Goal: Information Seeking & Learning: Check status

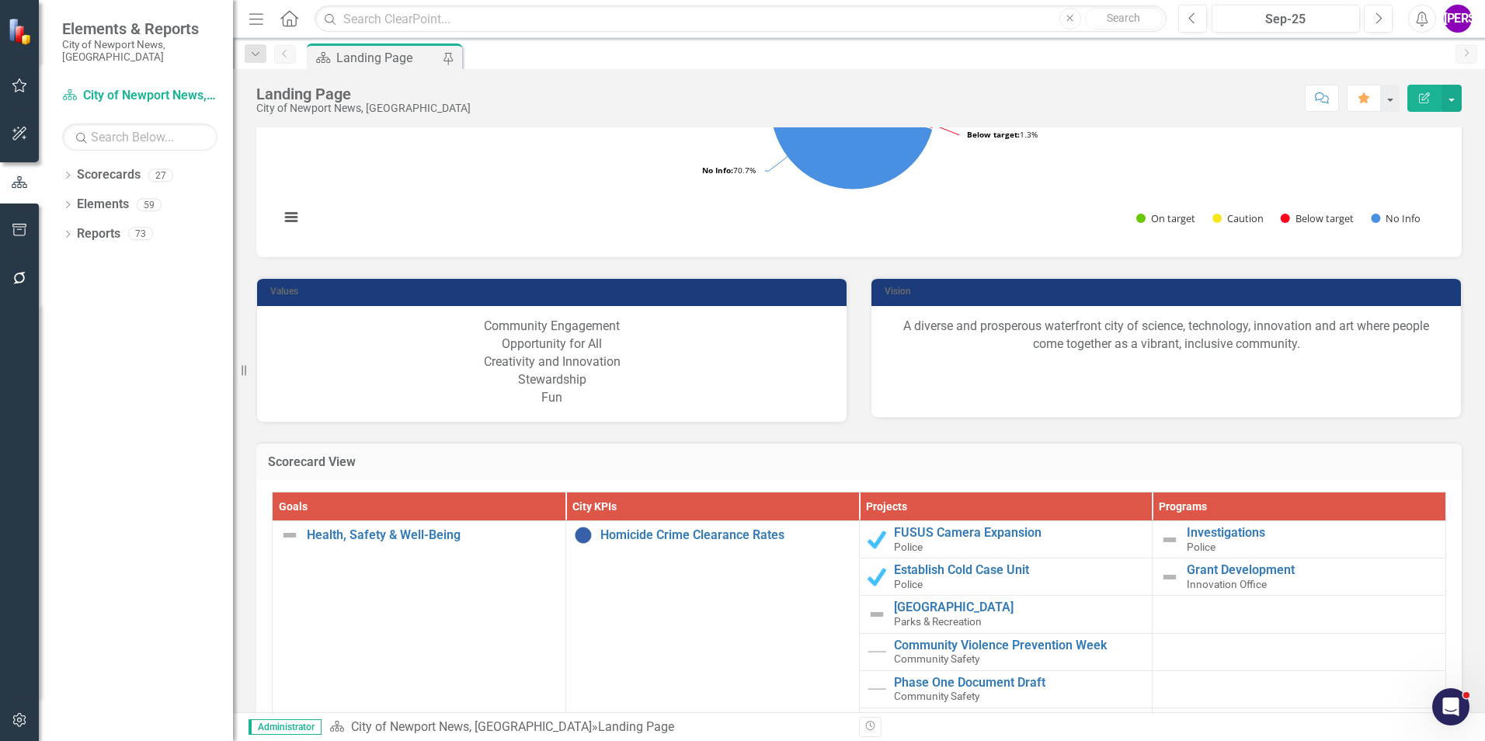
scroll to position [1398, 0]
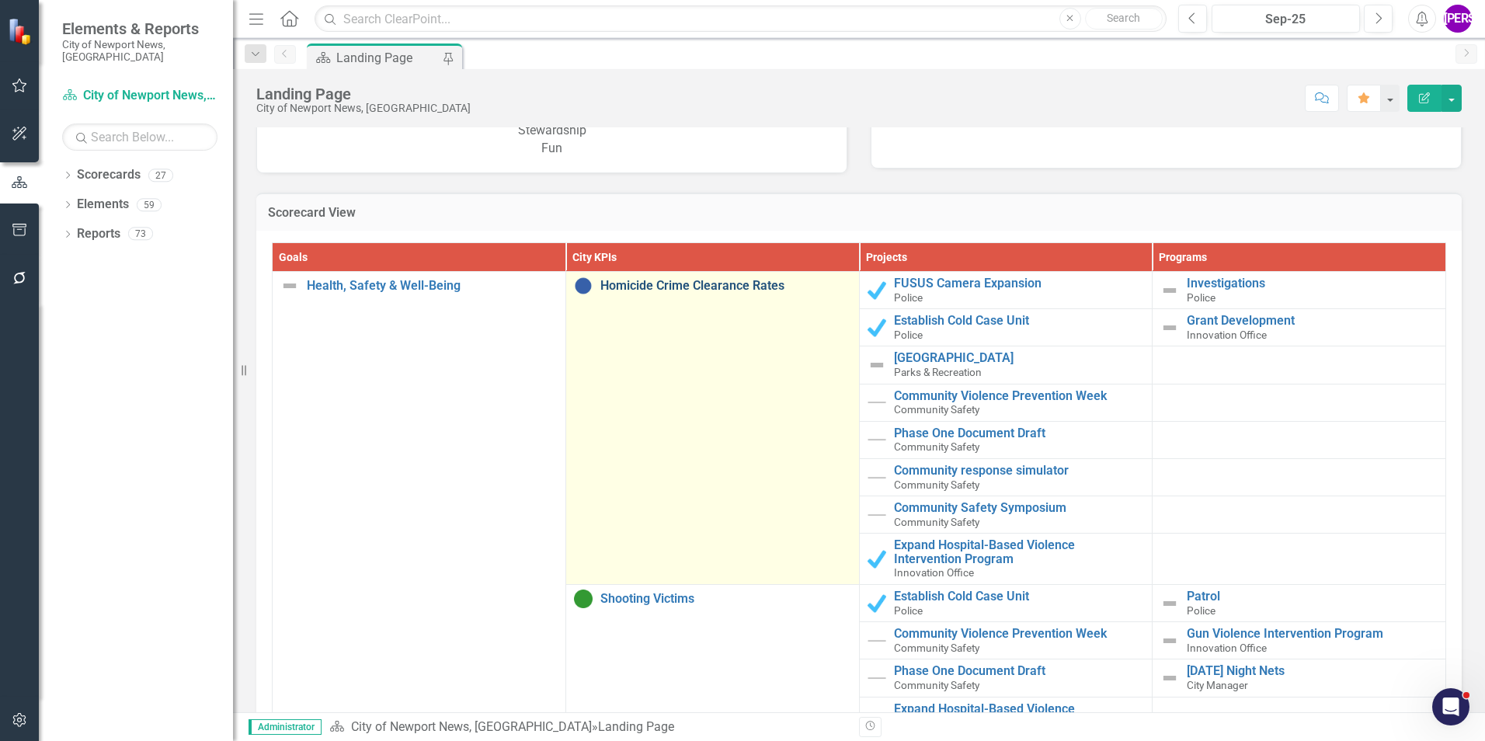
click at [694, 290] on link "Homicide Crime Clearance Rates" at bounding box center [725, 286] width 251 height 14
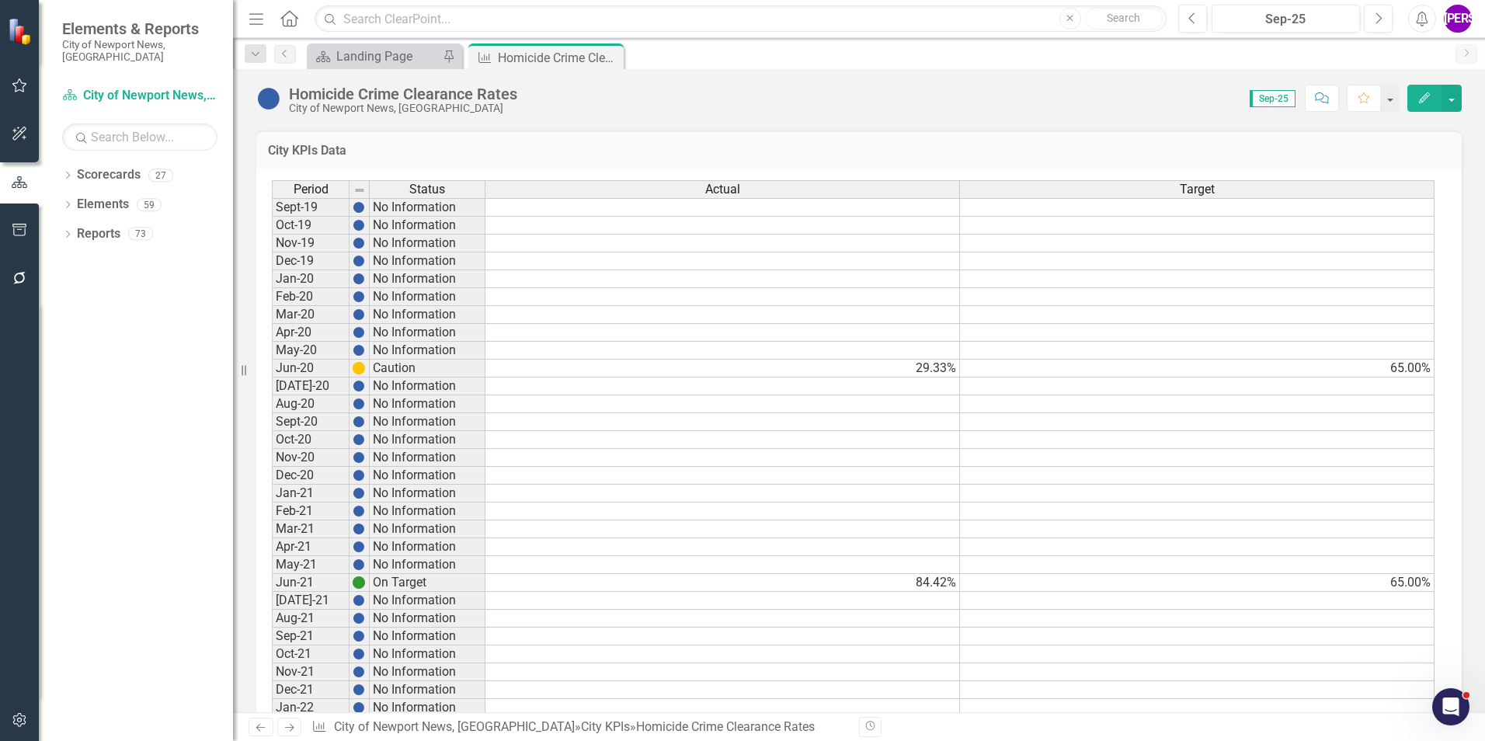
scroll to position [1017, 0]
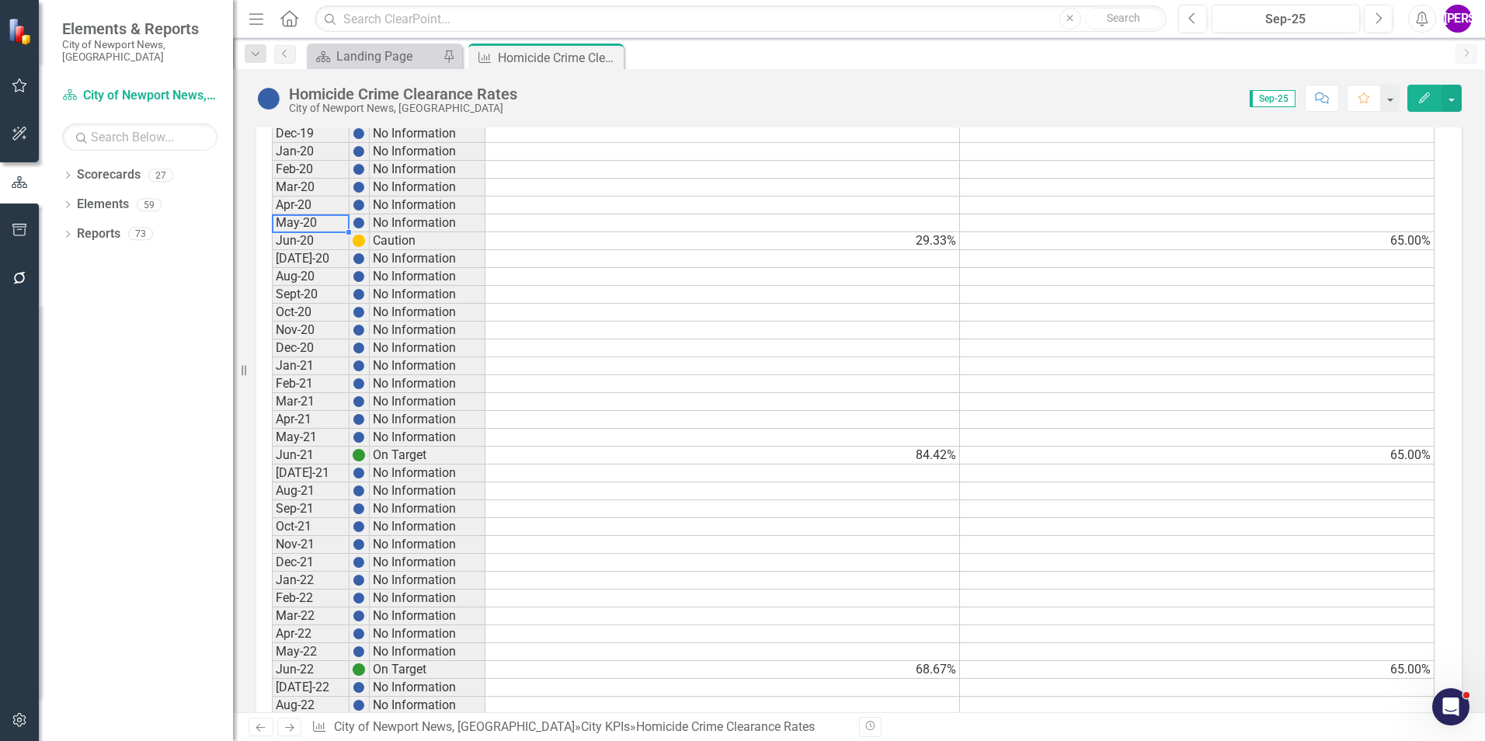
click at [310, 228] on td "May-20" at bounding box center [311, 223] width 78 height 18
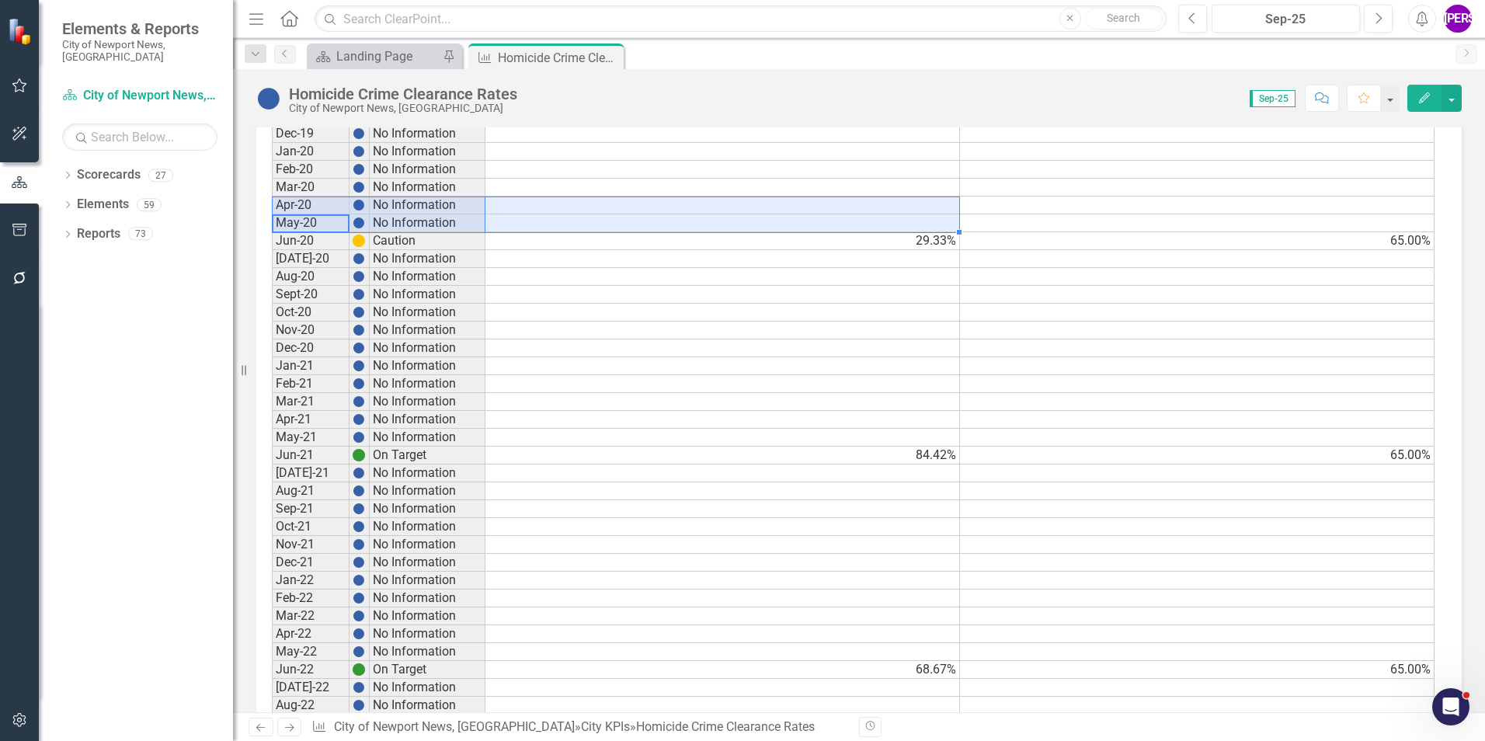
drag, startPoint x: 312, startPoint y: 221, endPoint x: 557, endPoint y: 200, distance: 245.6
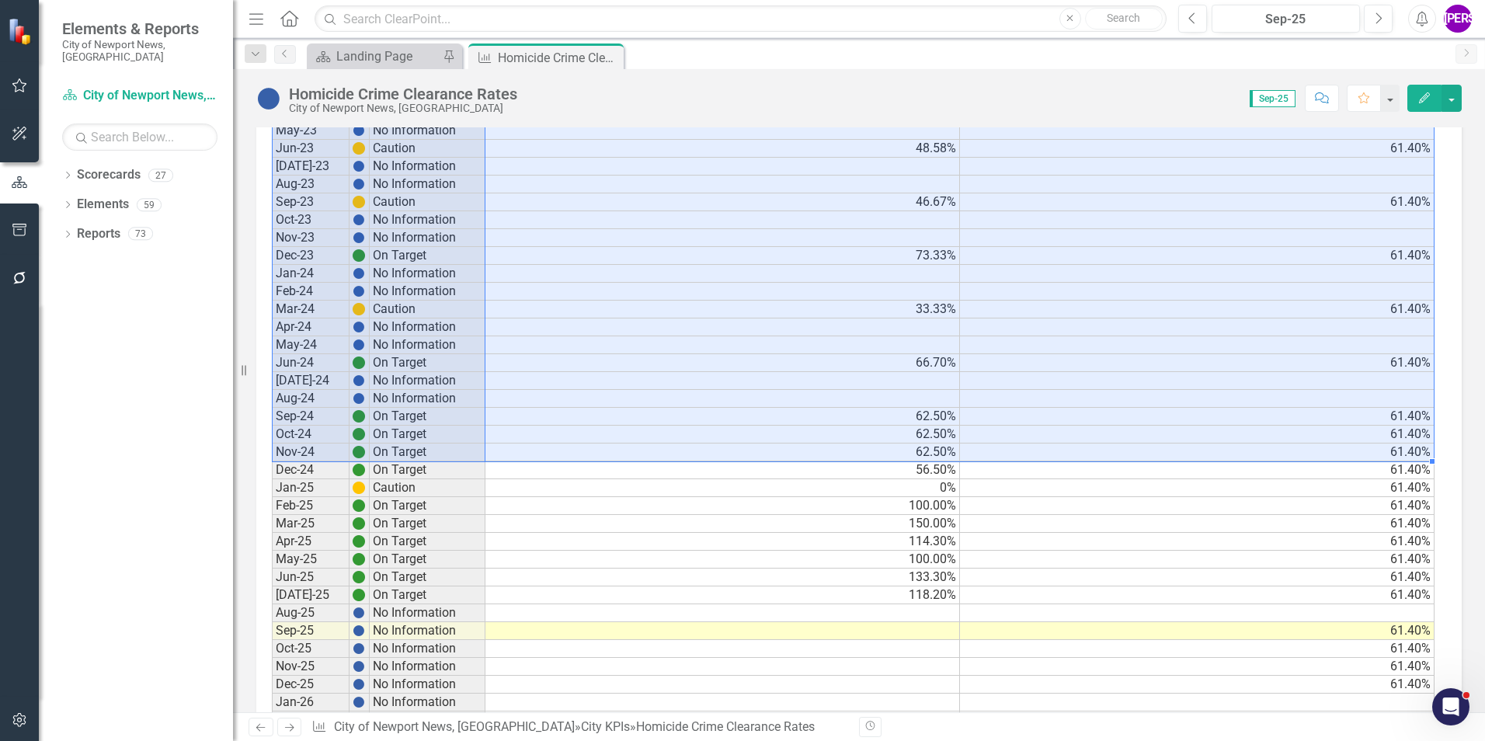
scroll to position [2026, 0]
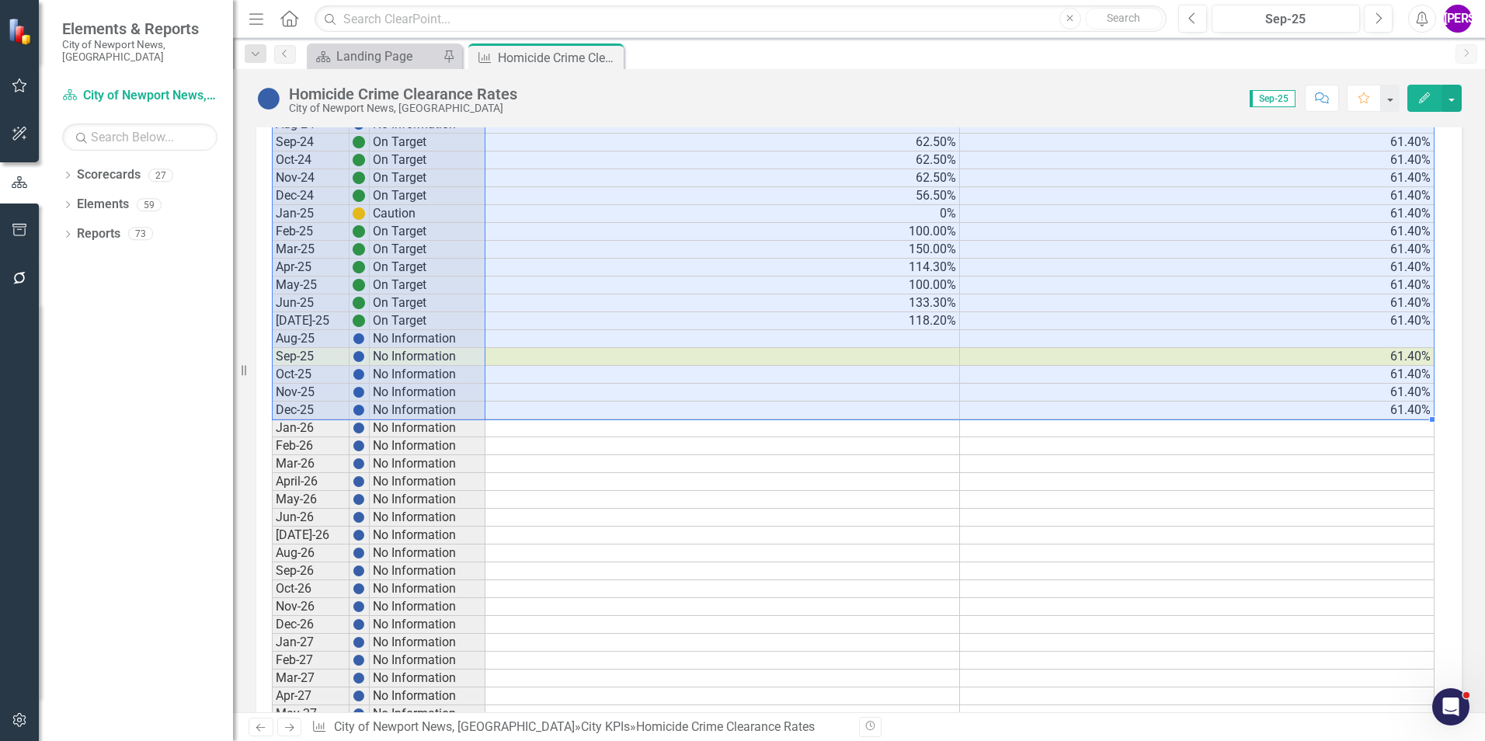
drag, startPoint x: 297, startPoint y: 240, endPoint x: 1385, endPoint y: 407, distance: 1100.0
drag, startPoint x: 747, startPoint y: 318, endPoint x: 789, endPoint y: 324, distance: 42.4
click at [747, 318] on td "118.20%" at bounding box center [722, 321] width 475 height 18
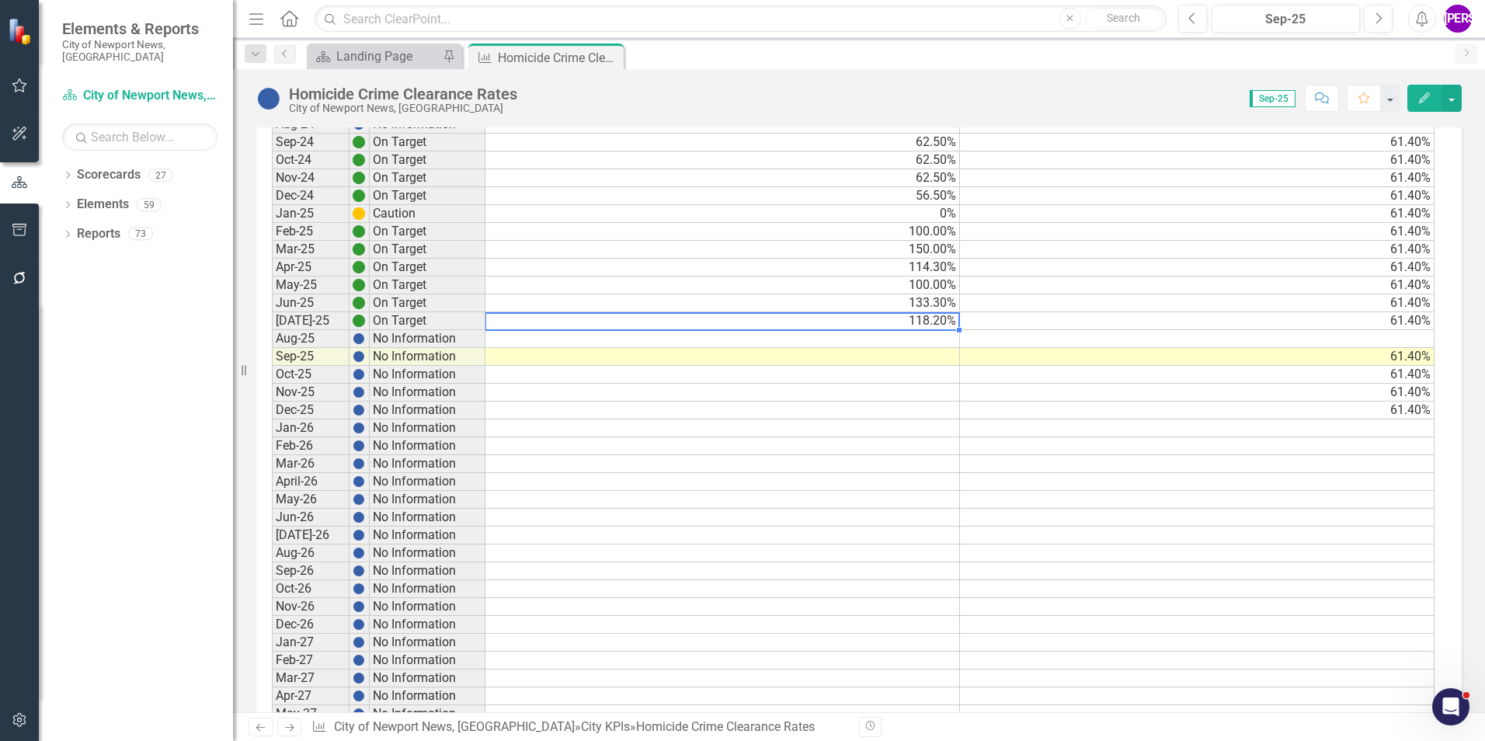
click at [1320, 104] on button "Comment" at bounding box center [1322, 98] width 34 height 27
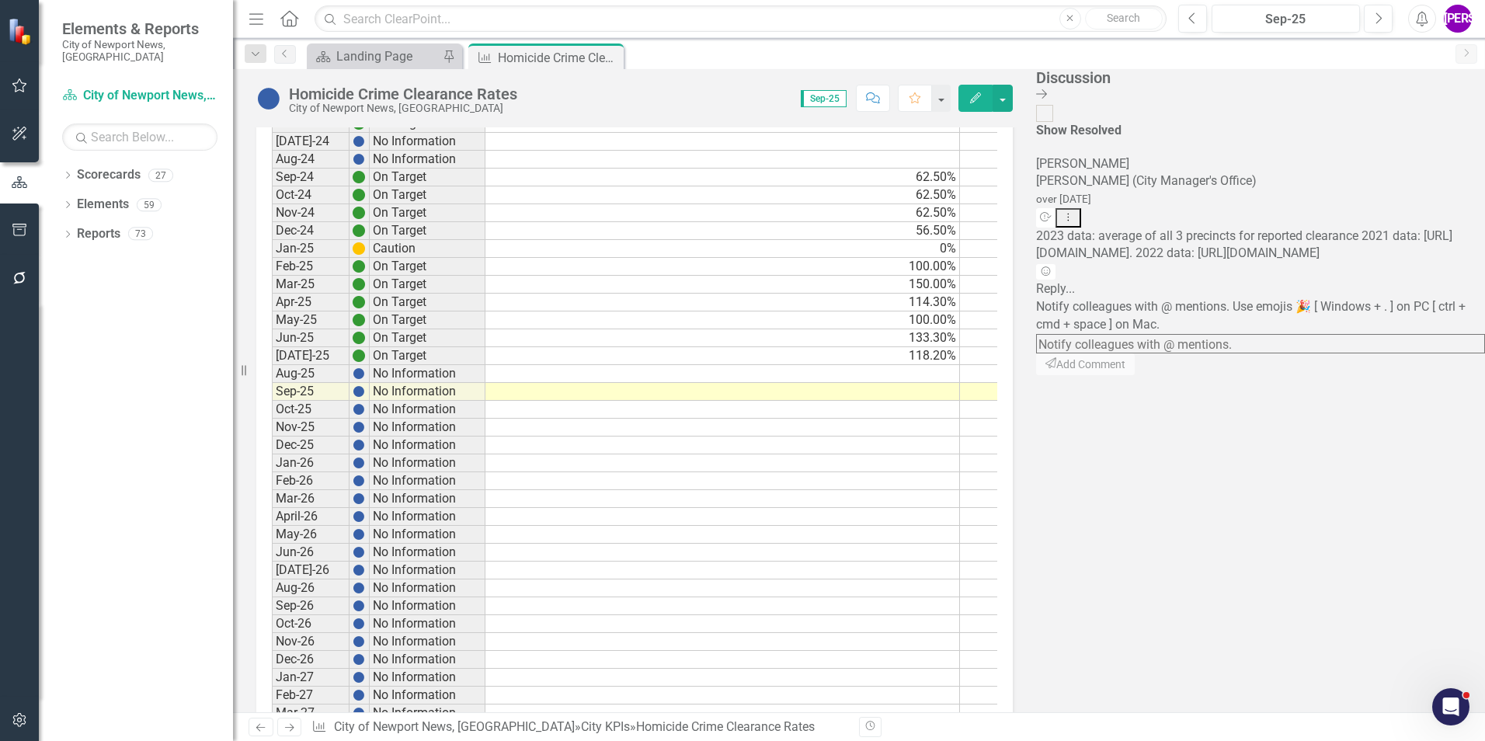
scroll to position [2044, 0]
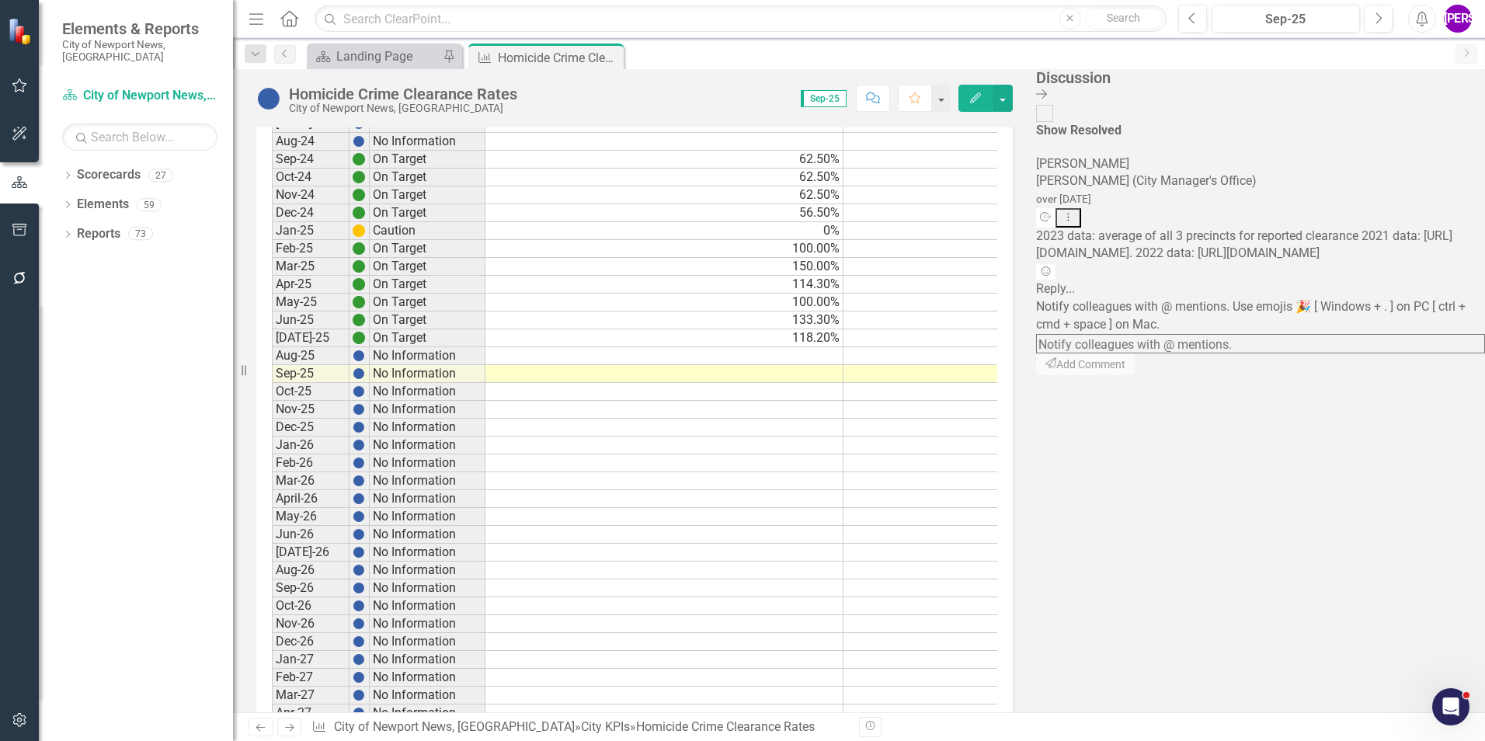
drag, startPoint x: 1306, startPoint y: 181, endPoint x: 1426, endPoint y: 433, distance: 278.9
click at [1426, 261] on span "2023 data: average of all 3 precincts for reported clearance 2021 data: https:/…" at bounding box center [1244, 244] width 416 height 33
copy span "2023 data: average of all 3 precincts for reported clearance 2021 data: https:/…"
drag, startPoint x: 1460, startPoint y: 91, endPoint x: 777, endPoint y: 624, distance: 867.0
click at [1047, 91] on icon "Close Discussion Bar" at bounding box center [1041, 94] width 11 height 12
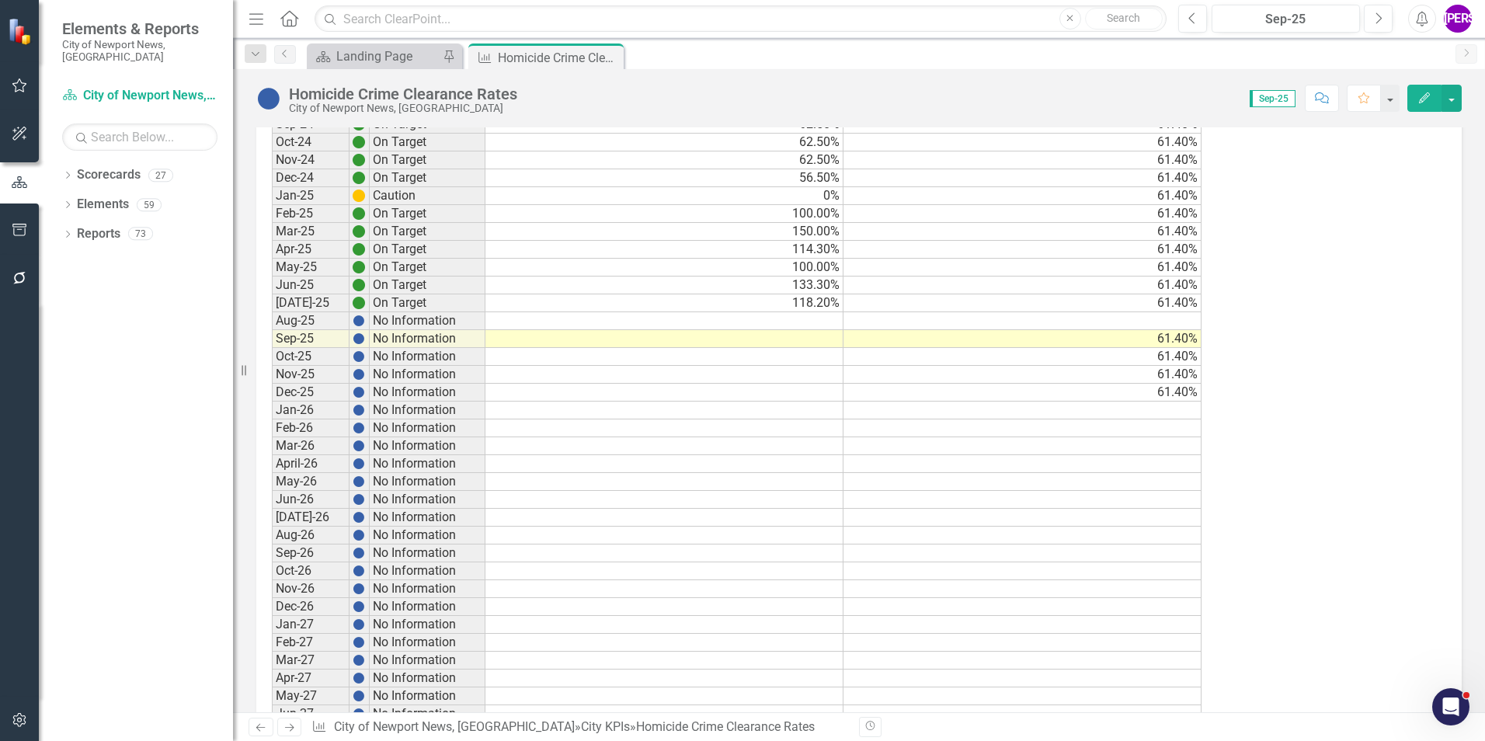
scroll to position [2026, 0]
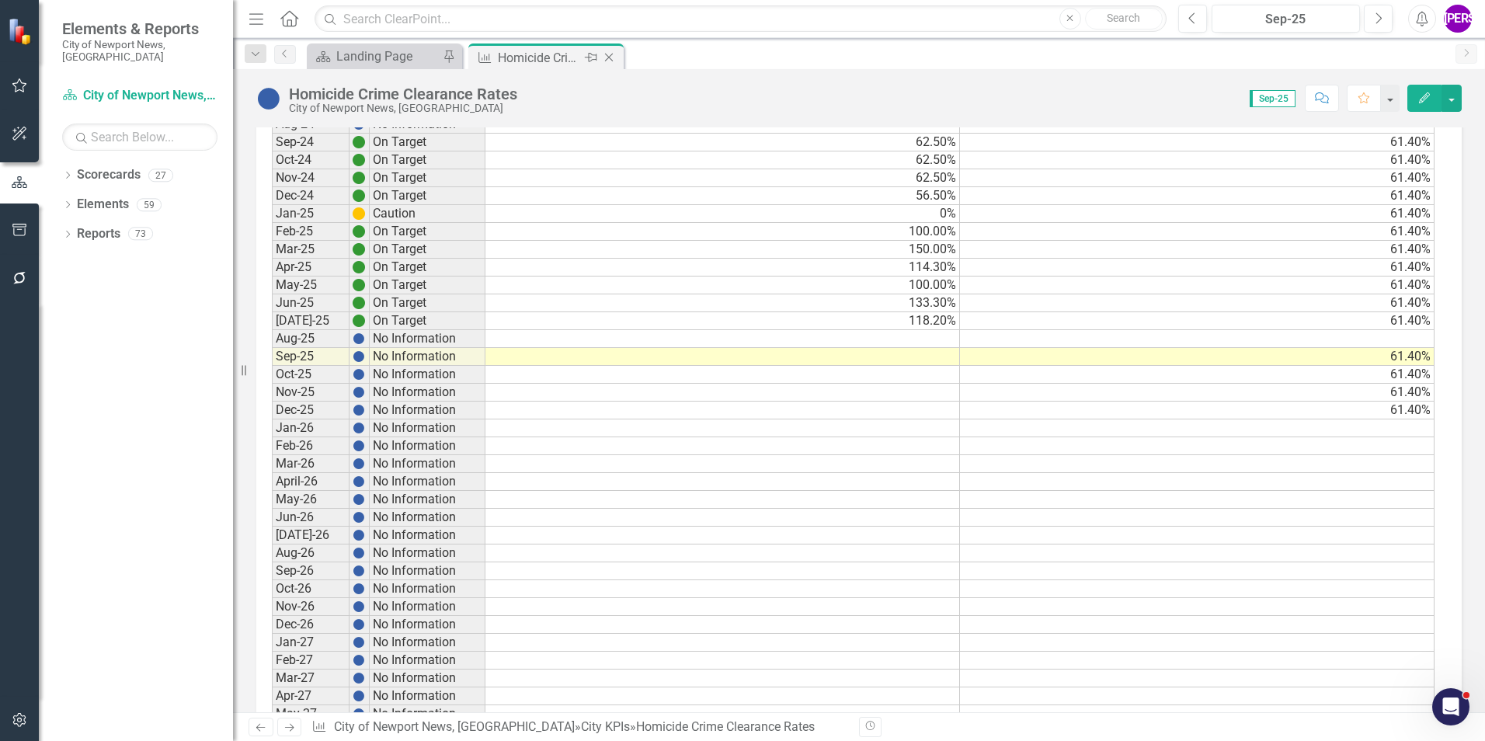
click at [611, 56] on icon "Close" at bounding box center [609, 57] width 16 height 12
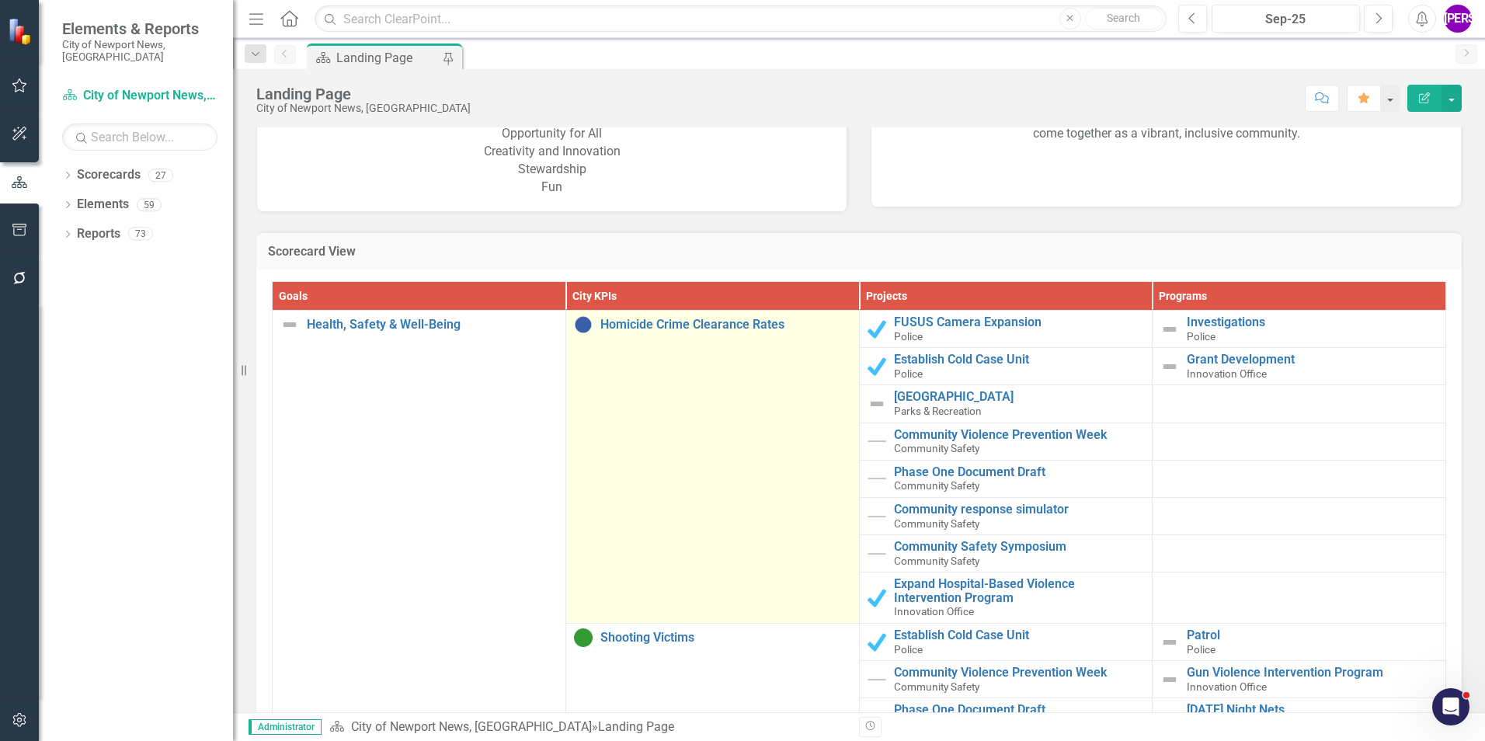
scroll to position [1556, 0]
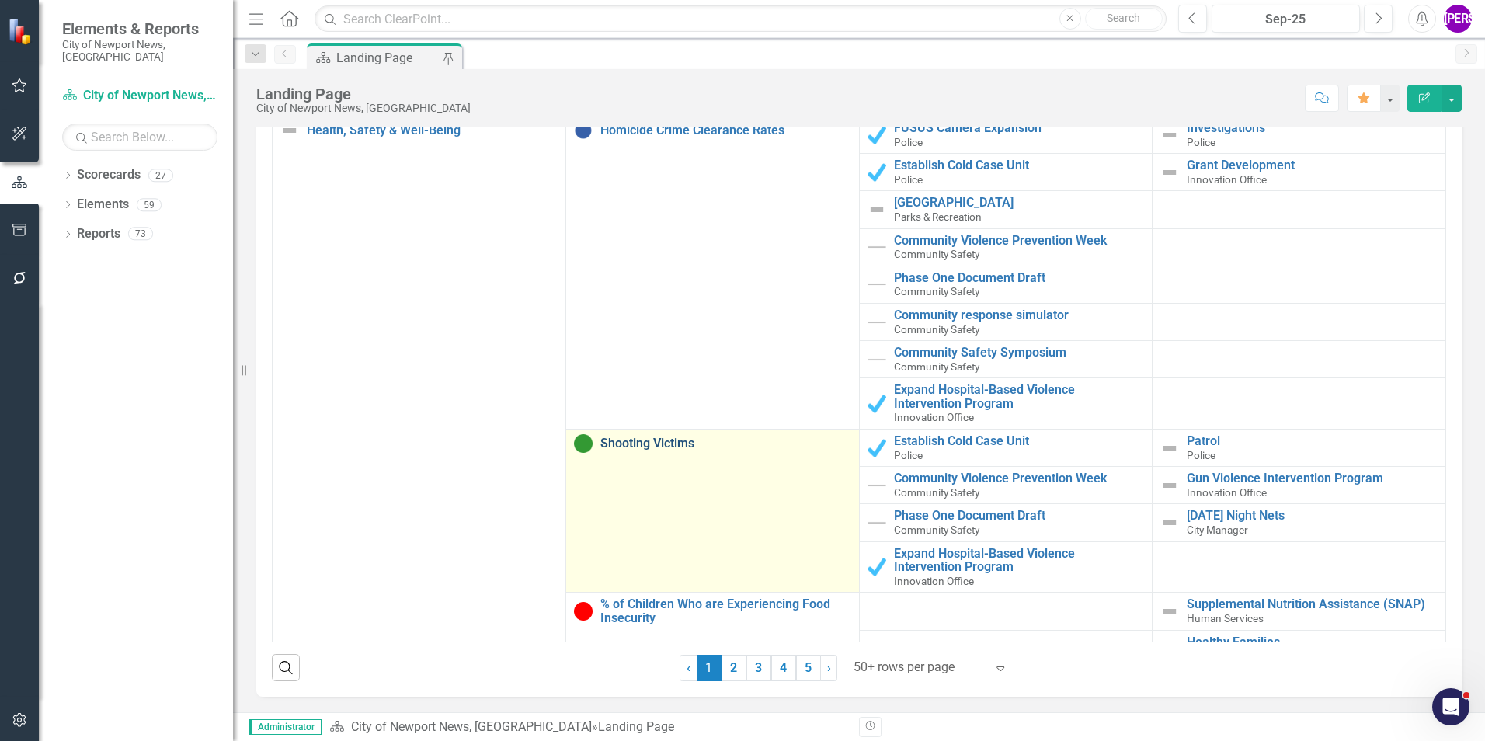
click at [666, 449] on link "Shooting Victims" at bounding box center [725, 443] width 251 height 14
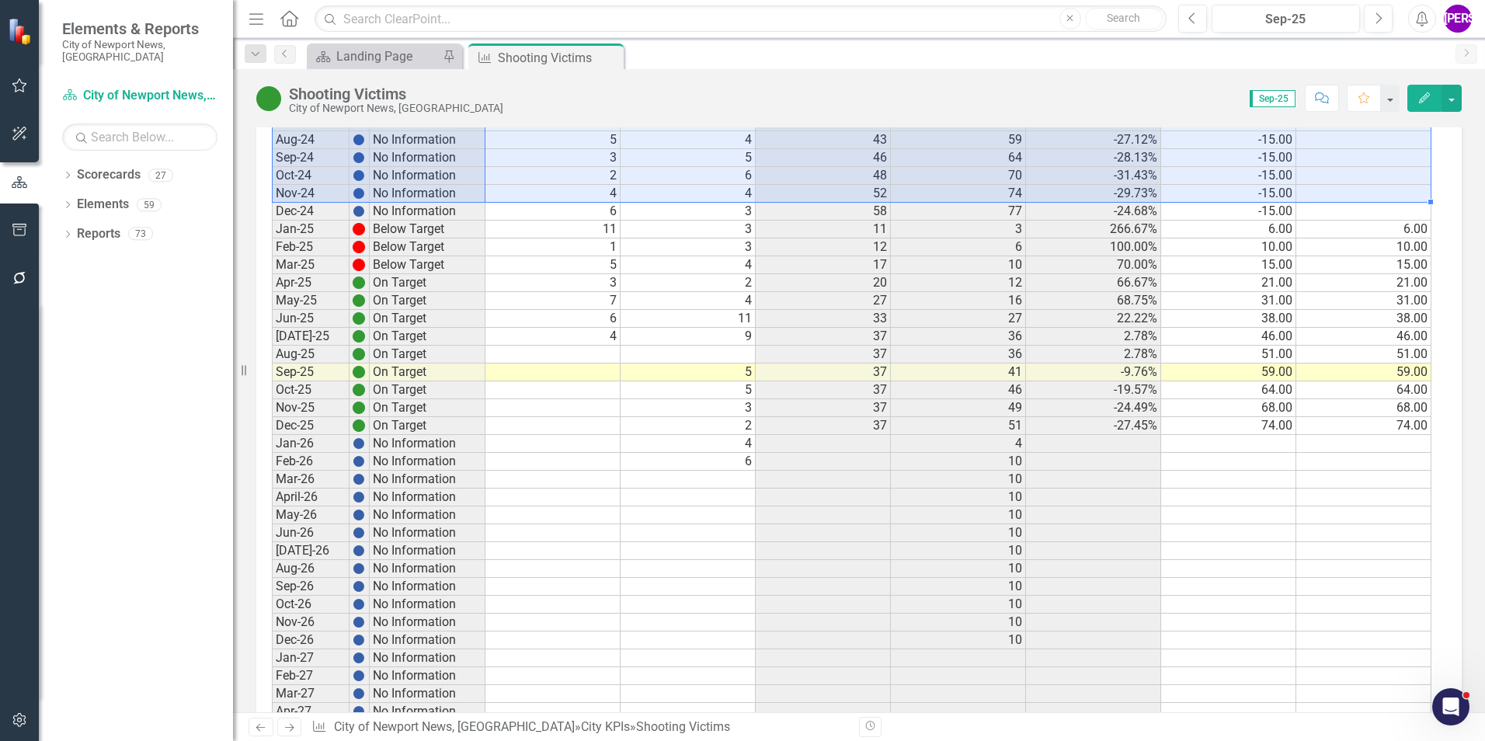
scroll to position [1987, 0]
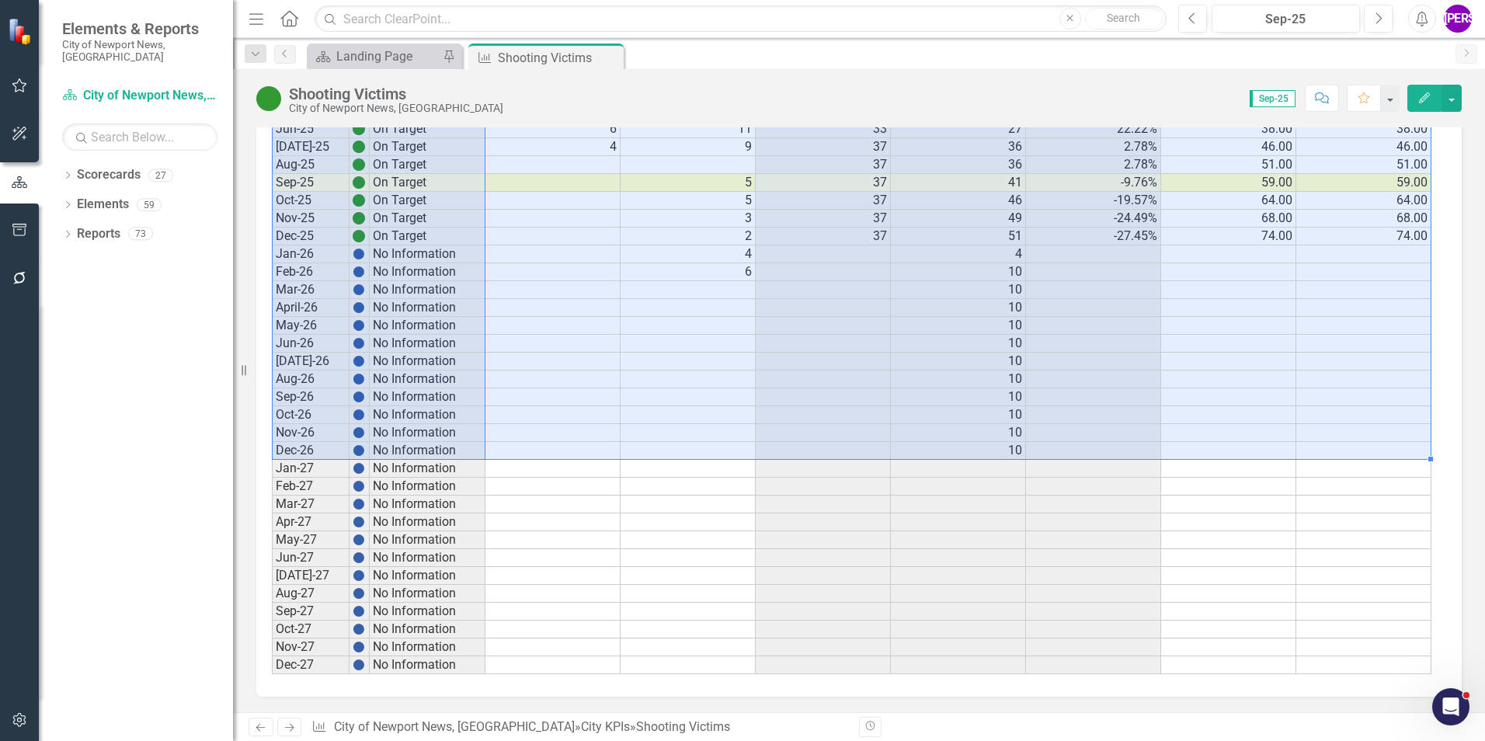
drag, startPoint x: 310, startPoint y: 186, endPoint x: 1341, endPoint y: 444, distance: 1063.3
click at [1318, 97] on icon "Comment" at bounding box center [1322, 97] width 14 height 11
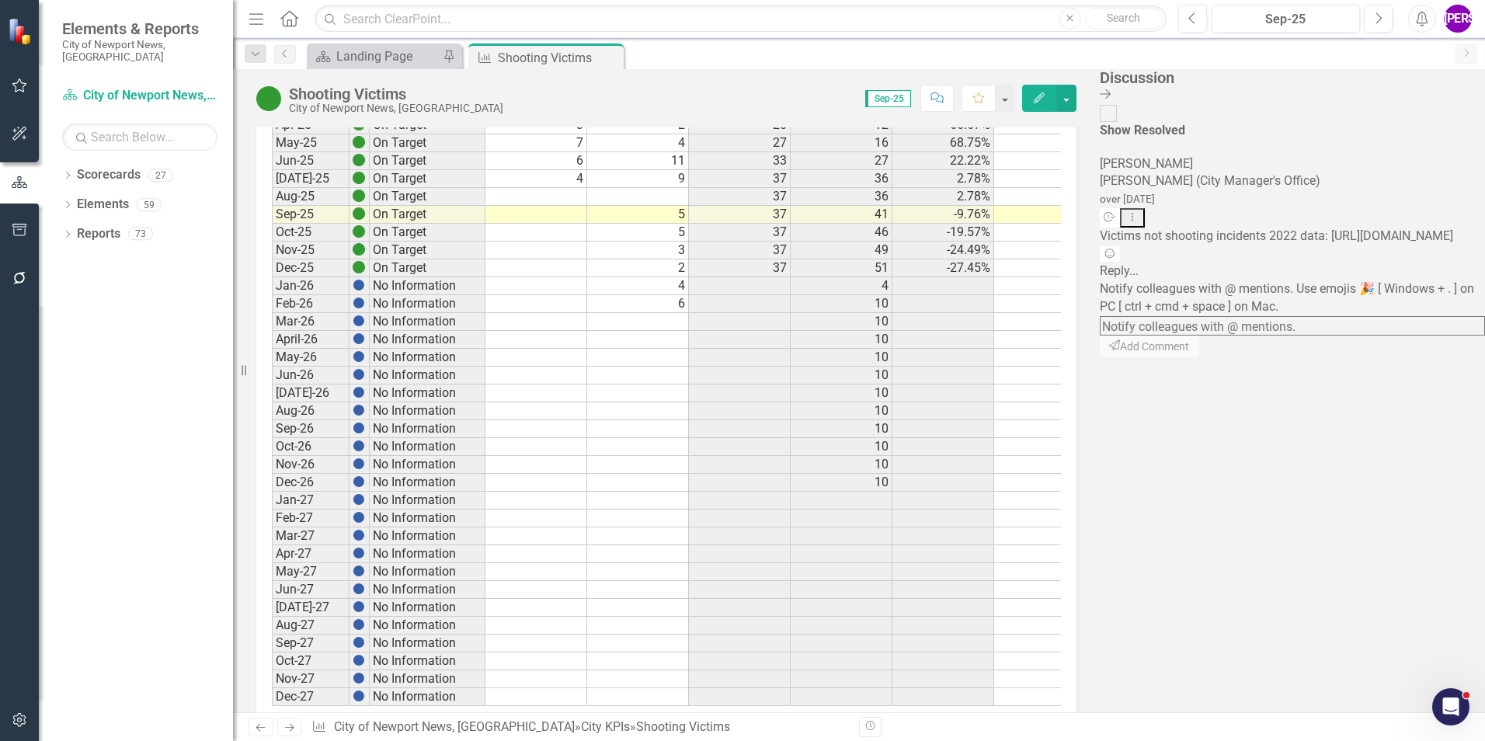
drag, startPoint x: 1302, startPoint y: 184, endPoint x: 1382, endPoint y: 256, distance: 107.2
click at [1382, 256] on div "JA Jeffery Allbright (City Manager's Office) over 1 year ago Resolve Dropdown M…" at bounding box center [1292, 209] width 385 height 108
copy span "Victims not shooting incidents 2022 data: https://www.nnva.gov/DocumentCenter/V…"
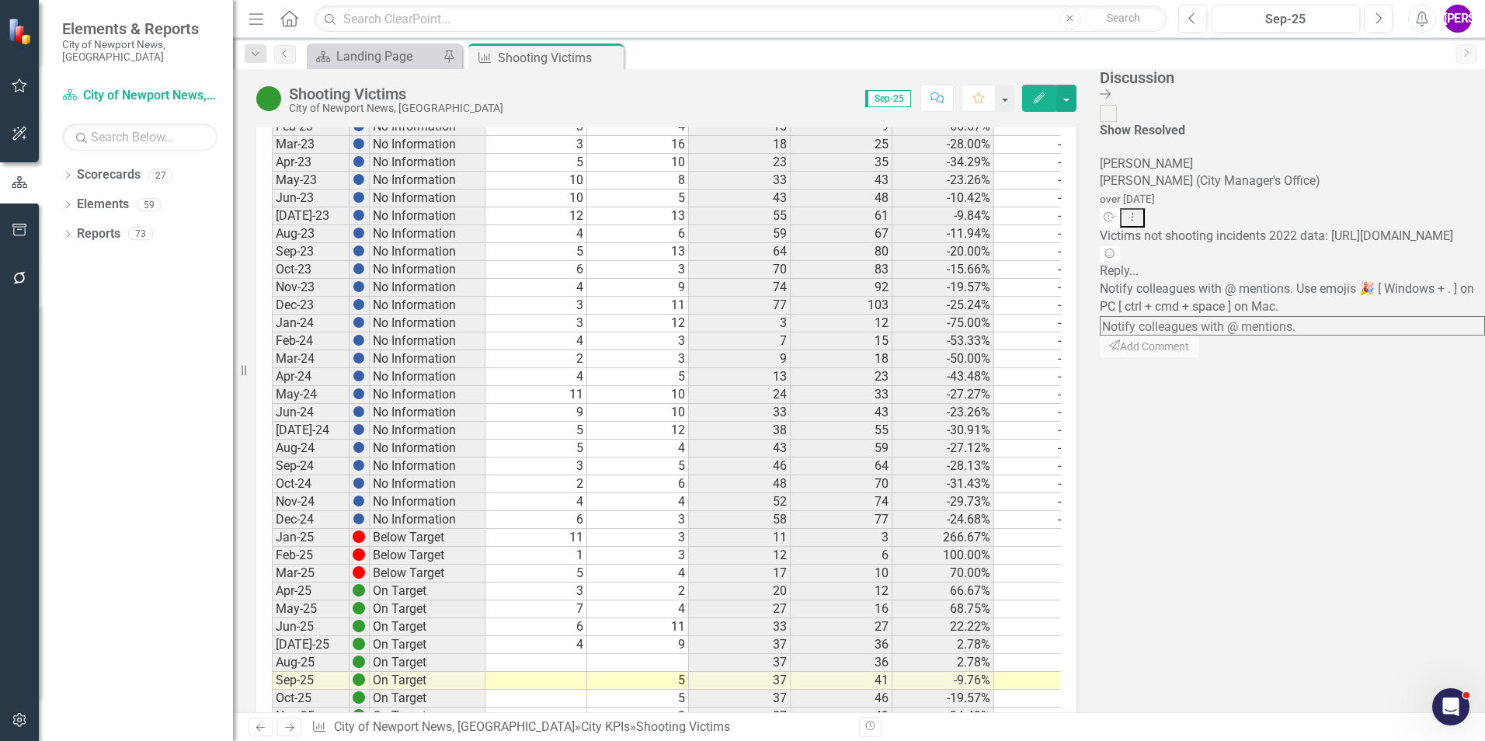
click at [272, 284] on div "Period Status Current Year Previous Year Current Year Total Previous Year Total…" at bounding box center [272, 256] width 0 height 1832
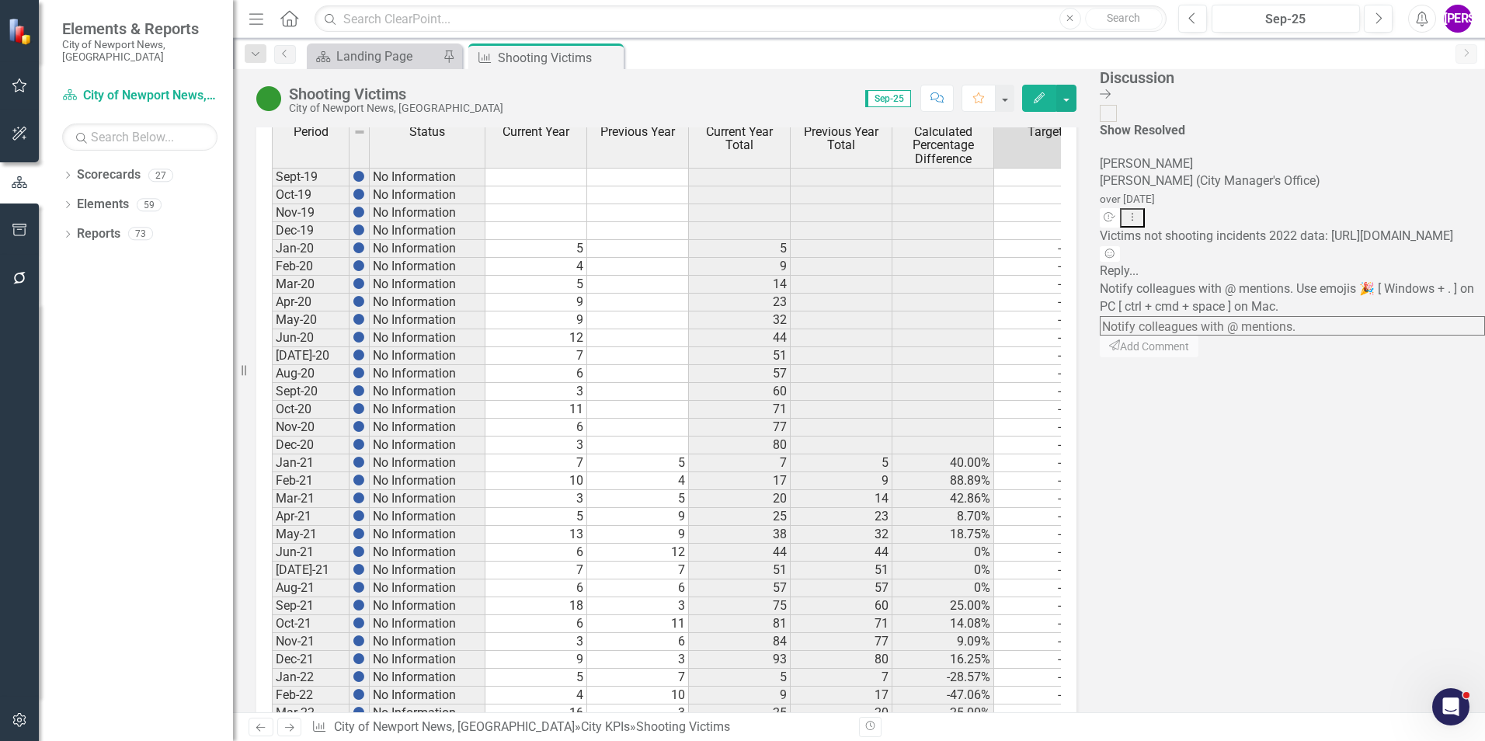
scroll to position [589, 0]
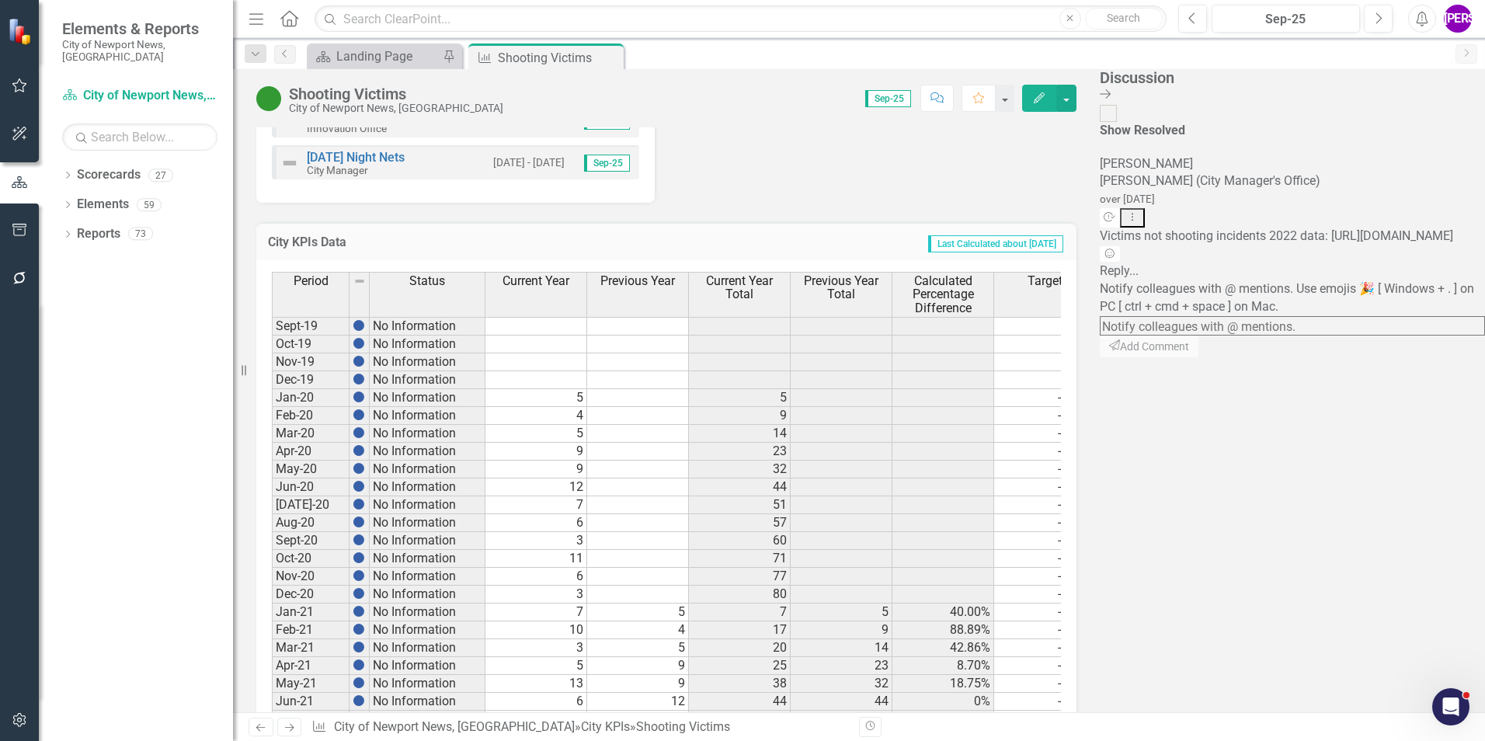
click at [1111, 88] on icon "Close Discussion Bar" at bounding box center [1105, 94] width 11 height 12
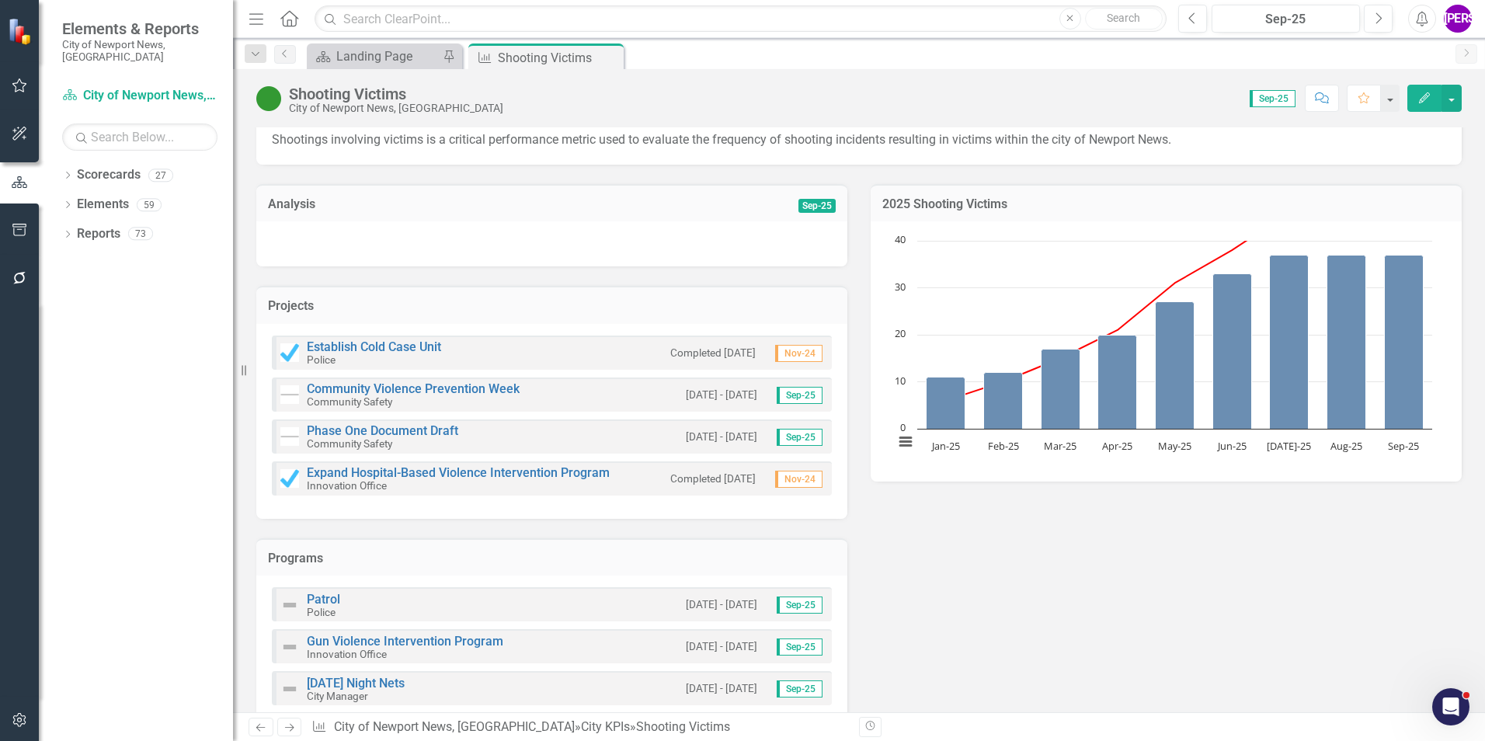
scroll to position [0, 0]
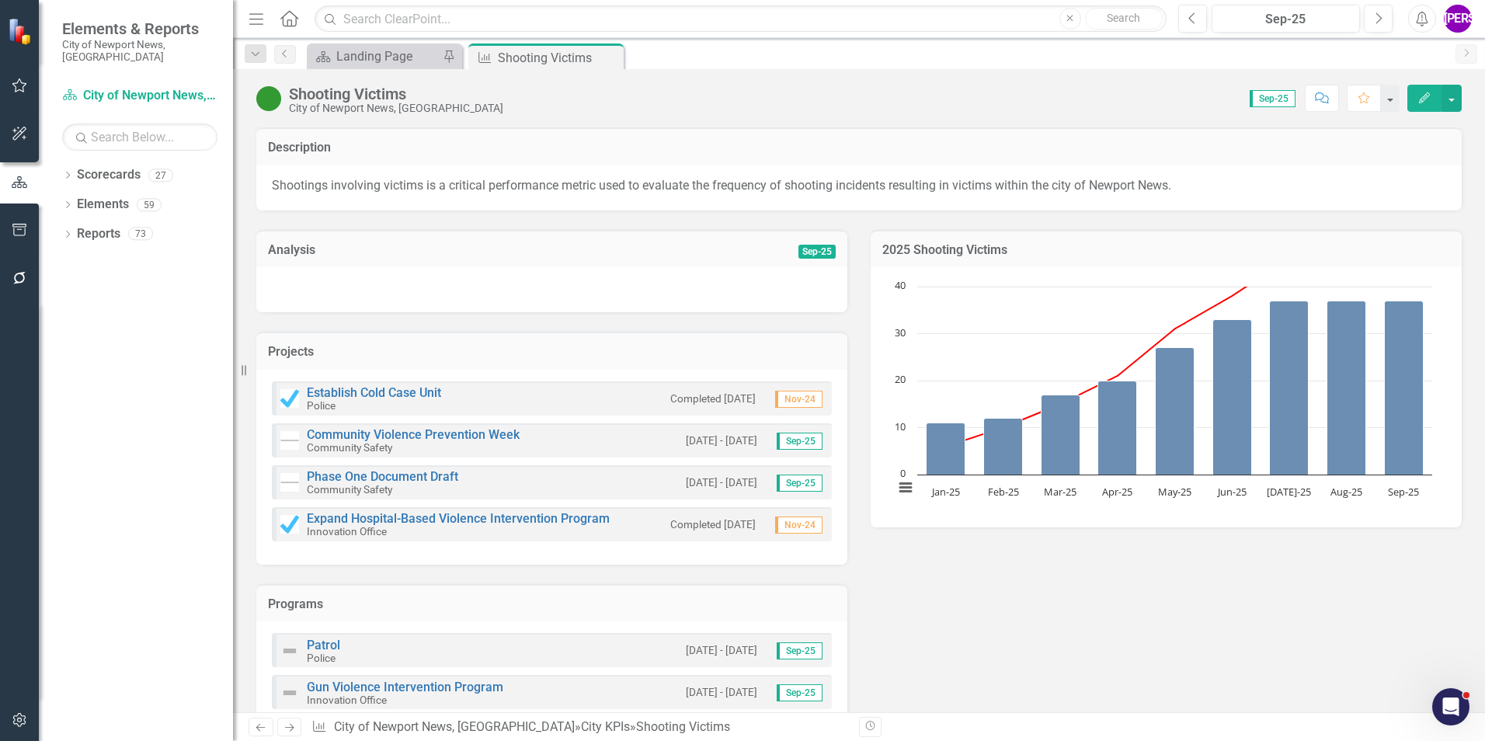
click at [0, 0] on icon "Close" at bounding box center [0, 0] width 0 height 0
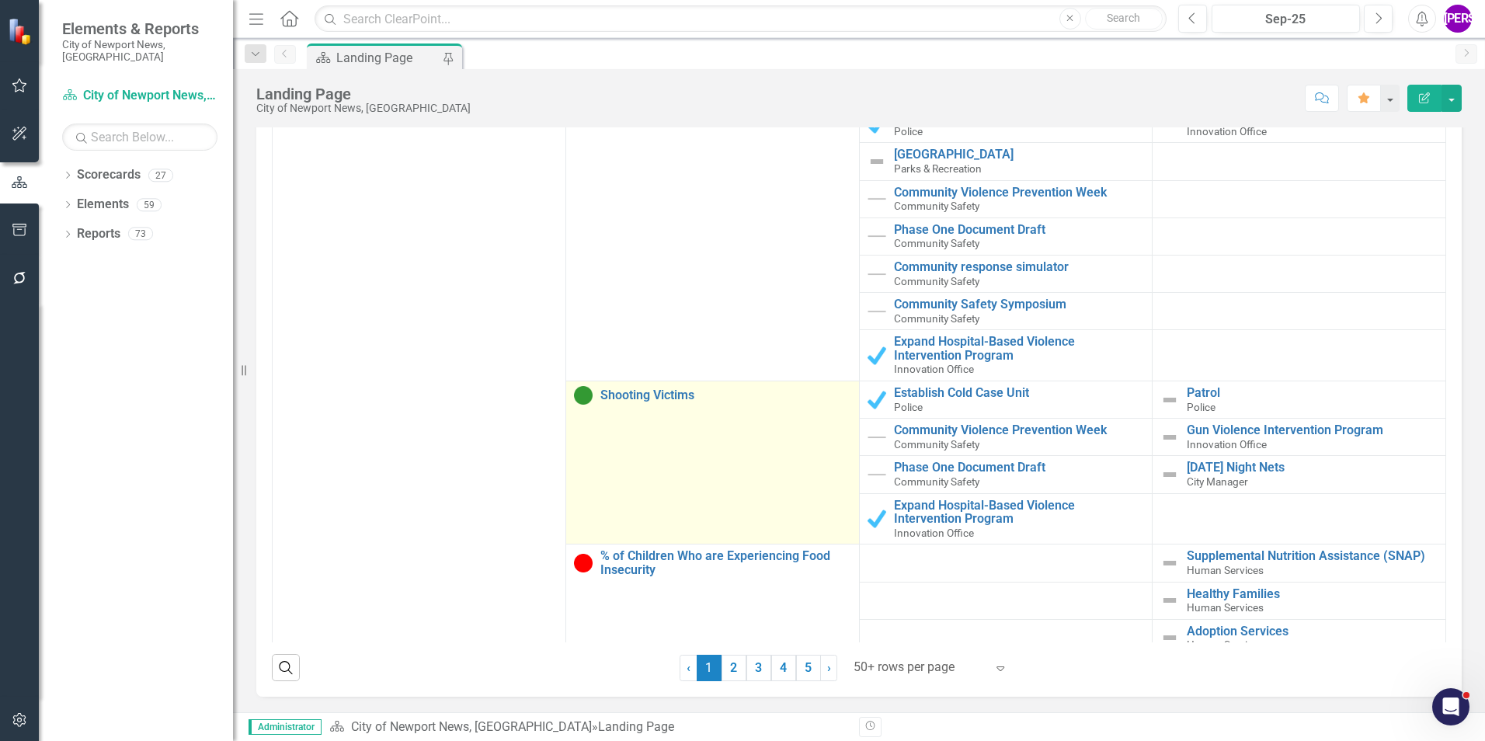
scroll to position [155, 0]
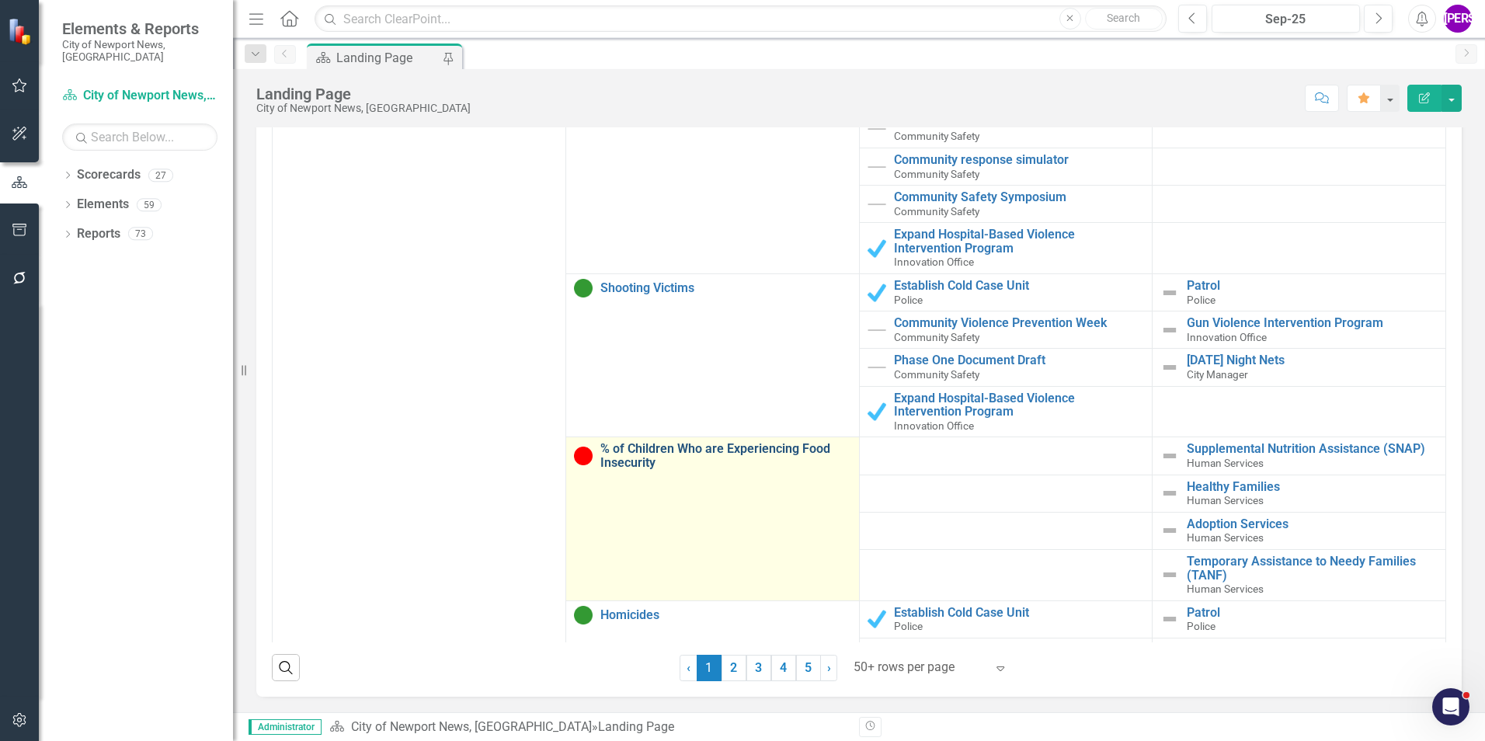
click at [622, 458] on link "% of Children Who are Experiencing Food Insecurity" at bounding box center [725, 455] width 251 height 27
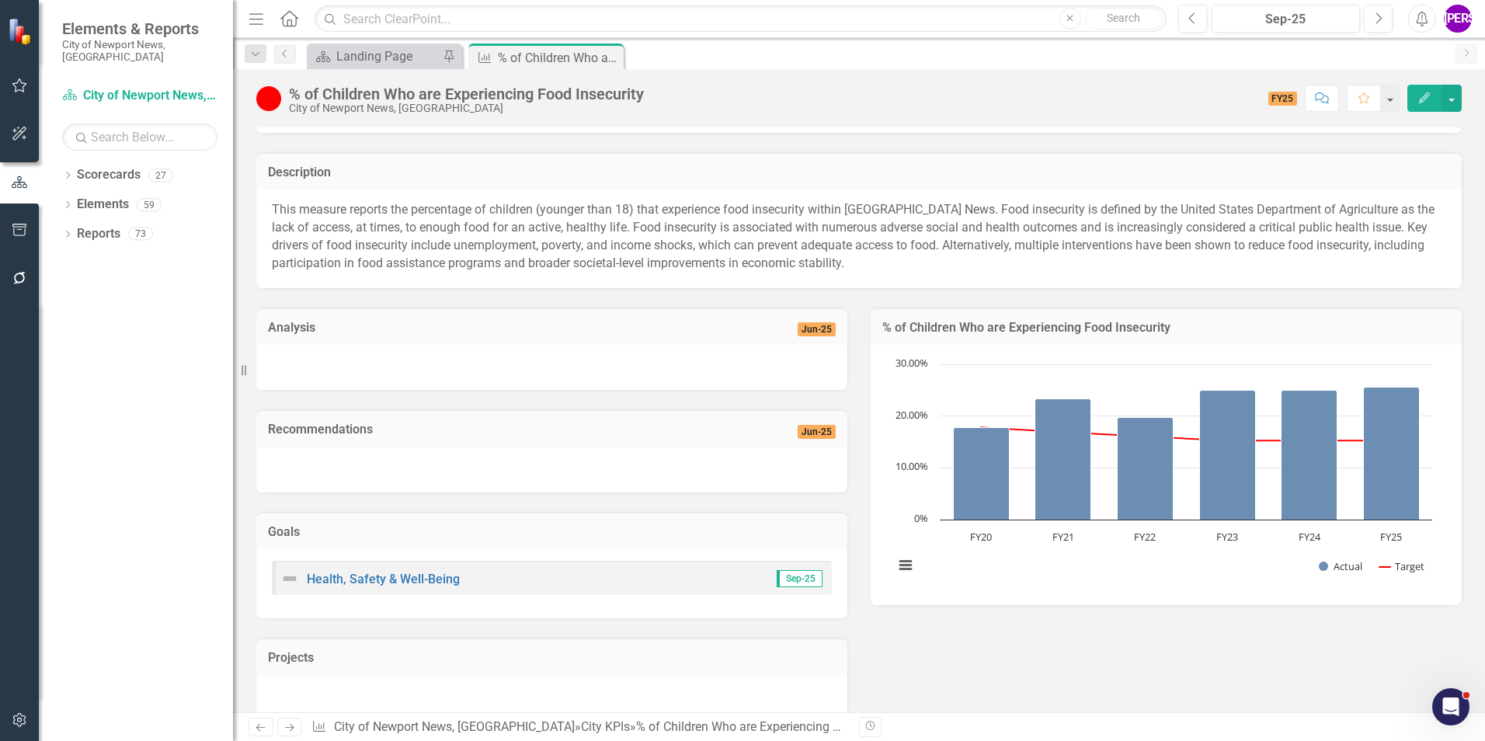
scroll to position [353, 0]
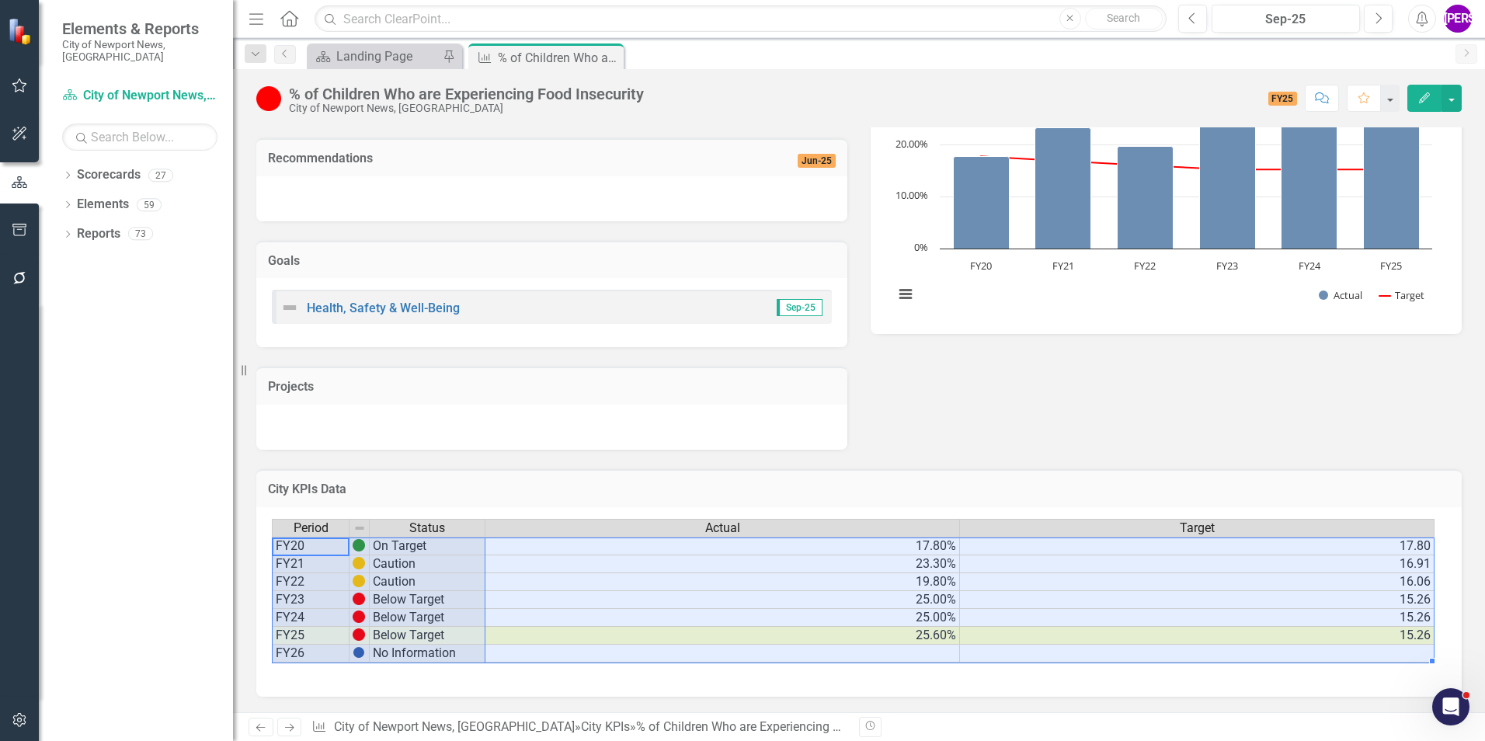
drag, startPoint x: 322, startPoint y: 551, endPoint x: 1302, endPoint y: 656, distance: 985.8
click at [1302, 656] on div "Period Status Actual Target FY20 On Target 17.80% 17.80 FY21 Caution 23.30% 16.…" at bounding box center [853, 591] width 1163 height 144
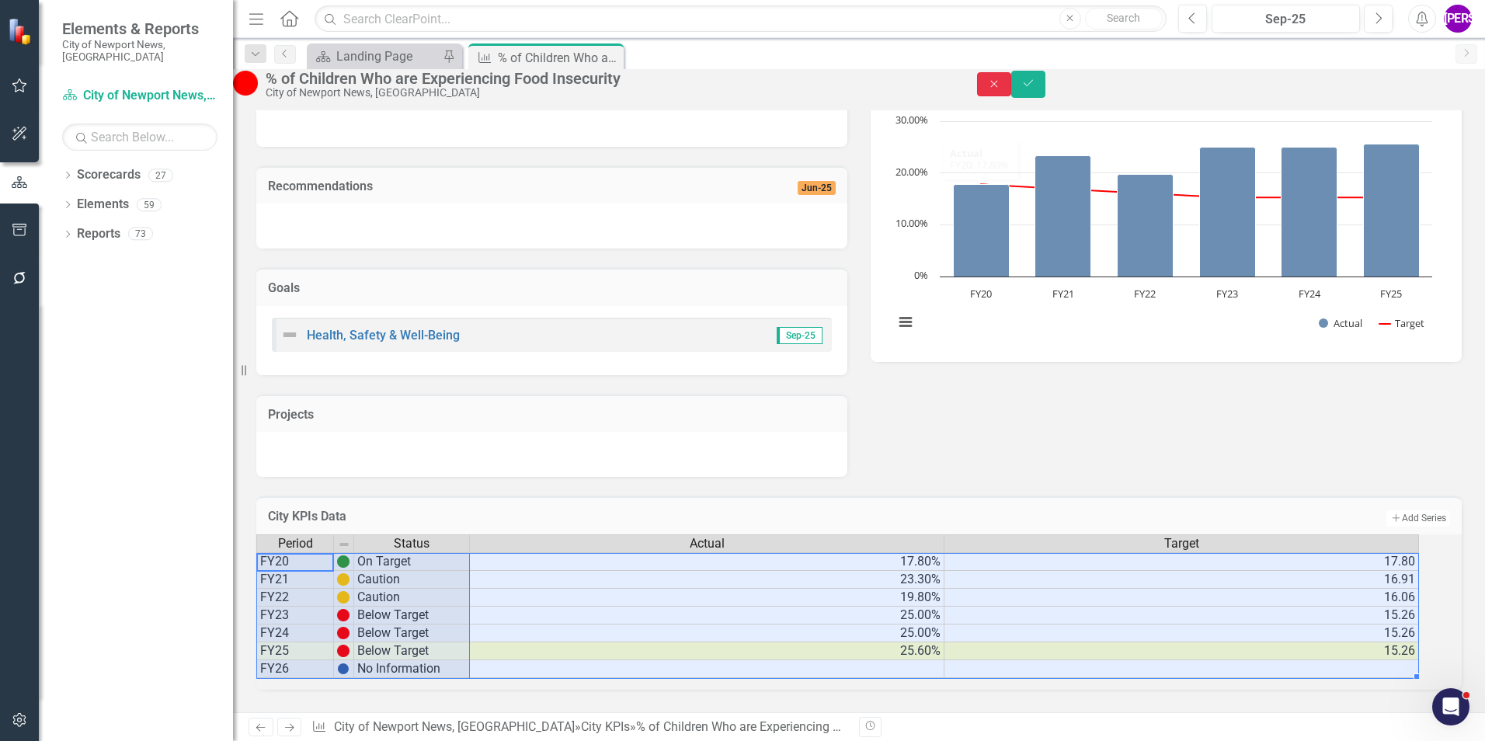
click at [1001, 89] on icon "Close" at bounding box center [994, 83] width 14 height 11
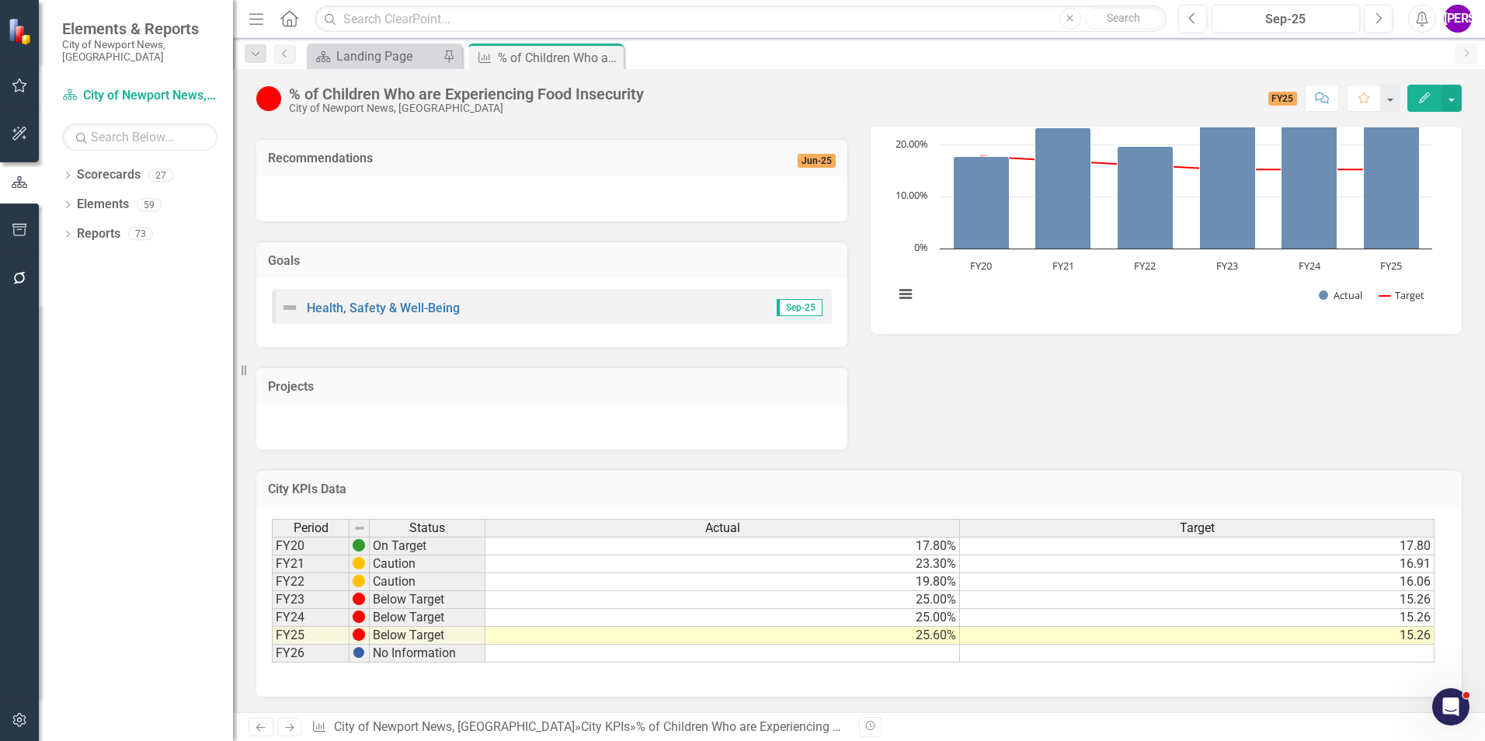
click at [1428, 97] on icon "Edit" at bounding box center [1424, 97] width 14 height 11
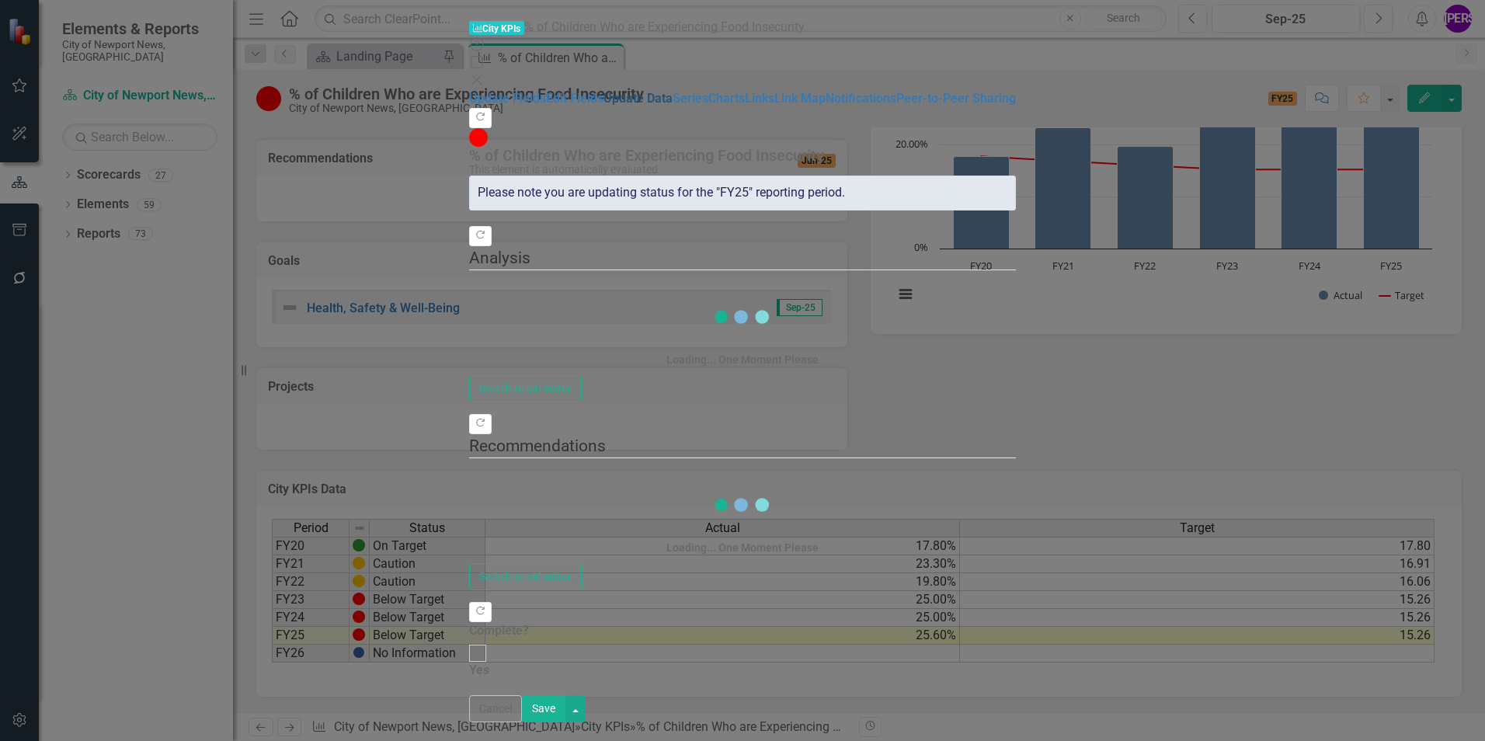
click at [603, 106] on link "Update Data" at bounding box center [637, 98] width 69 height 15
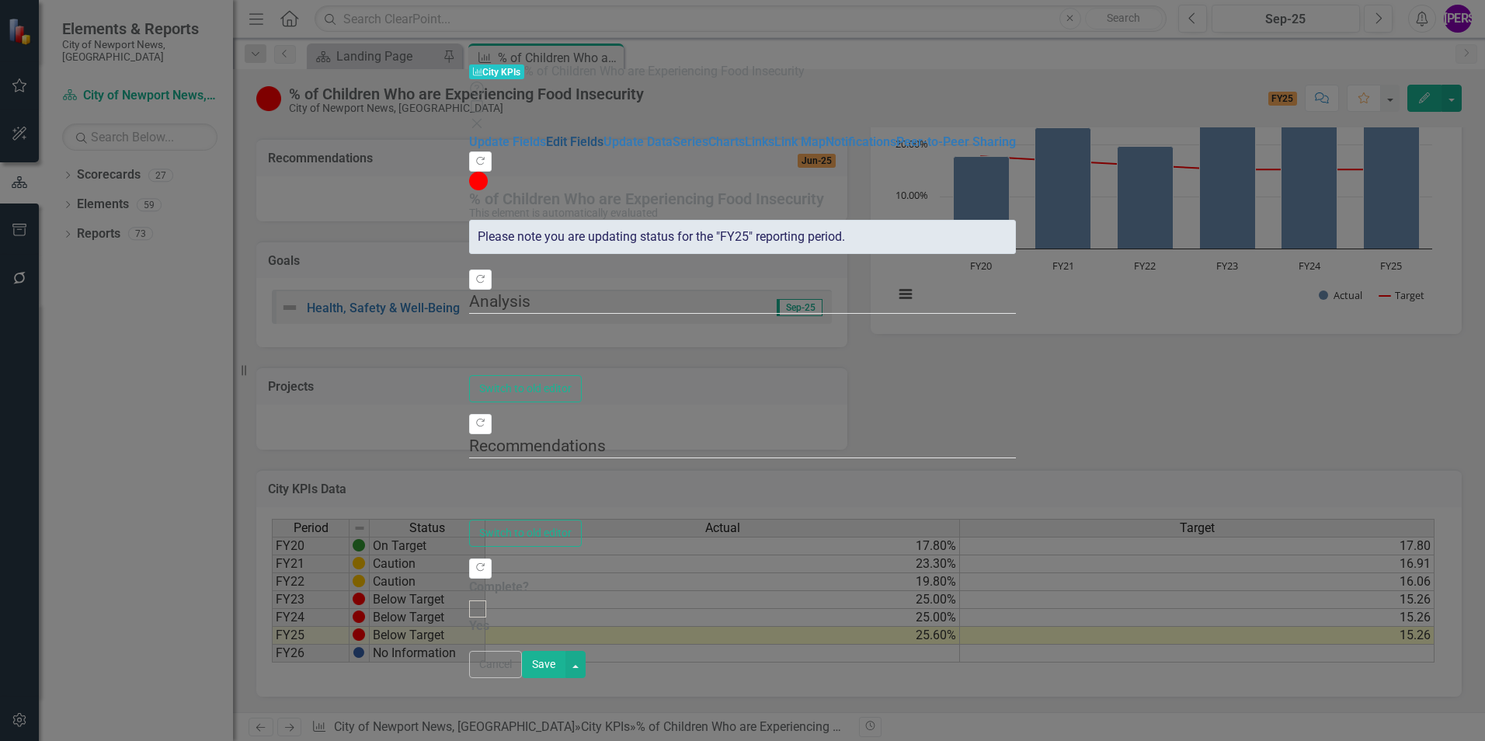
click at [546, 134] on link "Edit Fields" at bounding box center [574, 141] width 57 height 15
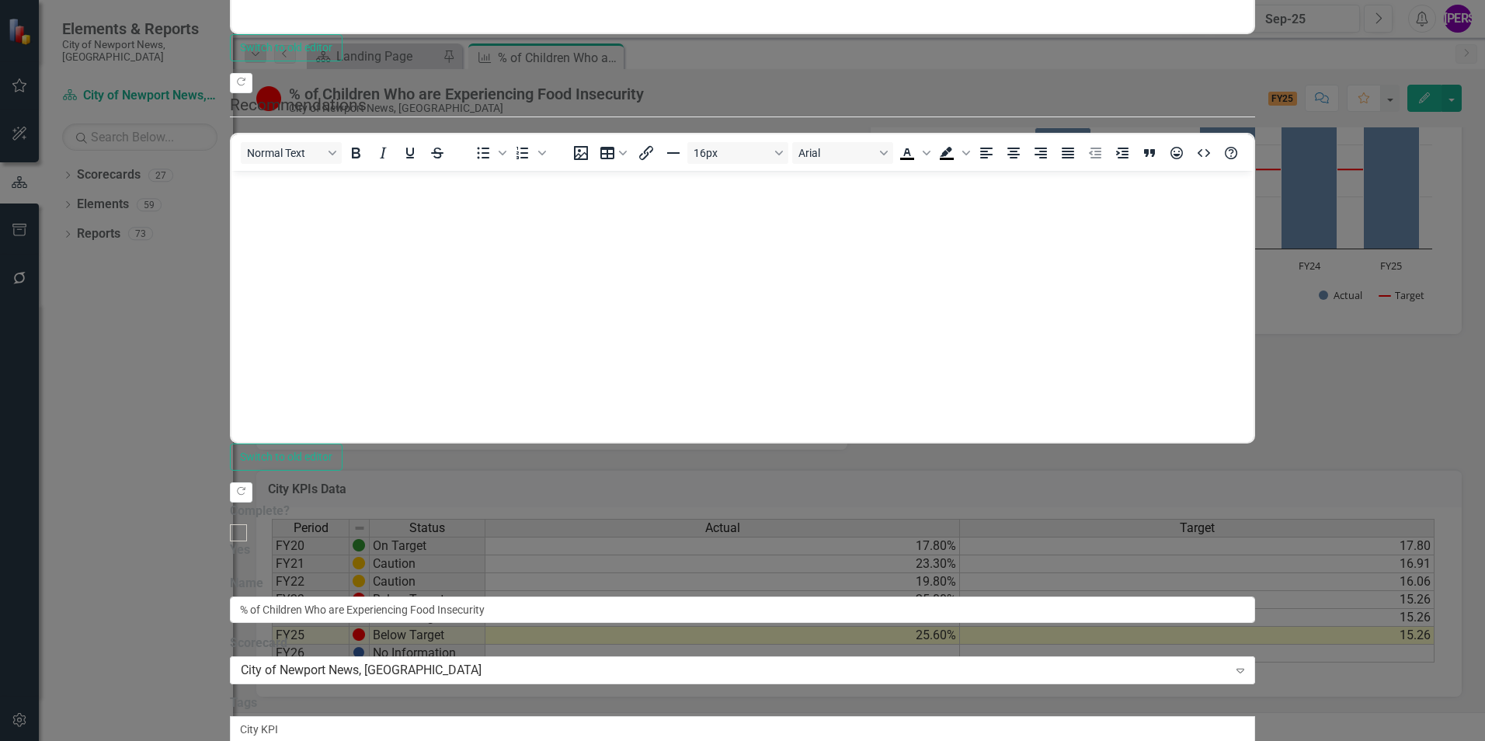
scroll to position [0, 0]
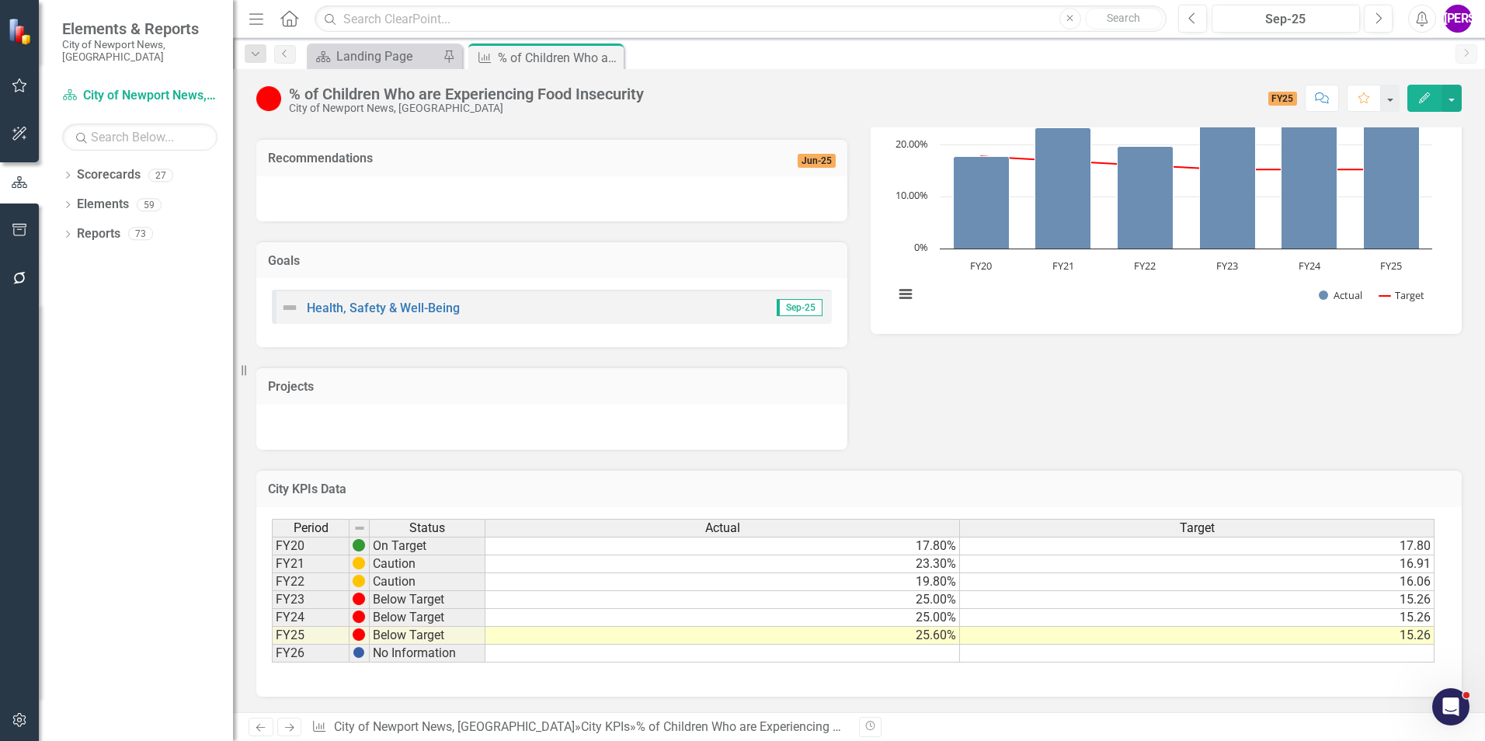
click at [1325, 95] on icon "Comment" at bounding box center [1322, 97] width 14 height 11
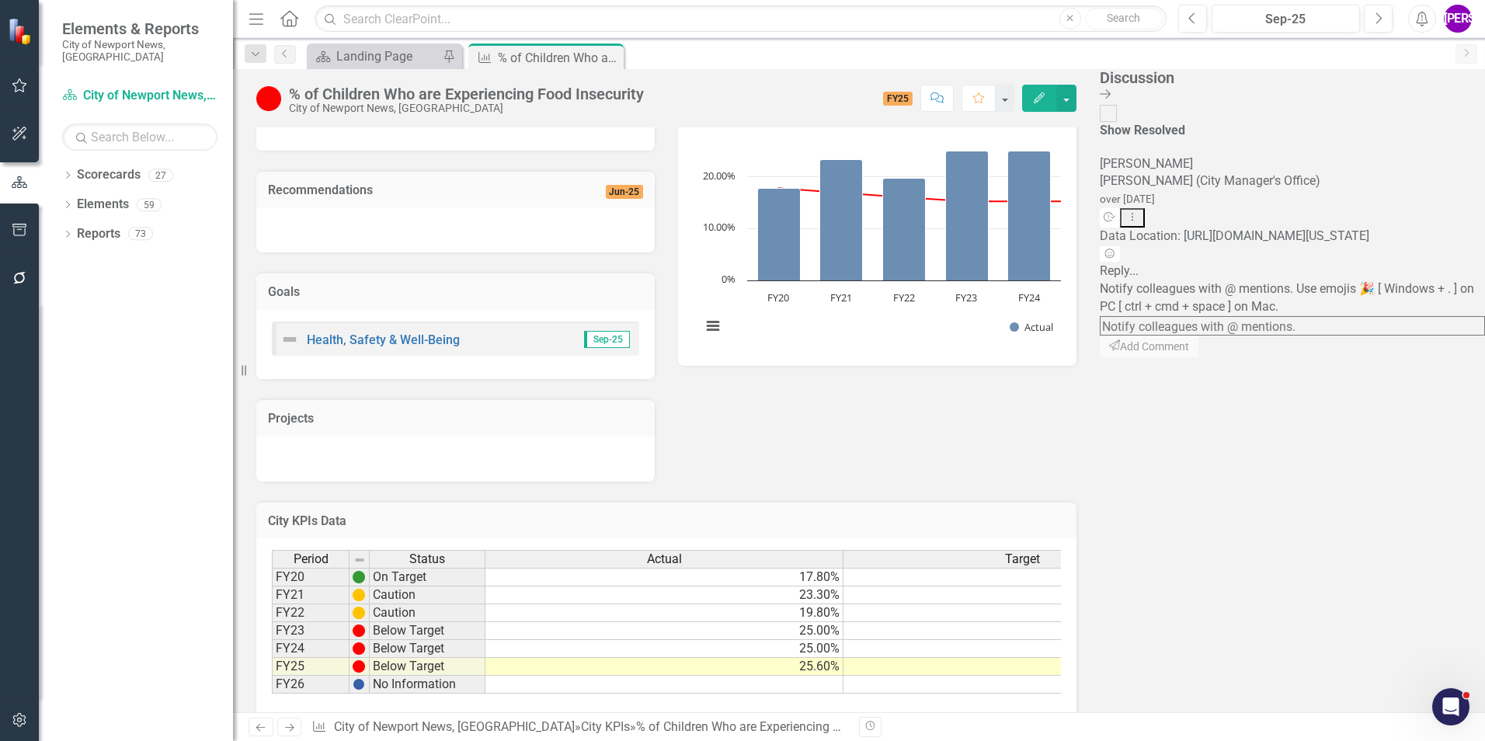
scroll to position [370, 0]
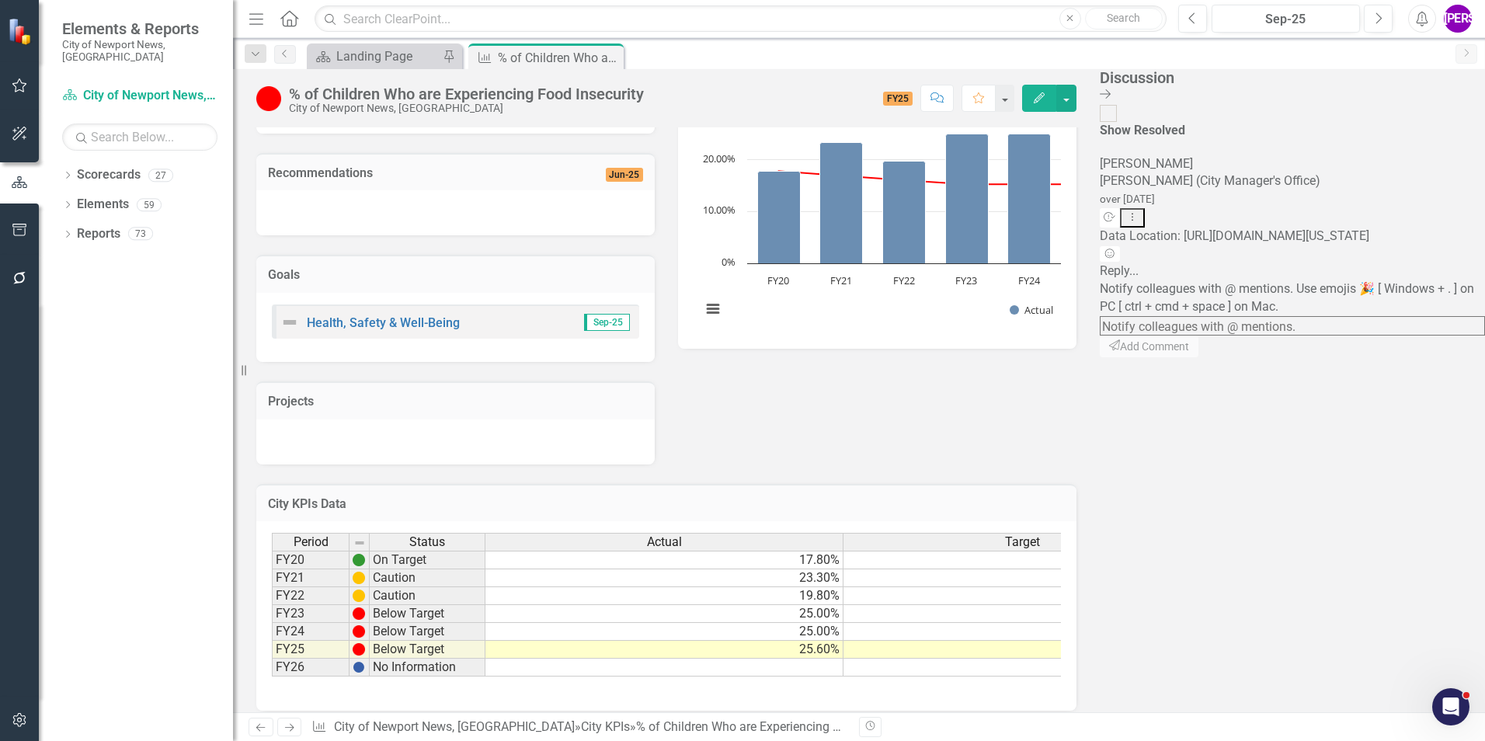
drag, startPoint x: 1306, startPoint y: 186, endPoint x: 1417, endPoint y: 234, distance: 121.8
click at [1369, 234] on span "Data Location: https://map.feedingamerica.org/county/2021/child/virginia/county…" at bounding box center [1234, 235] width 269 height 15
copy span "Data Location: https://map.feedingamerica.org/county/2021/child/virginia/county…"
click at [1111, 89] on icon "Close Discussion Bar" at bounding box center [1105, 94] width 11 height 12
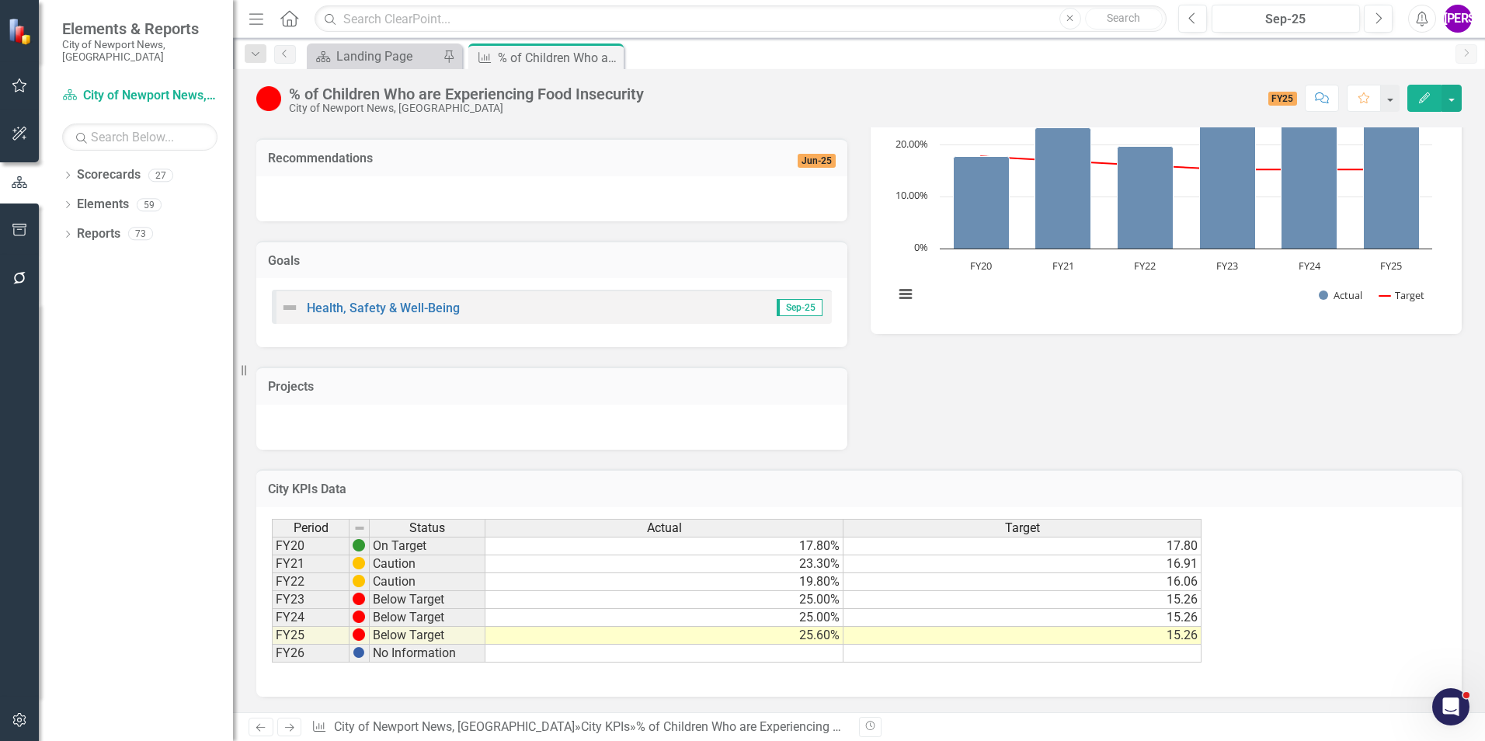
scroll to position [353, 0]
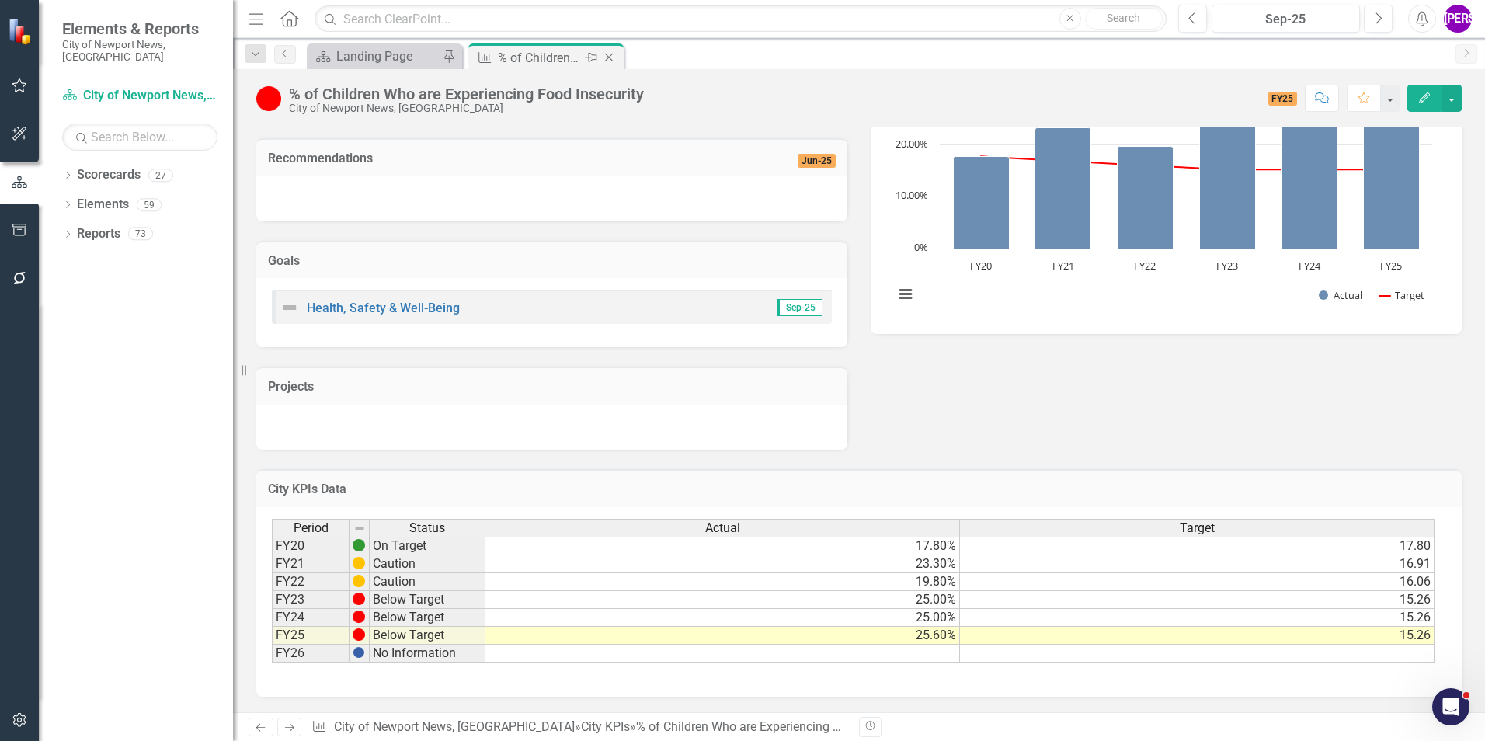
click at [613, 57] on icon "Close" at bounding box center [609, 57] width 16 height 12
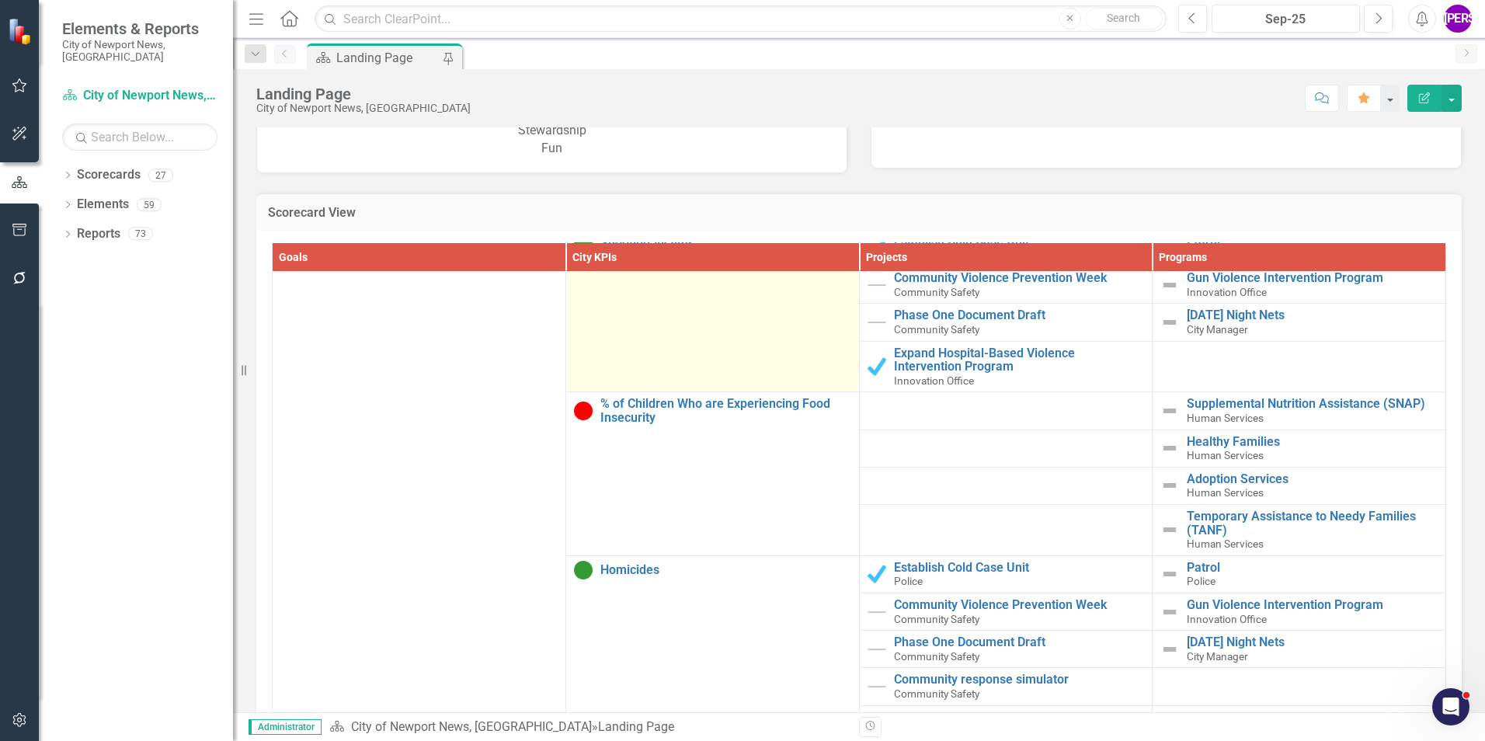
scroll to position [466, 0]
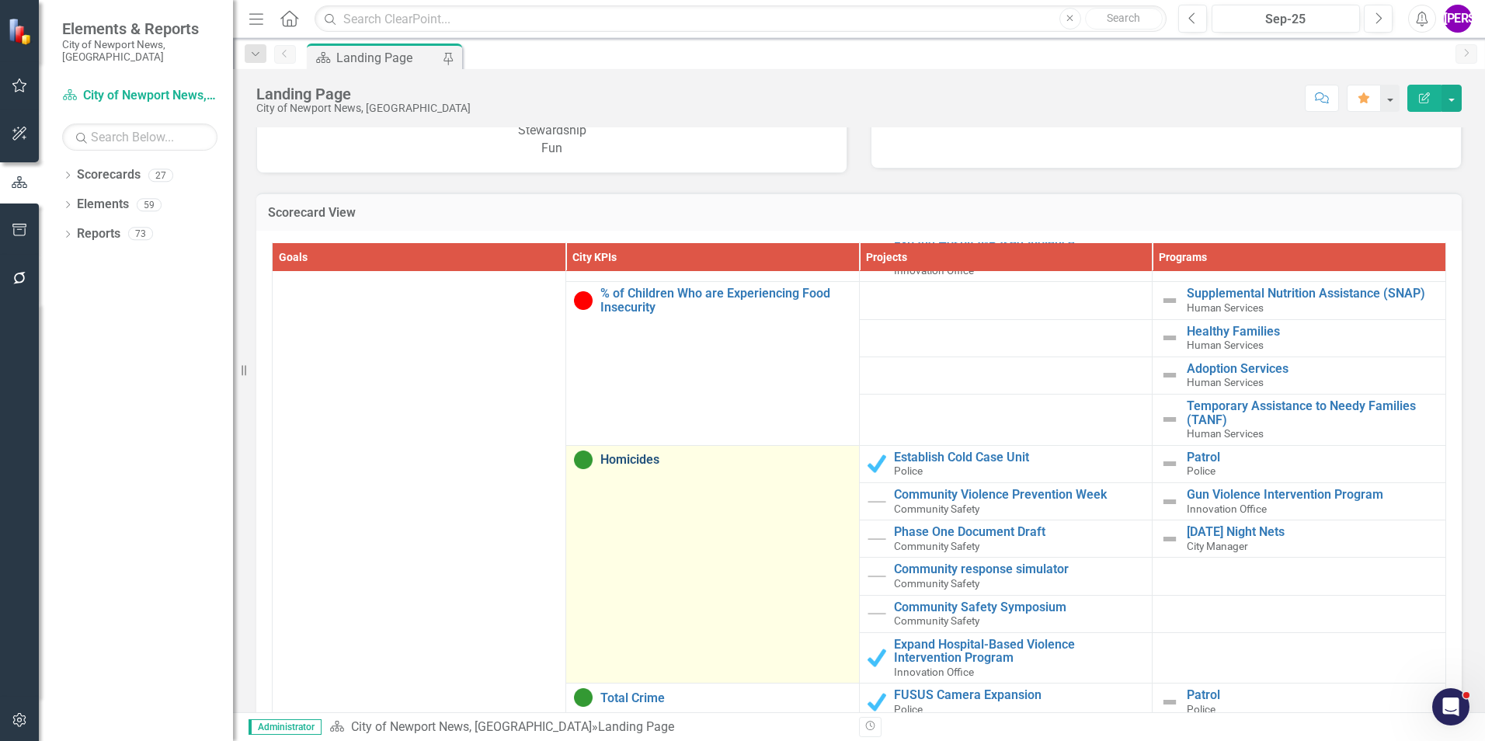
click at [653, 462] on link "Homicides" at bounding box center [725, 460] width 251 height 14
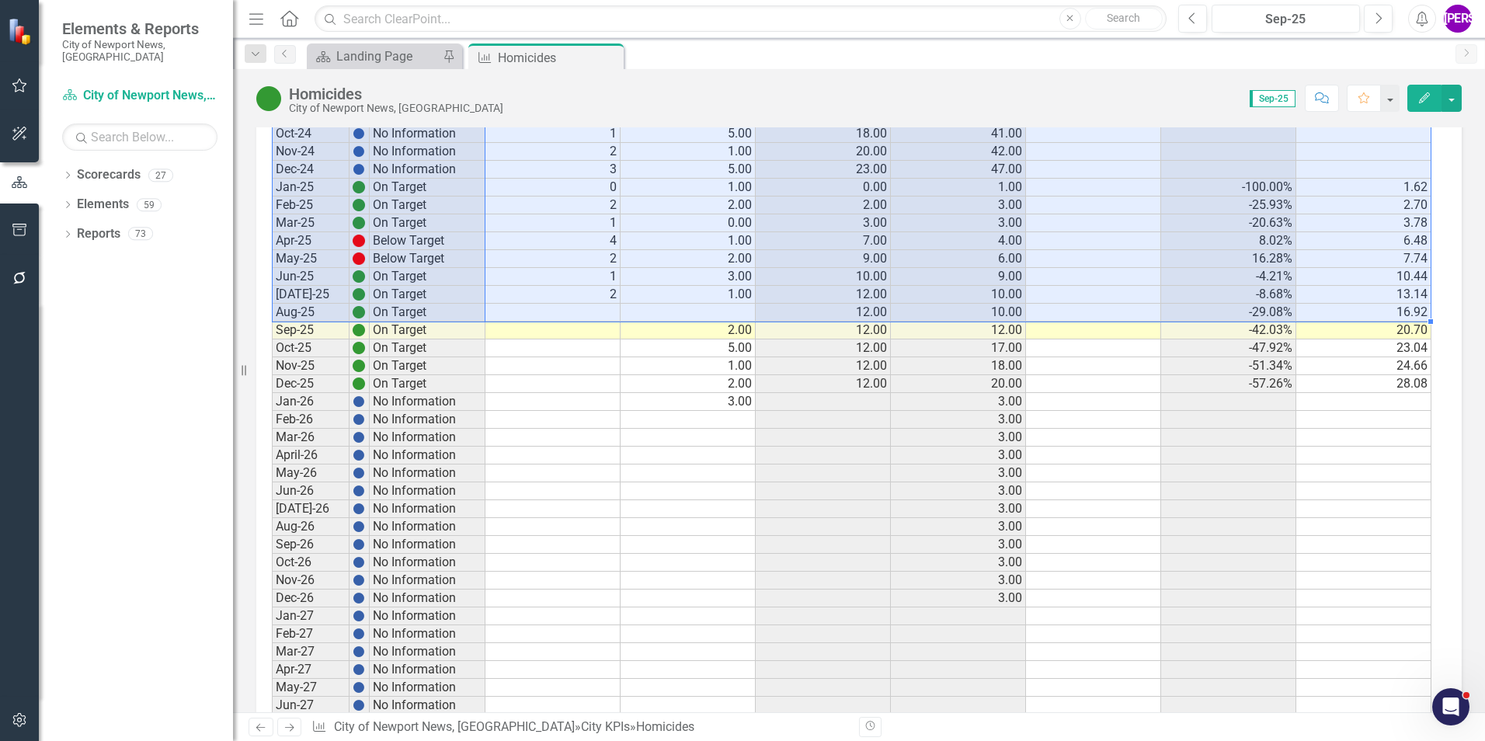
scroll to position [2180, 0]
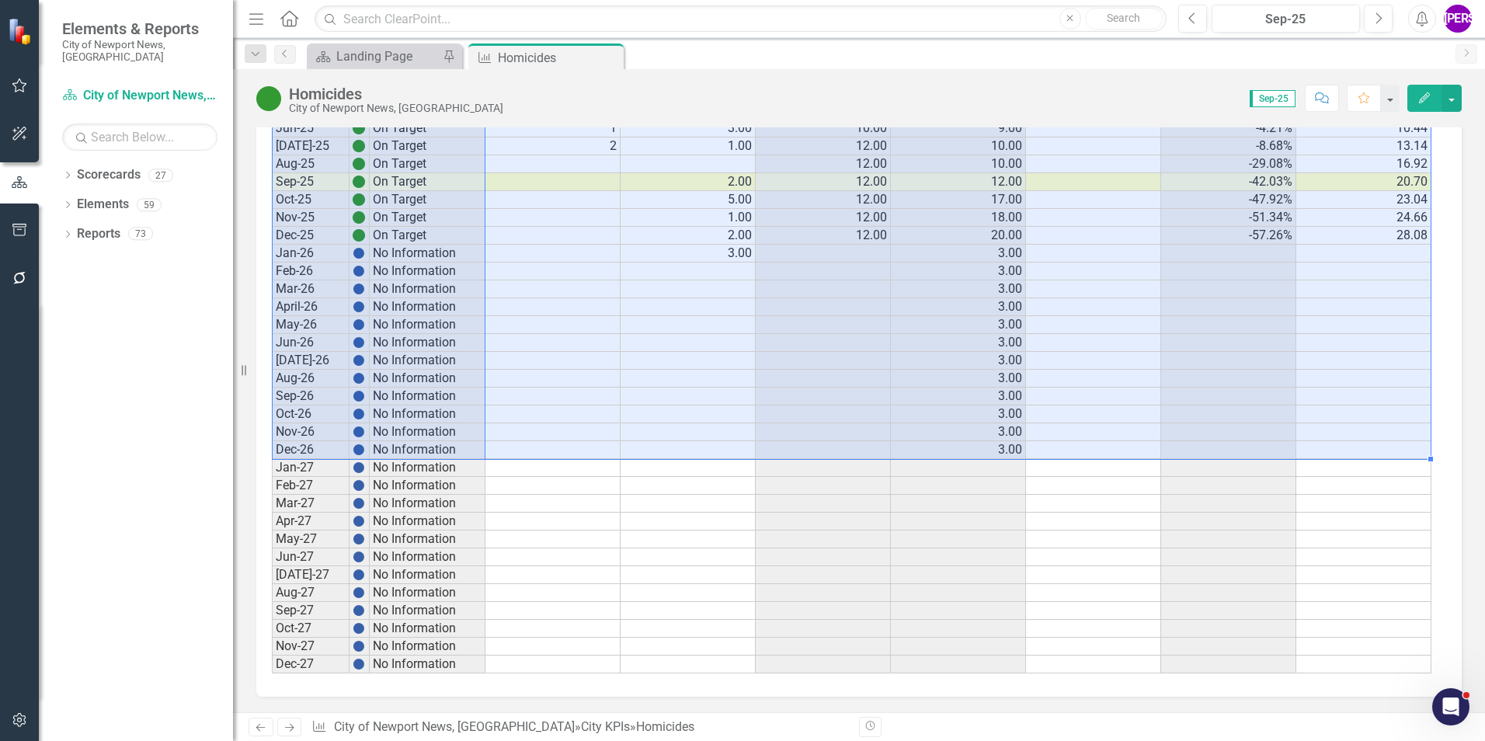
drag, startPoint x: 294, startPoint y: 219, endPoint x: 1395, endPoint y: 449, distance: 1125.0
click at [1231, 273] on td at bounding box center [1228, 272] width 135 height 18
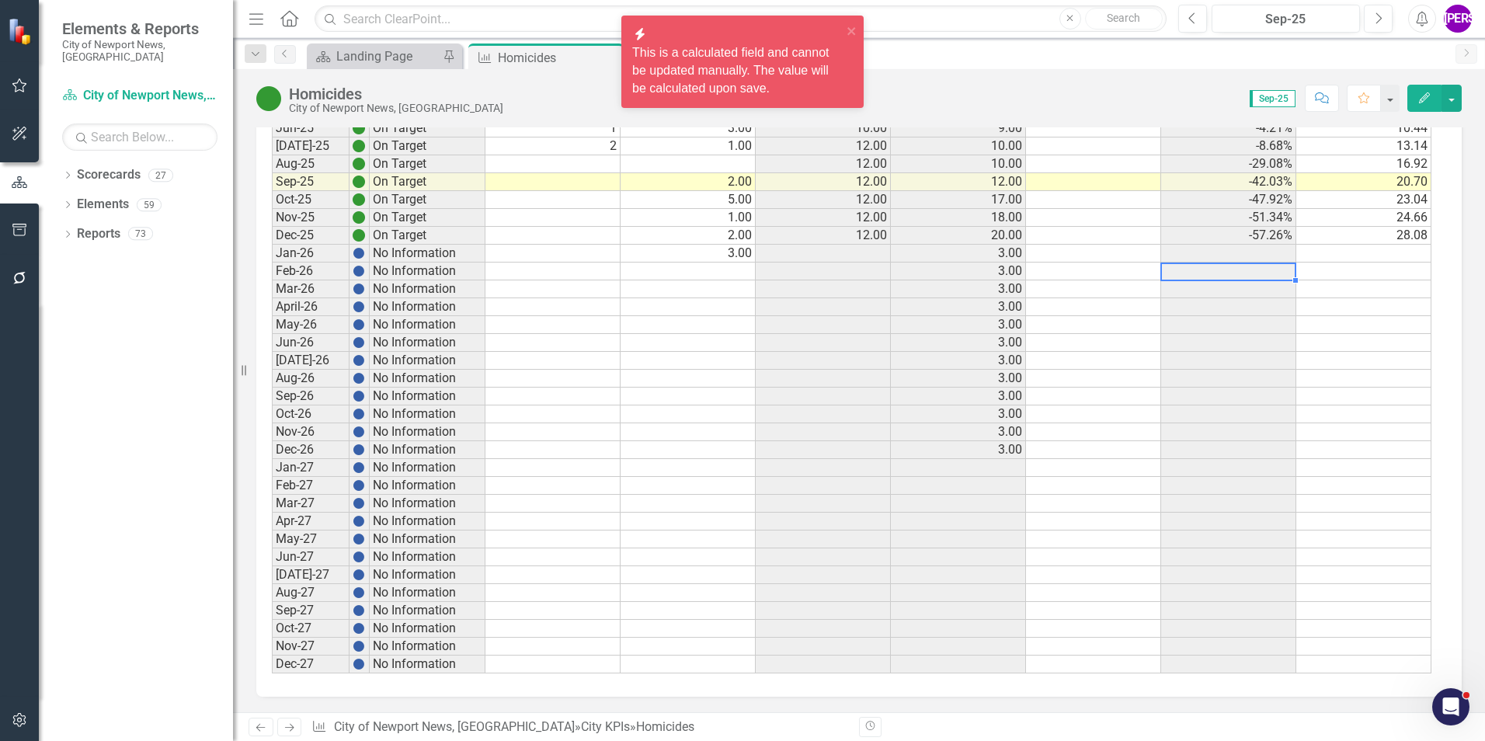
click at [1329, 103] on button "Comment" at bounding box center [1322, 98] width 34 height 27
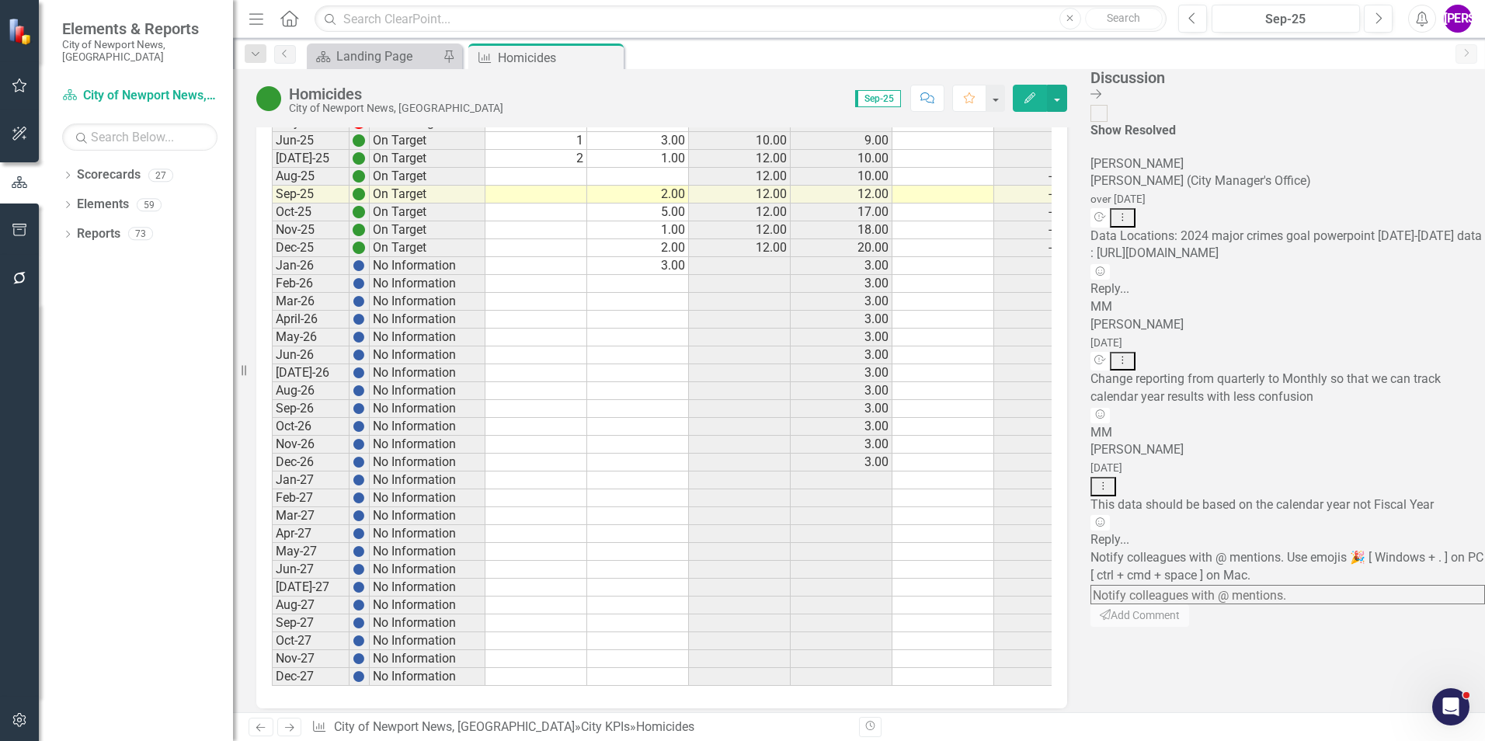
scroll to position [0, 0]
click at [1101, 96] on icon "Close Discussion Bar" at bounding box center [1095, 94] width 11 height 12
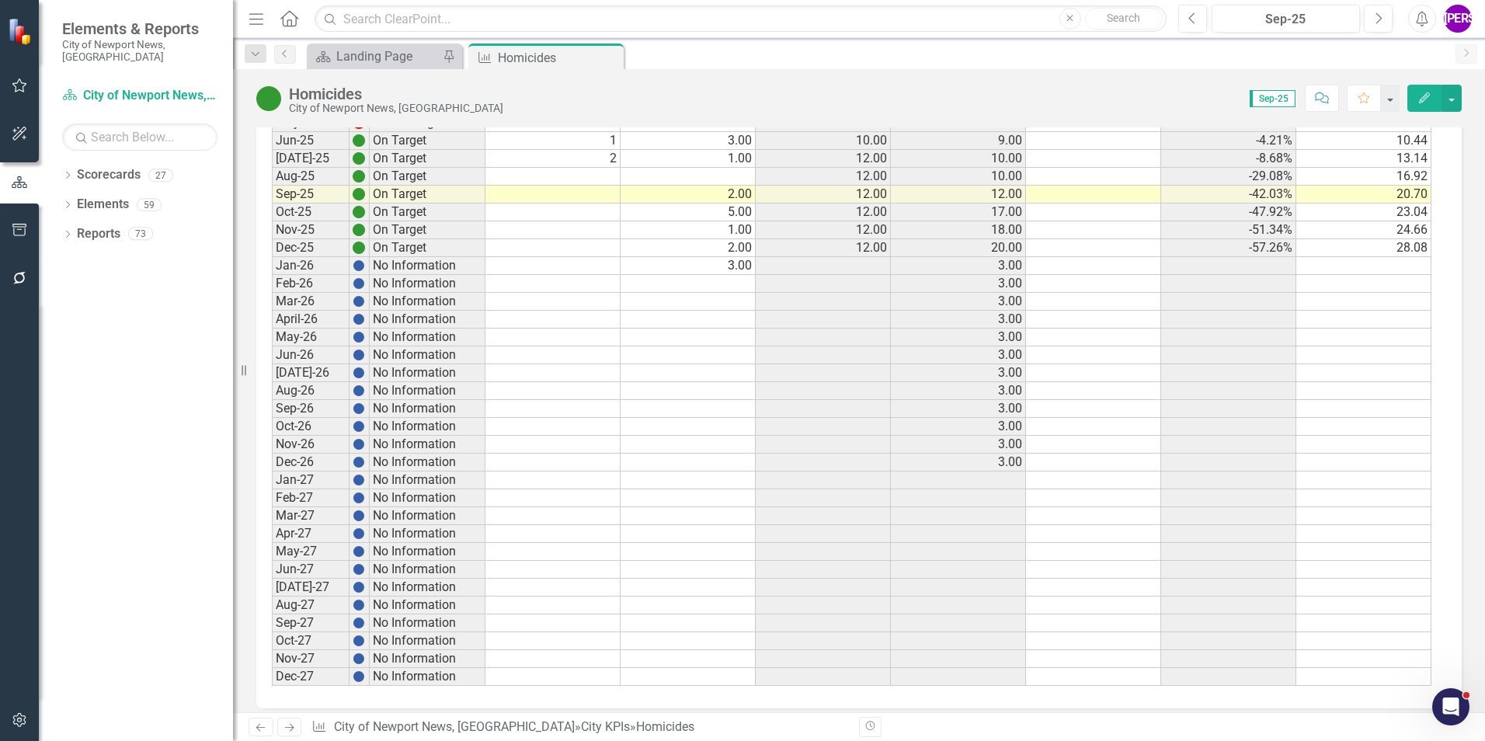
click at [955, 110] on div "Score: 0.00 Sep-25 Completed Comment Favorite Edit" at bounding box center [986, 98] width 951 height 26
click at [610, 58] on icon at bounding box center [609, 58] width 9 height 9
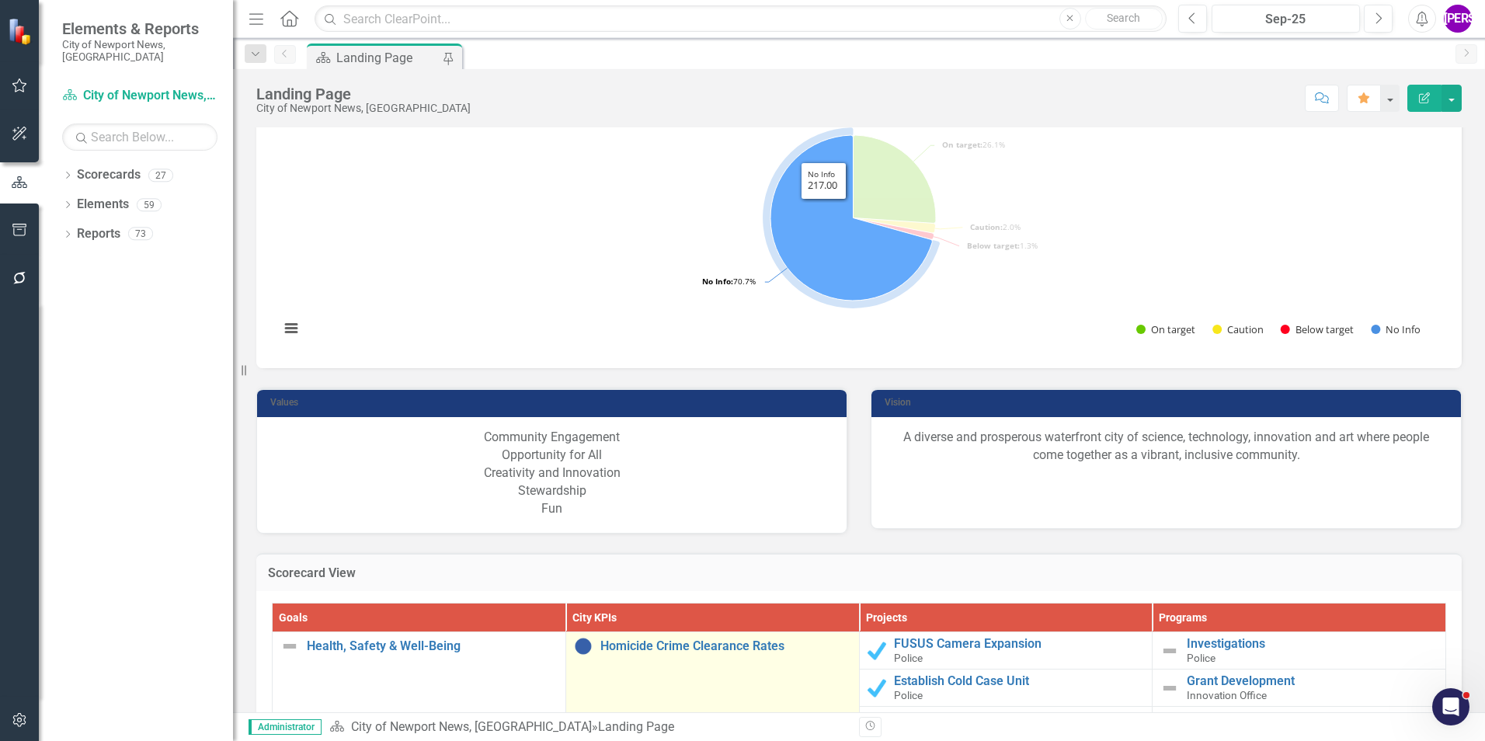
scroll to position [1320, 0]
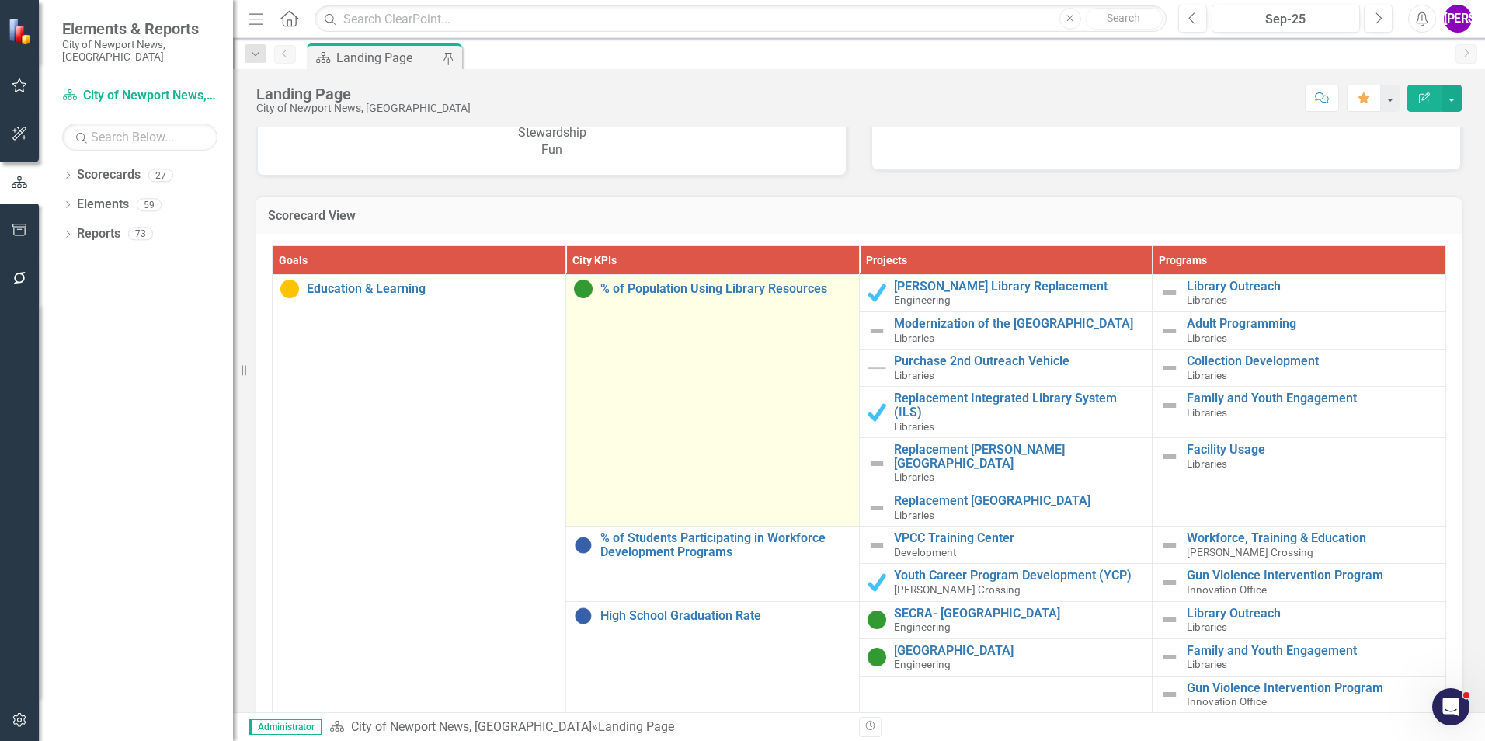
scroll to position [1553, 0]
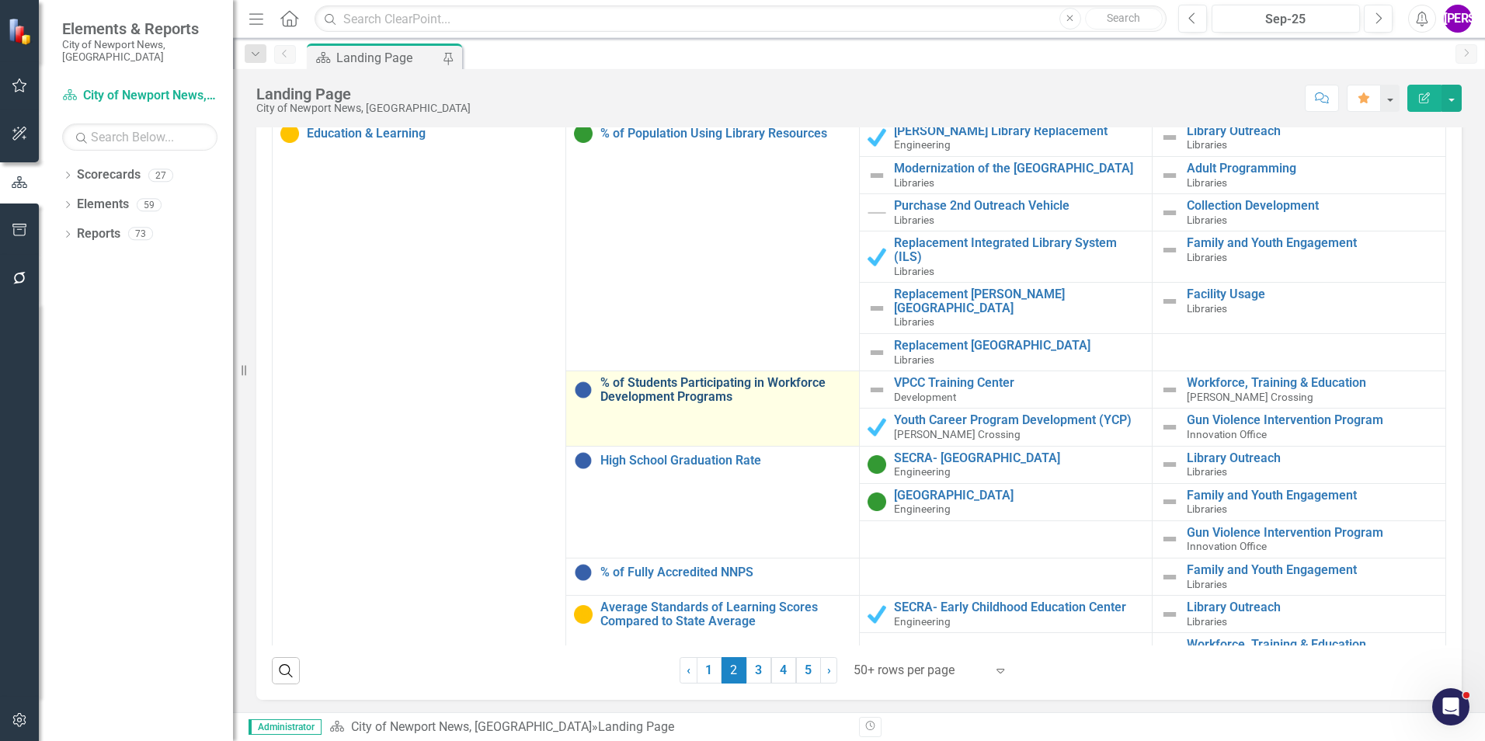
click at [716, 377] on link "% of Students Participating in Workforce Development Programs" at bounding box center [725, 389] width 251 height 27
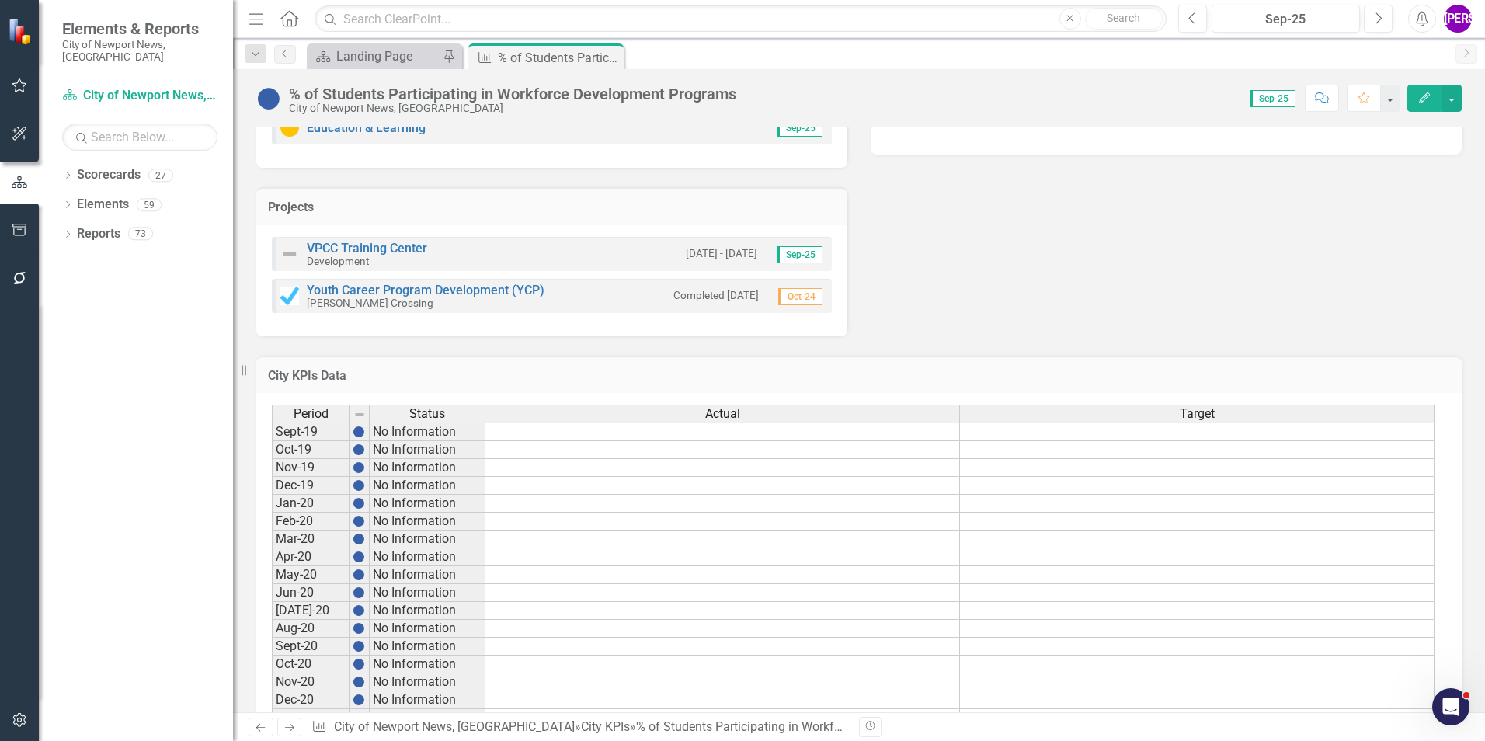
scroll to position [381, 0]
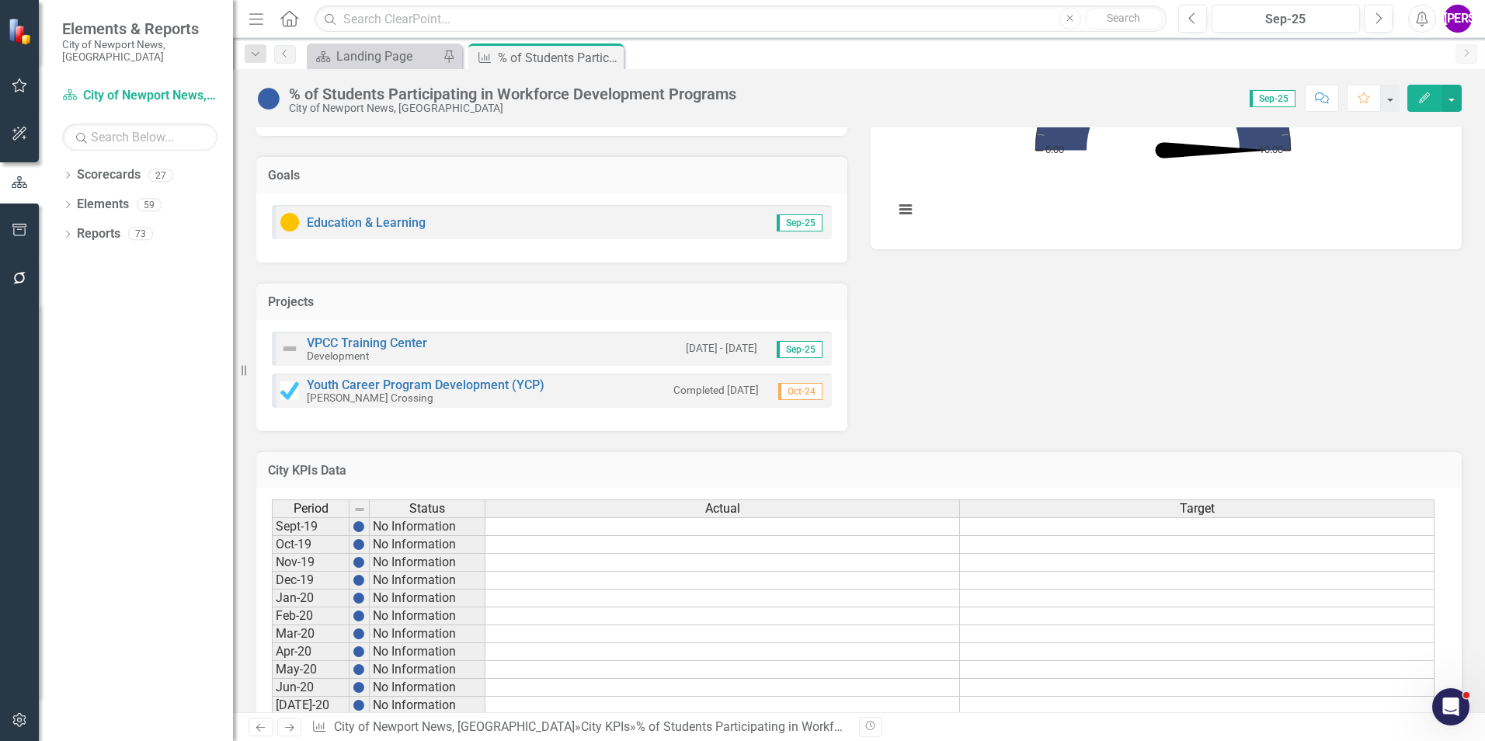
click at [1318, 93] on icon "button" at bounding box center [1322, 97] width 14 height 11
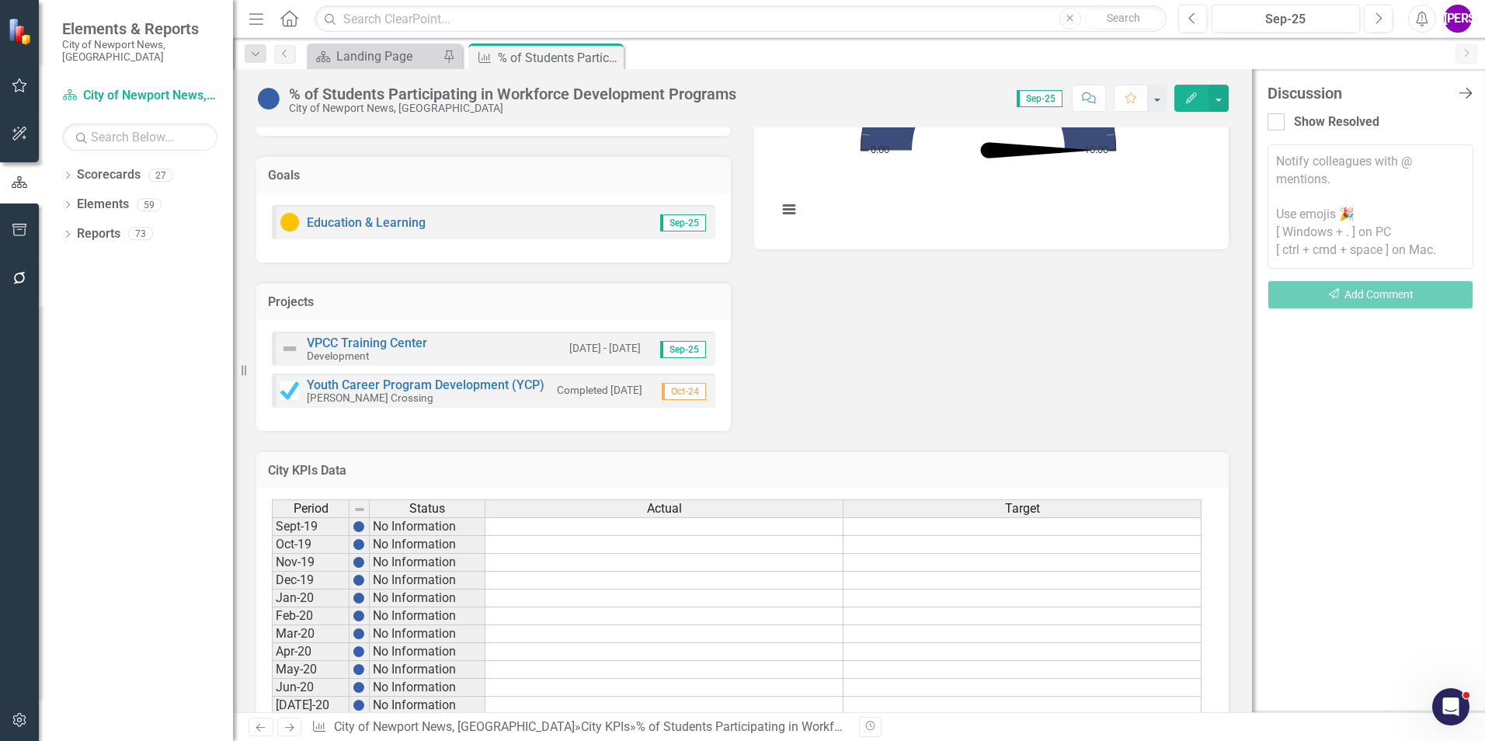
click at [1470, 89] on icon "Close Discussion Bar" at bounding box center [1464, 92] width 19 height 15
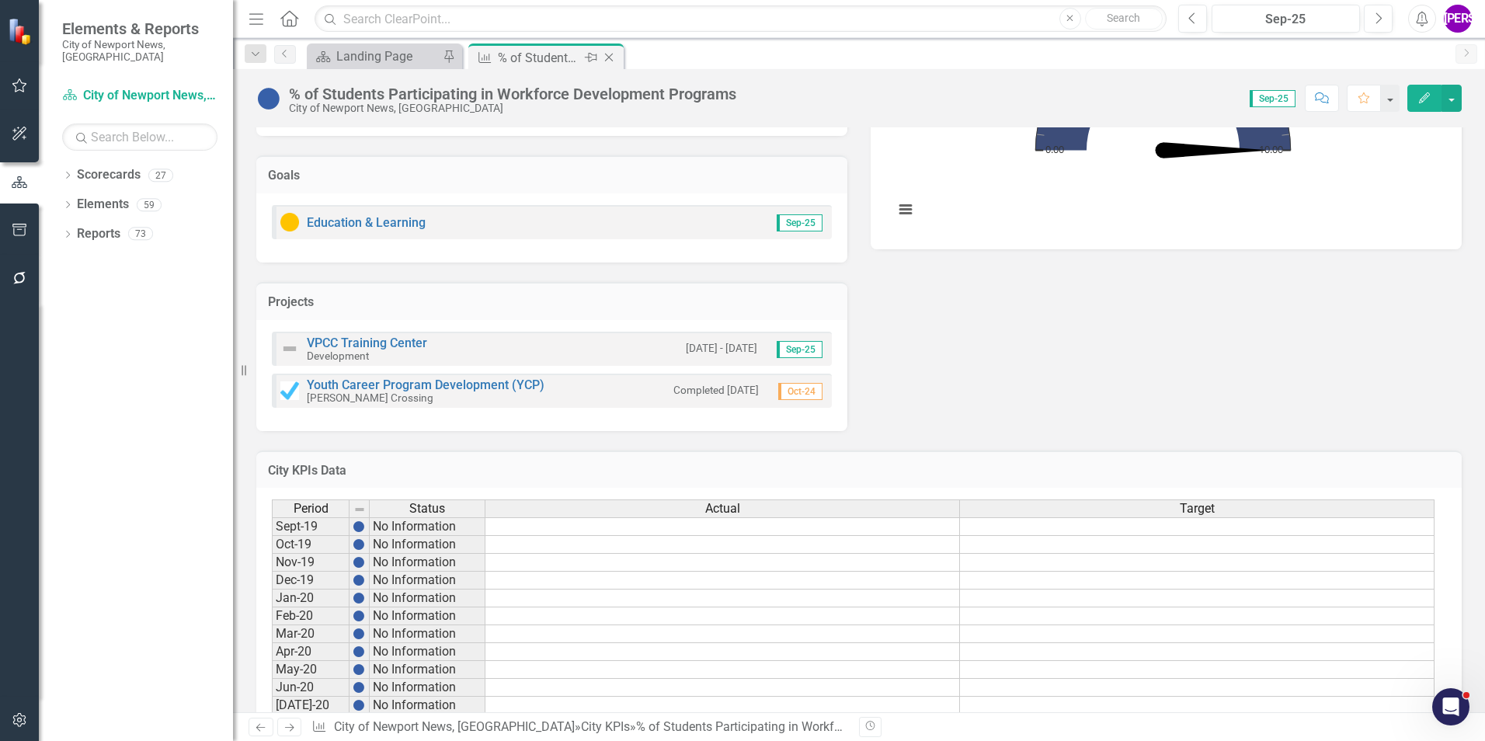
click at [610, 53] on icon "Close" at bounding box center [609, 57] width 16 height 12
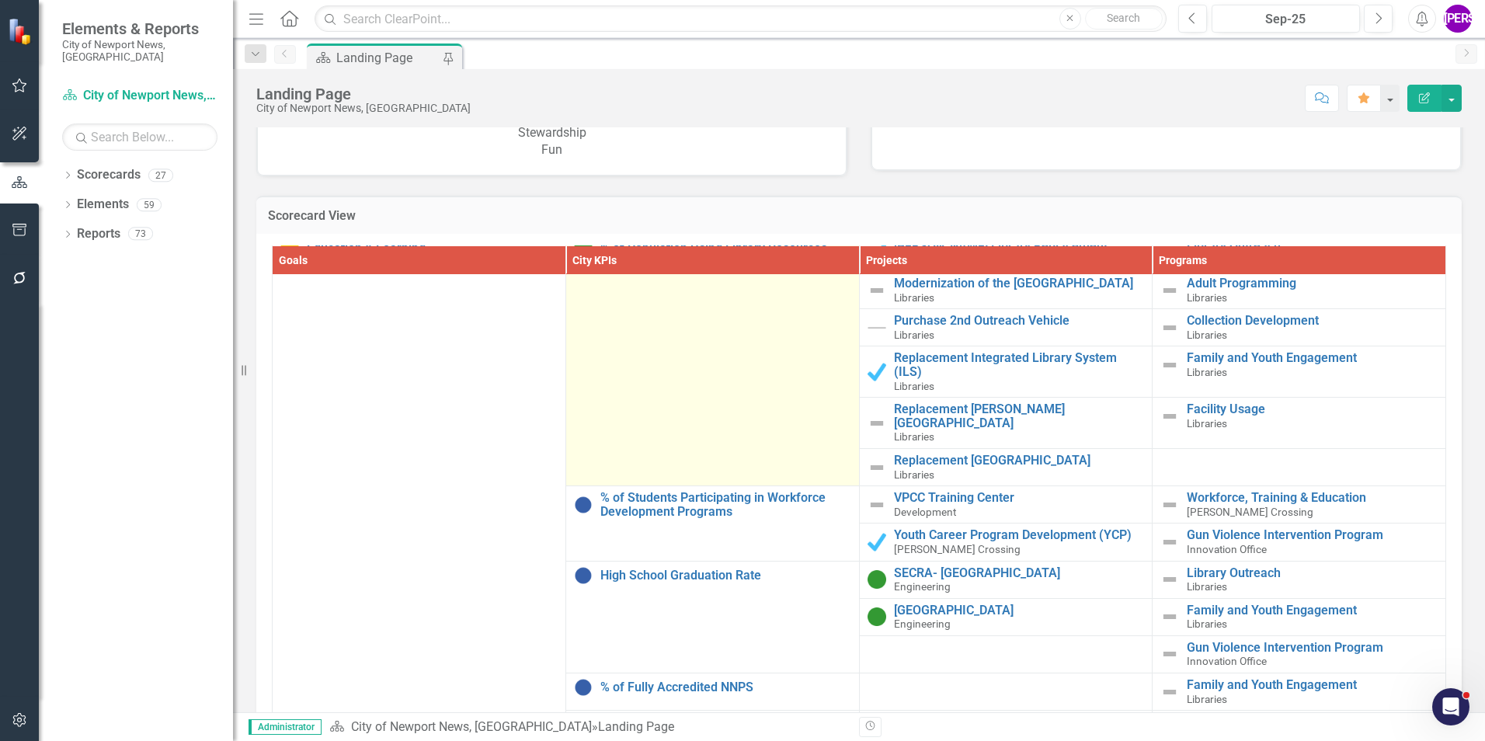
scroll to position [78, 0]
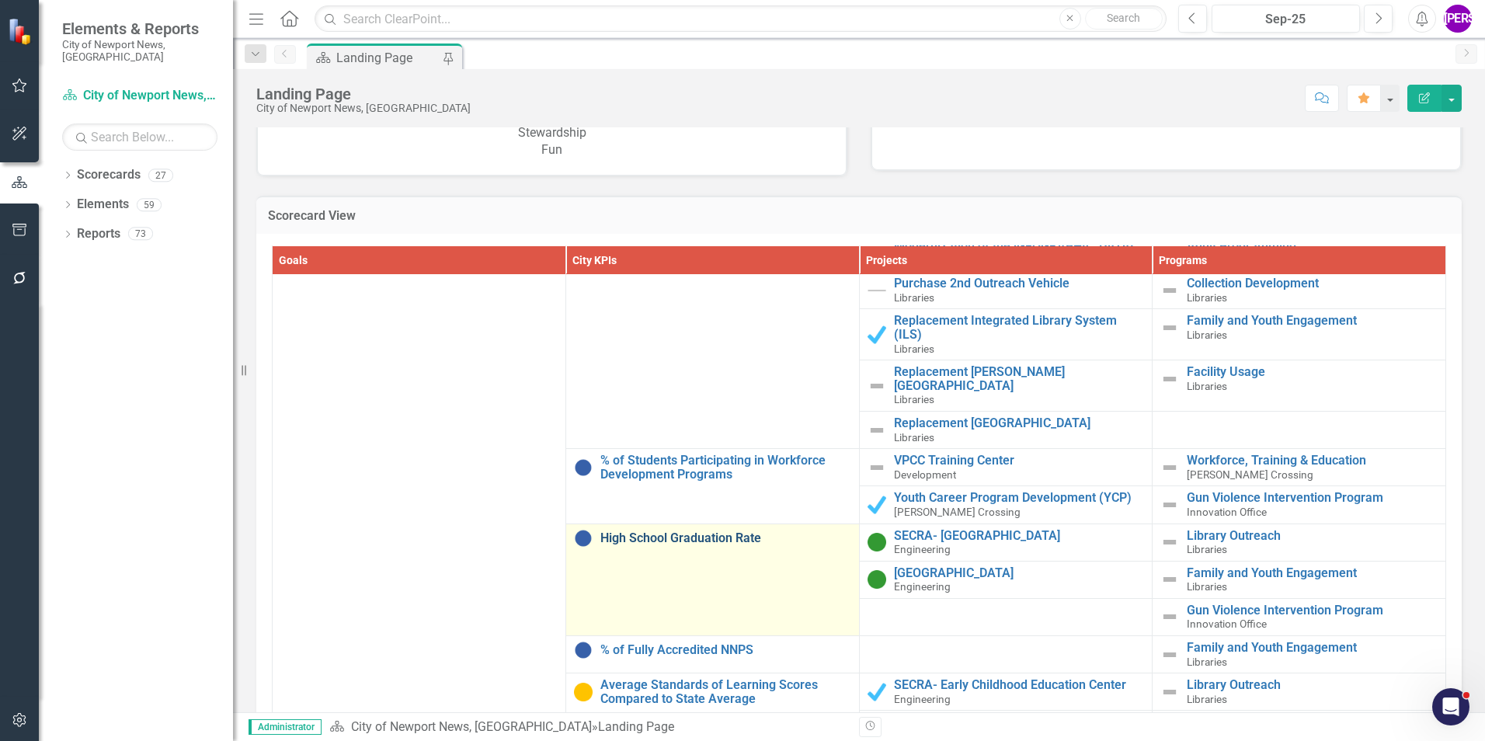
click at [716, 531] on link "High School Graduation Rate" at bounding box center [725, 538] width 251 height 14
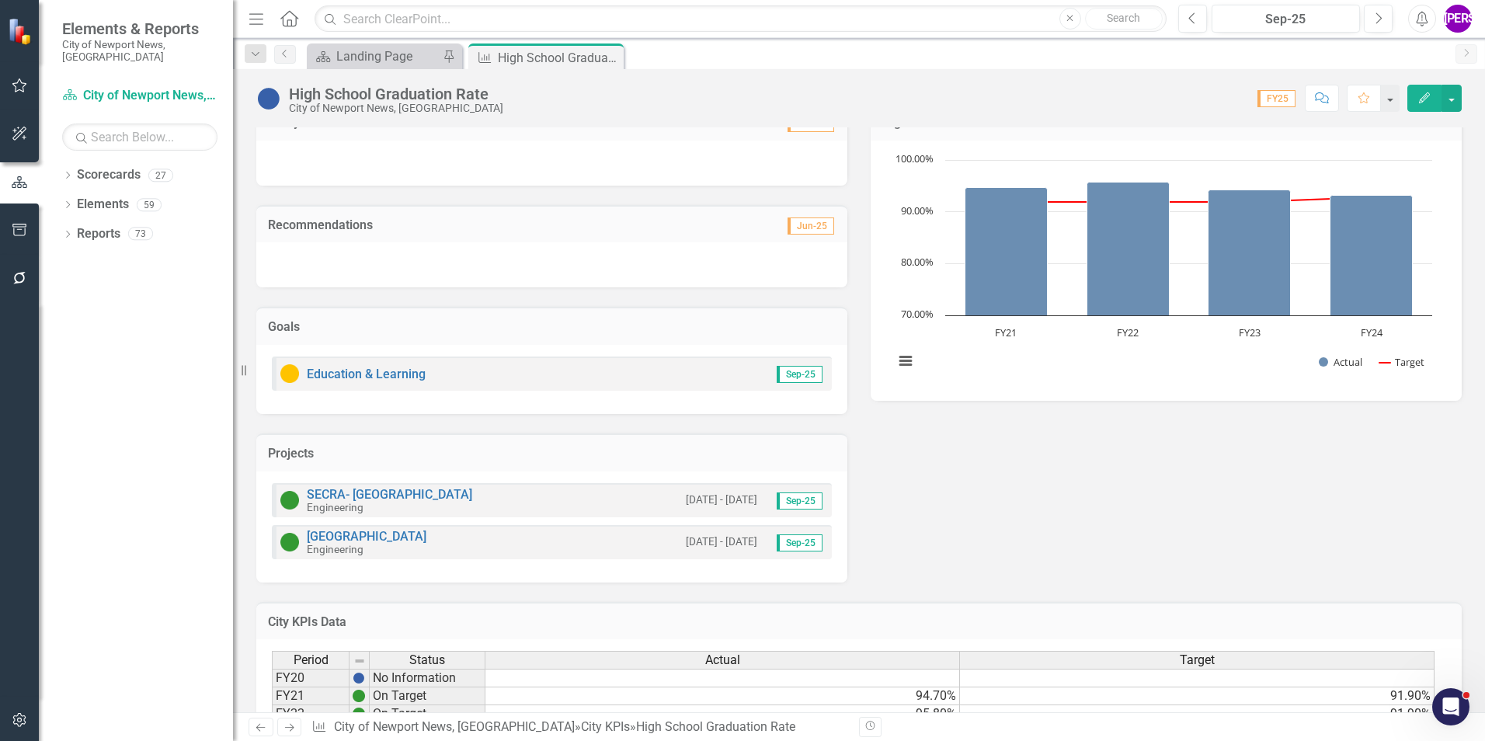
scroll to position [362, 0]
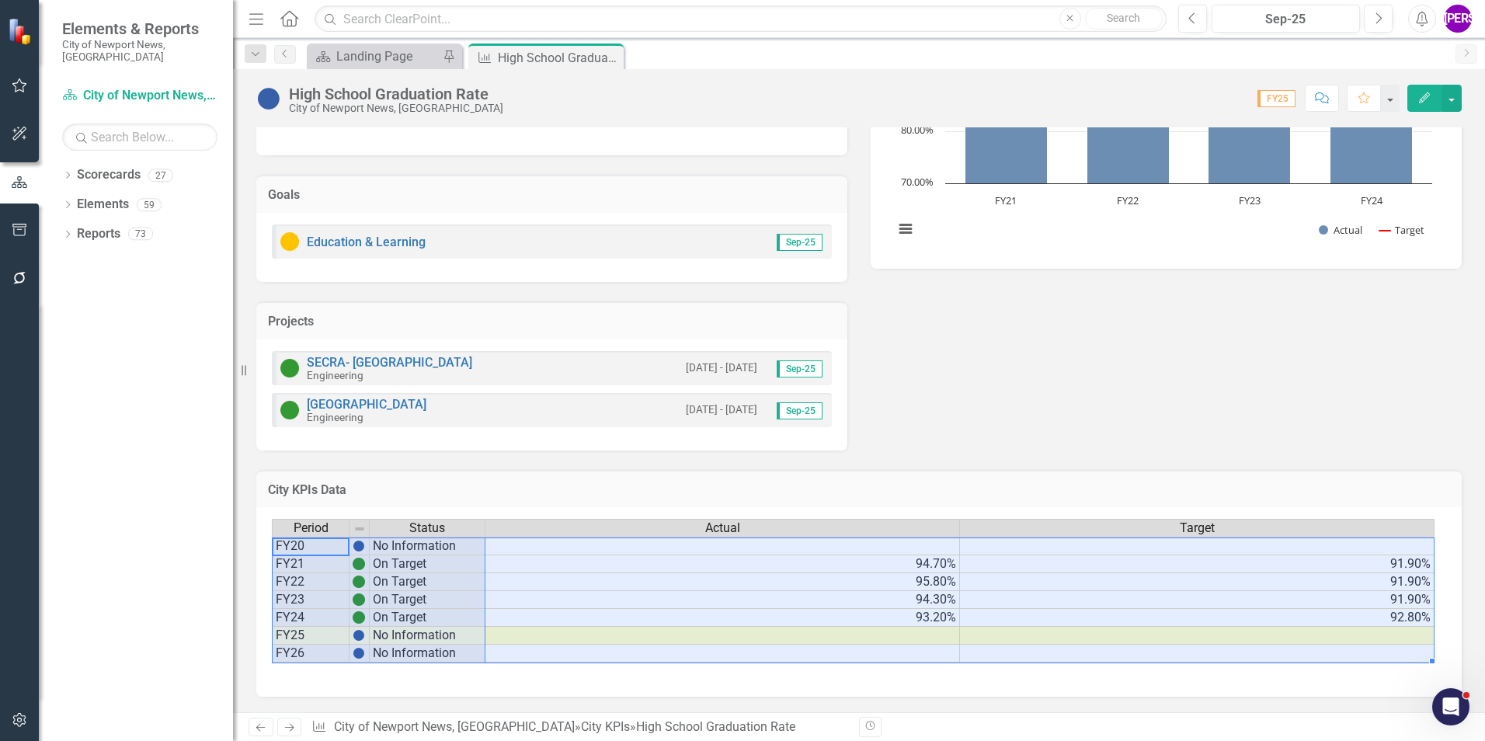
drag, startPoint x: 308, startPoint y: 548, endPoint x: 1290, endPoint y: 647, distance: 987.5
click at [1290, 647] on div "Period Status Actual Target FY20 No Information FY21 On Target 94.70% 91.90% FY…" at bounding box center [853, 591] width 1163 height 144
click at [1318, 102] on icon "Comment" at bounding box center [1322, 97] width 14 height 11
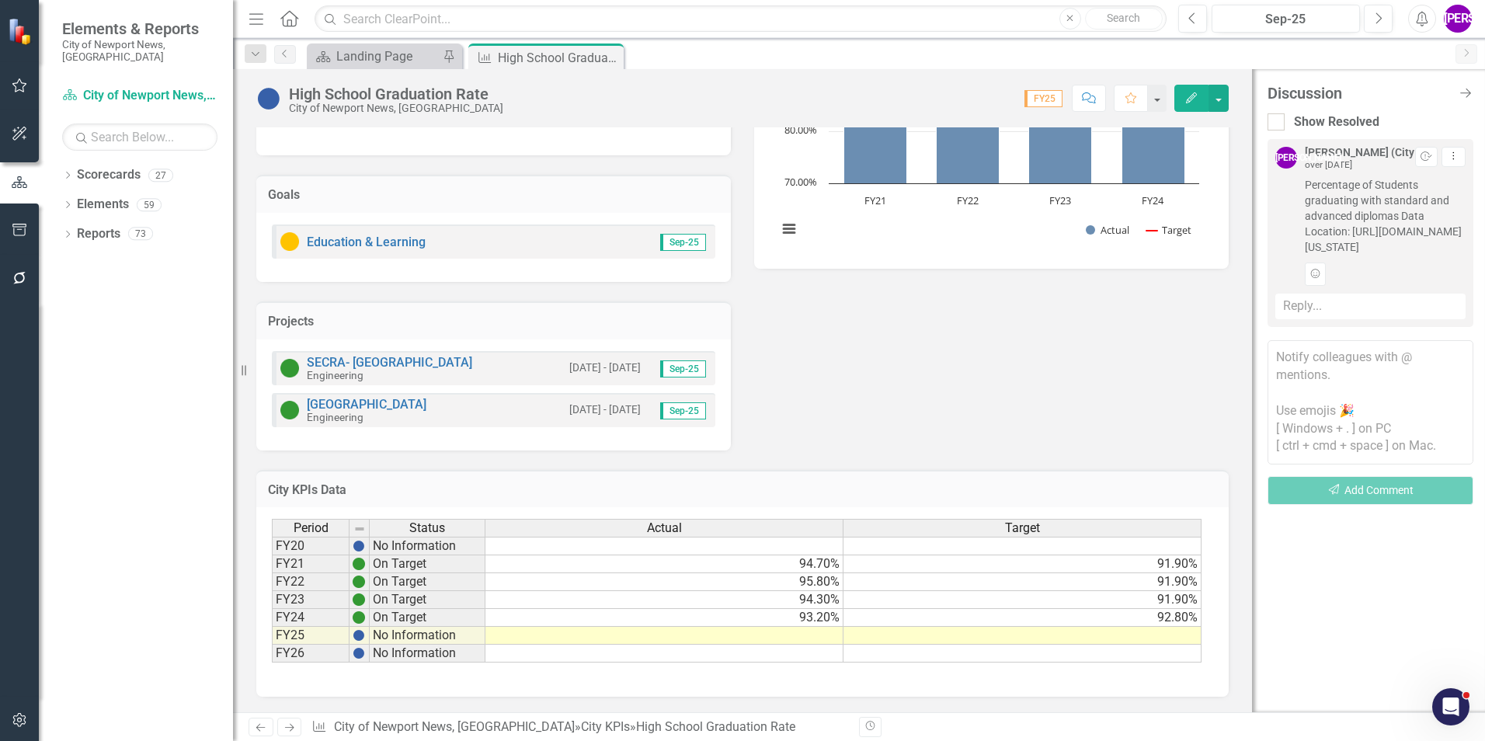
drag, startPoint x: 1295, startPoint y: 179, endPoint x: 1464, endPoint y: 274, distance: 193.3
click at [1464, 274] on div "[PERSON_NAME] (City Manager's Office) over [DATE] Resolve Dropdown Menu Percent…" at bounding box center [1370, 216] width 190 height 139
copy span "Percentage of Students graduating with standard and advanced diplomas Data Loca…"
click at [1022, 444] on div "Analysis Jun-25 Recommendations Jun-25 Goals Education & Learning Sep-25 Projec…" at bounding box center [743, 200] width 996 height 499
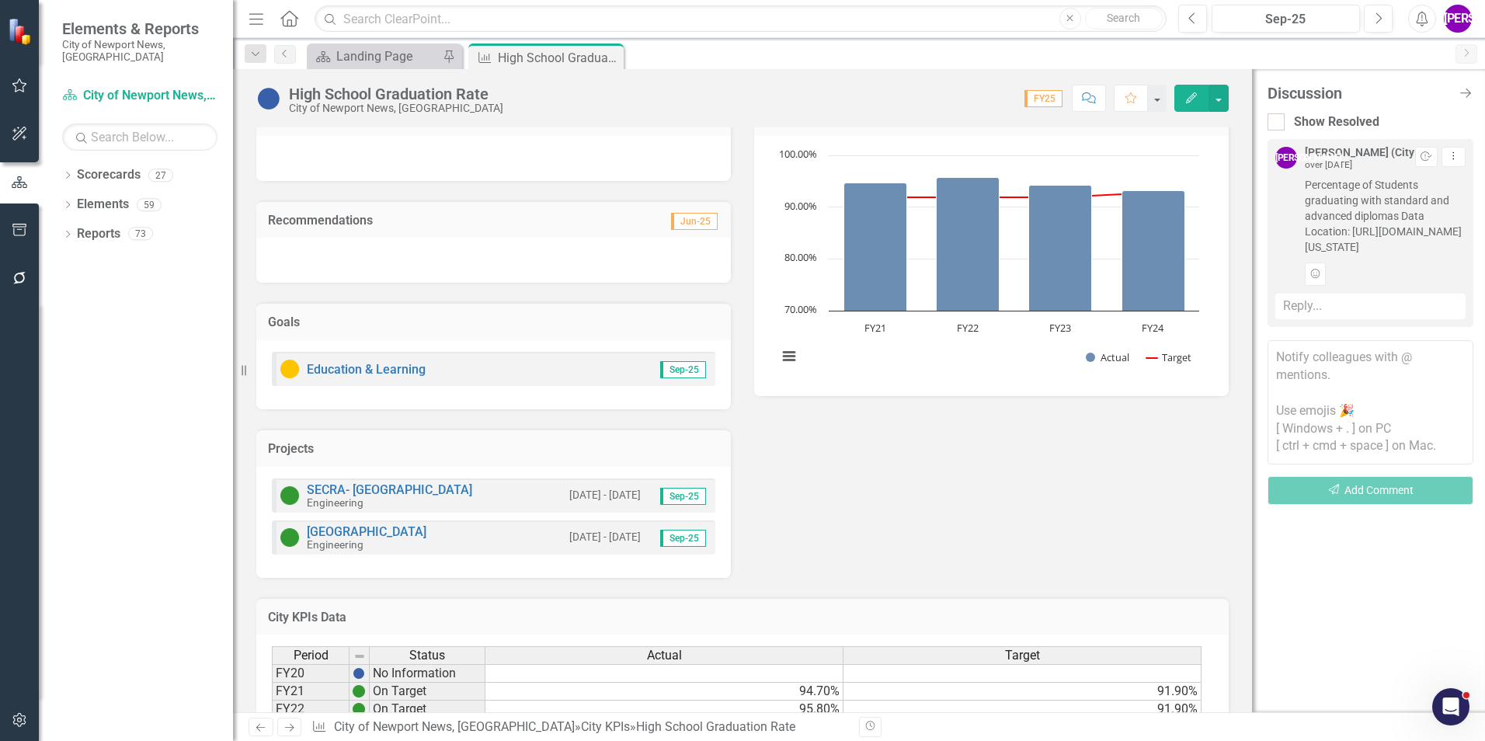
scroll to position [0, 0]
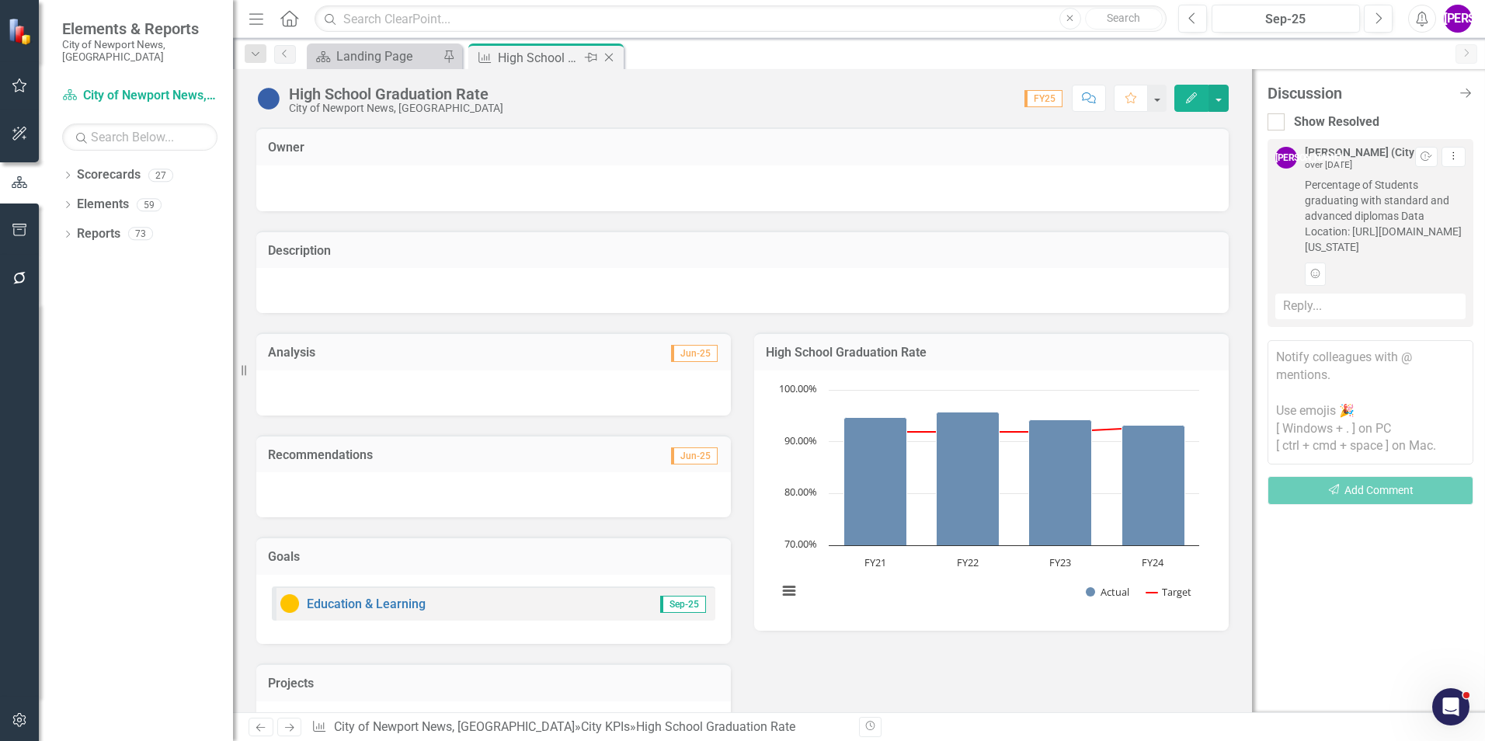
click at [609, 55] on icon "Close" at bounding box center [609, 57] width 16 height 12
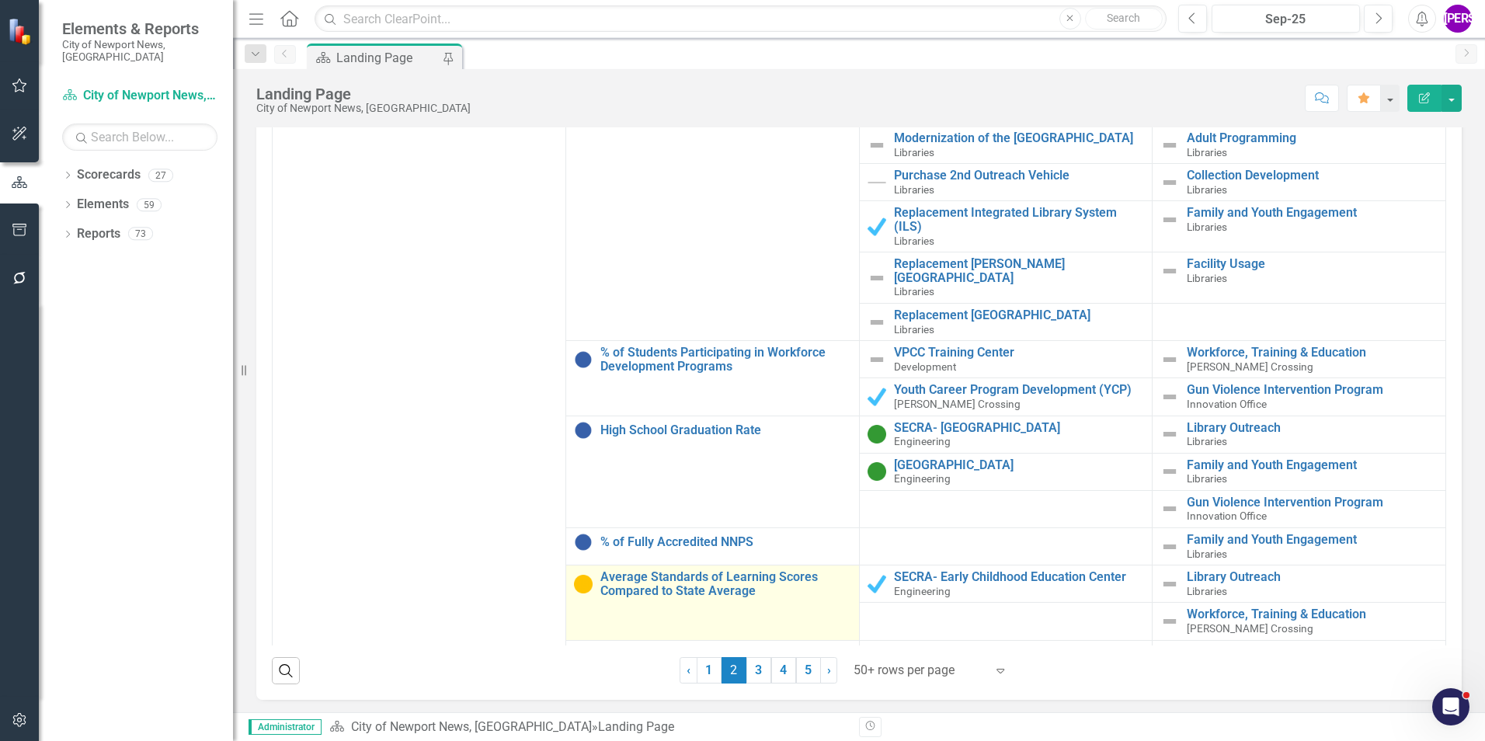
scroll to position [78, 0]
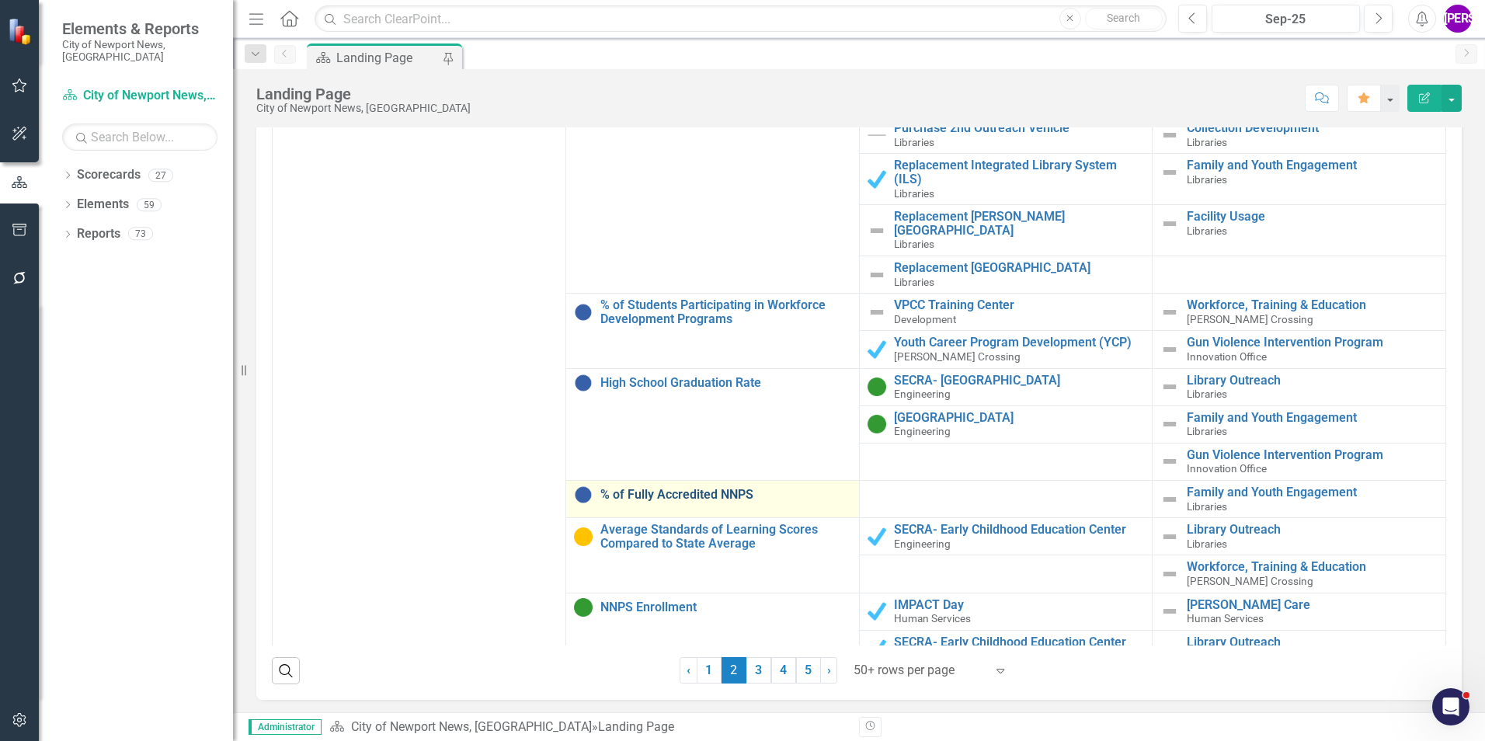
click at [724, 488] on link "% of Fully Accredited NNPS" at bounding box center [725, 495] width 251 height 14
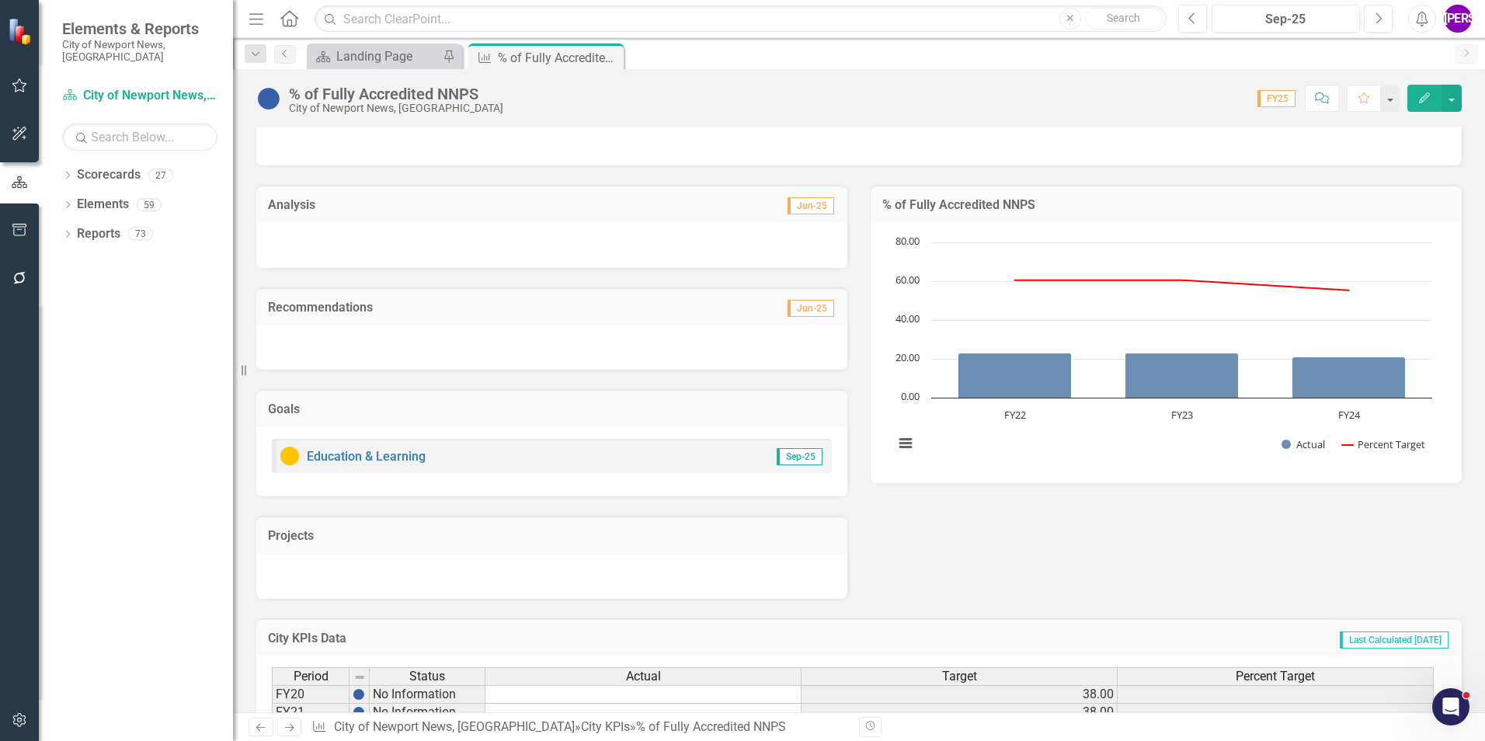
scroll to position [296, 0]
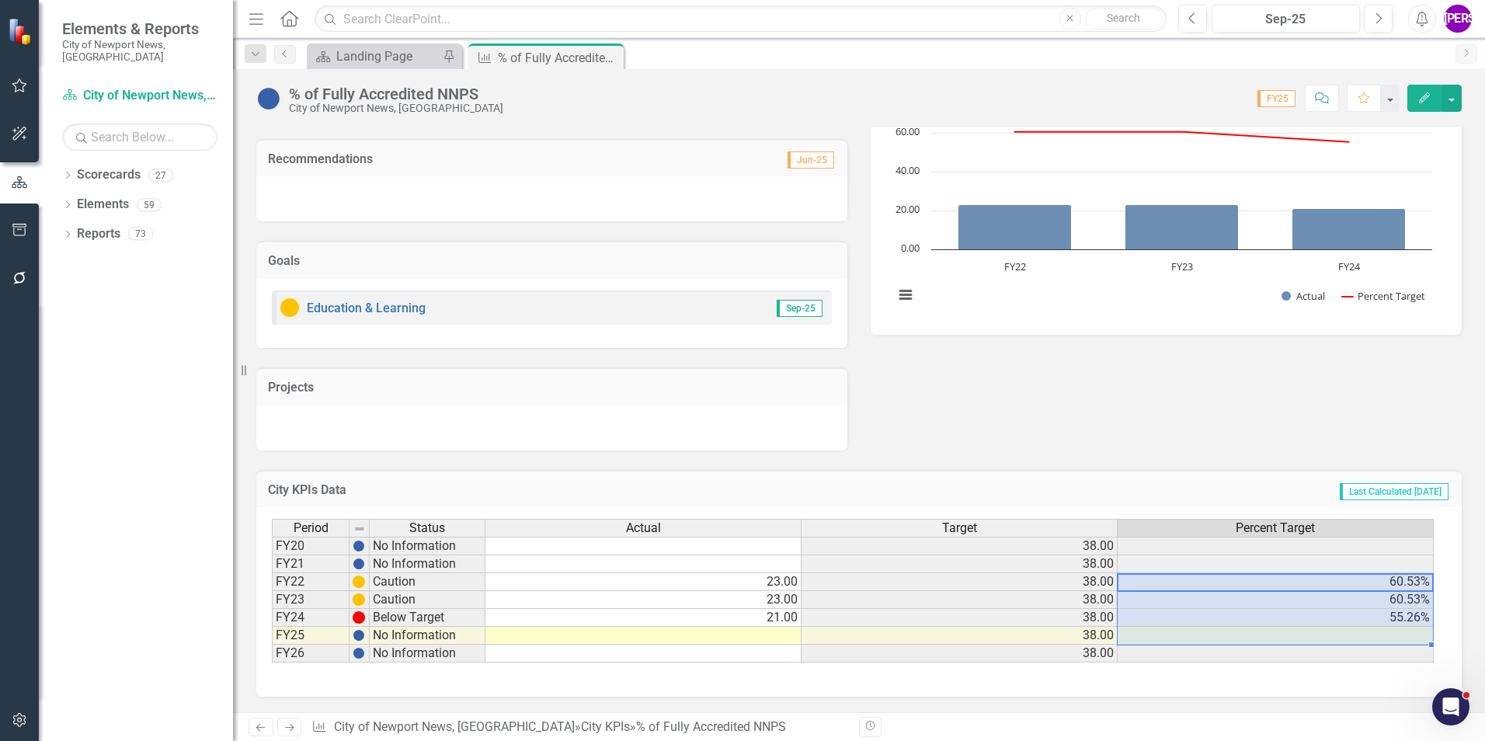
drag, startPoint x: 1347, startPoint y: 584, endPoint x: 1350, endPoint y: 629, distance: 45.2
click at [1350, 629] on tbody "FY20 No Information 38.00 FY21 No Information 38.00 FY22 Caution 23.00 38.00 60…" at bounding box center [853, 600] width 1162 height 126
drag, startPoint x: 1255, startPoint y: 412, endPoint x: 1126, endPoint y: 332, distance: 151.3
click at [1255, 412] on div "Analysis Jun-25 Recommendations Jun-25 Goals Education & Learning Sep-25 Projec…" at bounding box center [859, 233] width 1229 height 433
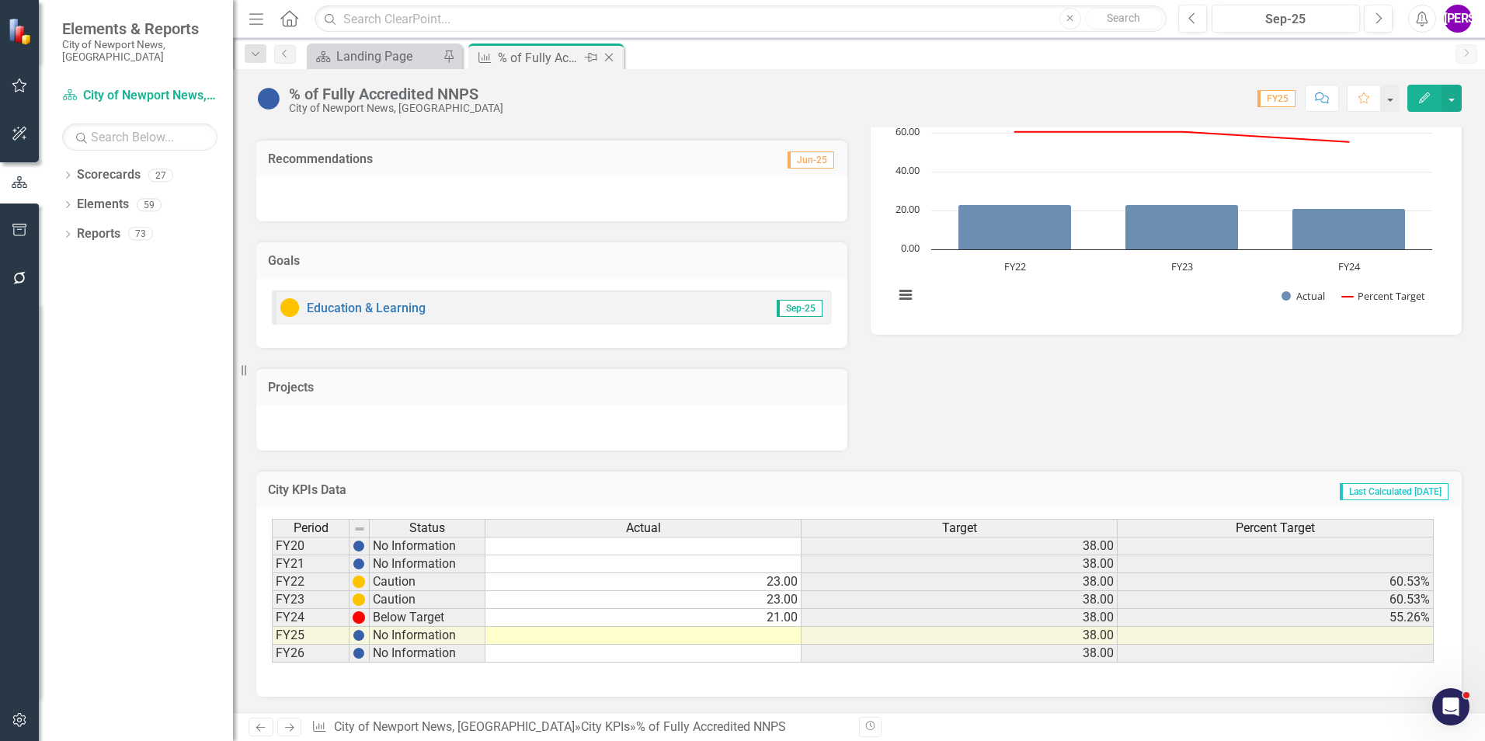
click at [609, 60] on icon "Close" at bounding box center [609, 57] width 16 height 12
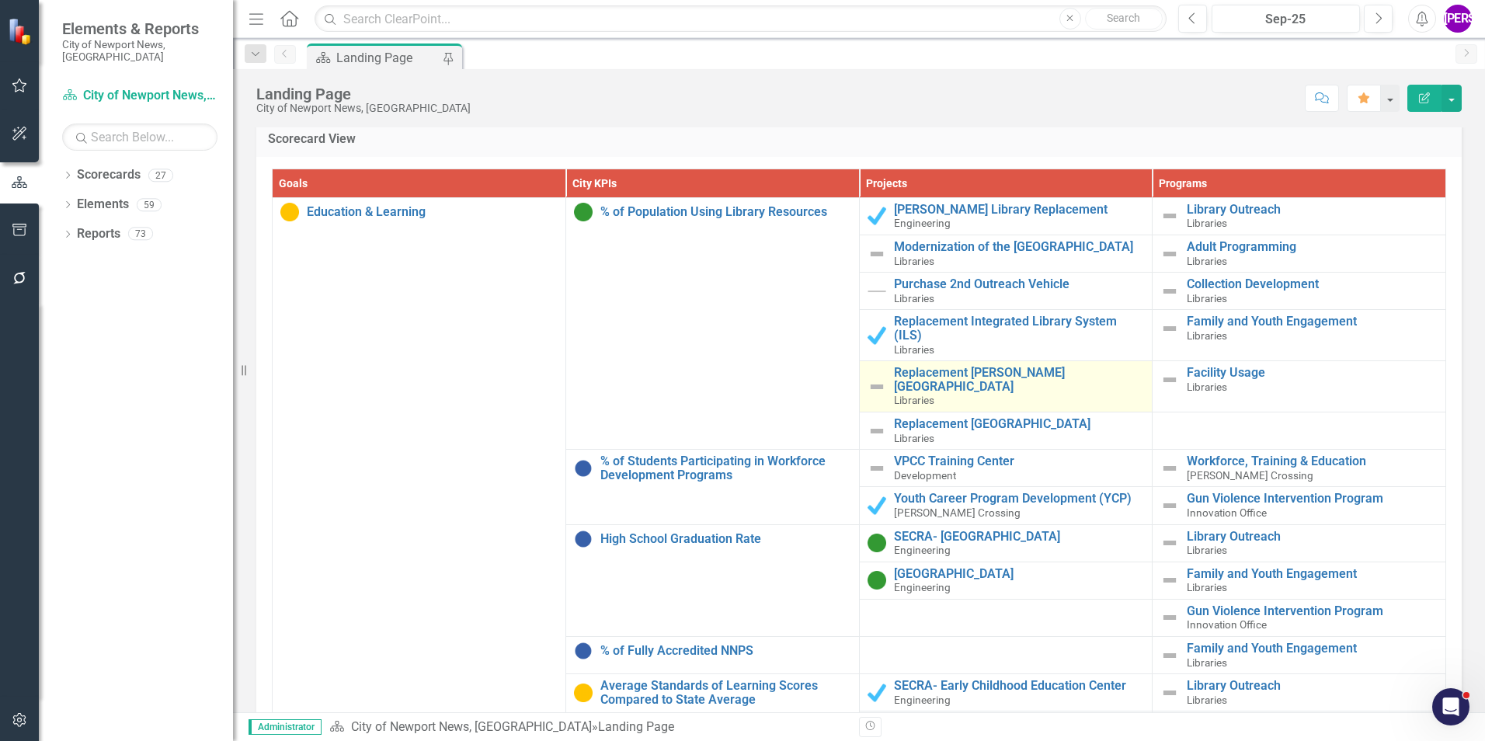
scroll to position [1556, 0]
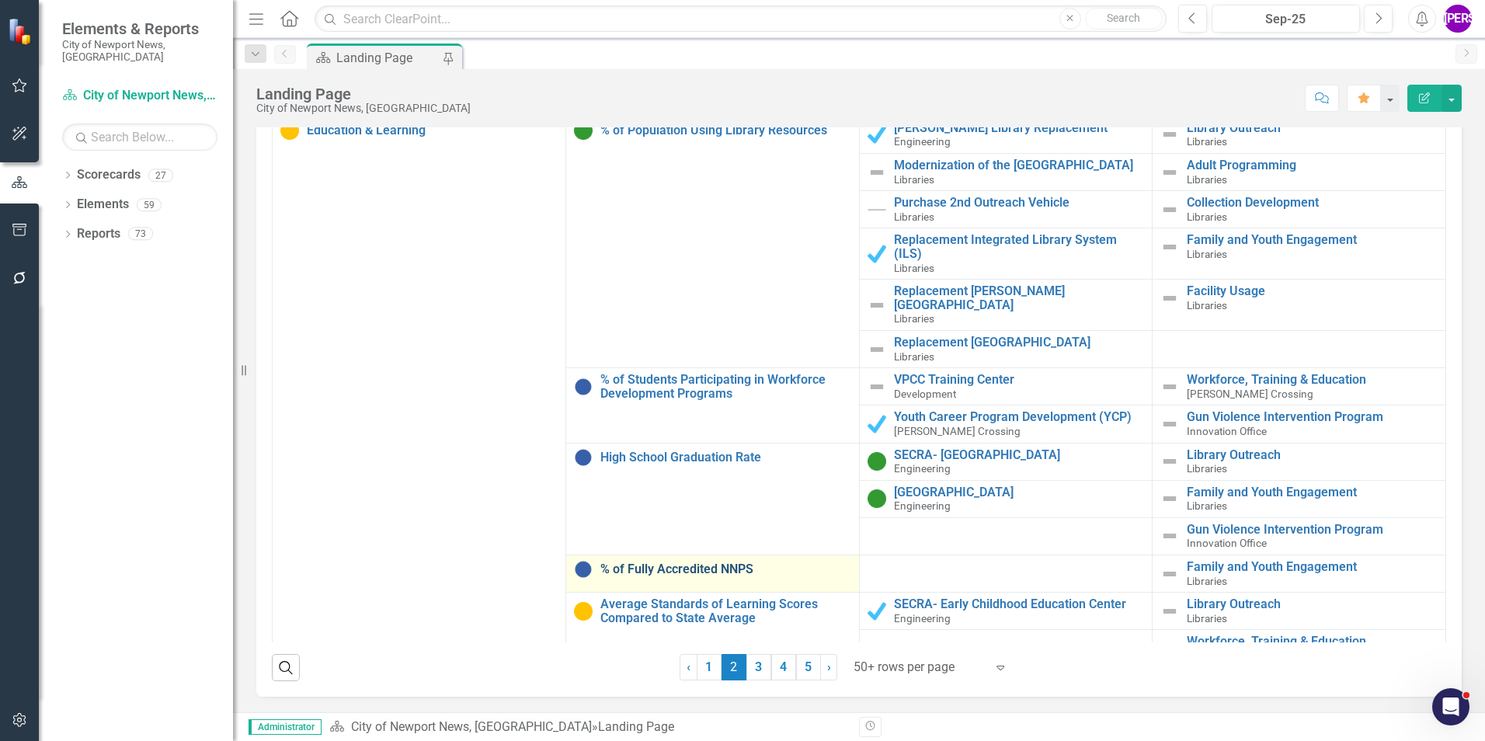
click at [669, 562] on link "% of Fully Accredited NNPS" at bounding box center [725, 569] width 251 height 14
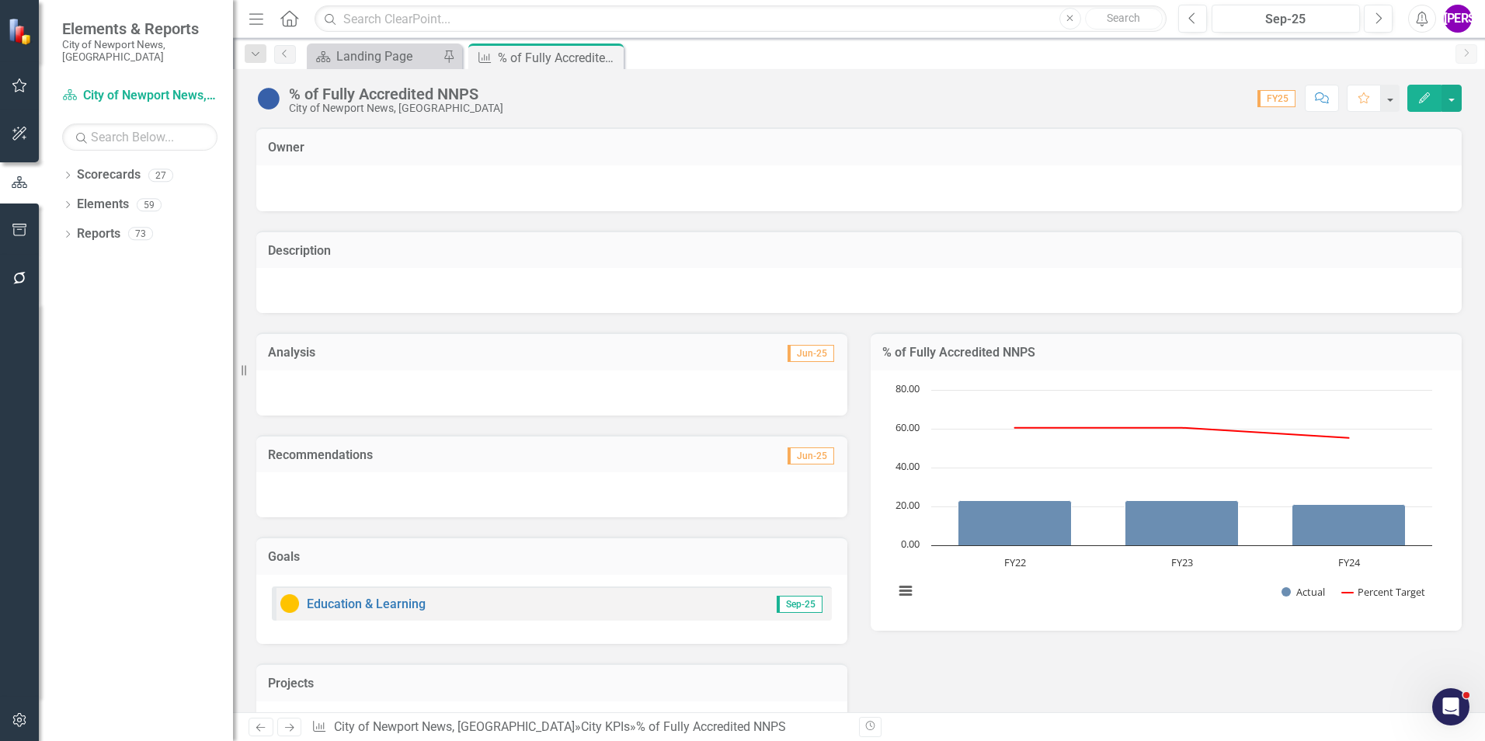
click at [1313, 102] on button "Comment" at bounding box center [1322, 98] width 34 height 27
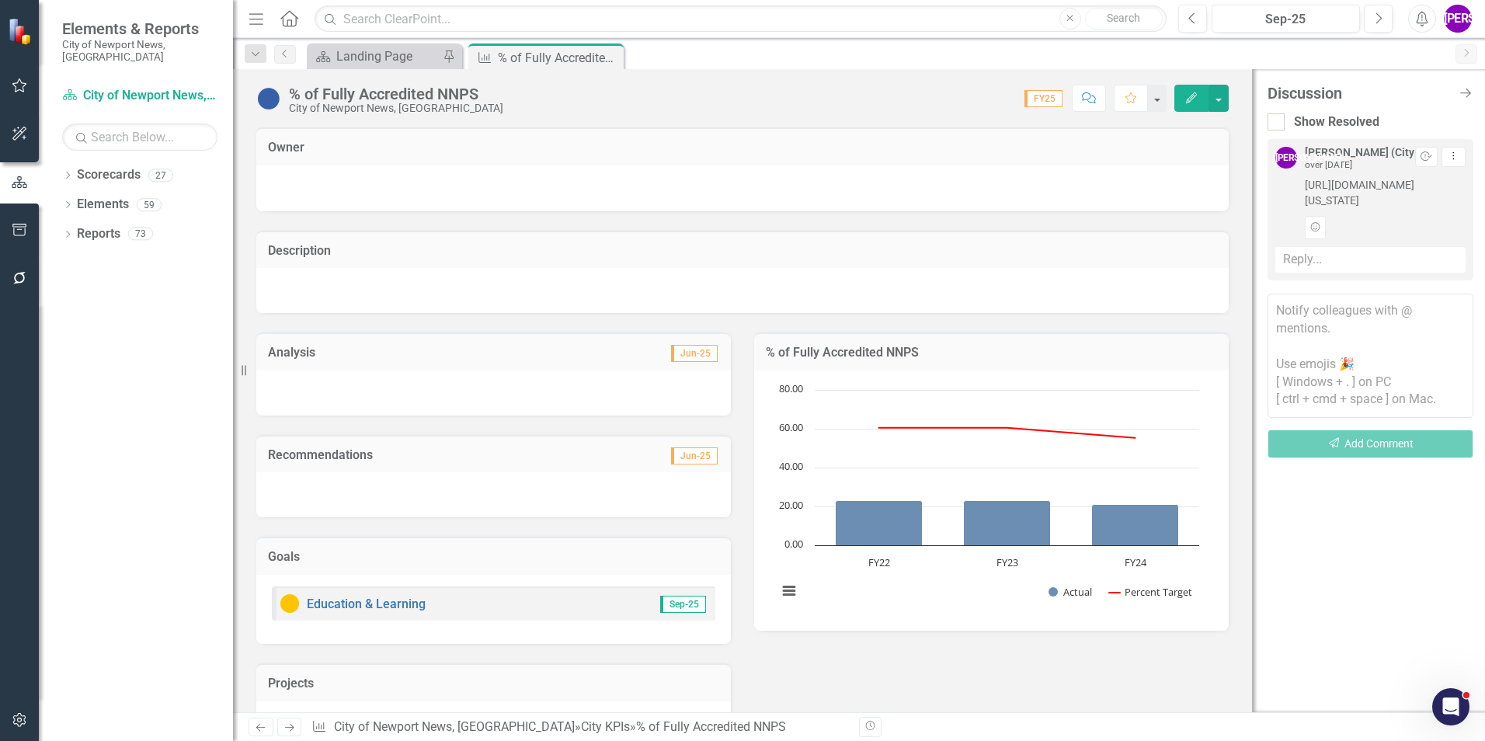
drag, startPoint x: 1298, startPoint y: 186, endPoint x: 1403, endPoint y: 215, distance: 109.5
click at [1403, 215] on div "[PERSON_NAME] (City Manager's Office) over [DATE] Resolve Dropdown Menu [URL][D…" at bounding box center [1370, 193] width 190 height 92
copy span "[URL][DOMAIN_NAME][US_STATE]"
click at [607, 57] on icon "Close" at bounding box center [609, 57] width 16 height 12
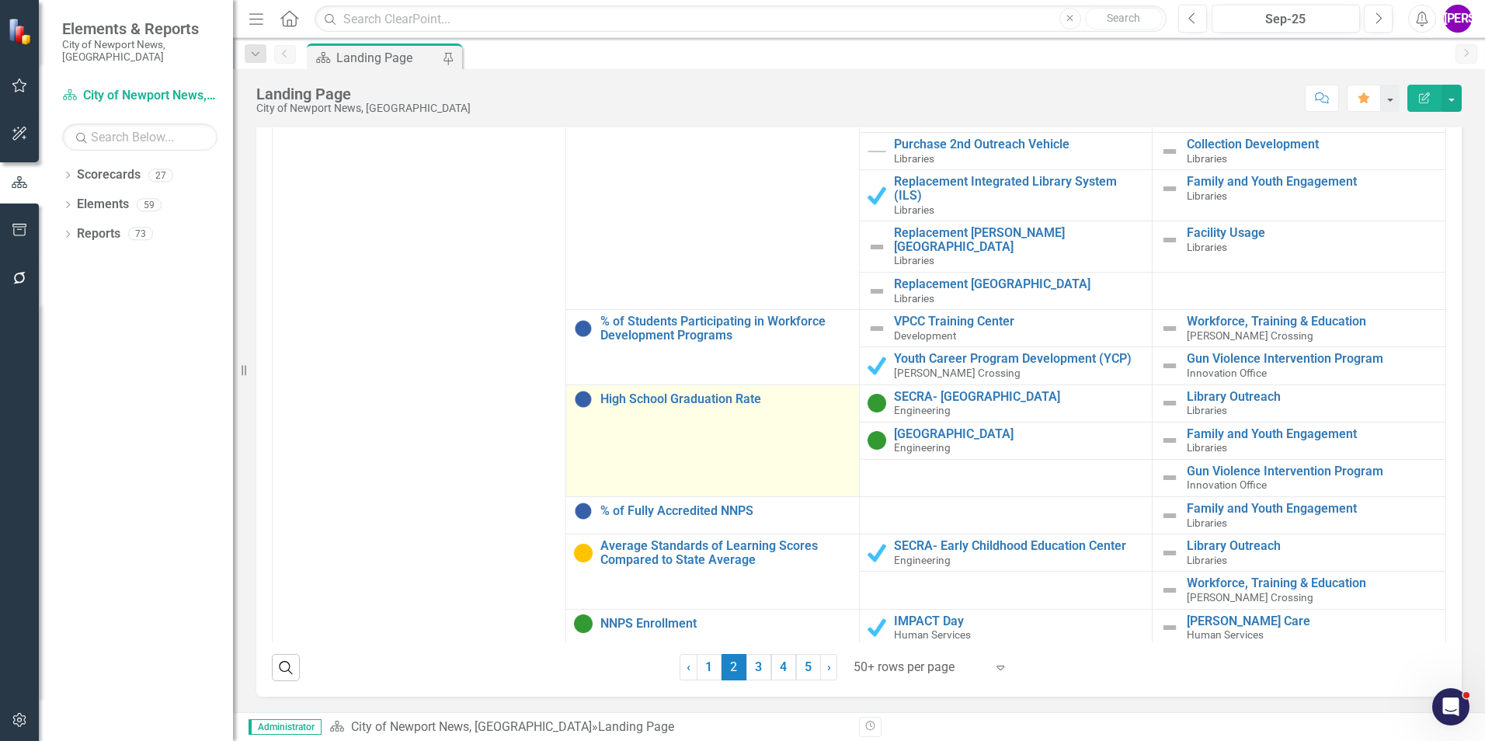
scroll to position [155, 0]
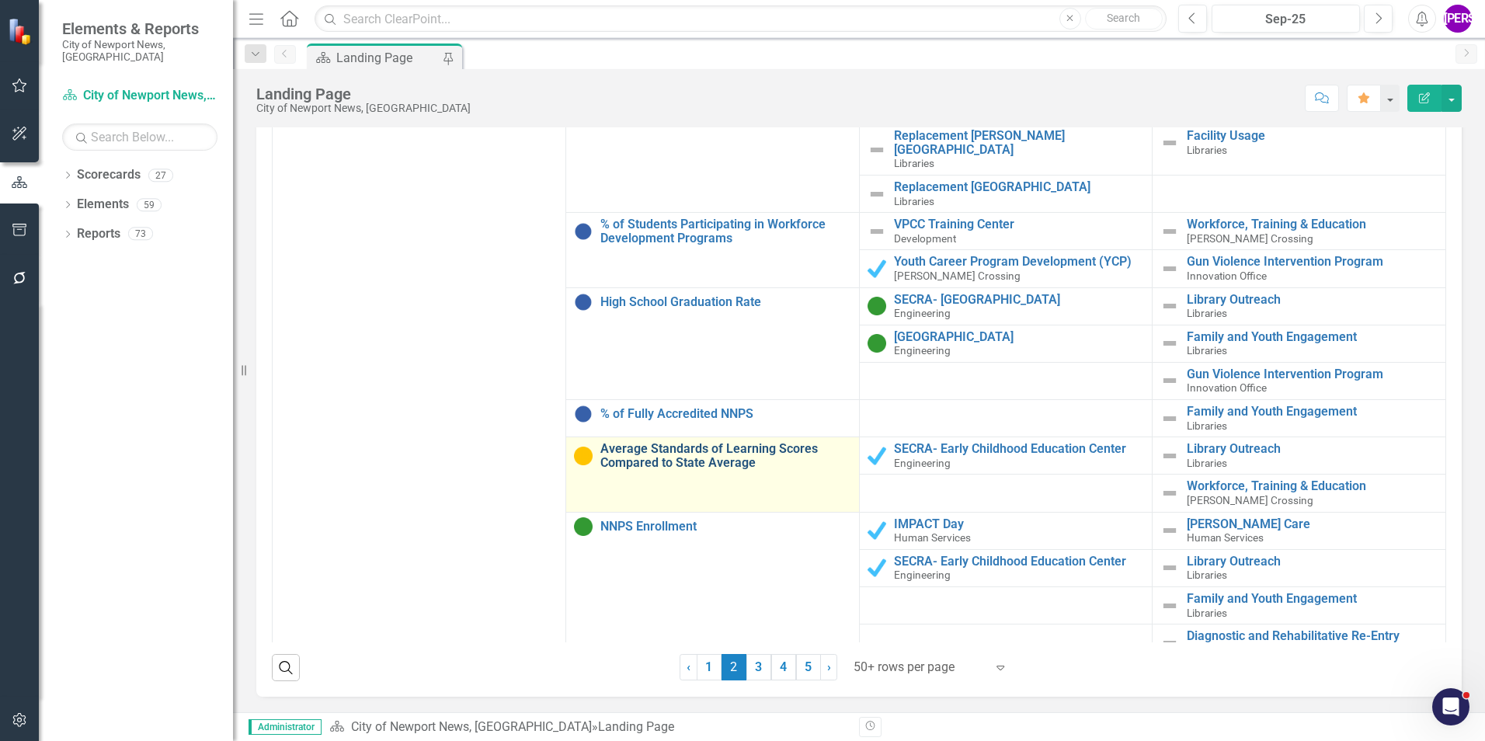
click at [731, 449] on link "Average Standards of Learning Scores Compared to State Average" at bounding box center [725, 455] width 251 height 27
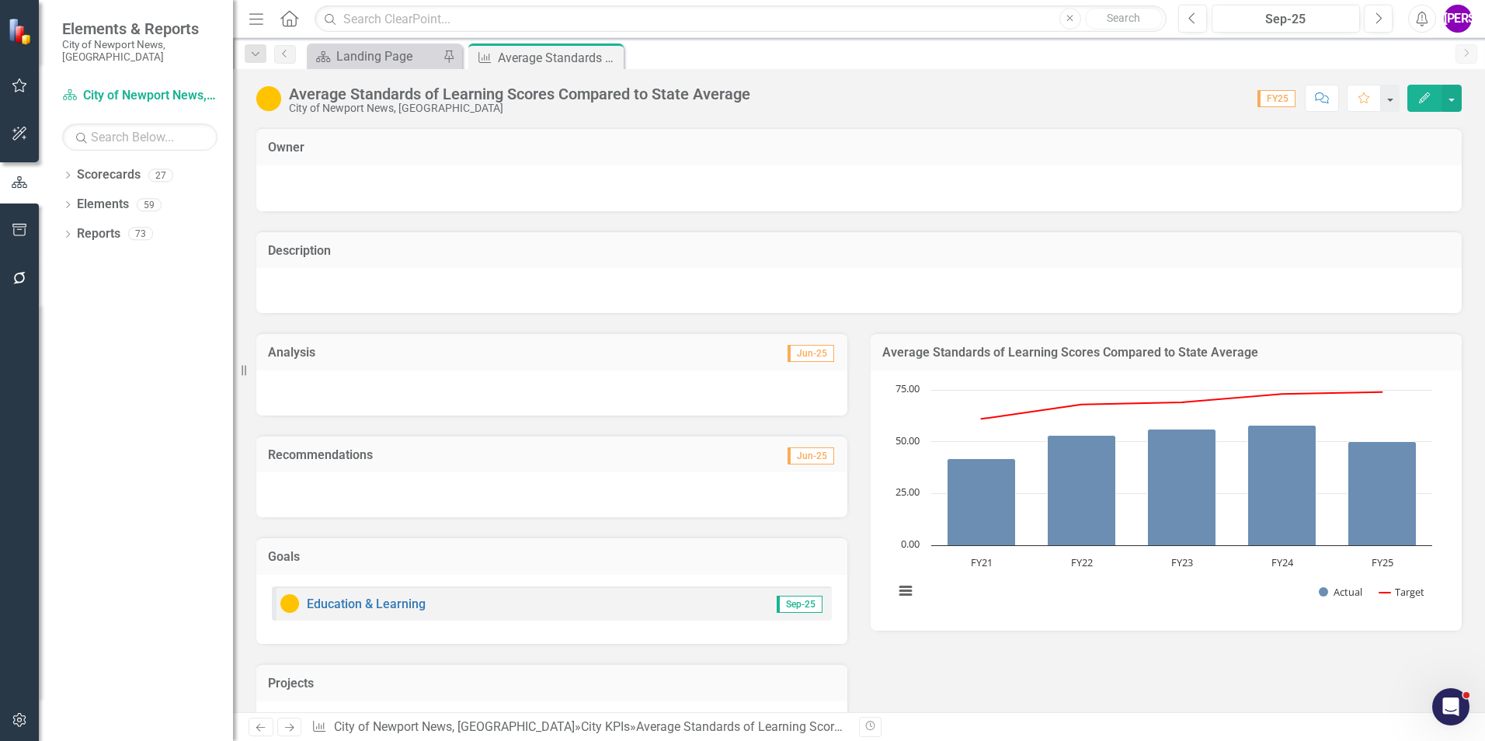
click at [1333, 102] on button "Comment" at bounding box center [1322, 98] width 34 height 27
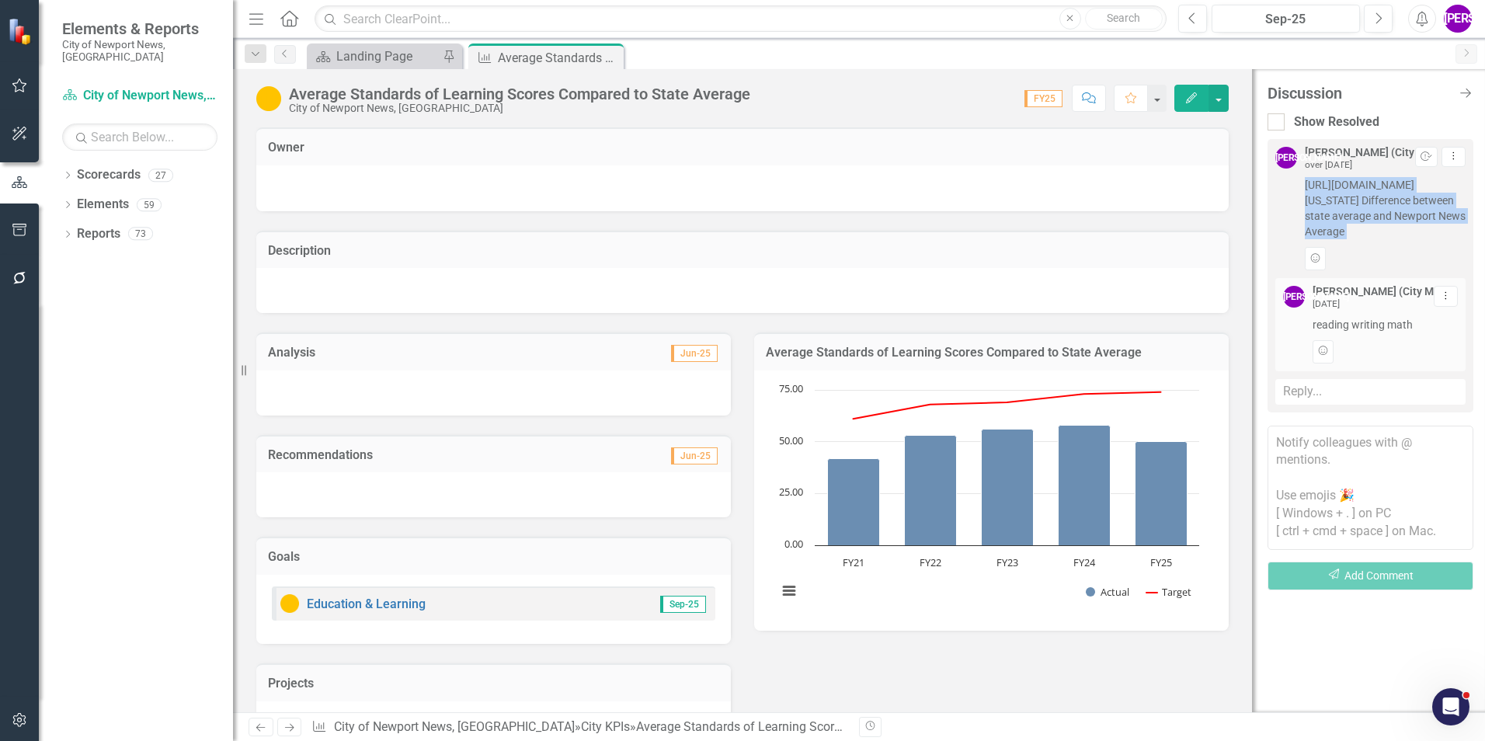
drag, startPoint x: 1299, startPoint y: 189, endPoint x: 1411, endPoint y: 275, distance: 141.3
click at [1411, 270] on div "[PERSON_NAME] (City Manager's Office) over [DATE] Resolve Dropdown Menu [URL][D…" at bounding box center [1370, 208] width 190 height 123
copy div "[URL][DOMAIN_NAME][US_STATE] Difference between state average and Newport News …"
drag, startPoint x: 1311, startPoint y: 353, endPoint x: 1431, endPoint y: 346, distance: 119.9
click at [1431, 346] on div "[PERSON_NAME] (City Manager's Office) [DATE] Dropdown Menu reading writing math…" at bounding box center [1370, 324] width 175 height 77
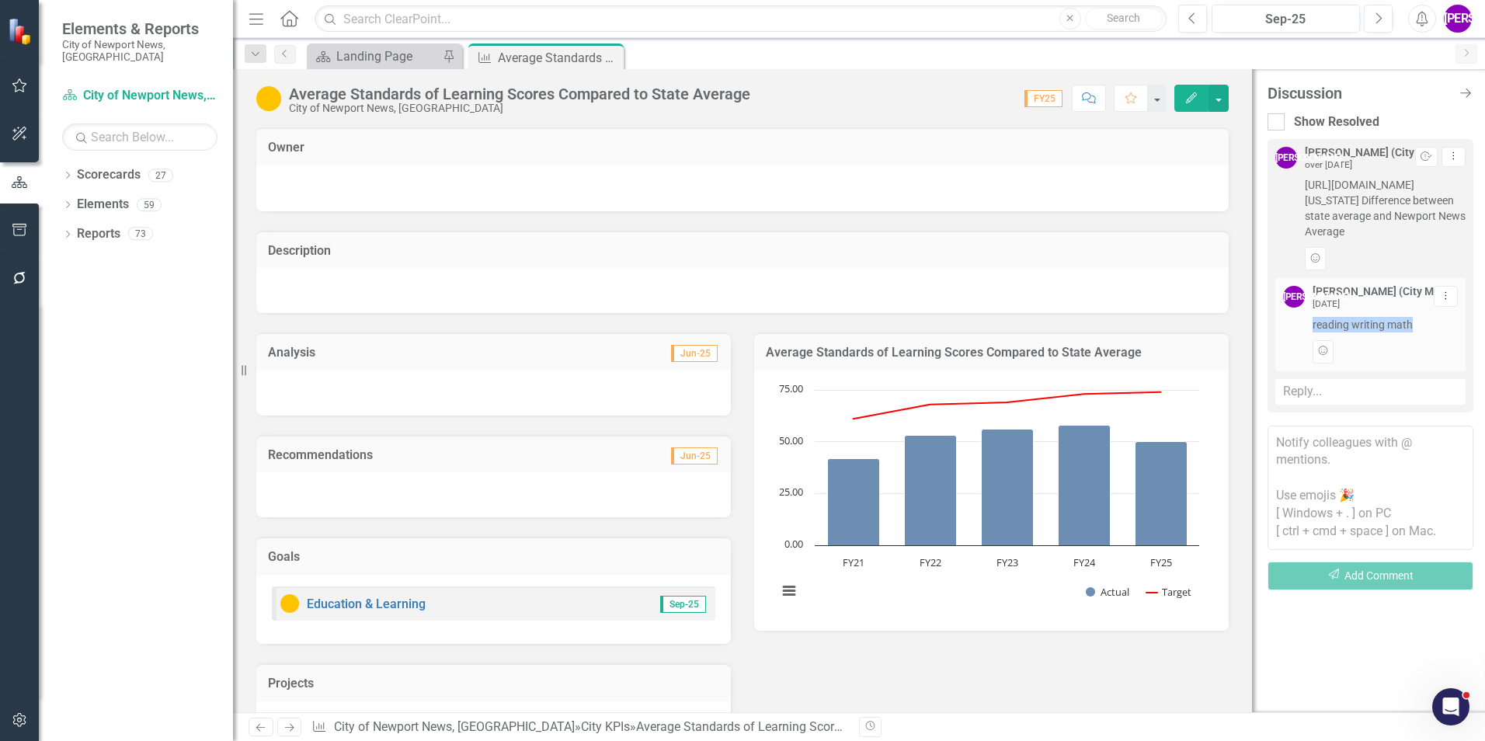
copy span "reading writing math"
click at [1180, 316] on div "Average Standards of Learning Scores Compared to State Average Chart Combinatio…" at bounding box center [991, 472] width 498 height 318
click at [0, 0] on icon "Close" at bounding box center [0, 0] width 0 height 0
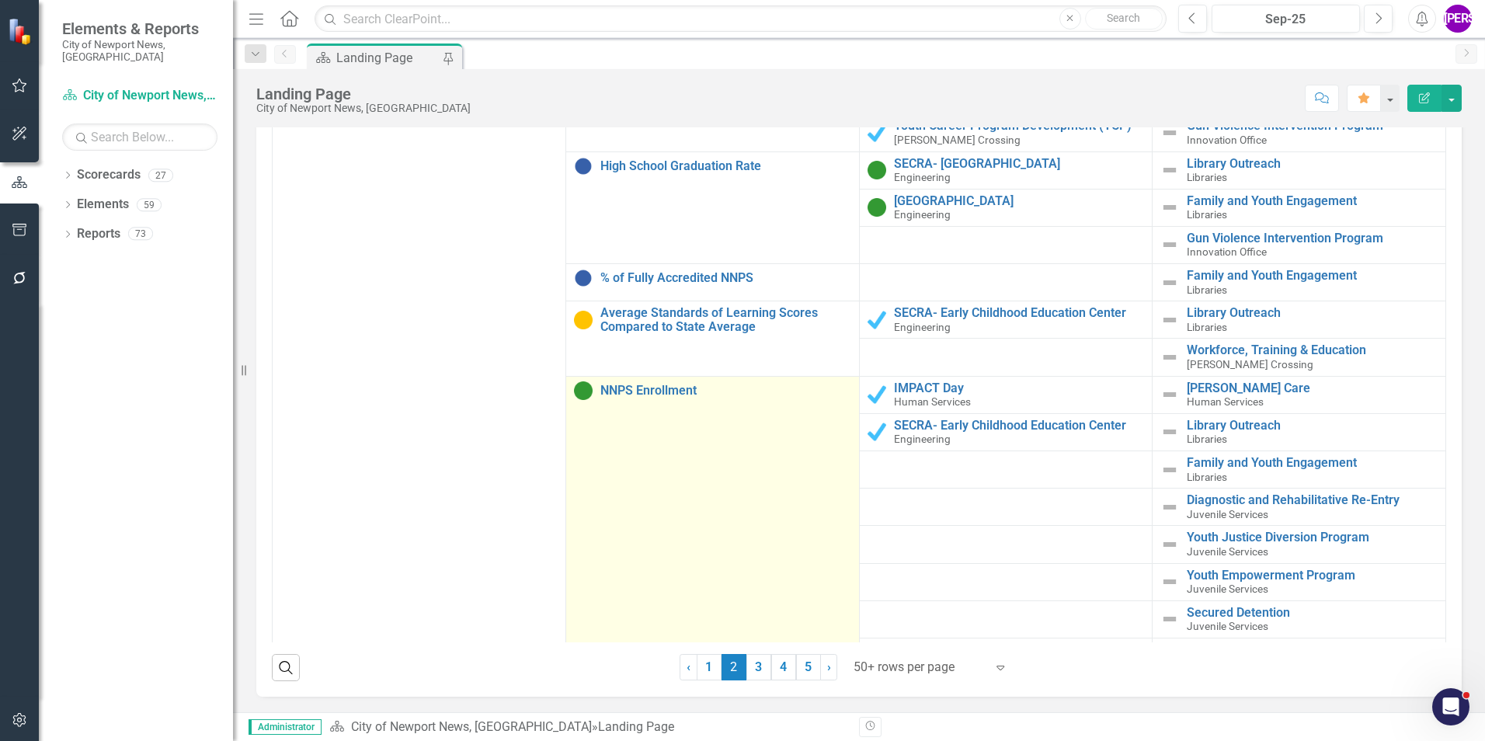
scroll to position [311, 0]
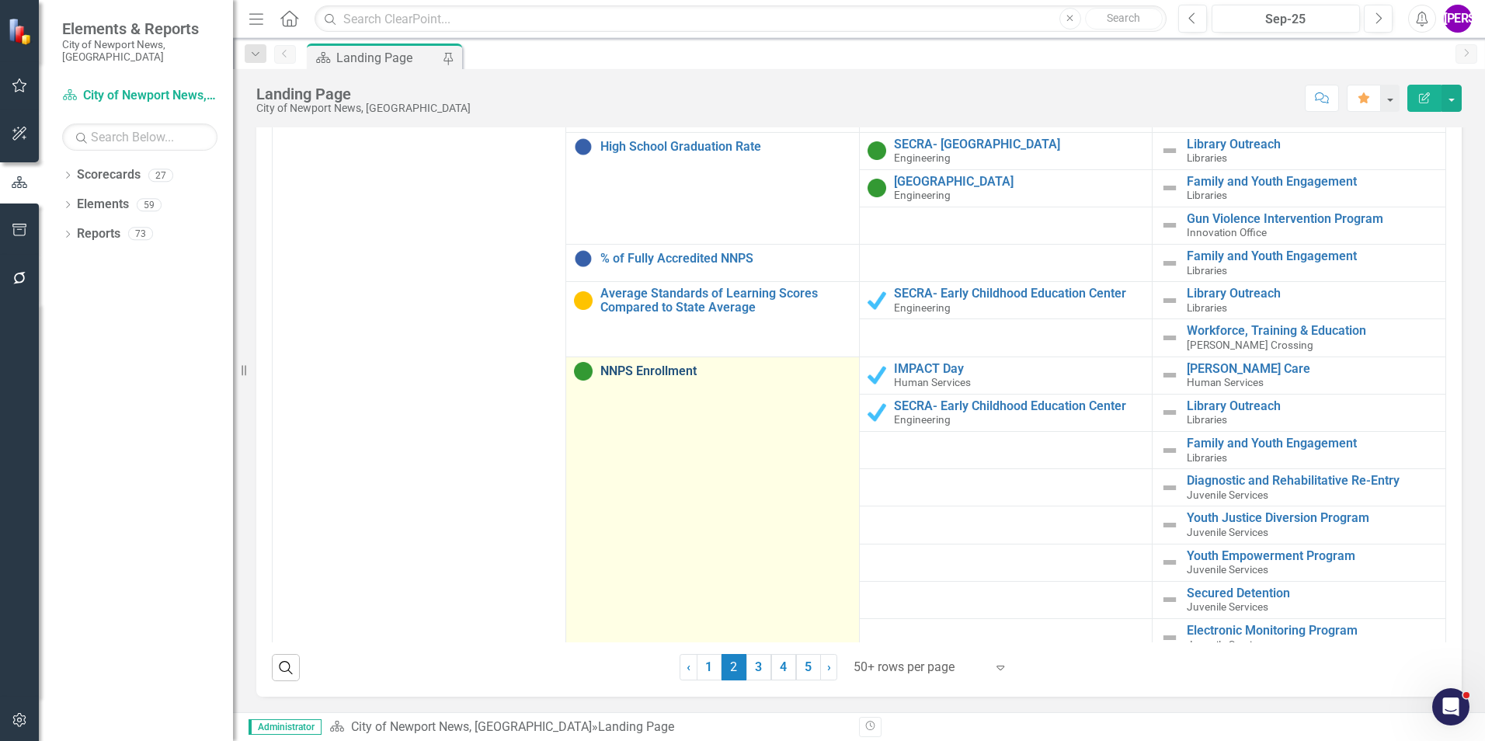
click at [642, 364] on link "NNPS Enrollment" at bounding box center [725, 371] width 251 height 14
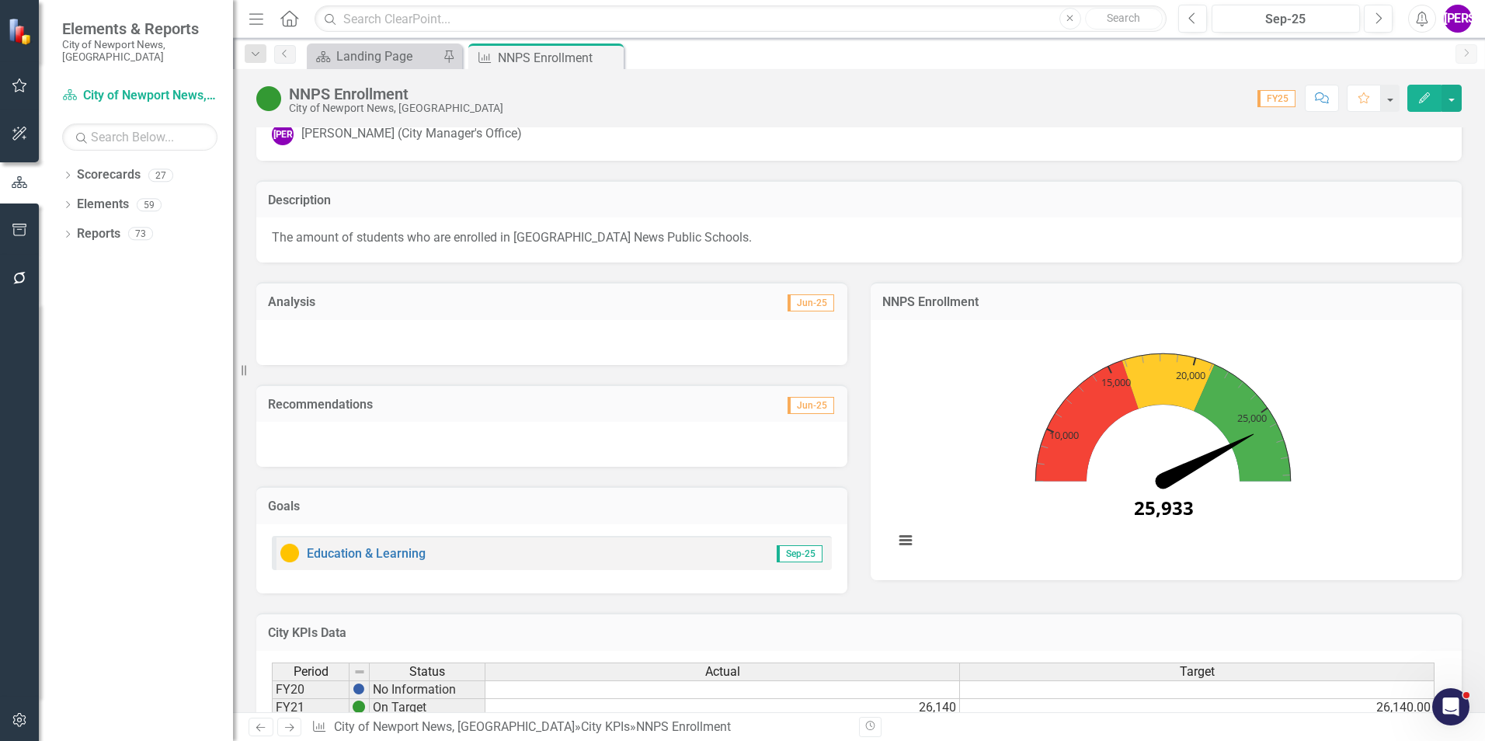
scroll to position [197, 0]
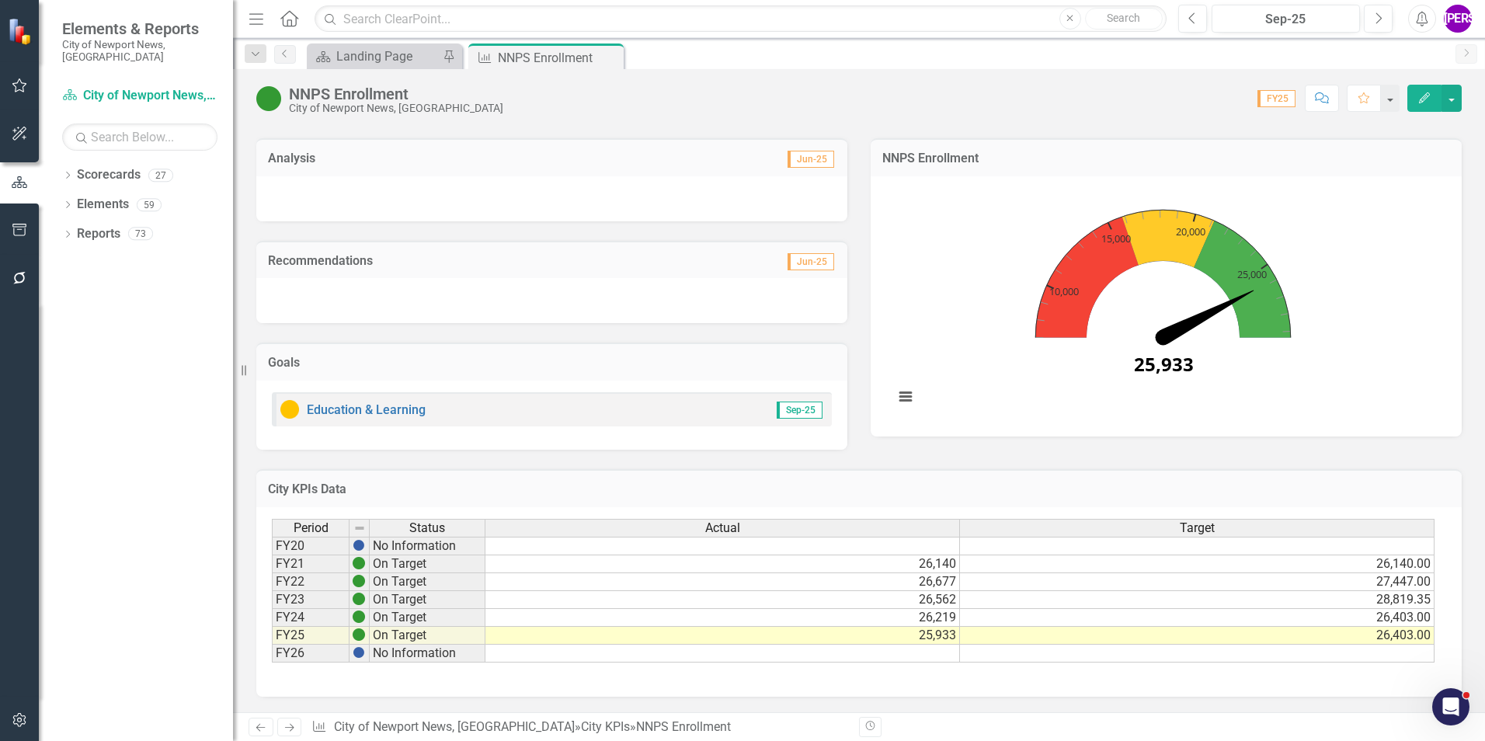
click at [1318, 92] on icon "Comment" at bounding box center [1322, 97] width 14 height 11
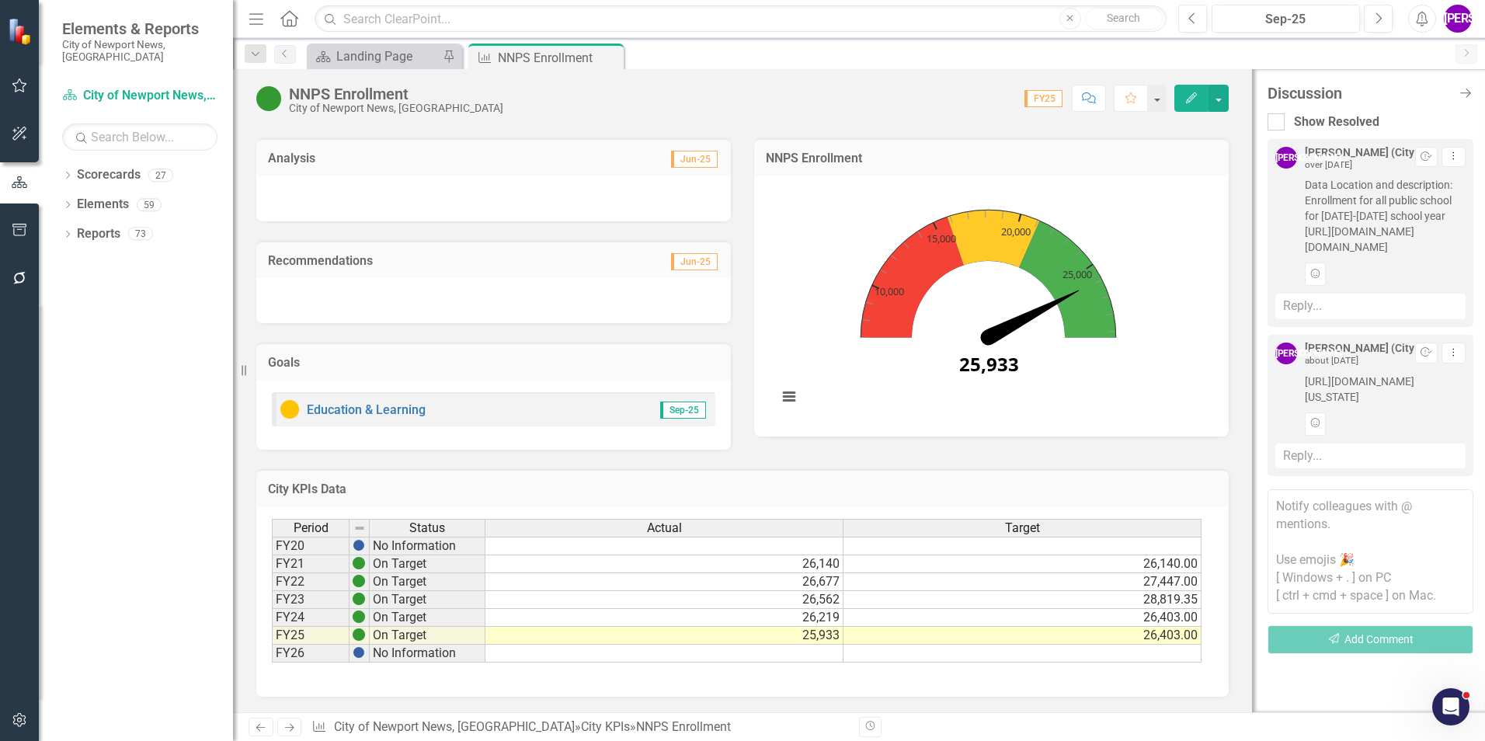
scroll to position [0, 0]
drag, startPoint x: 1298, startPoint y: 183, endPoint x: 1445, endPoint y: 313, distance: 195.9
click at [1445, 286] on div "[PERSON_NAME] (City Manager's Office) over [DATE] Resolve Dropdown Menu Data Lo…" at bounding box center [1370, 216] width 190 height 139
copy span "Data Location and description: Enrollment for all public school for [DATE]-[DAT…"
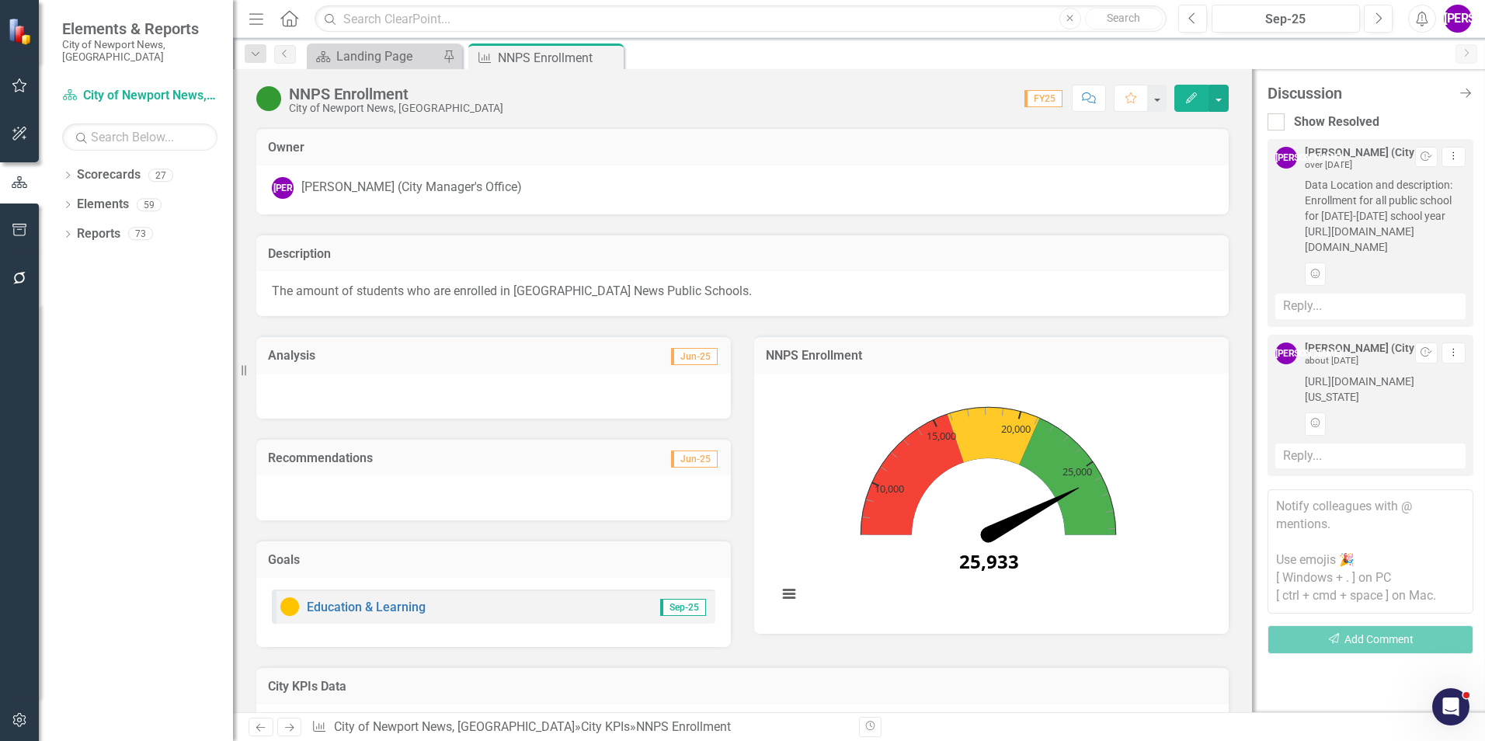
scroll to position [47, 0]
drag, startPoint x: 1304, startPoint y: 397, endPoint x: 1436, endPoint y: 440, distance: 139.0
click at [1436, 435] on div "[PERSON_NAME] (City Manager's Office) about [DATE] Resolve Dropdown Menu [URL][…" at bounding box center [1370, 388] width 190 height 92
copy span "[URL][DOMAIN_NAME][US_STATE]"
drag, startPoint x: 615, startPoint y: 58, endPoint x: 645, endPoint y: 40, distance: 35.6
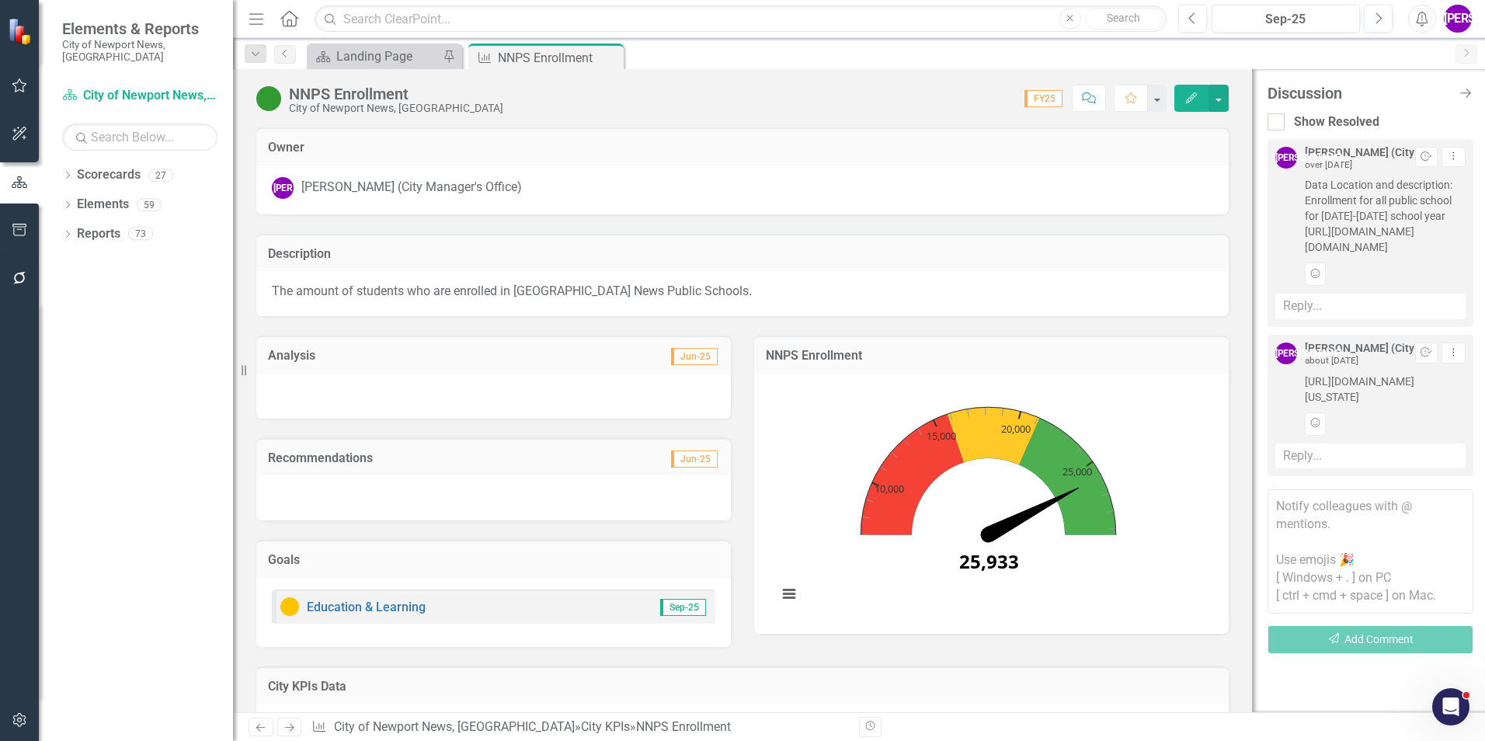
click at [0, 0] on icon "Close" at bounding box center [0, 0] width 0 height 0
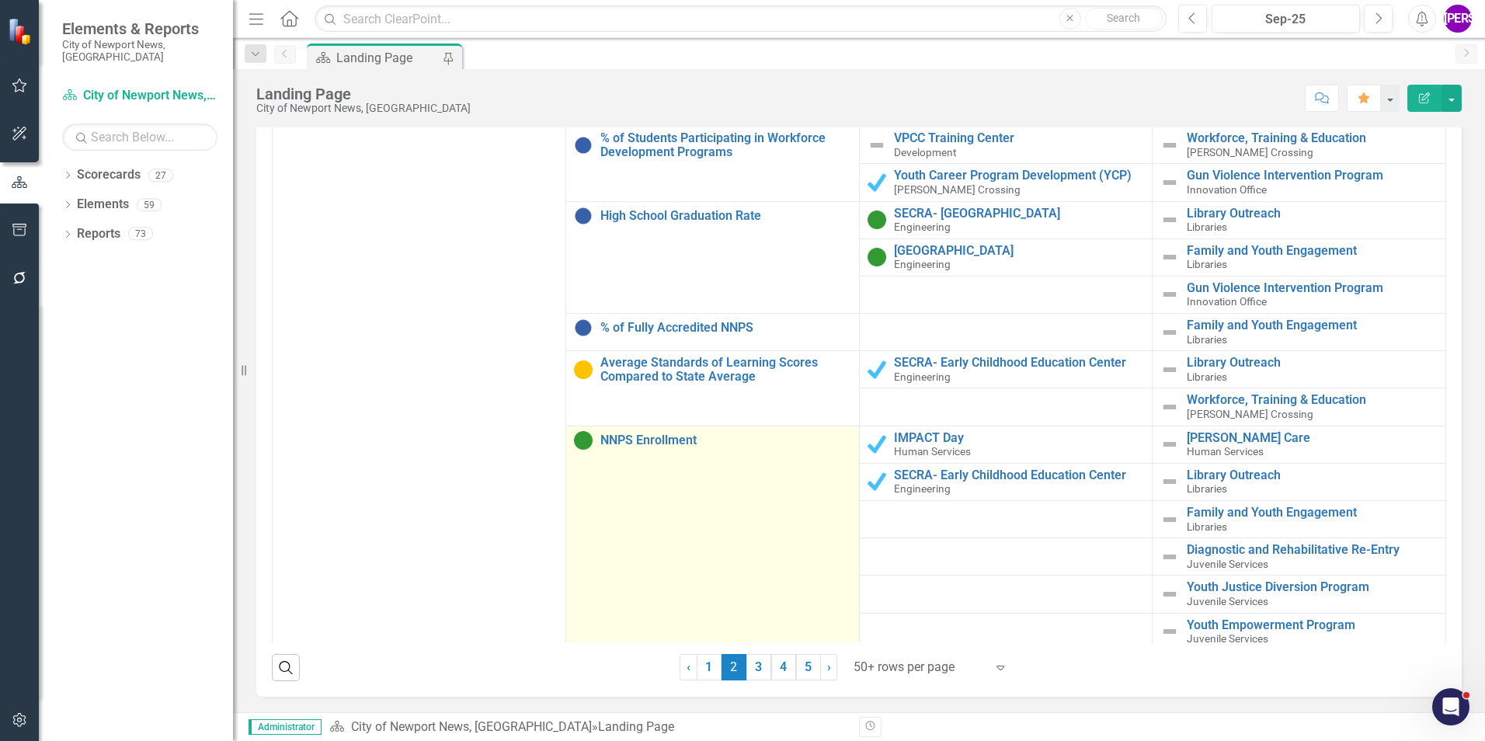
scroll to position [621, 0]
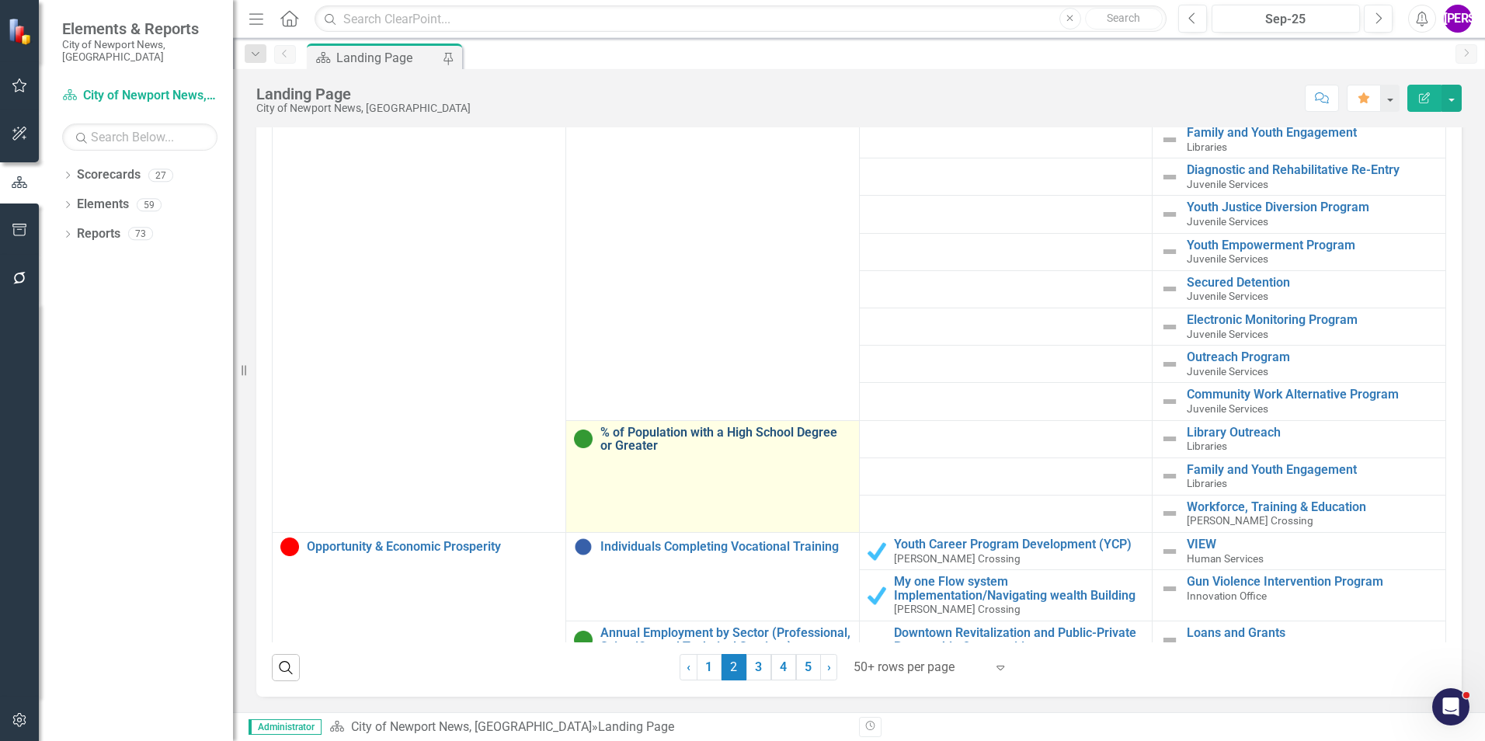
click at [700, 426] on link "% of Population with a High School Degree or Greater" at bounding box center [725, 439] width 251 height 27
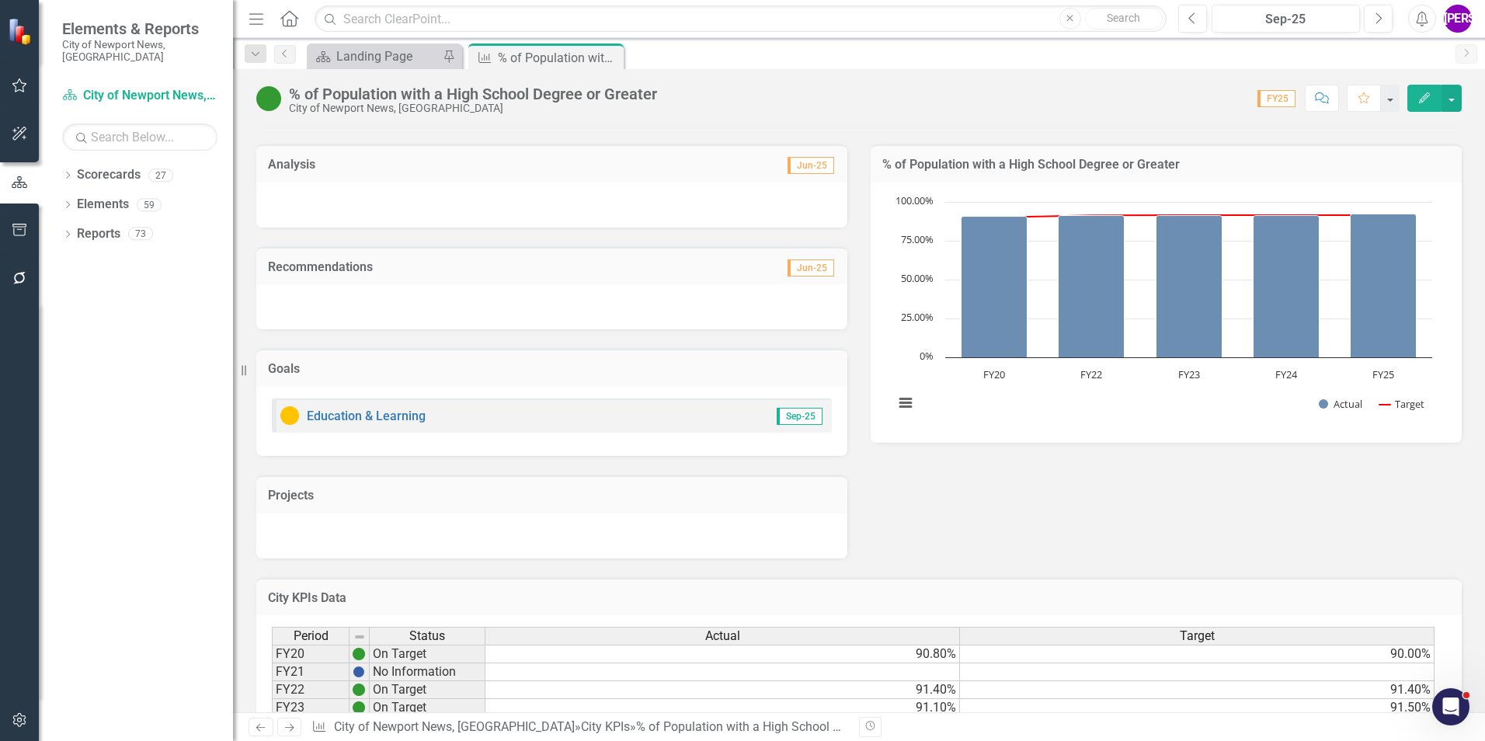
scroll to position [296, 0]
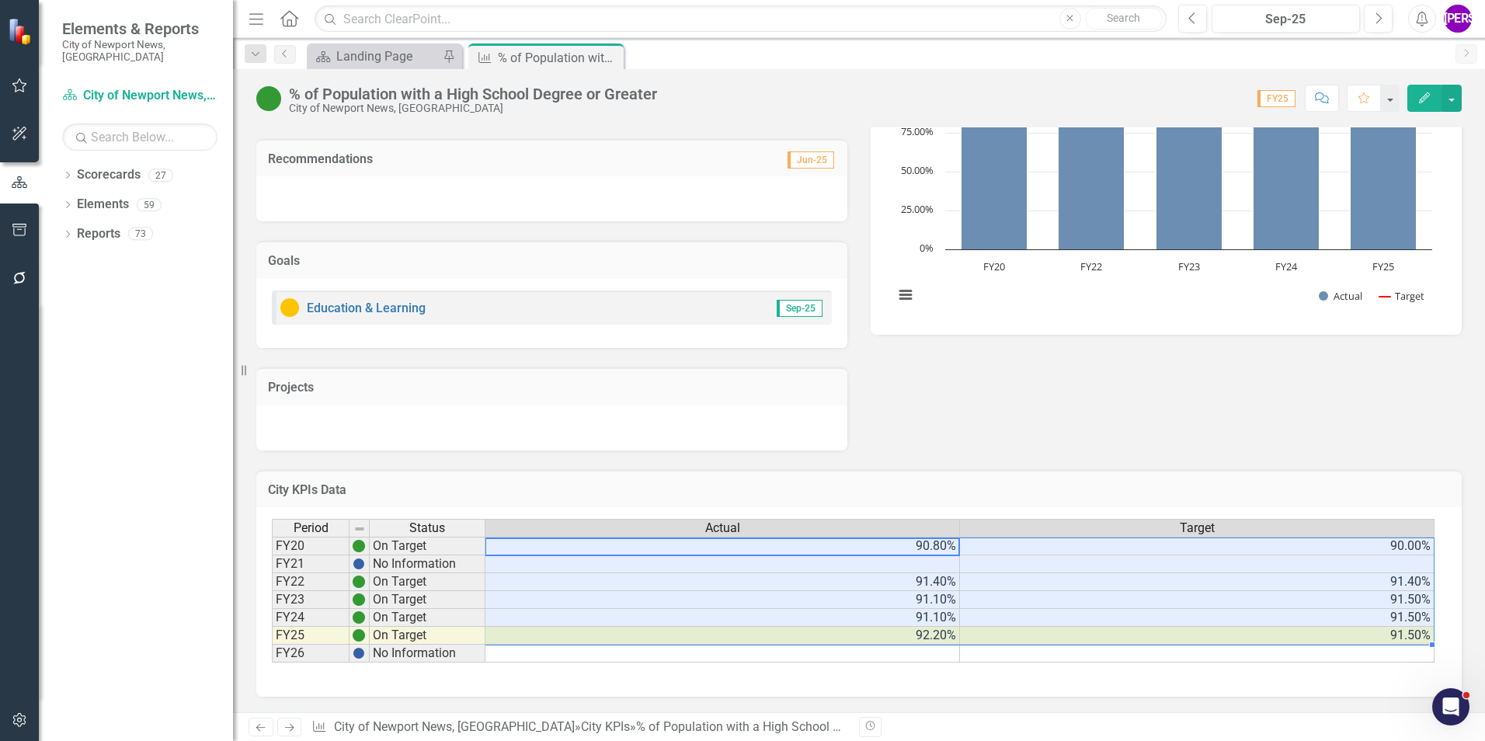
drag, startPoint x: 920, startPoint y: 544, endPoint x: 1278, endPoint y: 631, distance: 367.7
click at [1278, 631] on tbody "FY20 On Target 90.80% 90.00% FY21 No Information FY22 On Target 91.40% 91.40% F…" at bounding box center [853, 600] width 1163 height 126
click at [1310, 93] on button "Comment" at bounding box center [1322, 98] width 34 height 27
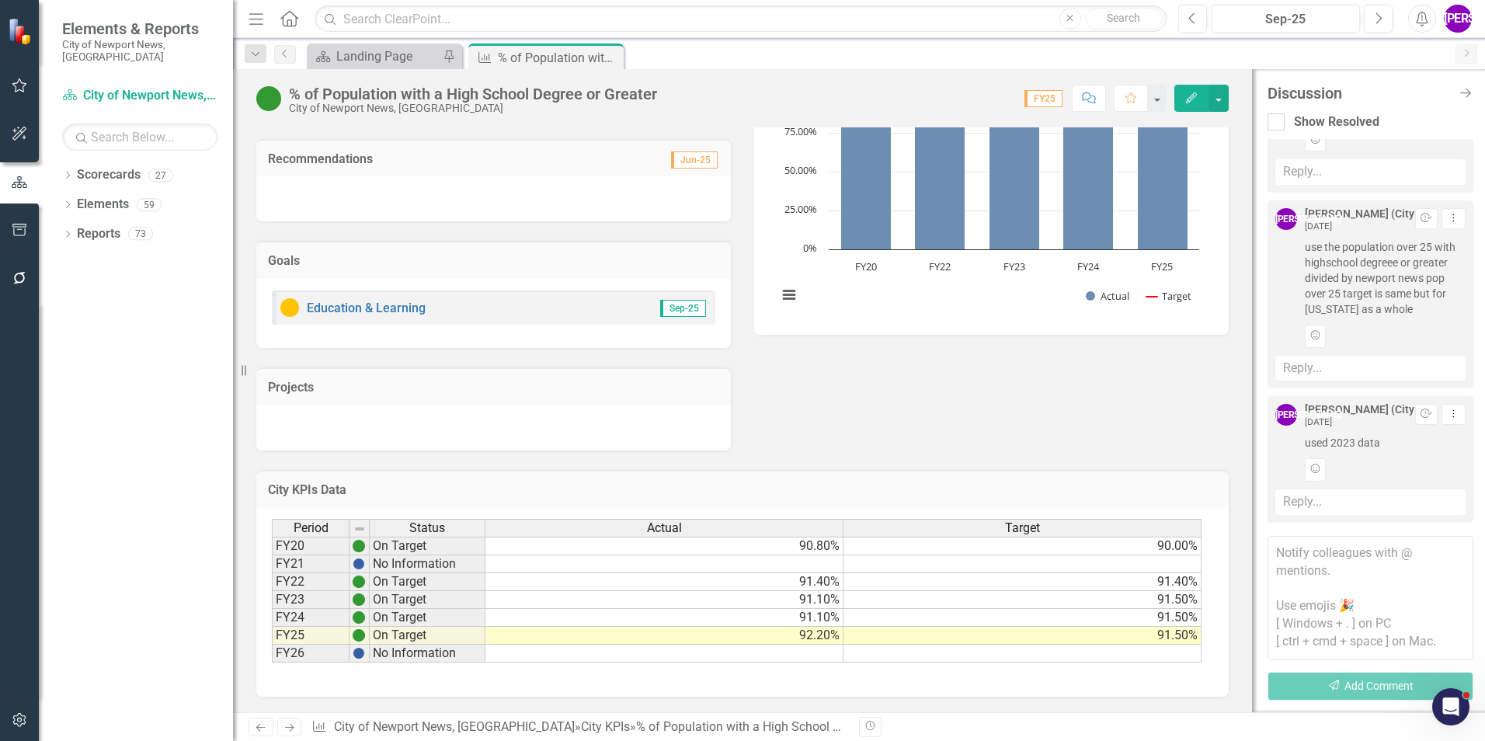
scroll to position [0, 0]
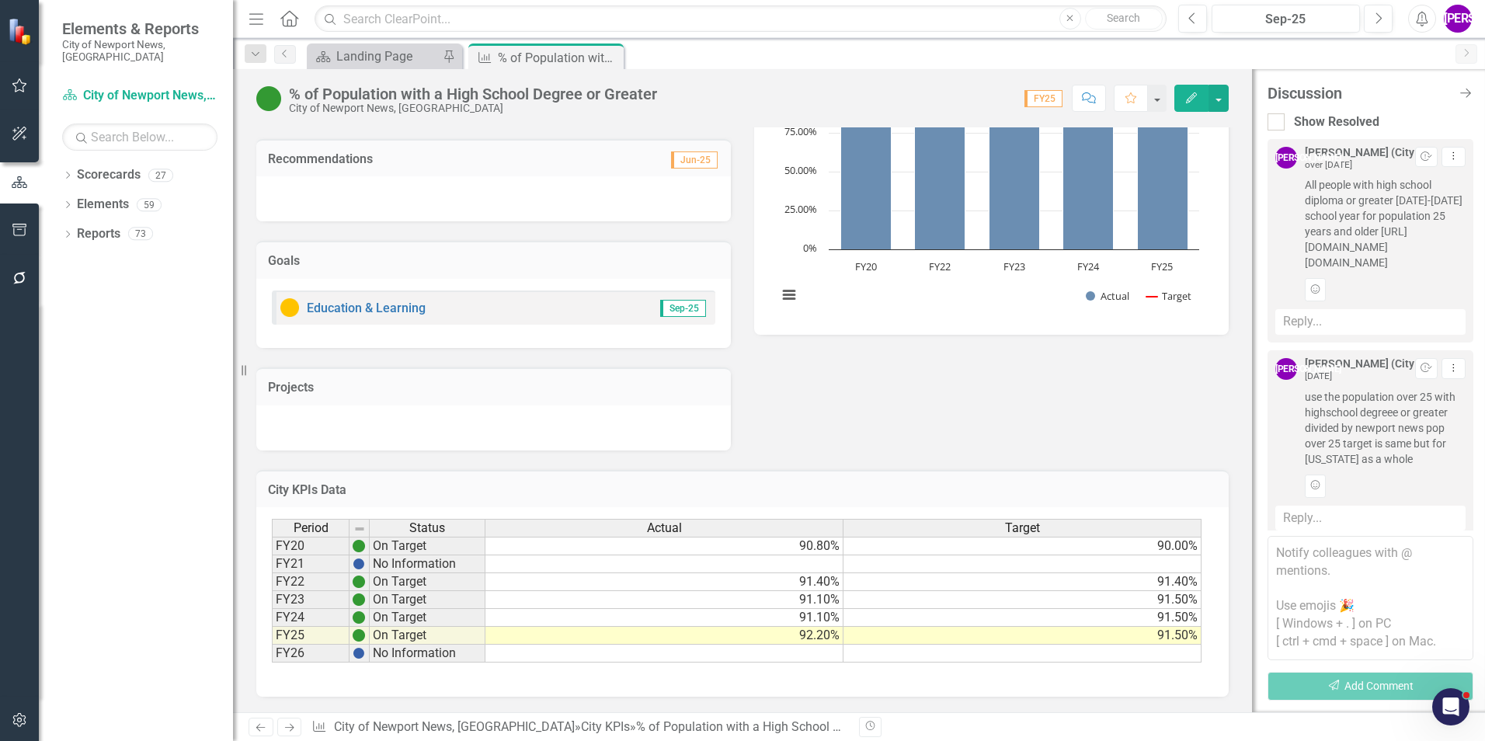
drag, startPoint x: 1302, startPoint y: 183, endPoint x: 1397, endPoint y: 310, distance: 158.6
click at [1397, 301] on div "[PERSON_NAME] (City Manager's Office) over [DATE] Resolve Dropdown Menu All peo…" at bounding box center [1370, 224] width 190 height 155
copy span "All people with high school diploma or greater [DATE]-[DATE] school year for po…"
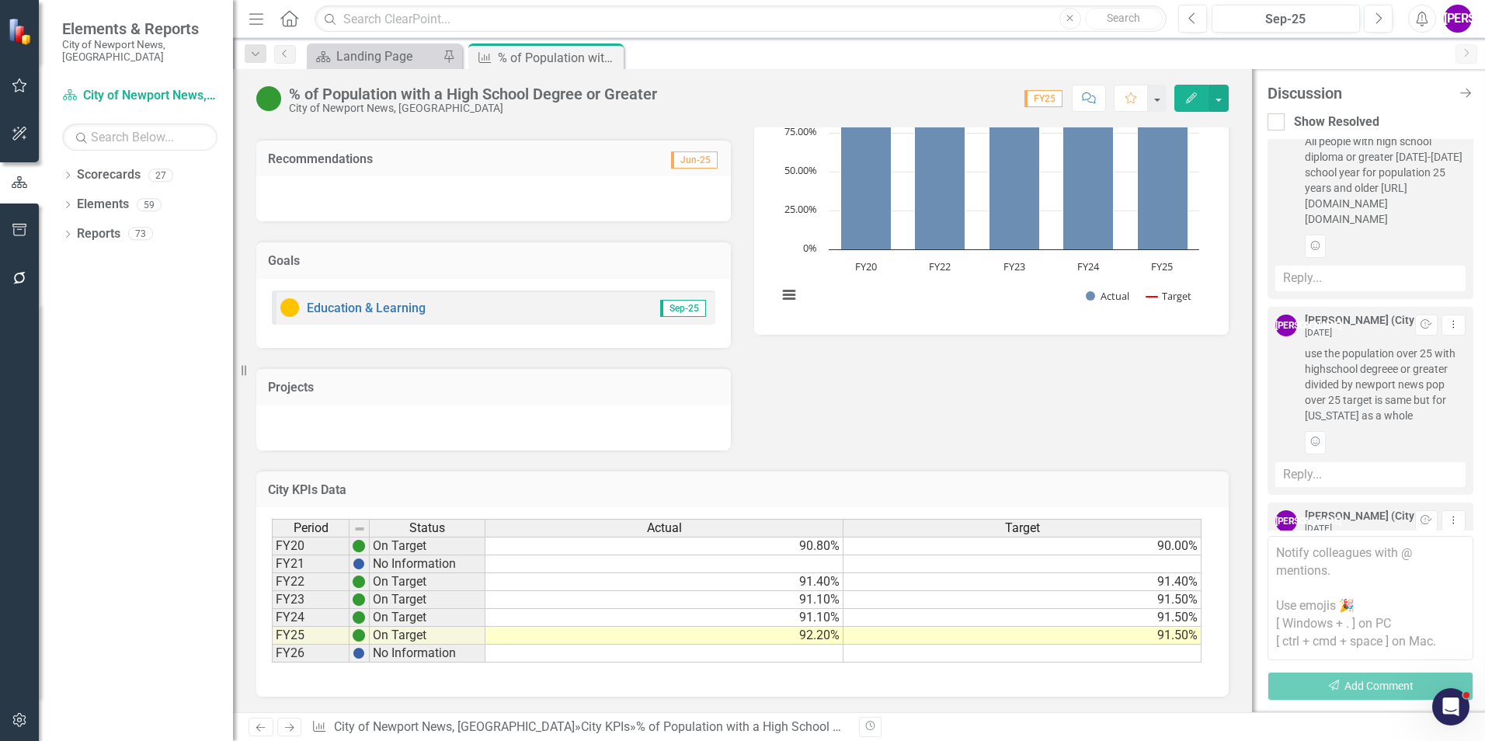
scroll to position [78, 0]
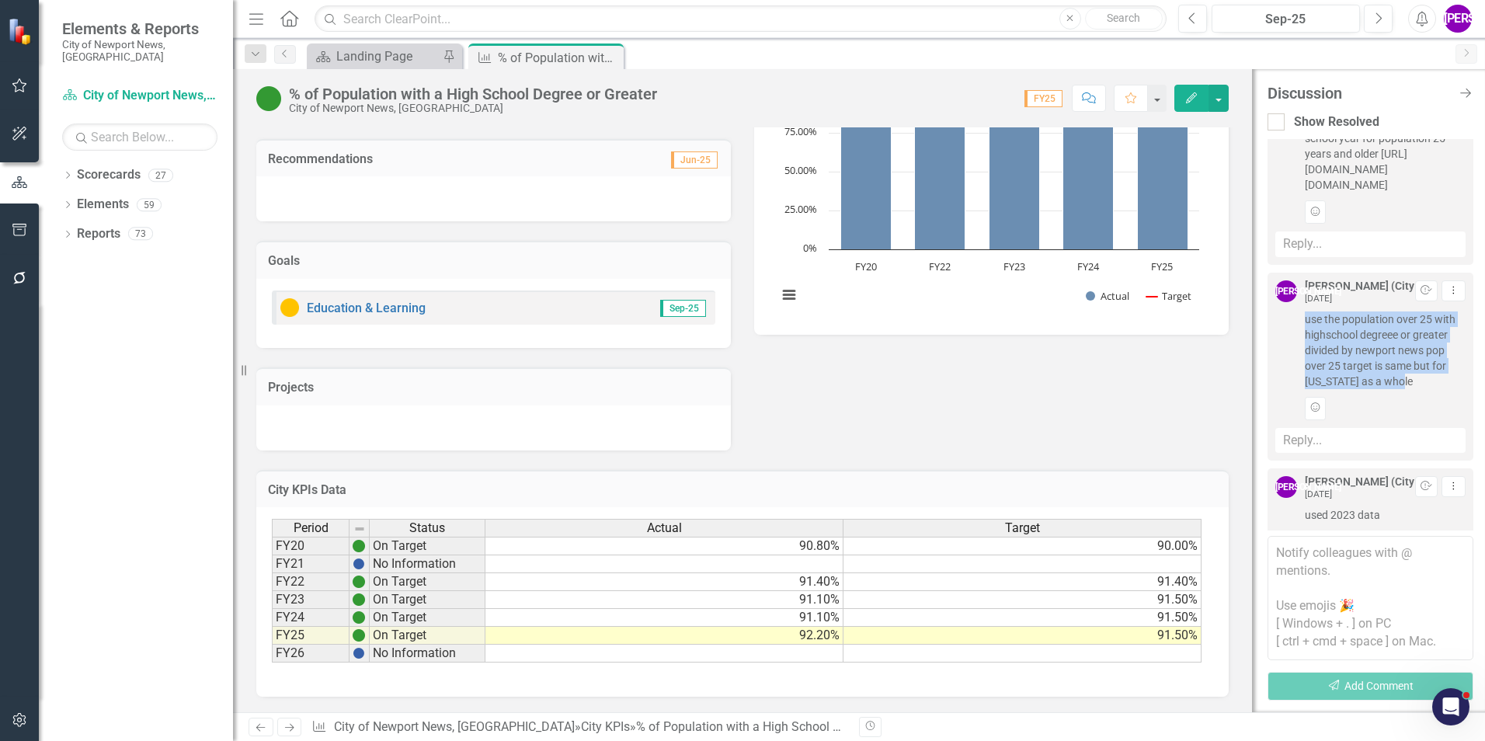
drag, startPoint x: 1301, startPoint y: 360, endPoint x: 1384, endPoint y: 440, distance: 114.8
click at [1384, 419] on div "[PERSON_NAME] (City Manager's Office) [DATE] Resolve Dropdown Menu use the popu…" at bounding box center [1370, 349] width 190 height 139
copy span "use the population over 25 with highschool degreee or greater divided by newpor…"
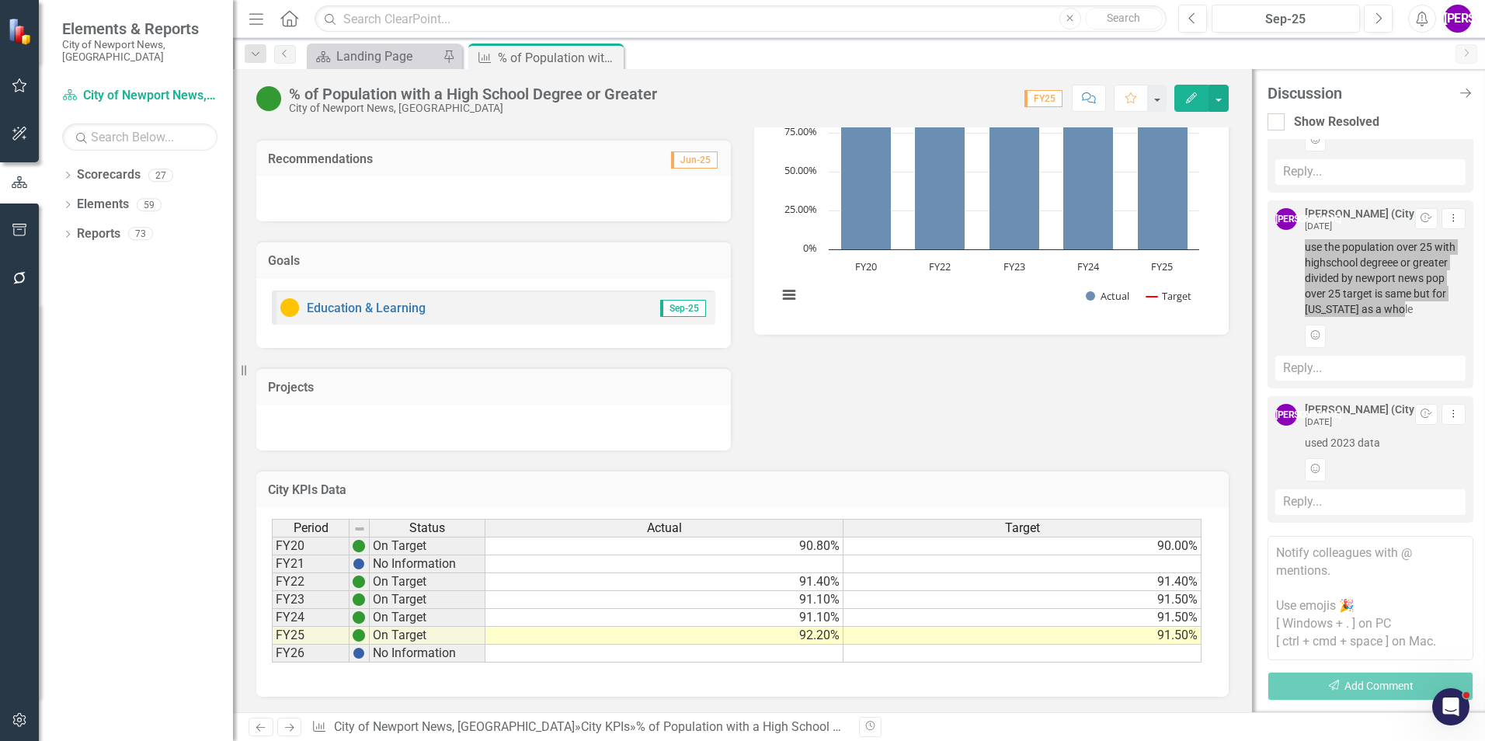
scroll to position [212, 0]
drag, startPoint x: 1306, startPoint y: 445, endPoint x: 1397, endPoint y: 446, distance: 91.6
click at [1397, 446] on span "used 2023 data" at bounding box center [1385, 443] width 161 height 16
click at [1398, 447] on span "used 2023 data" at bounding box center [1385, 443] width 161 height 16
click at [1067, 429] on div "Analysis Jun-25 Recommendations Jun-25 Goals Education & Learning Sep-25 Projec…" at bounding box center [743, 233] width 996 height 433
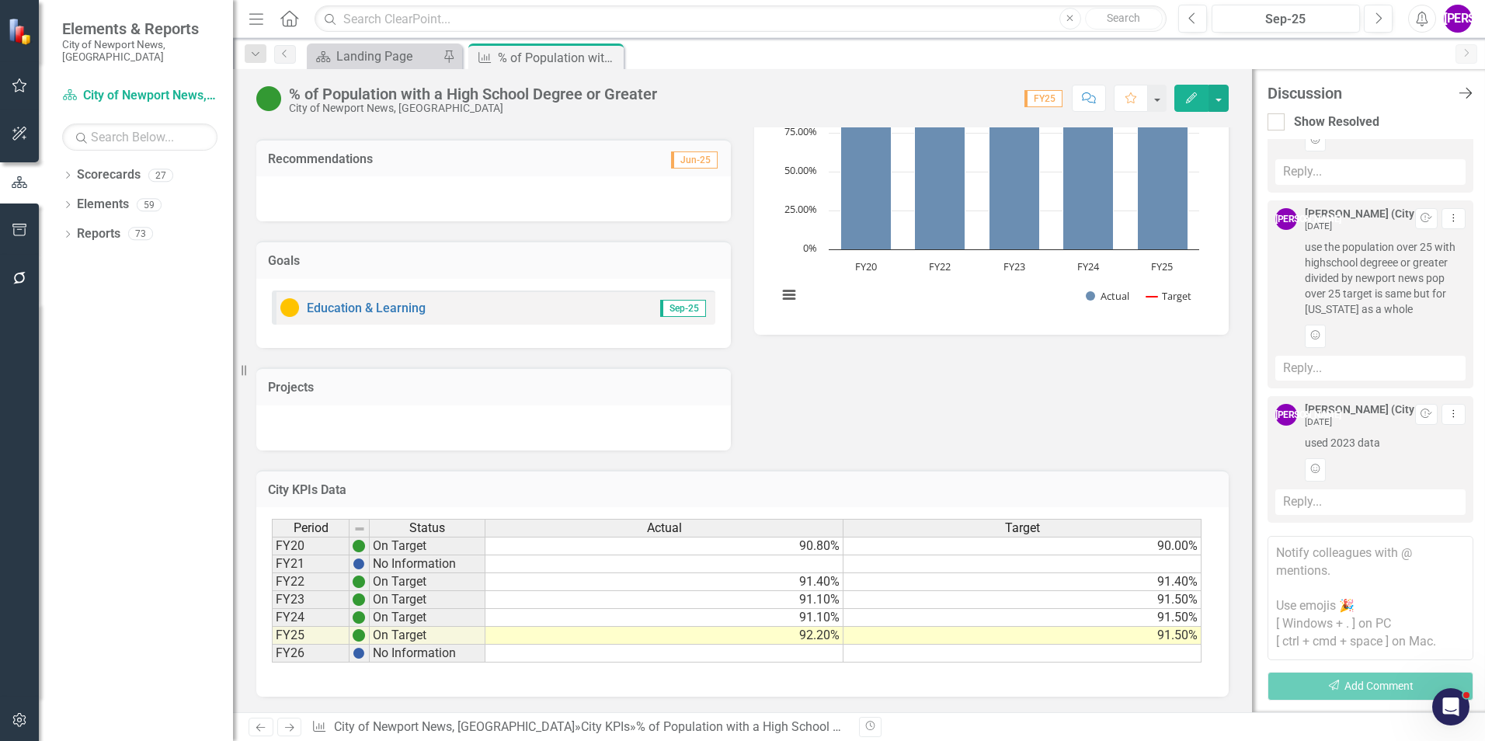
click at [1459, 93] on icon "Close Discussion Bar" at bounding box center [1464, 92] width 19 height 15
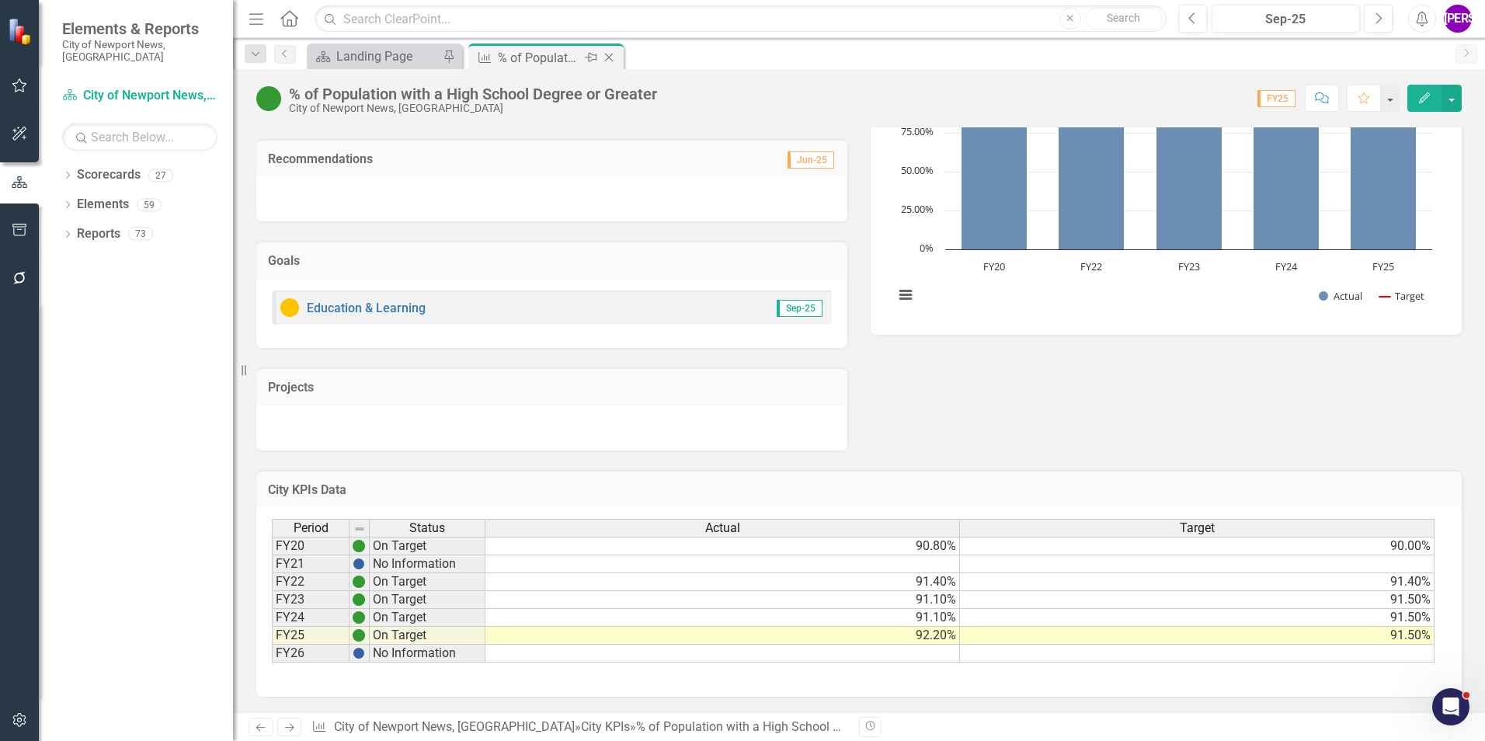
click at [608, 60] on icon "Close" at bounding box center [609, 57] width 16 height 12
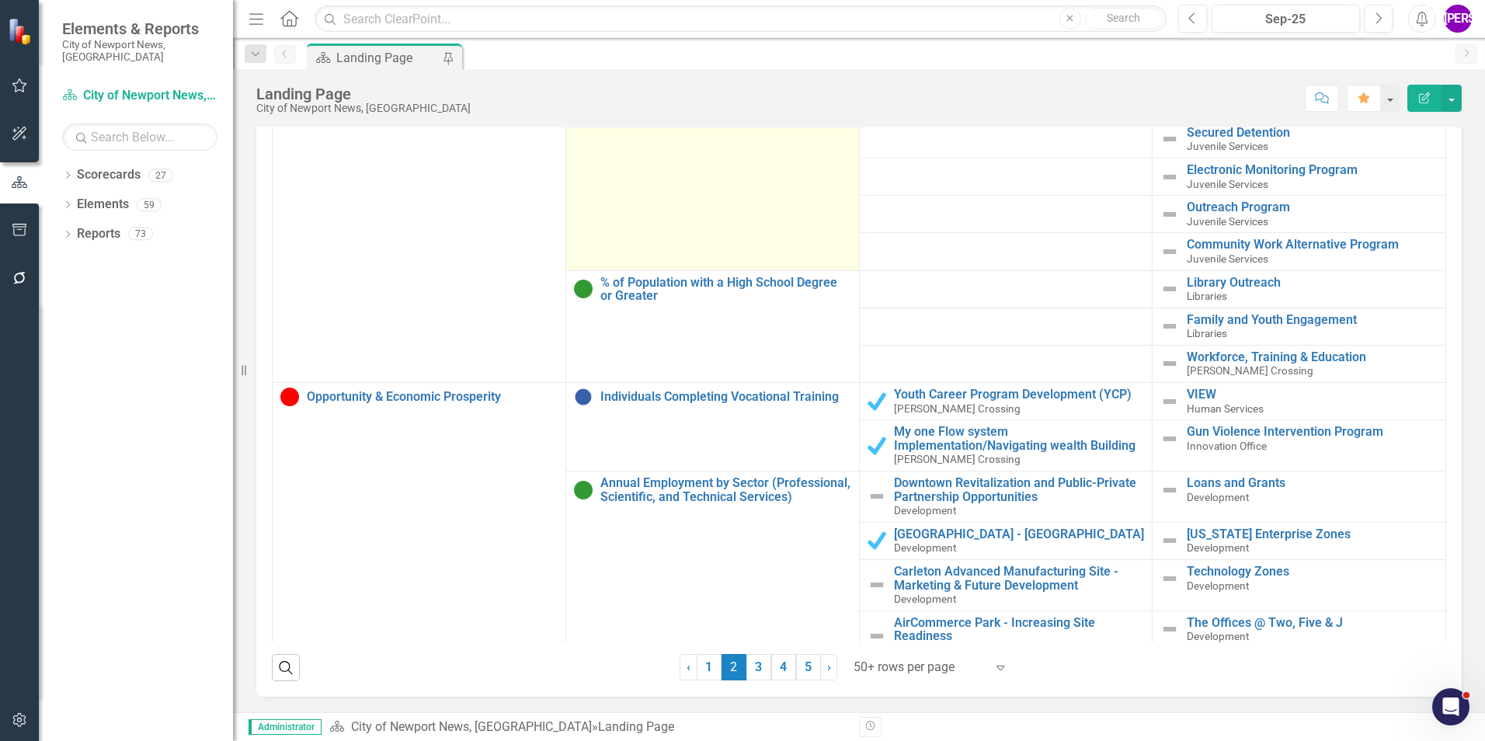
scroll to position [777, 0]
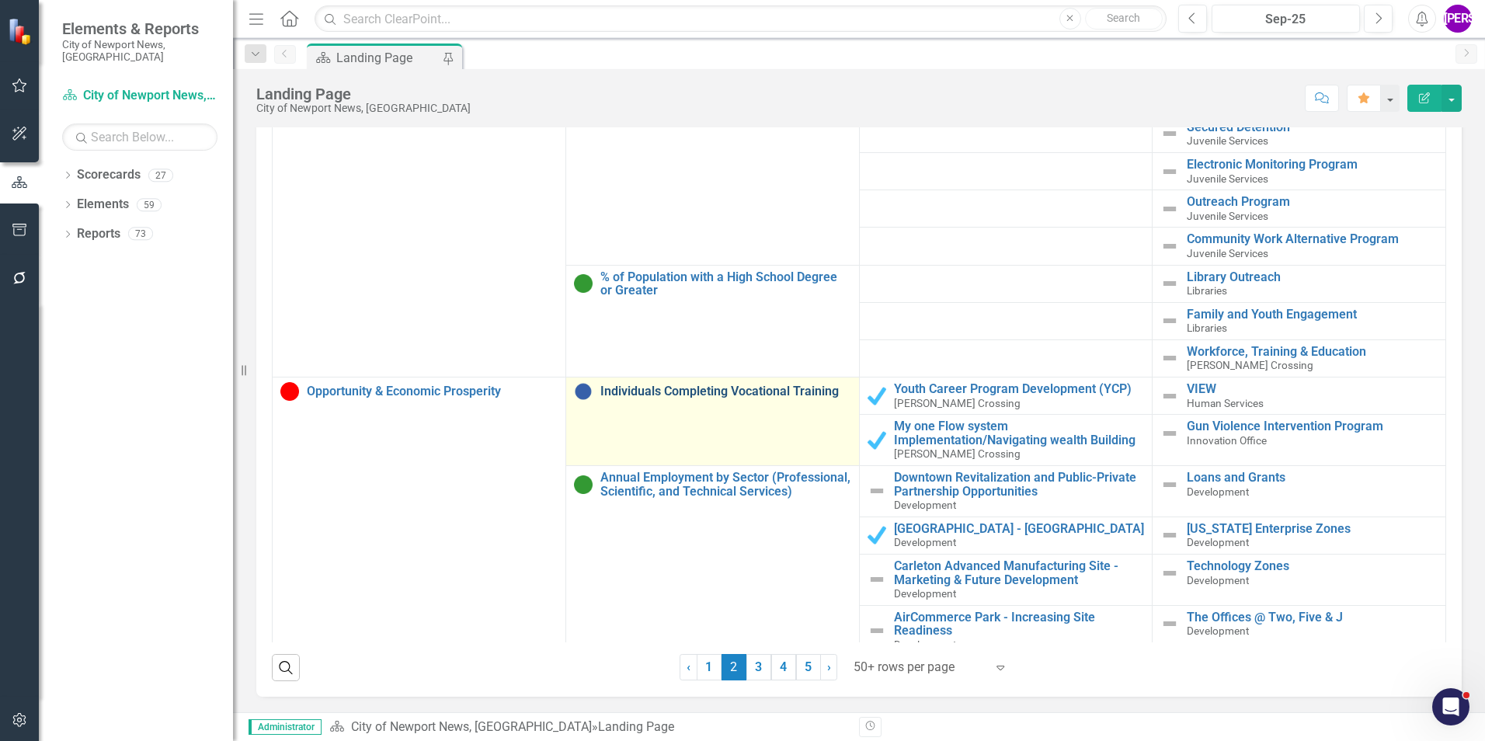
click at [695, 384] on link "Individuals Completing Vocational Training" at bounding box center [725, 391] width 251 height 14
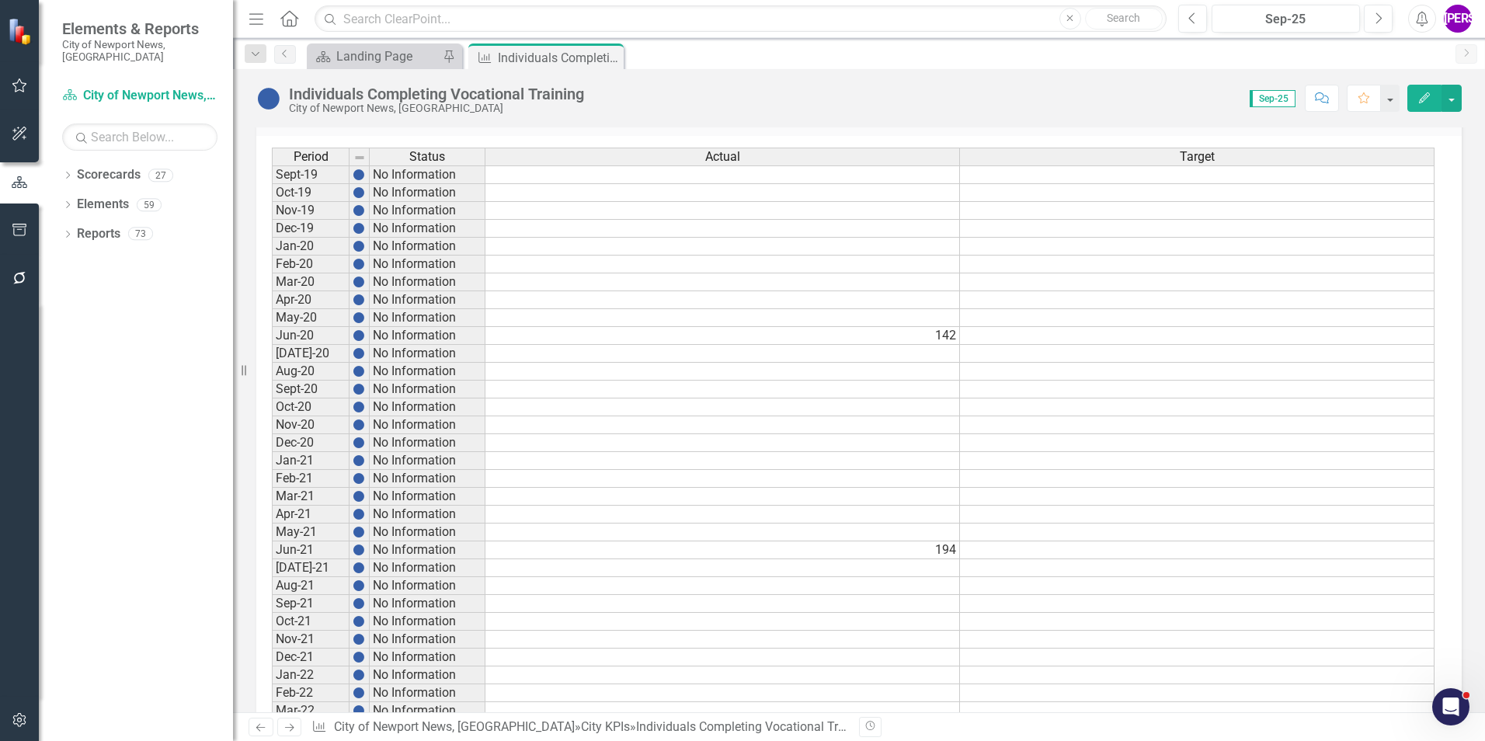
scroll to position [614, 0]
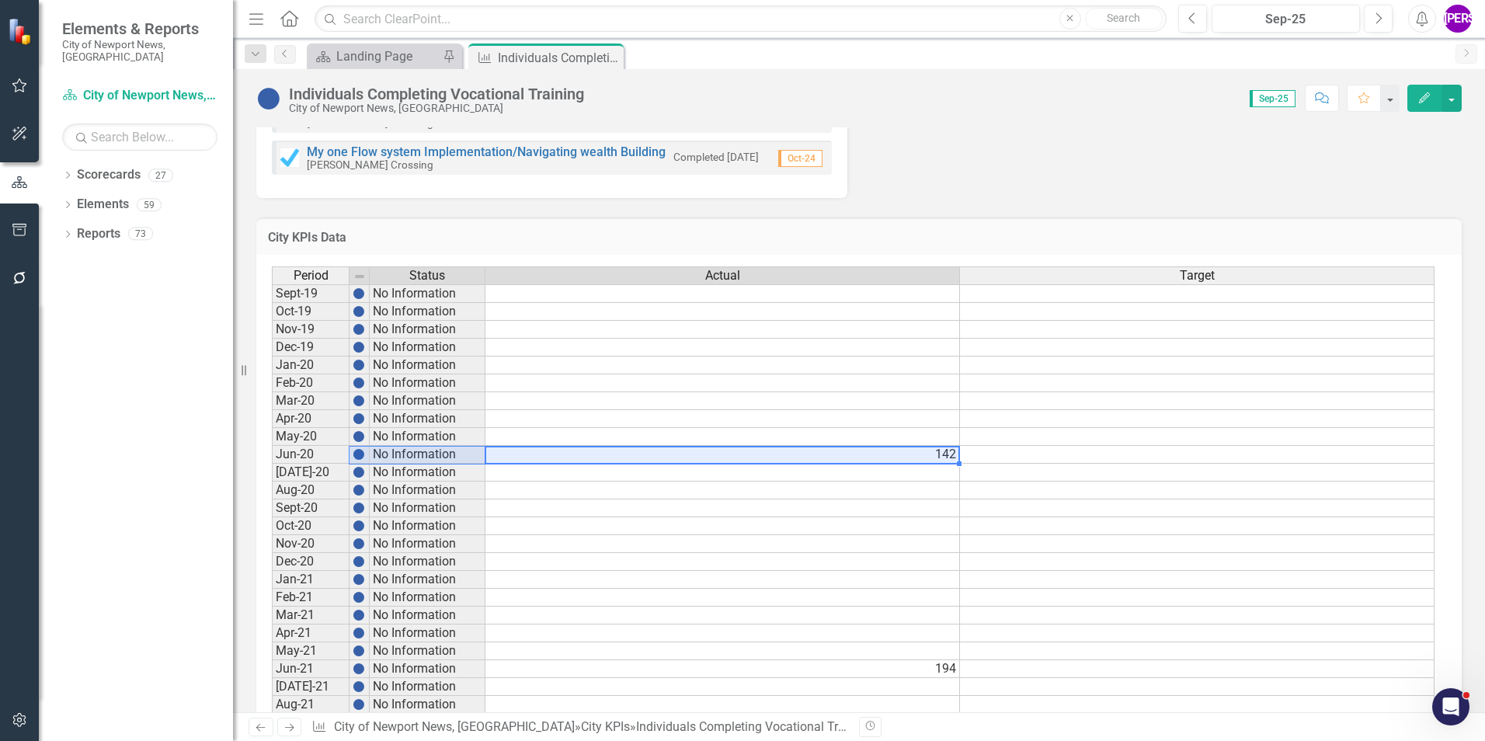
drag, startPoint x: 778, startPoint y: 454, endPoint x: 332, endPoint y: 451, distance: 445.8
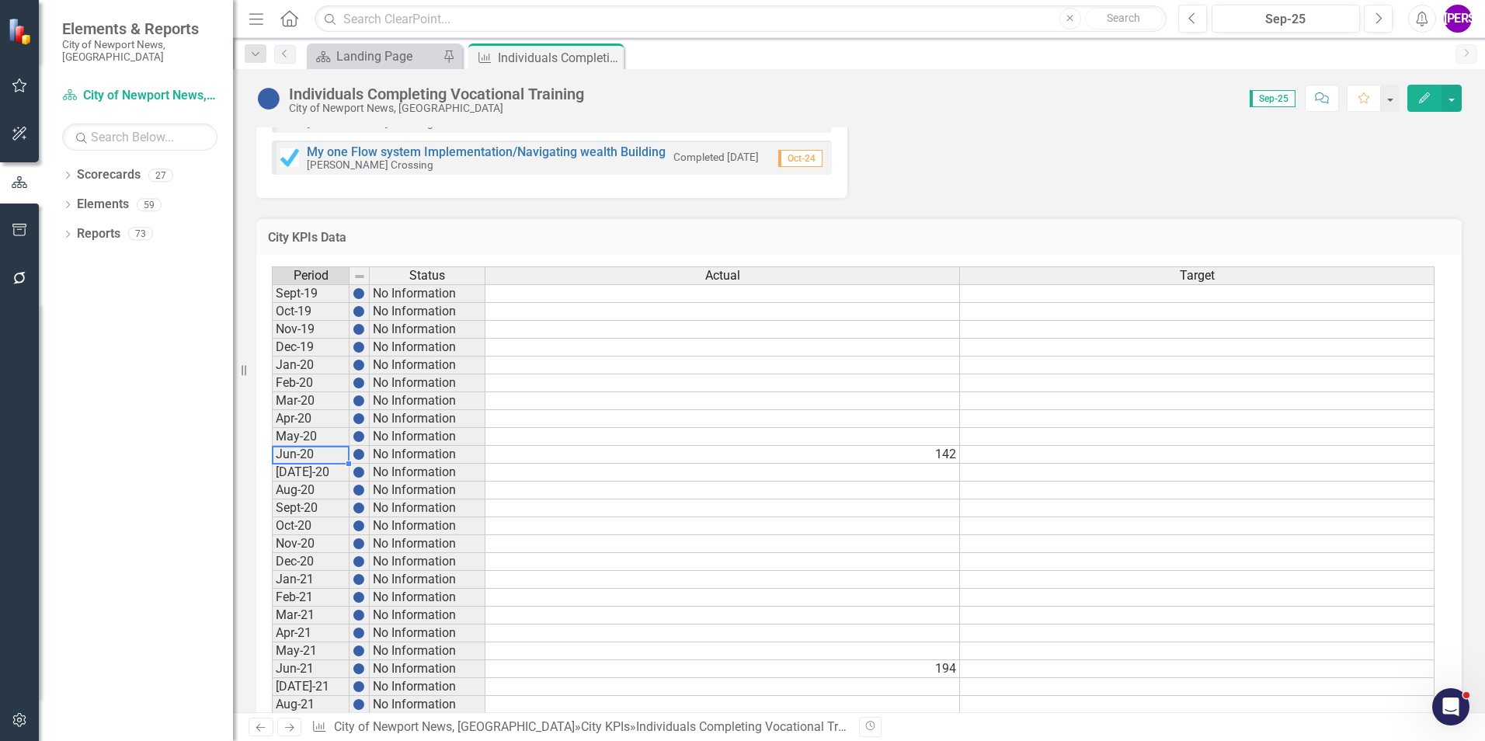
click at [309, 451] on td "Jun-20" at bounding box center [311, 455] width 78 height 18
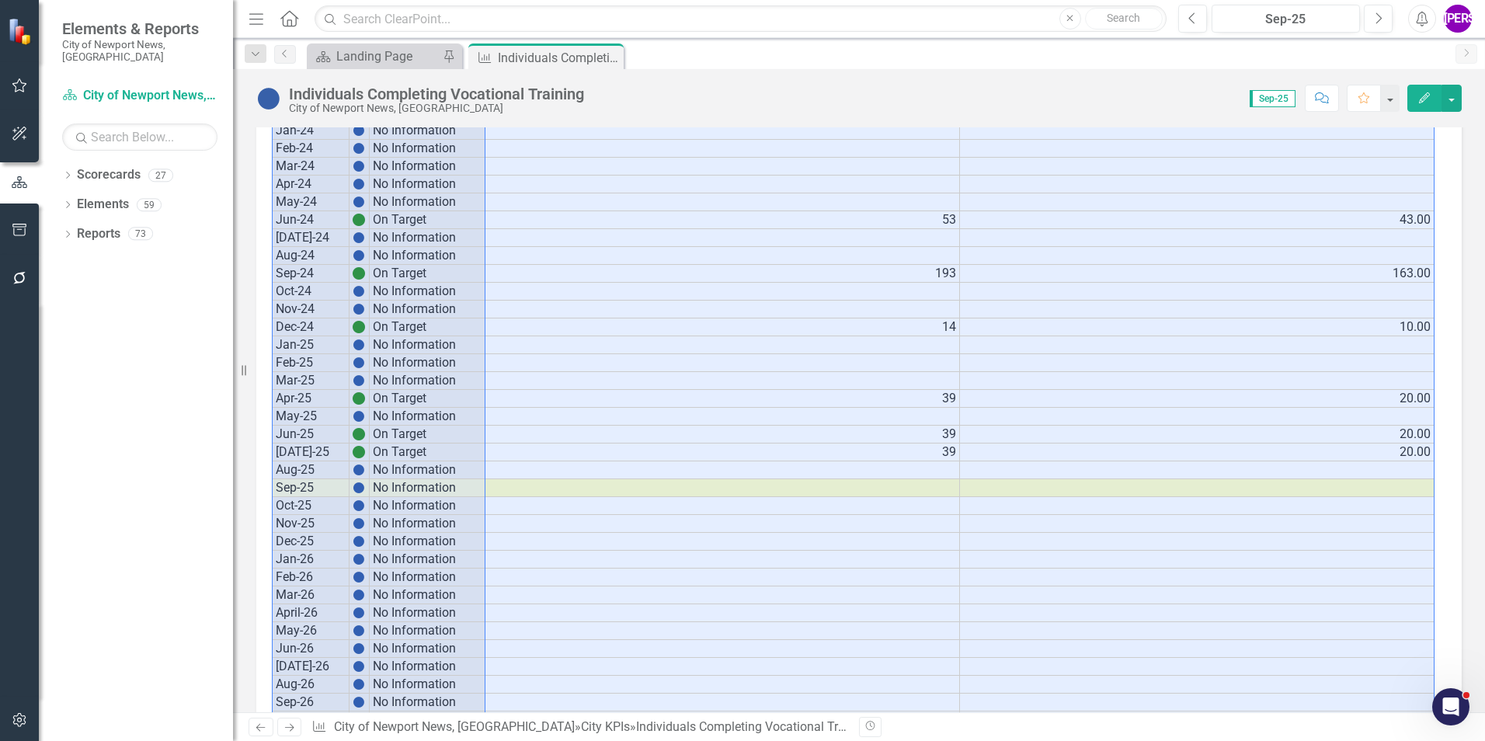
scroll to position [1702, 0]
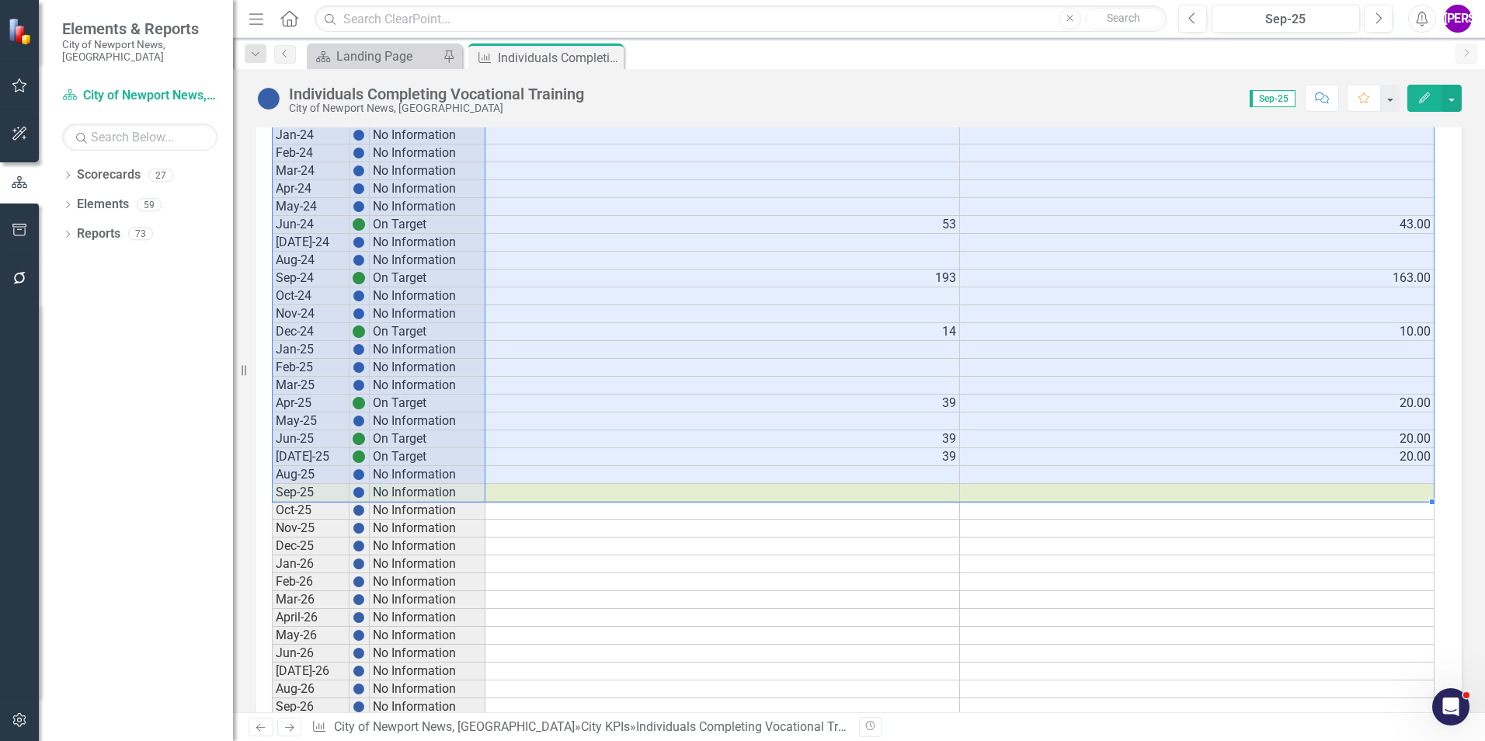
drag, startPoint x: 306, startPoint y: 456, endPoint x: 1304, endPoint y: 491, distance: 998.6
click at [1304, 491] on div "Period Status Actual Target Sept-19 No Information Oct-19 No Information Nov-19…" at bounding box center [853, 82] width 1163 height 1806
click at [793, 518] on td at bounding box center [722, 511] width 475 height 18
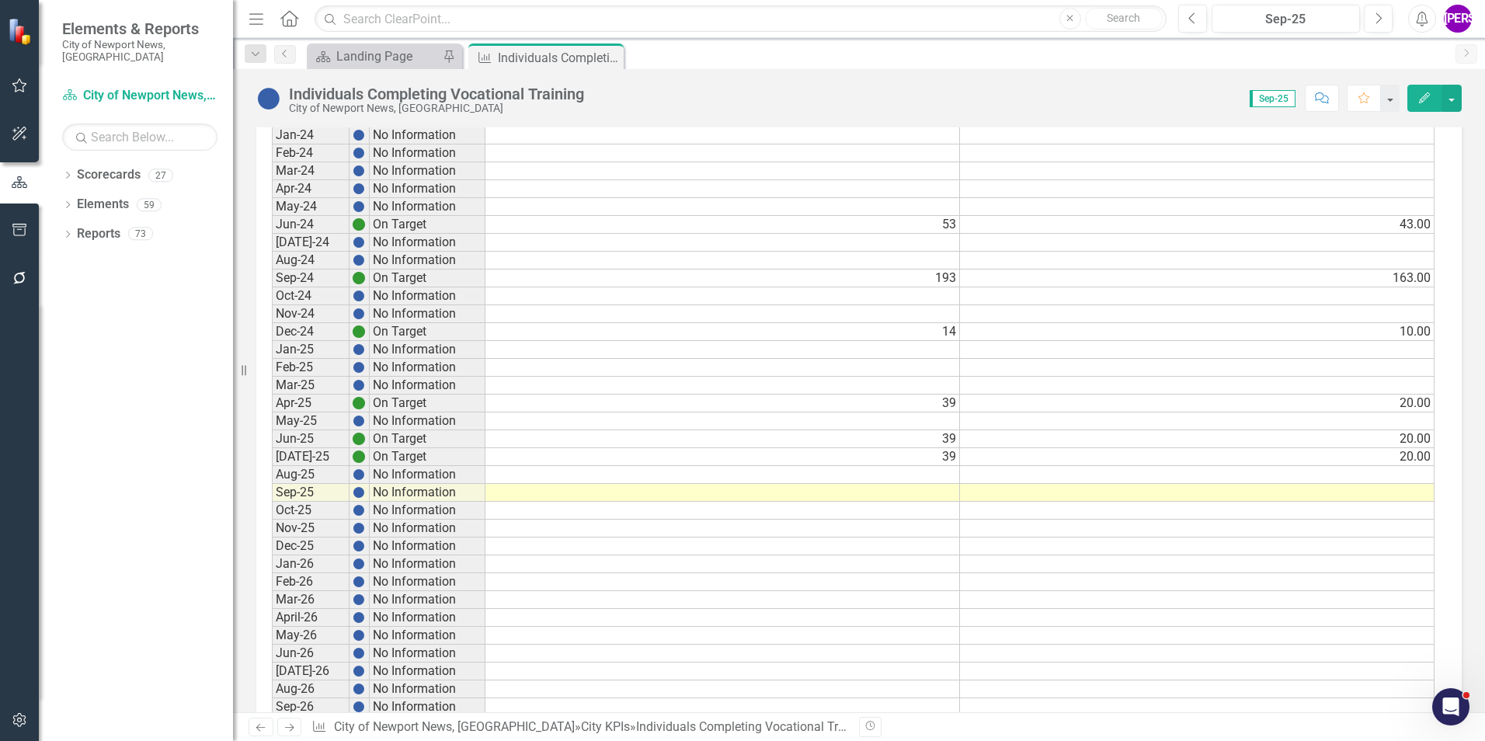
click at [1334, 106] on button "Comment" at bounding box center [1322, 98] width 34 height 27
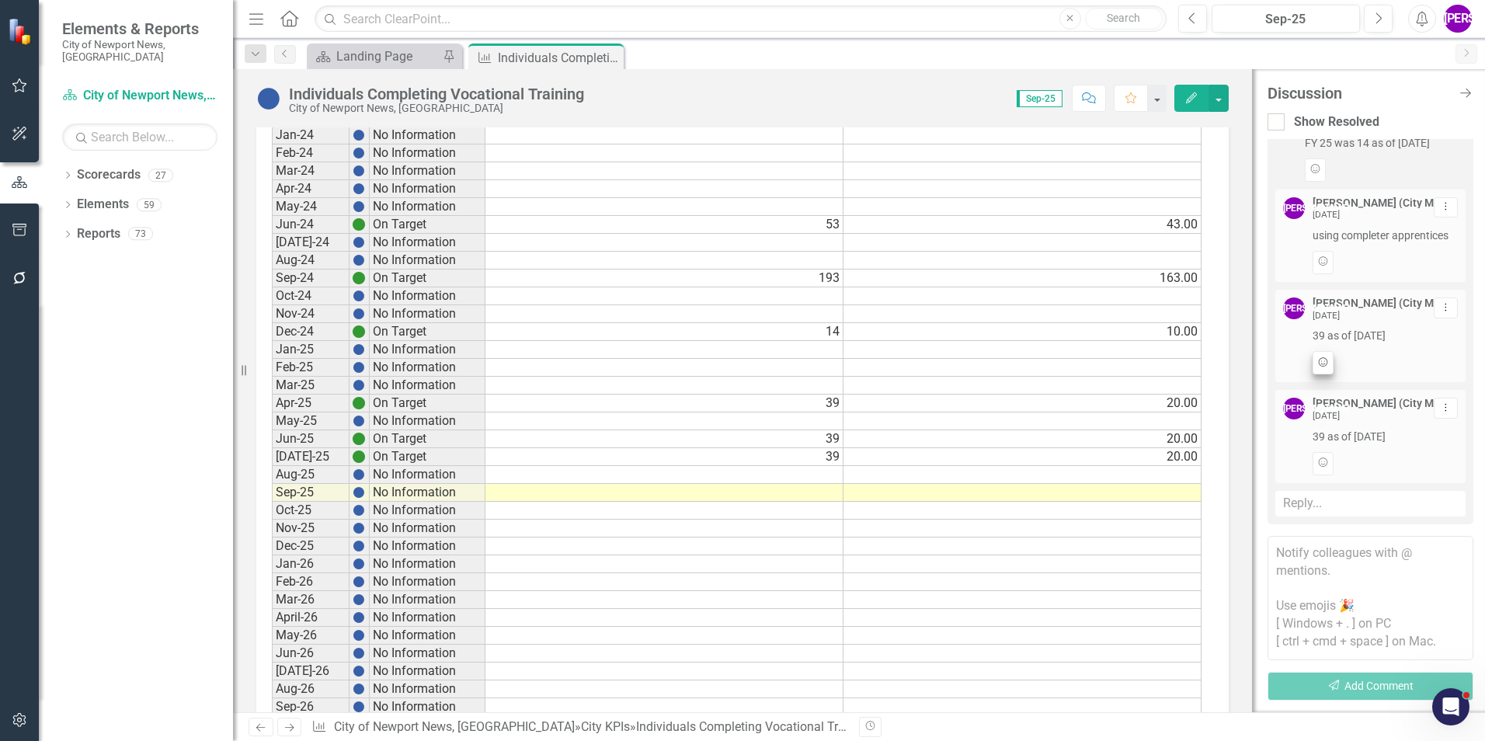
scroll to position [0, 0]
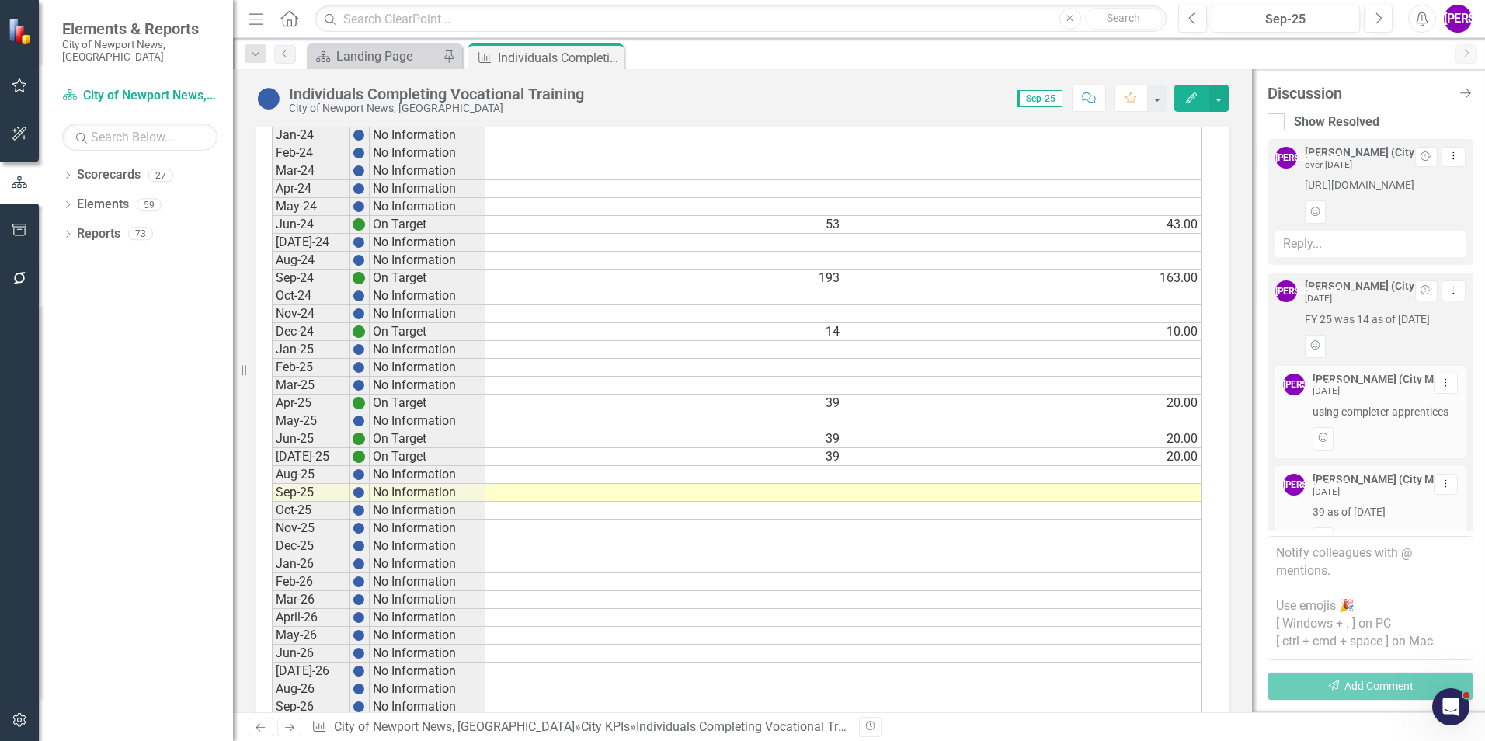
drag, startPoint x: 1292, startPoint y: 185, endPoint x: 1418, endPoint y: 206, distance: 127.6
click at [1418, 206] on div "[PERSON_NAME] (City Manager's Office) over [DATE] Resolve Dropdown Menu [URL][D…" at bounding box center [1370, 185] width 190 height 77
copy span "[URL][DOMAIN_NAME]"
drag, startPoint x: 1306, startPoint y: 339, endPoint x: 1464, endPoint y: 335, distance: 158.5
click at [1464, 335] on div "[PERSON_NAME] (City Manager's Office) over [DATE] Resolve Dropdown Menu [URL][D…" at bounding box center [1370, 334] width 206 height 391
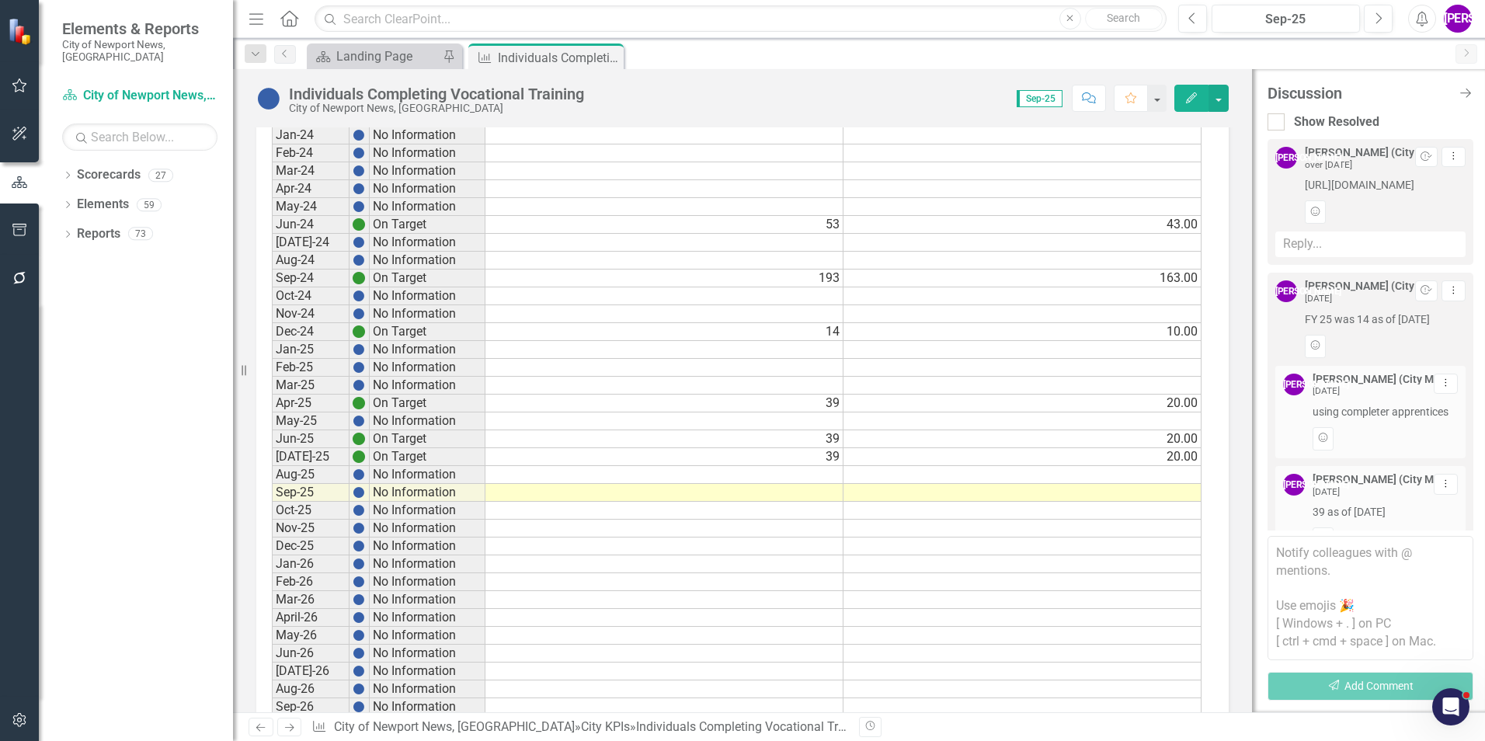
copy span "FY 25 was 14 as of [DATE]"
drag, startPoint x: 1309, startPoint y: 432, endPoint x: 1384, endPoint y: 447, distance: 76.8
click at [1384, 447] on div "[PERSON_NAME] (City Manager's Office) [DATE] Dropdown Menu using completer appr…" at bounding box center [1370, 412] width 175 height 77
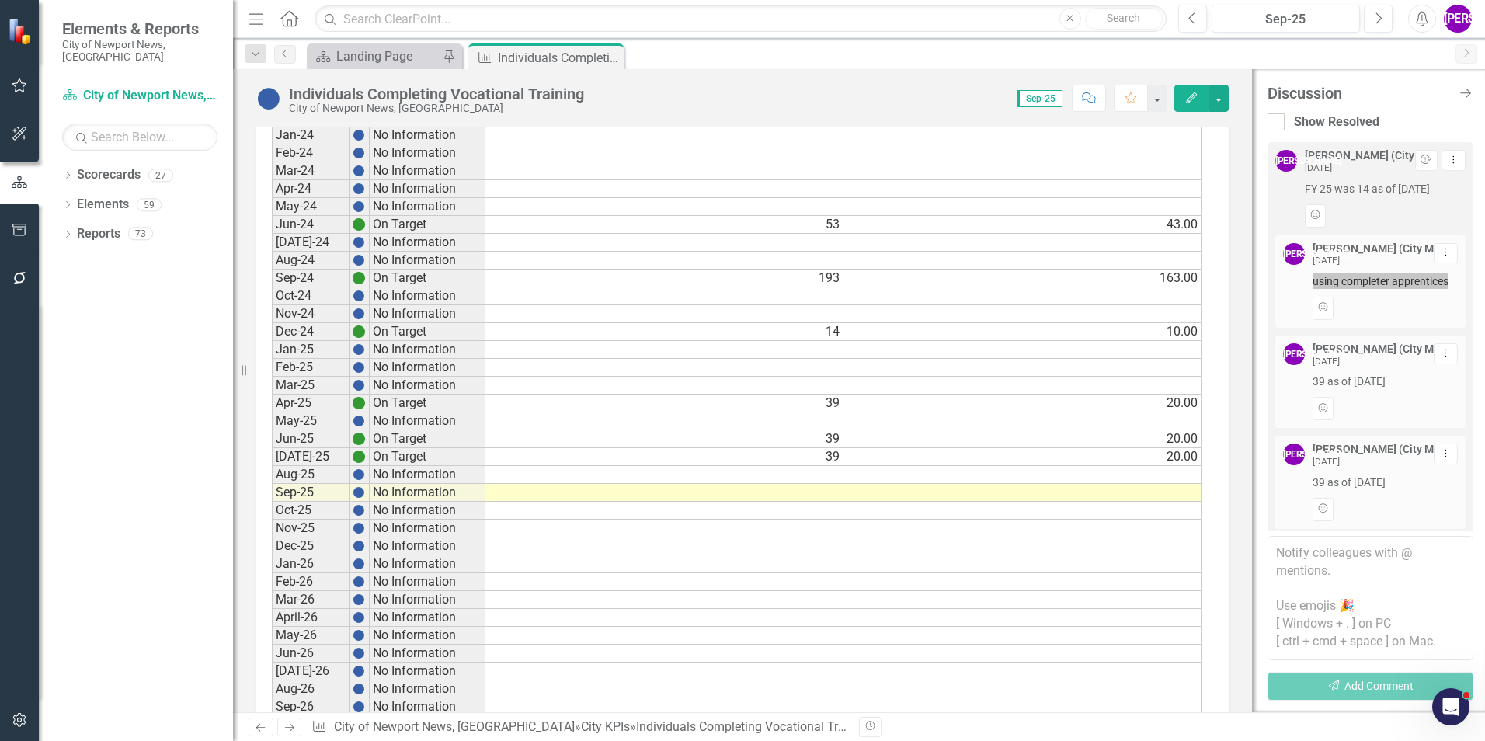
scroll to position [155, 0]
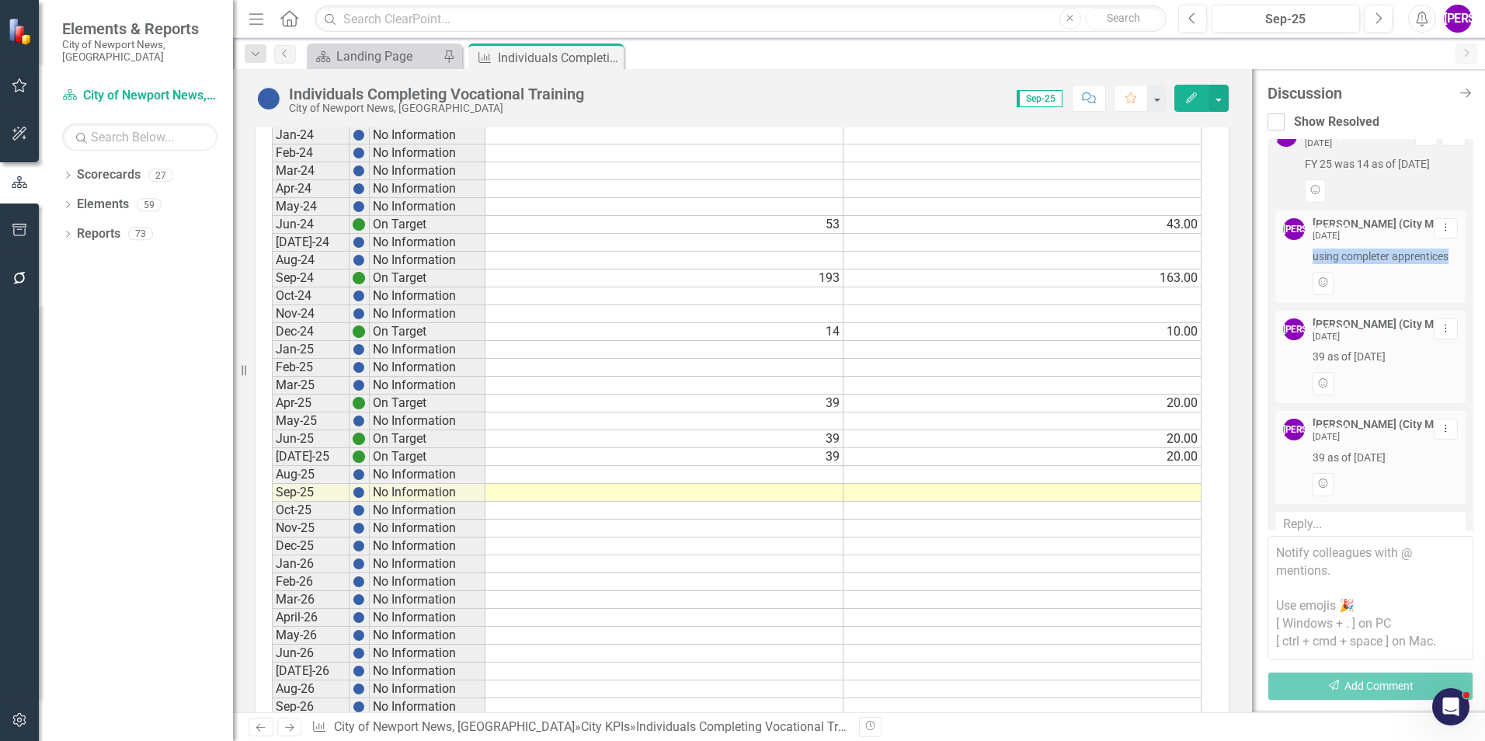
drag, startPoint x: 1306, startPoint y: 388, endPoint x: 1408, endPoint y: 381, distance: 101.9
click at [1408, 381] on div "[PERSON_NAME] (City Manager's Office) [DATE] Dropdown Menu 39 as of [DATE] Add …" at bounding box center [1370, 356] width 175 height 77
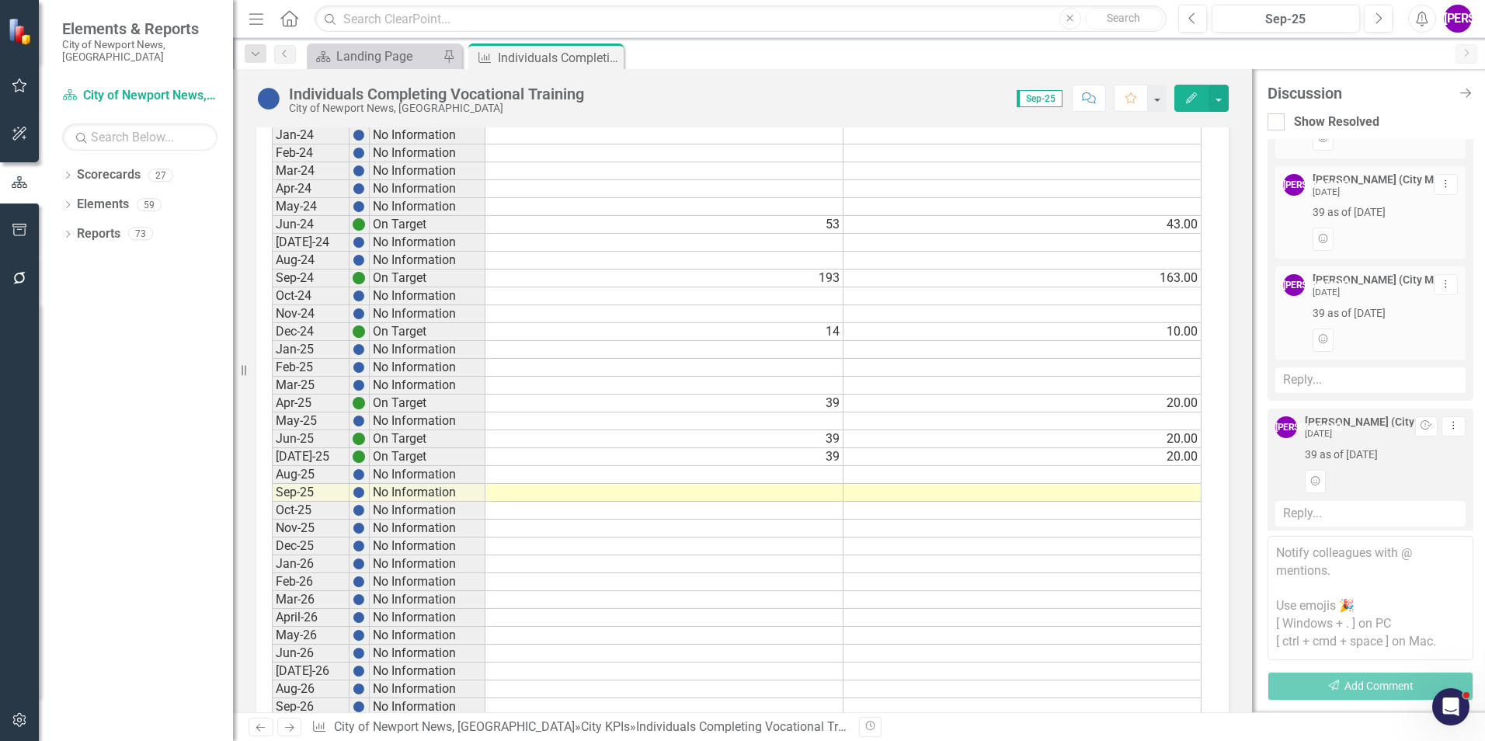
scroll to position [311, 0]
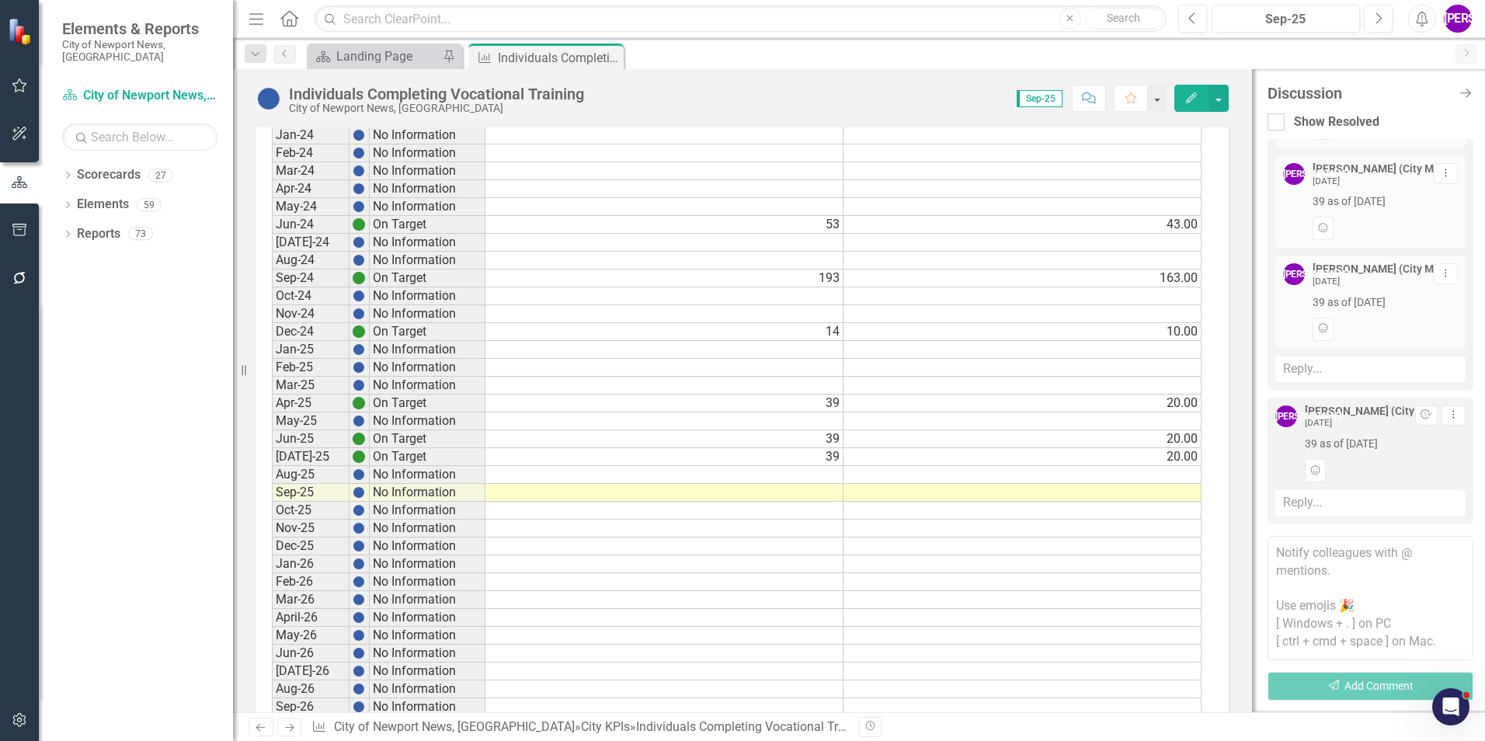
drag, startPoint x: 1304, startPoint y: 335, endPoint x: 1410, endPoint y: 319, distance: 107.5
click at [1410, 319] on div "[PERSON_NAME] (City Manager's Office) [DATE] Dropdown Menu 39 as of [DATE] Add …" at bounding box center [1370, 301] width 175 height 77
drag, startPoint x: 1303, startPoint y: 447, endPoint x: 1393, endPoint y: 440, distance: 90.3
click at [1393, 440] on div "[PERSON_NAME] (City Manager's Office) [DATE] Resolve Dropdown Menu 39 as of [DA…" at bounding box center [1370, 443] width 190 height 77
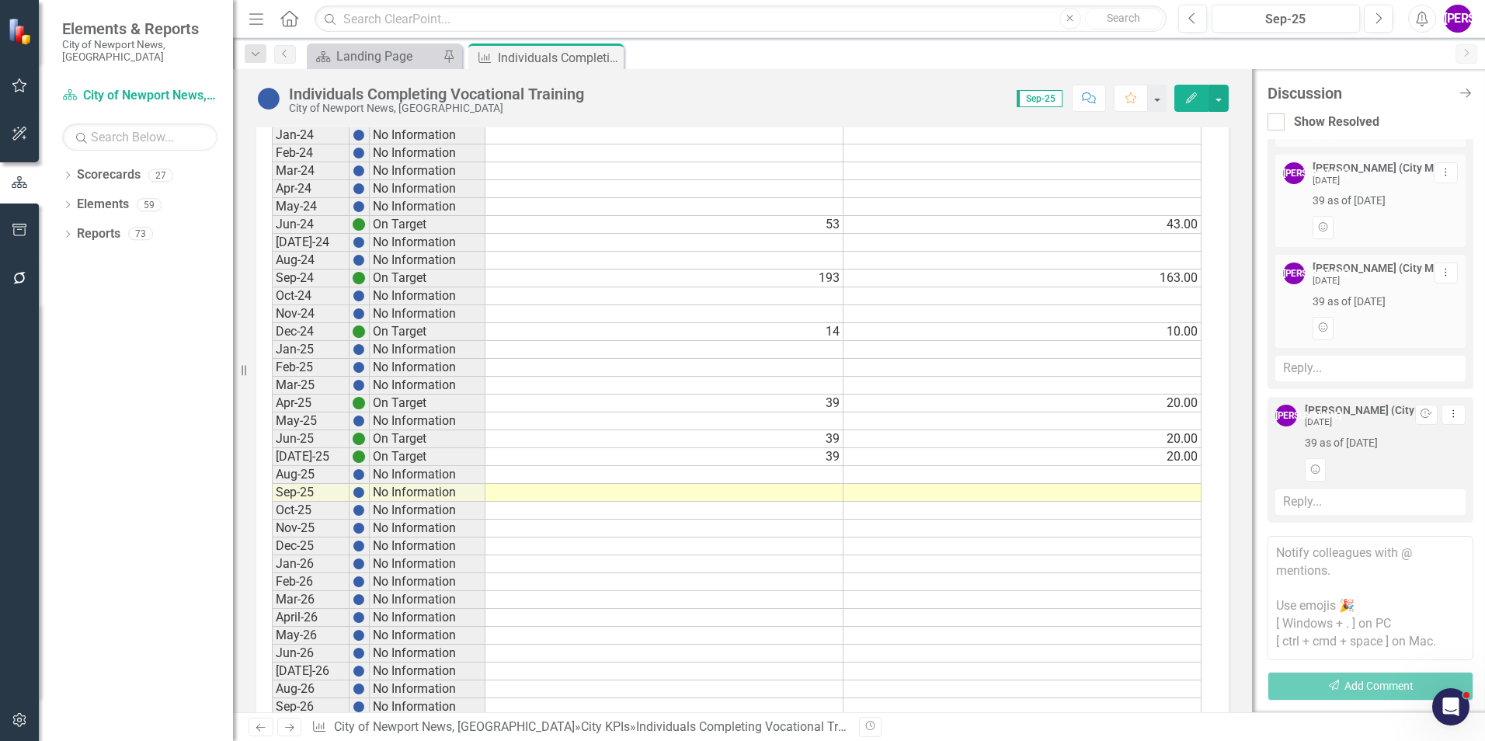
click at [1139, 334] on td "10.00" at bounding box center [1022, 332] width 358 height 18
drag, startPoint x: 609, startPoint y: 50, endPoint x: 617, endPoint y: 68, distance: 19.8
click at [0, 0] on div "Close" at bounding box center [0, 0] width 0 height 0
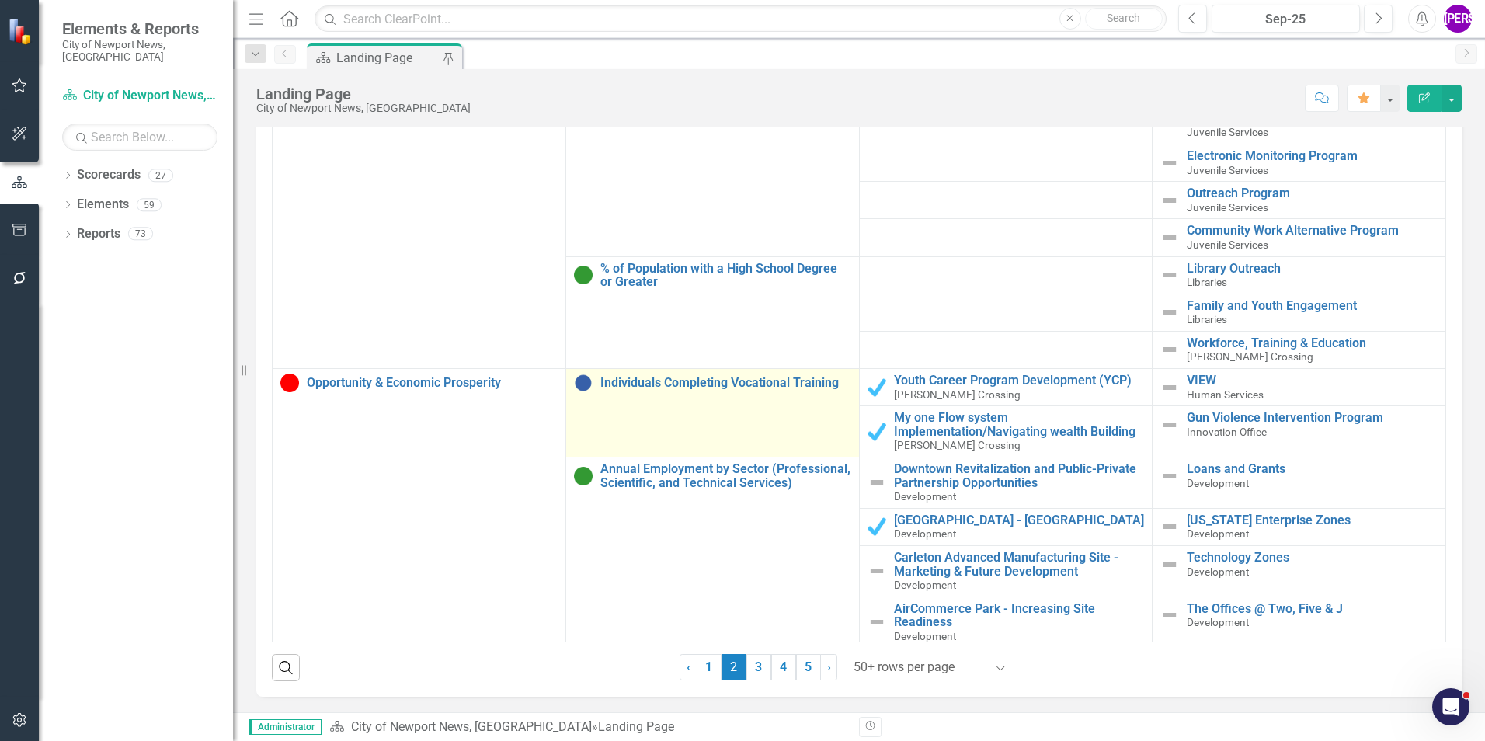
scroll to position [932, 0]
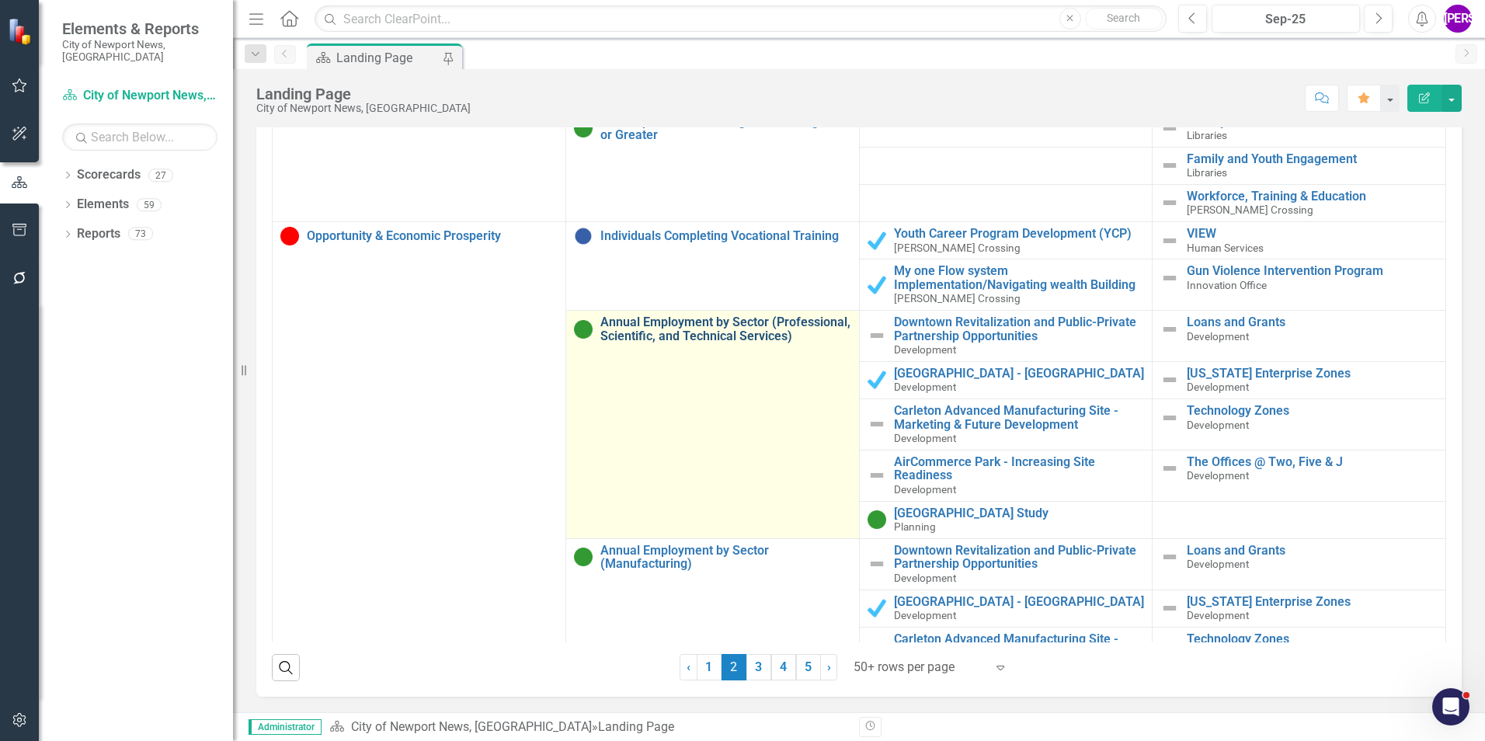
click at [721, 315] on link "Annual Employment by Sector (Professional, Scientific, and Technical Services)" at bounding box center [725, 328] width 251 height 27
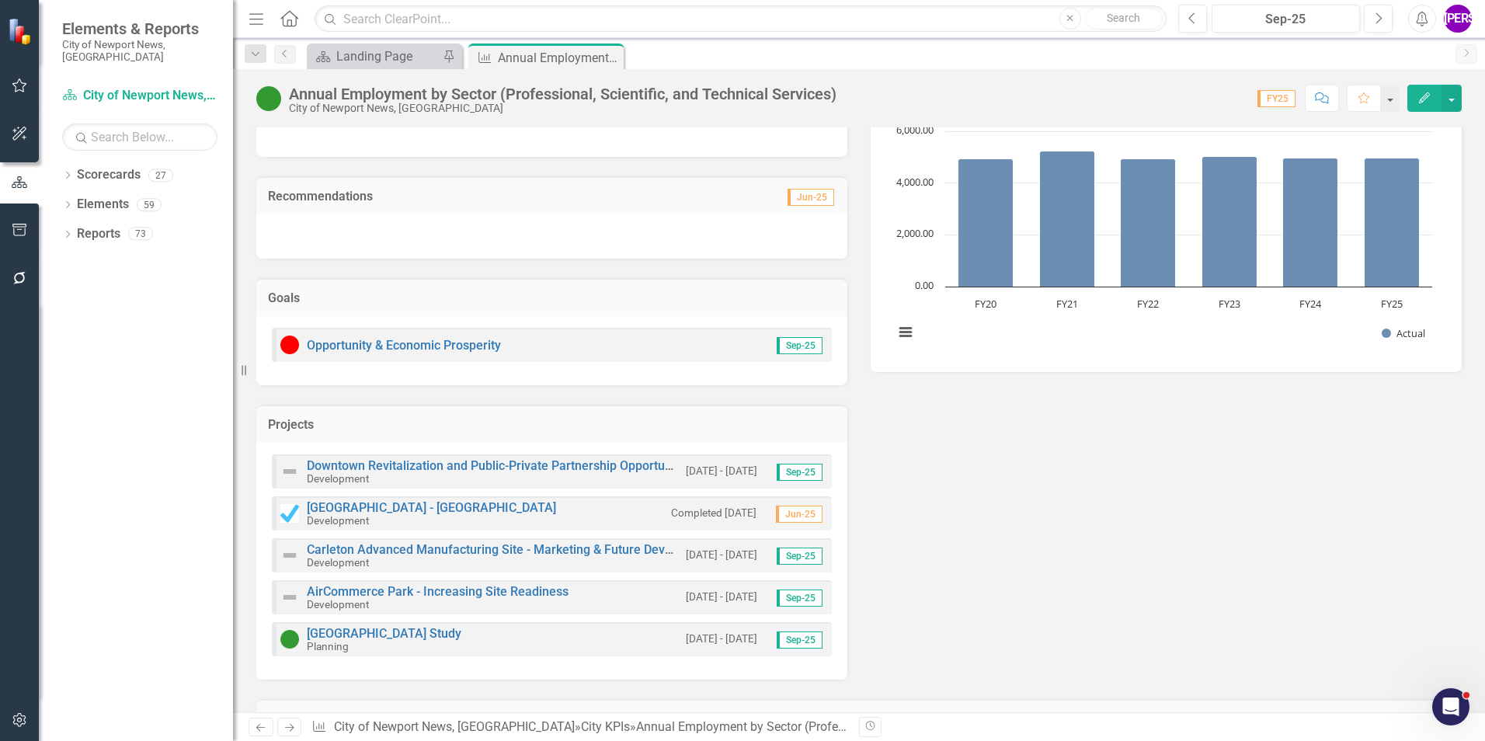
scroll to position [488, 0]
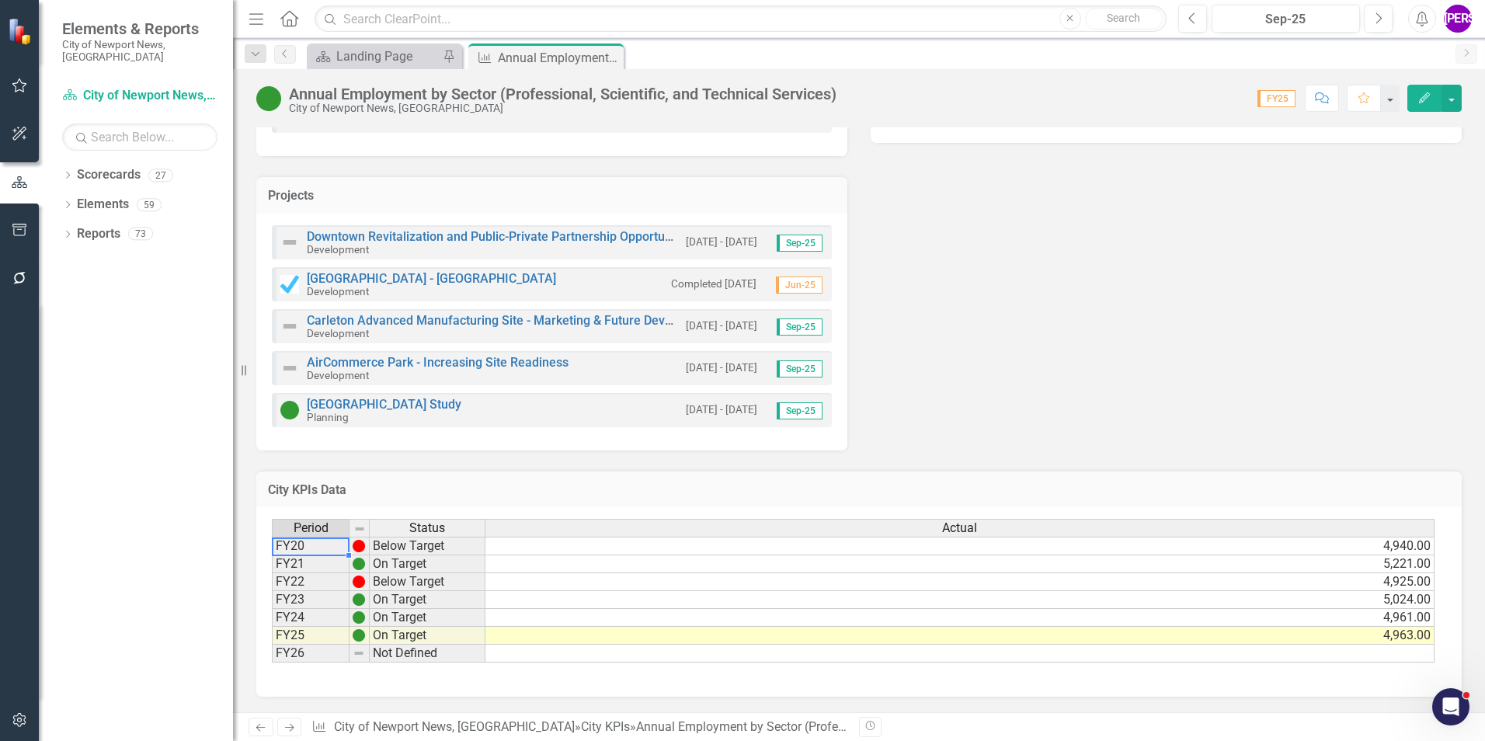
click at [325, 549] on td "FY20" at bounding box center [311, 546] width 78 height 19
click at [1313, 103] on button "Comment" at bounding box center [1322, 98] width 34 height 27
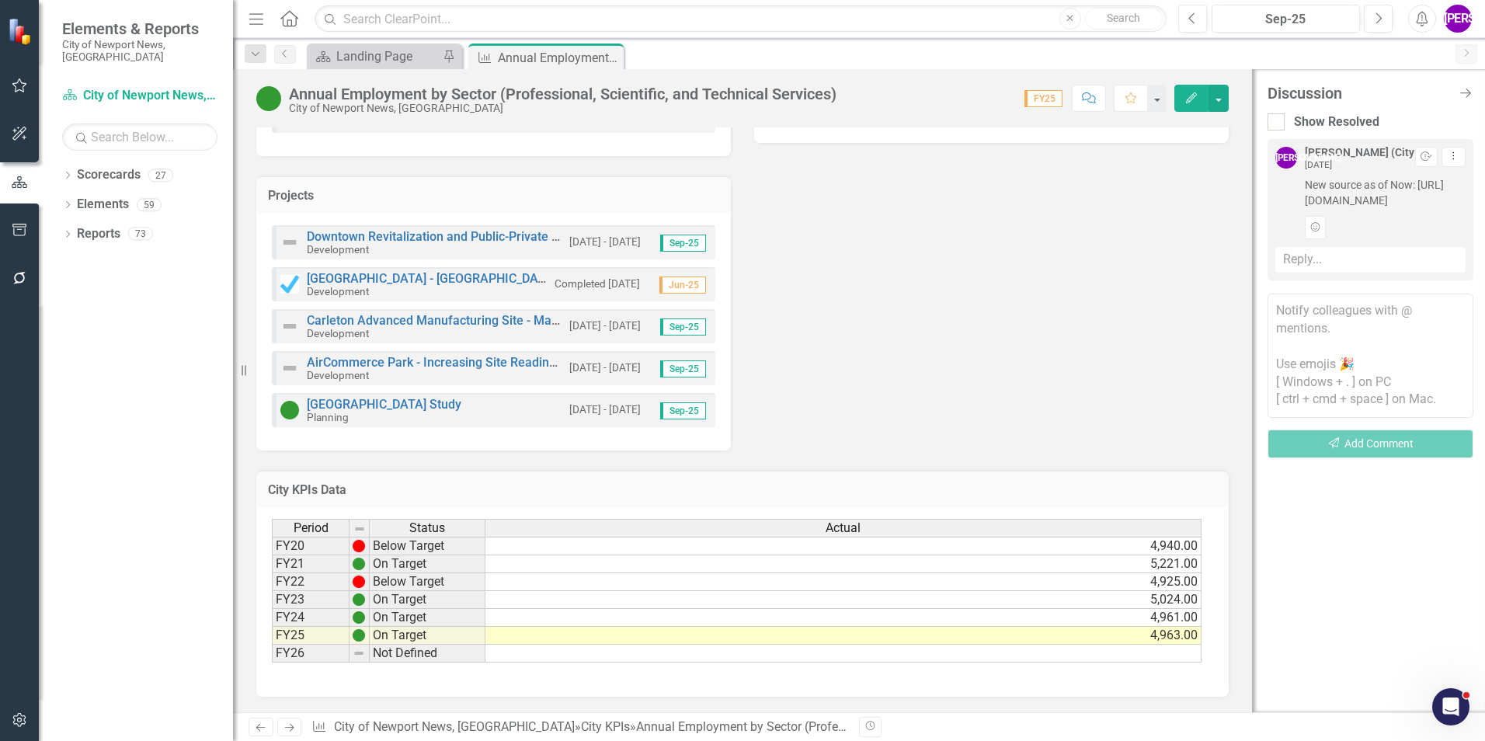
drag, startPoint x: 1299, startPoint y: 187, endPoint x: 1427, endPoint y: 249, distance: 141.7
click at [1427, 239] on div "[PERSON_NAME] (City Manager's Office) [DATE] Resolve Dropdown Menu New source a…" at bounding box center [1370, 193] width 190 height 92
click at [1015, 248] on div "Analysis Jun-25 Recommendations Jun-25 Goals Opportunity & Economic Prosperity …" at bounding box center [743, 137] width 996 height 624
click at [610, 56] on icon at bounding box center [609, 58] width 9 height 9
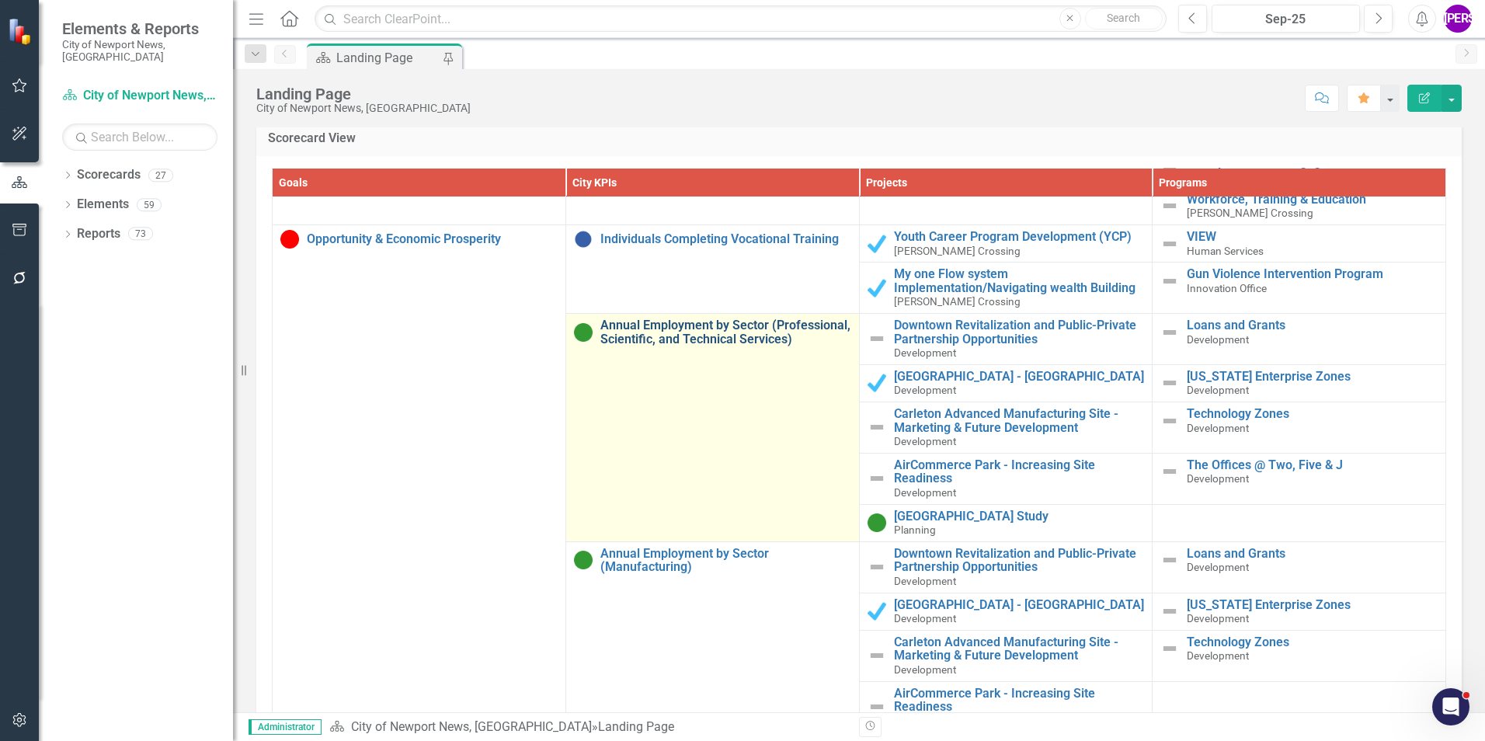
scroll to position [1165, 0]
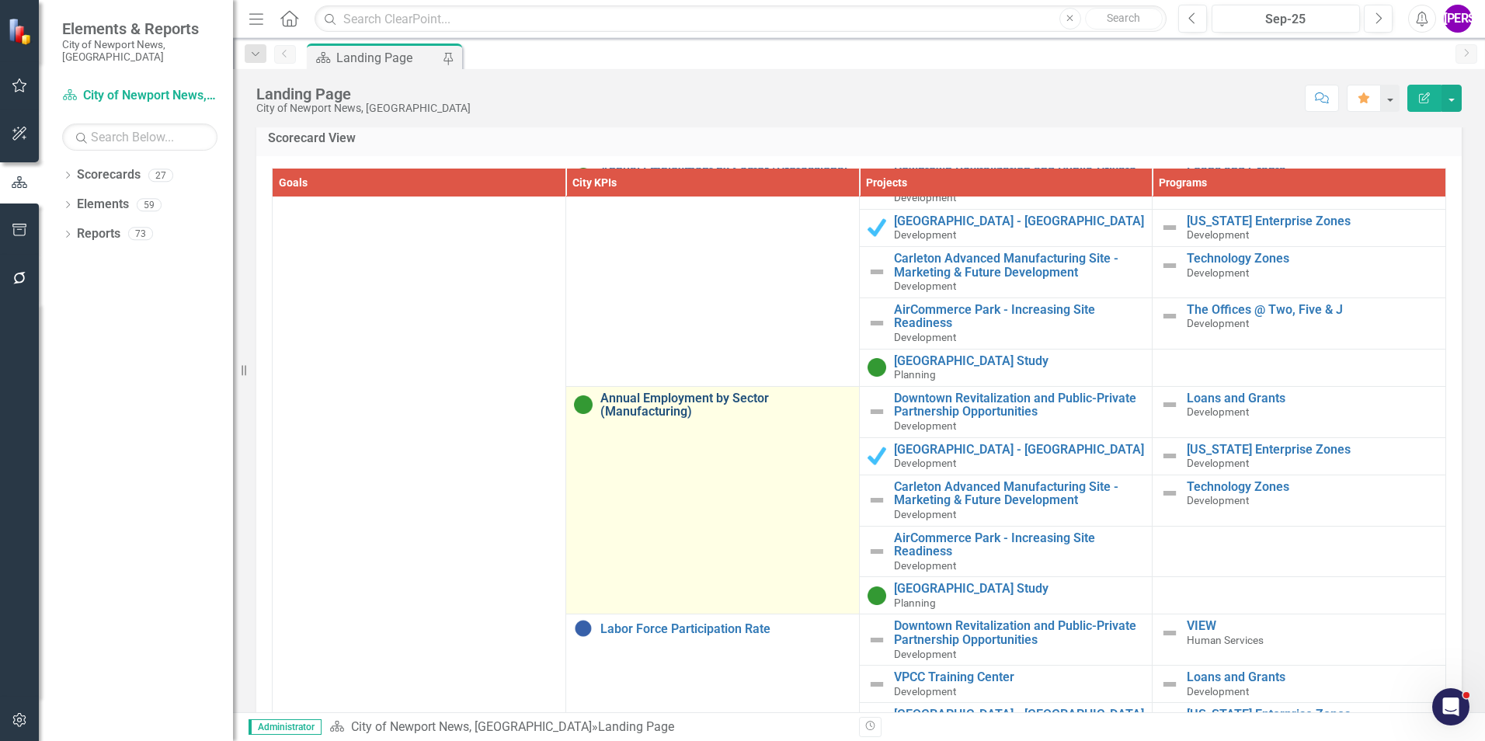
click at [670, 413] on link "Annual Employment by Sector (Manufacturing)" at bounding box center [725, 404] width 251 height 27
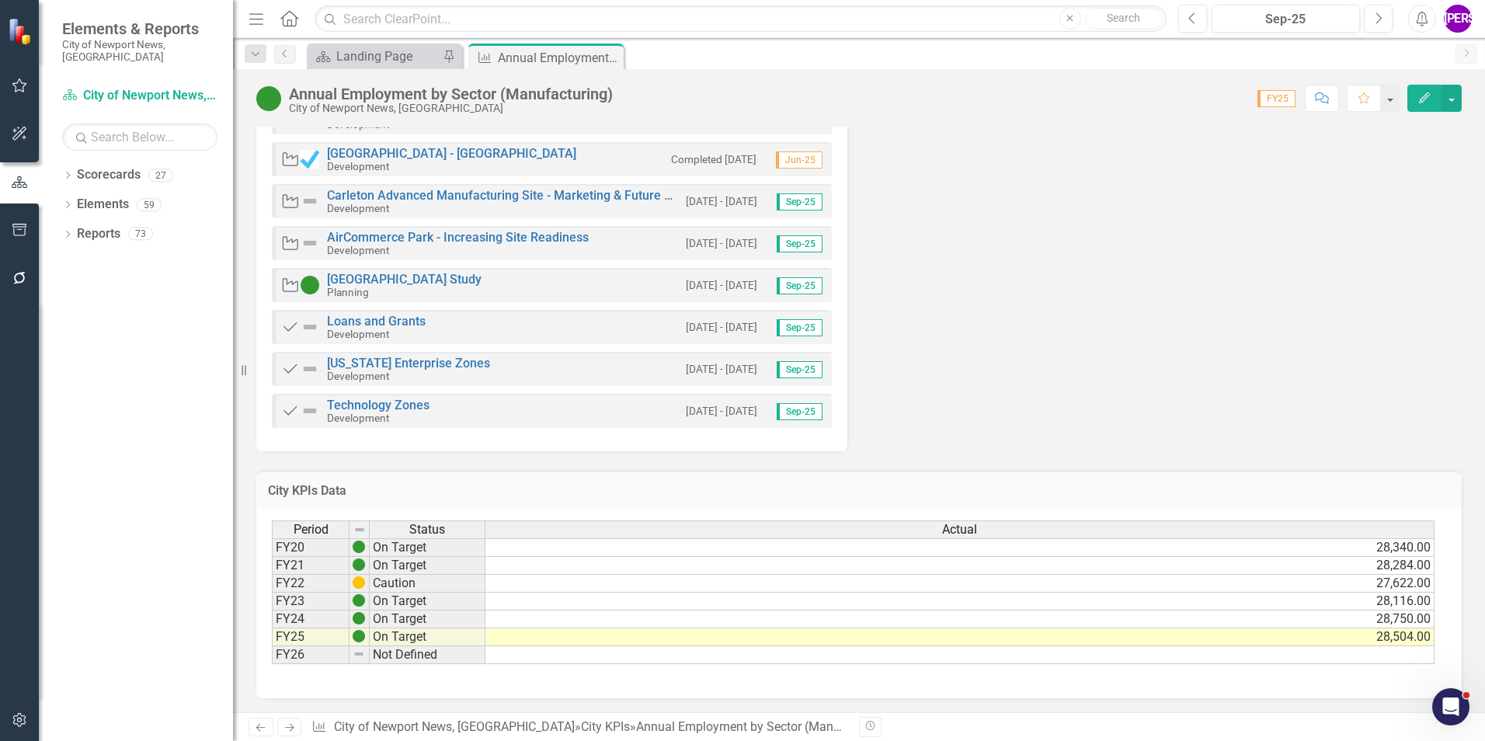
scroll to position [530, 0]
click at [1323, 104] on button "Comment" at bounding box center [1322, 98] width 34 height 27
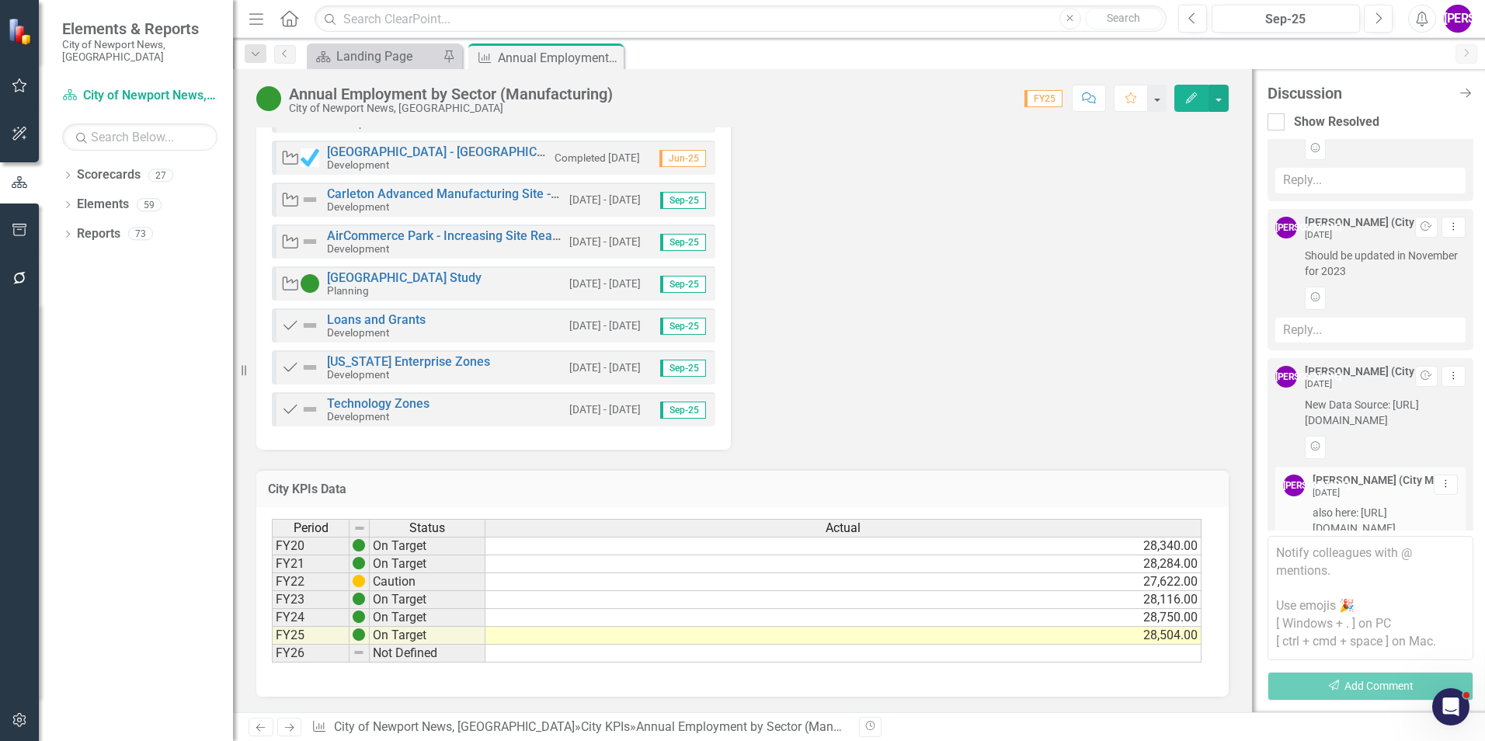
scroll to position [0, 0]
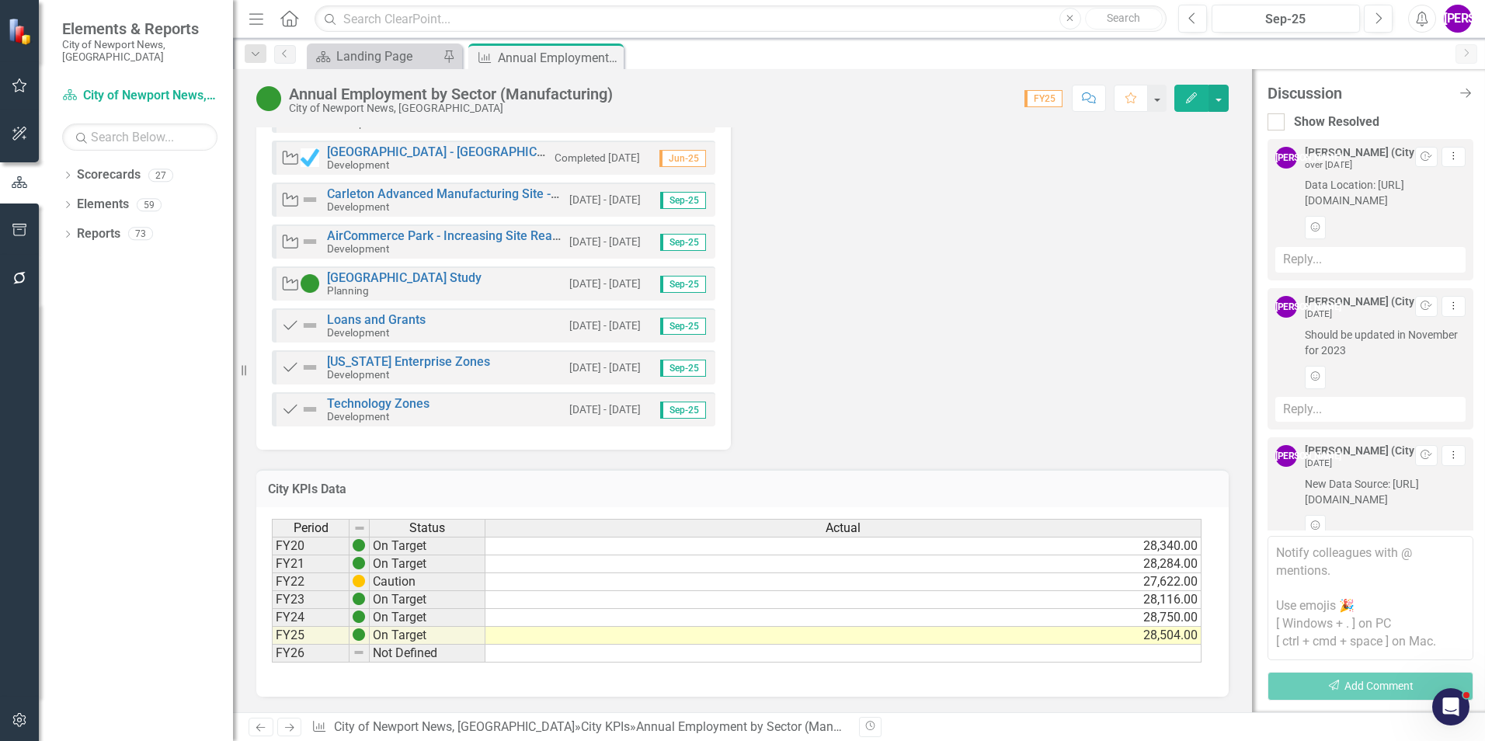
drag, startPoint x: 1294, startPoint y: 183, endPoint x: 1397, endPoint y: 495, distance: 329.6
click at [1397, 239] on div "[PERSON_NAME] (City Manager's Office) over [DATE] Resolve Dropdown Menu Data Lo…" at bounding box center [1370, 193] width 190 height 92
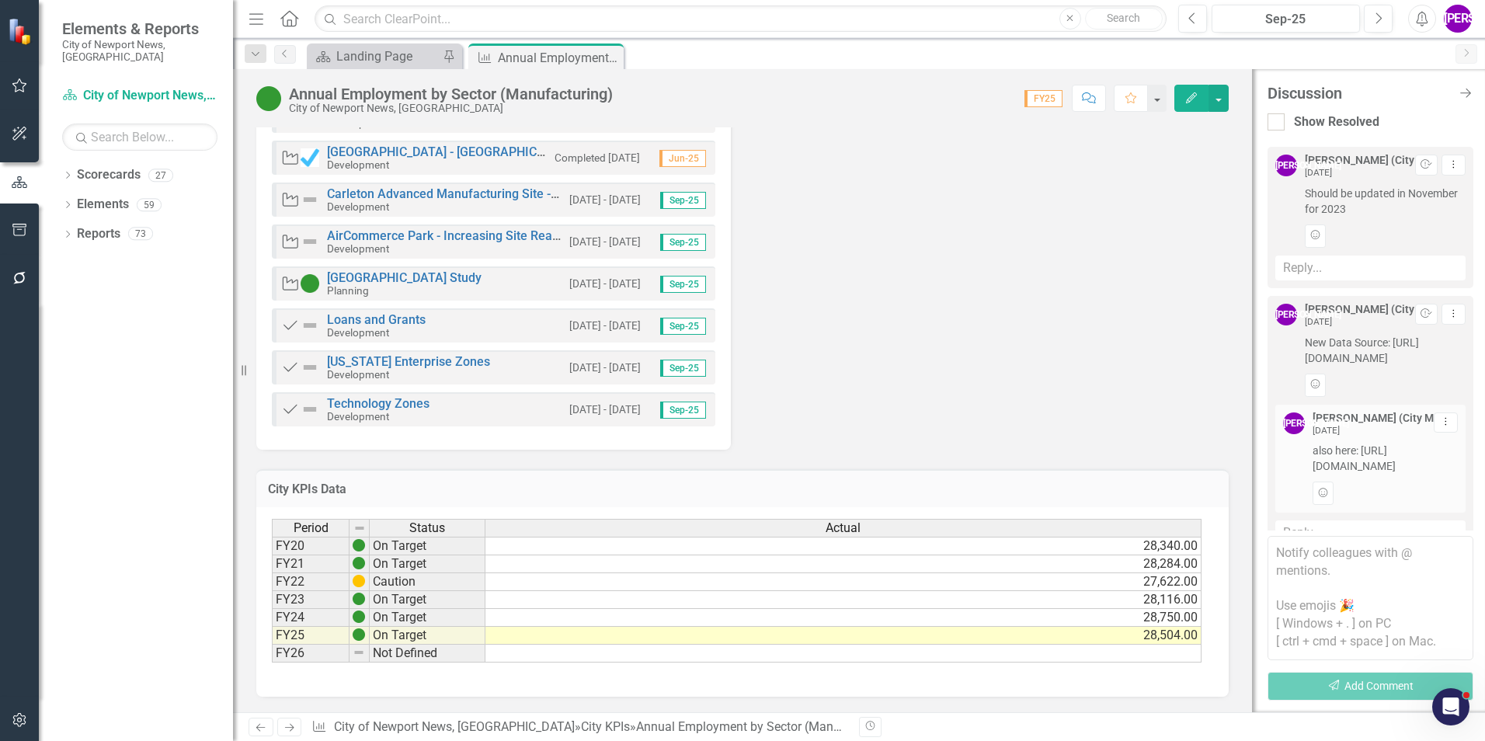
scroll to position [311, 0]
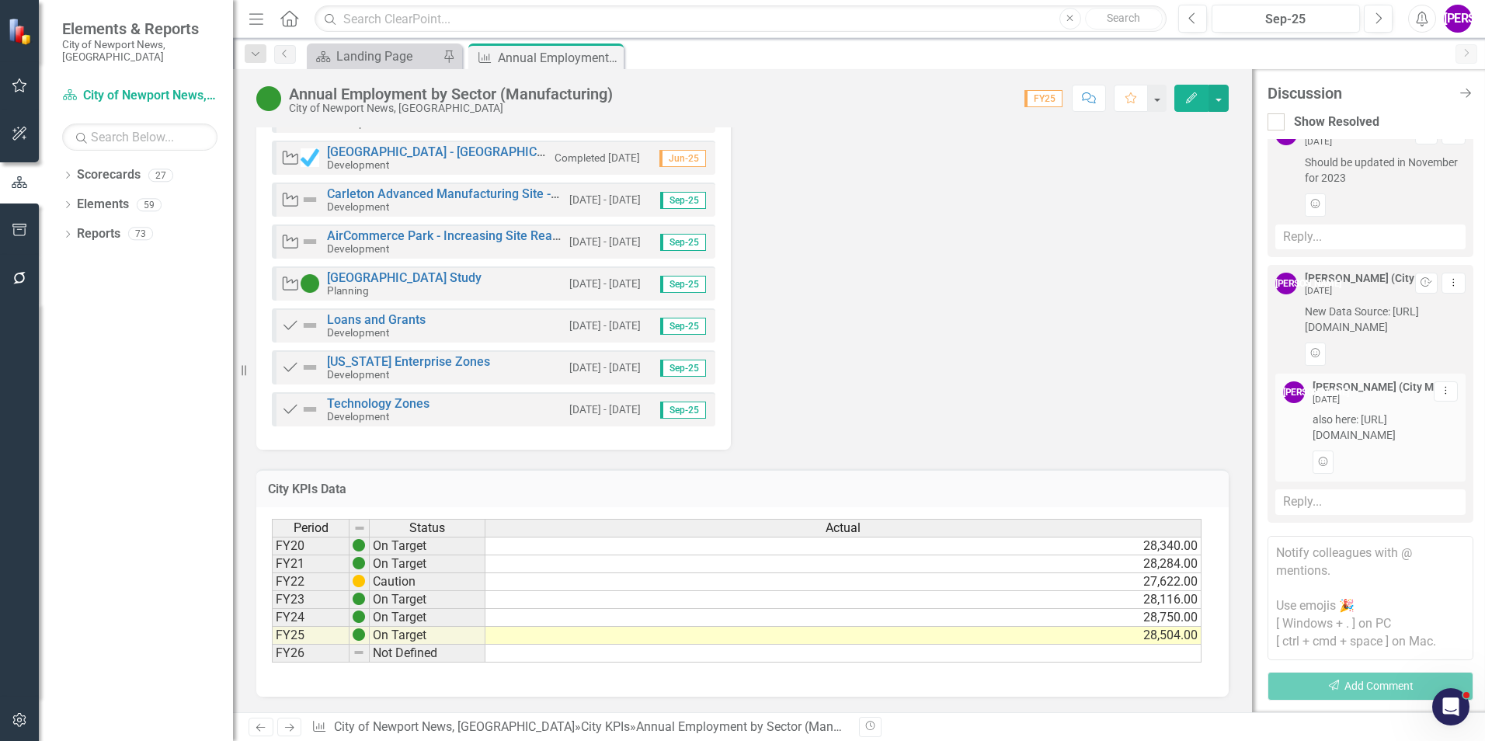
click at [1367, 186] on span "Should be updated in November for 2023" at bounding box center [1385, 170] width 161 height 31
drag, startPoint x: 1301, startPoint y: 311, endPoint x: 1412, endPoint y: 333, distance: 113.3
click at [1412, 216] on div "[PERSON_NAME] (City Manager's Office) [DATE] Resolve Dropdown Menu Should be up…" at bounding box center [1370, 169] width 190 height 92
drag, startPoint x: 1305, startPoint y: 233, endPoint x: 1450, endPoint y: 304, distance: 161.9
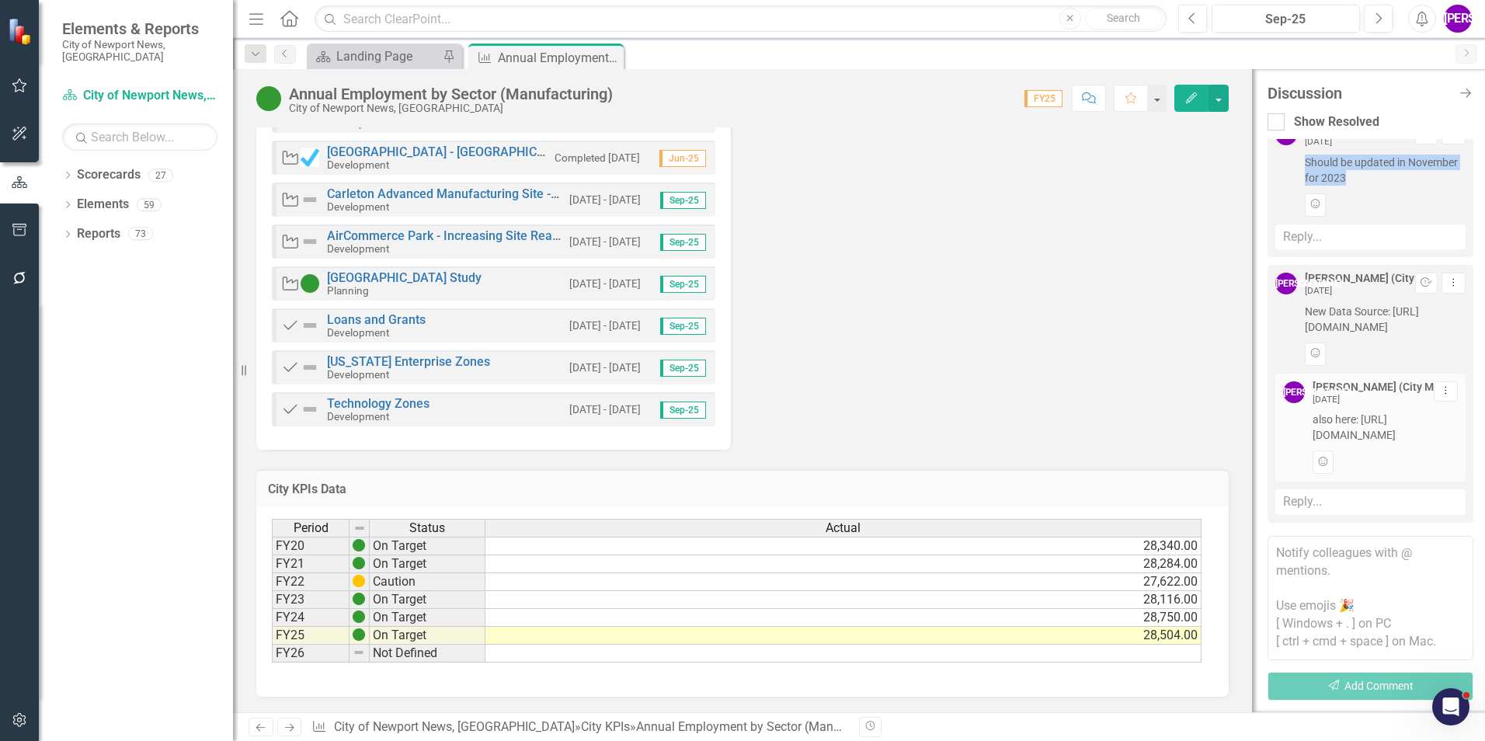
click at [1450, 304] on div "New Data Source: [URL][DOMAIN_NAME] Add Reaction" at bounding box center [1385, 335] width 161 height 62
drag, startPoint x: 1309, startPoint y: 380, endPoint x: 1413, endPoint y: 434, distance: 117.4
click at [1413, 434] on div "[PERSON_NAME] (City Manager's Office) [DATE] Dropdown Menu also here: [URL][DOM…" at bounding box center [1370, 427] width 175 height 92
click at [0, 0] on icon "Close" at bounding box center [0, 0] width 0 height 0
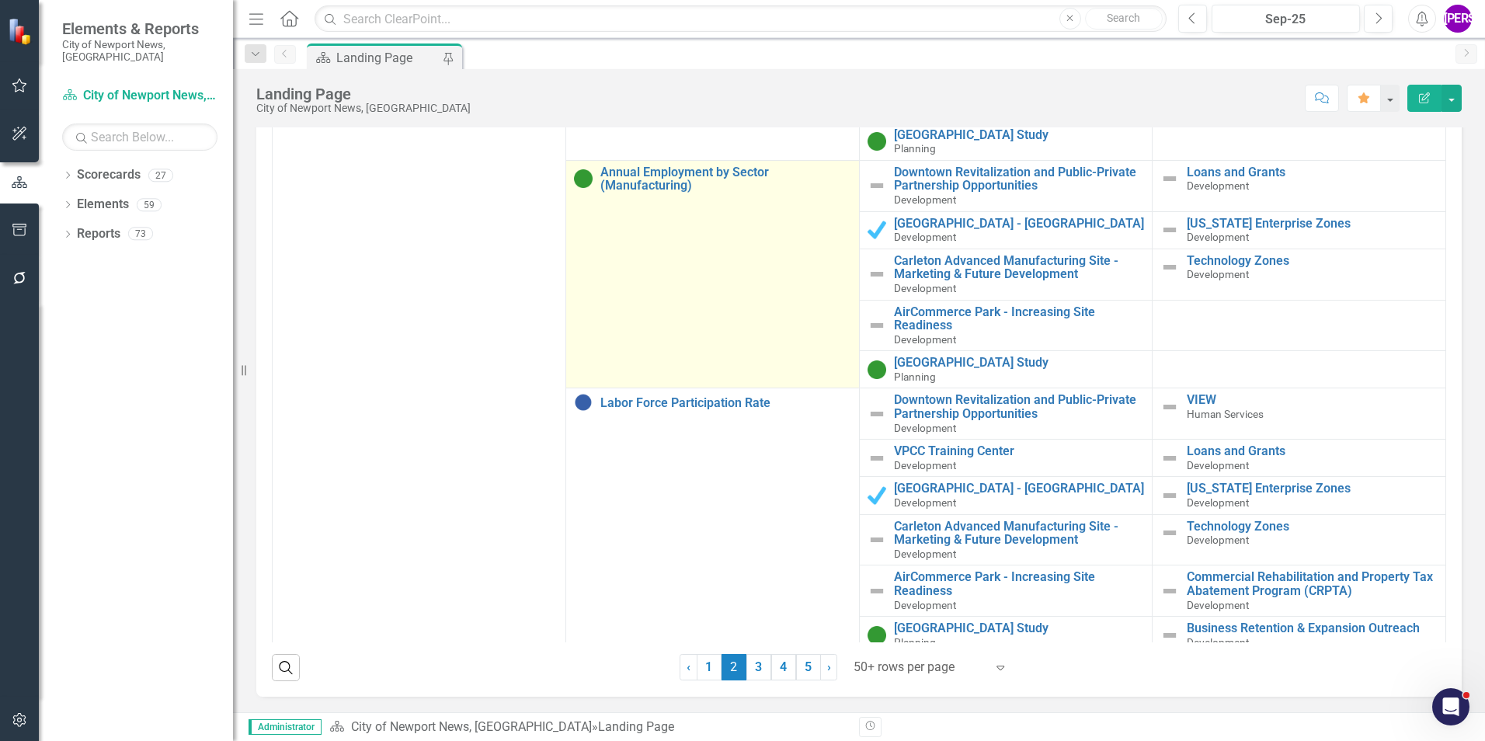
scroll to position [1320, 0]
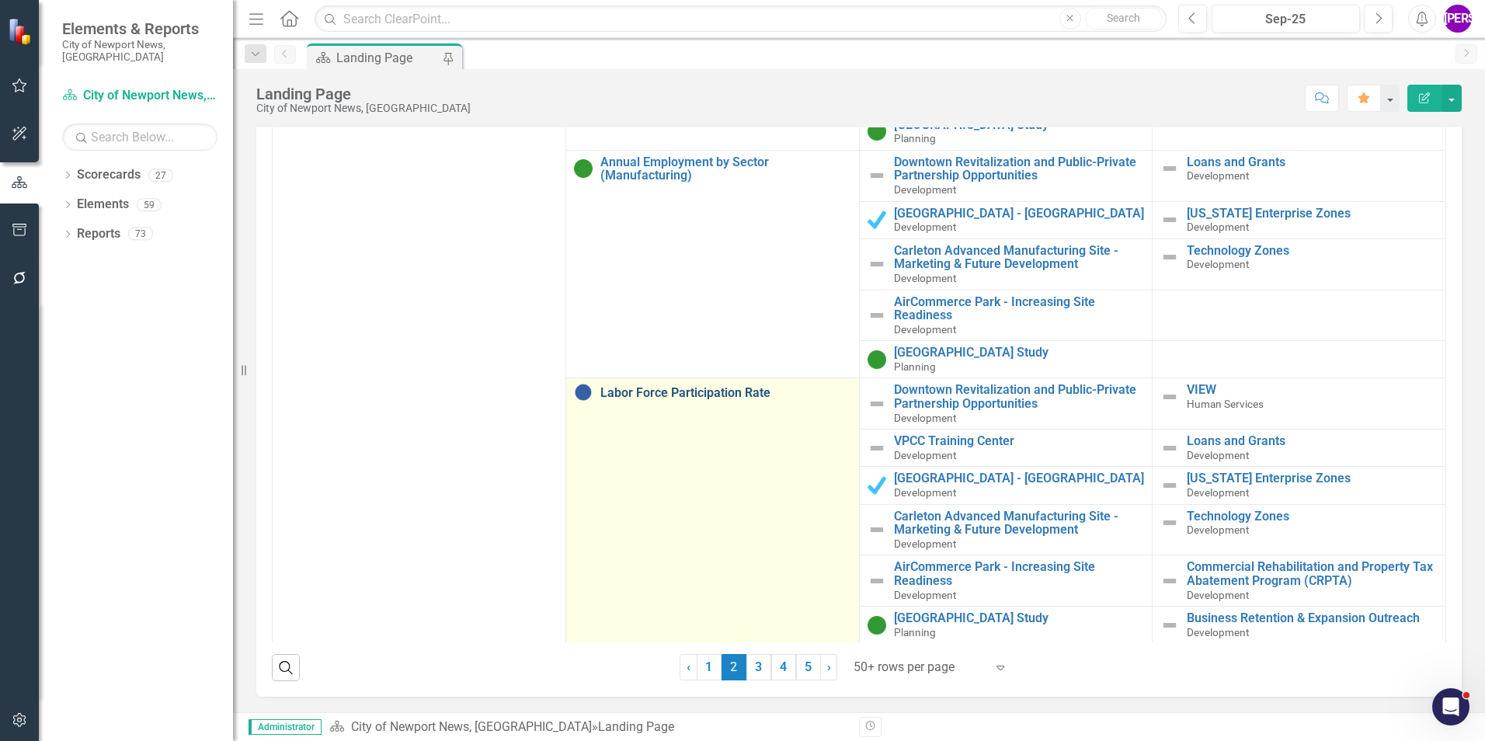
click at [649, 400] on link "Labor Force Participation Rate" at bounding box center [725, 393] width 251 height 14
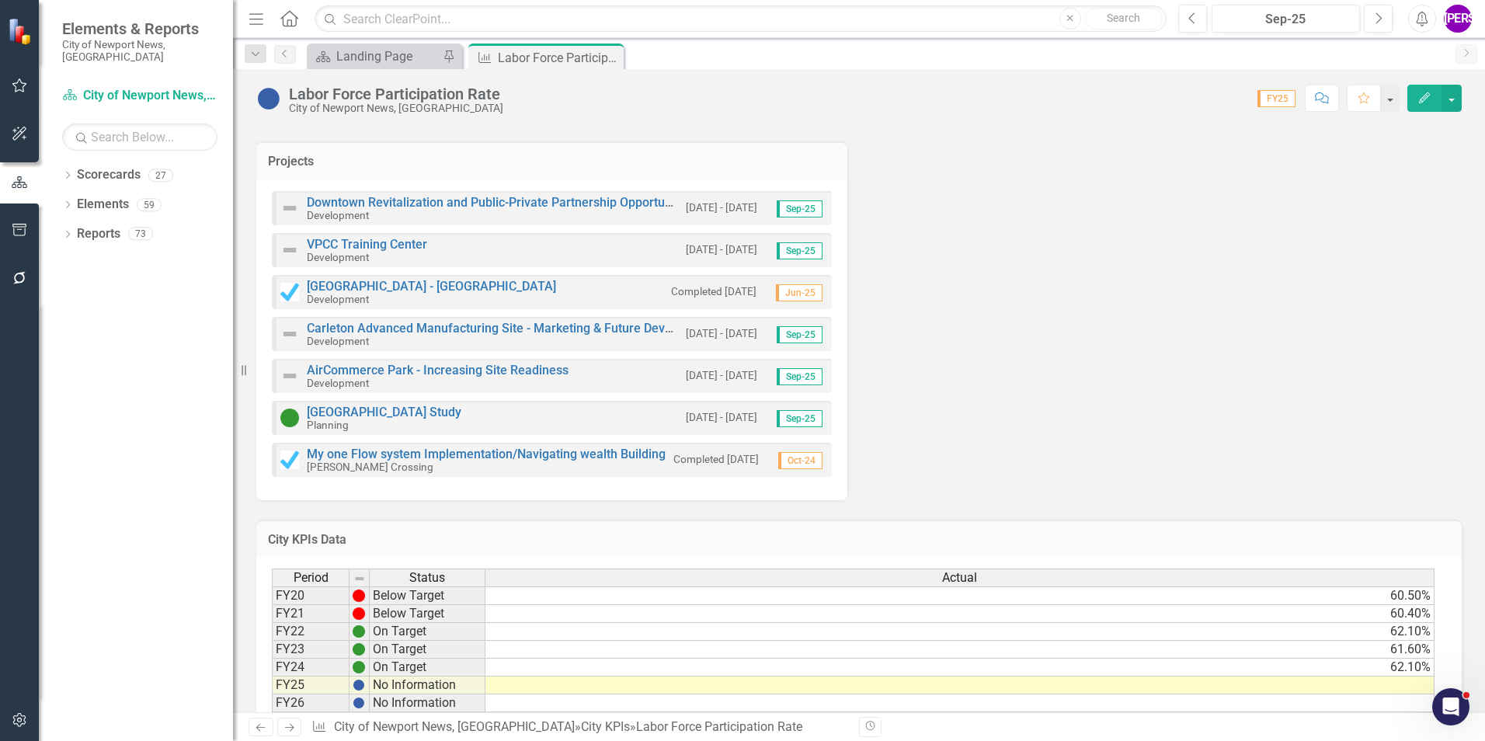
scroll to position [572, 0]
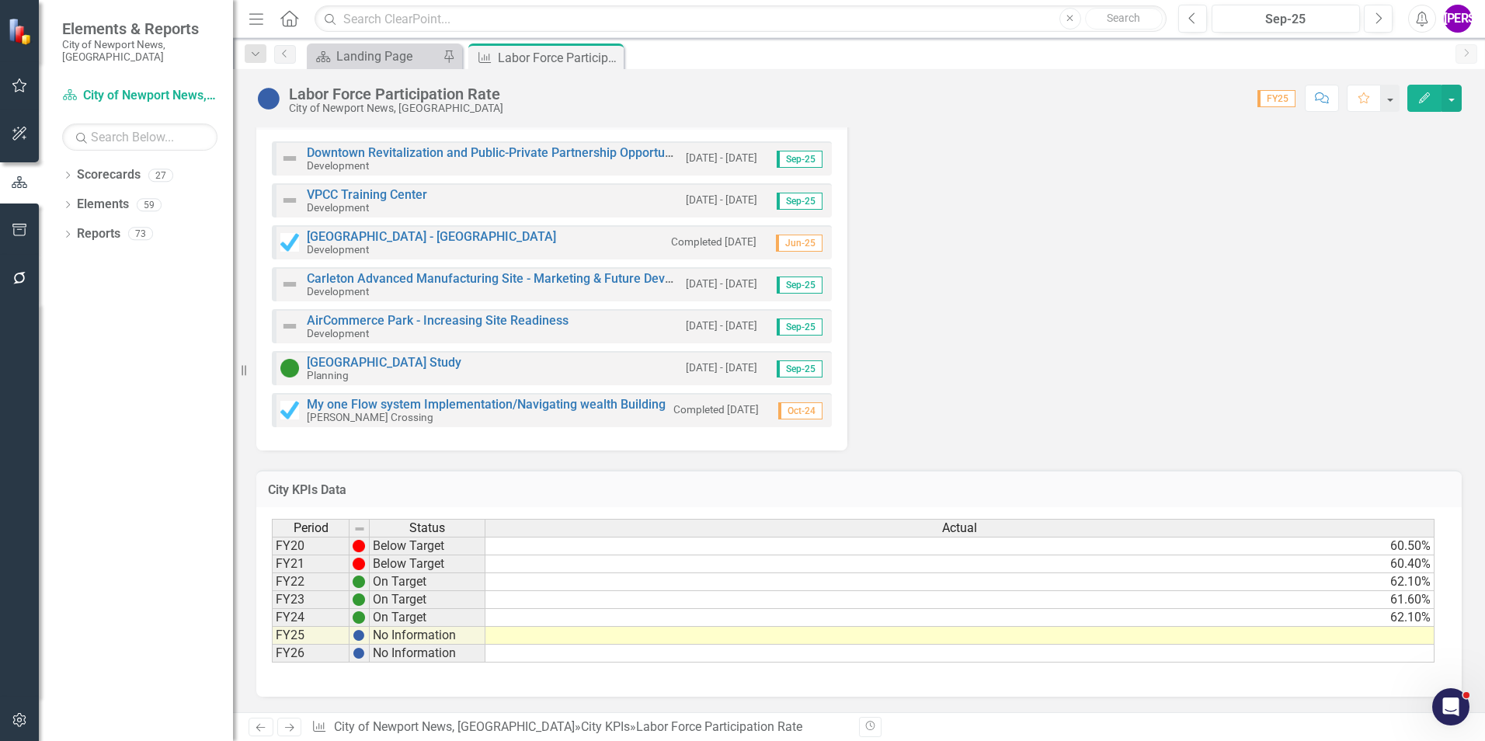
click at [1317, 93] on icon "Comment" at bounding box center [1322, 97] width 14 height 11
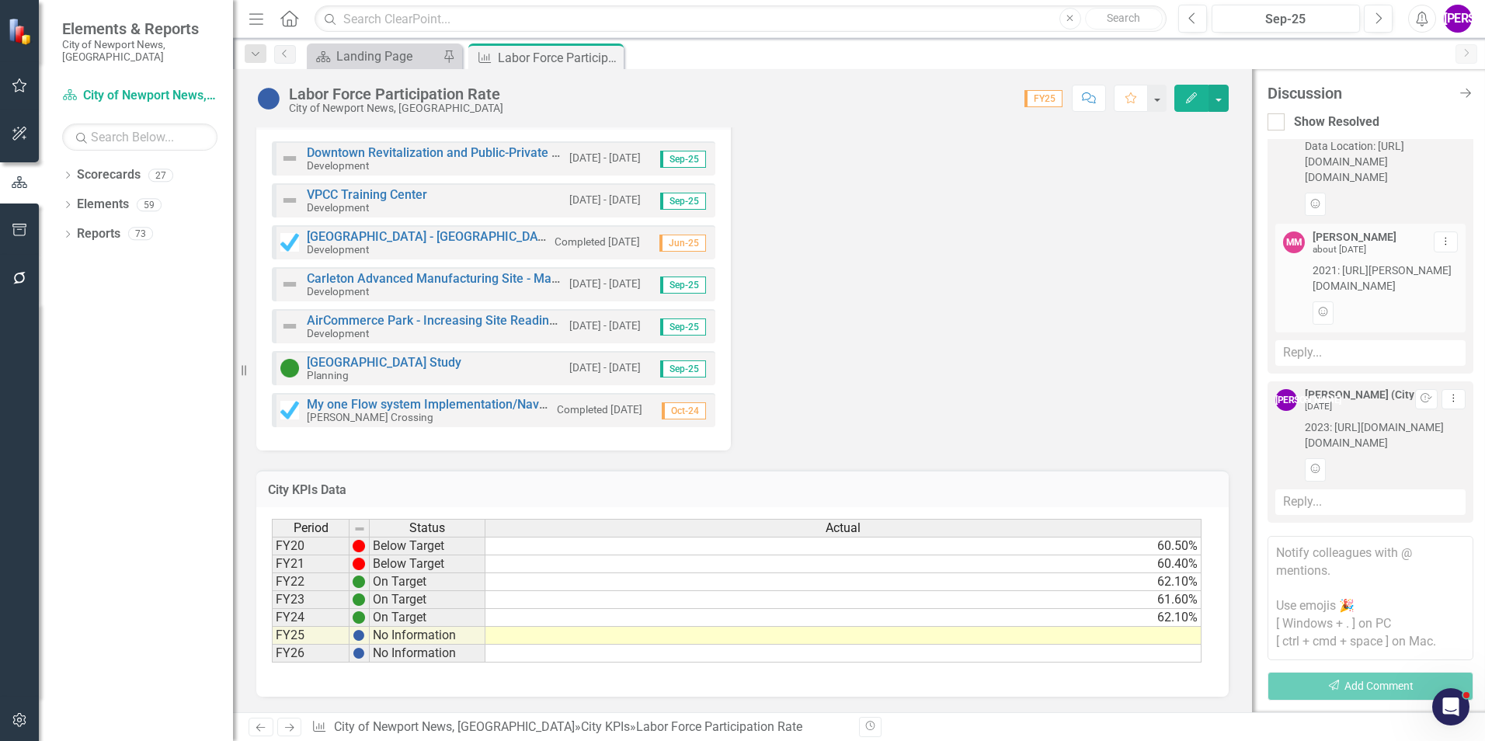
scroll to position [0, 0]
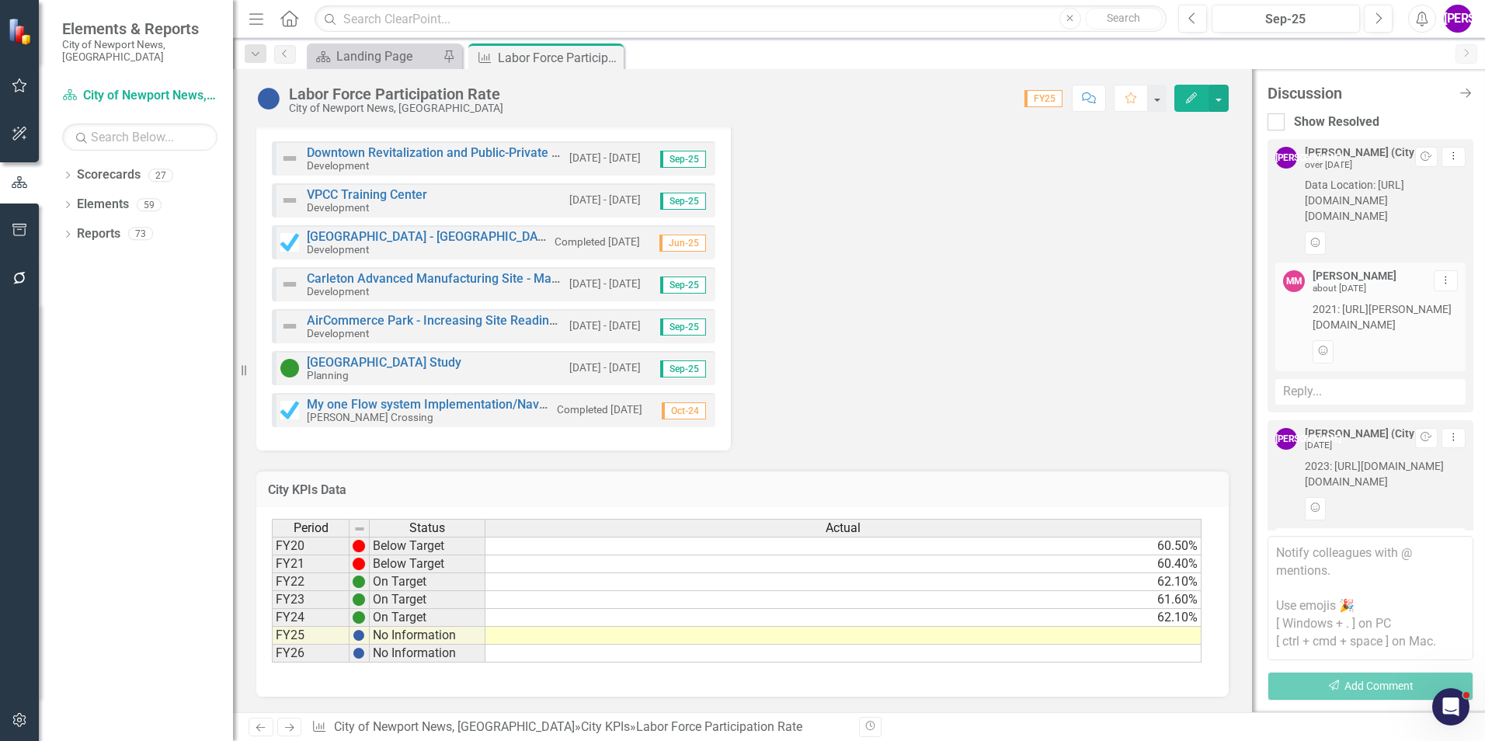
drag, startPoint x: 1299, startPoint y: 178, endPoint x: 1418, endPoint y: 229, distance: 129.4
click at [1418, 229] on div "[PERSON_NAME] (City Manager's Office) over [DATE] Resolve Dropdown Menu Data Lo…" at bounding box center [1370, 201] width 190 height 108
drag, startPoint x: 1302, startPoint y: 325, endPoint x: 1436, endPoint y: 364, distance: 139.1
click at [1436, 363] on div "MM [PERSON_NAME] about [DATE] Dropdown Menu 2021: [URL][PERSON_NAME][DOMAIN_NAM…" at bounding box center [1370, 316] width 175 height 92
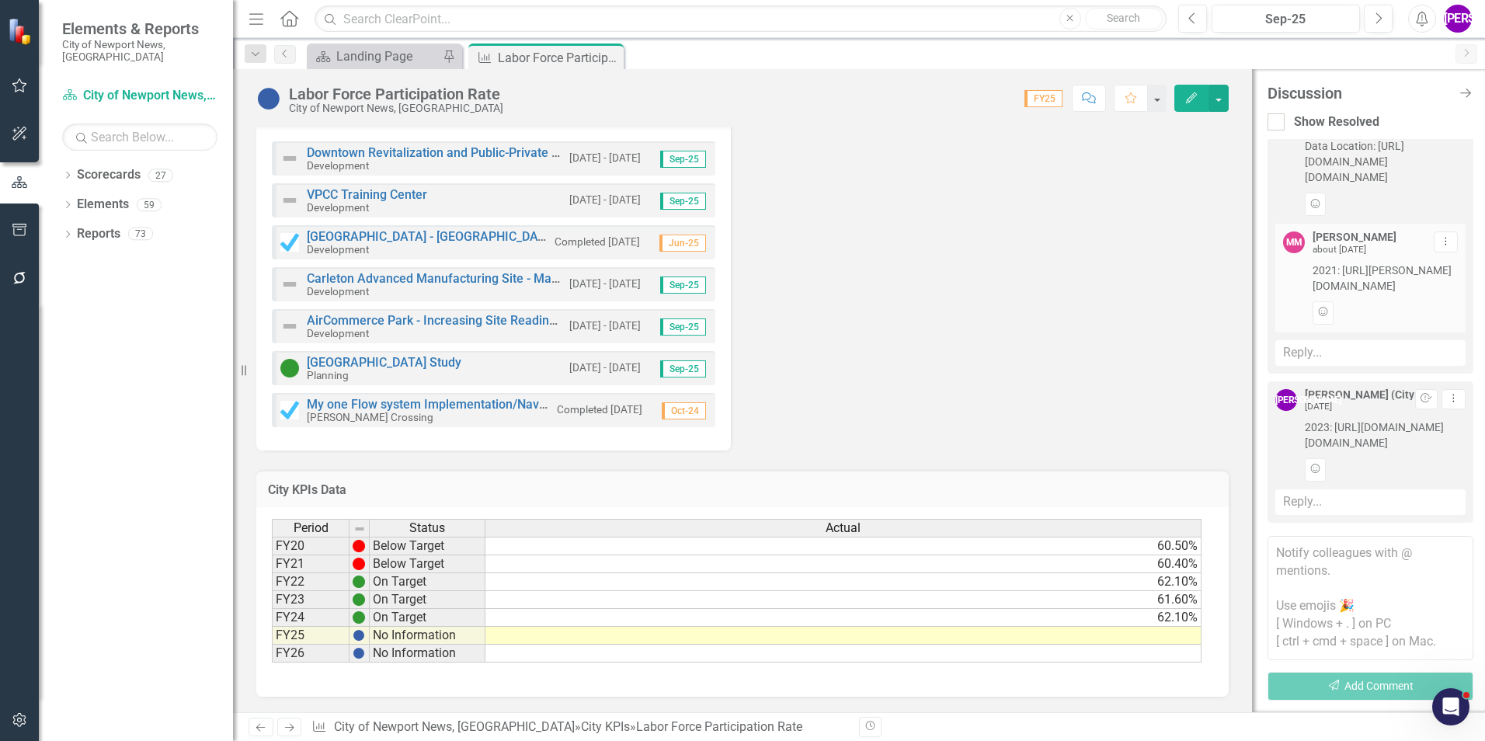
scroll to position [101, 0]
drag, startPoint x: 1298, startPoint y: 395, endPoint x: 1427, endPoint y: 440, distance: 137.3
click at [1427, 440] on div "[PERSON_NAME] (City Manager's Office) [DATE] Resolve Dropdown Menu 2023: [URL][…" at bounding box center [1370, 435] width 190 height 92
drag, startPoint x: 610, startPoint y: 51, endPoint x: 628, endPoint y: 67, distance: 23.7
click at [0, 0] on icon "Close" at bounding box center [0, 0] width 0 height 0
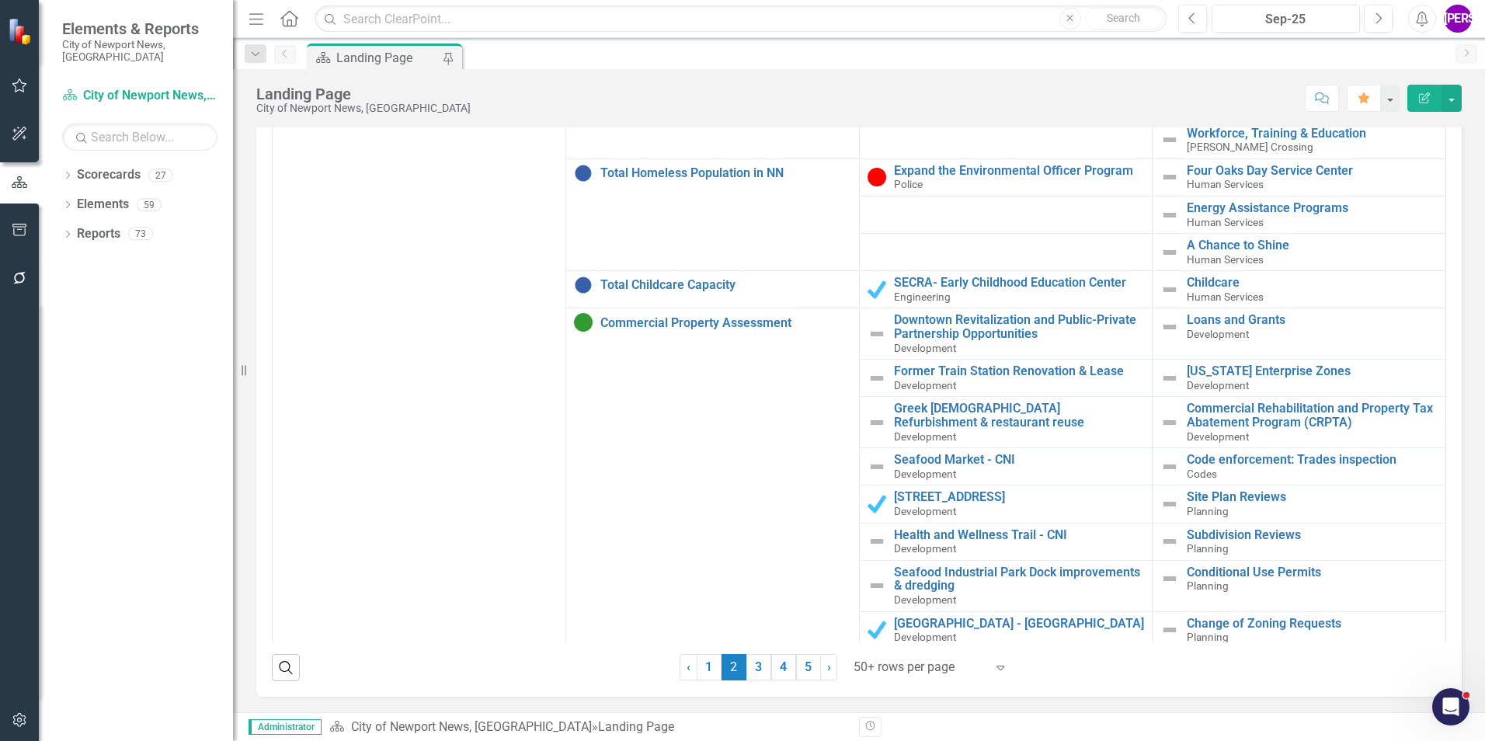
scroll to position [1942, 0]
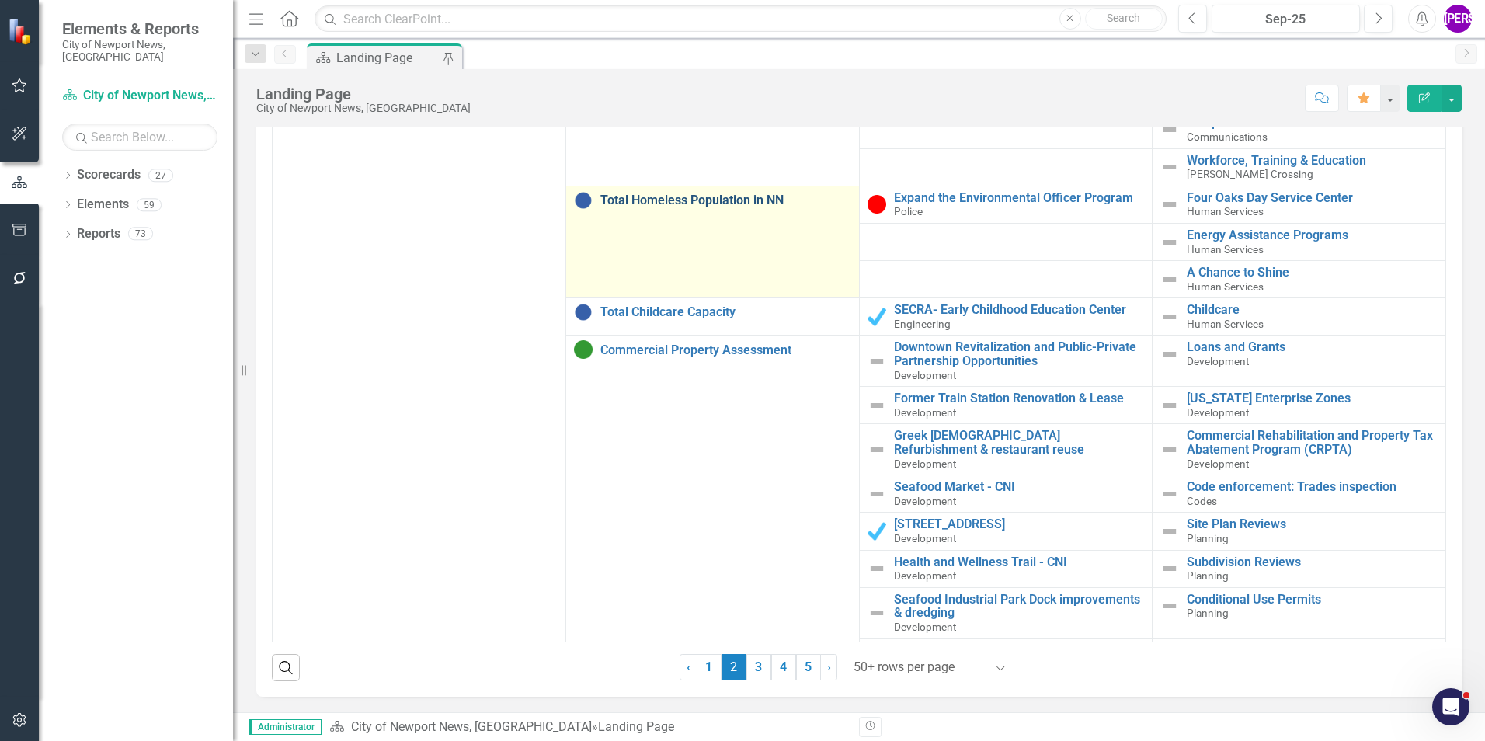
click at [724, 207] on link "Total Homeless Population in NN" at bounding box center [725, 200] width 251 height 14
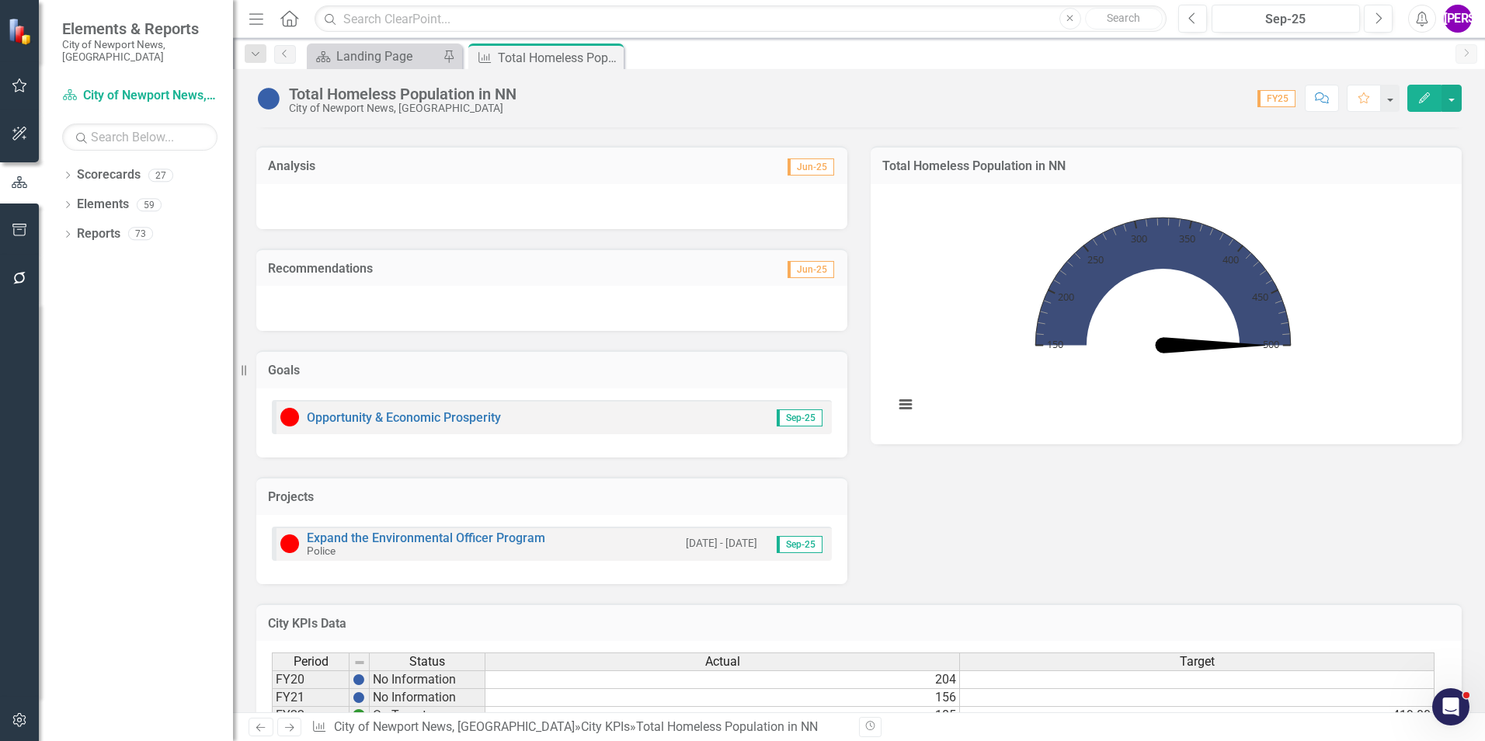
scroll to position [320, 0]
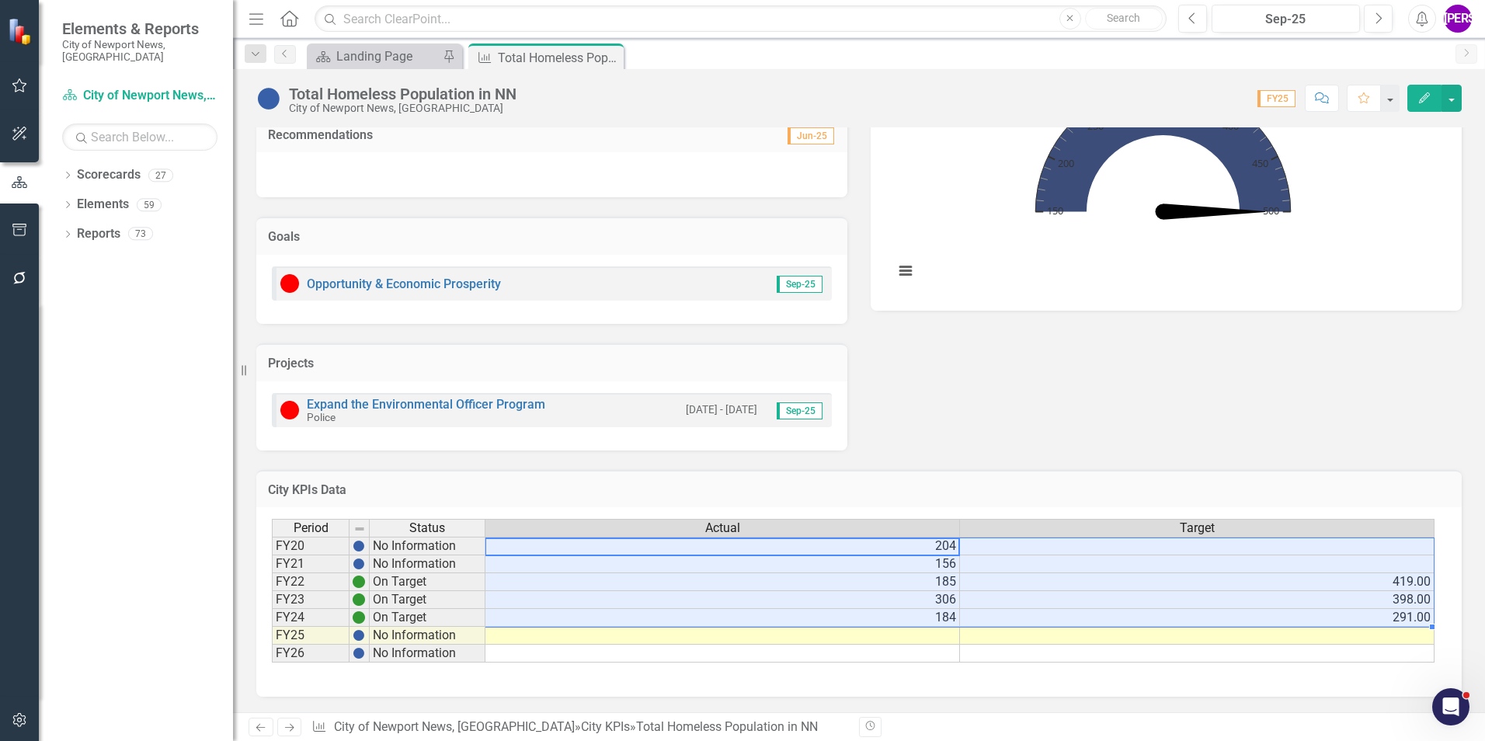
drag, startPoint x: 911, startPoint y: 549, endPoint x: 1309, endPoint y: 617, distance: 404.2
click at [1309, 617] on tbody "FY20 No Information 204 FY21 No Information 156 FY22 On Target 185 419.00 FY23 …" at bounding box center [853, 600] width 1163 height 126
click at [1329, 99] on icon "Comment" at bounding box center [1322, 97] width 14 height 11
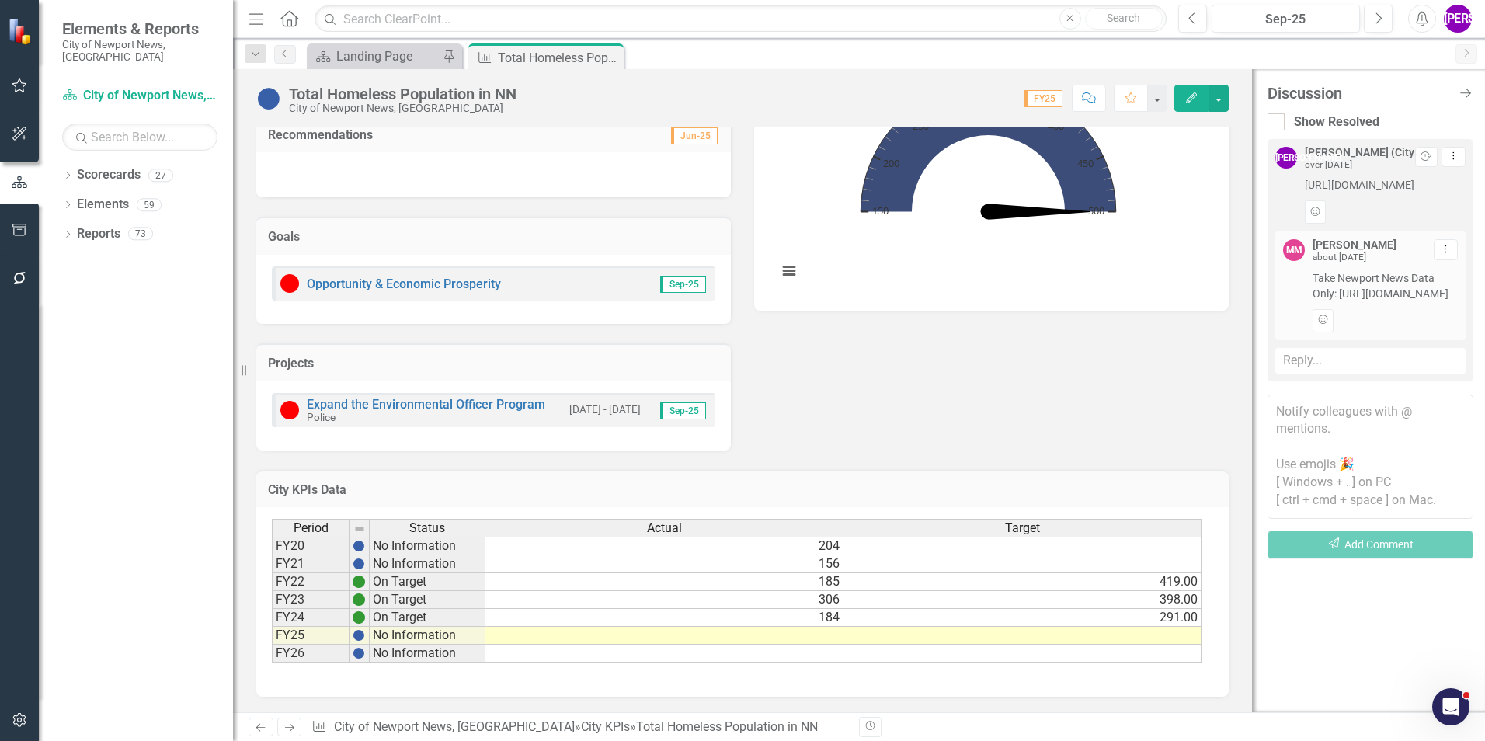
drag, startPoint x: 1299, startPoint y: 188, endPoint x: 1384, endPoint y: 227, distance: 93.8
click at [1384, 224] on div "[PERSON_NAME] (City Manager's Office) over [DATE] Resolve Dropdown Menu [URL][D…" at bounding box center [1370, 185] width 190 height 77
drag, startPoint x: 1313, startPoint y: 322, endPoint x: 1424, endPoint y: 388, distance: 129.2
click at [1424, 301] on span "Take Newport News Data Only: [URL][DOMAIN_NAME]" at bounding box center [1385, 285] width 145 height 31
click at [607, 59] on icon at bounding box center [609, 58] width 9 height 9
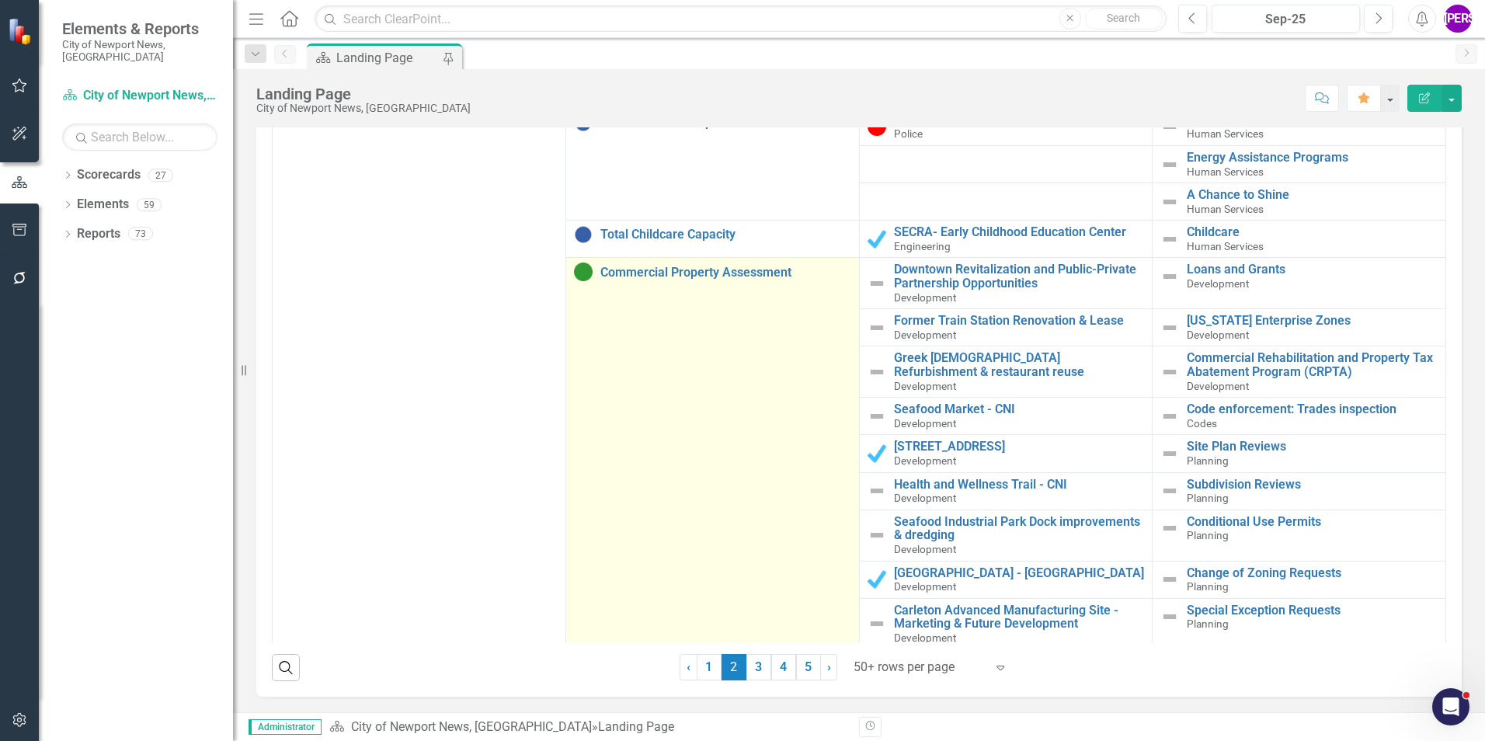
scroll to position [1942, 0]
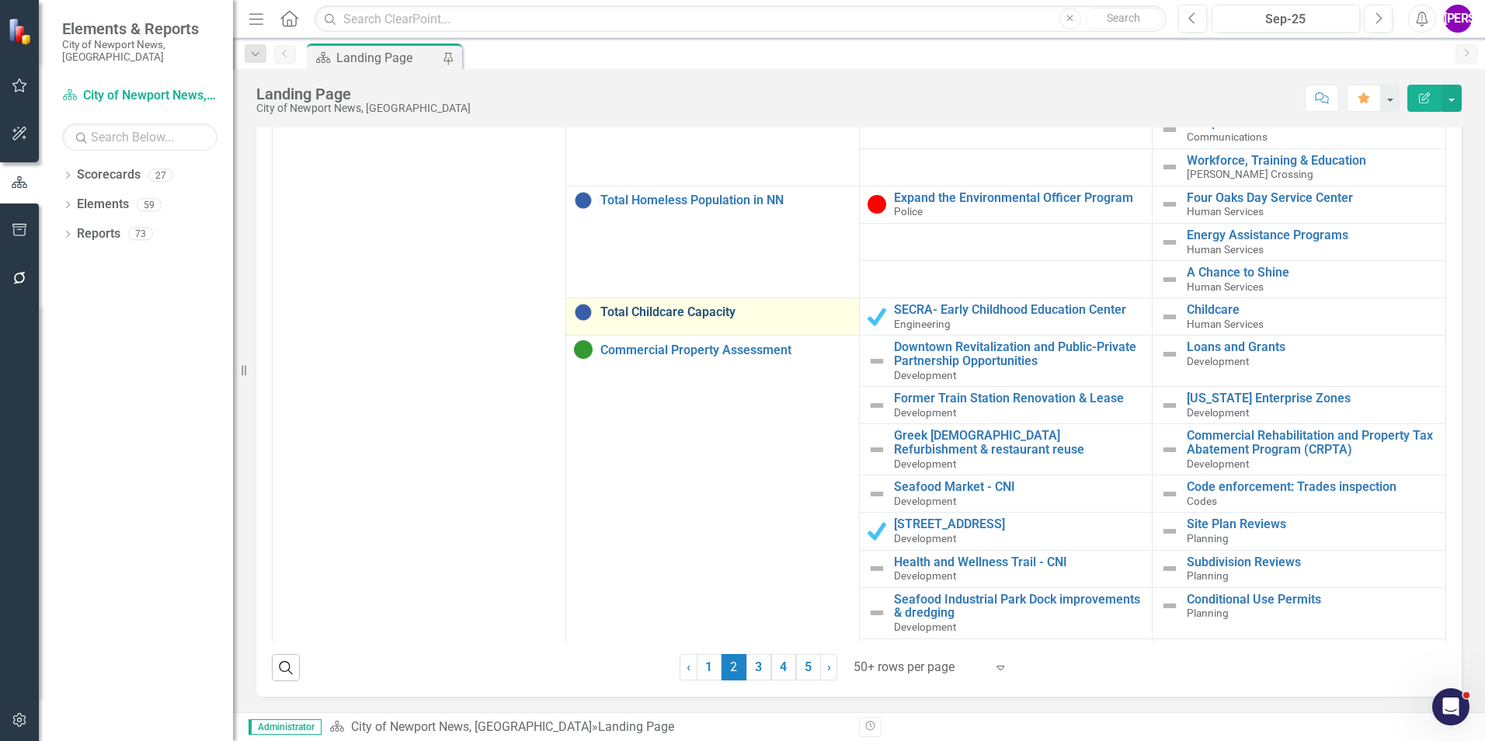
click at [647, 319] on link "Total Childcare Capacity" at bounding box center [725, 312] width 251 height 14
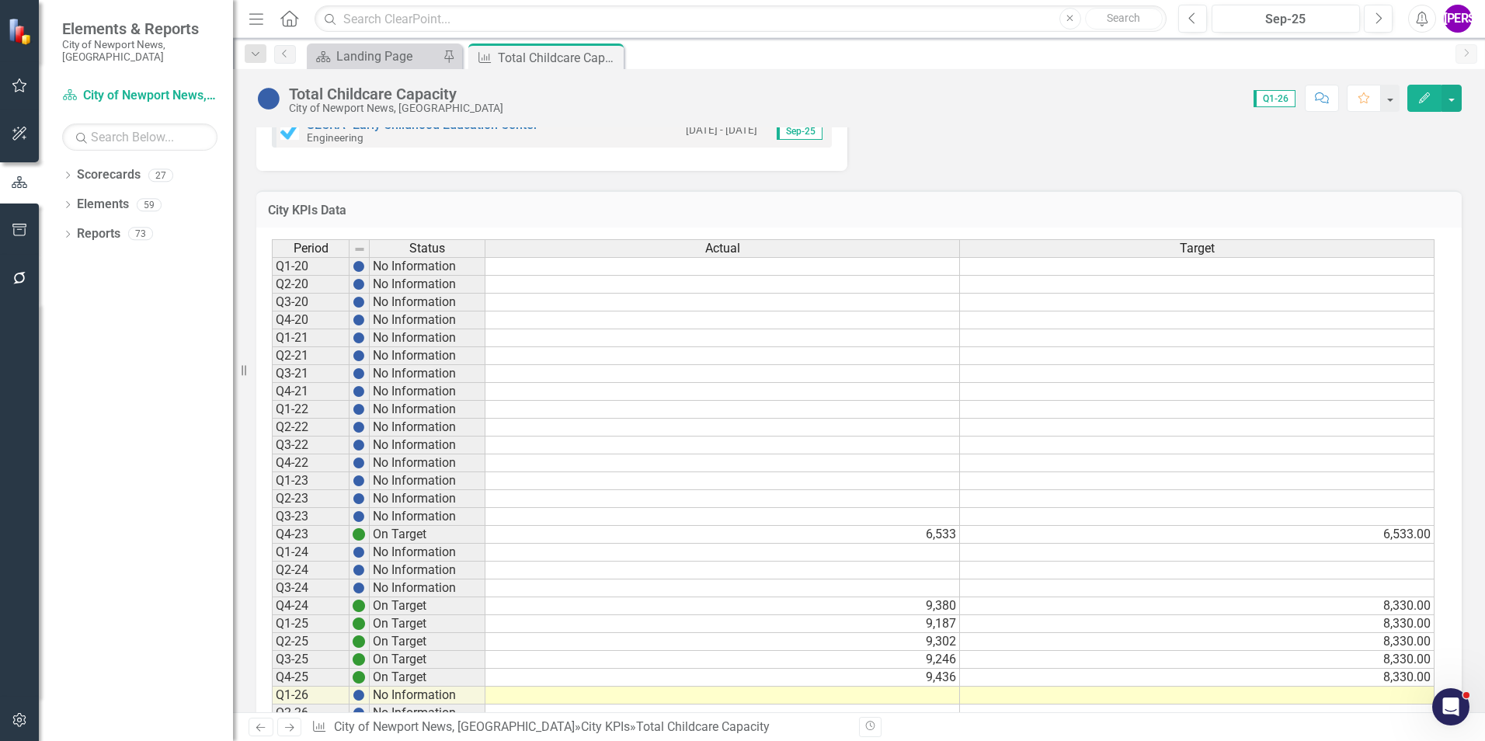
scroll to position [684, 0]
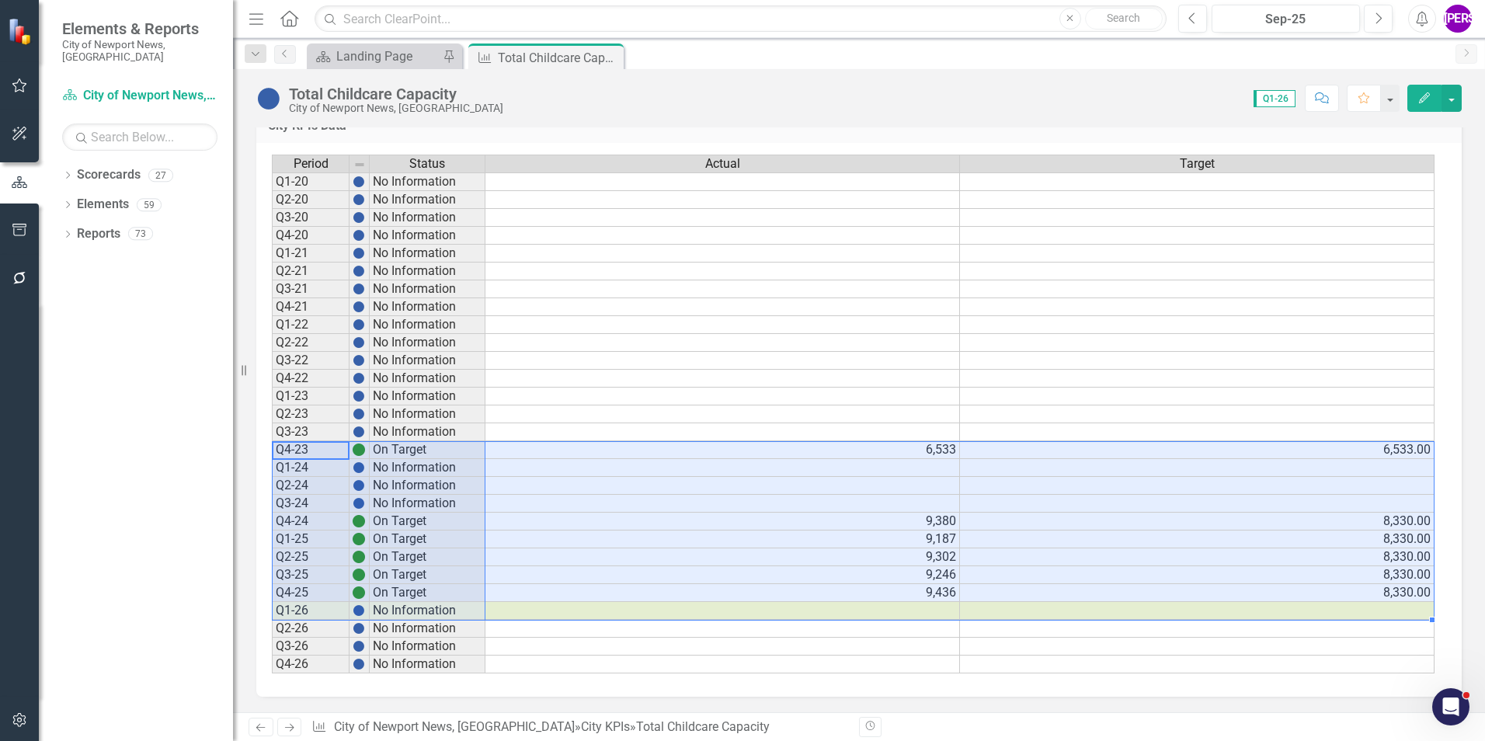
drag, startPoint x: 322, startPoint y: 454, endPoint x: 1354, endPoint y: 613, distance: 1043.6
click at [1354, 613] on div "Period Status Actual Target Q1-20 No Information Q2-20 No Information Q3-20 No …" at bounding box center [853, 415] width 1163 height 520
click at [1334, 106] on button "Comment" at bounding box center [1322, 98] width 34 height 27
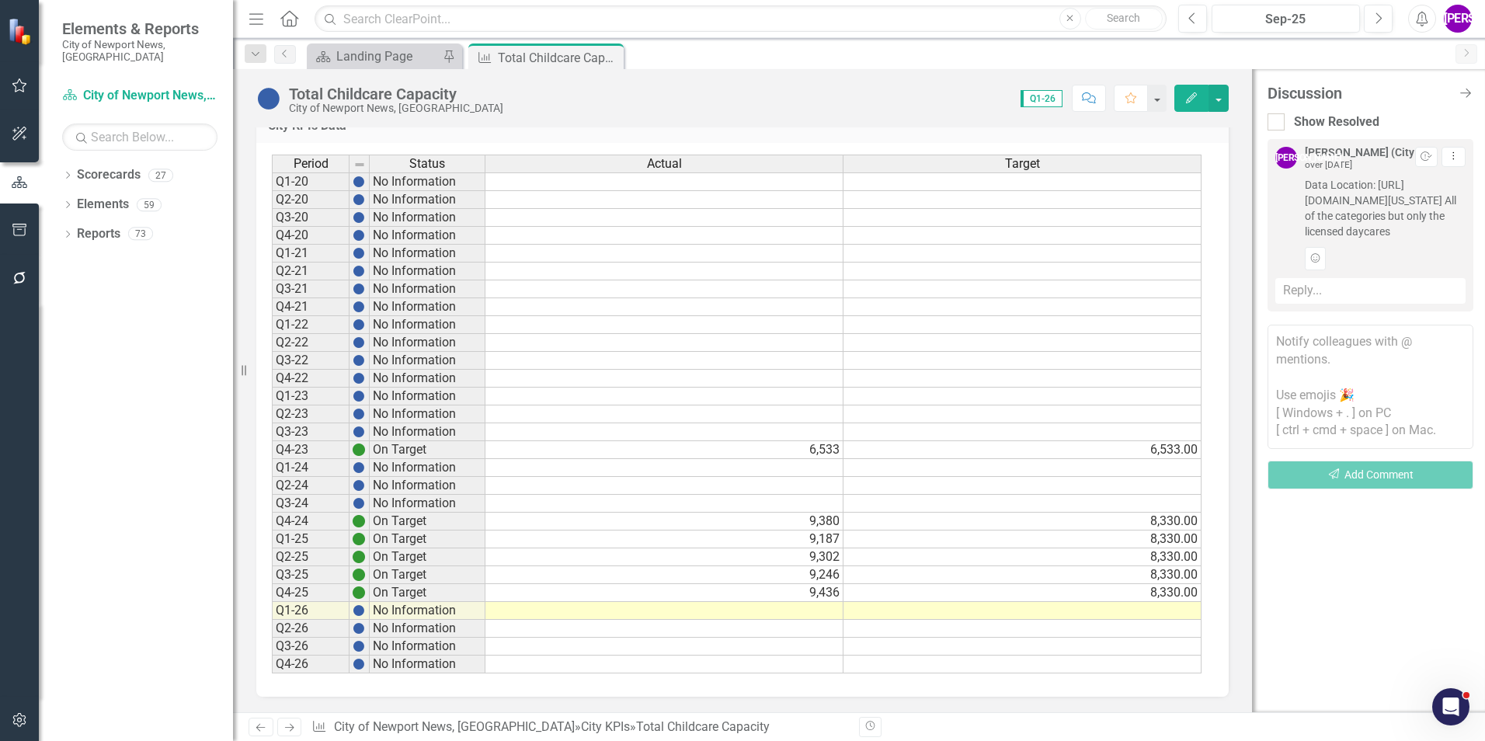
click at [0, 0] on icon "Close" at bounding box center [0, 0] width 0 height 0
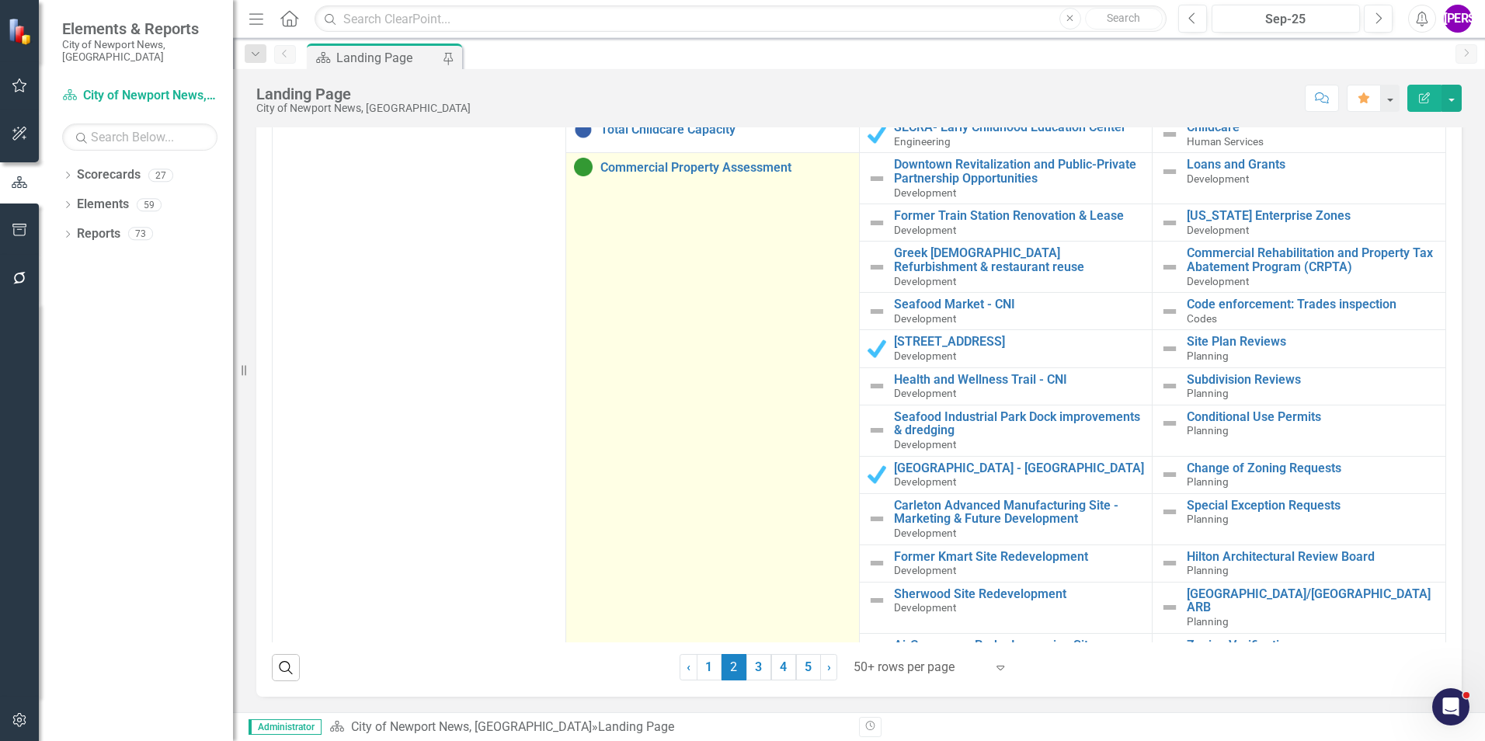
scroll to position [2097, 0]
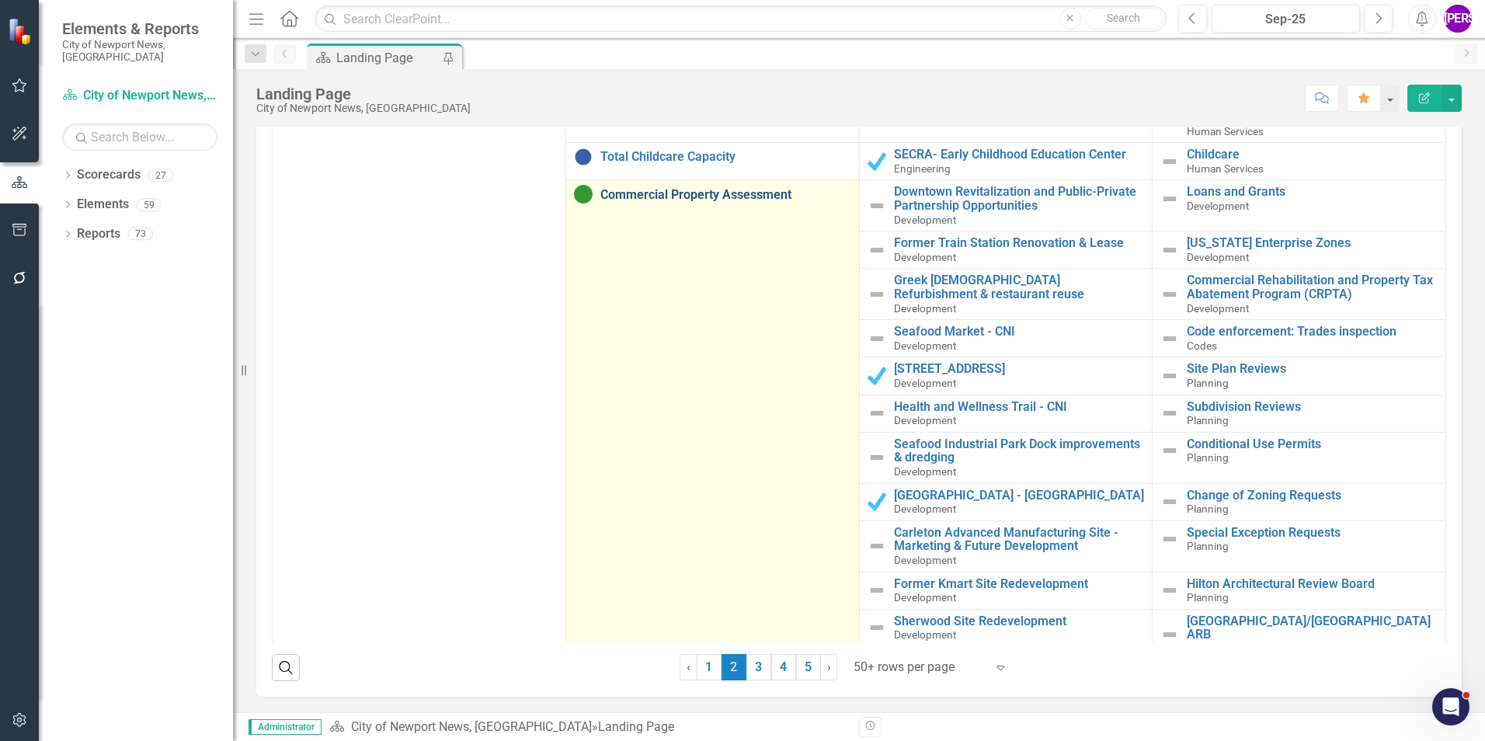
click at [741, 202] on link "Commercial Property Assessment" at bounding box center [725, 195] width 251 height 14
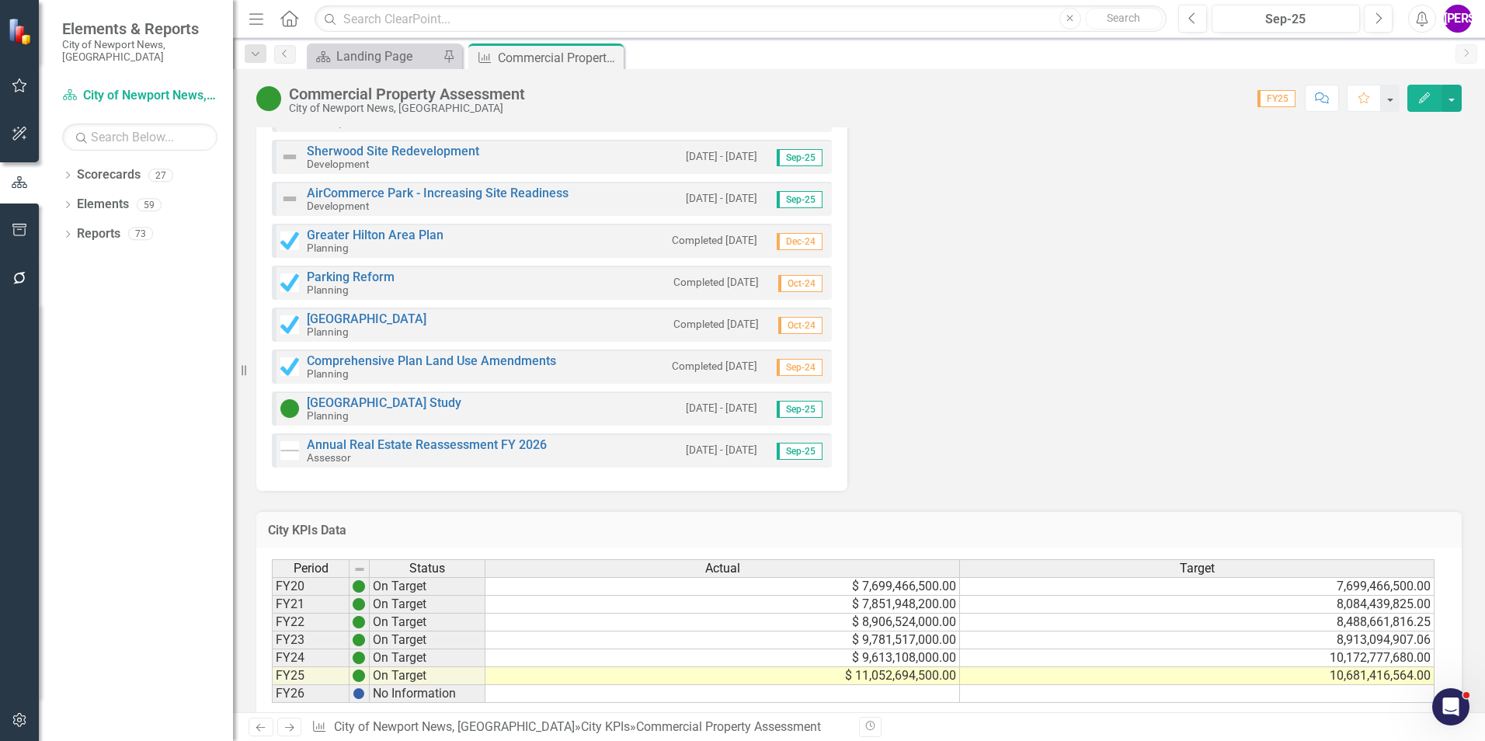
scroll to position [1033, 0]
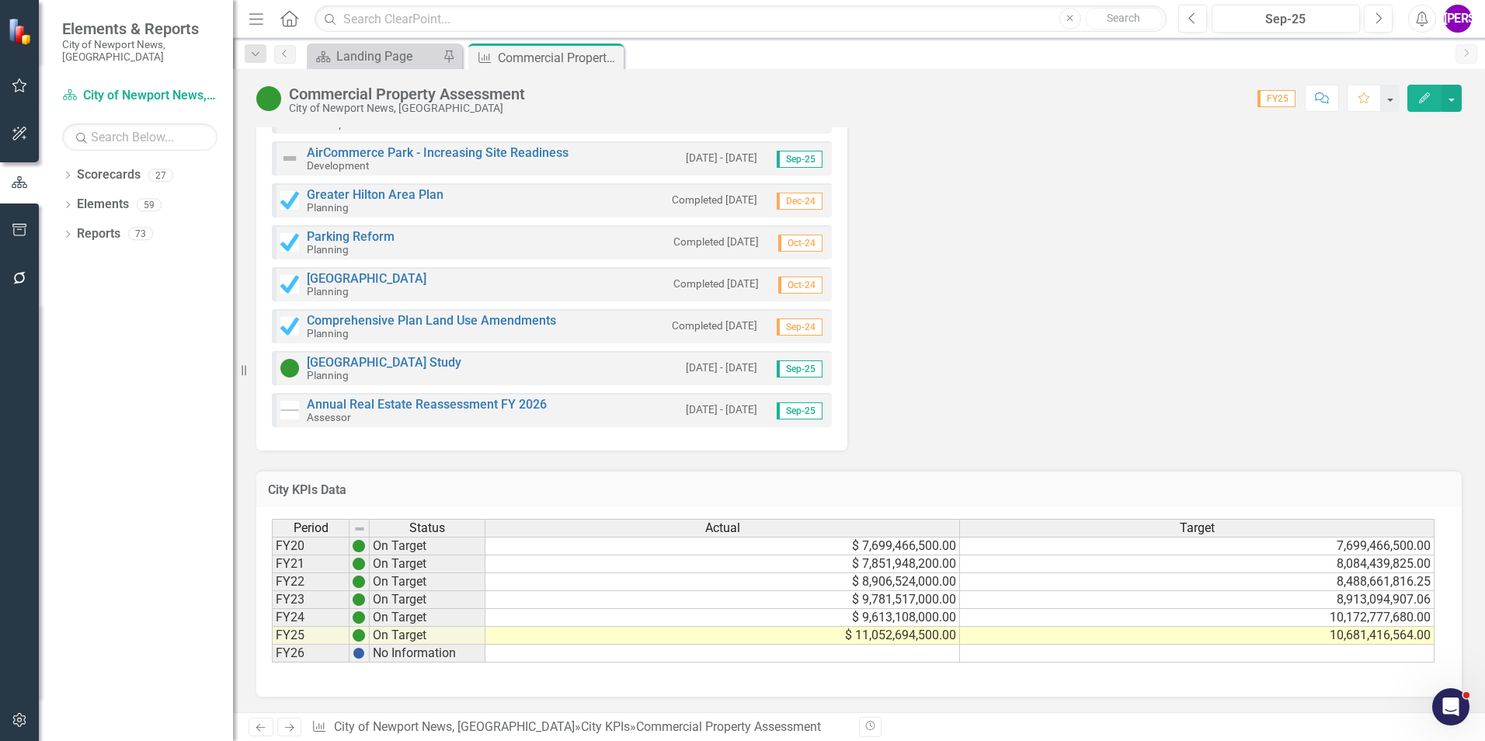
click at [1332, 91] on button "Comment" at bounding box center [1322, 98] width 34 height 27
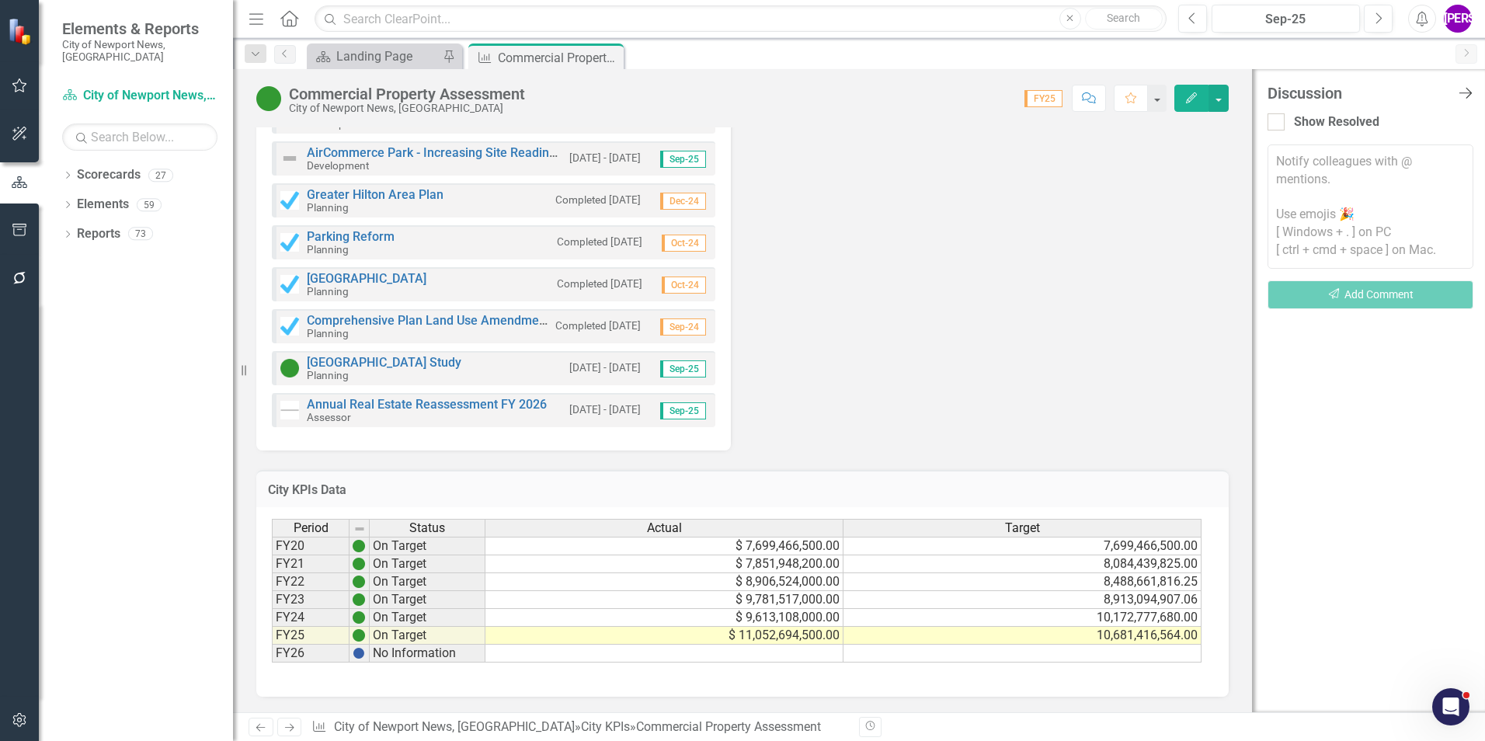
click at [1462, 98] on icon "Close Discussion Bar" at bounding box center [1464, 92] width 19 height 15
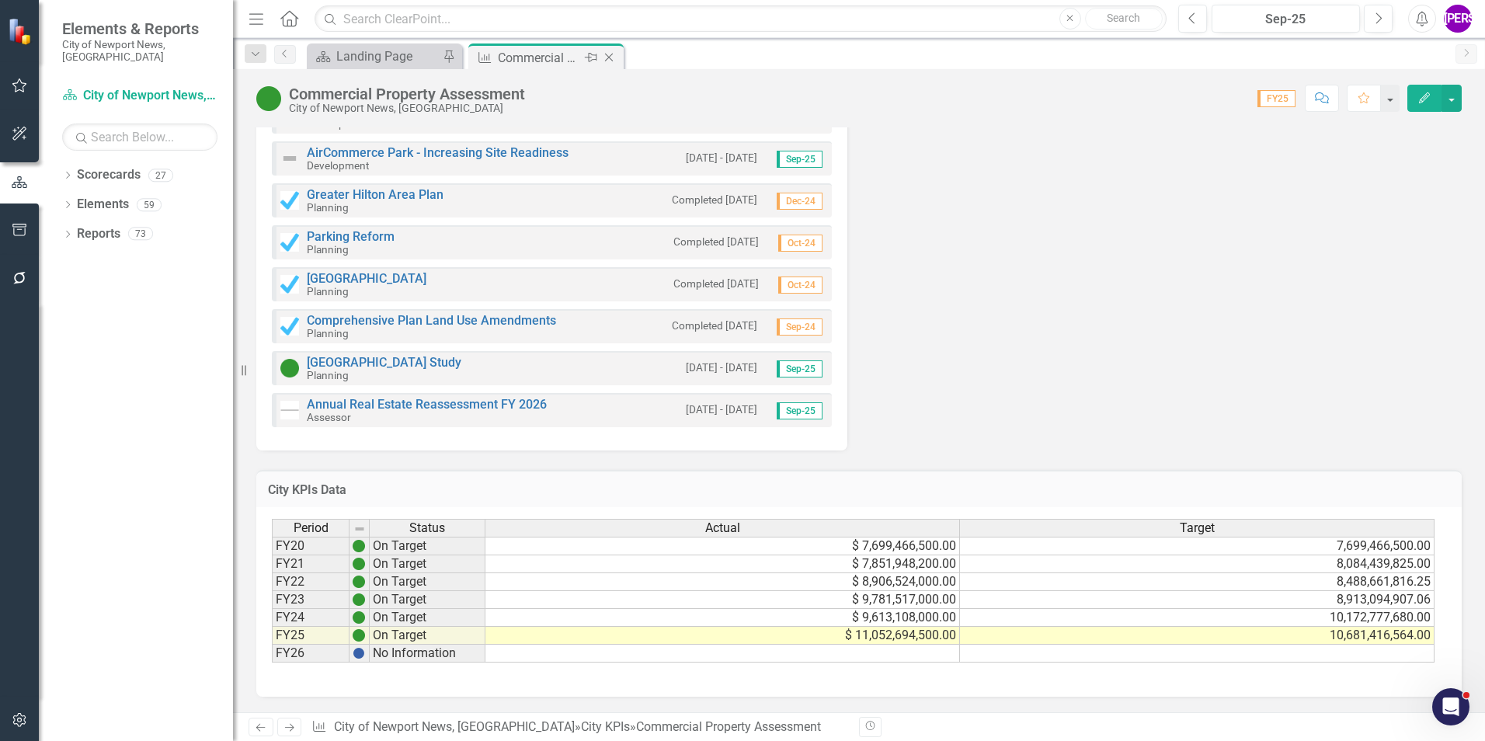
click at [607, 56] on icon at bounding box center [609, 58] width 9 height 9
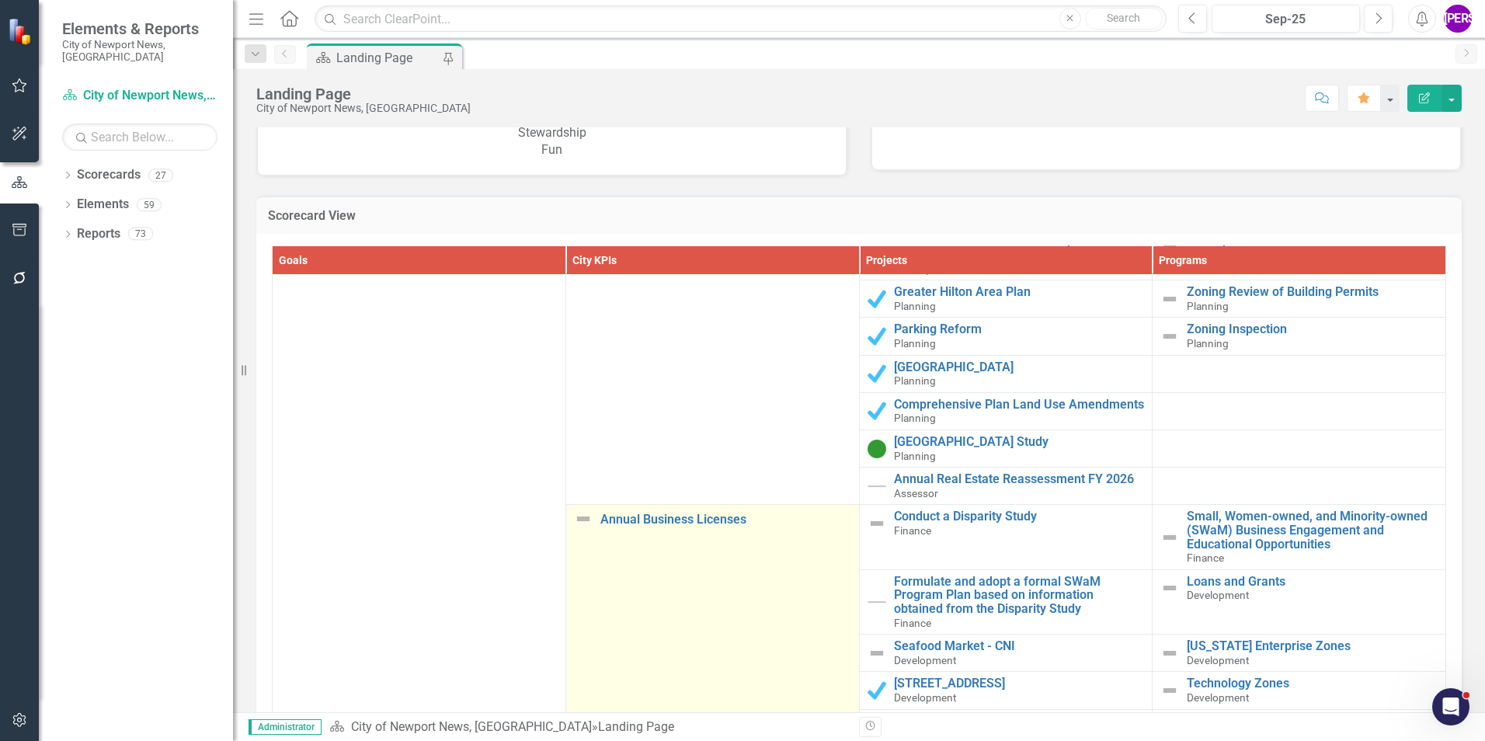
scroll to position [2762, 0]
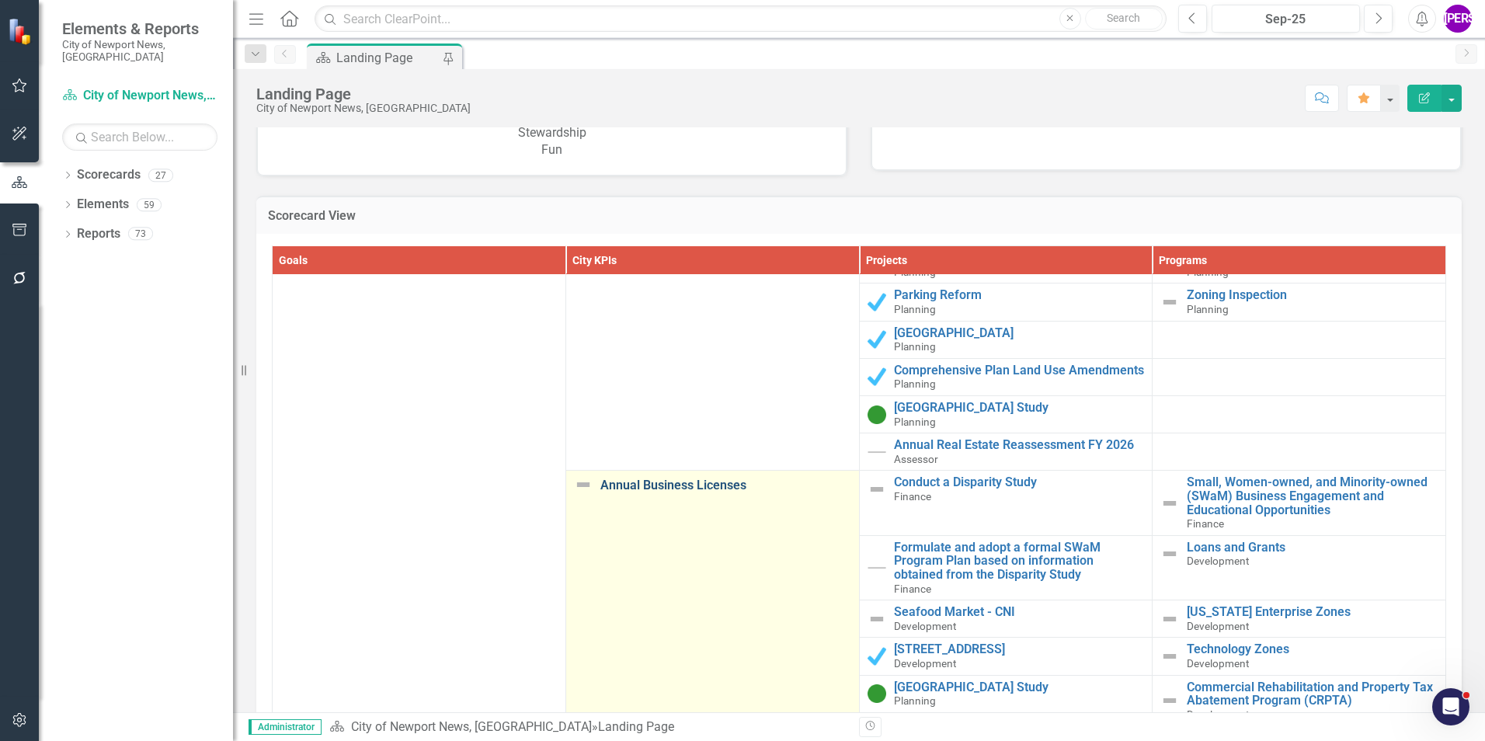
click at [698, 479] on link "Annual Business Licenses" at bounding box center [725, 485] width 251 height 14
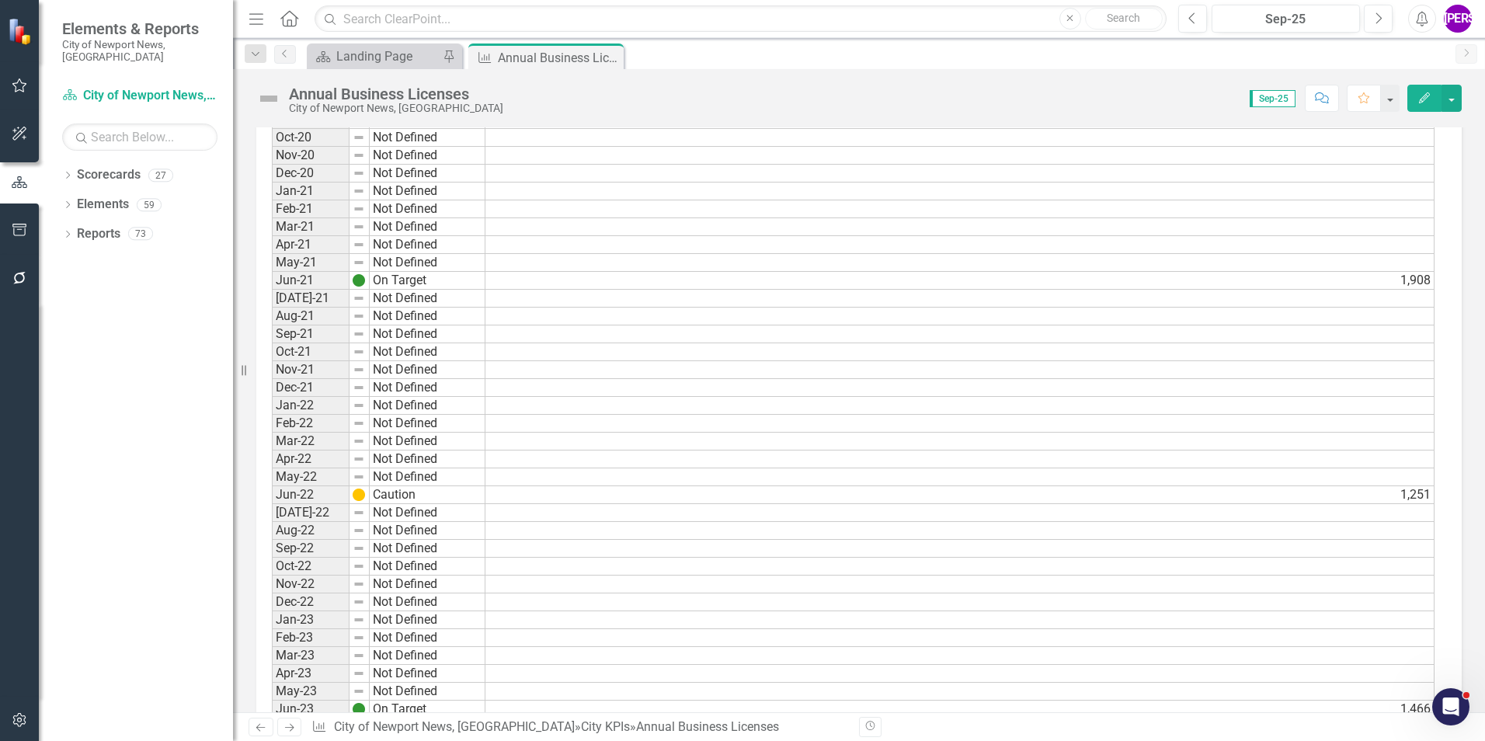
scroll to position [973, 0]
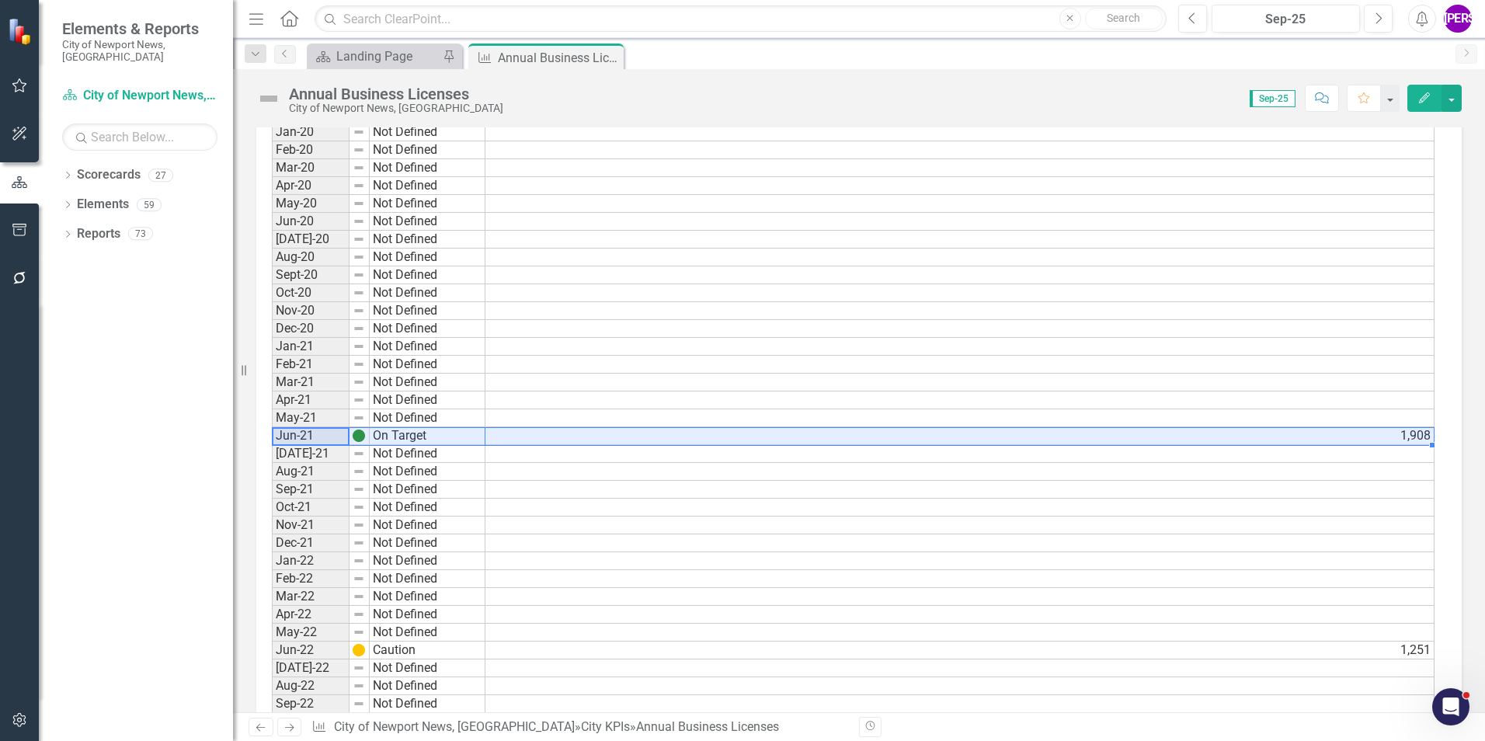
drag, startPoint x: 292, startPoint y: 431, endPoint x: 826, endPoint y: 430, distance: 533.5
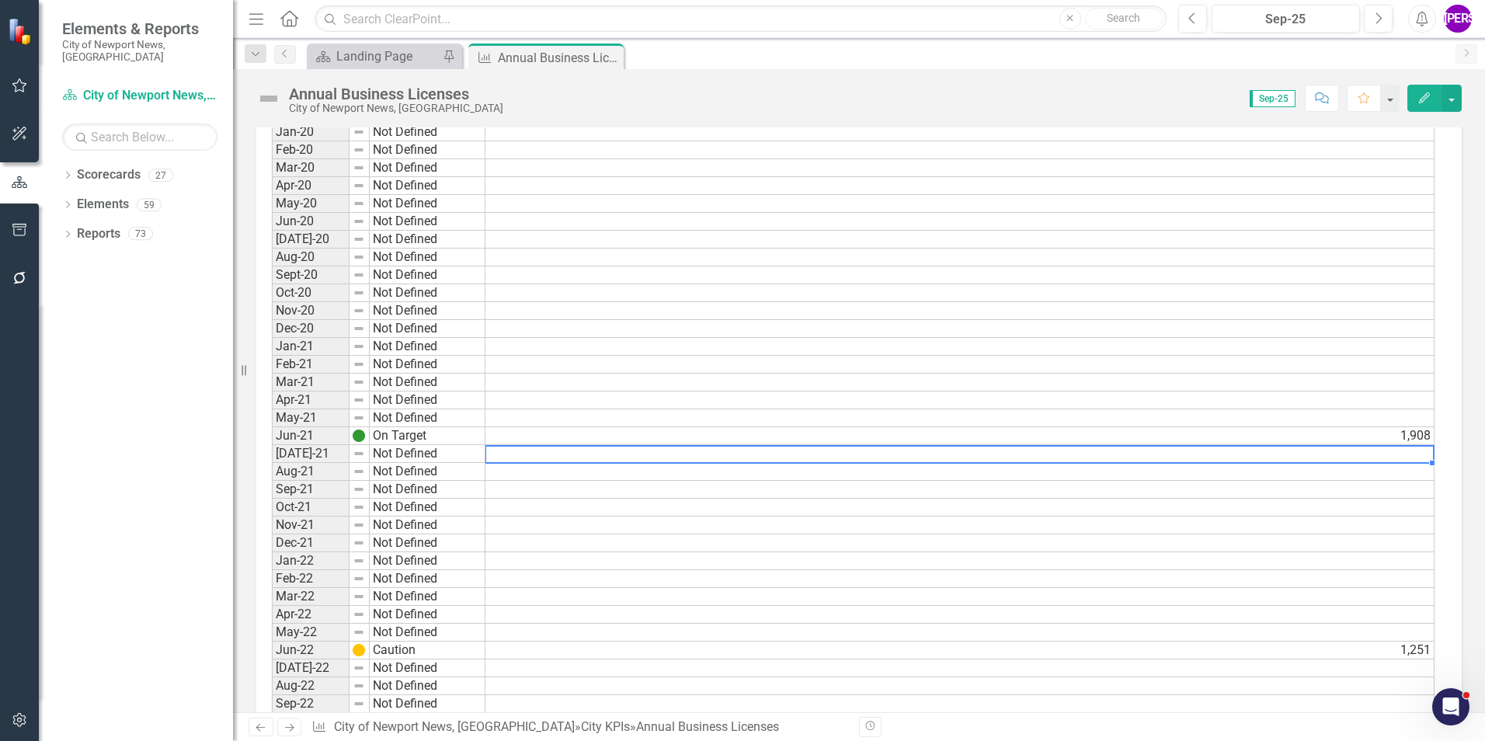
click at [508, 453] on td at bounding box center [959, 454] width 949 height 18
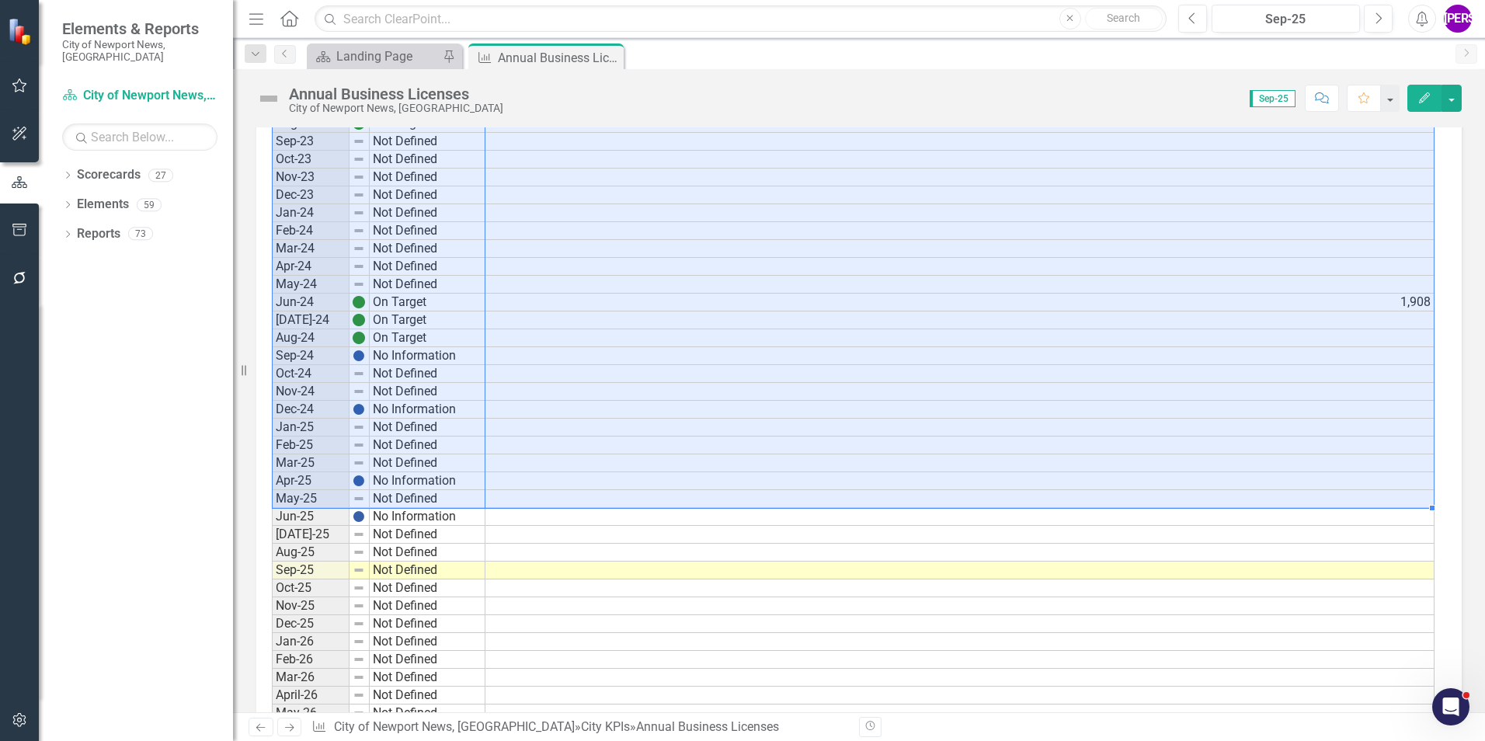
scroll to position [1827, 0]
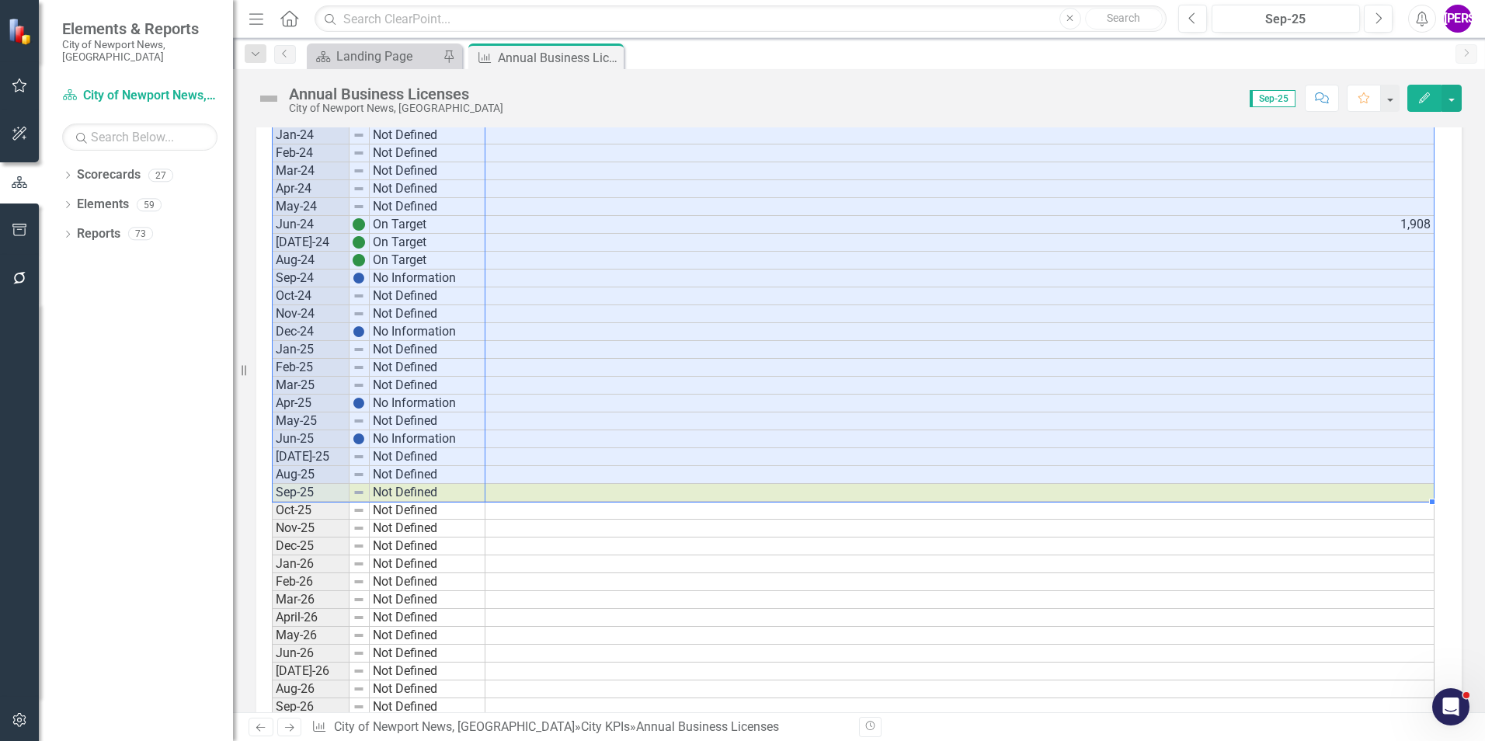
drag, startPoint x: 308, startPoint y: 443, endPoint x: 1292, endPoint y: 490, distance: 984.4
click at [1292, 490] on div "Period Status Actual Sept-19 Not Defined Oct-19 Not Defined Nov-19 Not Defined …" at bounding box center [853, 82] width 1163 height 1806
click at [1309, 96] on button "Comment" at bounding box center [1322, 98] width 34 height 27
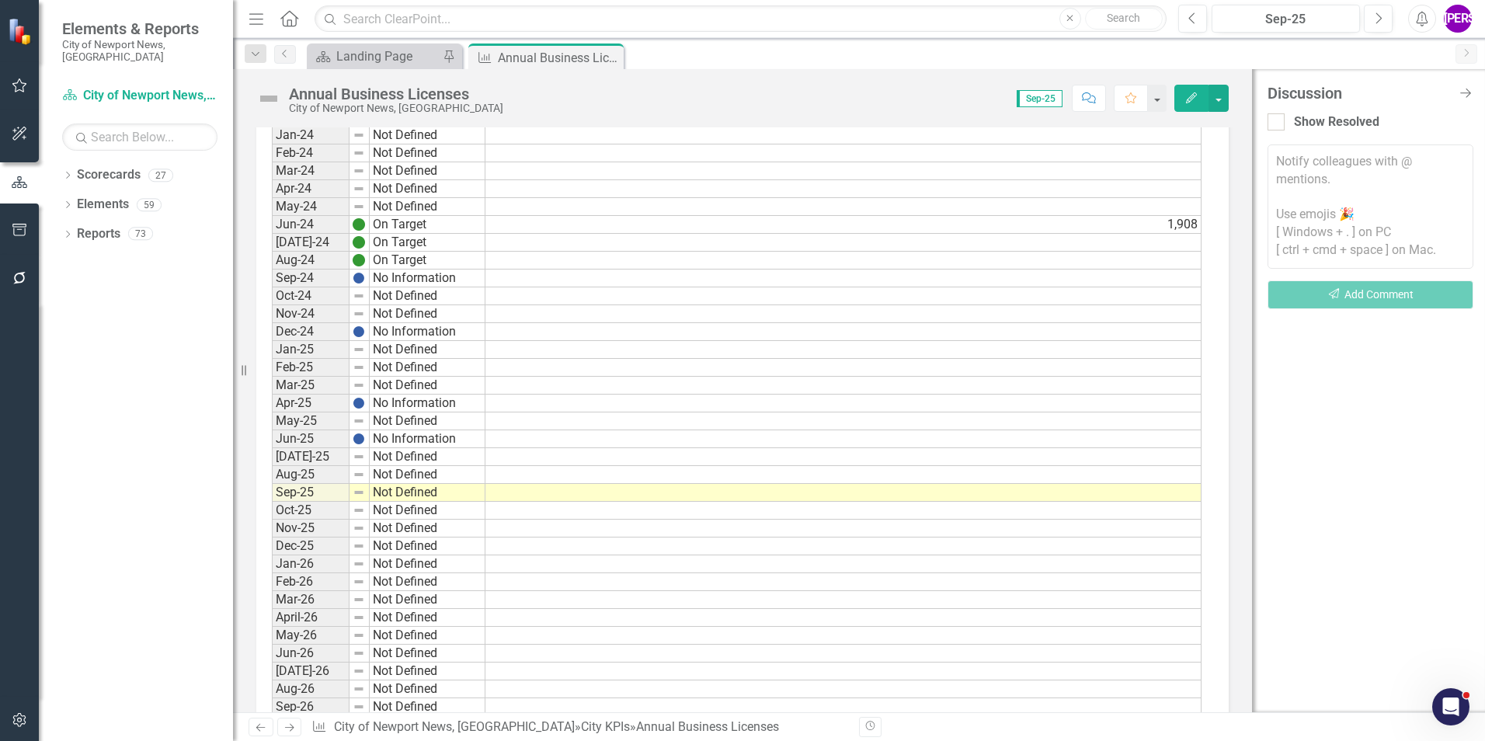
click at [937, 77] on div "Annual Business Licenses City of Newport News, [GEOGRAPHIC_DATA] Score: 0.00 Se…" at bounding box center [742, 92] width 1019 height 47
click at [1474, 87] on div "Discussion Close Discussion Bar Show Resolved Notify colleagues with @ mentions…" at bounding box center [1368, 390] width 233 height 643
drag, startPoint x: 1459, startPoint y: 96, endPoint x: 1212, endPoint y: 110, distance: 246.6
click at [1459, 95] on icon "Close Discussion Bar" at bounding box center [1466, 93] width 16 height 12
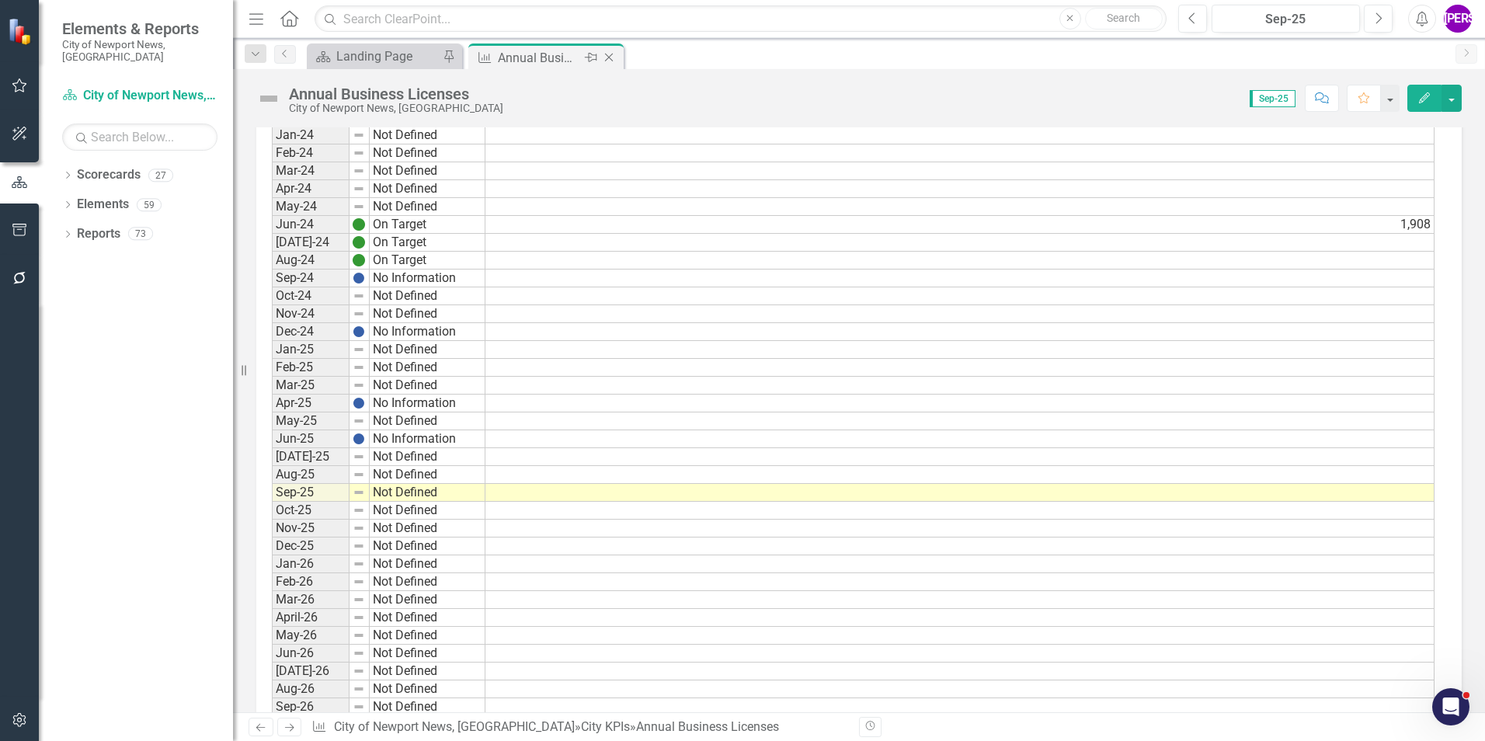
click at [607, 55] on icon "Close" at bounding box center [609, 57] width 16 height 12
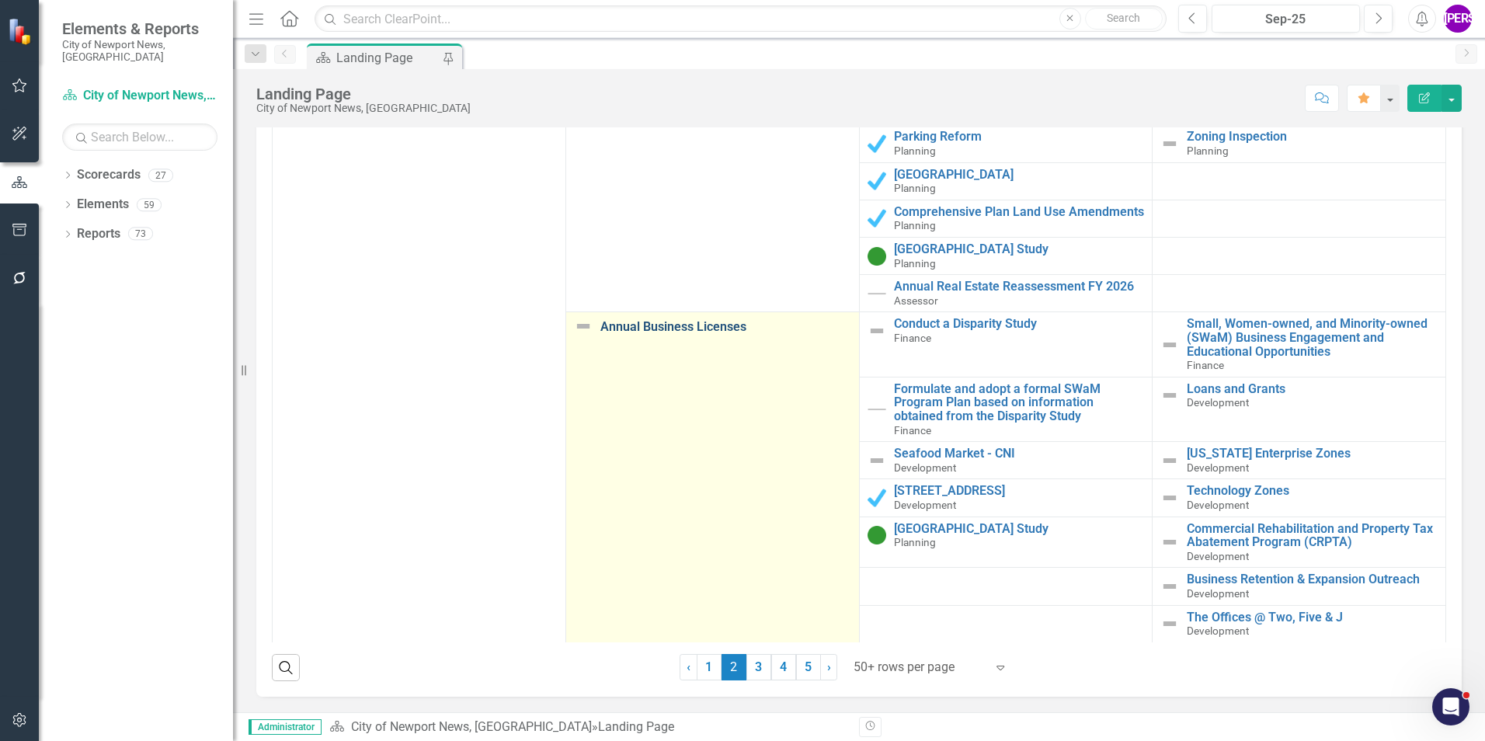
scroll to position [2762, 0]
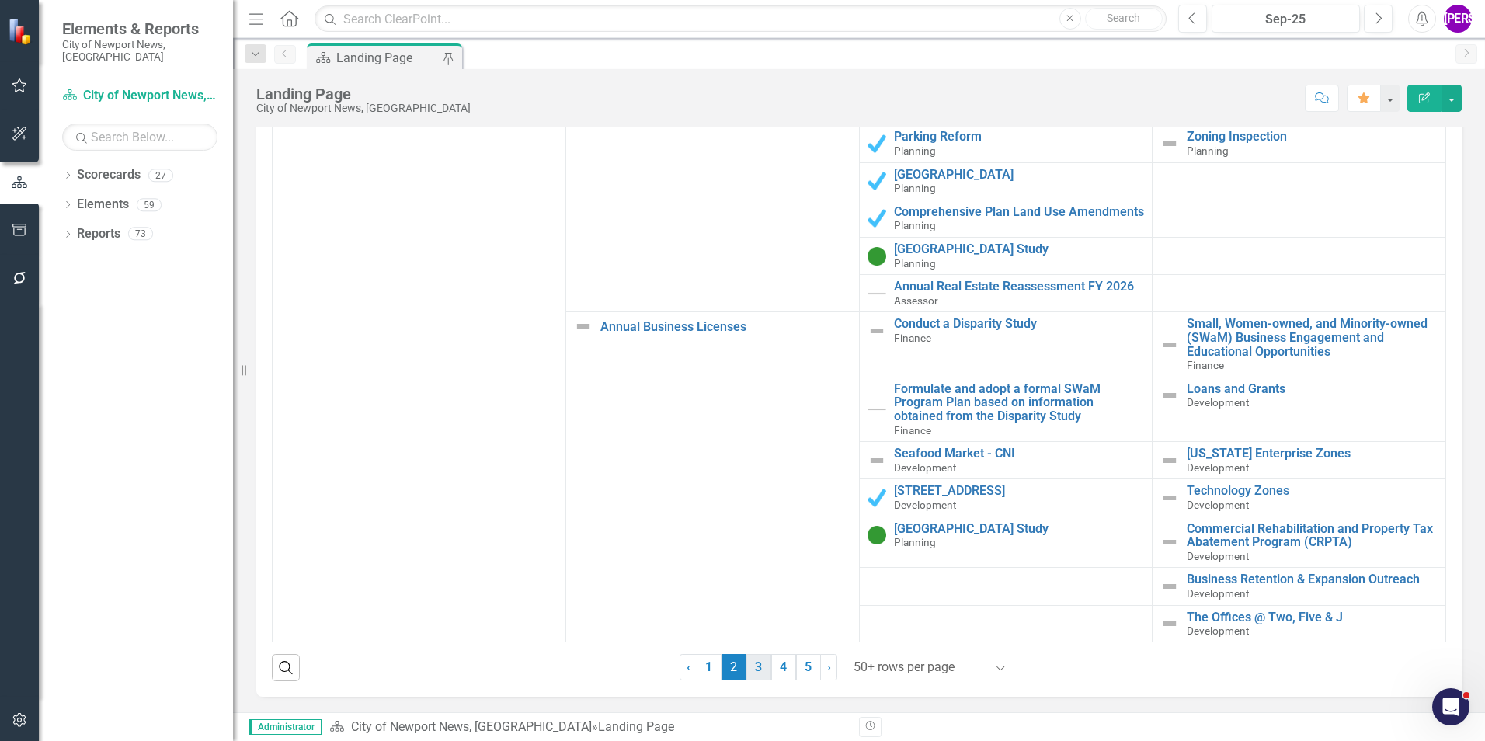
click at [755, 669] on link "3" at bounding box center [758, 667] width 25 height 26
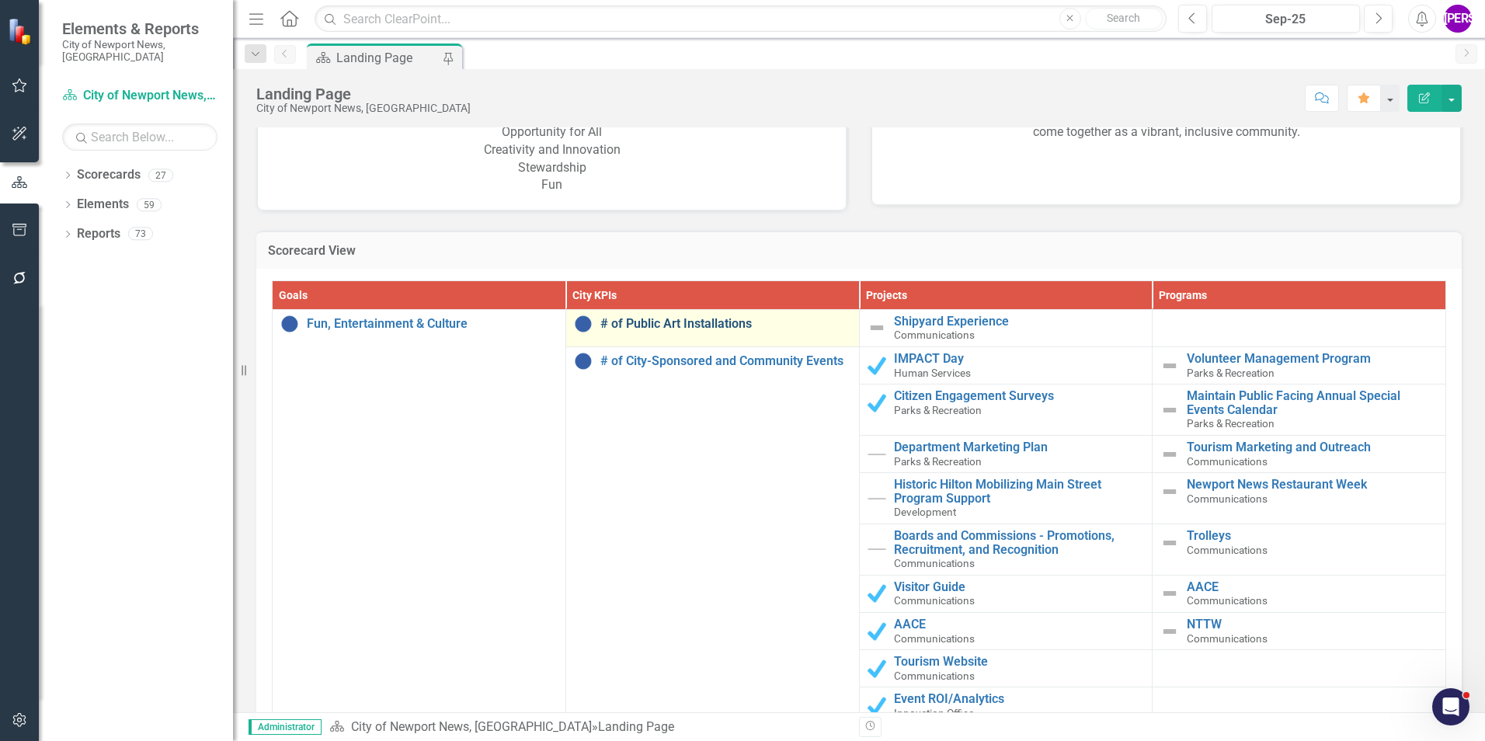
scroll to position [1401, 0]
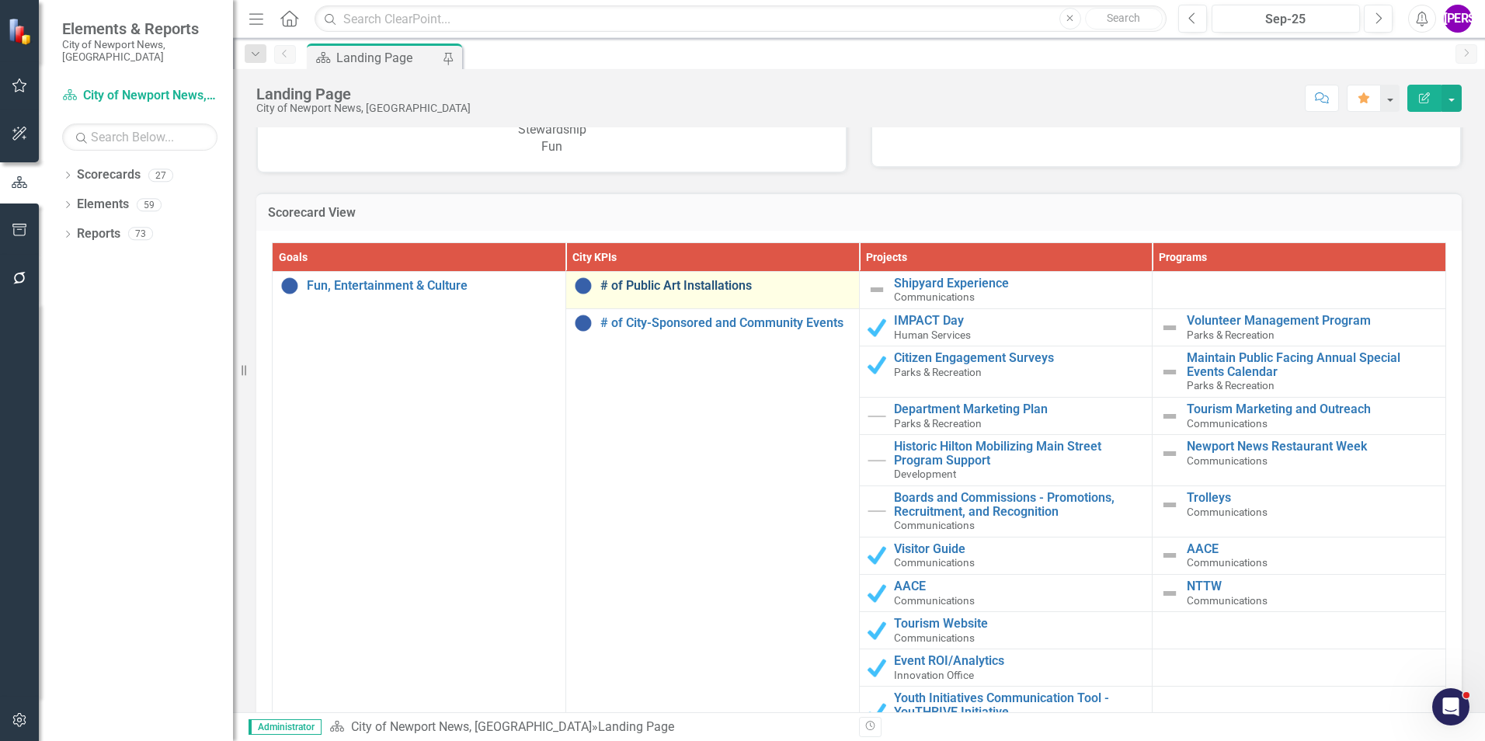
click at [728, 286] on link "# of Public Art Installations" at bounding box center [725, 286] width 251 height 14
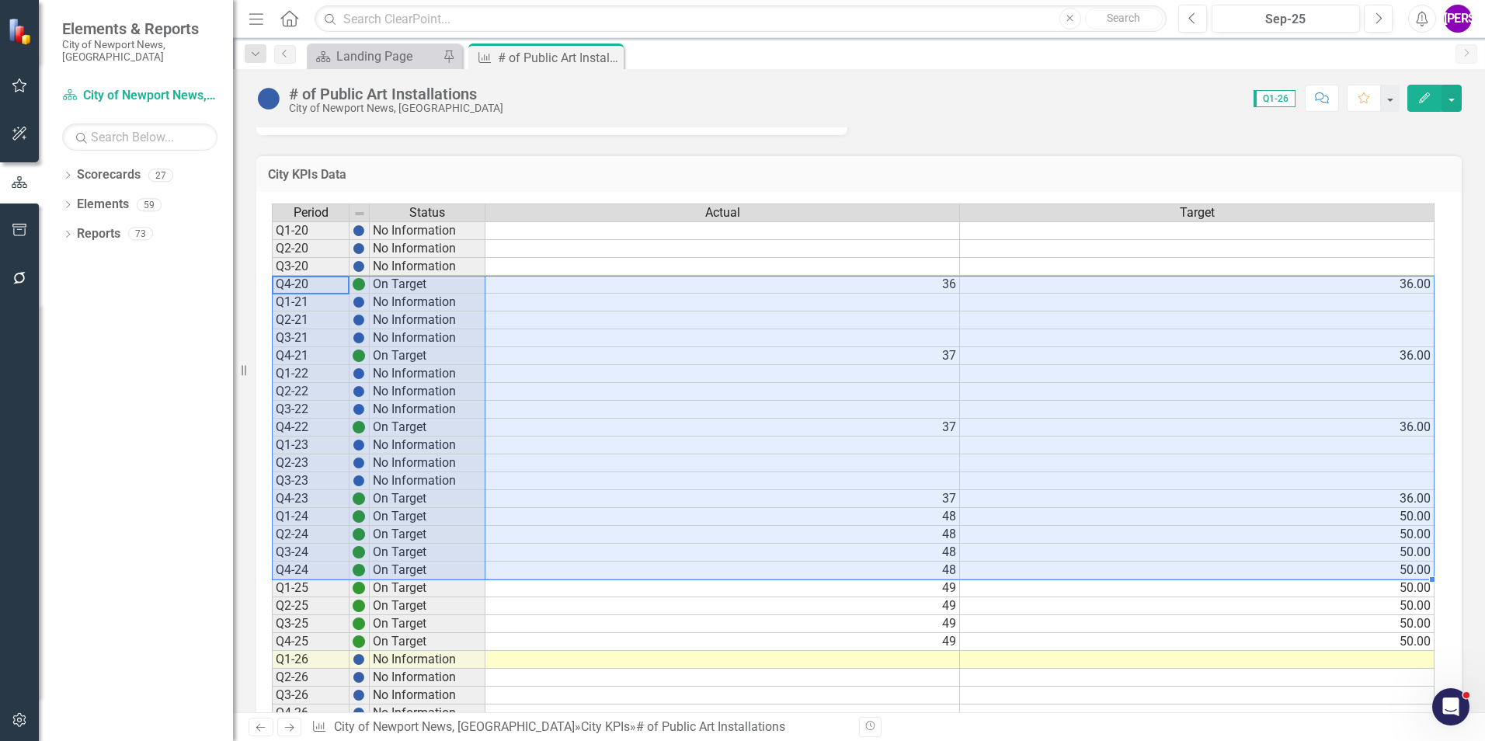
scroll to position [684, 0]
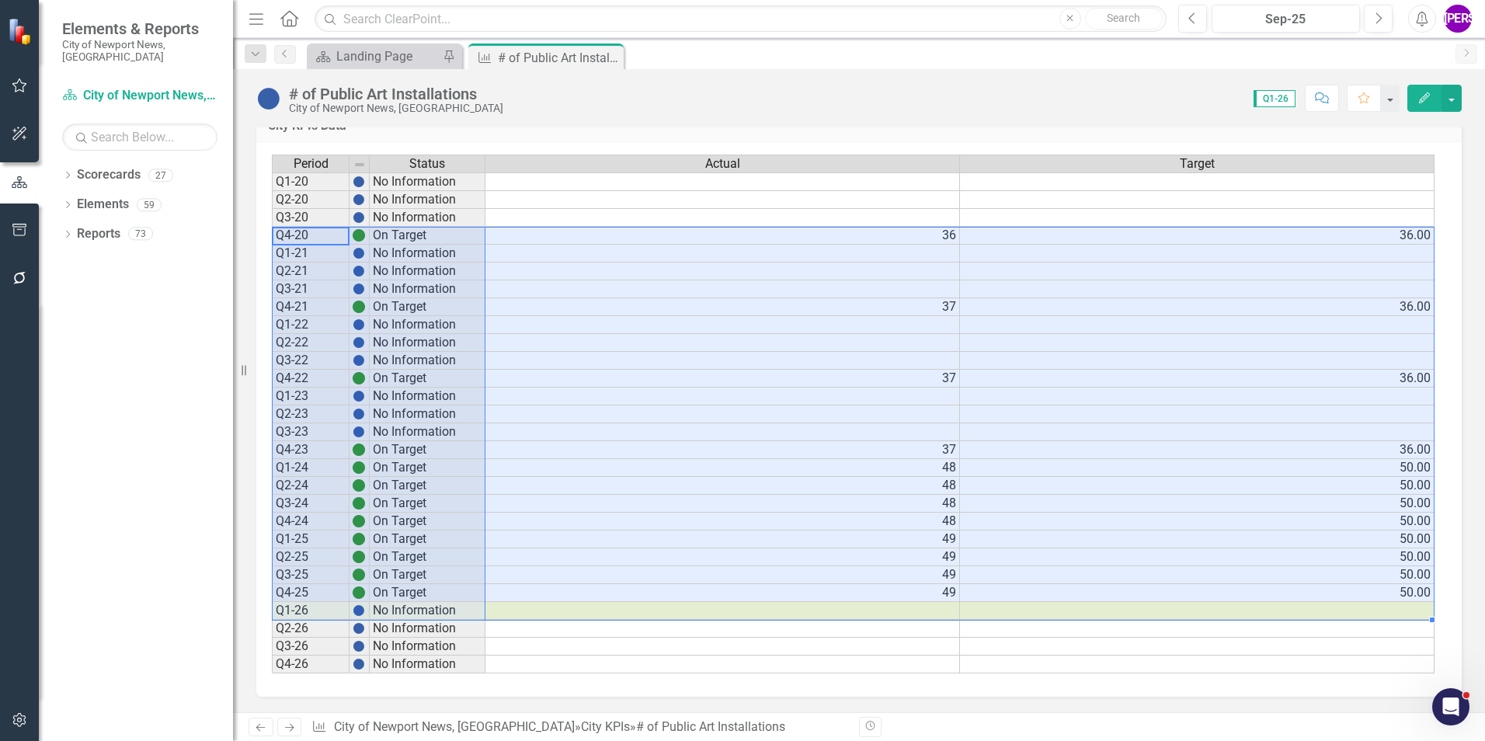
drag, startPoint x: 331, startPoint y: 310, endPoint x: 1396, endPoint y: 607, distance: 1105.5
click at [1396, 607] on div "Period Status Actual Target Q1-20 No Information Q2-20 No Information Q3-20 No …" at bounding box center [853, 415] width 1163 height 520
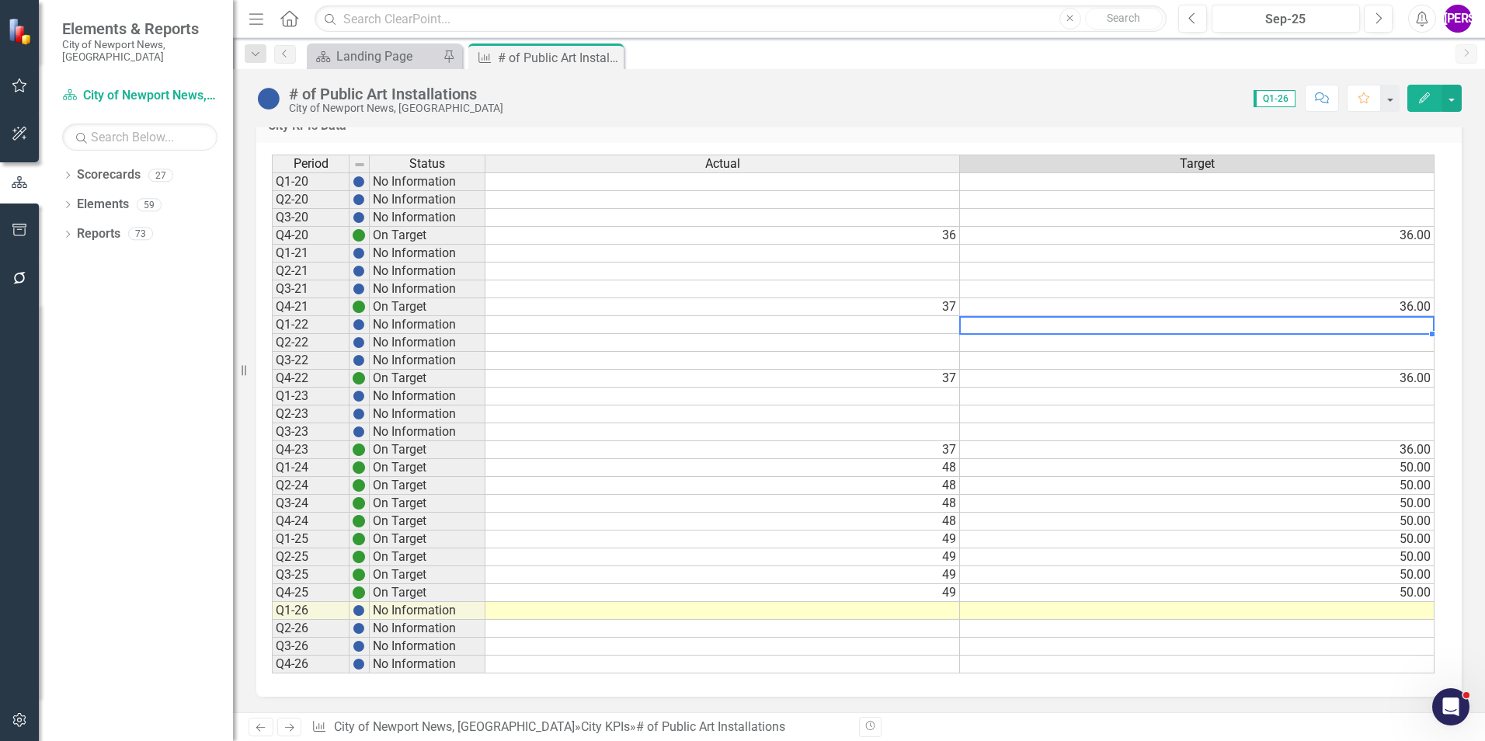
drag, startPoint x: 1196, startPoint y: 330, endPoint x: 1019, endPoint y: 354, distance: 178.7
click at [1196, 330] on td at bounding box center [1197, 325] width 475 height 18
click at [608, 55] on icon "Close" at bounding box center [609, 57] width 16 height 12
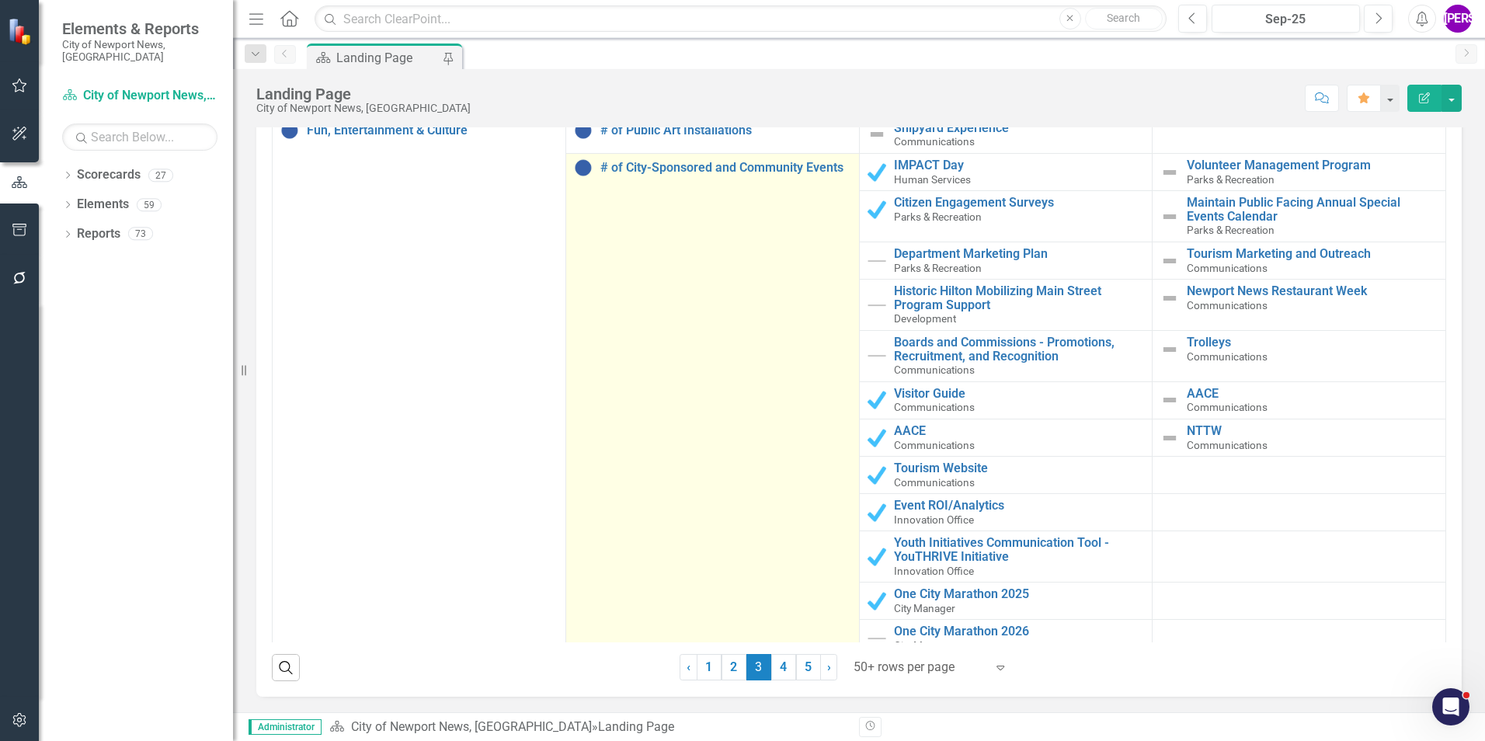
scroll to position [1479, 0]
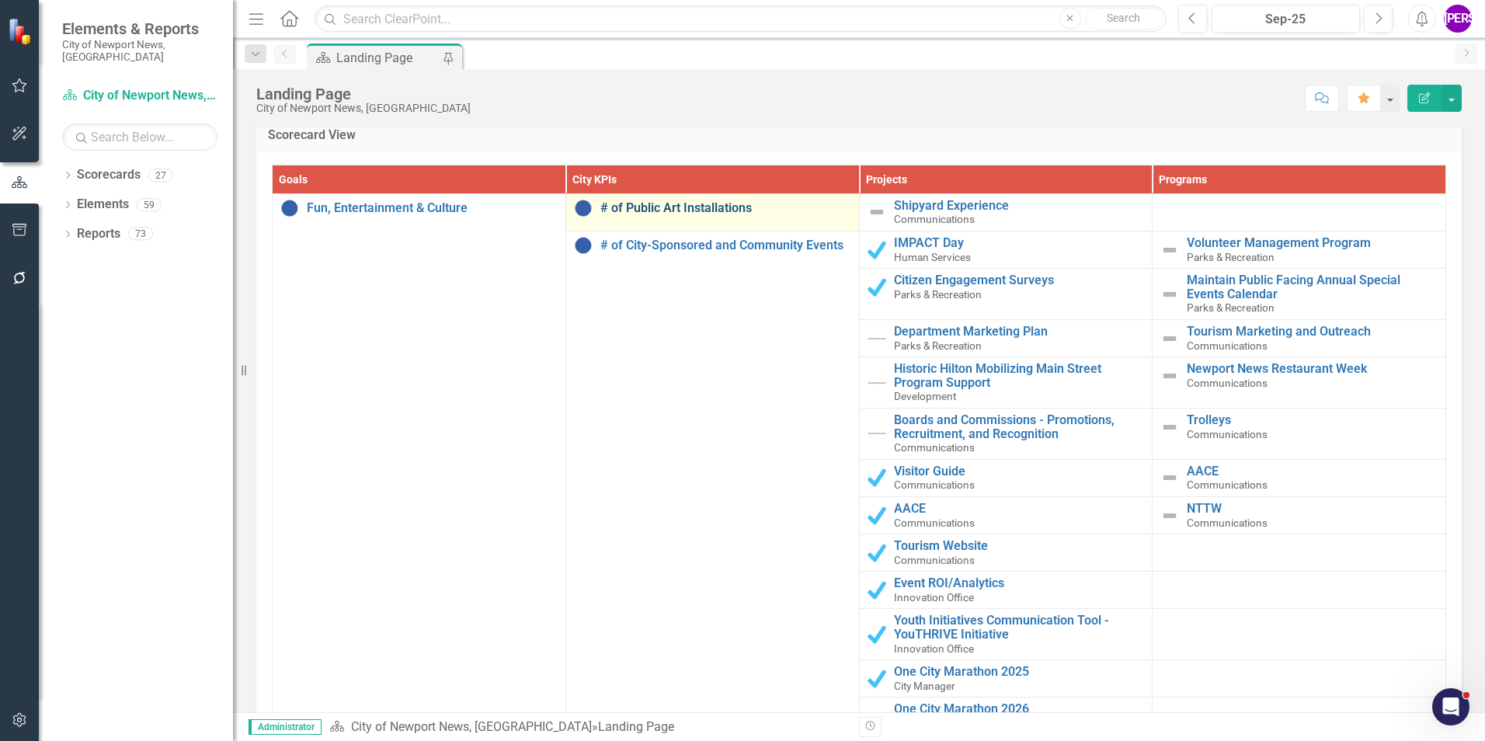
click at [702, 210] on link "# of Public Art Installations" at bounding box center [725, 208] width 251 height 14
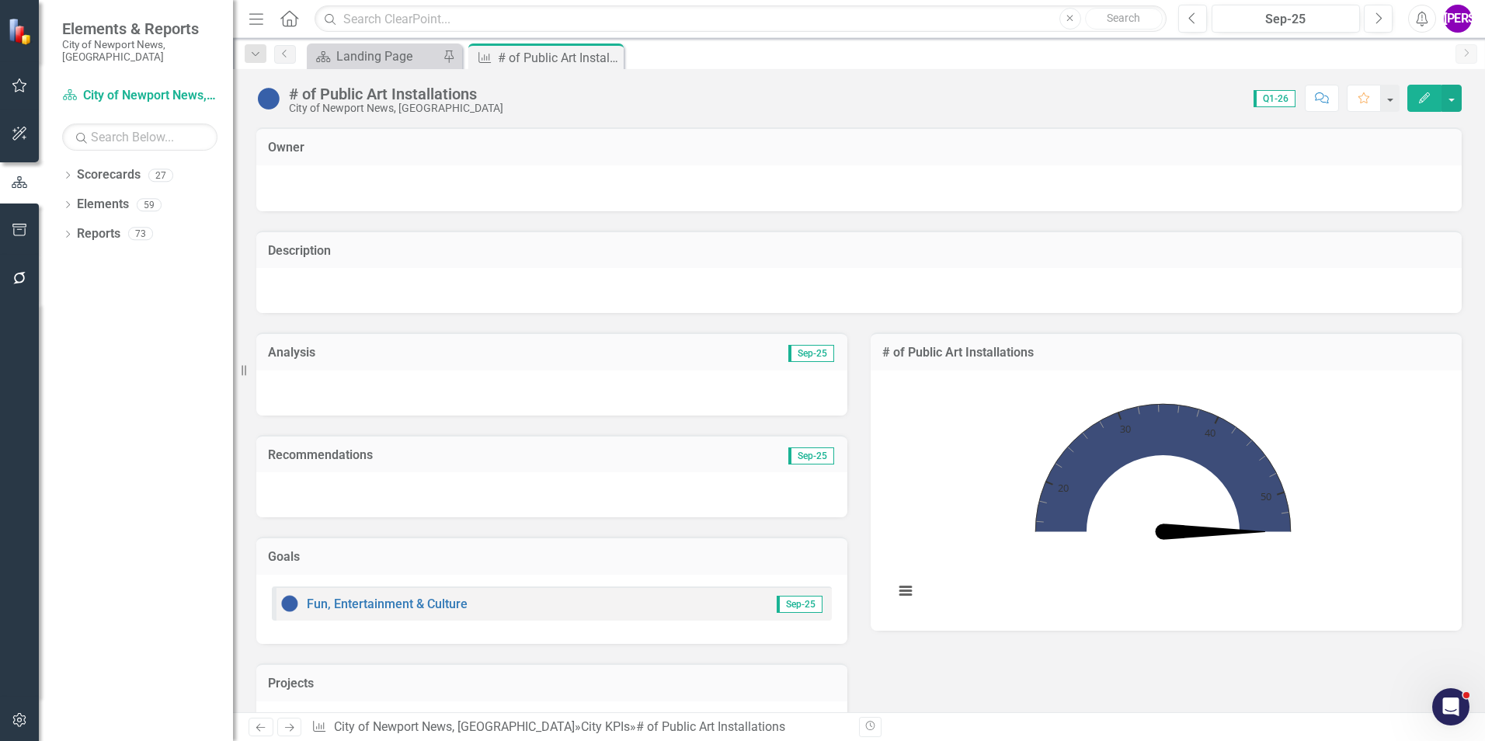
click at [1325, 93] on icon "Comment" at bounding box center [1322, 97] width 14 height 11
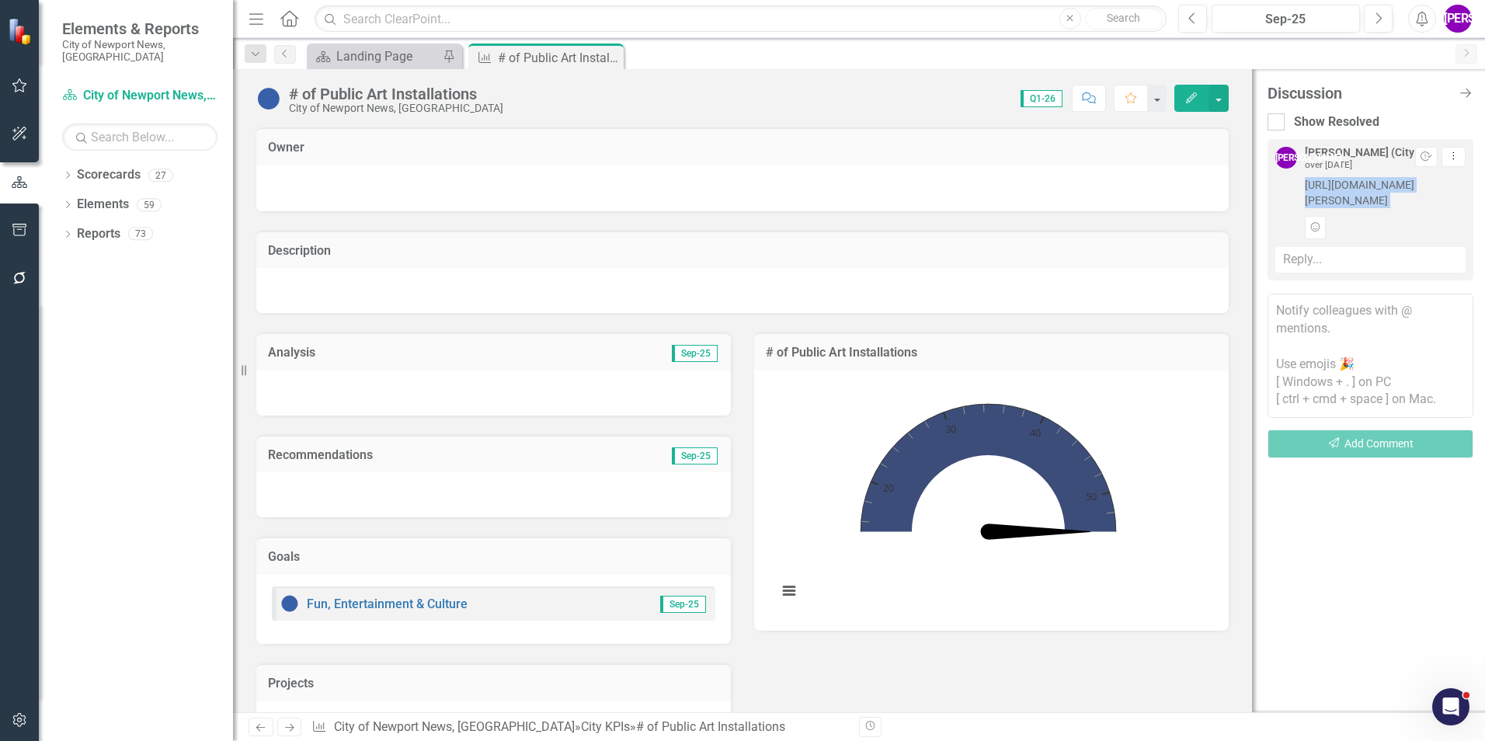
drag, startPoint x: 1298, startPoint y: 181, endPoint x: 1468, endPoint y: 228, distance: 176.6
click at [1468, 228] on div "[PERSON_NAME] (City Manager's Office) over [DATE] Resolve Dropdown Menu [URL][D…" at bounding box center [1370, 209] width 206 height 141
drag, startPoint x: 1012, startPoint y: 282, endPoint x: 750, endPoint y: 158, distance: 289.4
click at [1012, 282] on div at bounding box center [742, 290] width 972 height 45
click at [609, 56] on icon "Close" at bounding box center [609, 57] width 16 height 12
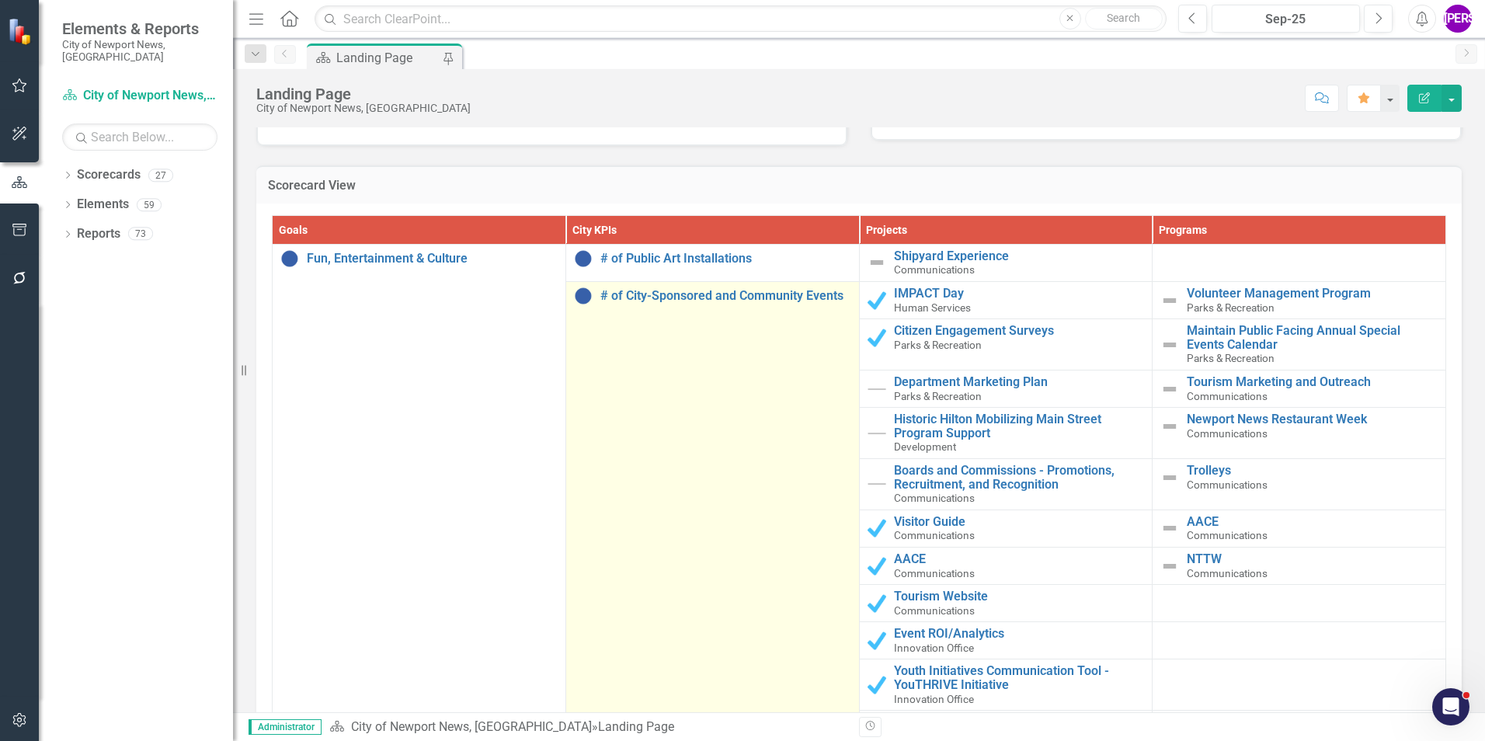
scroll to position [1556, 0]
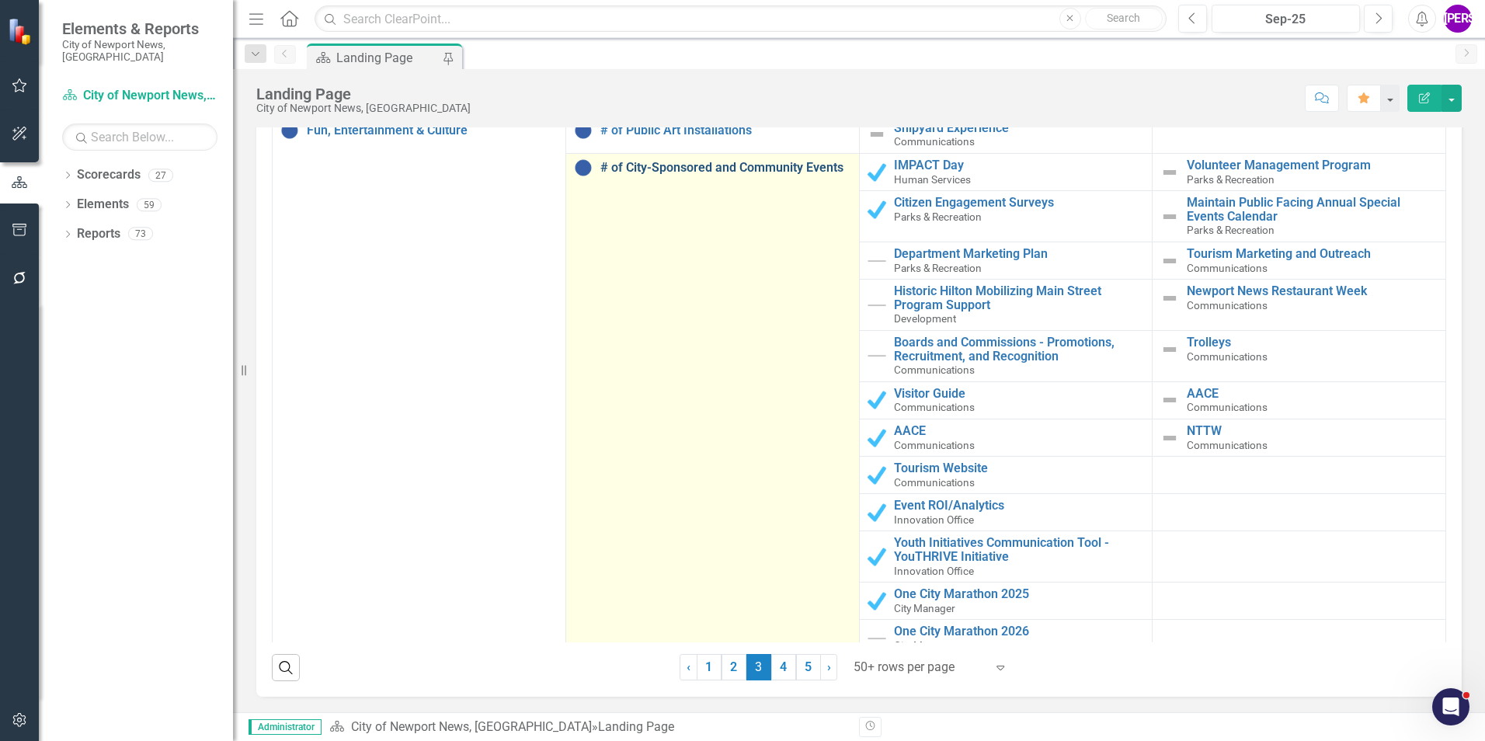
click at [711, 169] on link "# of City-Sponsored and Community Events" at bounding box center [725, 168] width 251 height 14
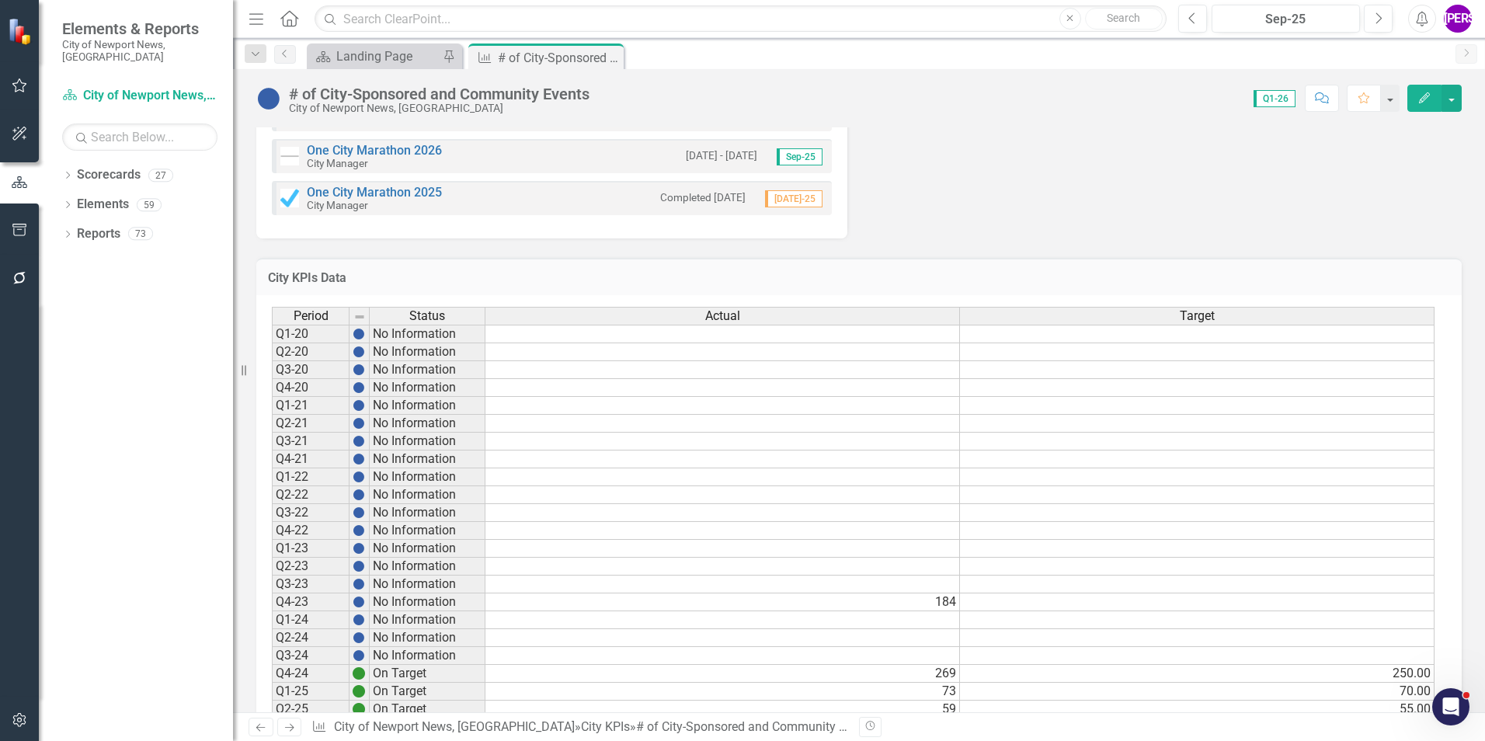
scroll to position [1146, 0]
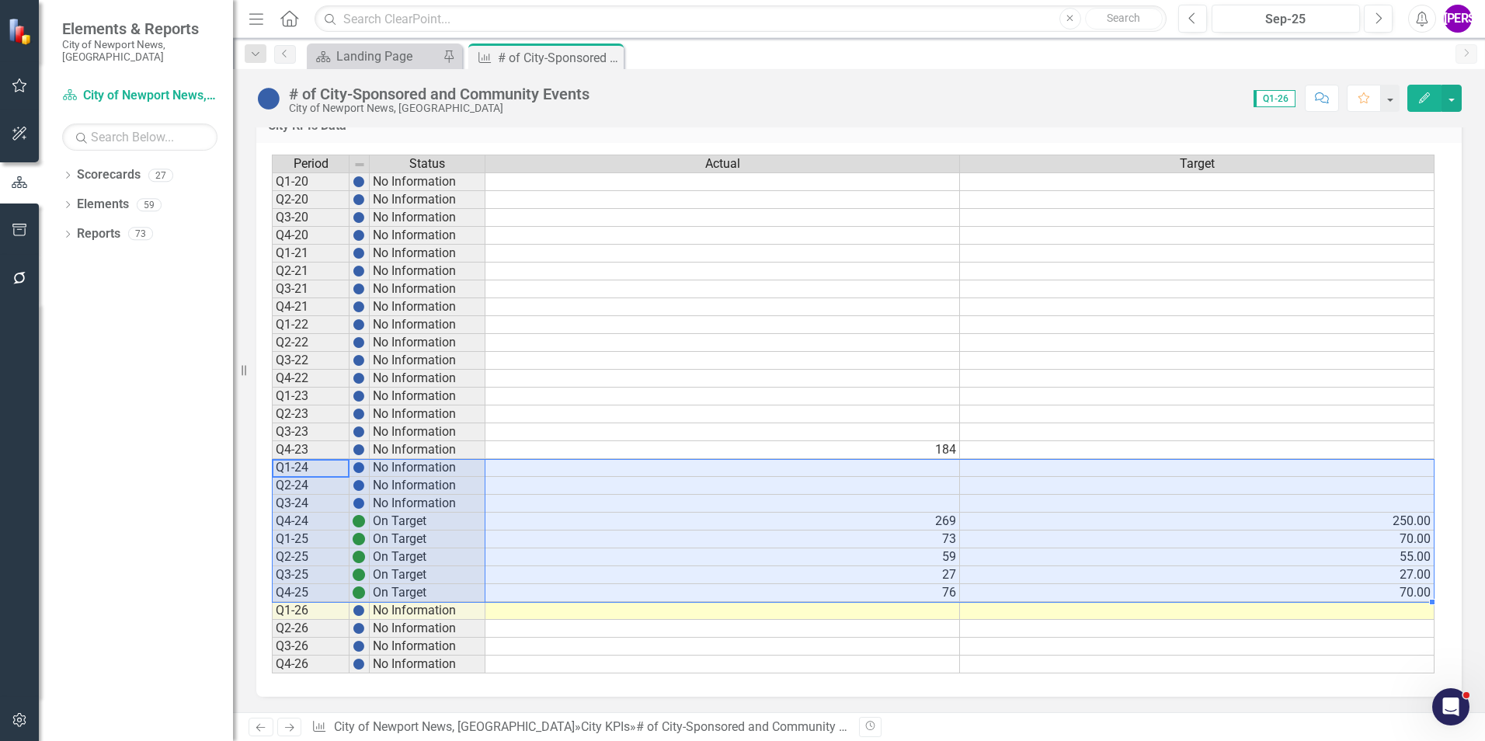
drag, startPoint x: 325, startPoint y: 475, endPoint x: 1370, endPoint y: 596, distance: 1051.6
click at [1370, 596] on div "Period Status Actual Target Q1-20 No Information Q2-20 No Information Q3-20 No …" at bounding box center [853, 415] width 1163 height 520
click at [1324, 104] on button "Comment" at bounding box center [1322, 98] width 34 height 27
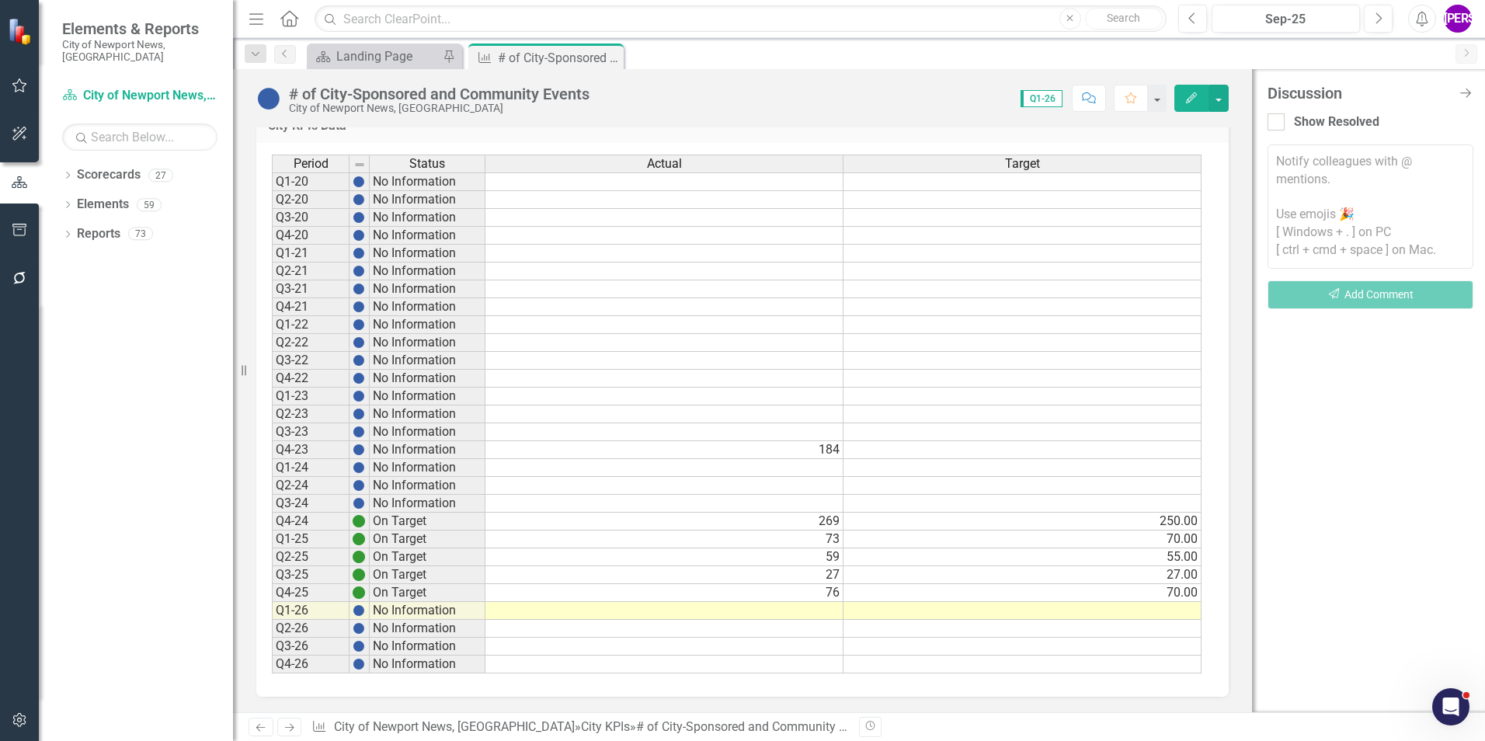
click at [915, 90] on div "Score: 0.00 Q1-26 Completed Comment Favorite Edit" at bounding box center [912, 98] width 631 height 26
click at [615, 57] on icon "Close" at bounding box center [609, 57] width 16 height 12
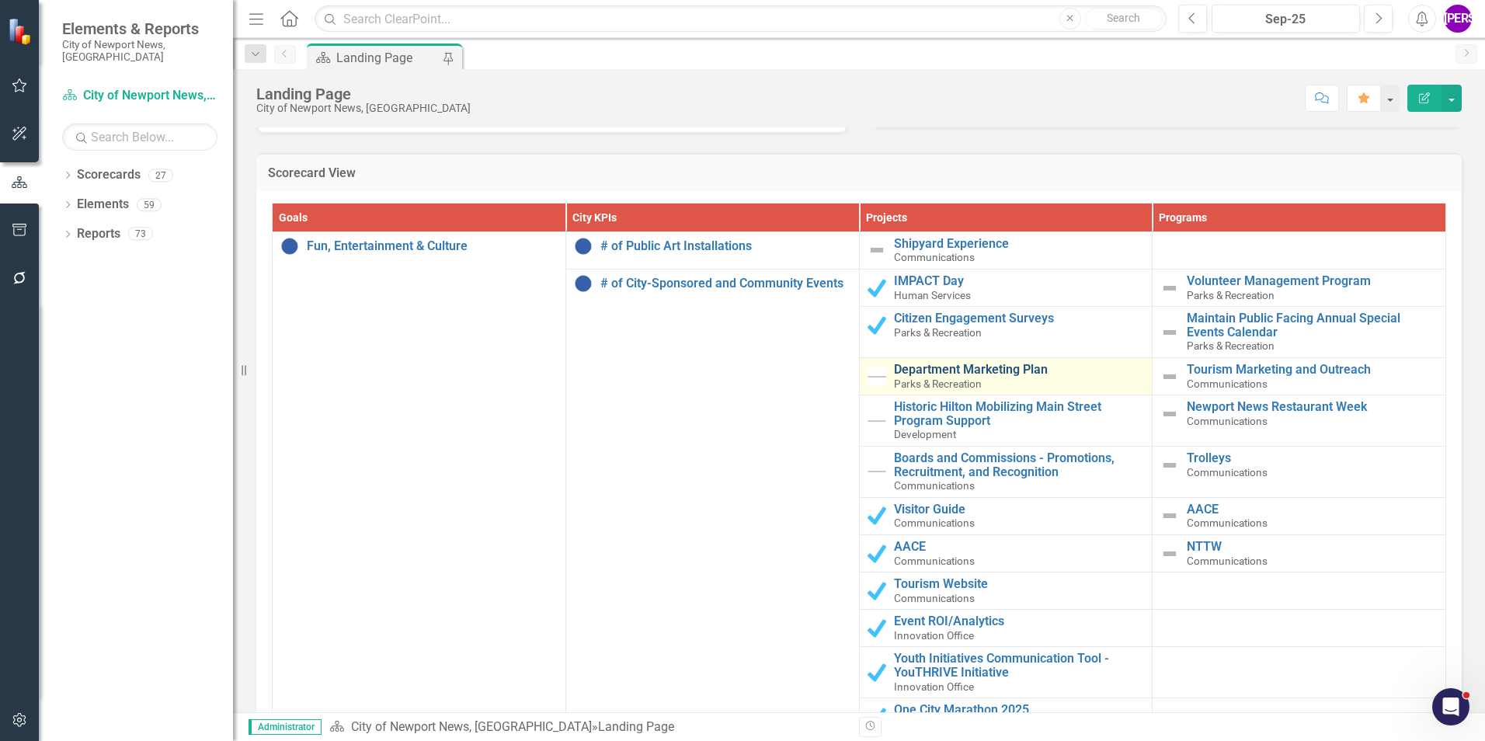
scroll to position [1556, 0]
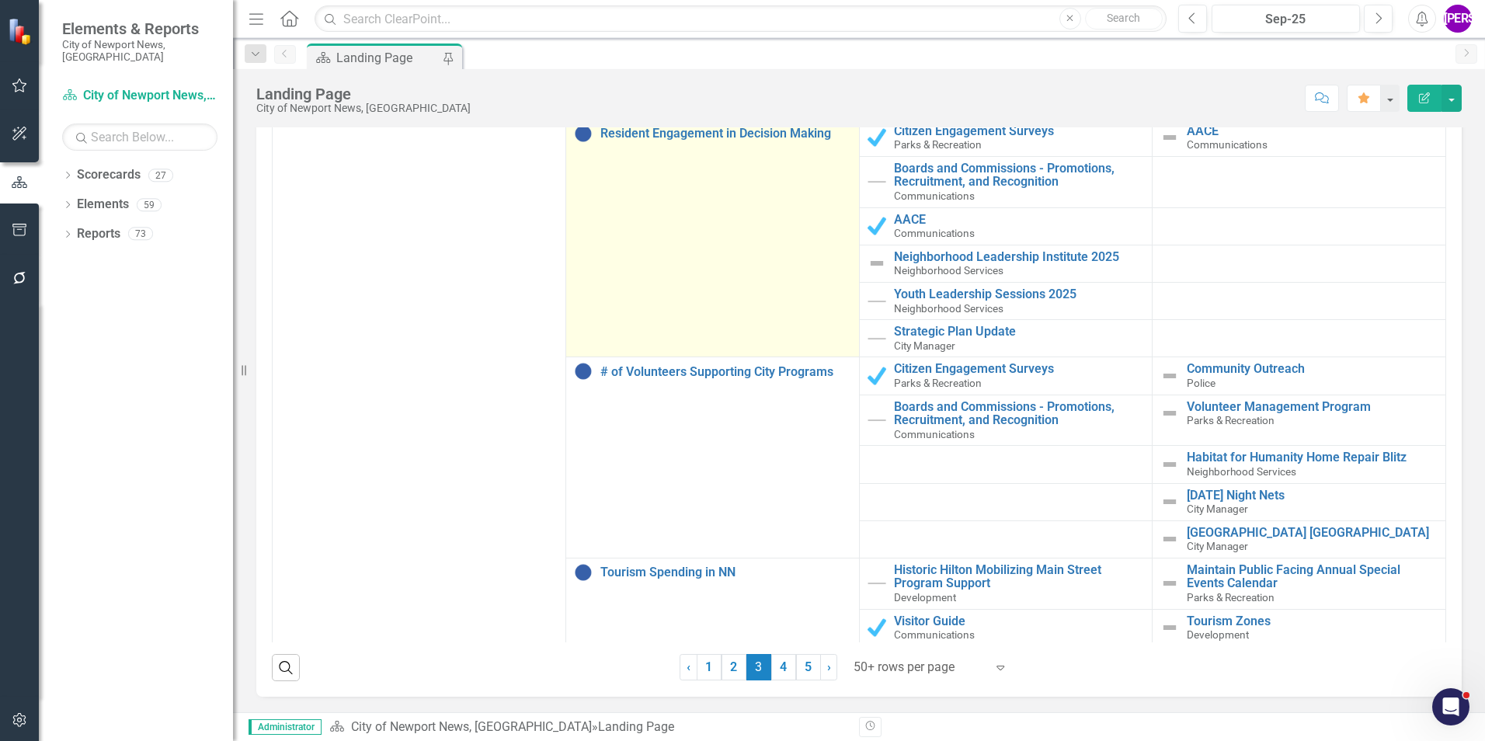
scroll to position [466, 0]
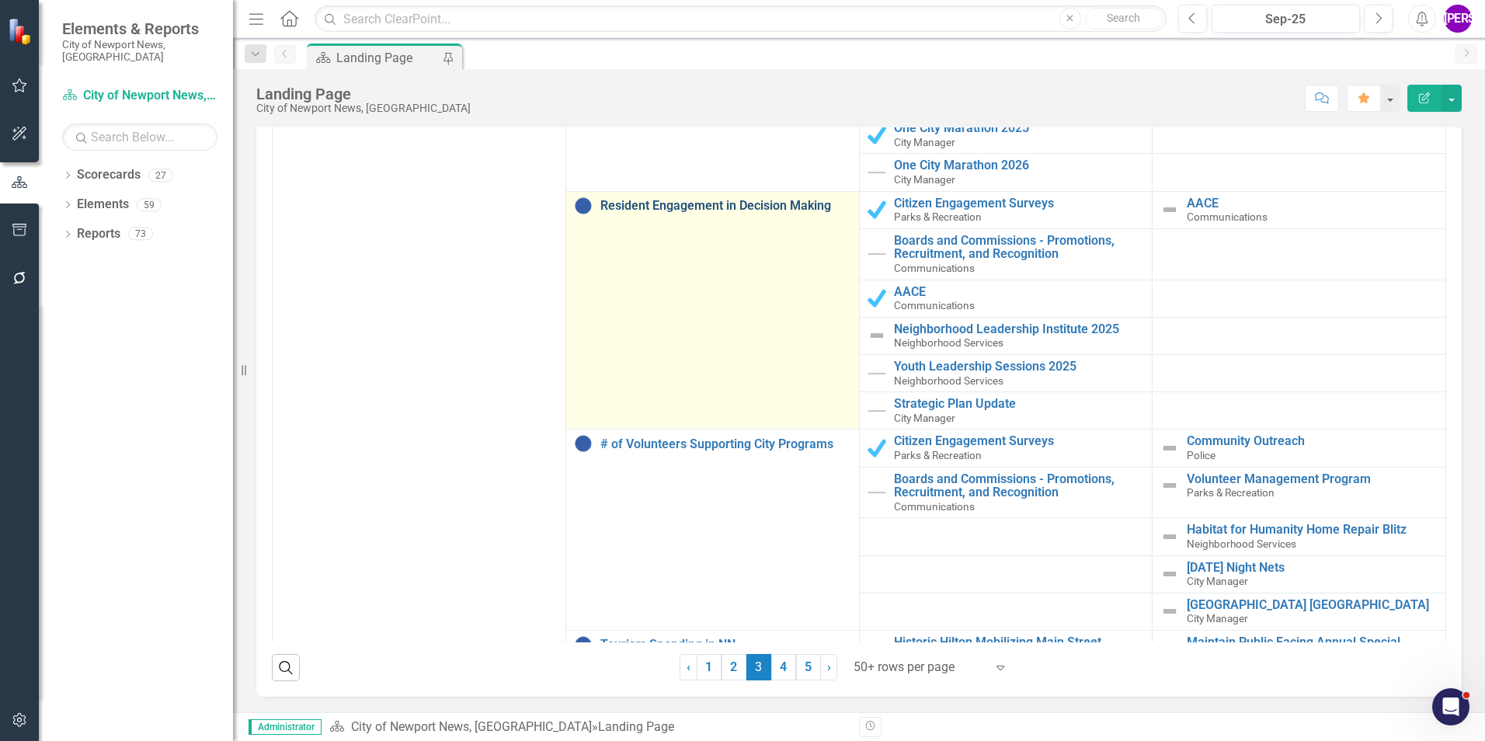
click at [739, 206] on link "Resident Engagement in Decision Making" at bounding box center [725, 206] width 251 height 14
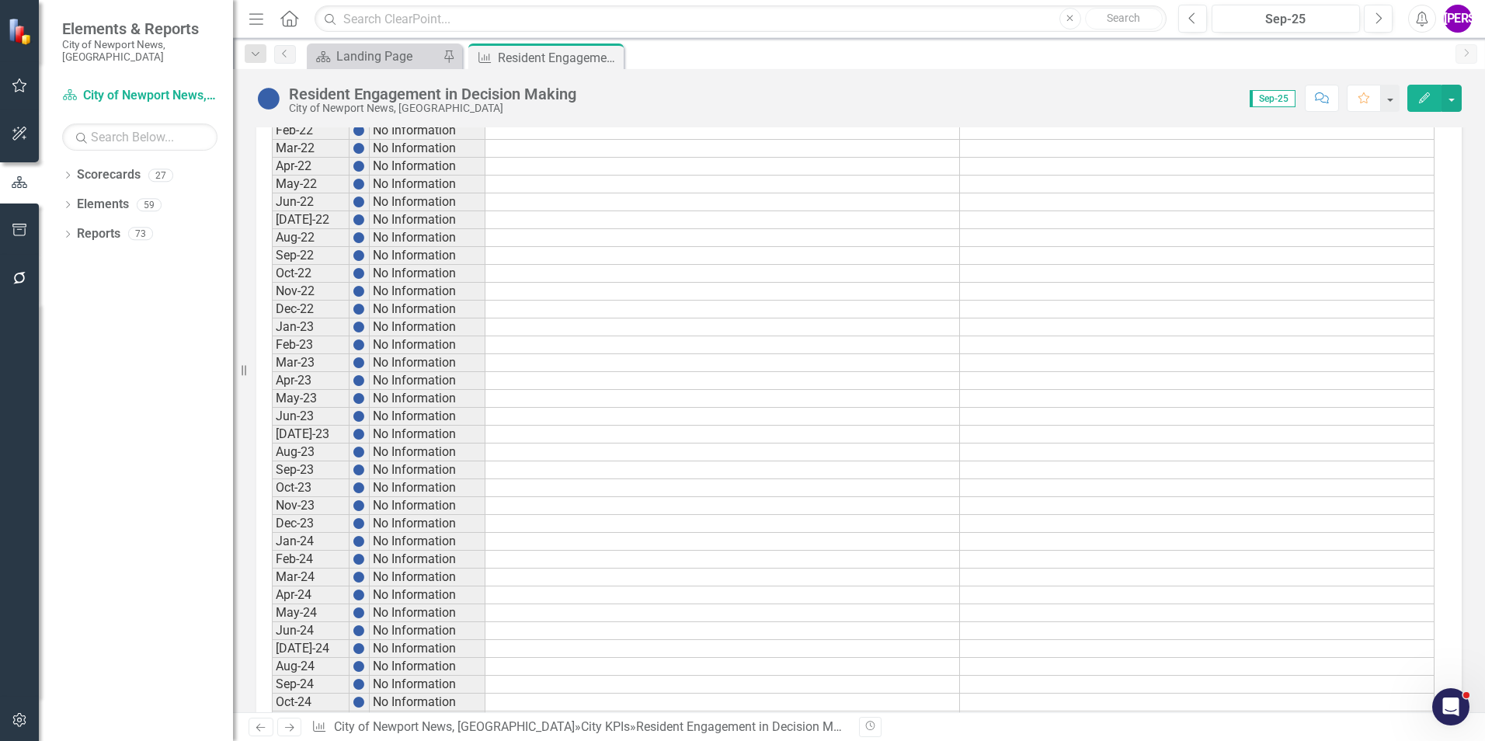
scroll to position [1462, 0]
click at [613, 54] on icon "Close" at bounding box center [609, 57] width 16 height 12
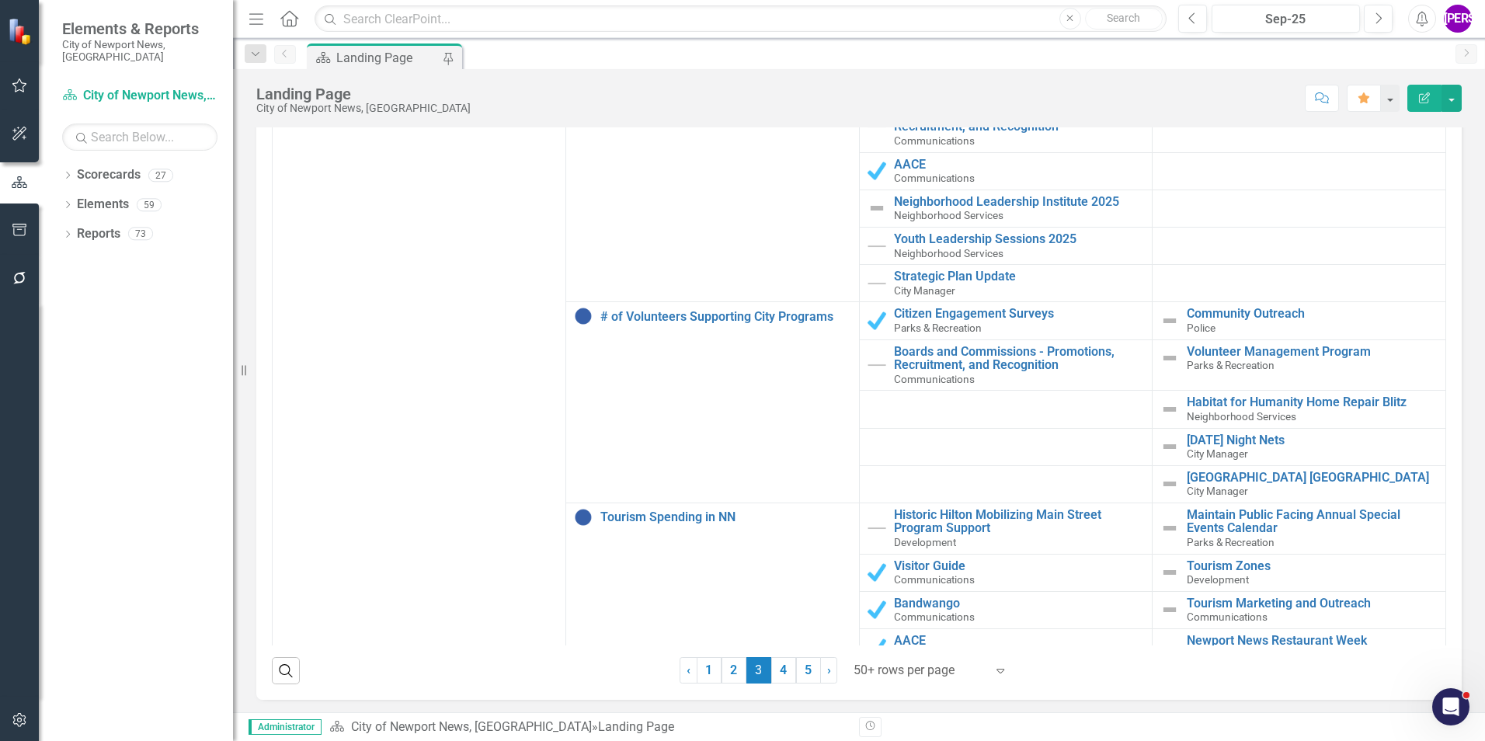
scroll to position [621, 0]
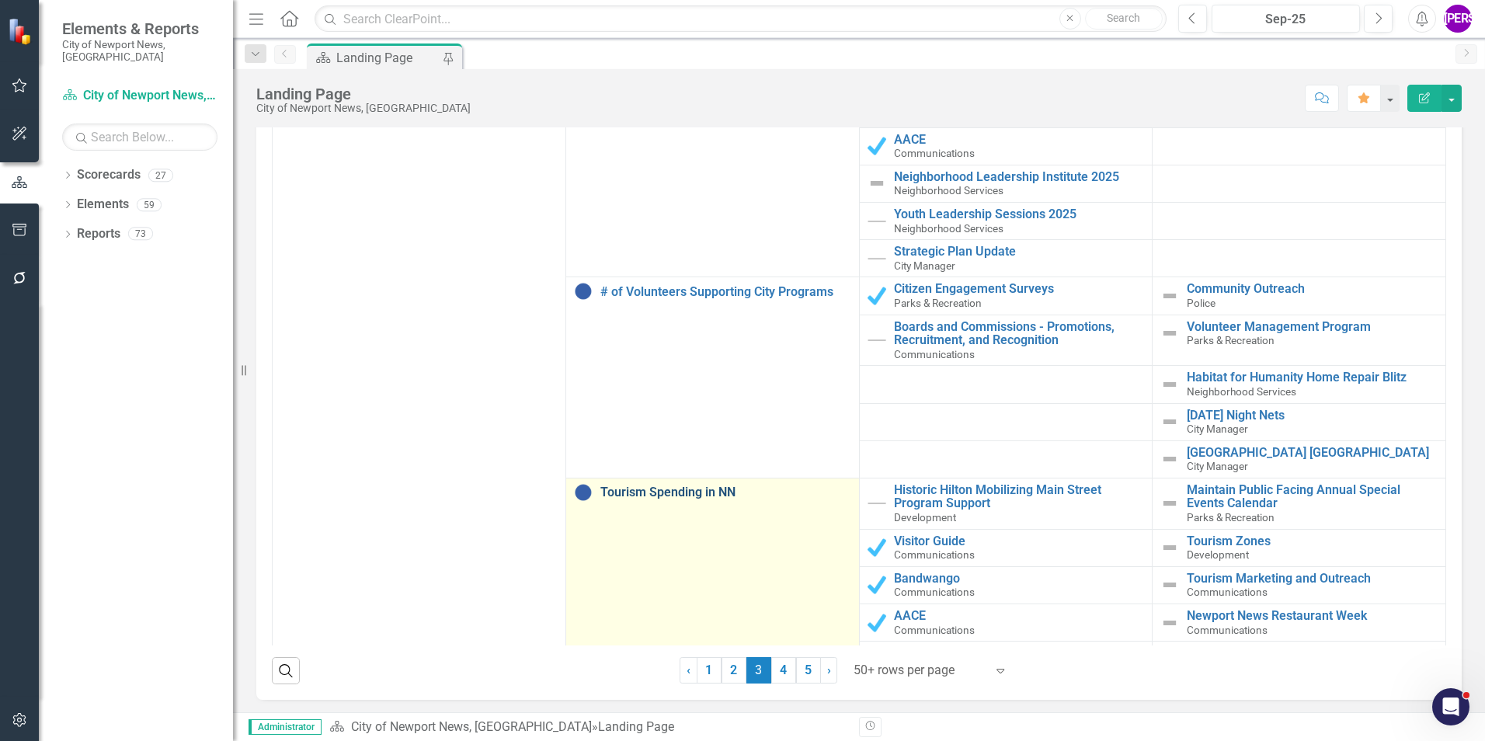
click at [680, 492] on link "Tourism Spending in NN" at bounding box center [725, 492] width 251 height 14
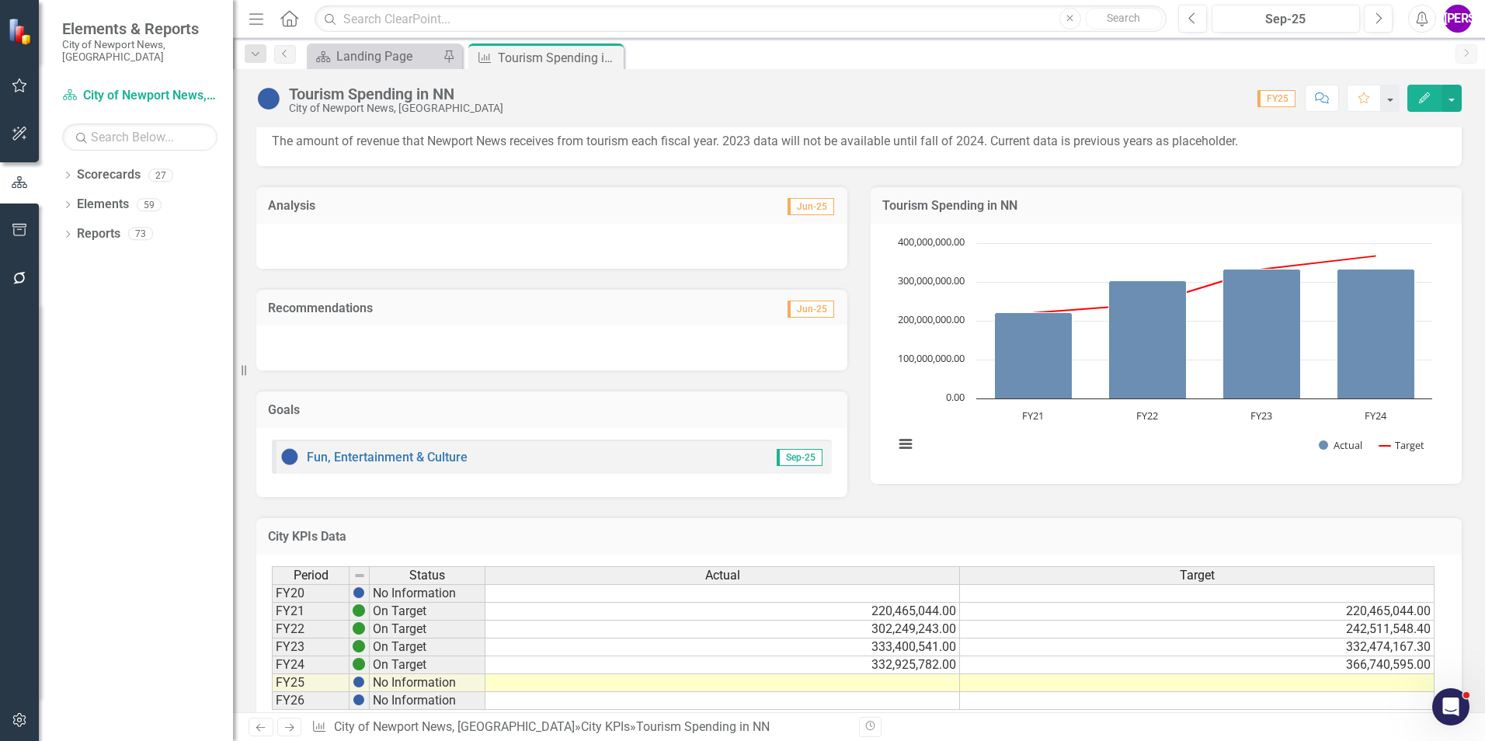
scroll to position [197, 0]
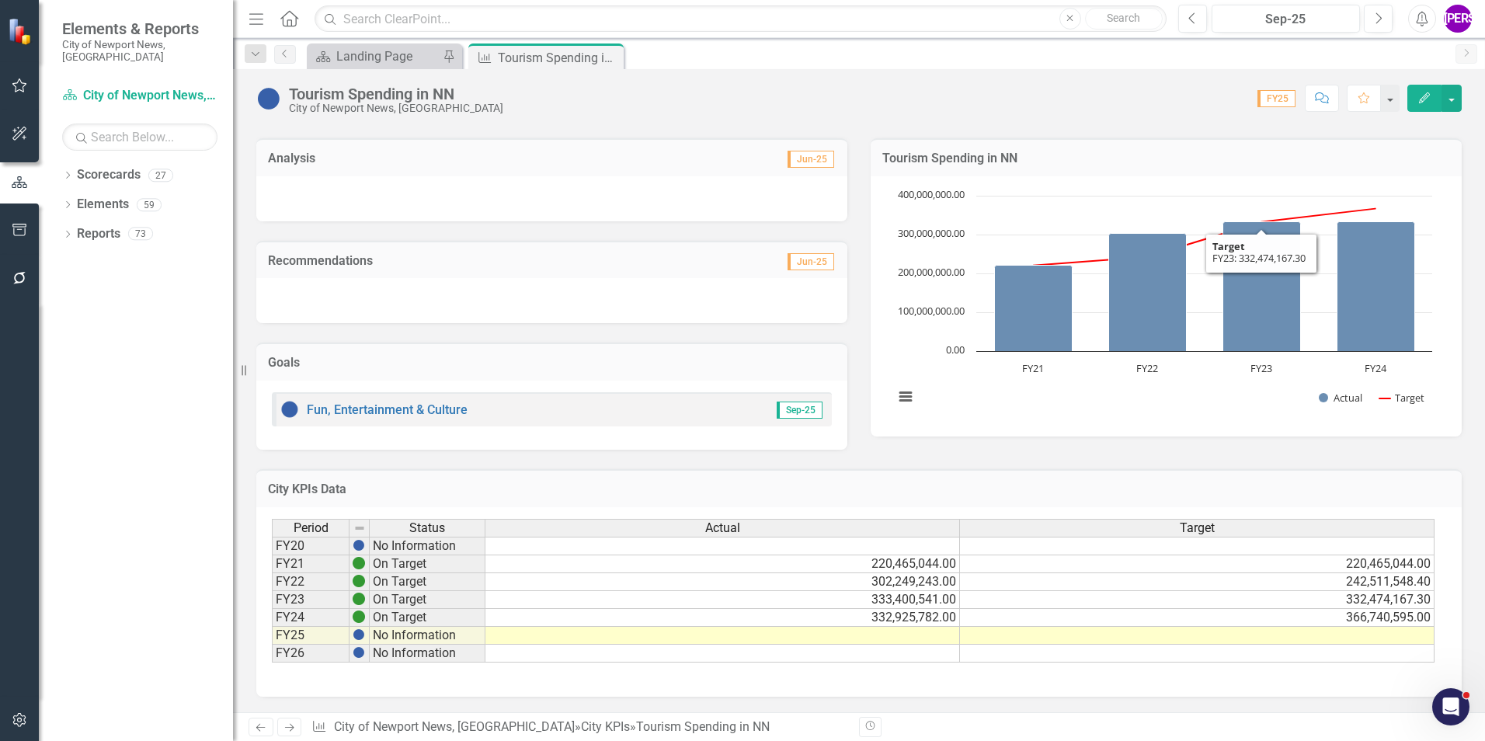
click at [1316, 103] on button "Comment" at bounding box center [1322, 98] width 34 height 27
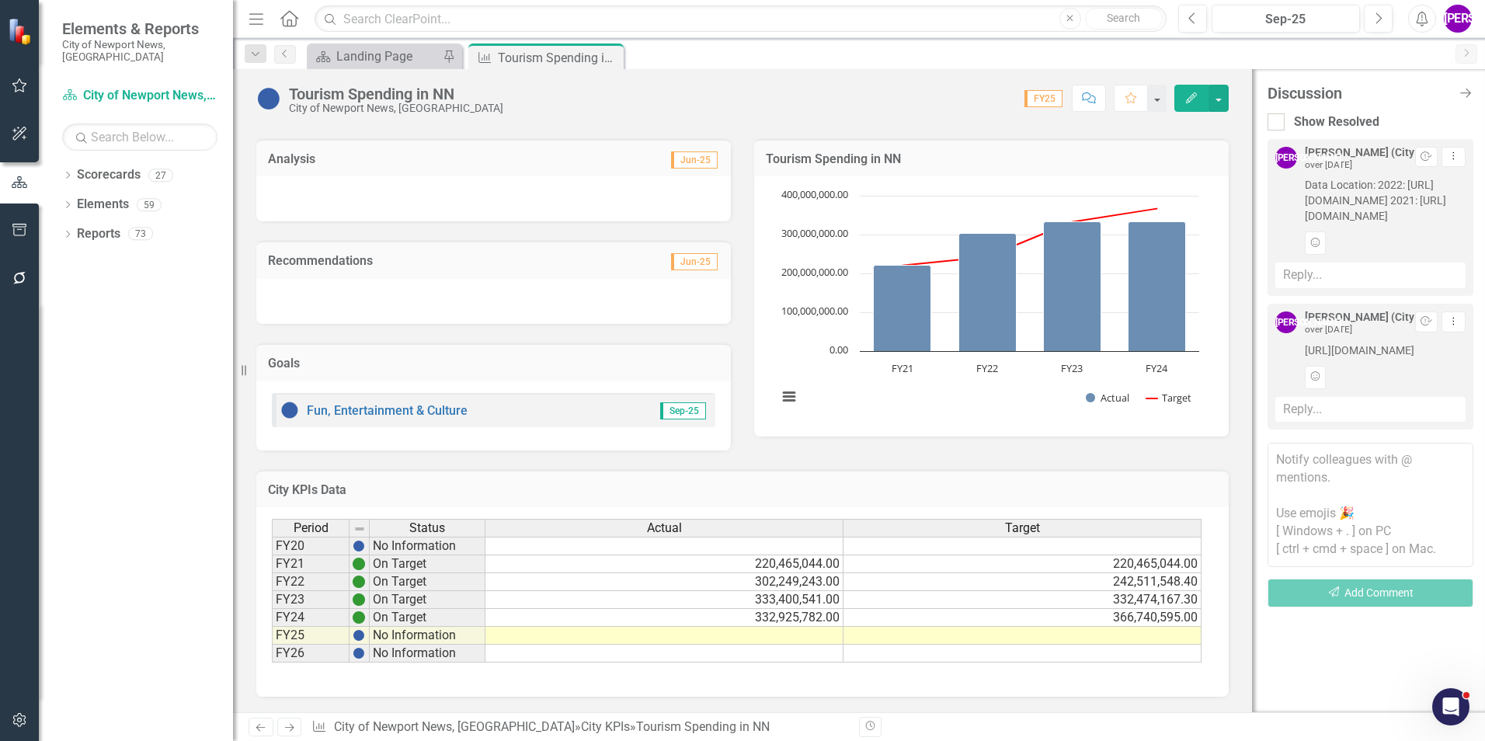
scroll to position [0, 0]
drag, startPoint x: 1298, startPoint y: 179, endPoint x: 1449, endPoint y: 390, distance: 259.9
click at [1449, 255] on div "JA Jeffery Allbright (City Manager's Office) over 1 year ago Resolve Dropdown M…" at bounding box center [1370, 201] width 190 height 108
copy div "Data Location: 2022: https://www.nnva.gov/CivicAlerts.aspx?AID=2246 2021: https…"
click at [1399, 224] on span "Data Location: 2022: https://www.nnva.gov/CivicAlerts.aspx?AID=2246 2021: https…" at bounding box center [1385, 200] width 161 height 47
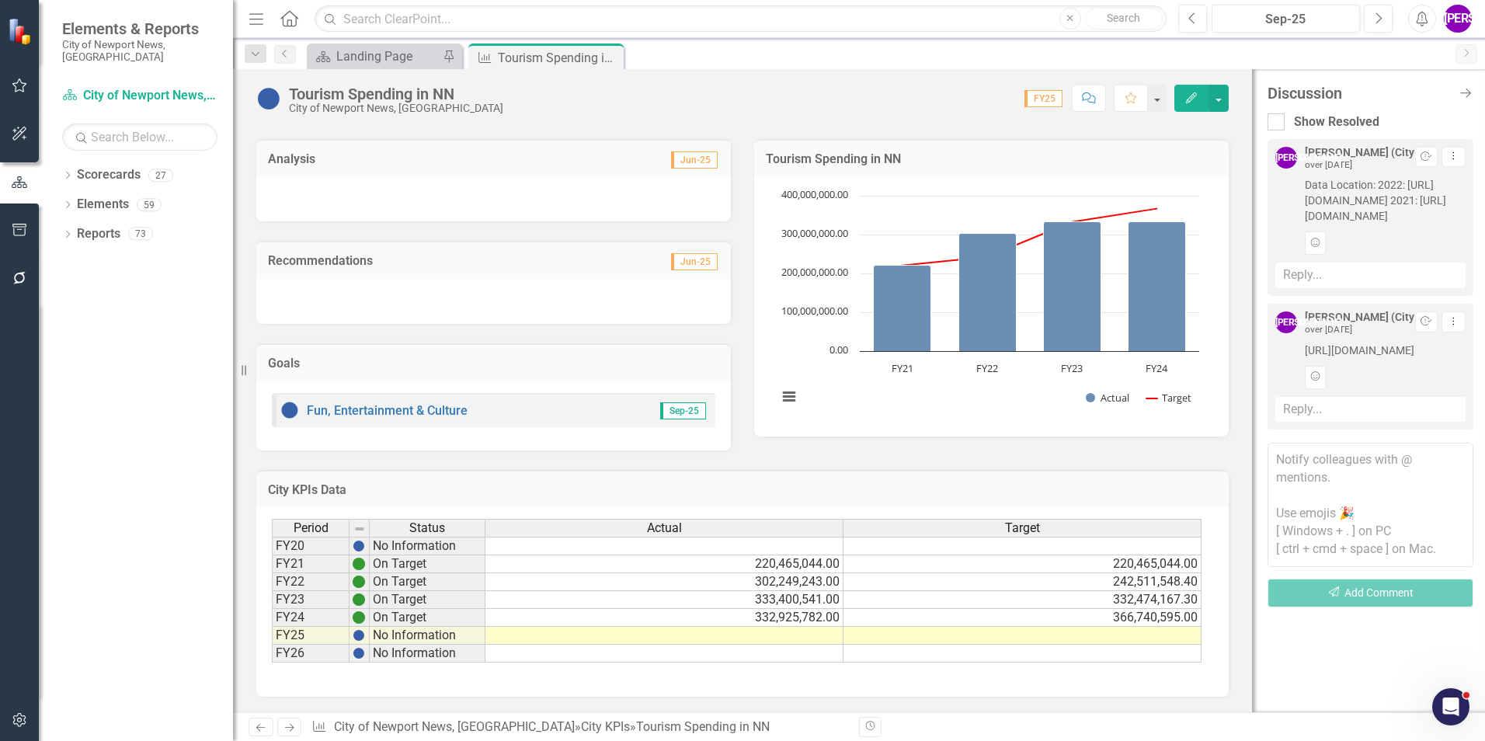
scroll to position [140, 0]
drag, startPoint x: 1304, startPoint y: 363, endPoint x: 1446, endPoint y: 443, distance: 163.1
click at [1446, 388] on div "JA Jeffery Allbright (City Manager's Office) over 1 year ago Resolve Dropdown M…" at bounding box center [1370, 349] width 190 height 77
copy span "https://www.newport-news.org/media/releases/663/Media%20Release%20-%202023-09-2…"
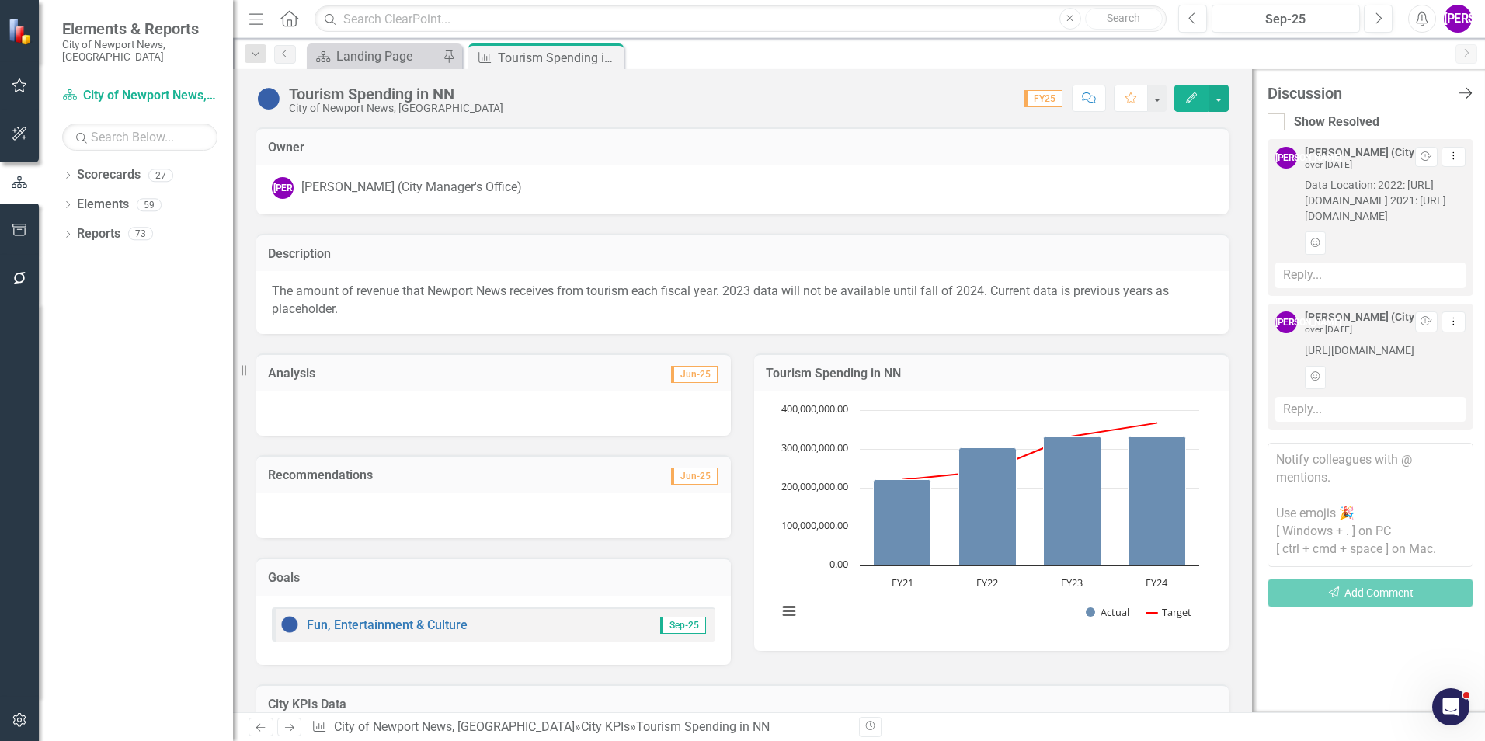
click at [1462, 99] on div "Discussion Close Discussion Bar" at bounding box center [1370, 93] width 206 height 17
click at [1466, 94] on icon "Close Discussion Bar" at bounding box center [1464, 92] width 19 height 15
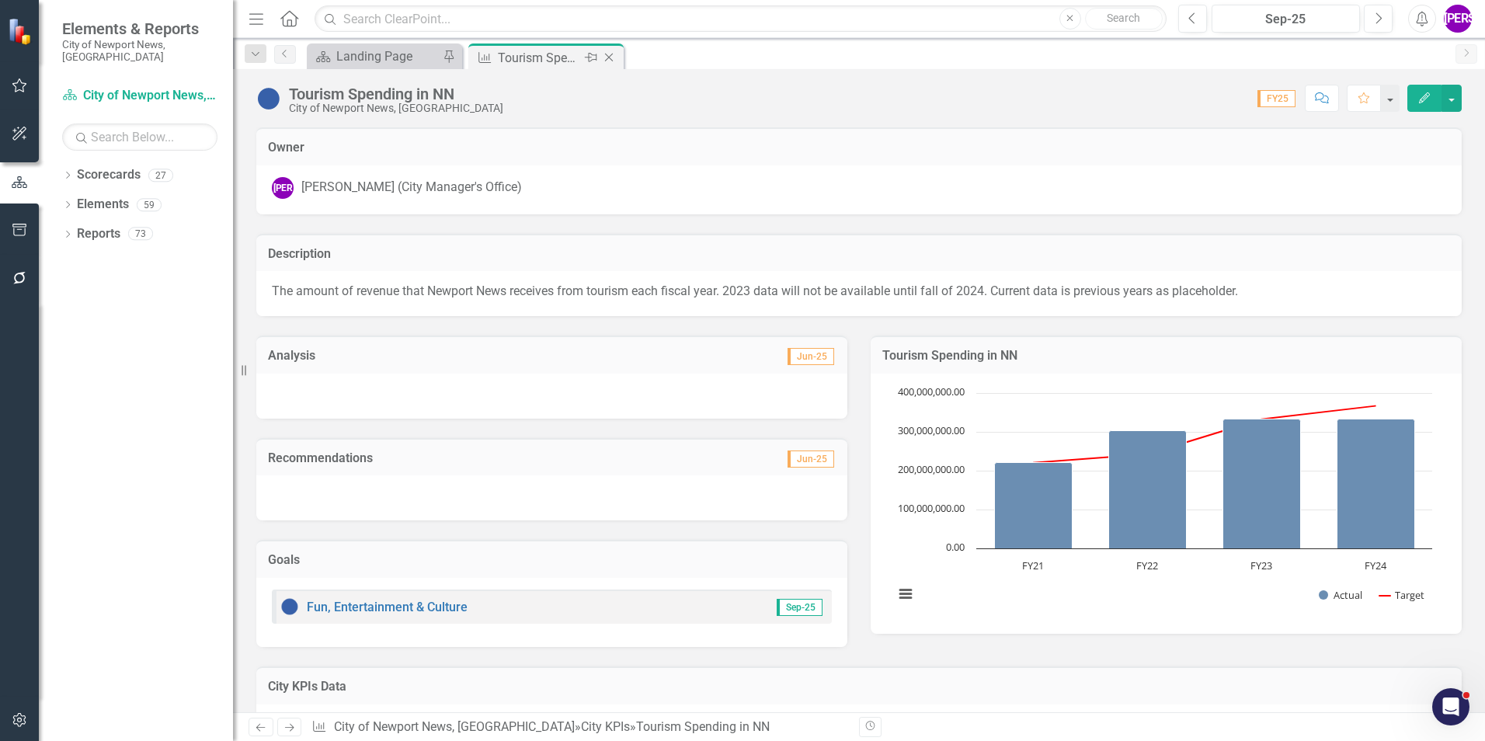
click at [610, 57] on icon at bounding box center [609, 58] width 9 height 9
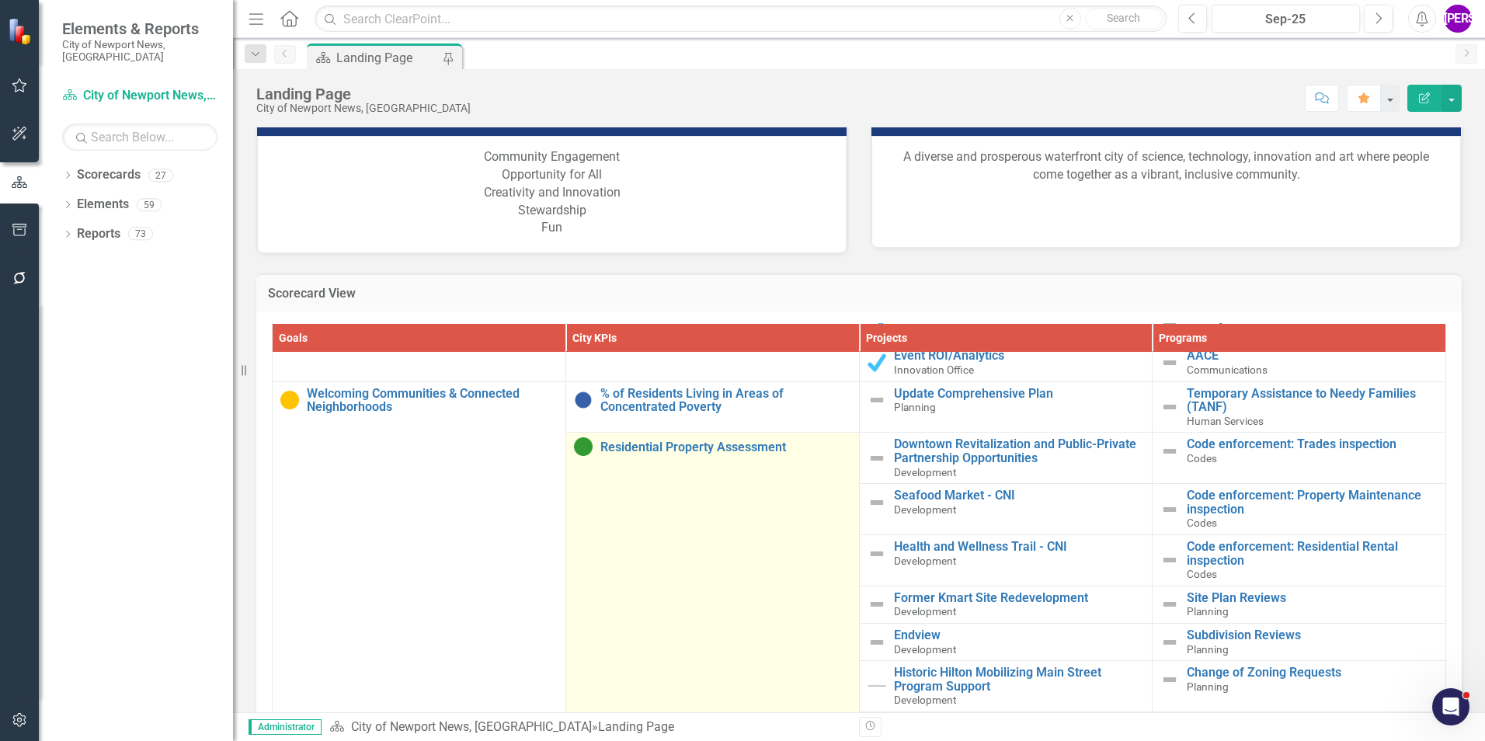
scroll to position [1165, 0]
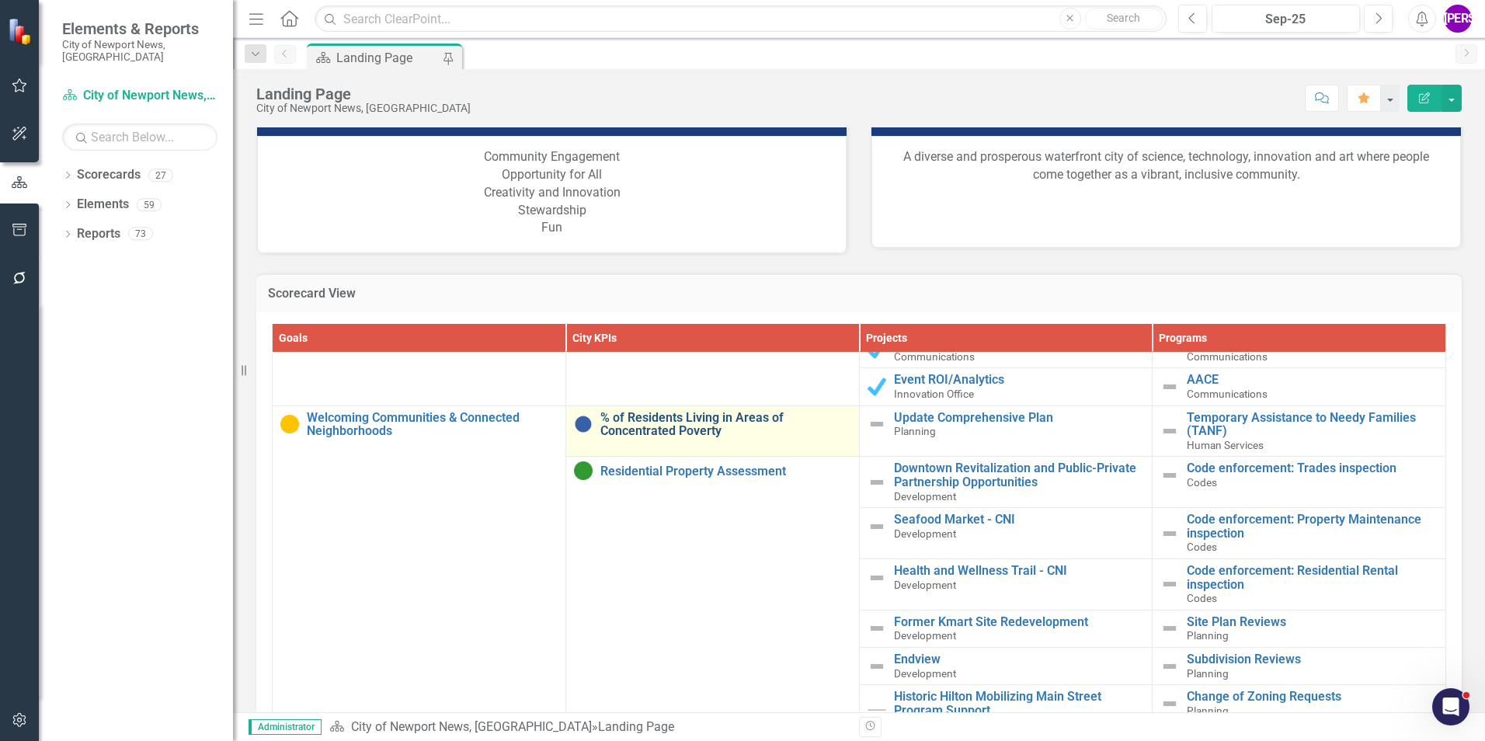
click at [697, 428] on link "% of Residents Living in Areas of Concentrated Poverty" at bounding box center [725, 424] width 251 height 27
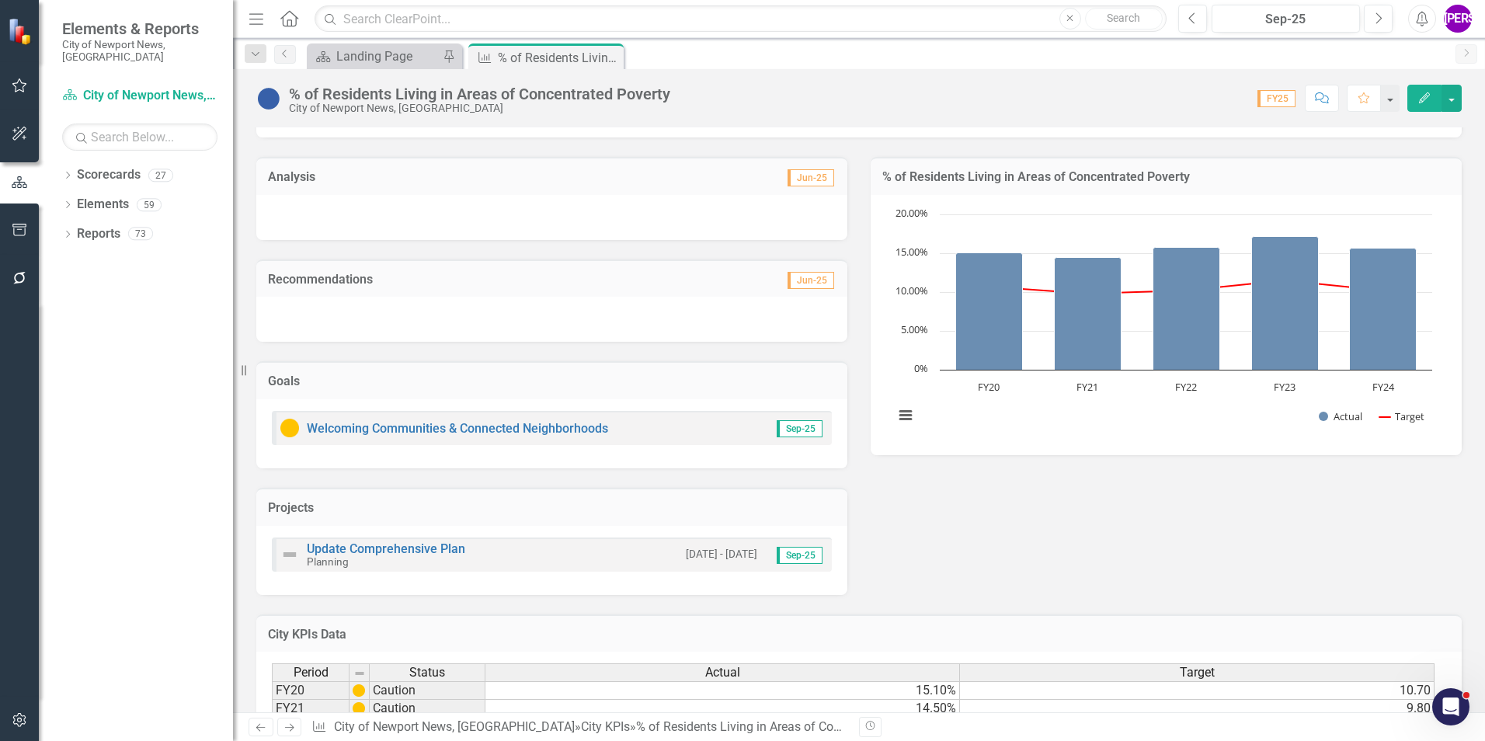
scroll to position [320, 0]
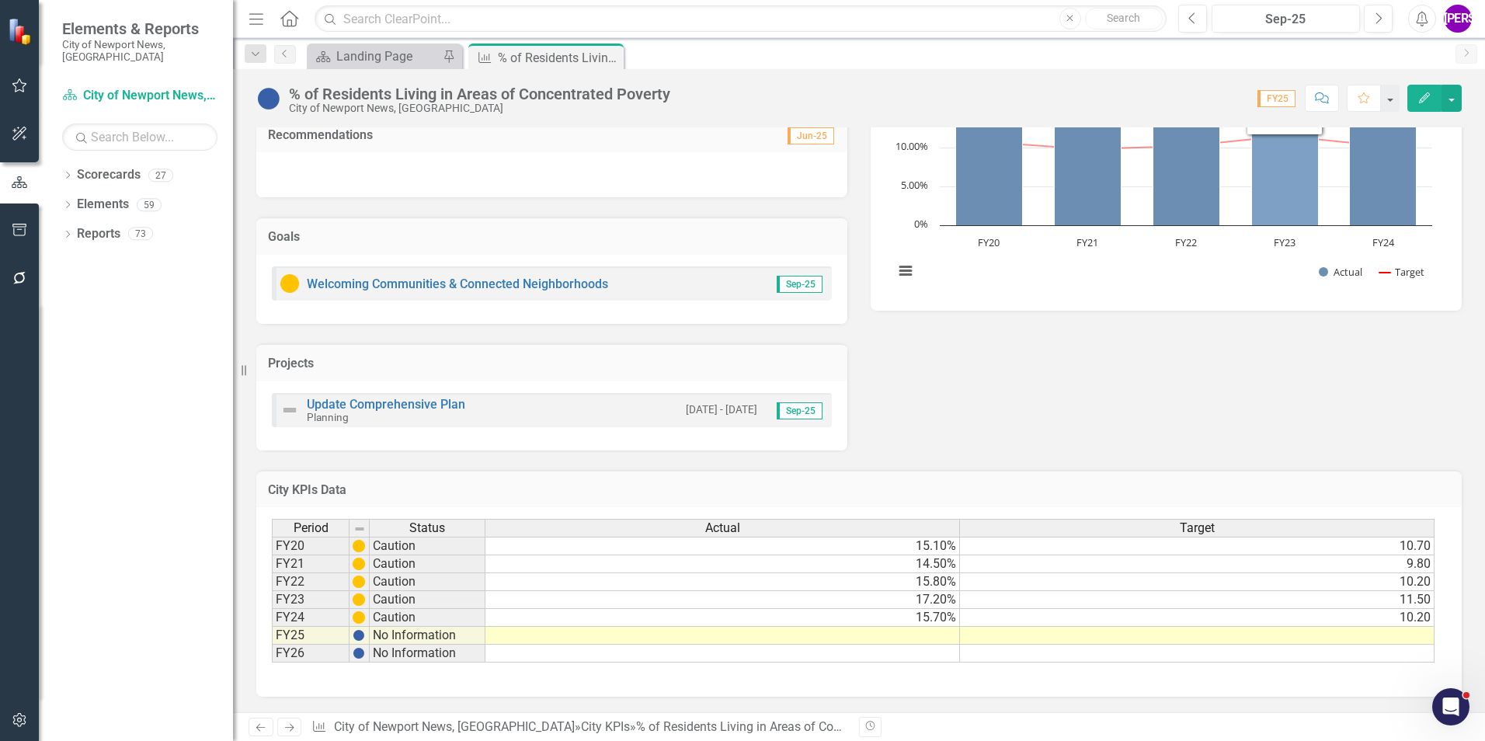
click at [1315, 98] on icon "Comment" at bounding box center [1322, 97] width 14 height 11
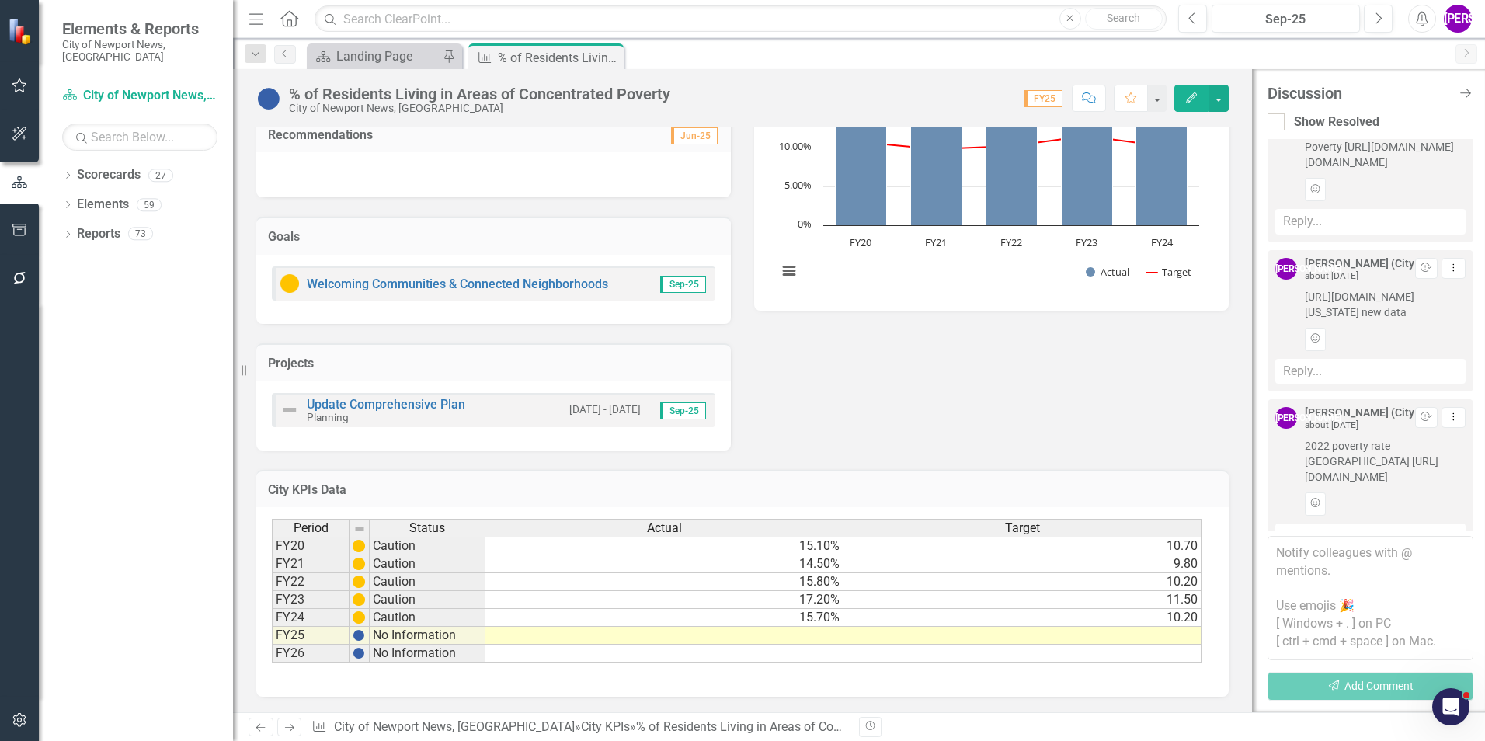
scroll to position [0, 0]
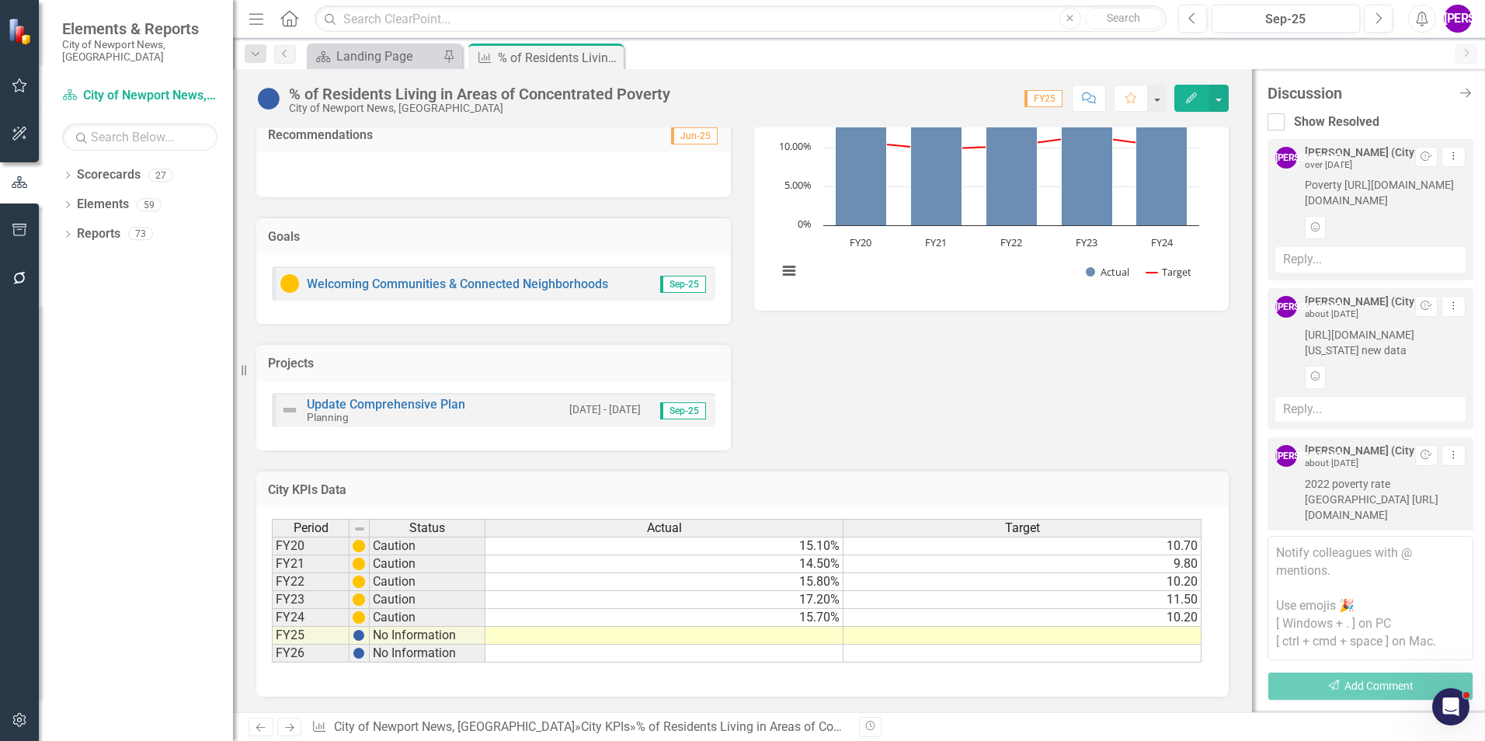
drag, startPoint x: 1303, startPoint y: 192, endPoint x: 1410, endPoint y: 238, distance: 115.8
click at [1410, 238] on div "JA Jeffery Allbright (City Manager's Office) over 1 year ago Resolve Dropdown M…" at bounding box center [1370, 193] width 190 height 92
copy span "Poverty https://data.census.gov/table/ACSST1Y2022.S1701?g=050XX00US51700"
drag, startPoint x: 1301, startPoint y: 364, endPoint x: 1407, endPoint y: 393, distance: 110.2
click at [1407, 388] on div "JA Jeffery Allbright (City Manager's Office) about 1 year ago Resolve Dropdown …" at bounding box center [1370, 342] width 190 height 92
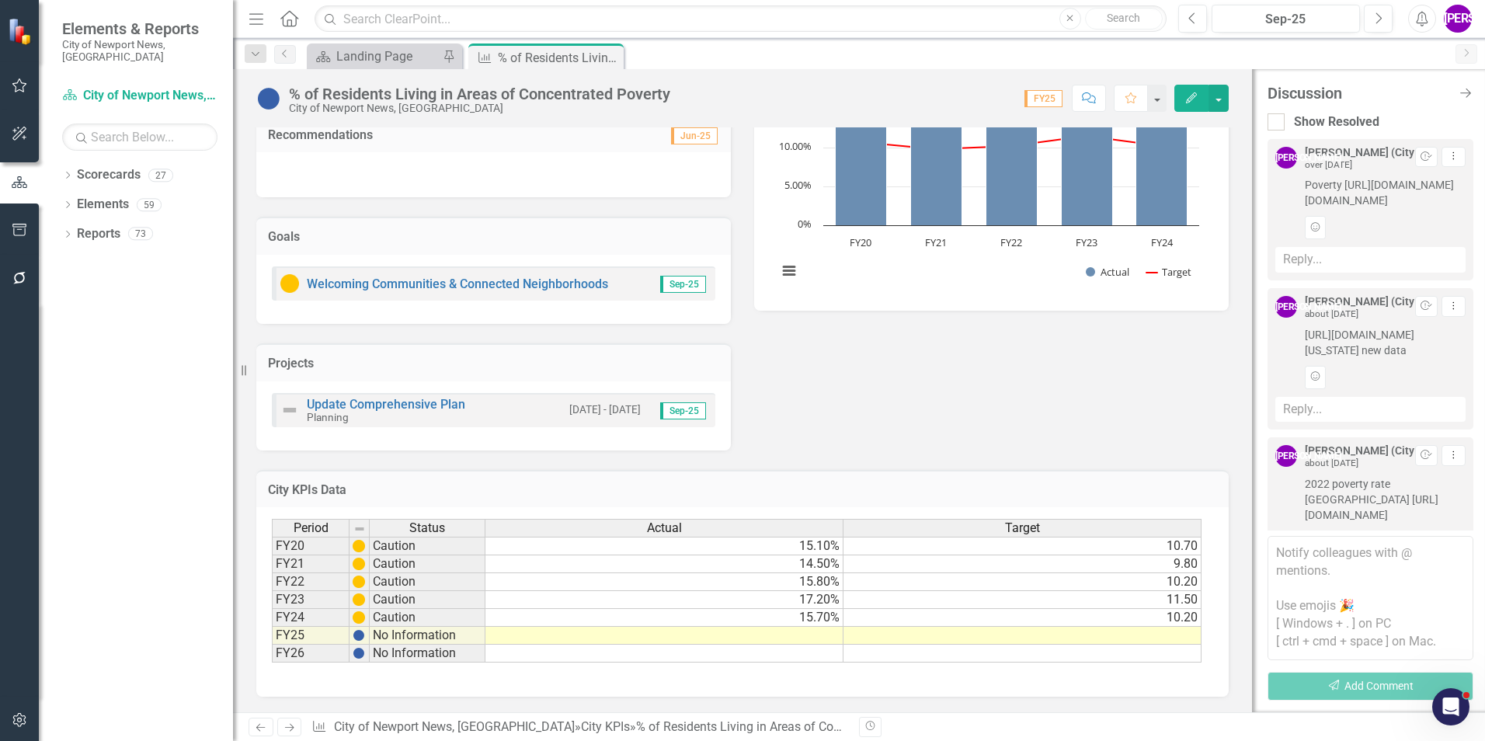
copy span "https://www.dss.virginia.gov/geninfo/ldss_profile/poverty/index.html new data"
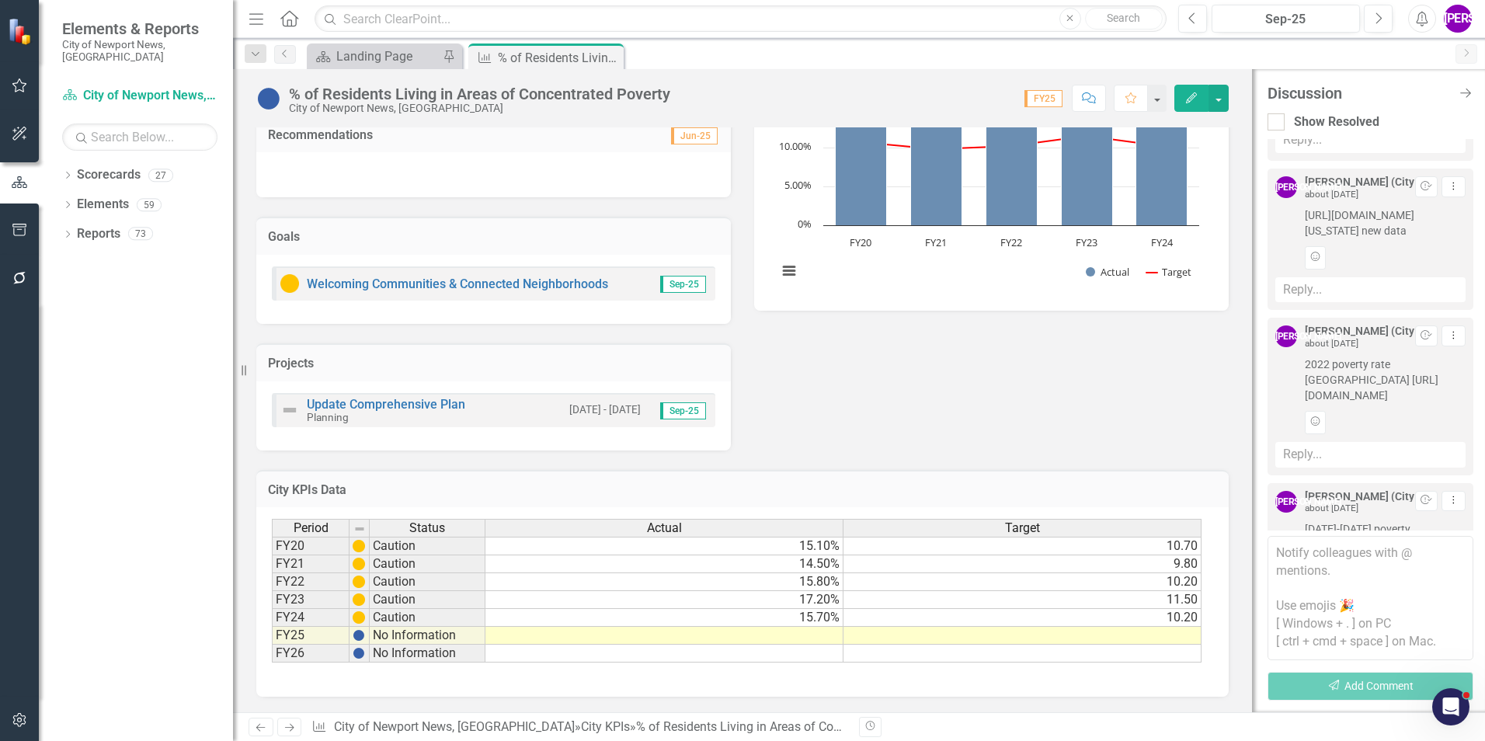
scroll to position [155, 0]
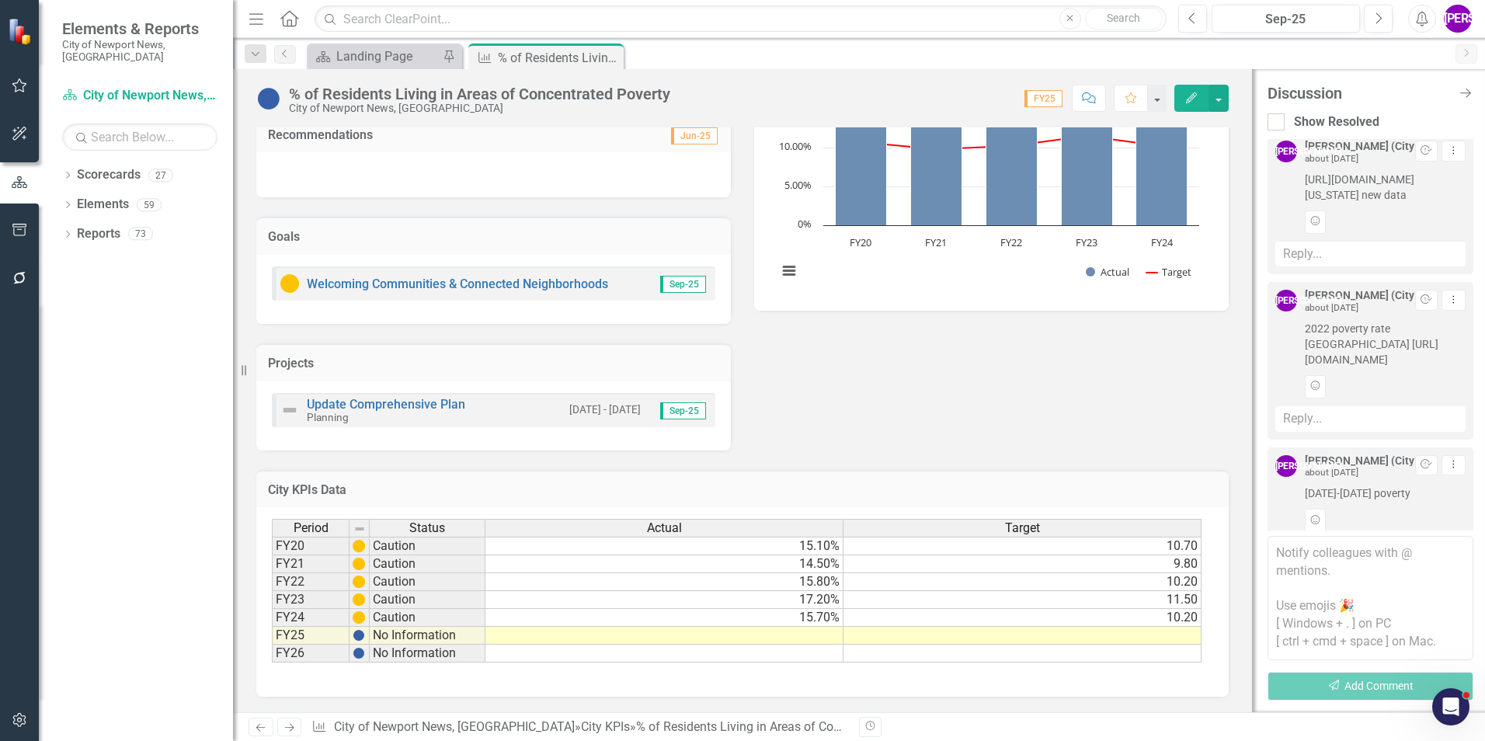
drag, startPoint x: 1295, startPoint y: 376, endPoint x: 1389, endPoint y: 416, distance: 102.3
click at [1389, 398] on div "JA Jeffery Allbright (City Manager's Office) about 1 year ago Resolve Dropdown …" at bounding box center [1370, 344] width 190 height 108
copy span "2022 poverty rate USA https://www.census.gov/library/publications/2023/demo/p60…"
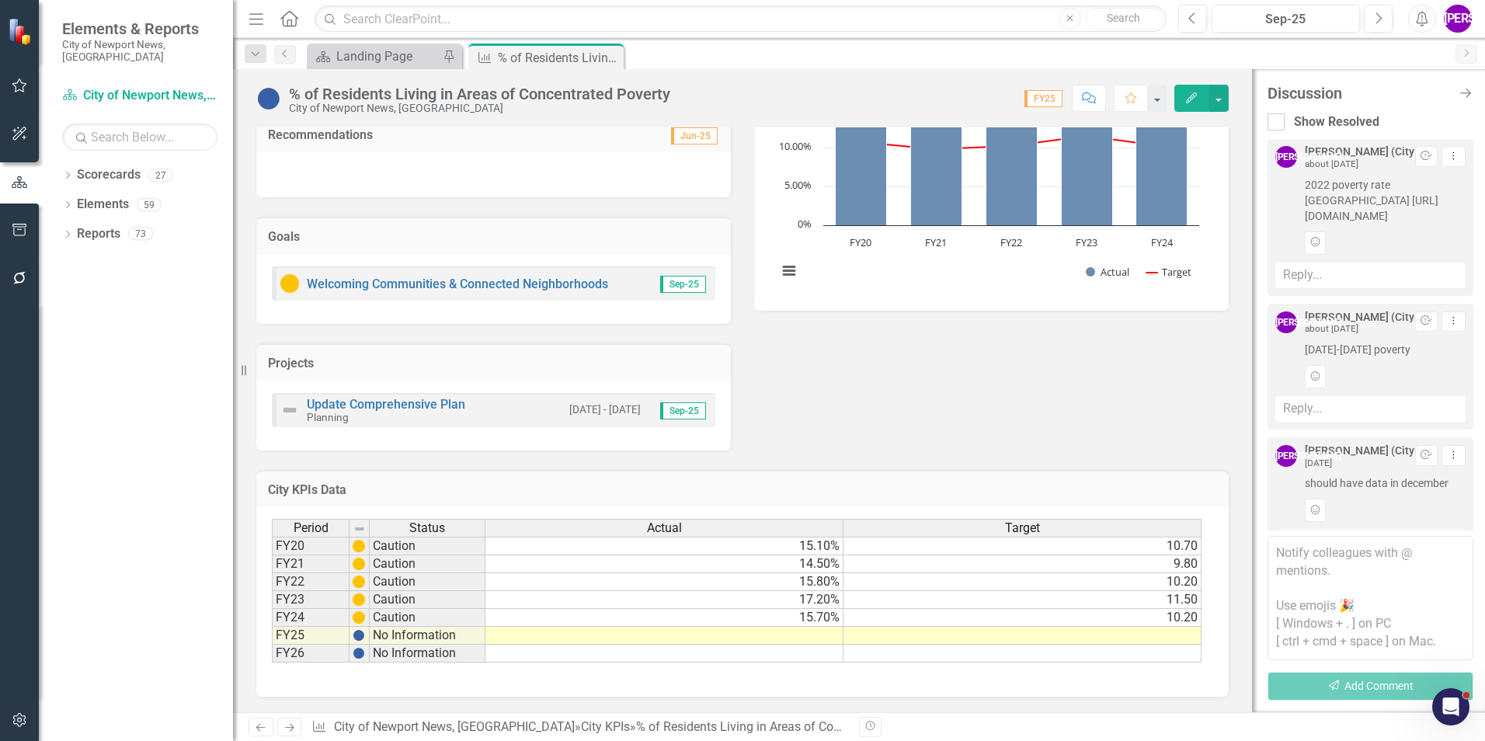
scroll to position [311, 0]
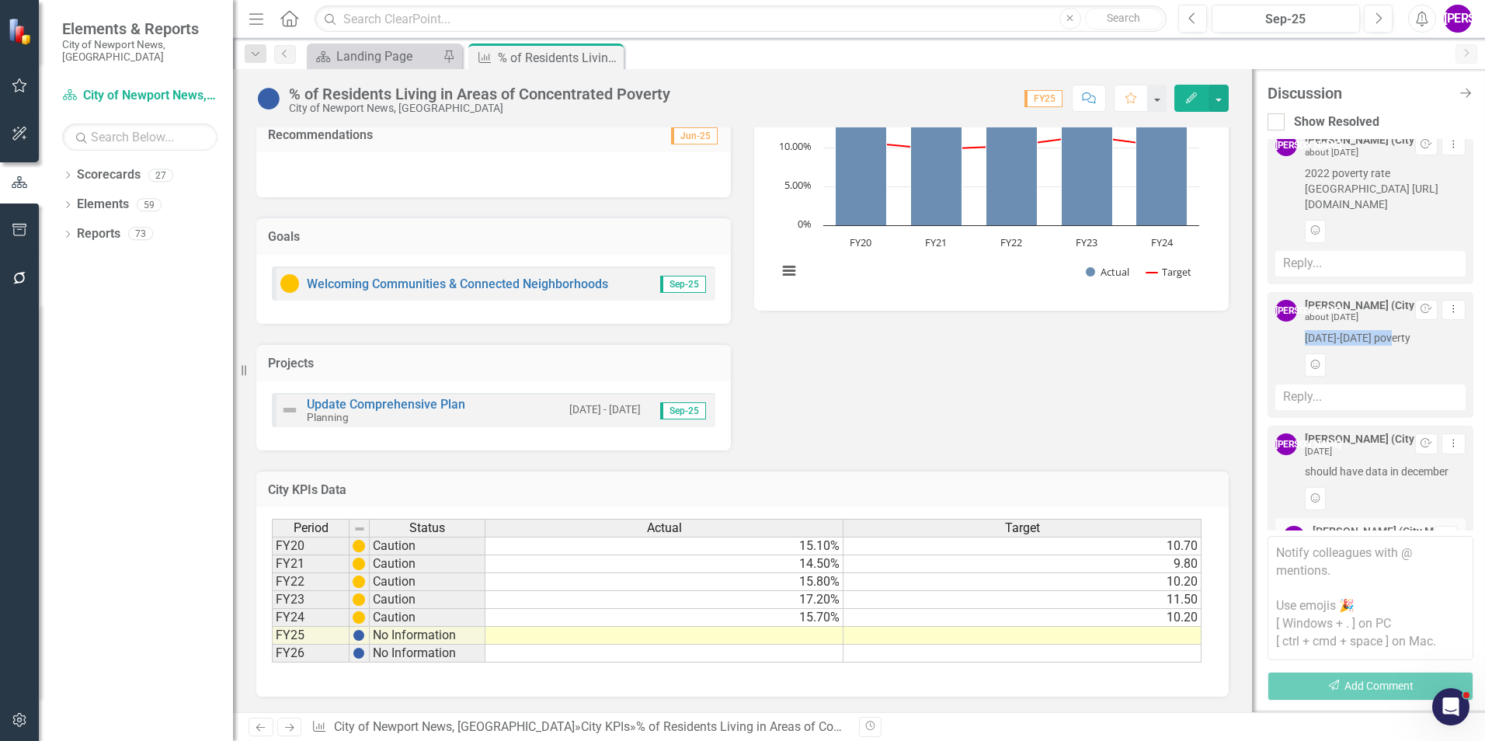
drag, startPoint x: 1302, startPoint y: 398, endPoint x: 1399, endPoint y: 395, distance: 97.2
click at [1399, 377] on div "JA Jeffery Allbright (City Manager's Office) about 1 year ago Resolve Dropdown …" at bounding box center [1370, 338] width 190 height 77
copy span "2019-2020 poverty"
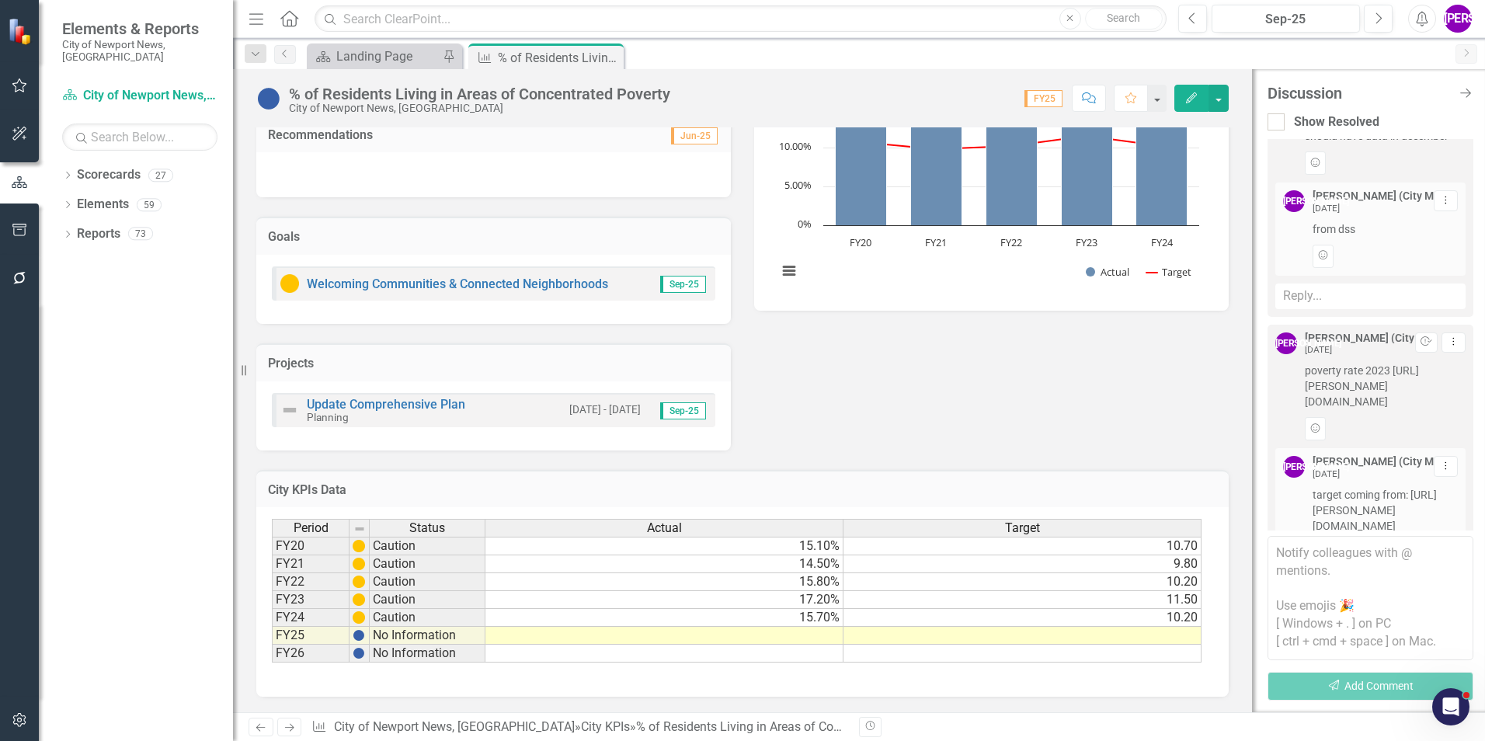
scroll to position [777, 0]
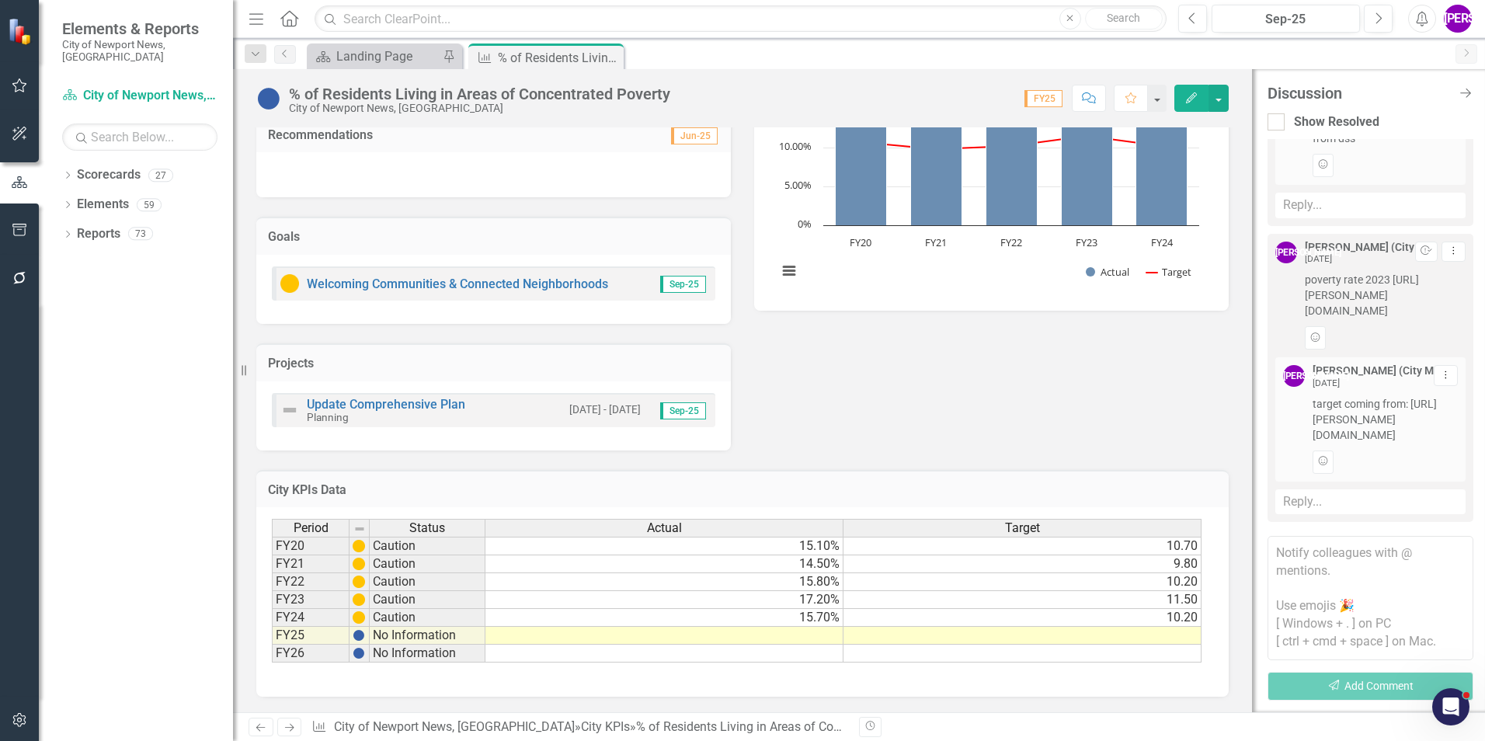
drag, startPoint x: 1300, startPoint y: 301, endPoint x: 1454, endPoint y: 335, distance: 157.4
click at [1454, 335] on div "JA Jeffery Allbright (City Manager's Office) 9 months ago Resolve Dropdown Menu…" at bounding box center [1370, 378] width 206 height 289
copy span "poverty rate 2023 https://fred.stlouisfed.org/series/PPAAVA51700A156NCEN"
drag, startPoint x: 1307, startPoint y: 387, endPoint x: 1405, endPoint y: 429, distance: 106.8
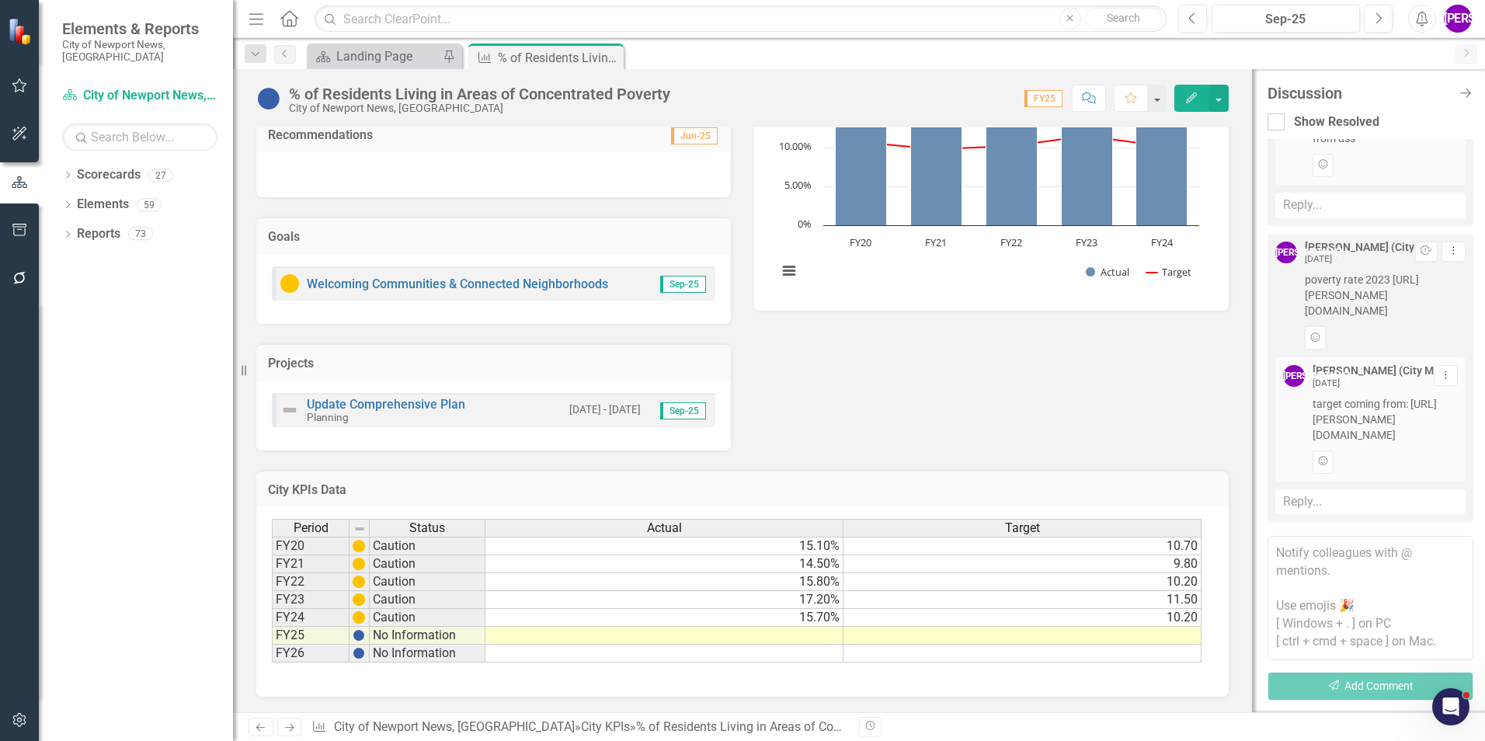
click at [1405, 429] on div "JA Jeffery Allbright (City Manager's Office) 9 months ago Dropdown Menu target …" at bounding box center [1370, 419] width 175 height 108
copy span "target coming from: https://fred.stlouisfed.org/series/PPAAVA51000A156NCEN"
click at [612, 56] on icon "Close" at bounding box center [609, 57] width 16 height 12
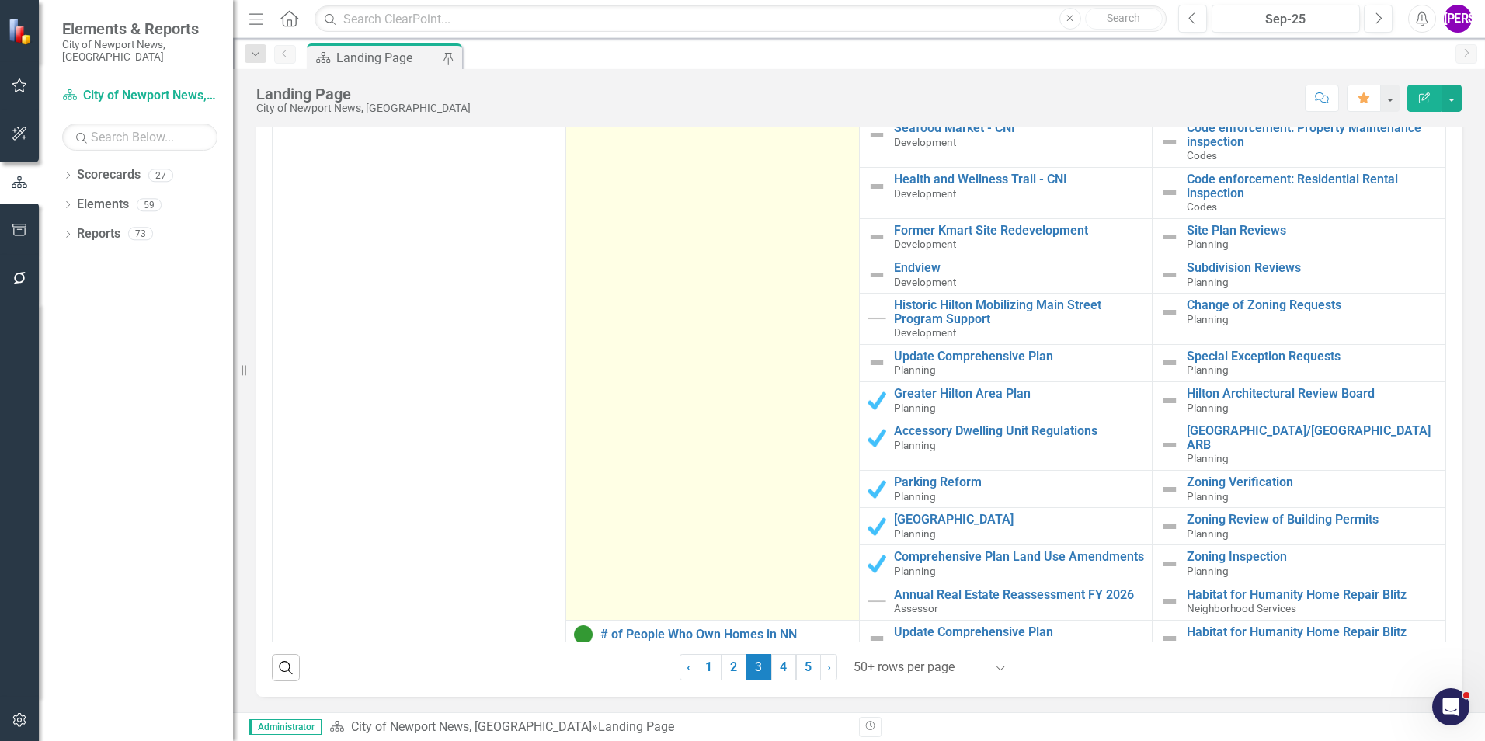
scroll to position [1087, 0]
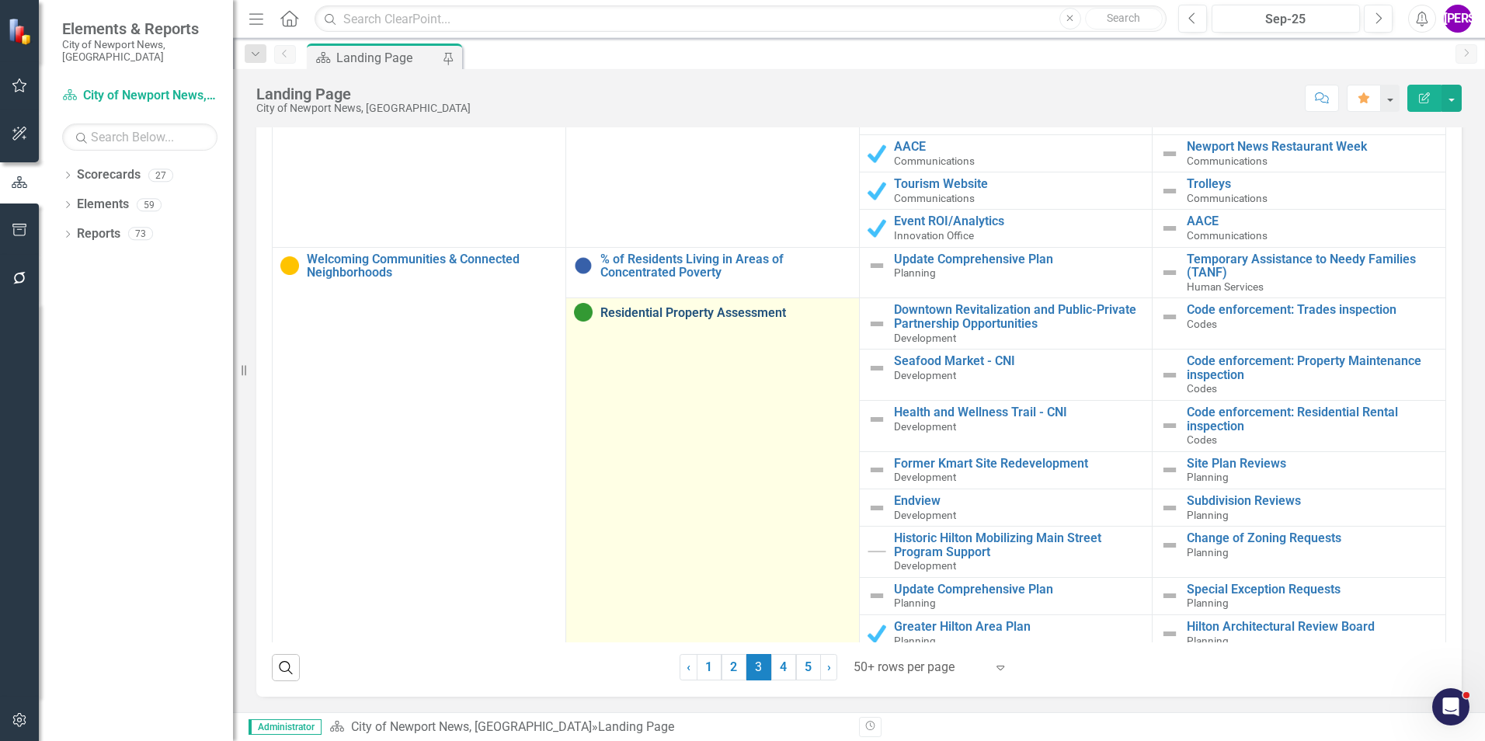
click at [698, 316] on link "Residential Property Assessment" at bounding box center [725, 313] width 251 height 14
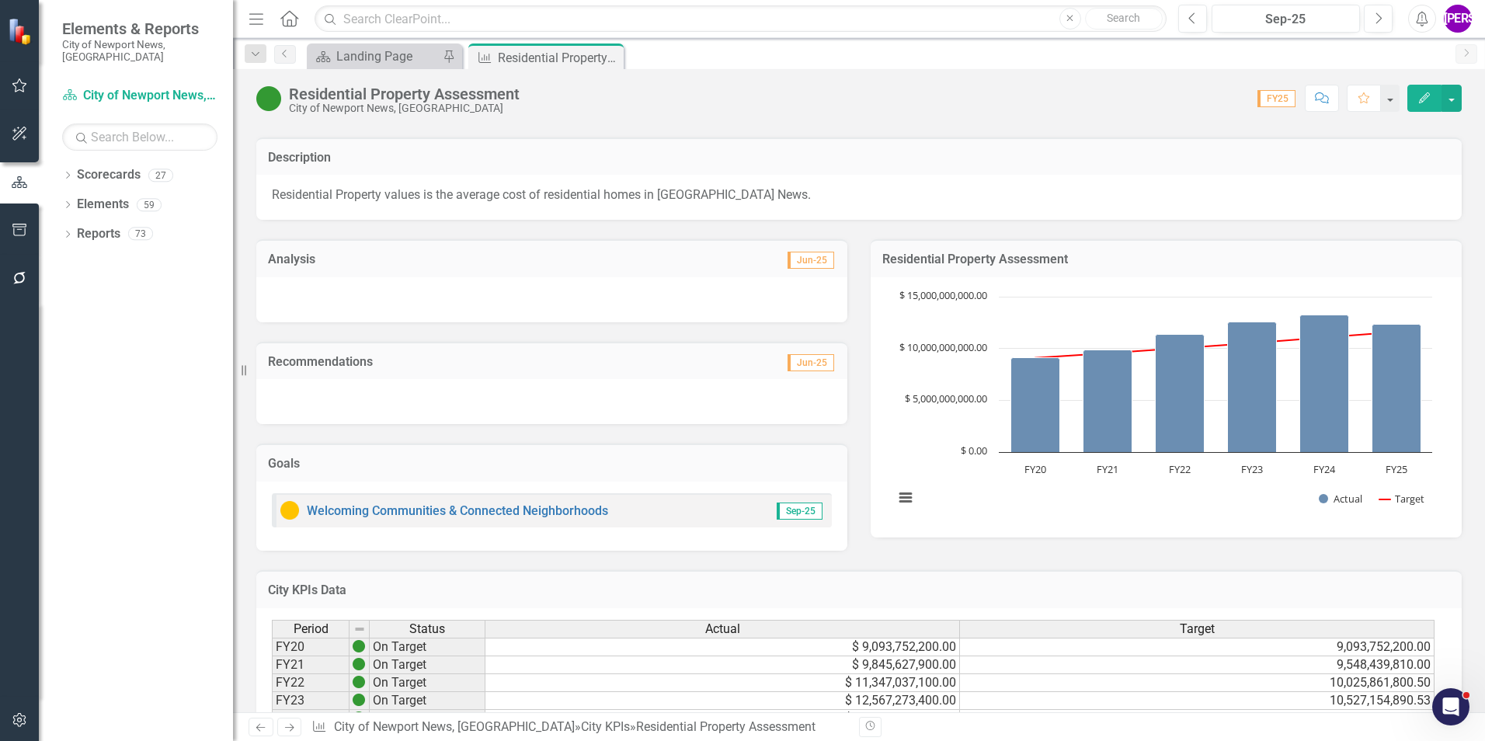
scroll to position [197, 0]
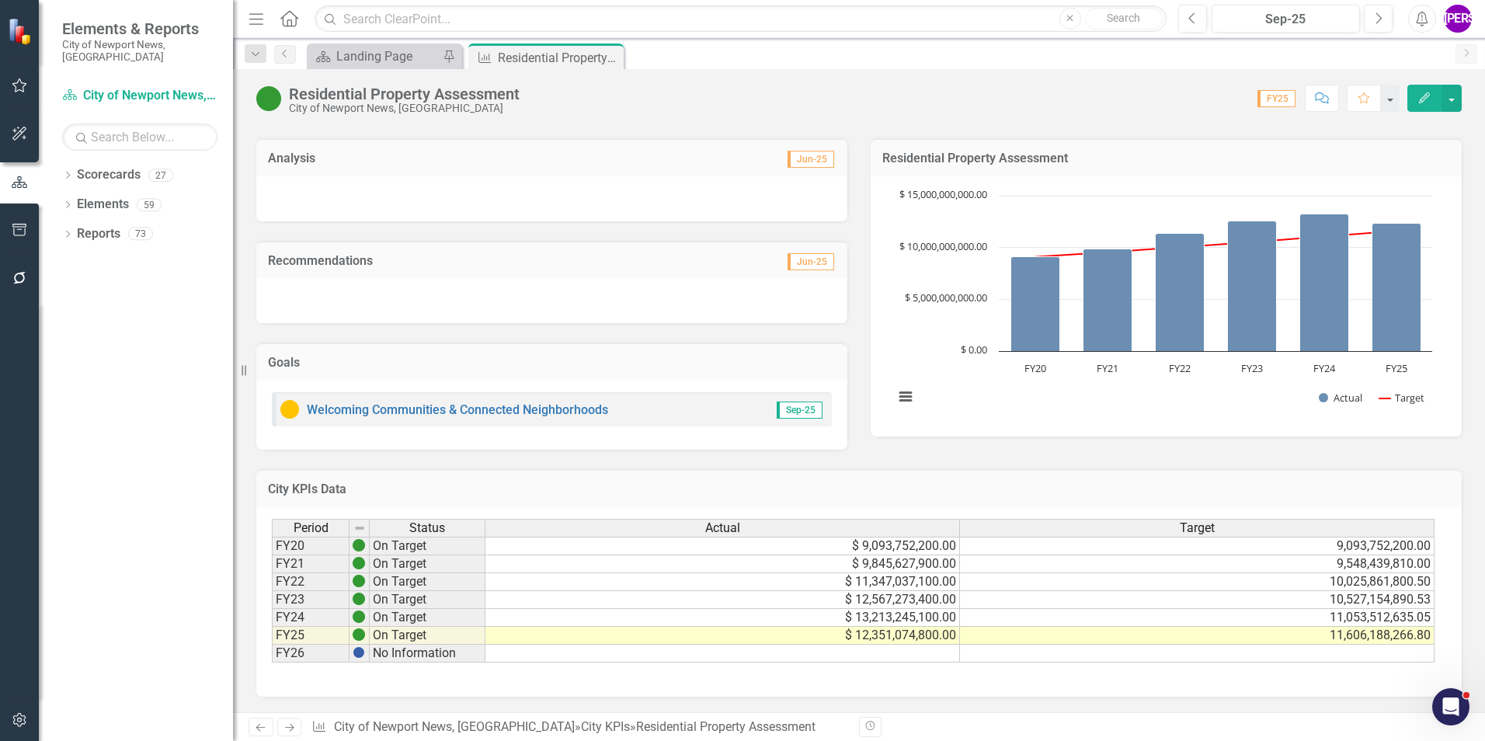
click at [1326, 96] on icon "Comment" at bounding box center [1322, 97] width 14 height 11
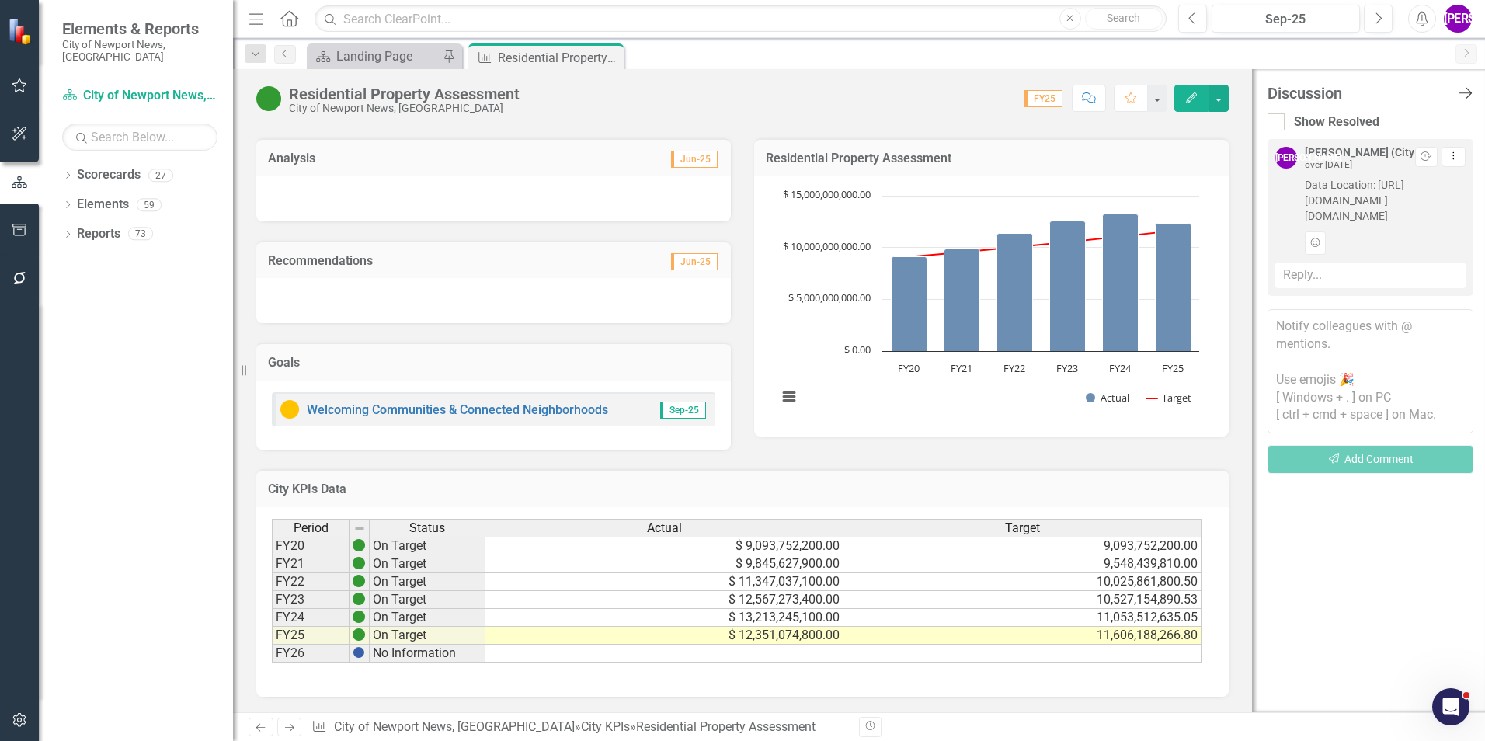
click at [1465, 93] on icon at bounding box center [1465, 93] width 13 height 11
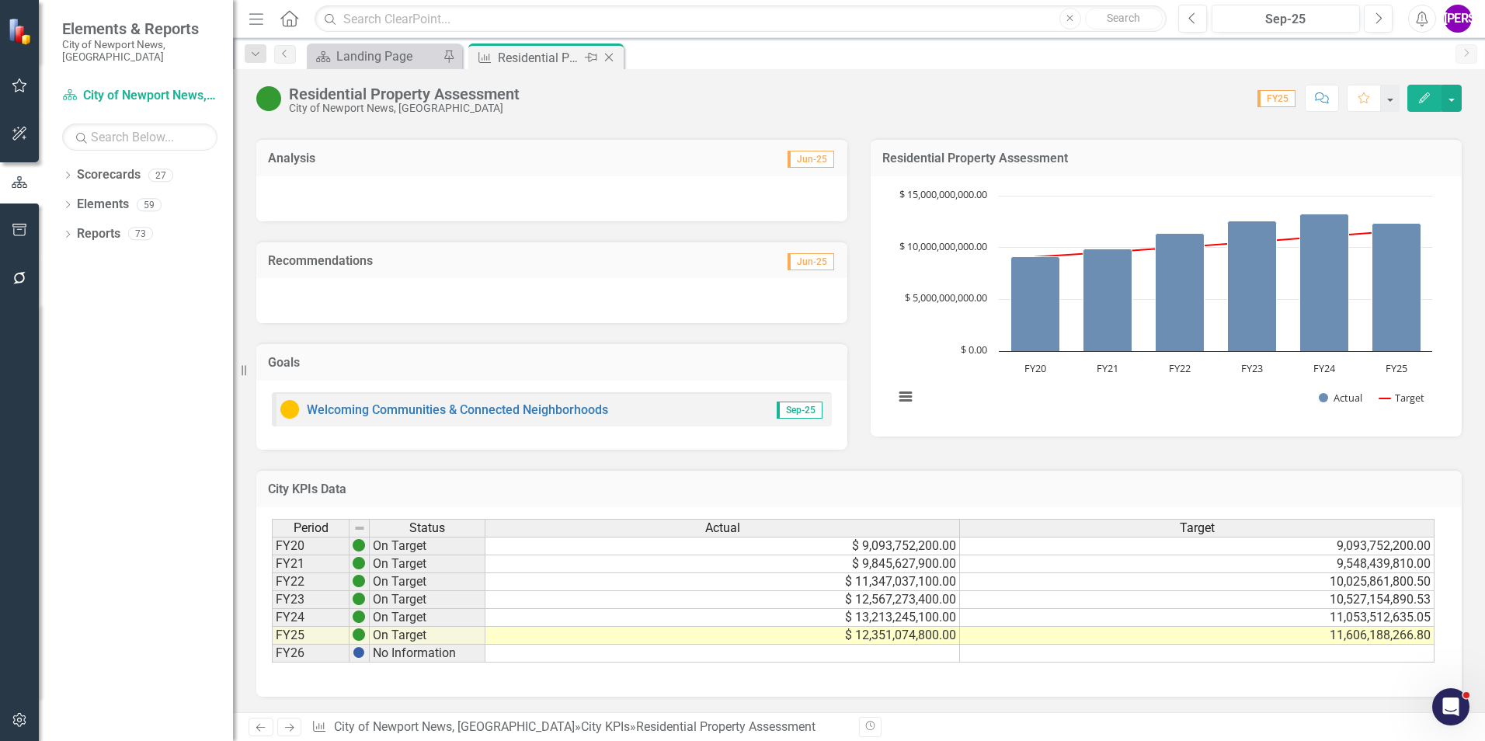
click at [612, 55] on icon "Close" at bounding box center [609, 57] width 16 height 12
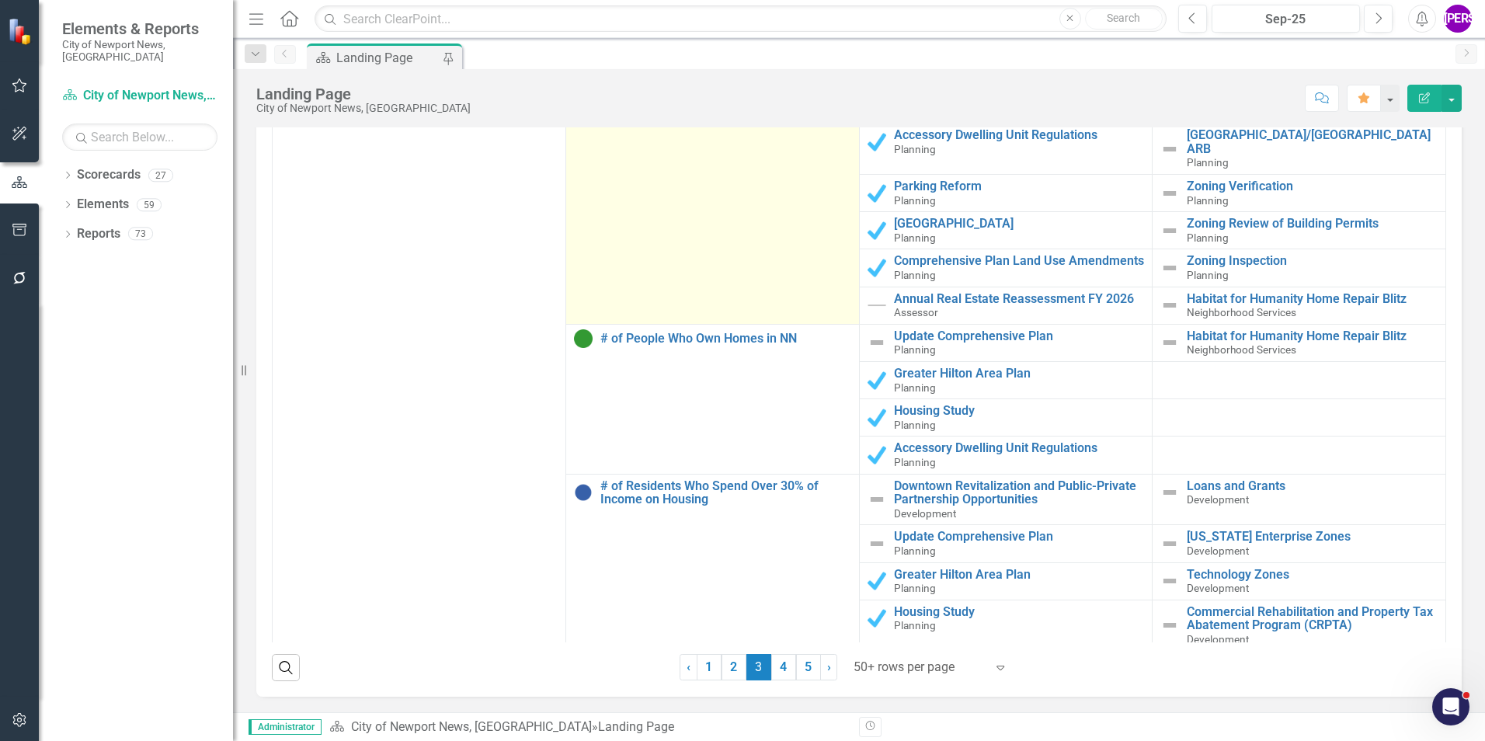
scroll to position [1553, 0]
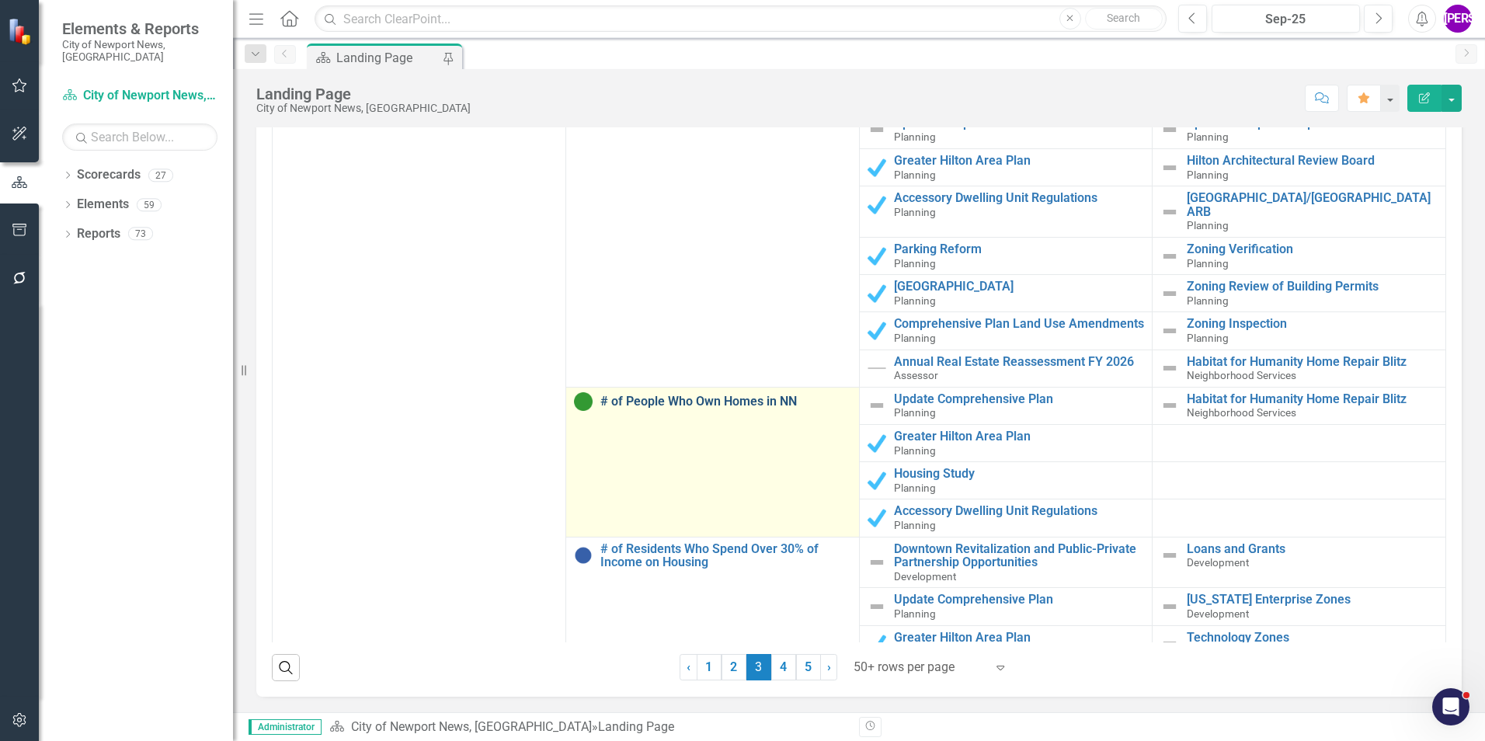
click at [753, 397] on link "# of People Who Own Homes in NN" at bounding box center [725, 402] width 251 height 14
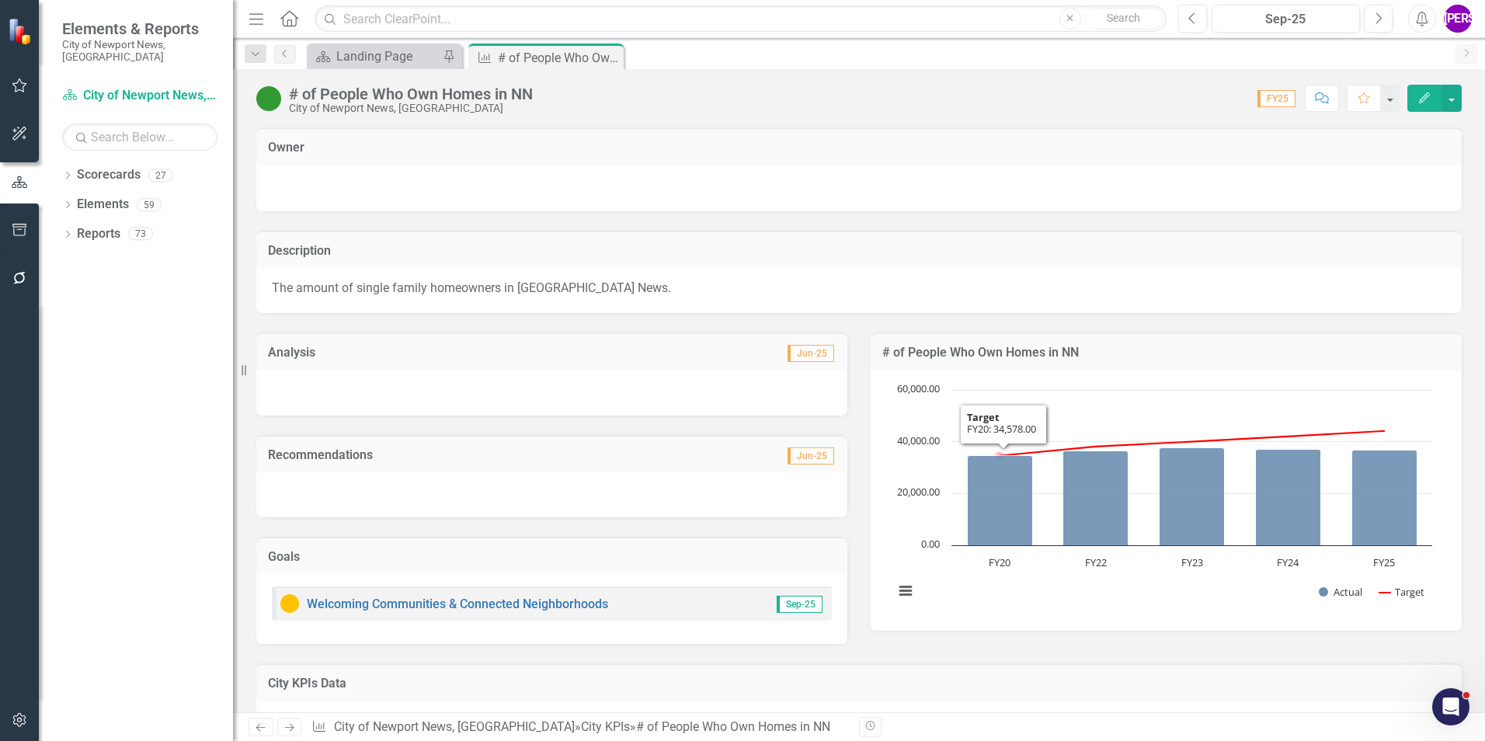
scroll to position [194, 0]
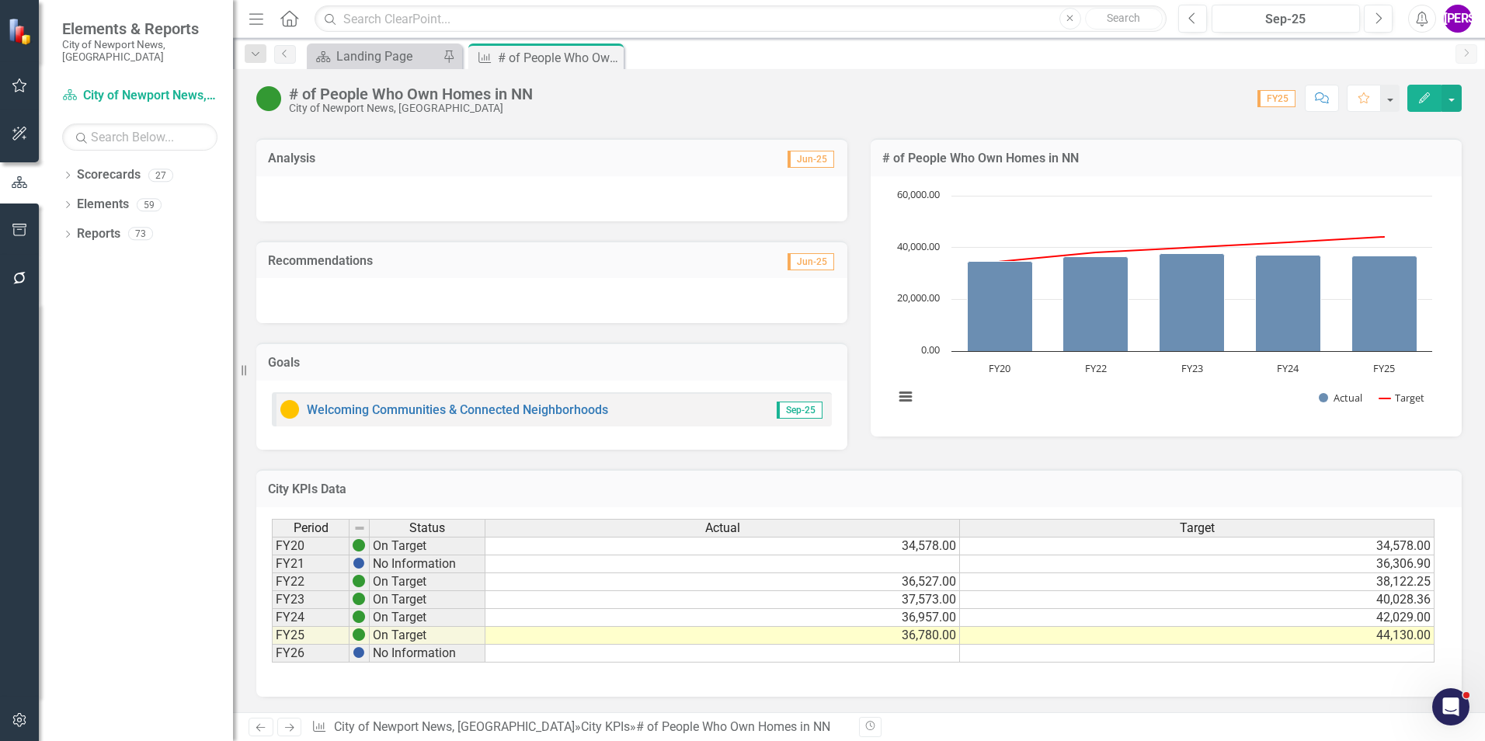
click at [1318, 89] on button "Comment" at bounding box center [1322, 98] width 34 height 27
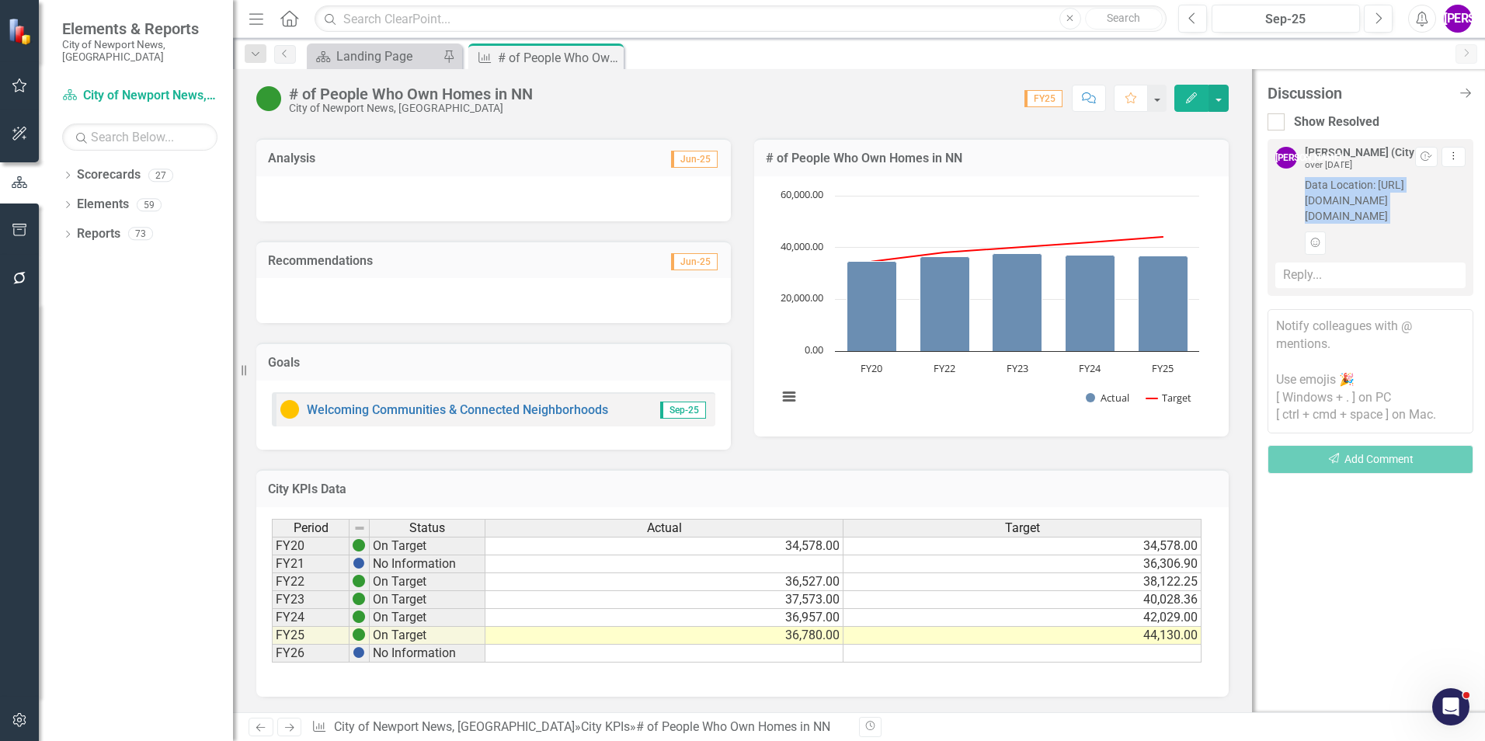
drag, startPoint x: 1301, startPoint y: 186, endPoint x: 1406, endPoint y: 261, distance: 128.7
click at [1406, 255] on div "JA Jeffery Allbright (City Manager's Office) over 1 year ago Resolve Dropdown M…" at bounding box center [1370, 201] width 190 height 108
copy div "Data Location: https://data.census.gov/table/ACSDP1Y2022.DP04?q=home%20ownershi…"
click at [1440, 224] on span "Data Location: https://data.census.gov/table/ACSDP1Y2022.DP04?q=home%20ownershi…" at bounding box center [1385, 200] width 161 height 47
click at [609, 57] on icon "Close" at bounding box center [609, 57] width 16 height 12
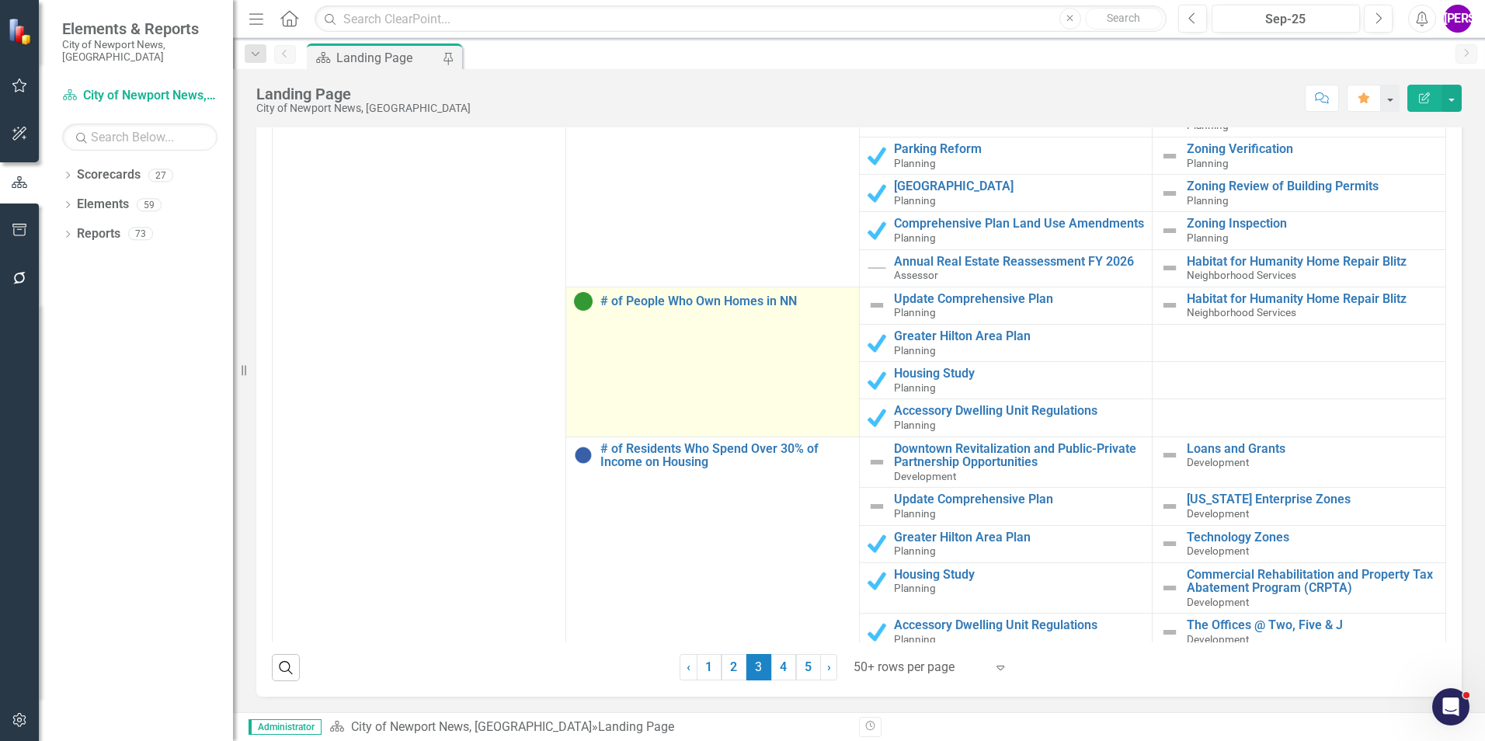
scroll to position [1786, 0]
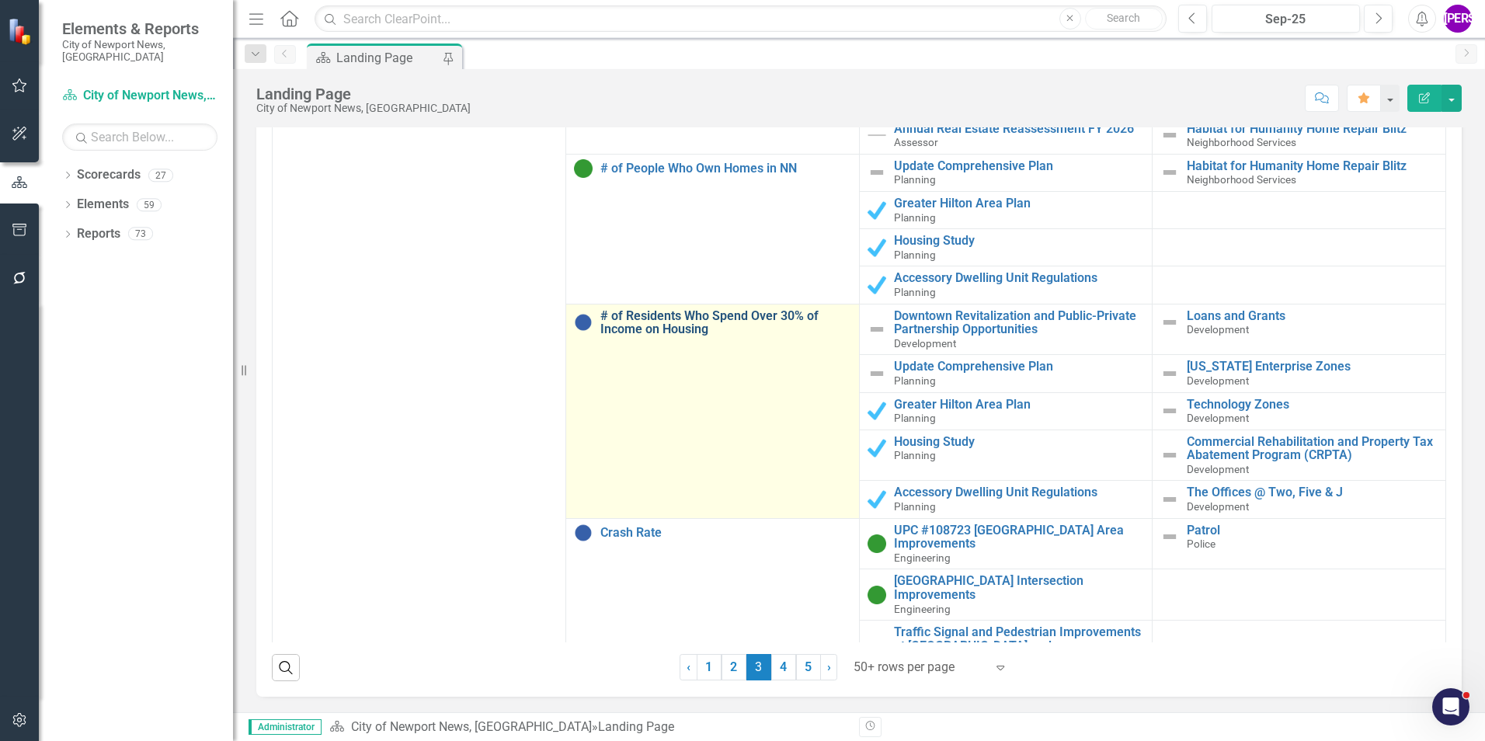
click at [672, 319] on link "# of Residents Who Spend Over 30% of Income on Housing" at bounding box center [725, 322] width 251 height 27
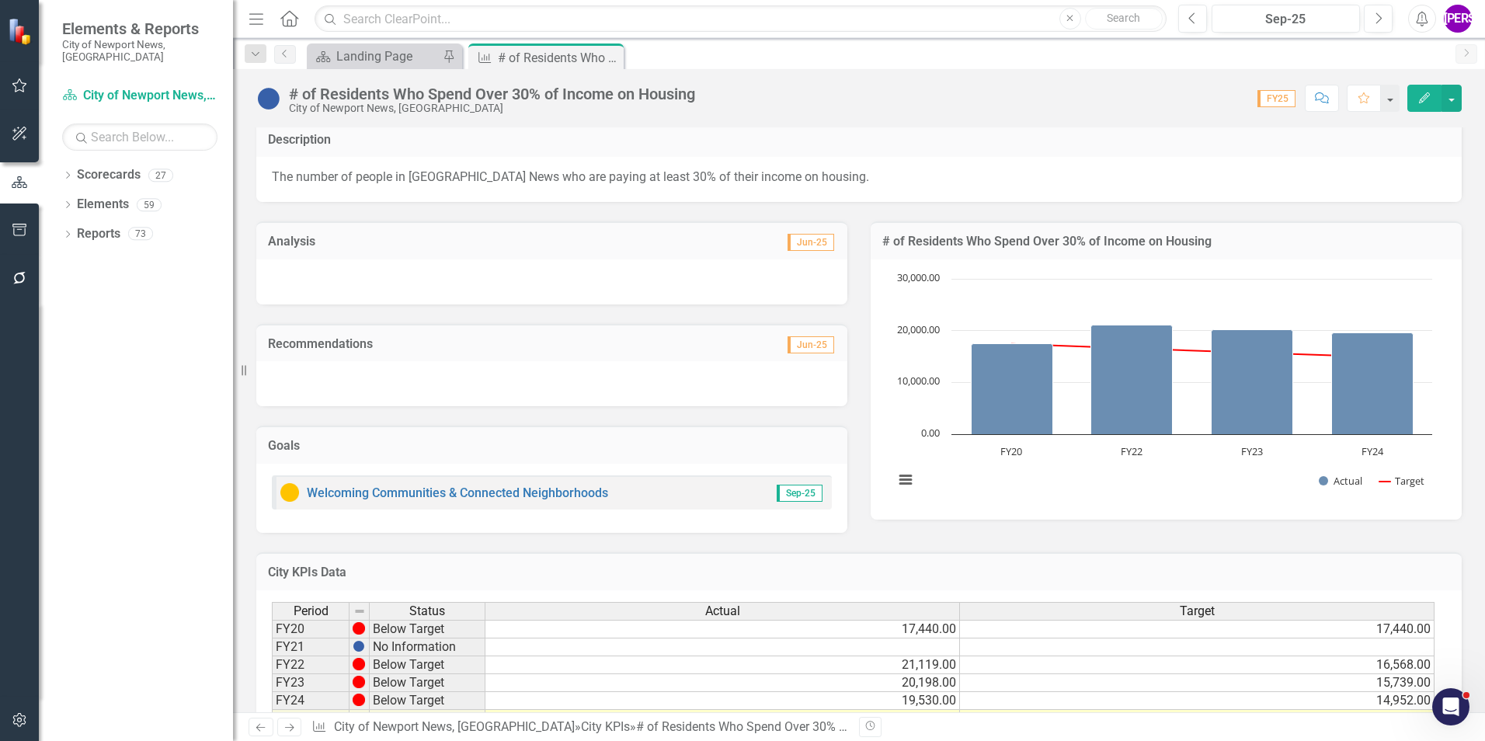
scroll to position [197, 0]
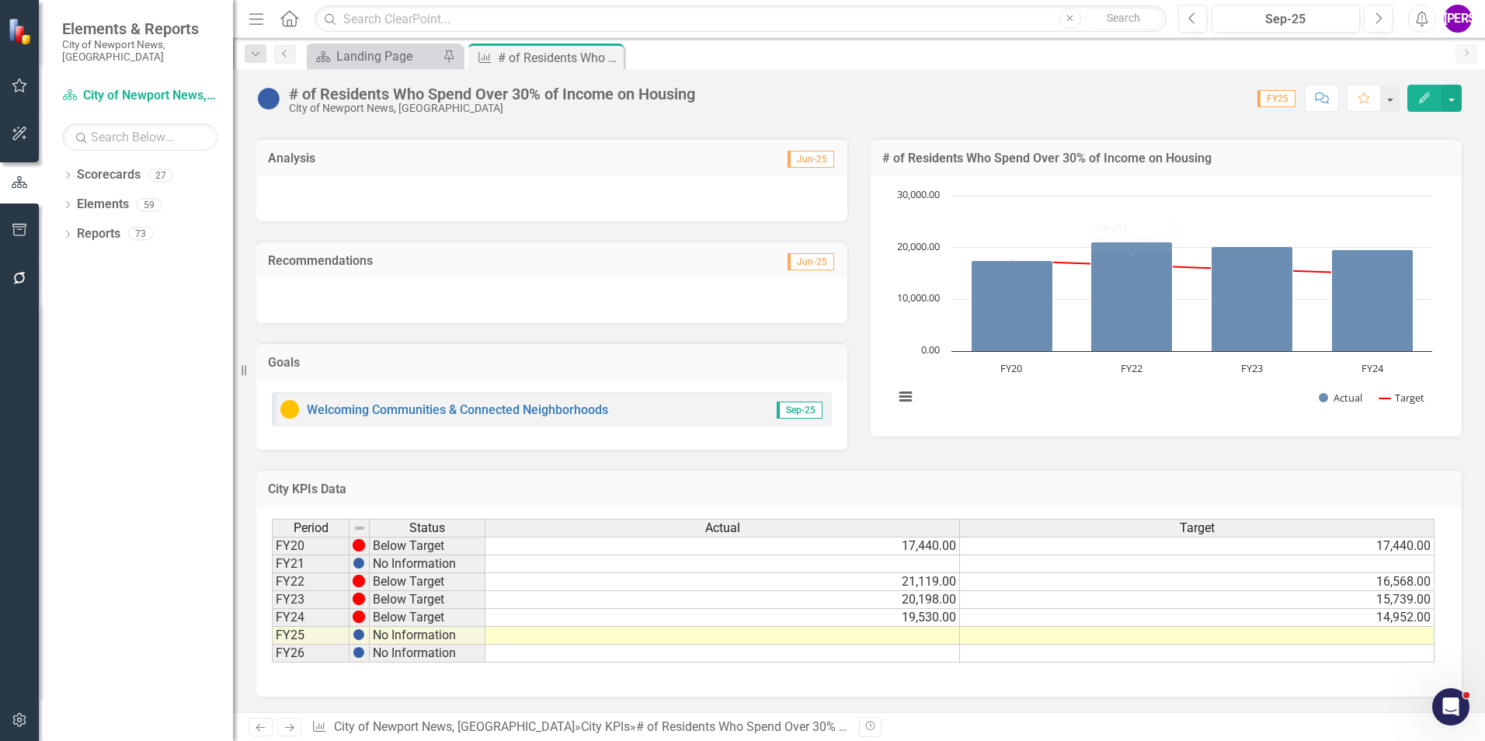
click at [1334, 104] on button "Comment" at bounding box center [1322, 98] width 34 height 27
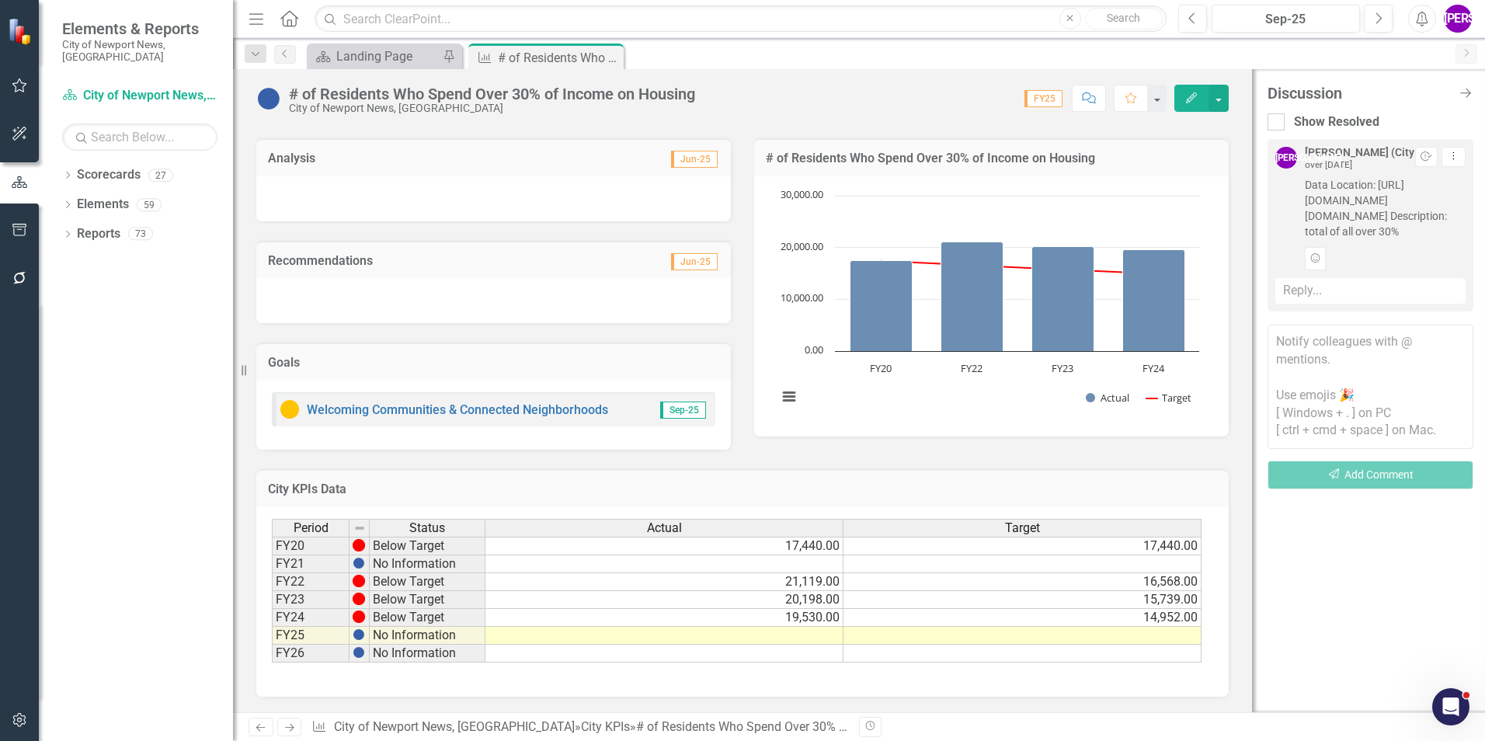
drag, startPoint x: 1296, startPoint y: 183, endPoint x: 1382, endPoint y: 263, distance: 117.1
click at [1382, 263] on div "JA Jeffery Allbright (City Manager's Office) over 1 year ago Resolve Dropdown M…" at bounding box center [1370, 208] width 190 height 123
copy span "Data Location: https://data.census.gov/table/ACSDP1Y2022.DP04?q=home%20ownershi…"
click at [611, 54] on icon "Close" at bounding box center [609, 57] width 16 height 12
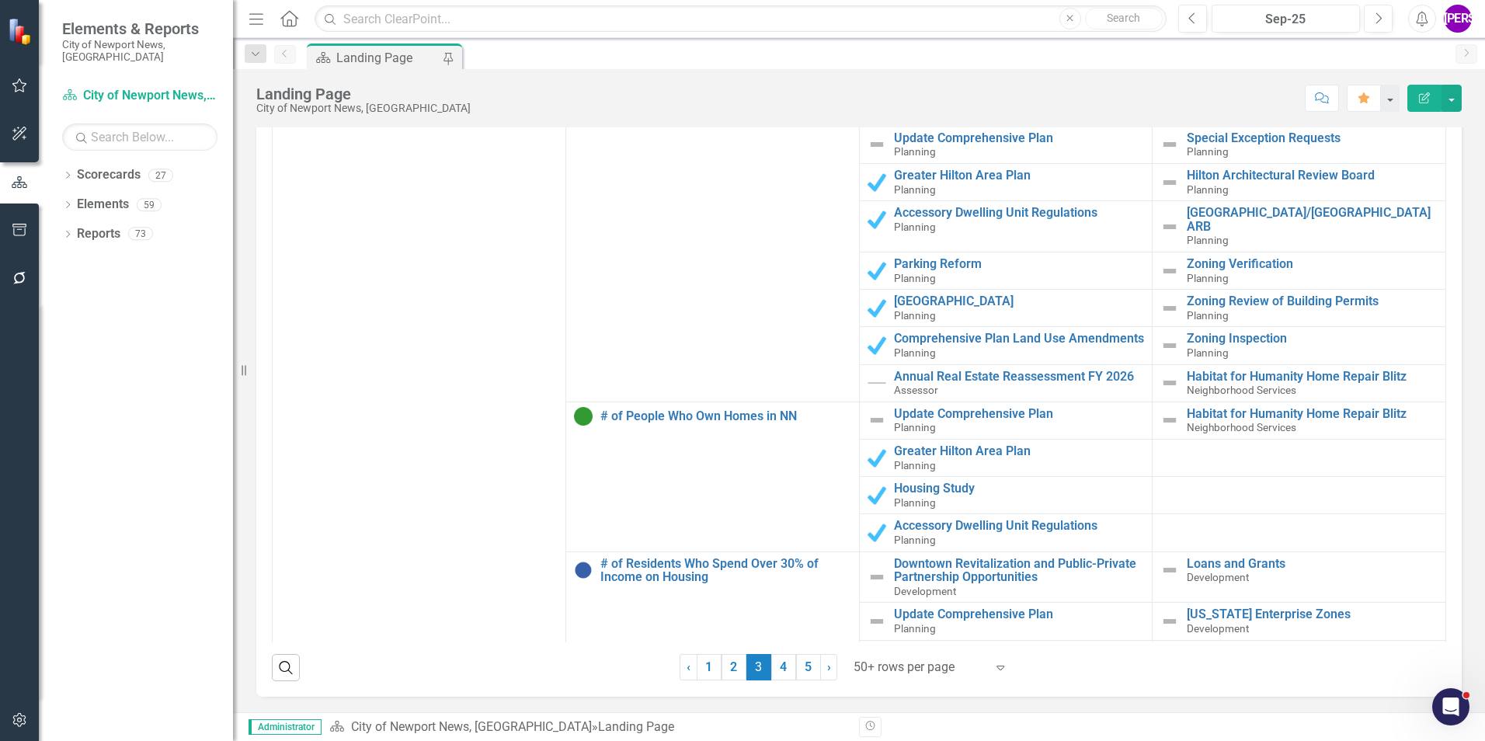
scroll to position [1864, 0]
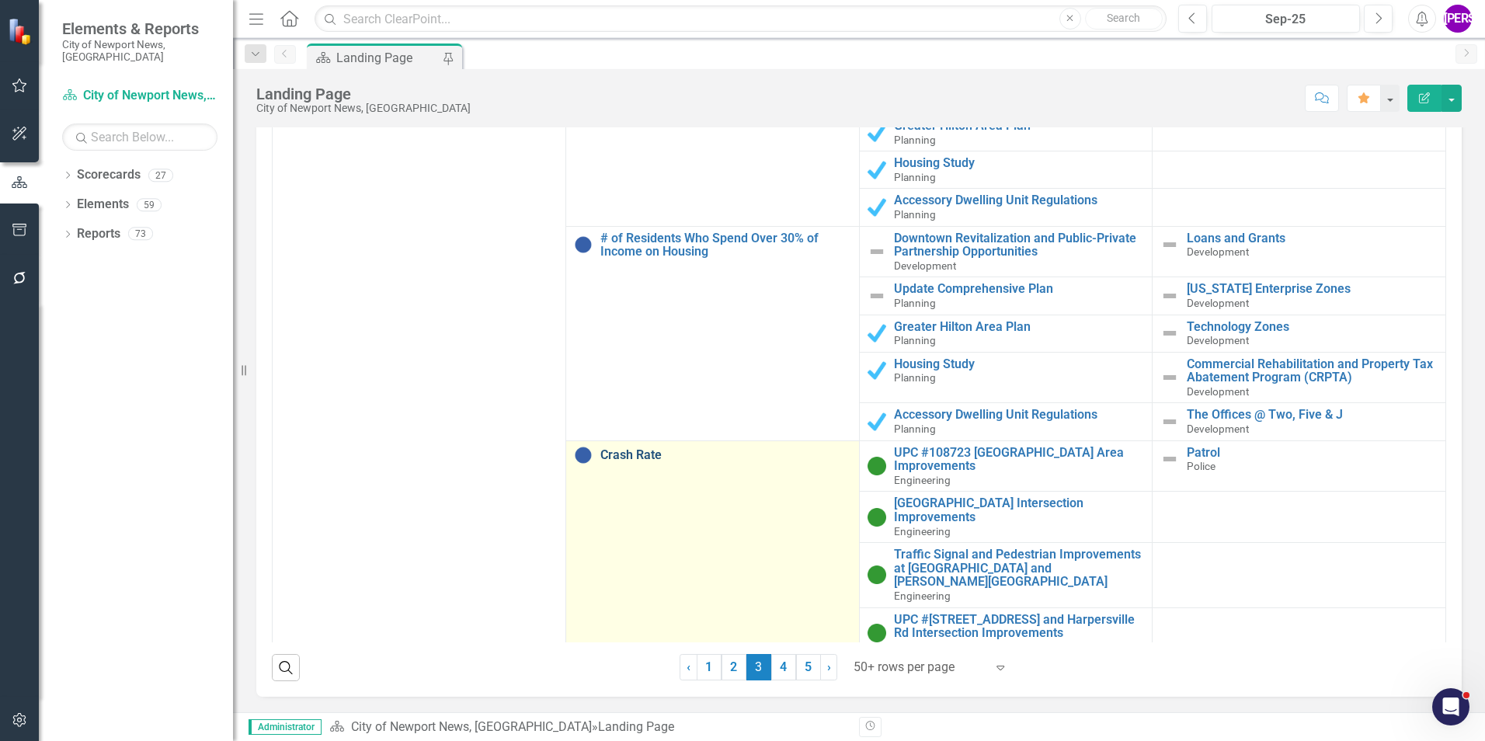
click at [642, 460] on link "Crash Rate" at bounding box center [725, 455] width 251 height 14
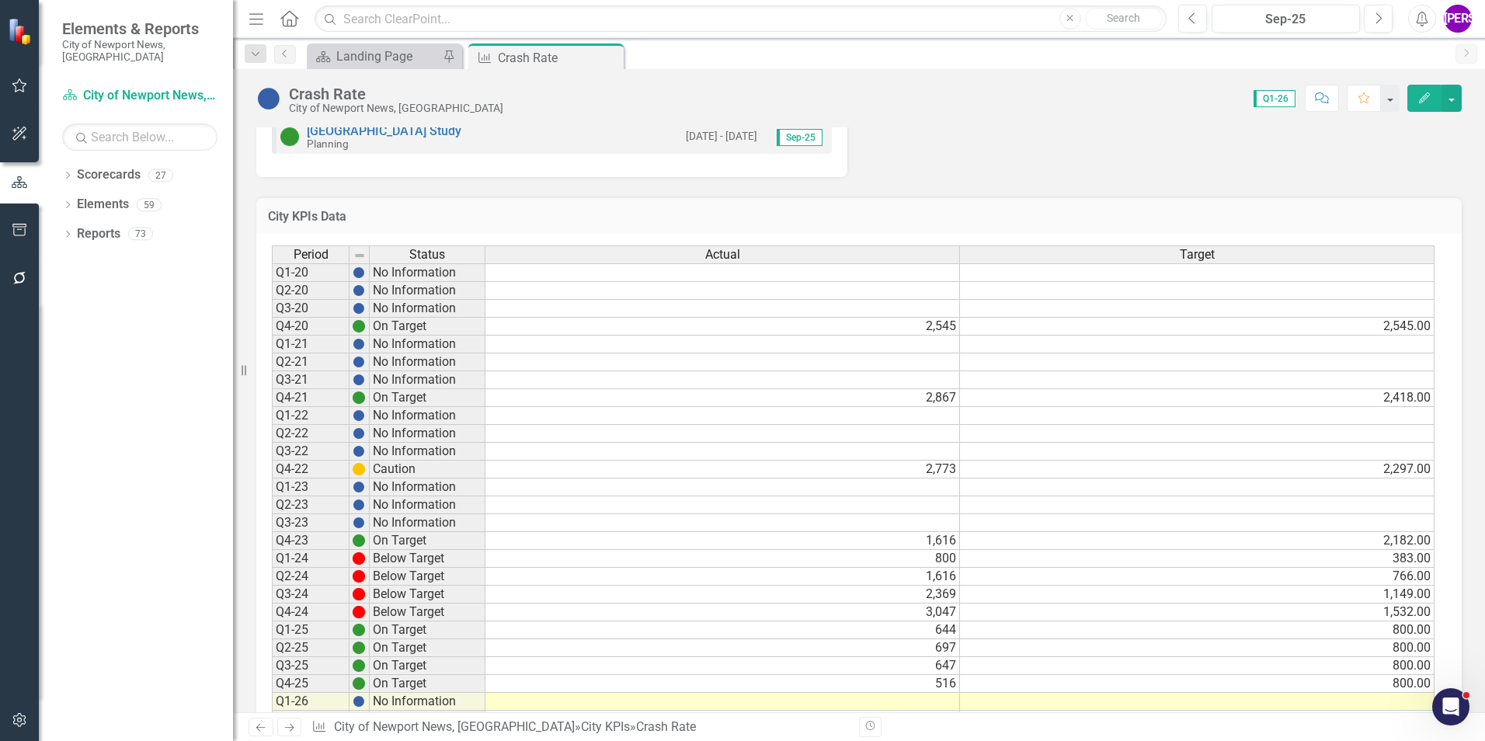
scroll to position [1146, 0]
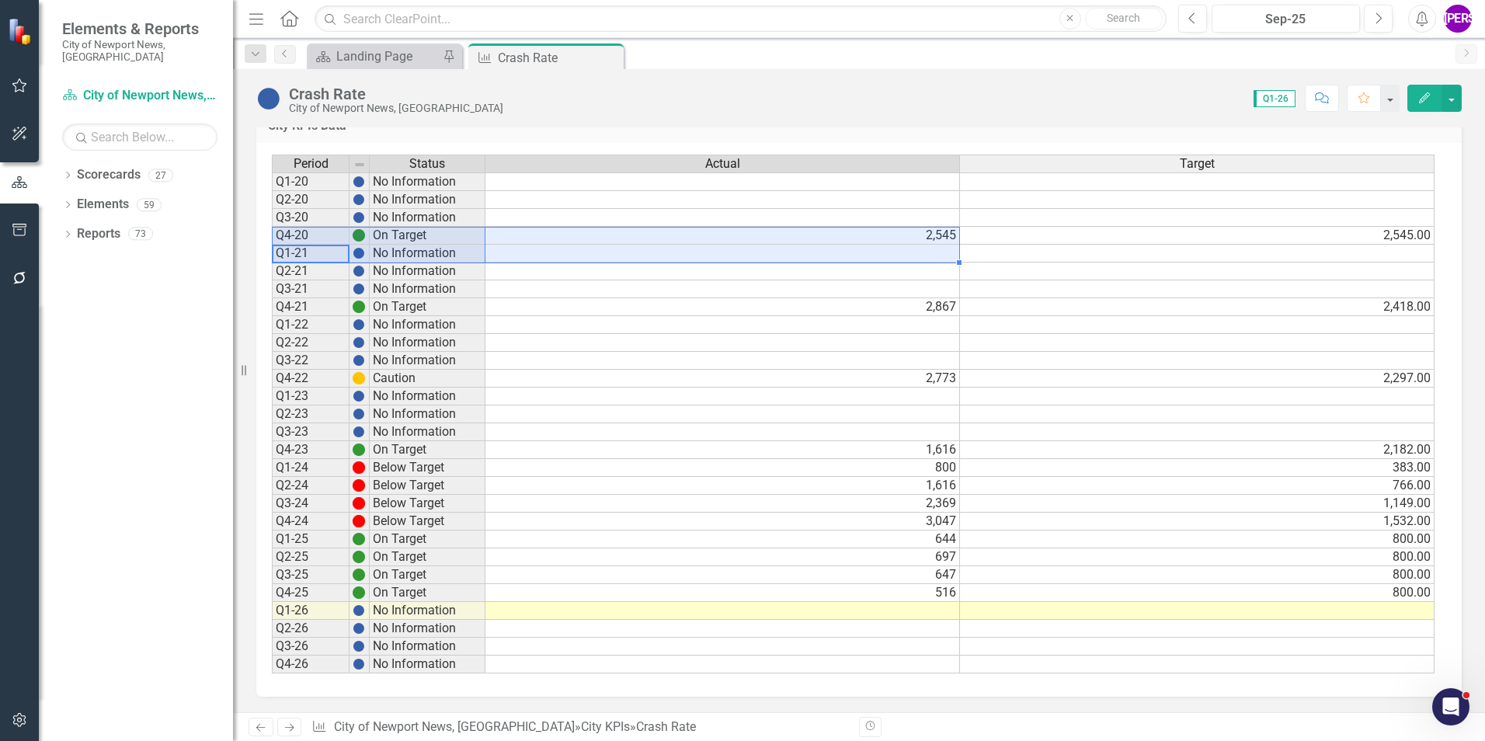
drag, startPoint x: 320, startPoint y: 254, endPoint x: 872, endPoint y: 228, distance: 552.8
click at [872, 228] on div "Period Status Actual Target Q1-20 No Information Q2-20 No Information Q3-20 No …" at bounding box center [853, 415] width 1163 height 520
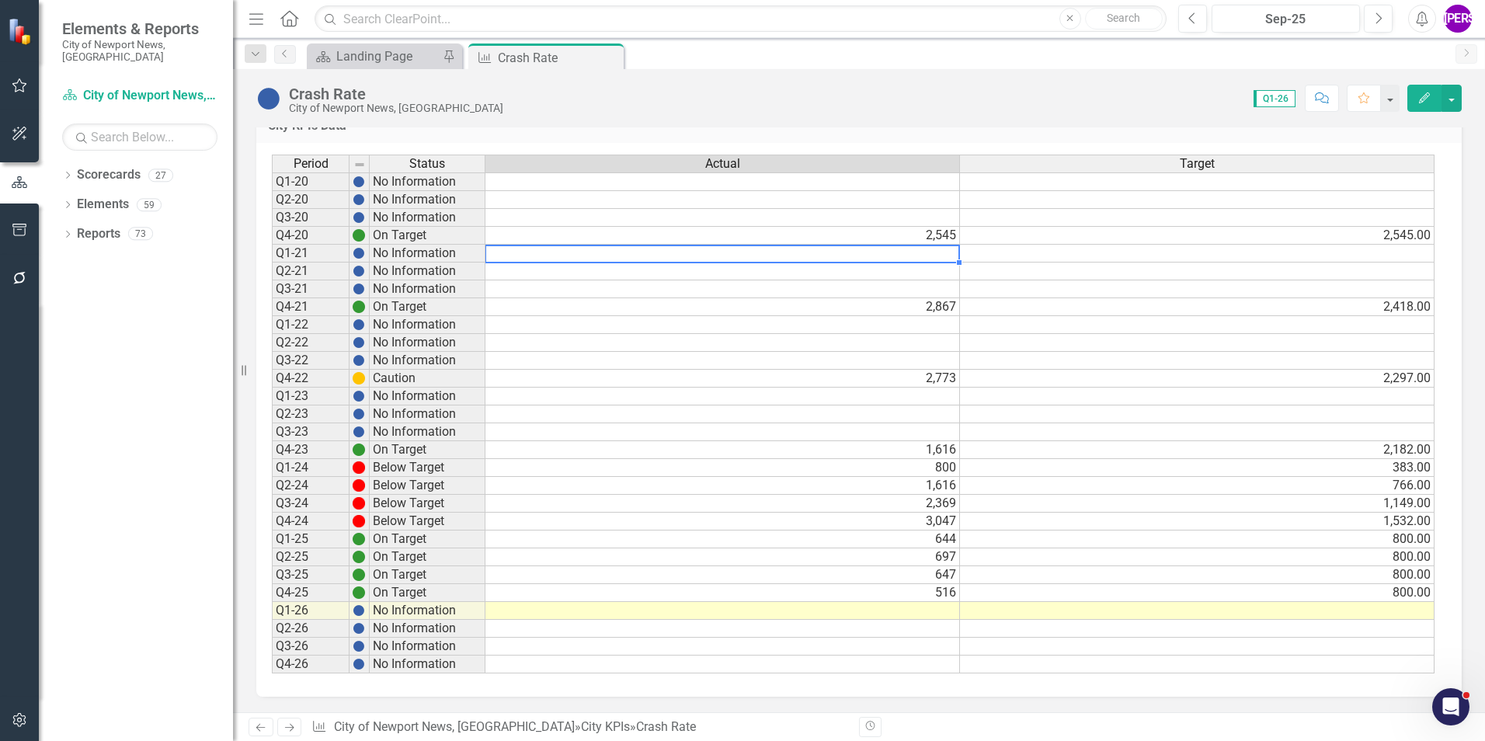
click at [272, 262] on div "Period Status Actual Target Q1-20 No Information Q2-20 No Information Q3-20 No …" at bounding box center [272, 414] width 0 height 519
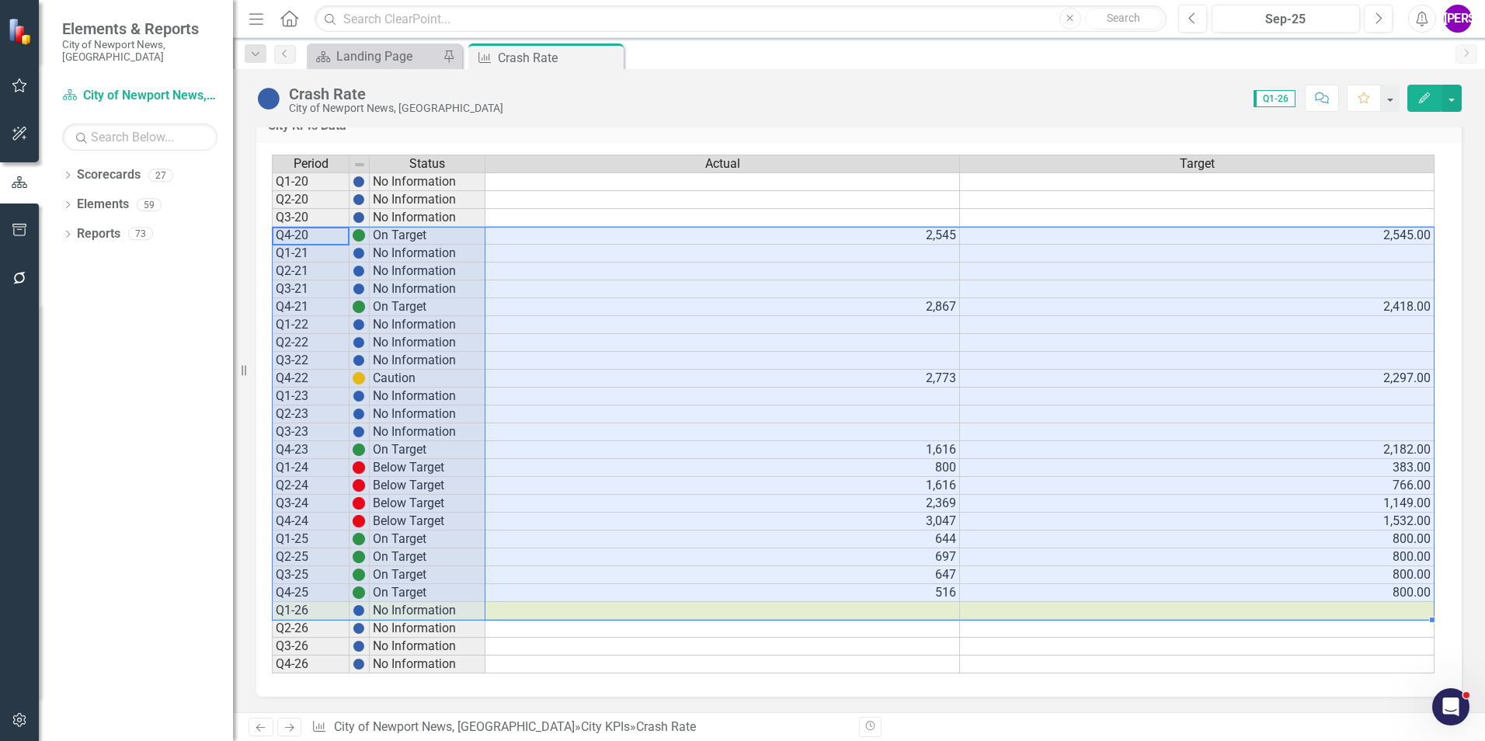
drag, startPoint x: 315, startPoint y: 238, endPoint x: 1342, endPoint y: 615, distance: 1094.4
click at [1342, 615] on div "Period Status Actual Target Q1-20 No Information Q2-20 No Information Q3-20 No …" at bounding box center [853, 415] width 1163 height 520
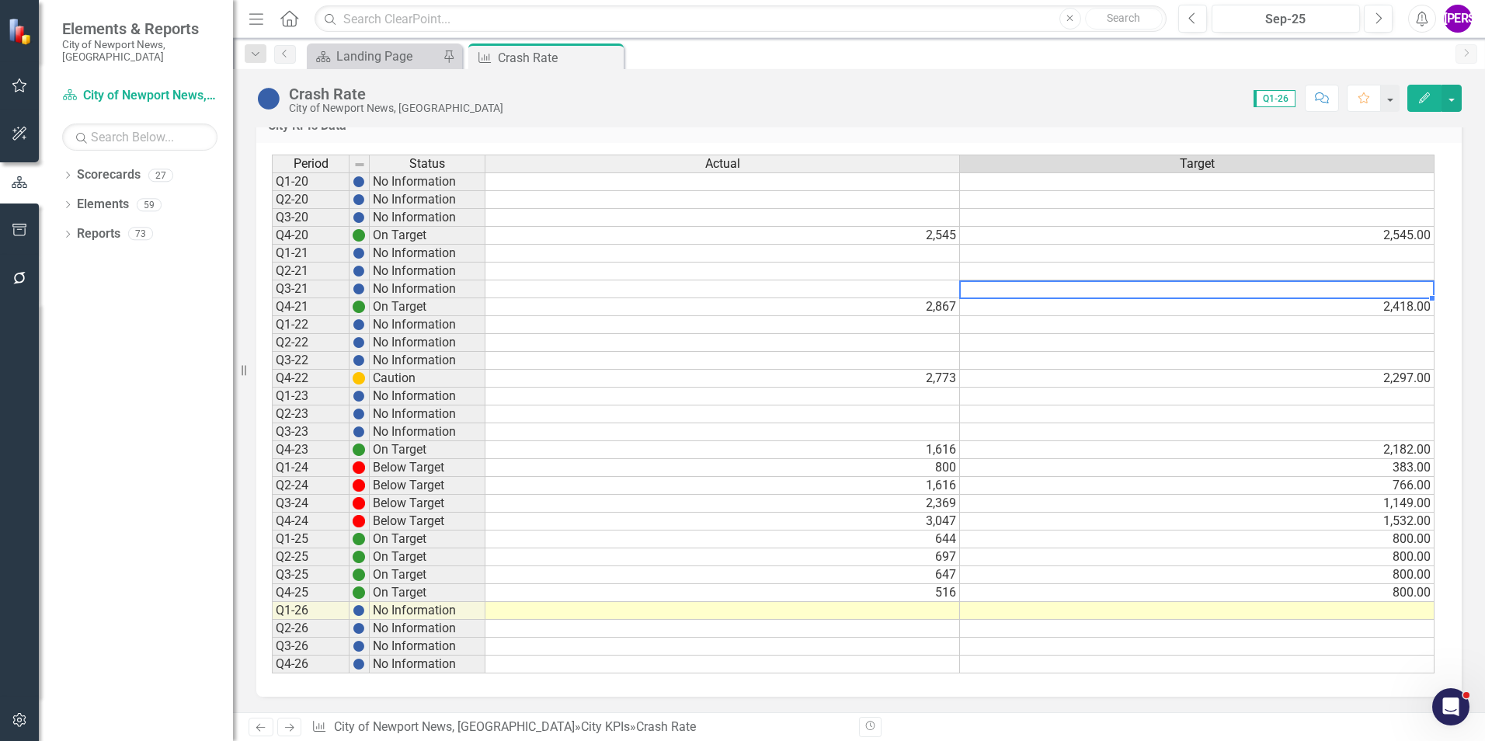
click at [1191, 290] on td at bounding box center [1197, 289] width 475 height 18
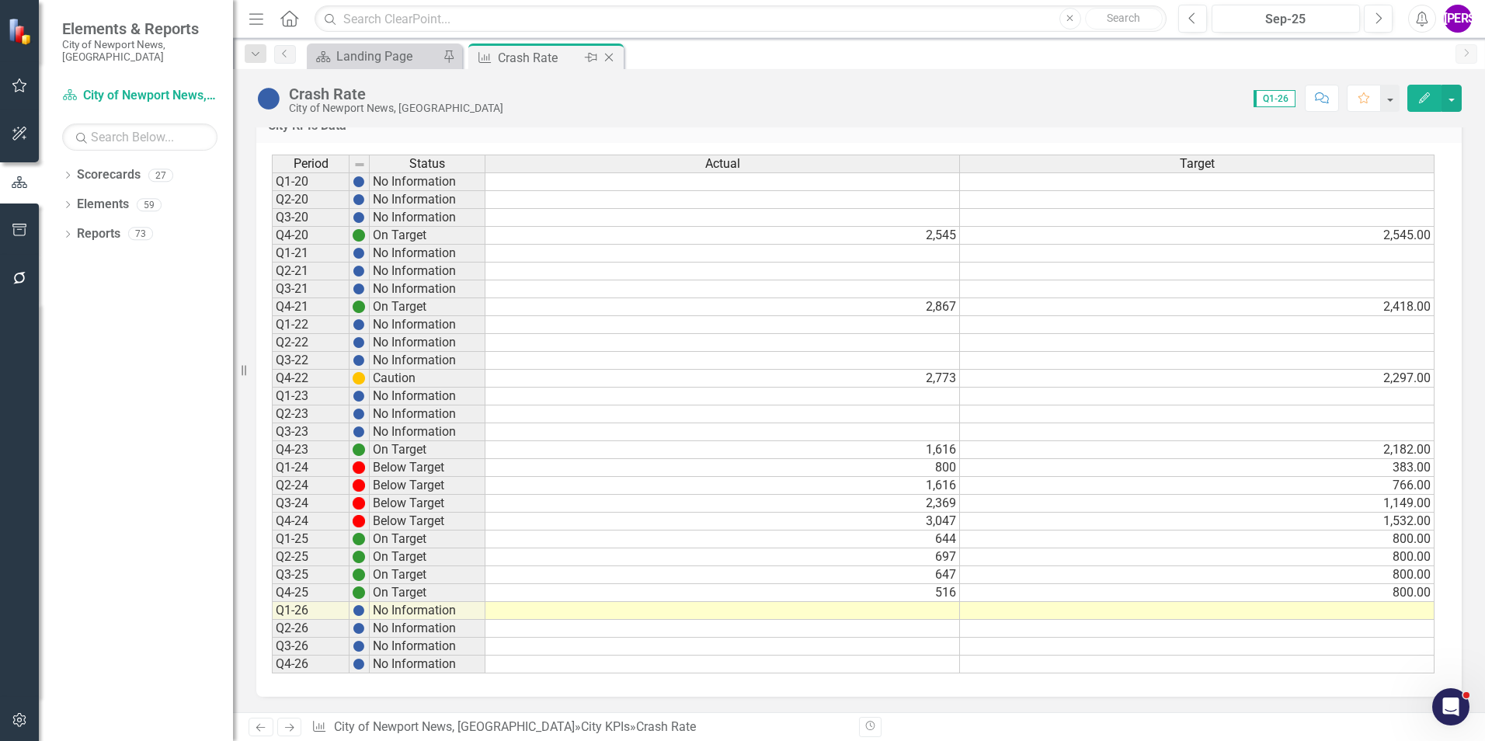
click at [610, 54] on icon "Close" at bounding box center [609, 57] width 16 height 12
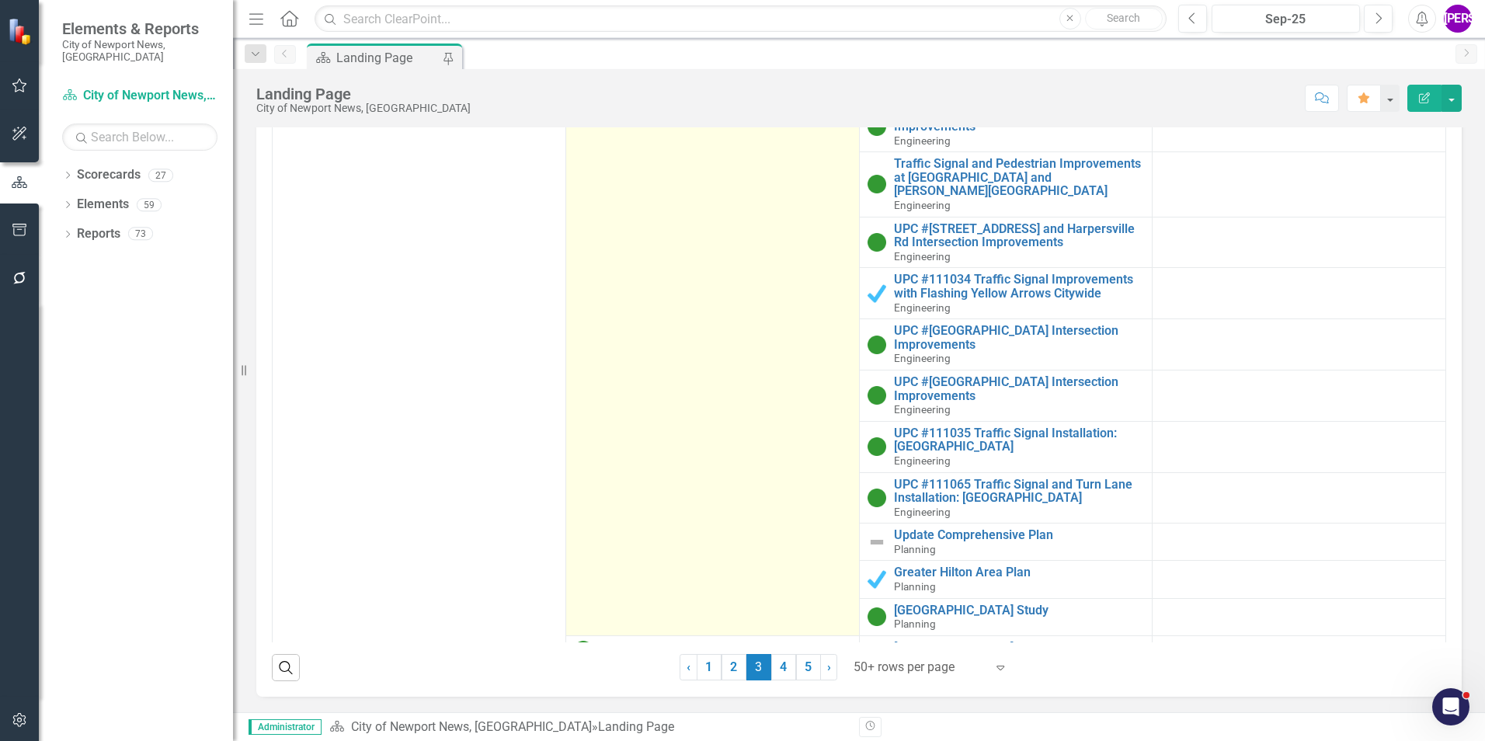
scroll to position [2563, 0]
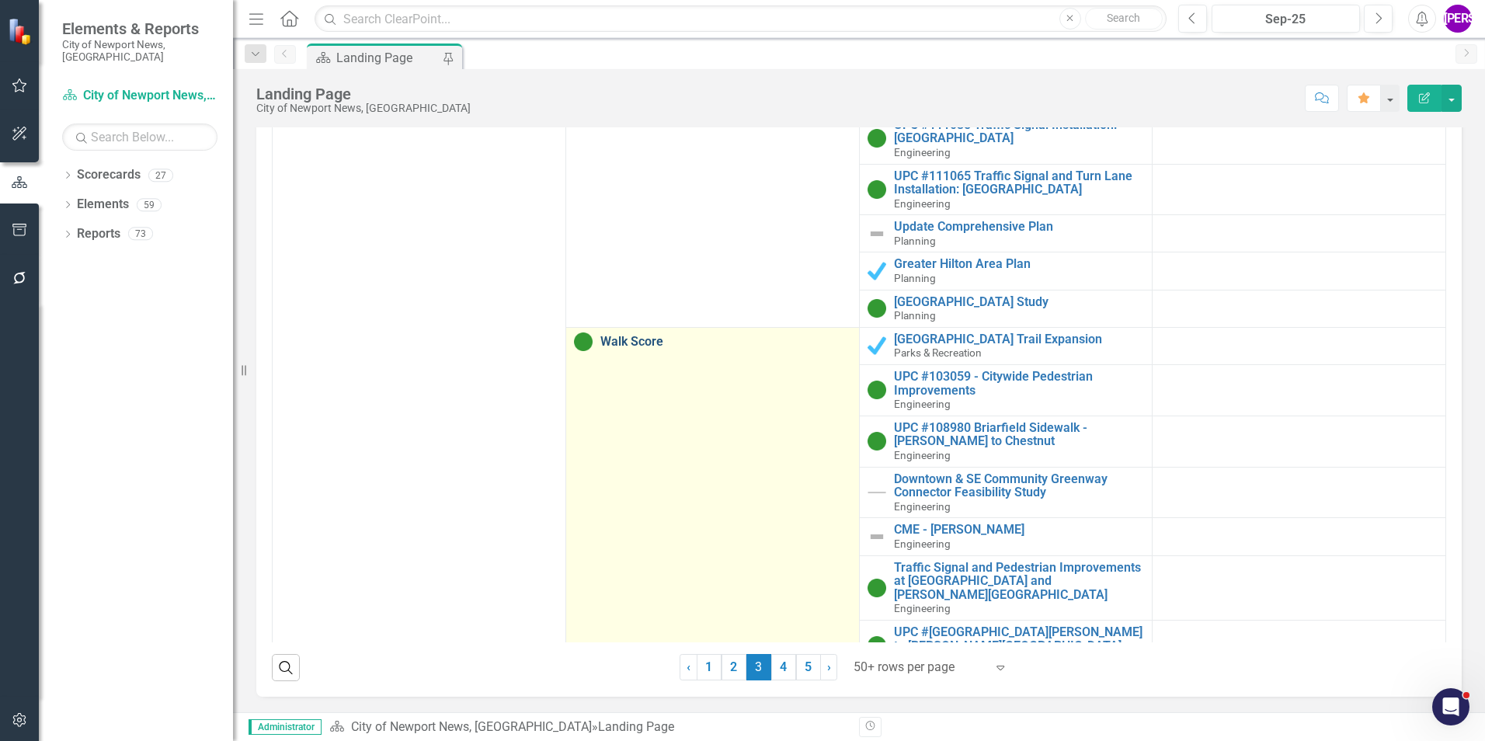
click at [655, 344] on link "Walk Score" at bounding box center [725, 342] width 251 height 14
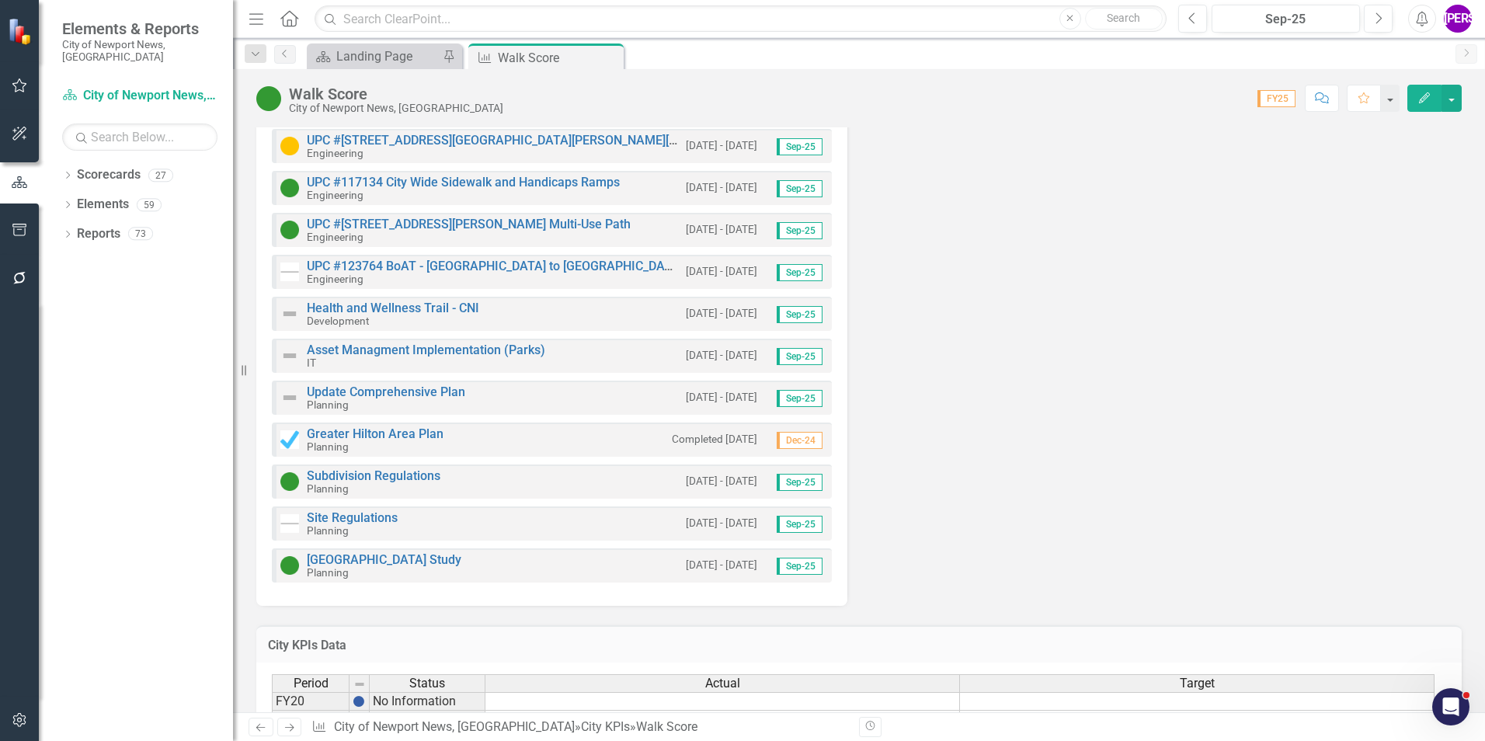
scroll to position [1243, 0]
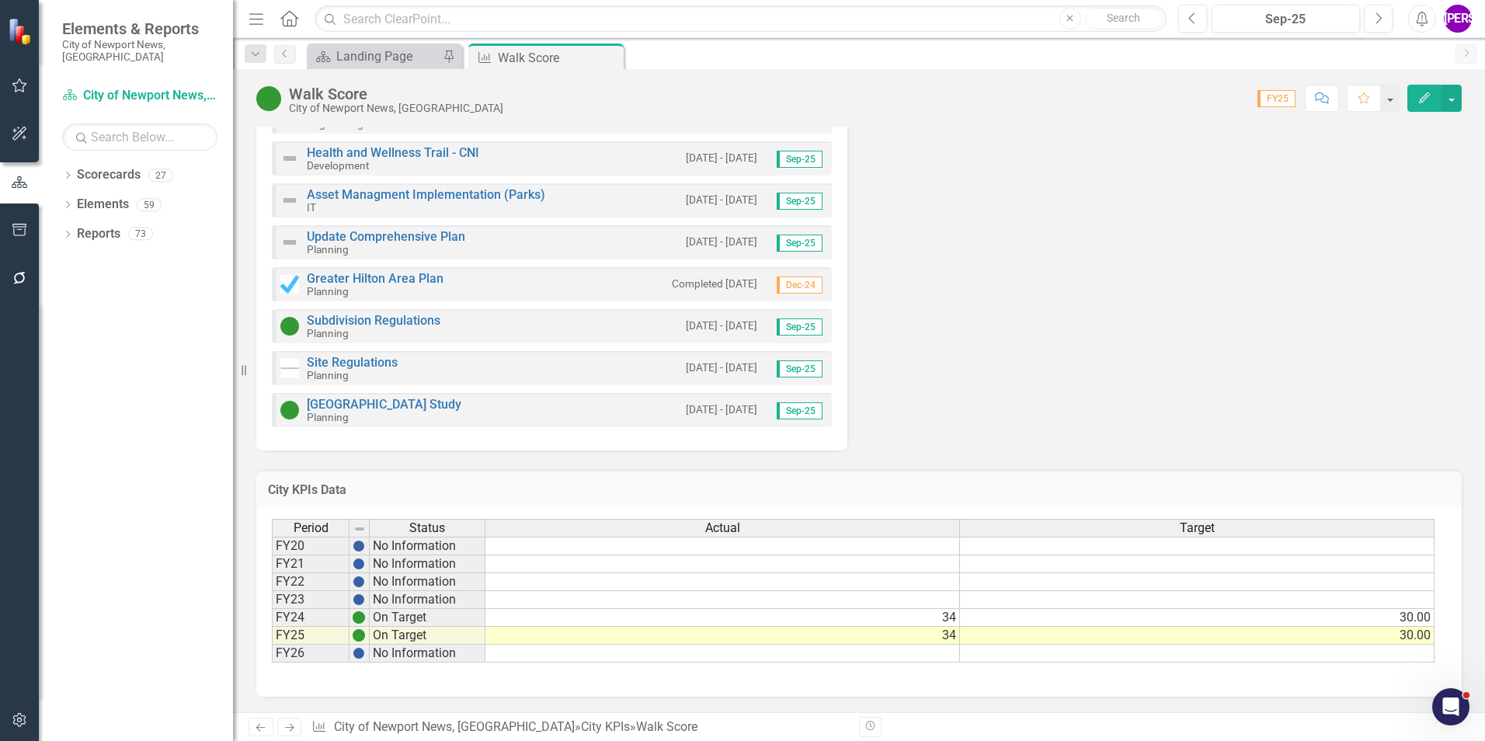
click at [1315, 96] on icon "Comment" at bounding box center [1322, 97] width 14 height 11
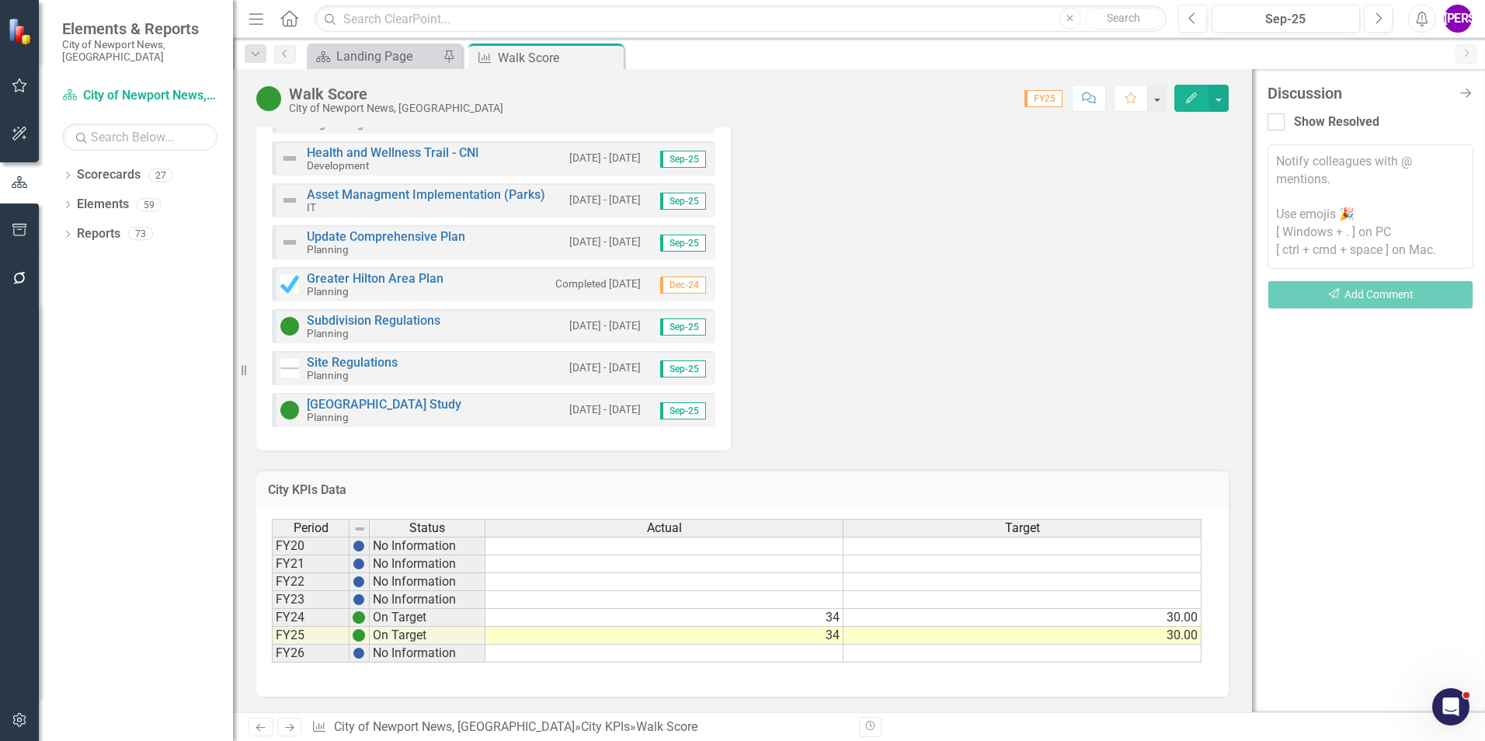
click at [1475, 96] on div "Discussion Close Discussion Bar Show Resolved Notify colleagues with @ mentions…" at bounding box center [1368, 390] width 233 height 643
click at [1466, 93] on icon at bounding box center [1465, 93] width 13 height 11
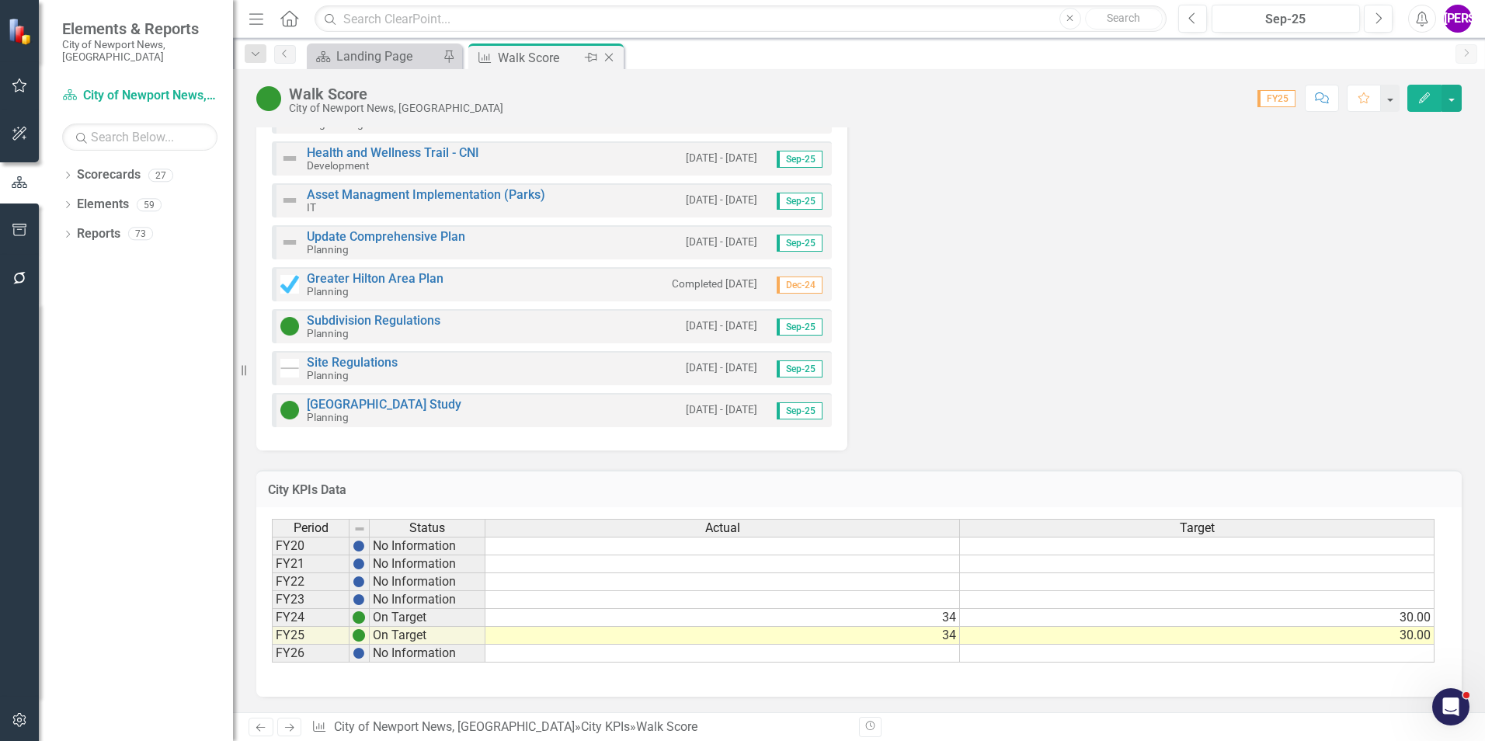
click at [607, 57] on icon "Close" at bounding box center [609, 57] width 16 height 12
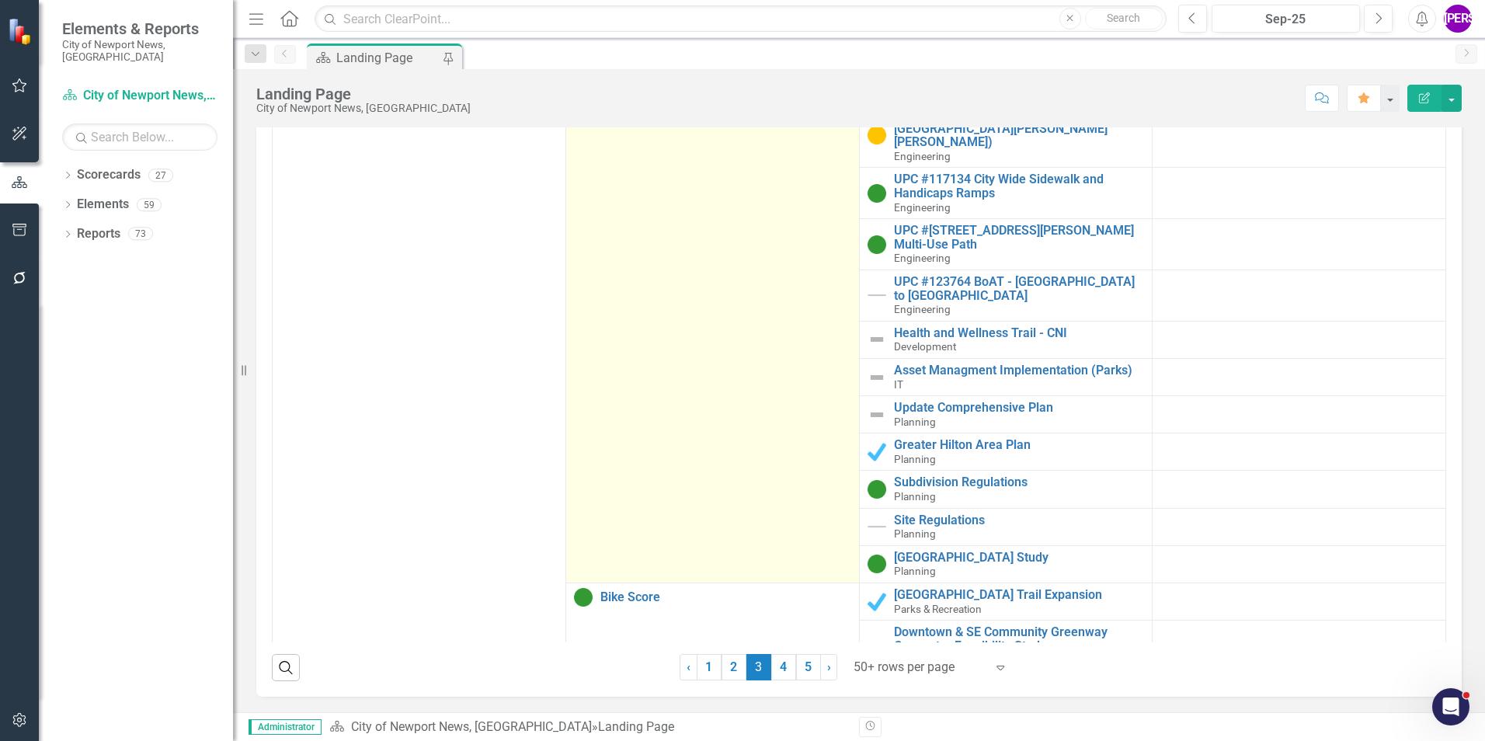
scroll to position [3573, 0]
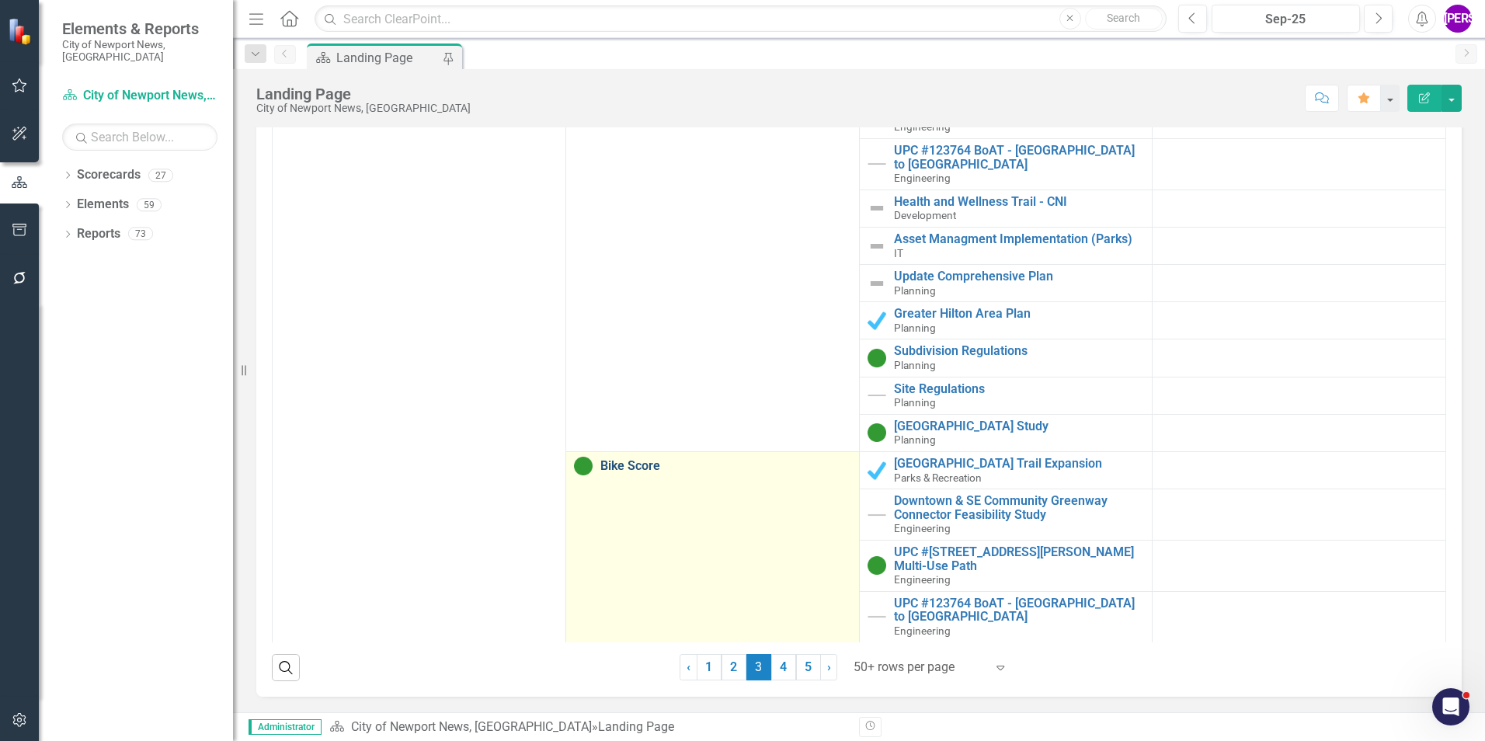
click at [627, 459] on link "Bike Score" at bounding box center [725, 466] width 251 height 14
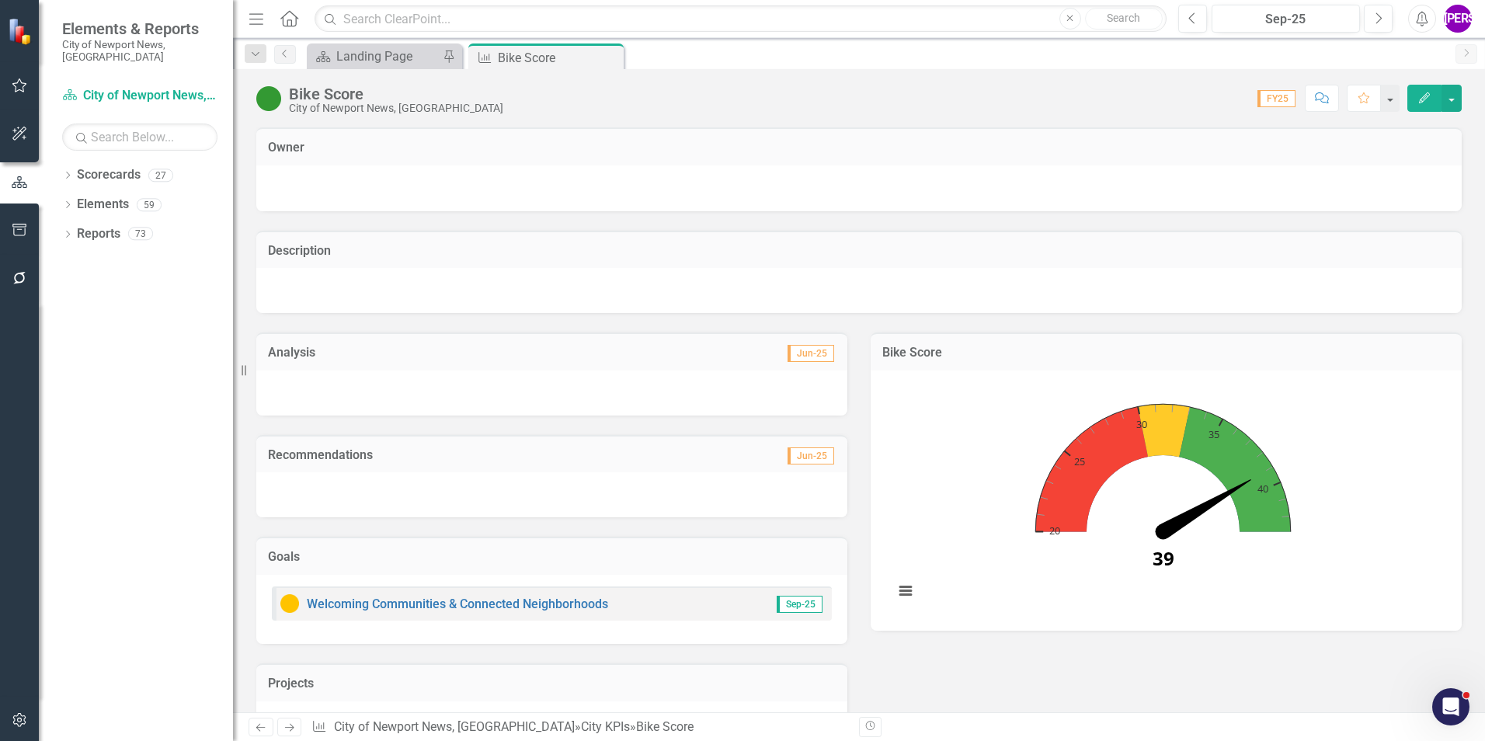
click at [1329, 101] on icon "Comment" at bounding box center [1322, 97] width 14 height 11
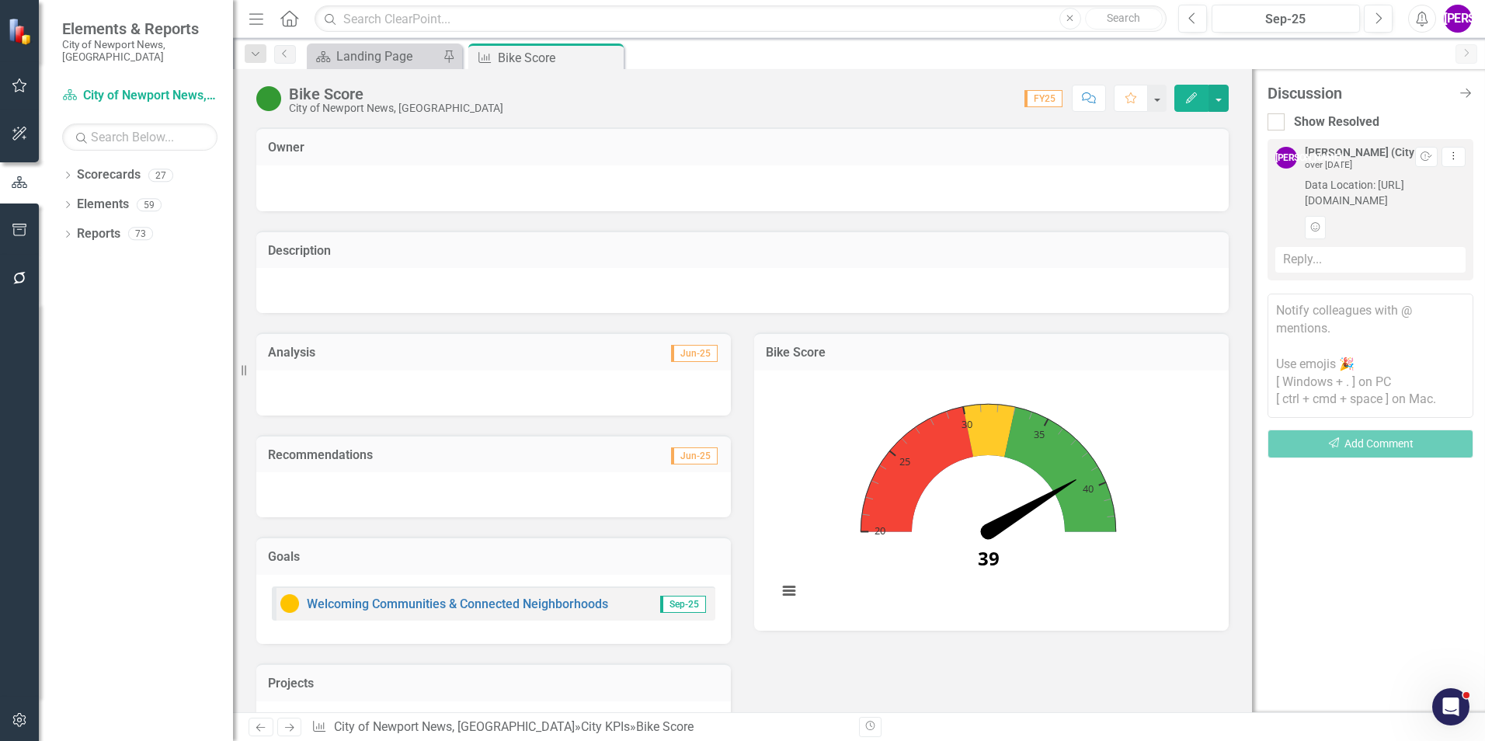
drag, startPoint x: 1299, startPoint y: 186, endPoint x: 1428, endPoint y: 214, distance: 132.7
click at [1428, 214] on div "JA Jeffery Allbright (City Manager's Office) over 1 year ago Resolve Dropdown M…" at bounding box center [1370, 193] width 190 height 92
click at [0, 0] on icon "Close" at bounding box center [0, 0] width 0 height 0
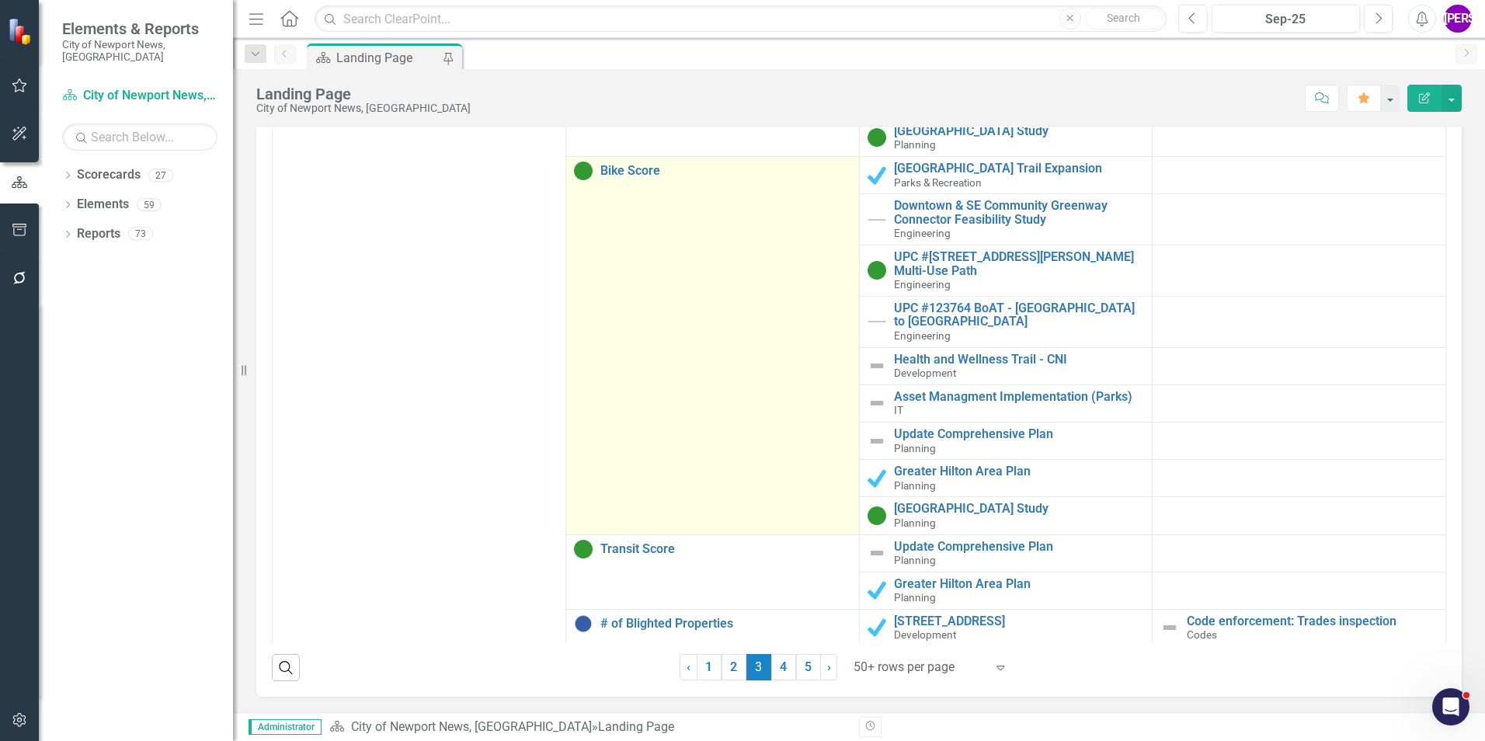
scroll to position [4018, 0]
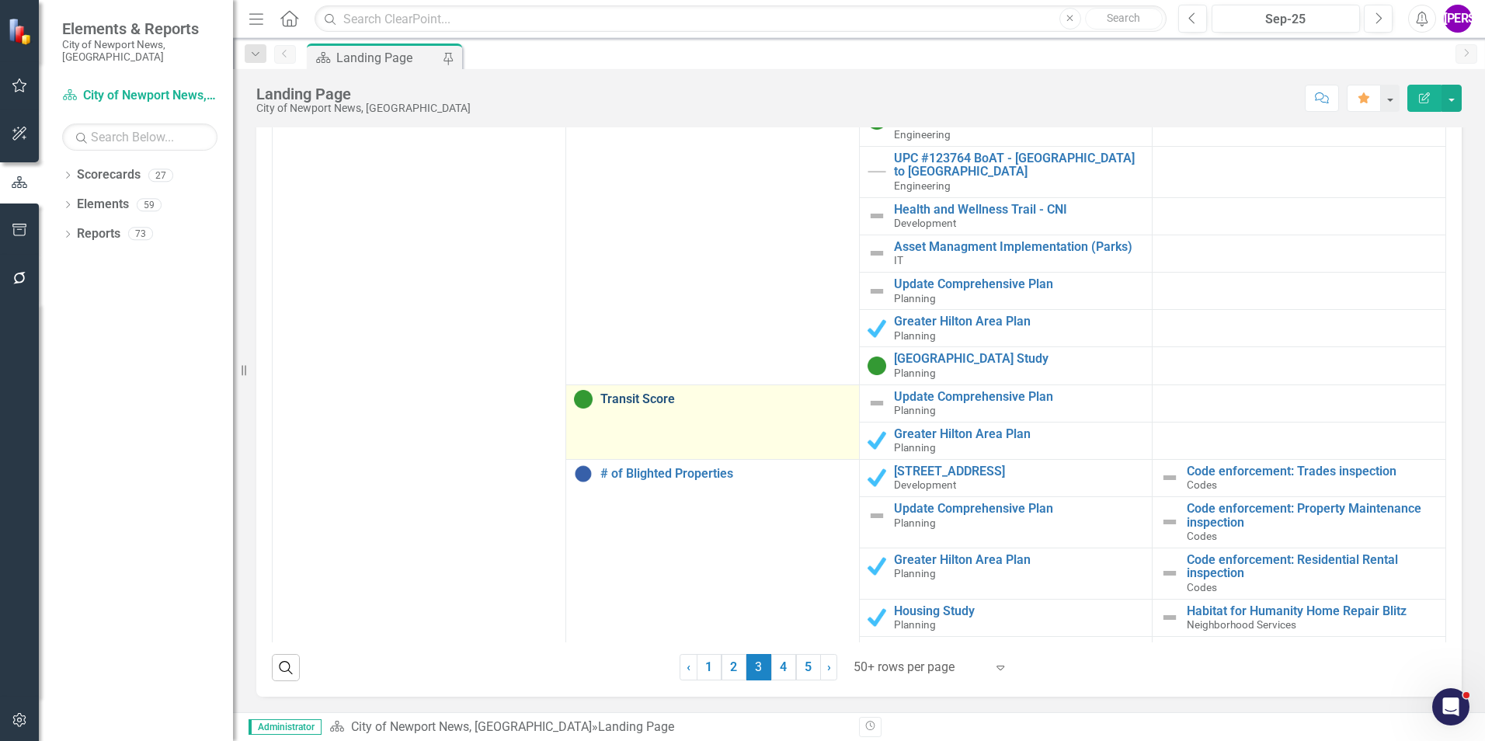
click at [638, 392] on link "Transit Score" at bounding box center [725, 399] width 251 height 14
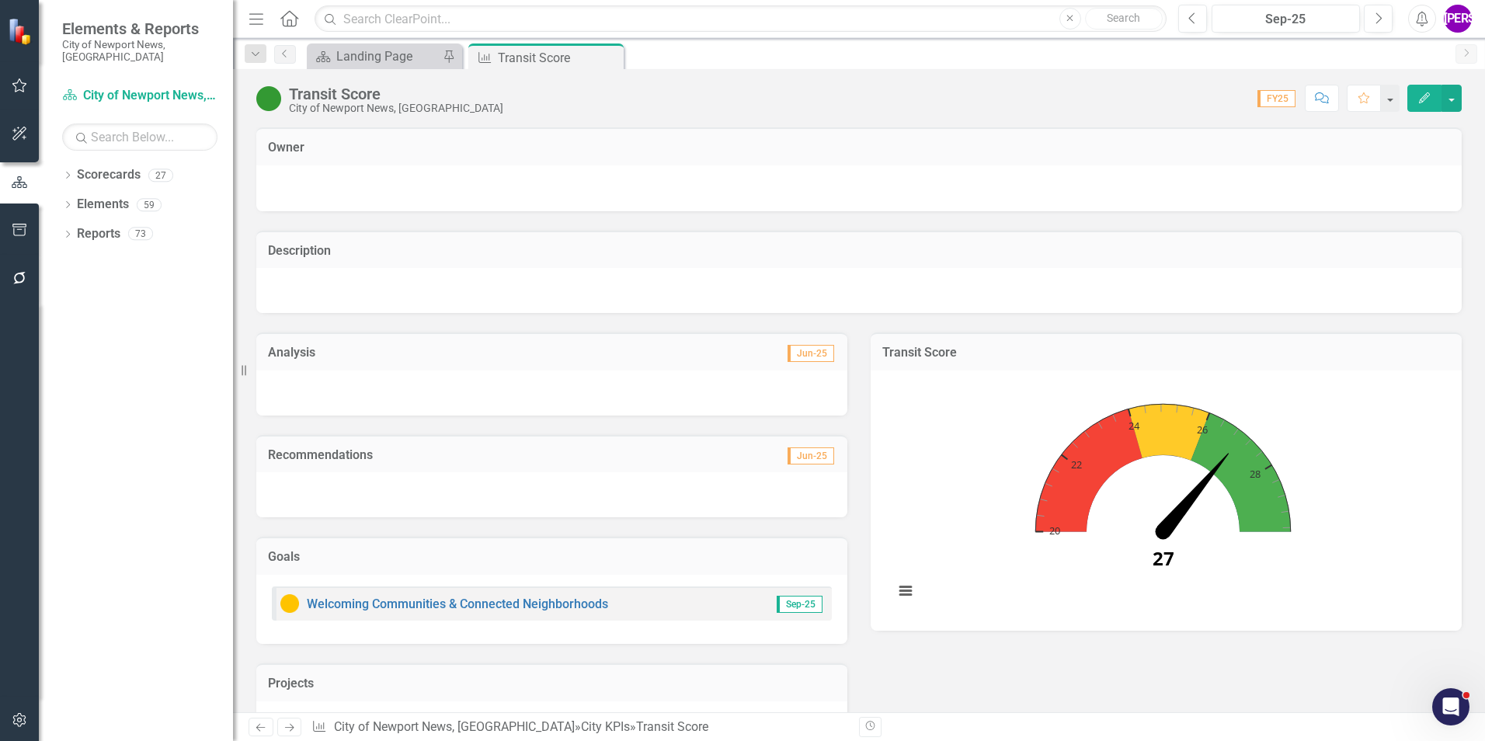
click at [1326, 97] on icon "Comment" at bounding box center [1322, 97] width 14 height 11
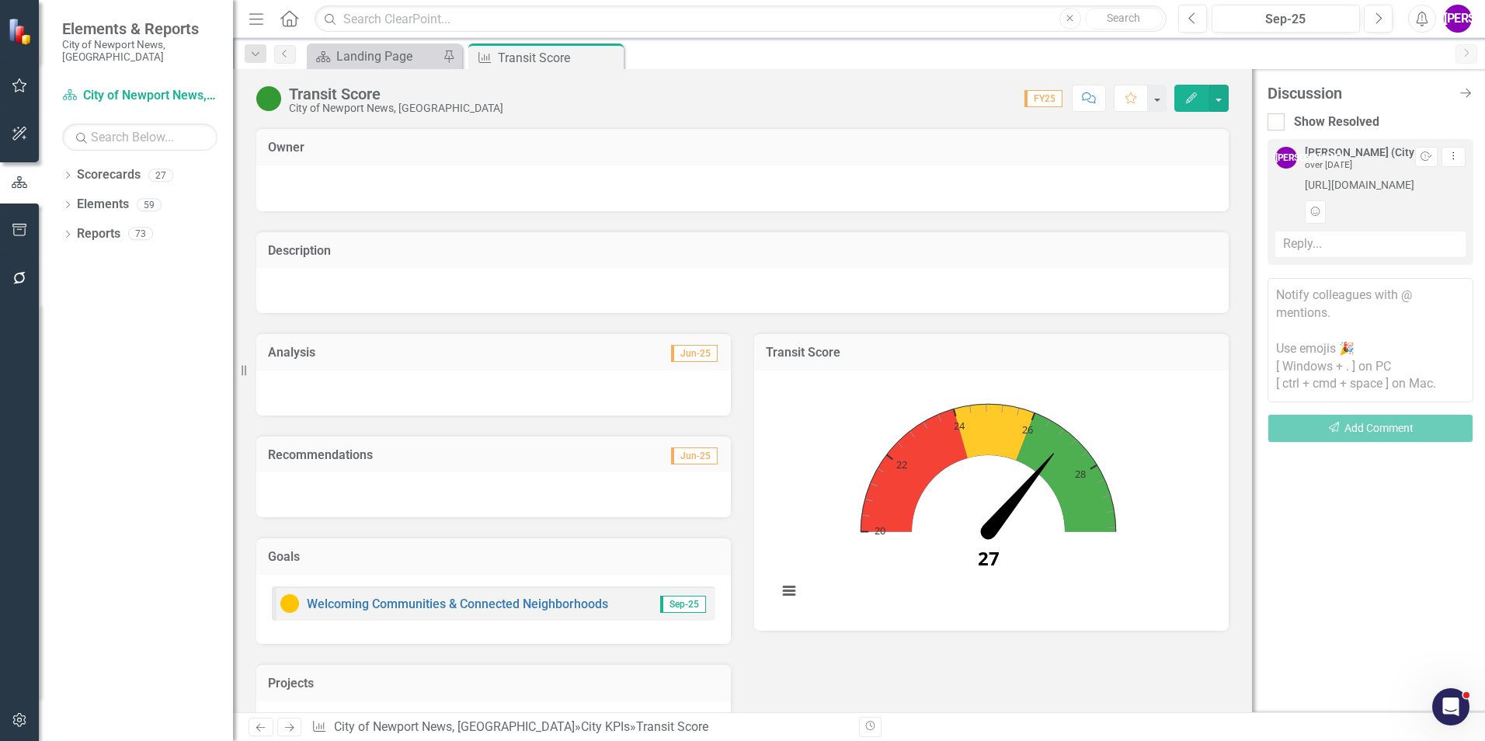
drag, startPoint x: 1292, startPoint y: 181, endPoint x: 1423, endPoint y: 211, distance: 134.7
click at [1423, 211] on div "JA Jeffery Allbright (City Manager's Office) over 1 year ago Resolve Dropdown M…" at bounding box center [1370, 185] width 190 height 77
click at [612, 54] on icon at bounding box center [609, 58] width 9 height 9
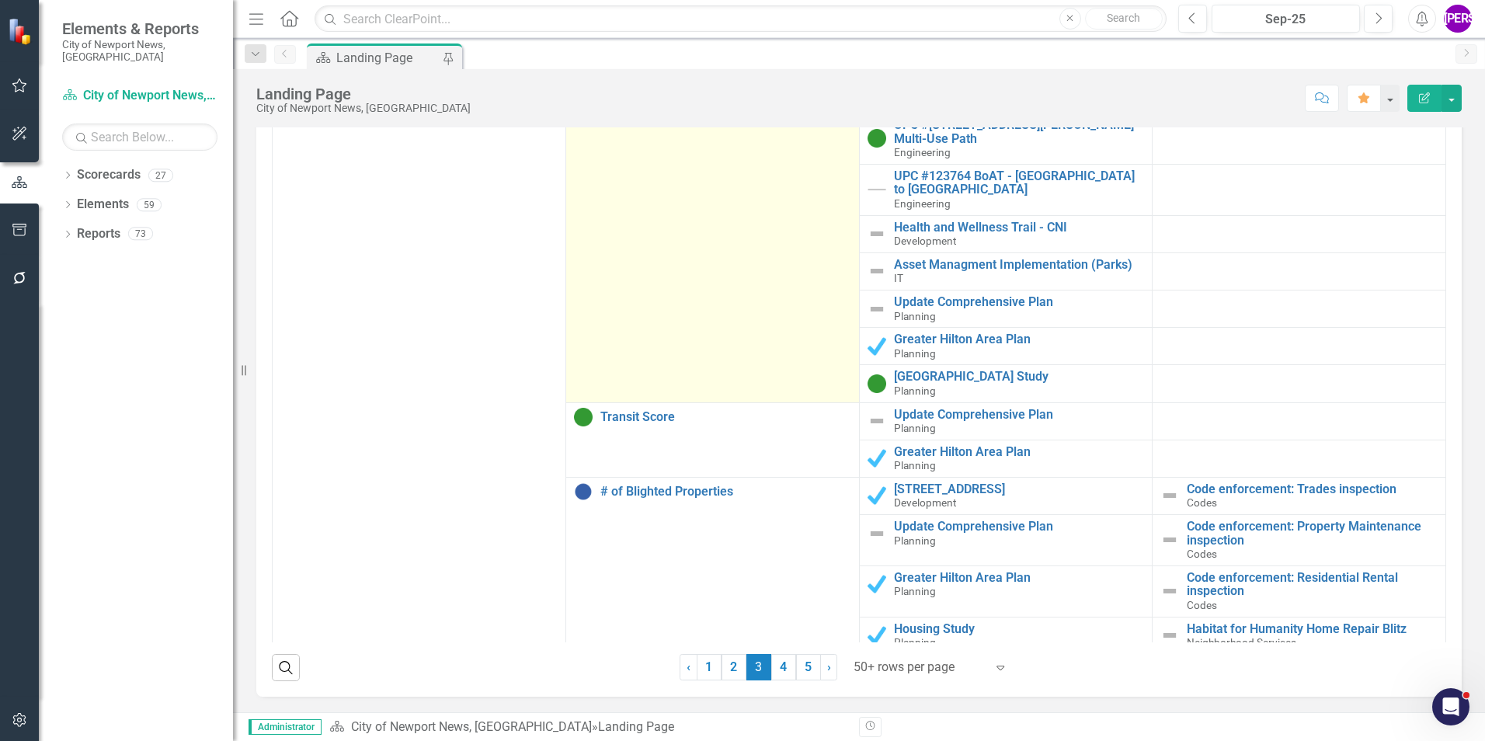
scroll to position [4018, 0]
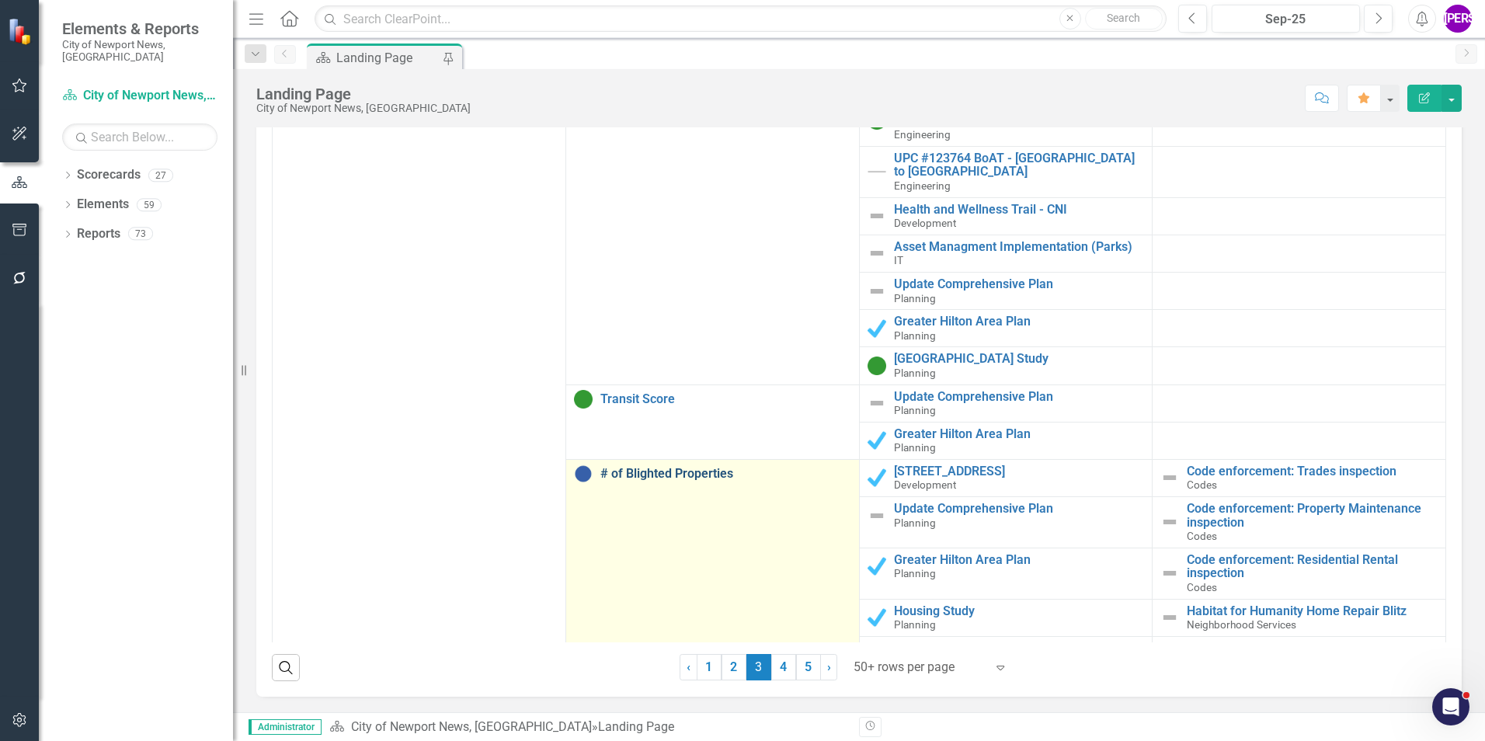
click at [679, 467] on link "# of Blighted Properties" at bounding box center [725, 474] width 251 height 14
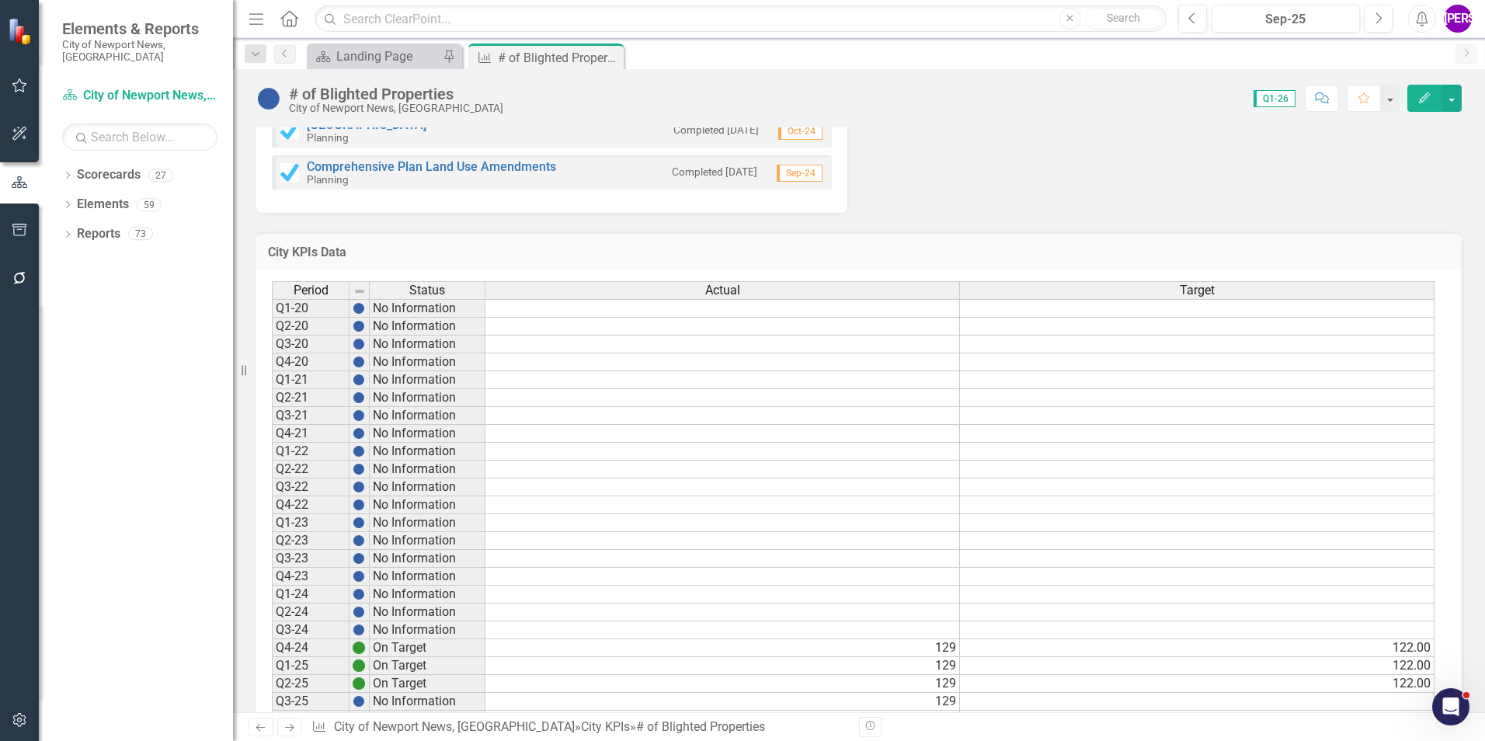
scroll to position [894, 0]
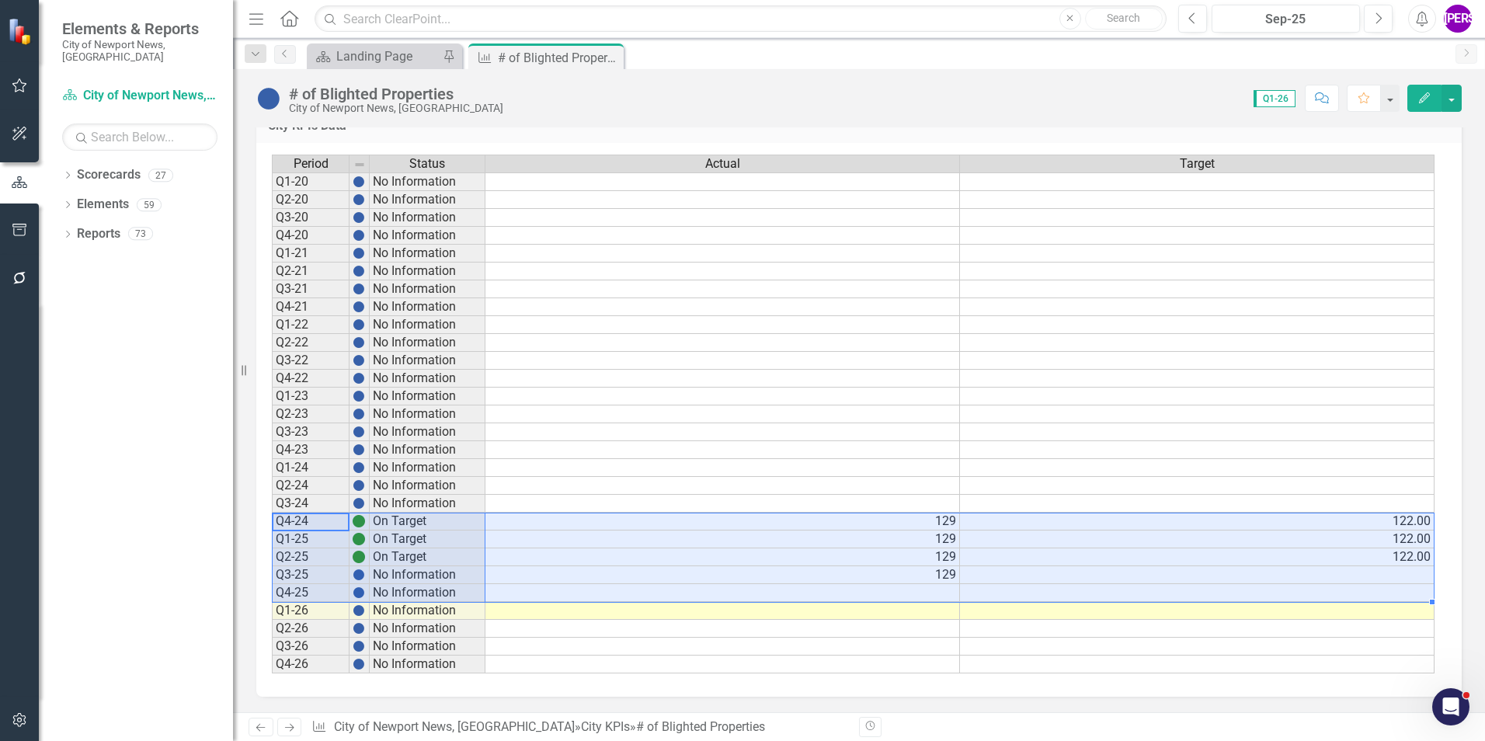
drag, startPoint x: 293, startPoint y: 519, endPoint x: 1329, endPoint y: 595, distance: 1038.8
click at [1329, 595] on div "Period Status Actual Target Q1-20 No Information Q2-20 No Information Q3-20 No …" at bounding box center [853, 415] width 1163 height 520
click at [1329, 95] on icon "Comment" at bounding box center [1322, 97] width 14 height 11
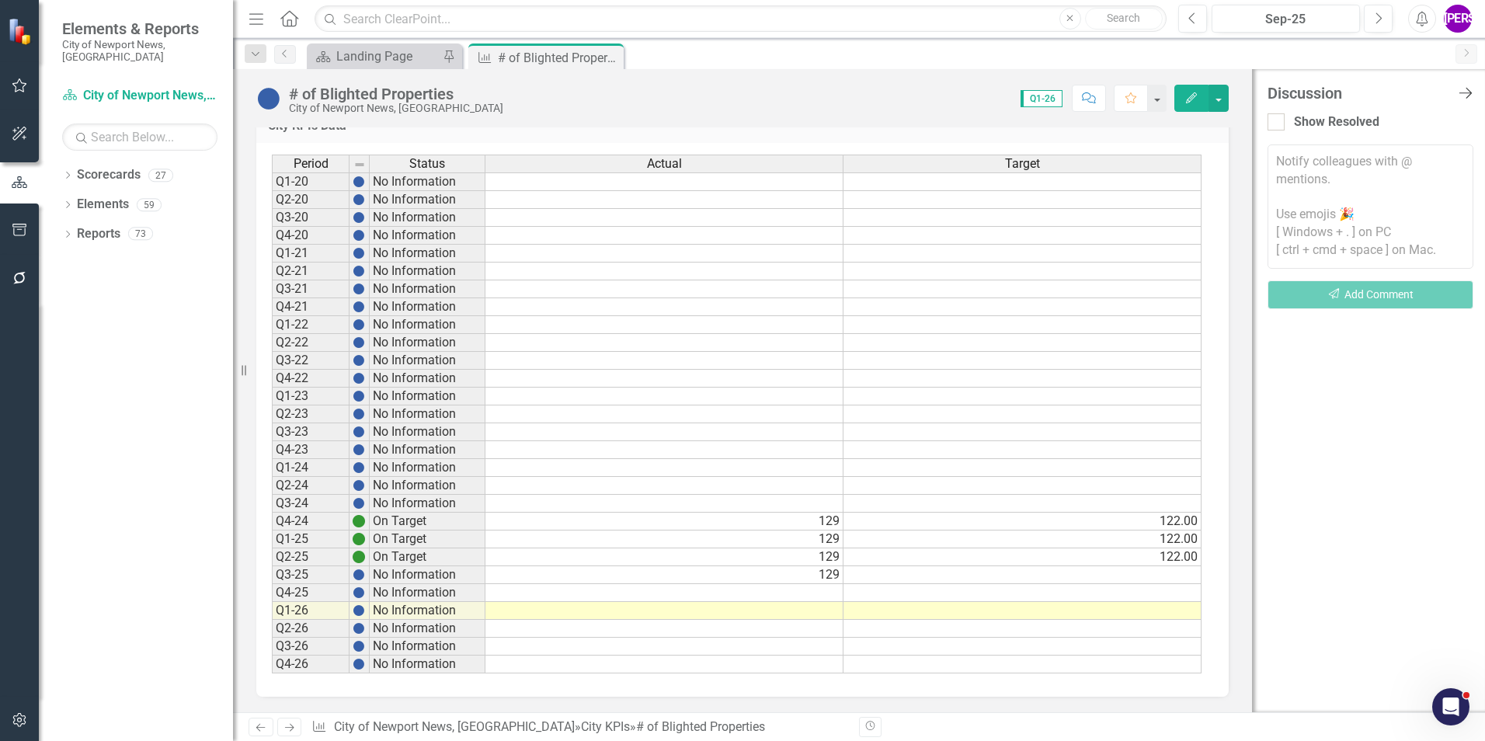
click at [1469, 89] on icon "Close Discussion Bar" at bounding box center [1464, 92] width 19 height 15
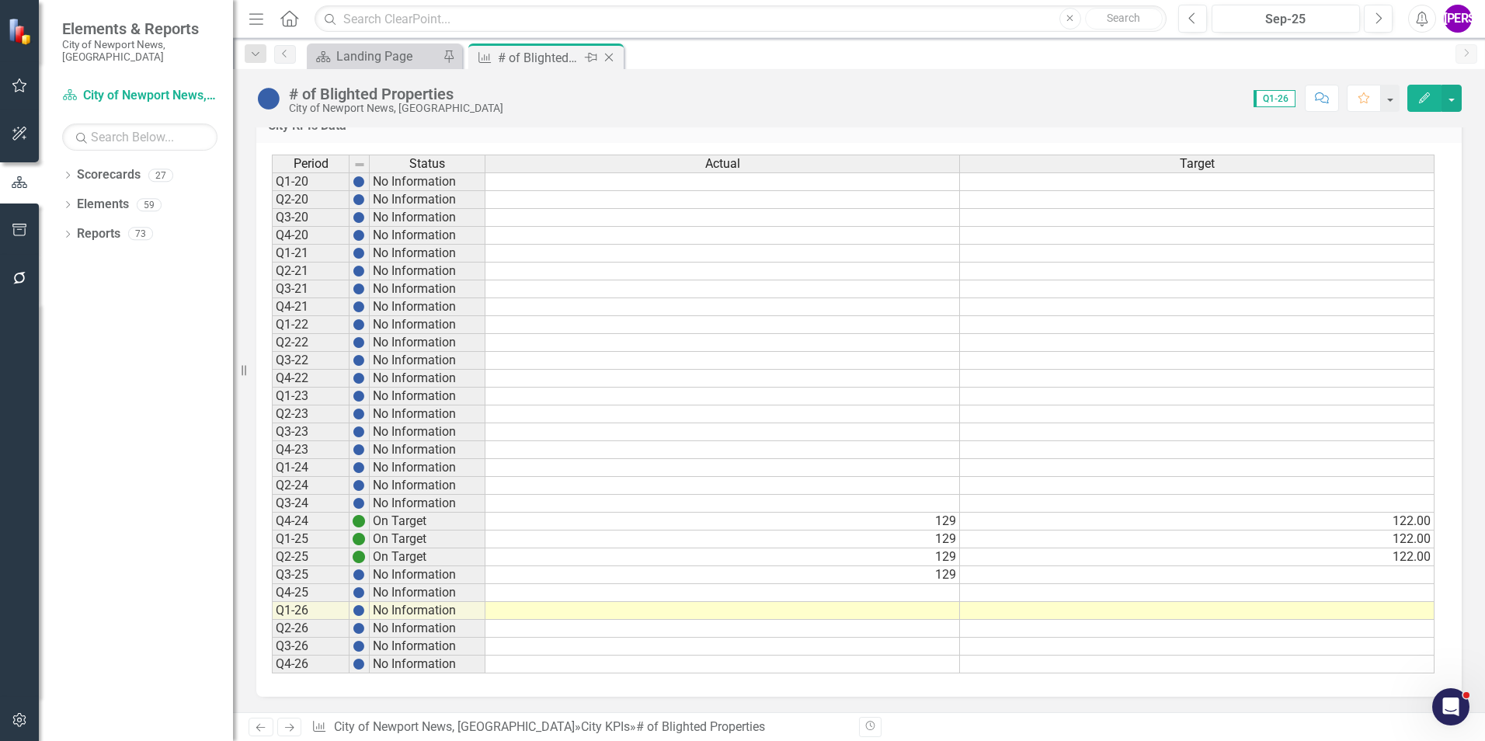
click at [605, 56] on icon "Close" at bounding box center [609, 57] width 16 height 12
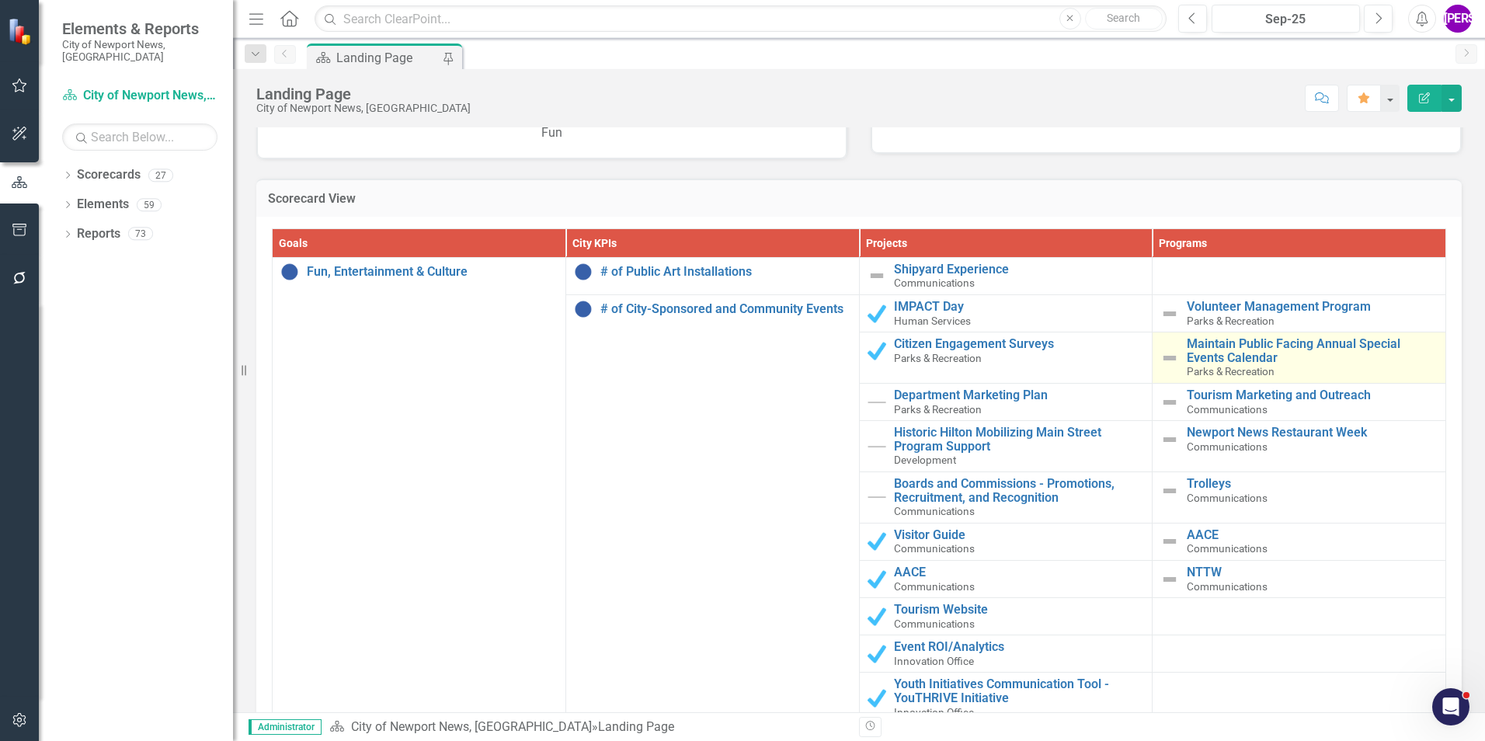
scroll to position [1556, 0]
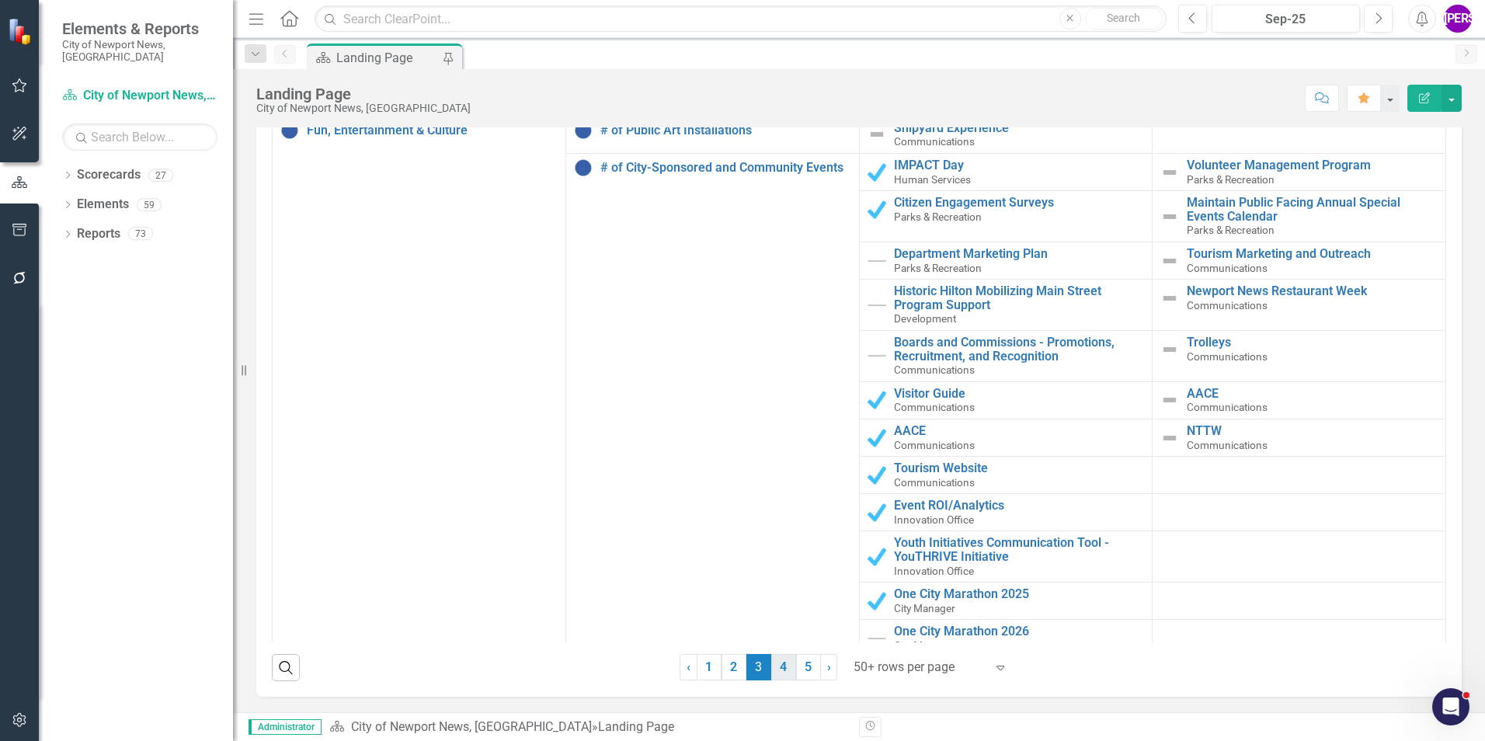
click at [784, 665] on link "4" at bounding box center [783, 667] width 25 height 26
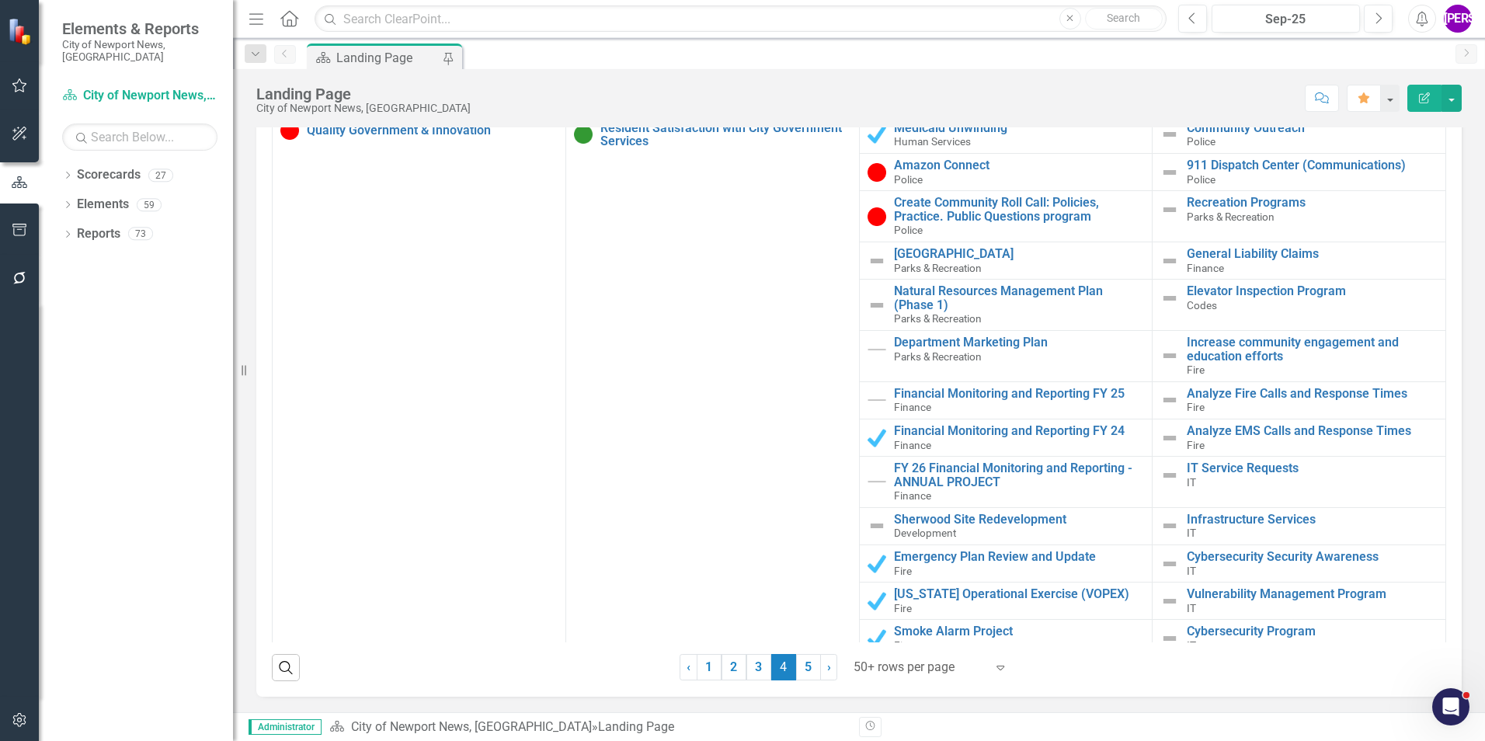
scroll to position [1479, 0]
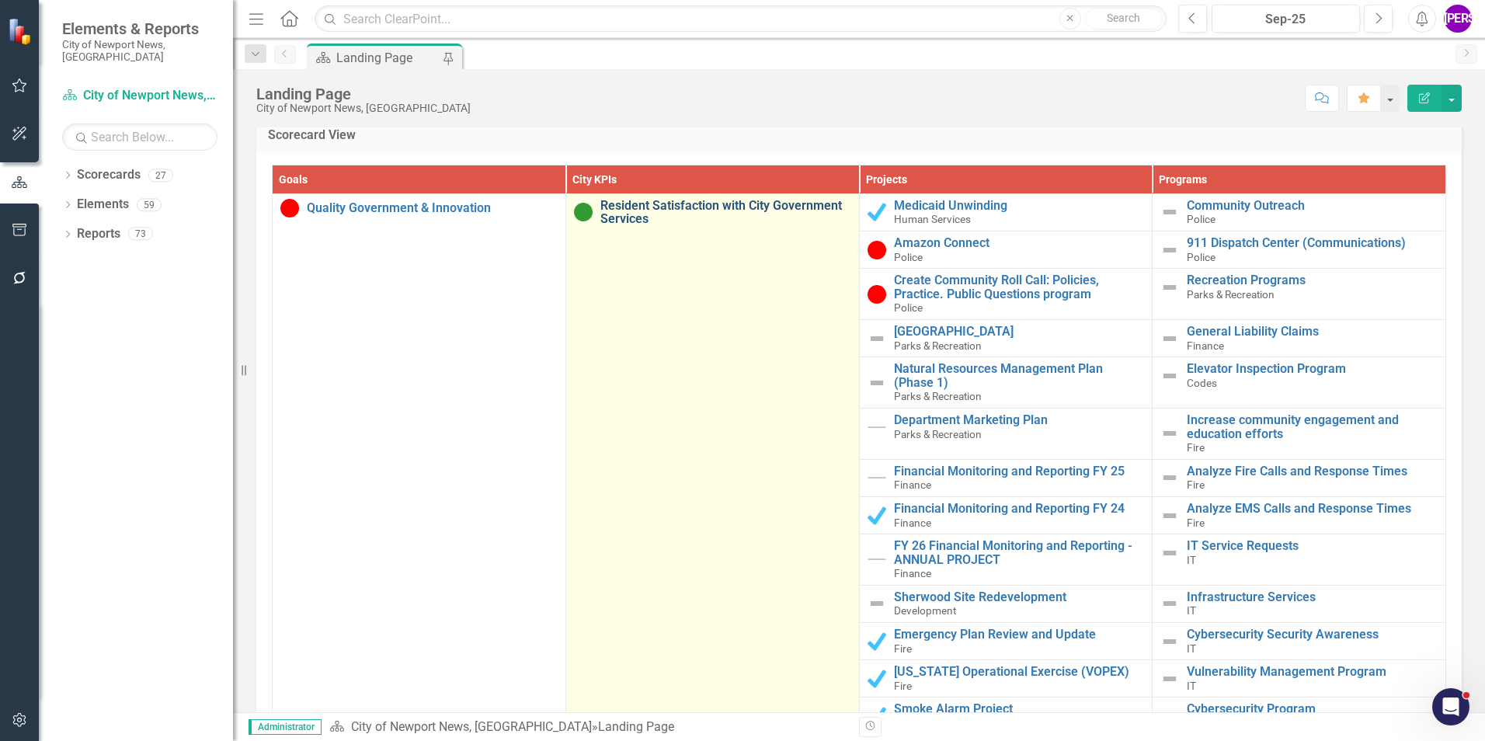
click at [759, 200] on link "Resident Satisfaction with City Government Services" at bounding box center [725, 212] width 251 height 27
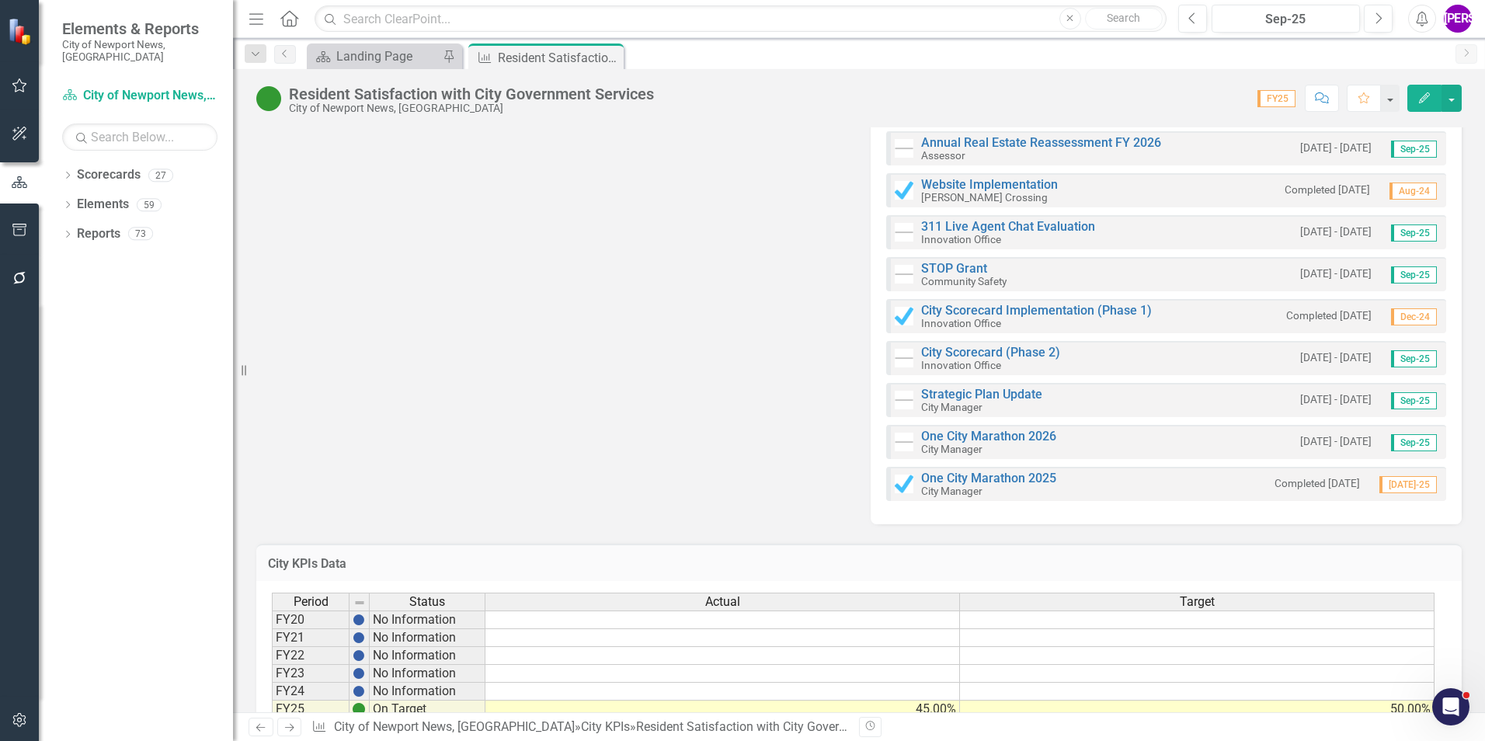
scroll to position [2265, 0]
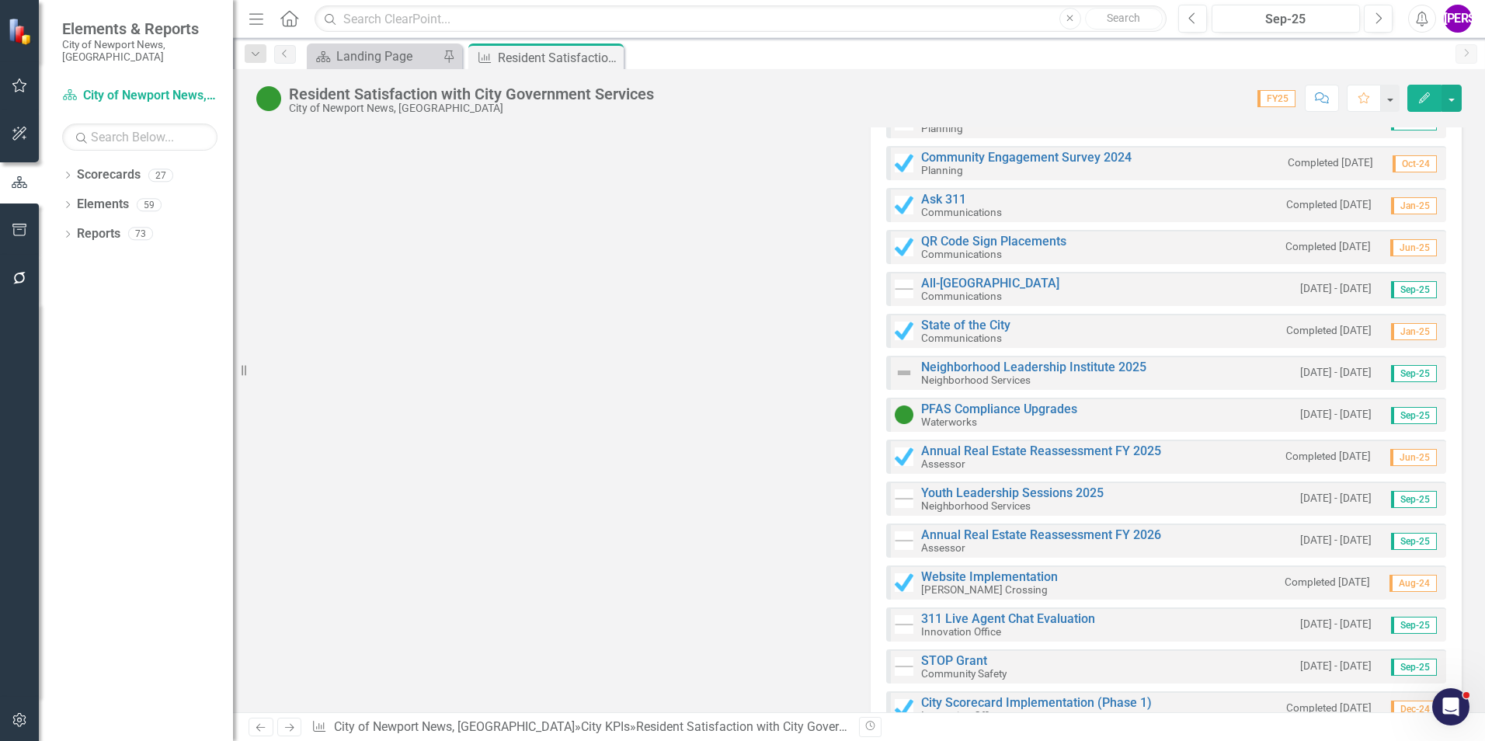
click at [1325, 90] on button "Comment" at bounding box center [1322, 98] width 34 height 27
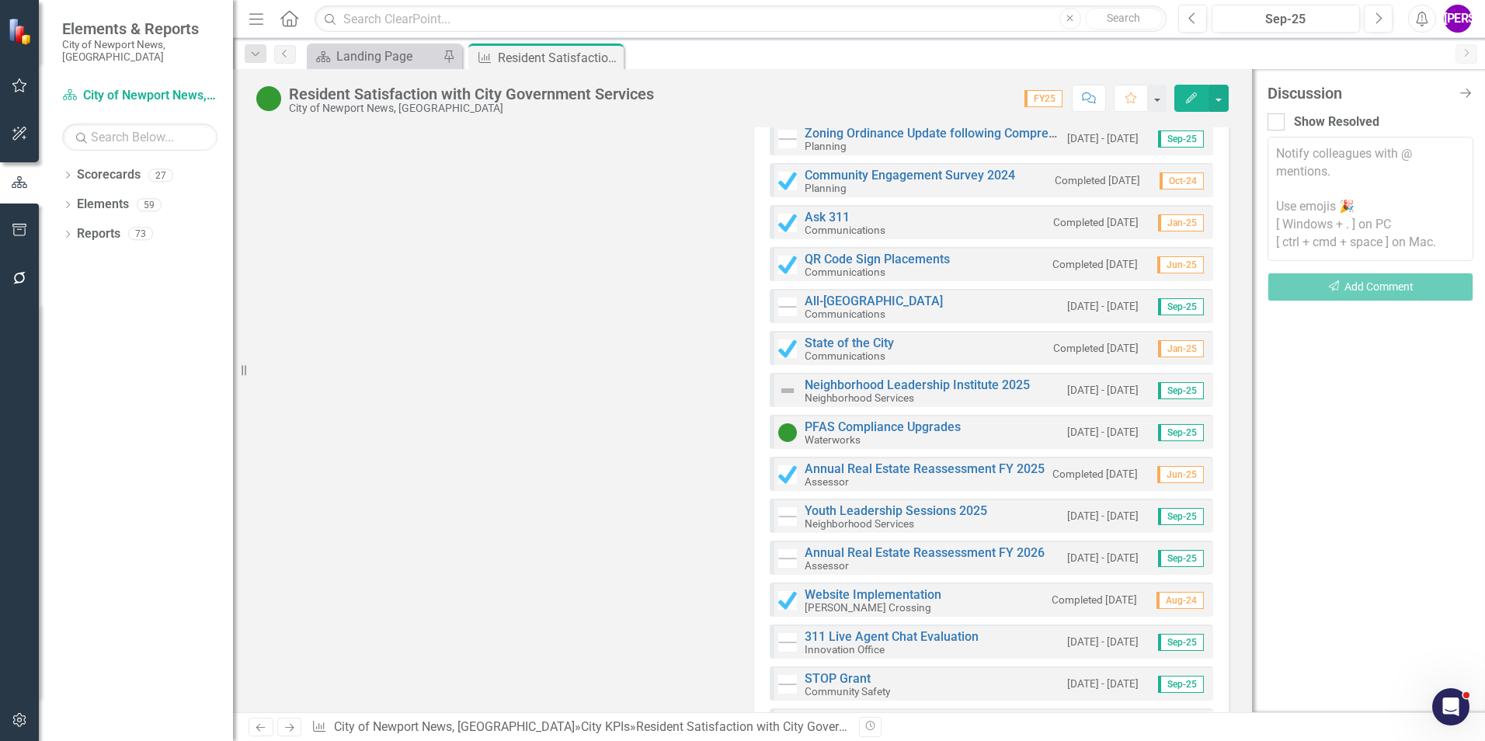
scroll to position [1834, 0]
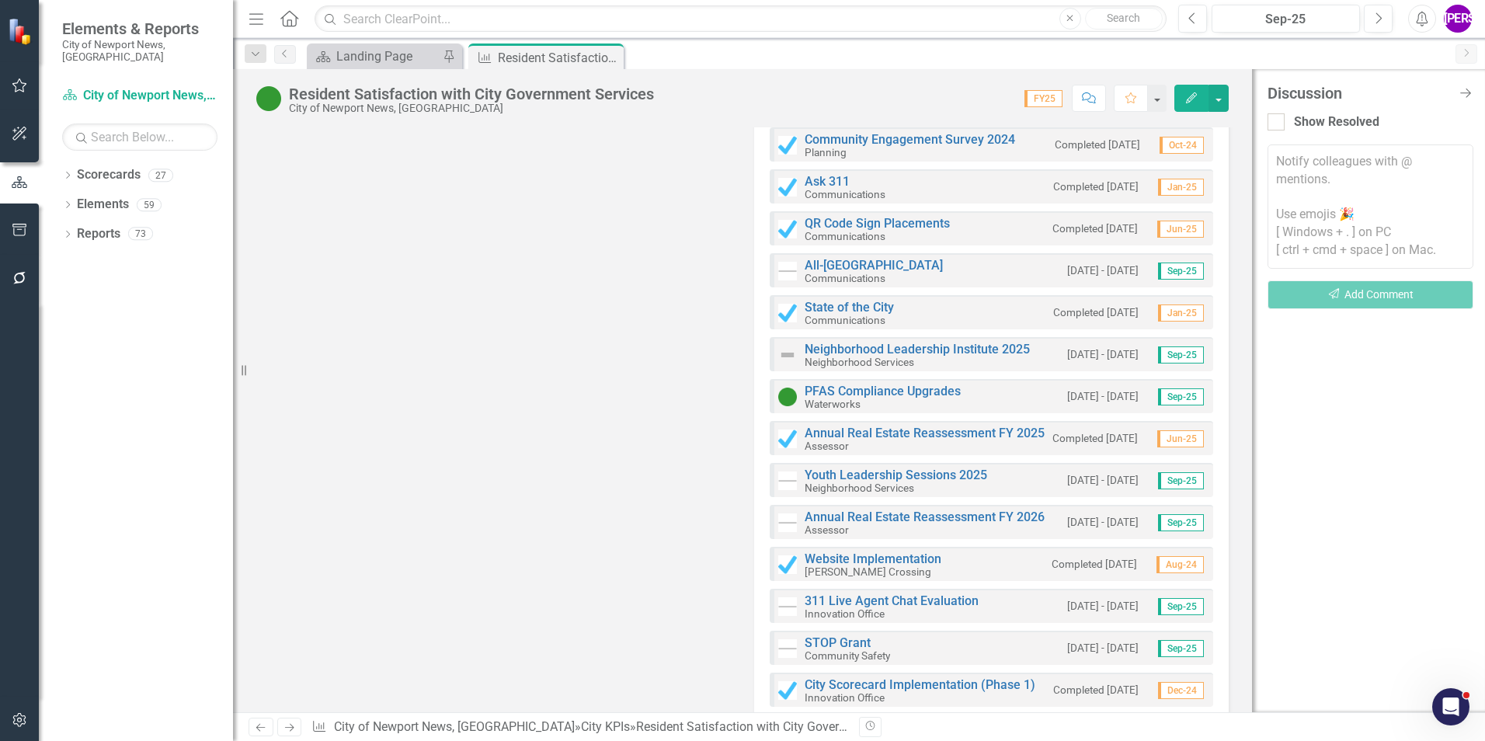
drag, startPoint x: 1463, startPoint y: 95, endPoint x: 857, endPoint y: 97, distance: 606.6
click at [1461, 92] on icon "Close Discussion Bar" at bounding box center [1466, 93] width 16 height 12
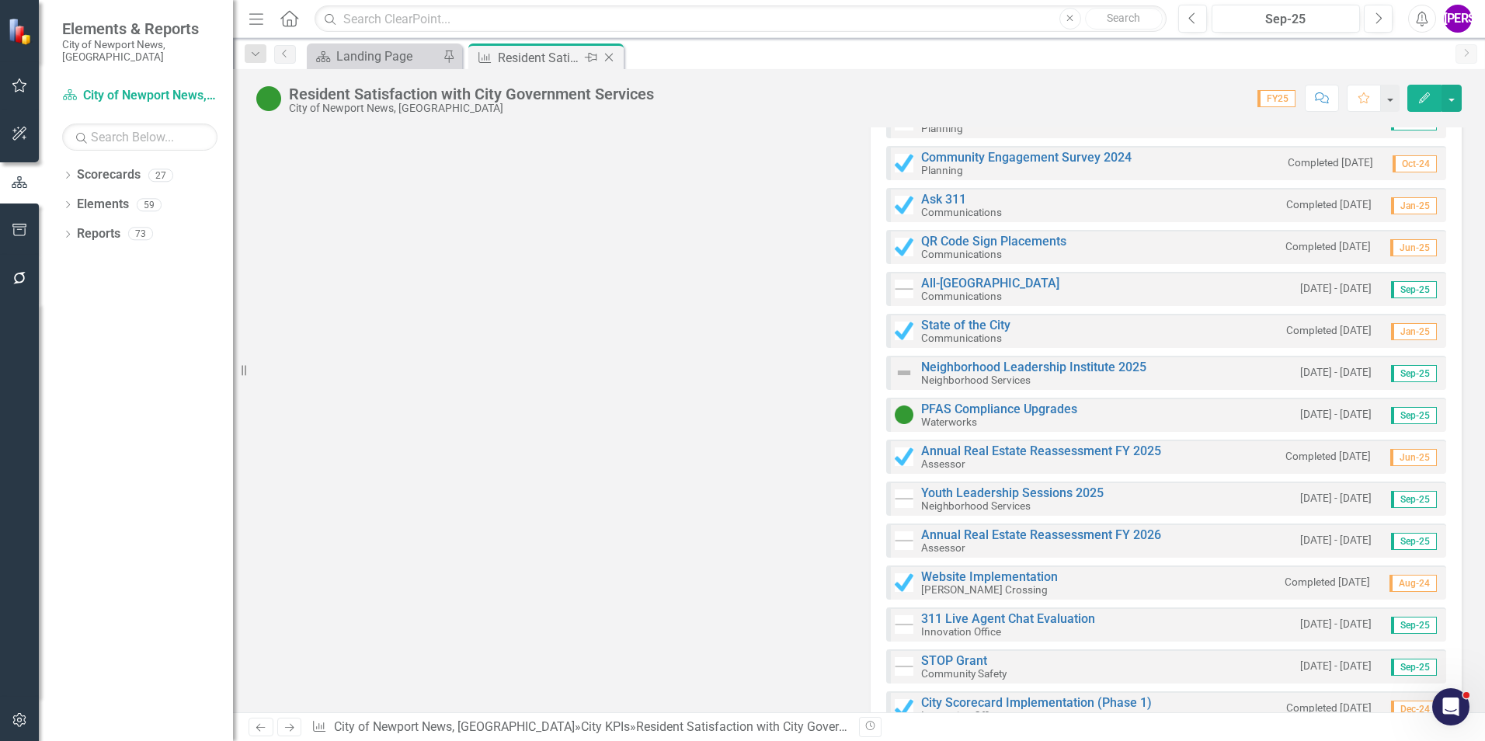
click at [609, 57] on icon at bounding box center [609, 58] width 9 height 9
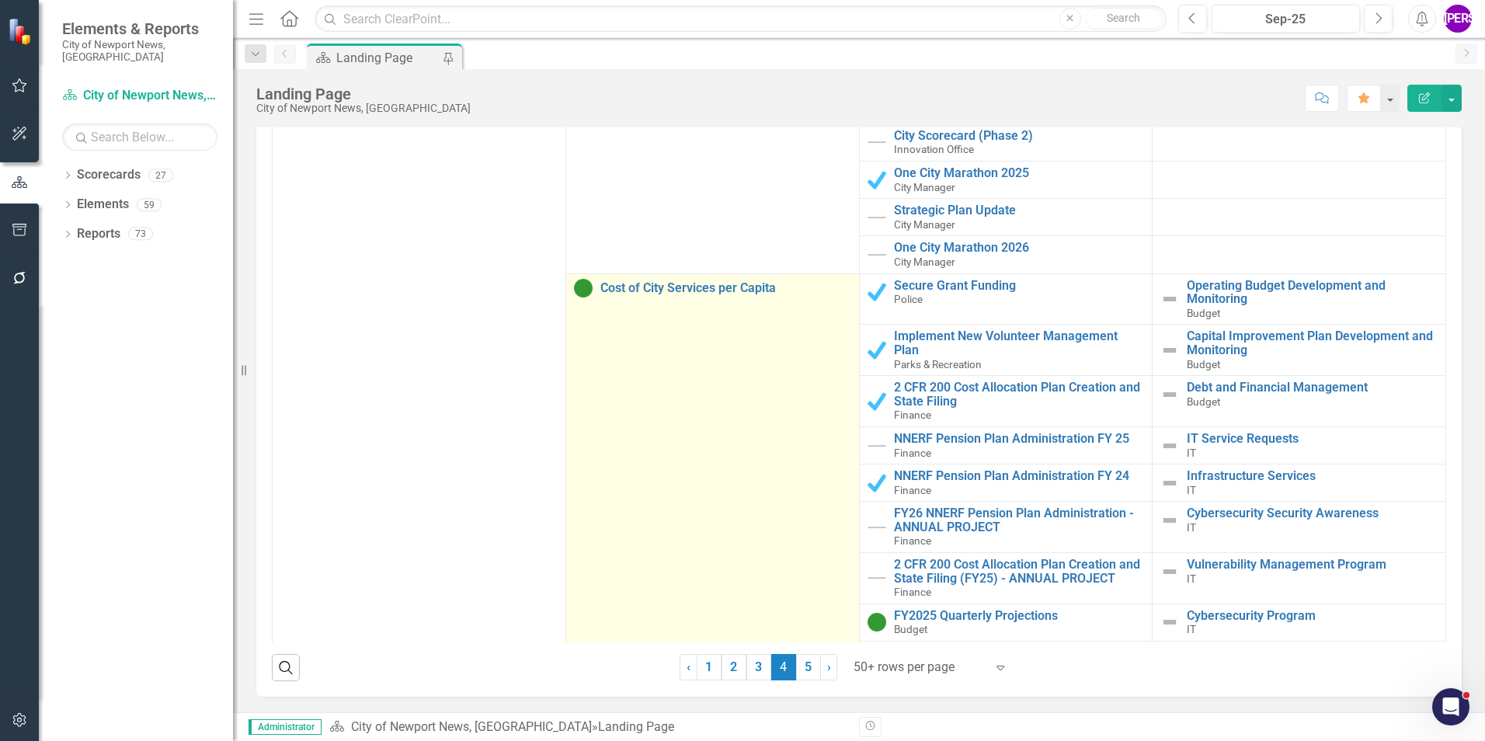
scroll to position [1864, 0]
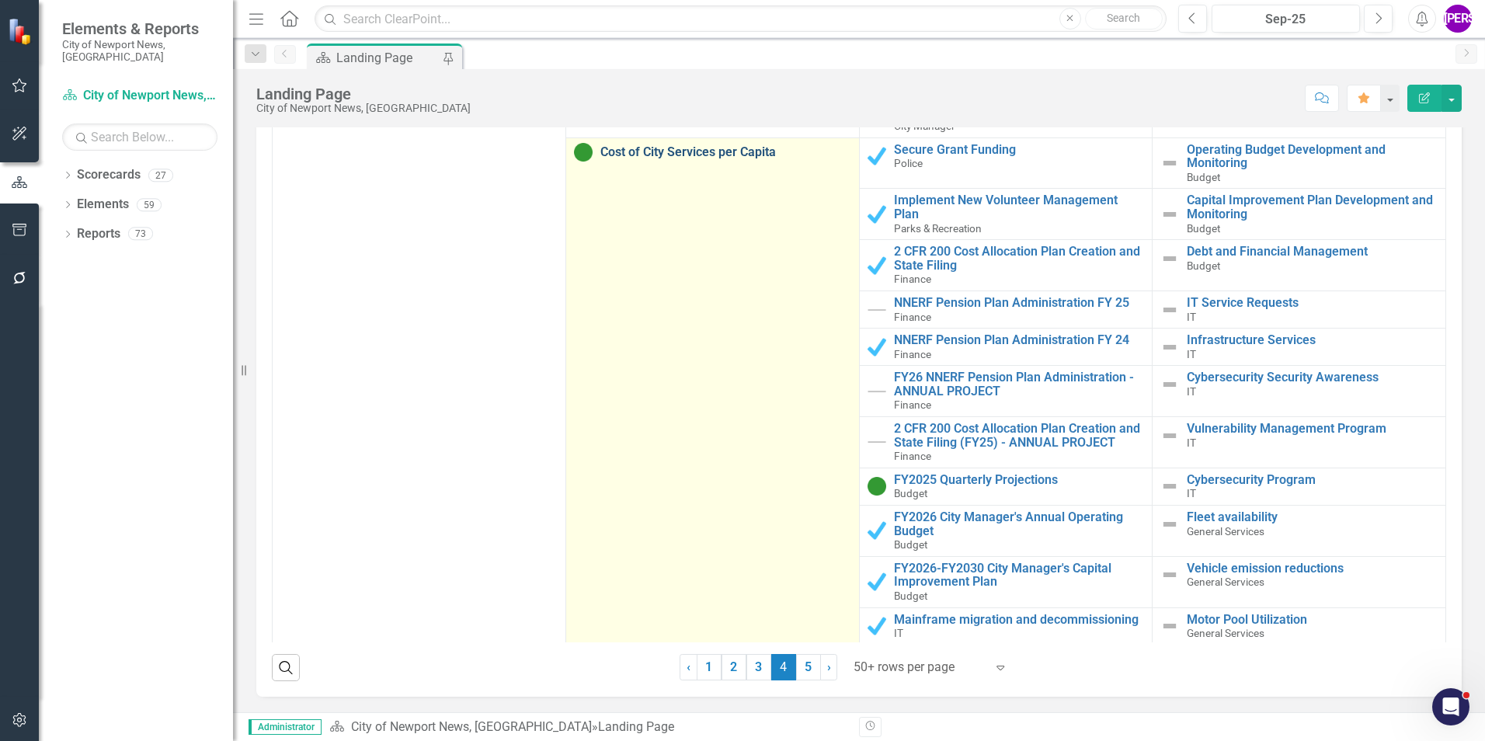
click at [693, 151] on link "Cost of City Services per Capita" at bounding box center [725, 152] width 251 height 14
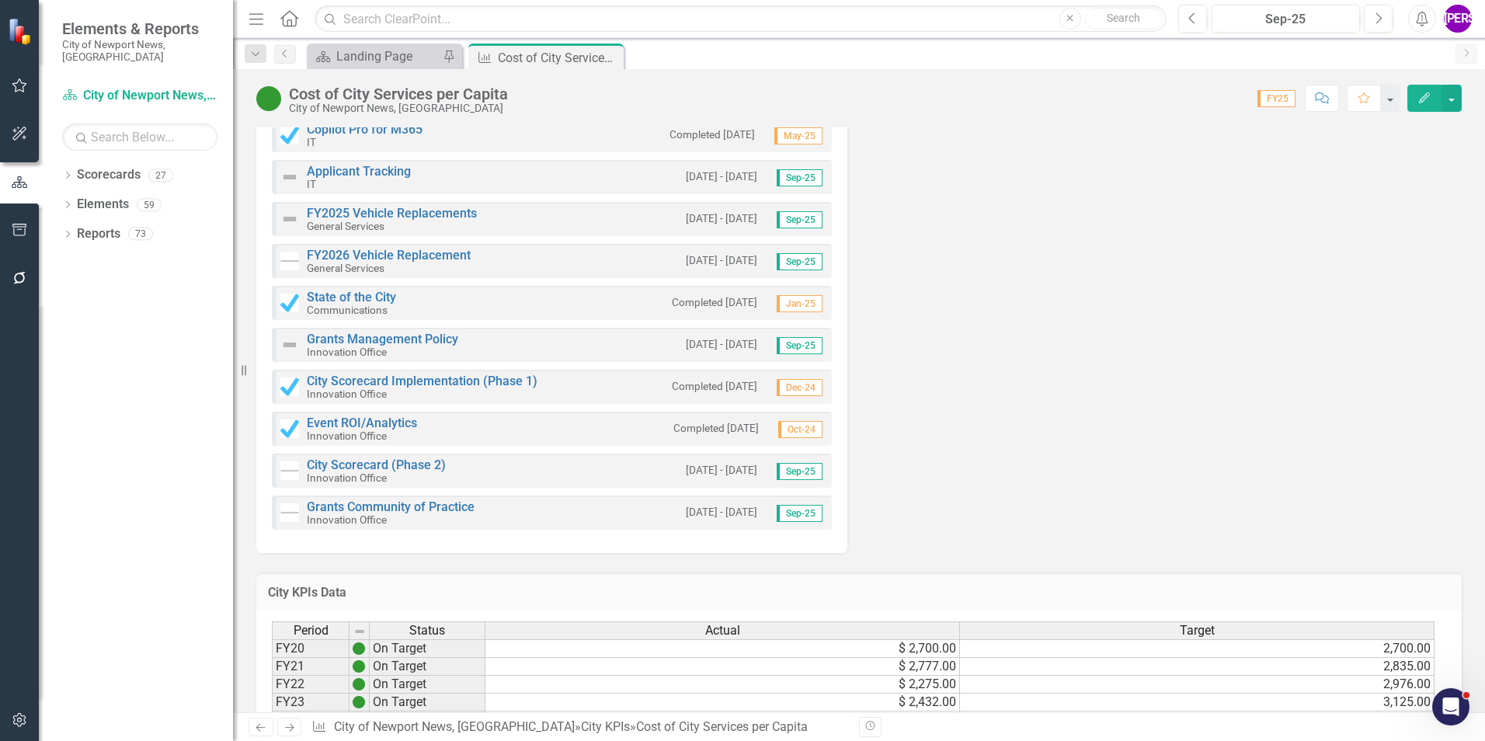
scroll to position [1998, 0]
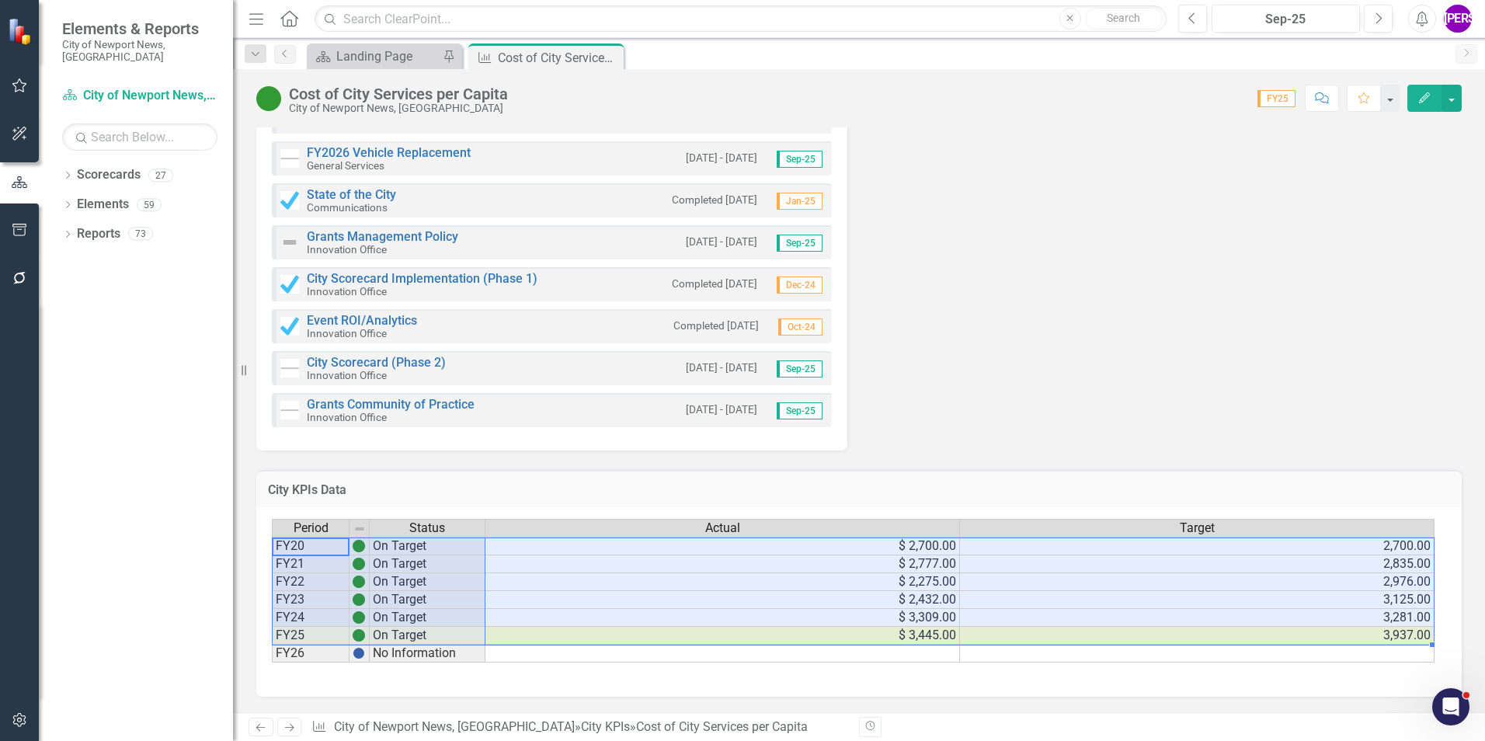
drag, startPoint x: 310, startPoint y: 545, endPoint x: 1273, endPoint y: 638, distance: 967.5
click at [1273, 638] on div "Period Status Actual Target FY20 On Target $ 2,700.00 2,700.00 FY21 On Target $…" at bounding box center [853, 591] width 1163 height 144
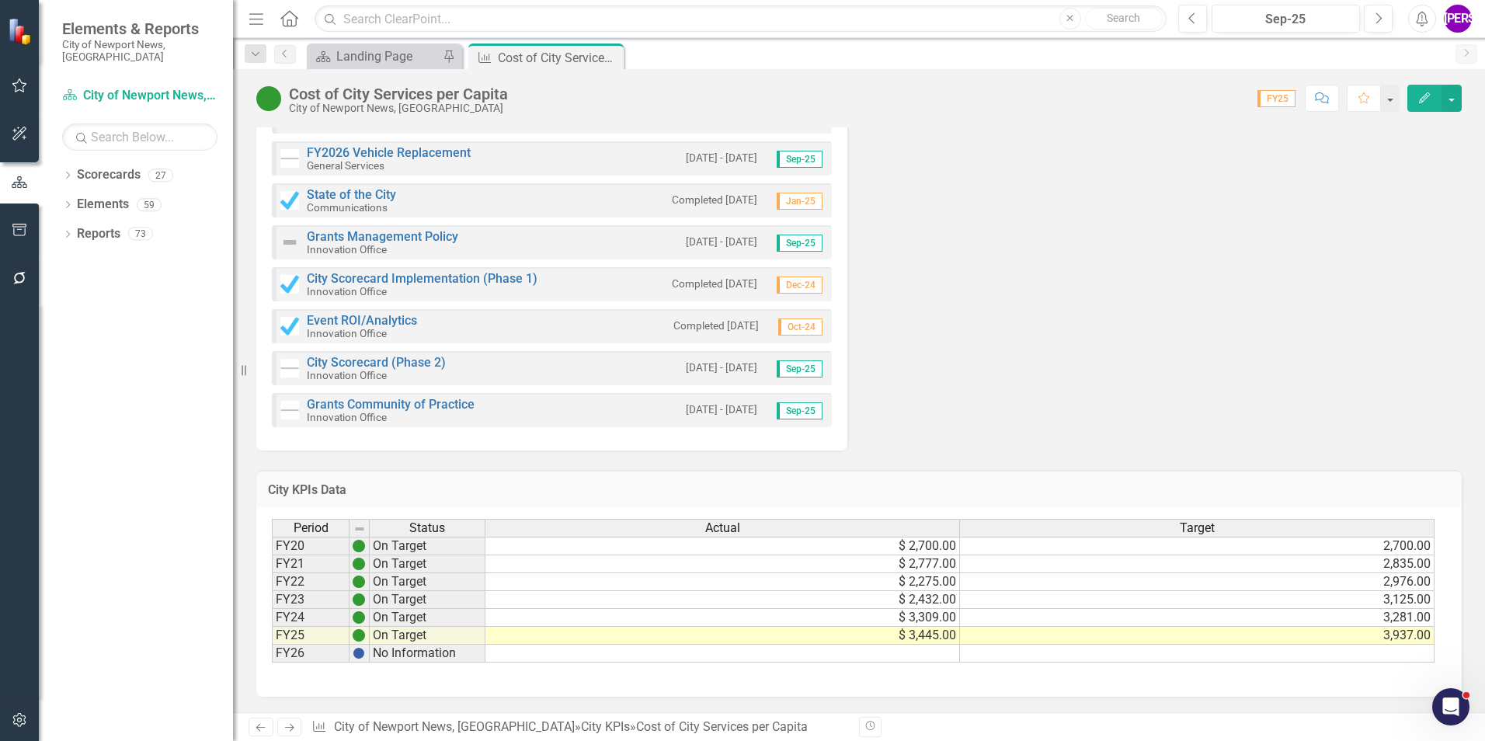
drag, startPoint x: 1255, startPoint y: 221, endPoint x: 1257, endPoint y: 210, distance: 11.8
click at [1310, 100] on button "Comment" at bounding box center [1322, 98] width 34 height 27
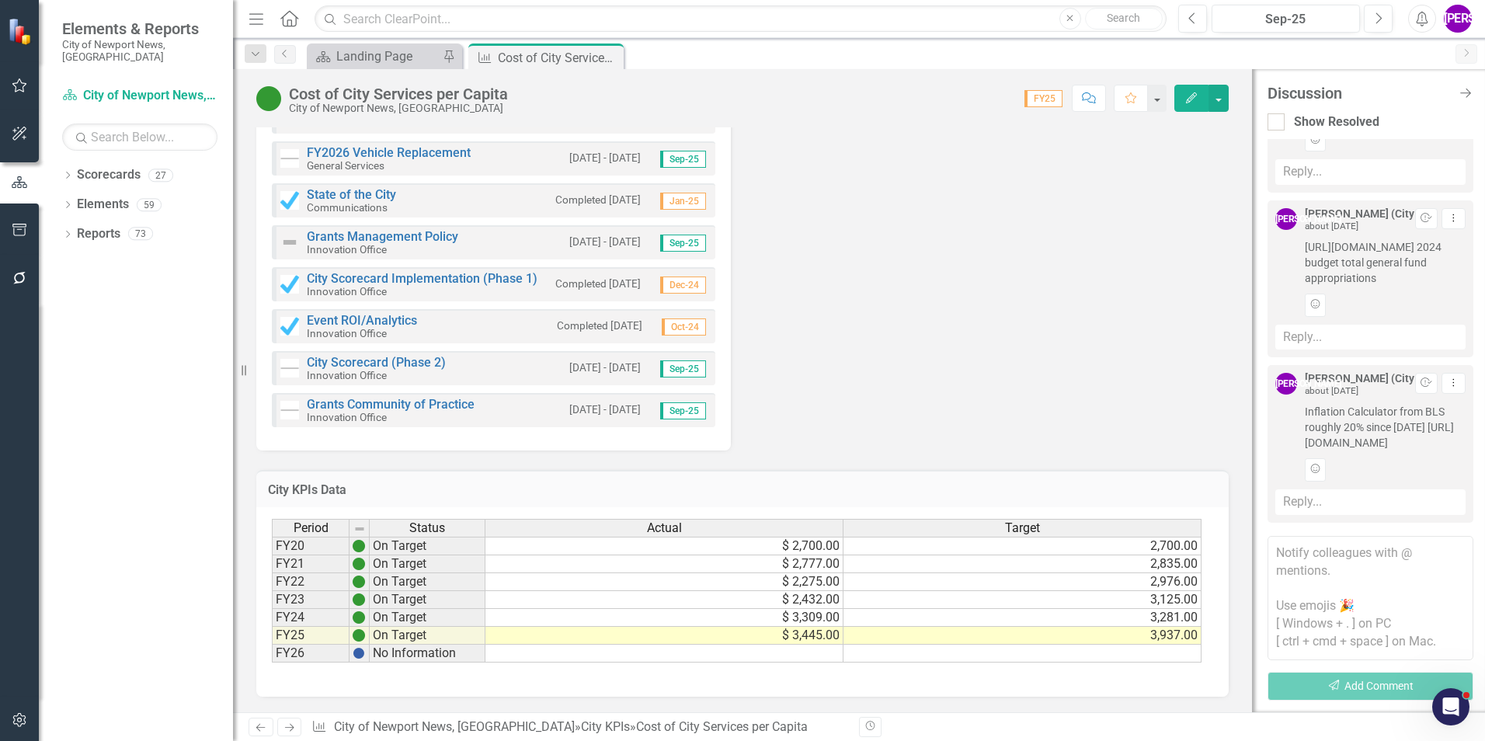
scroll to position [0, 0]
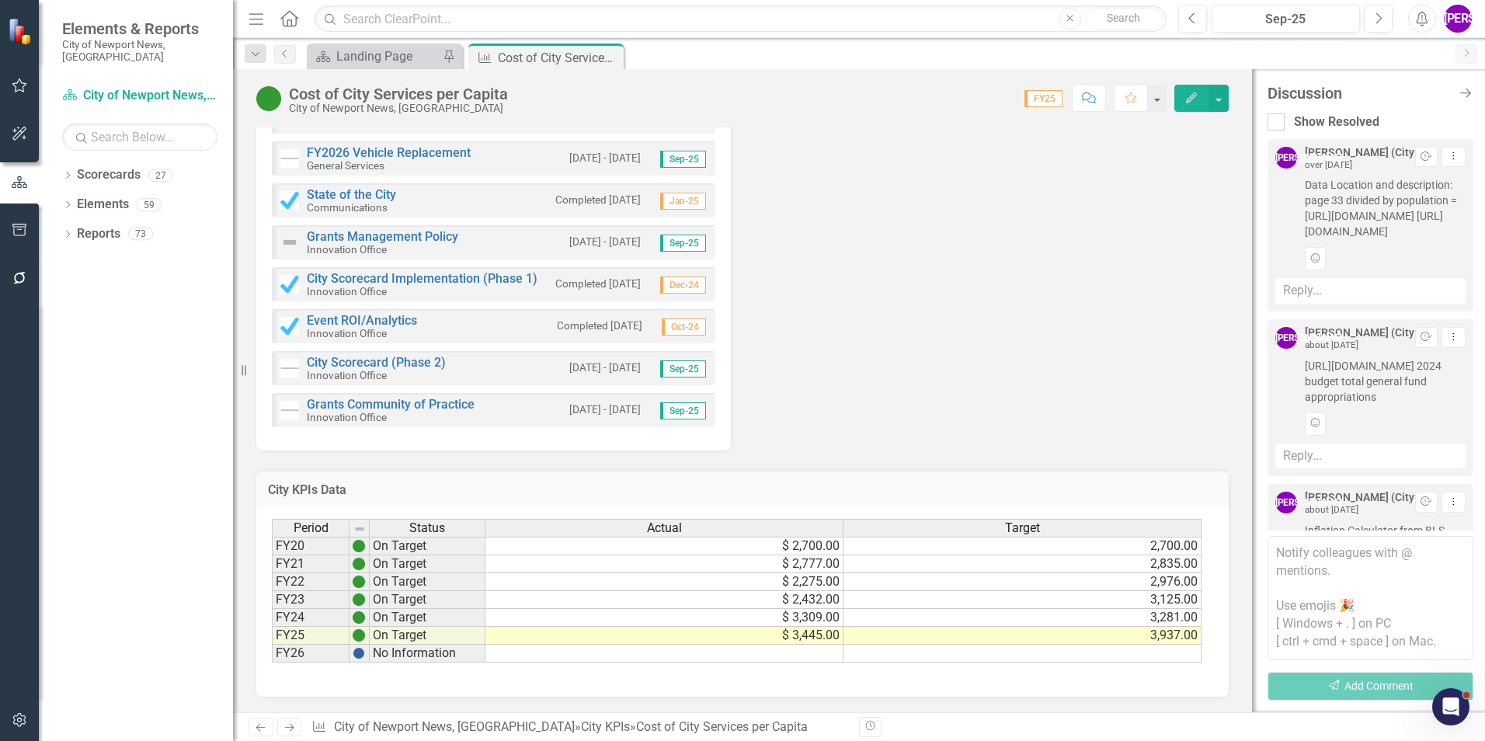
drag, startPoint x: 1306, startPoint y: 186, endPoint x: 1441, endPoint y: 318, distance: 188.9
click at [1441, 270] on div "Data Location and description: page 33 divided by population = https://www.cens…" at bounding box center [1385, 223] width 161 height 93
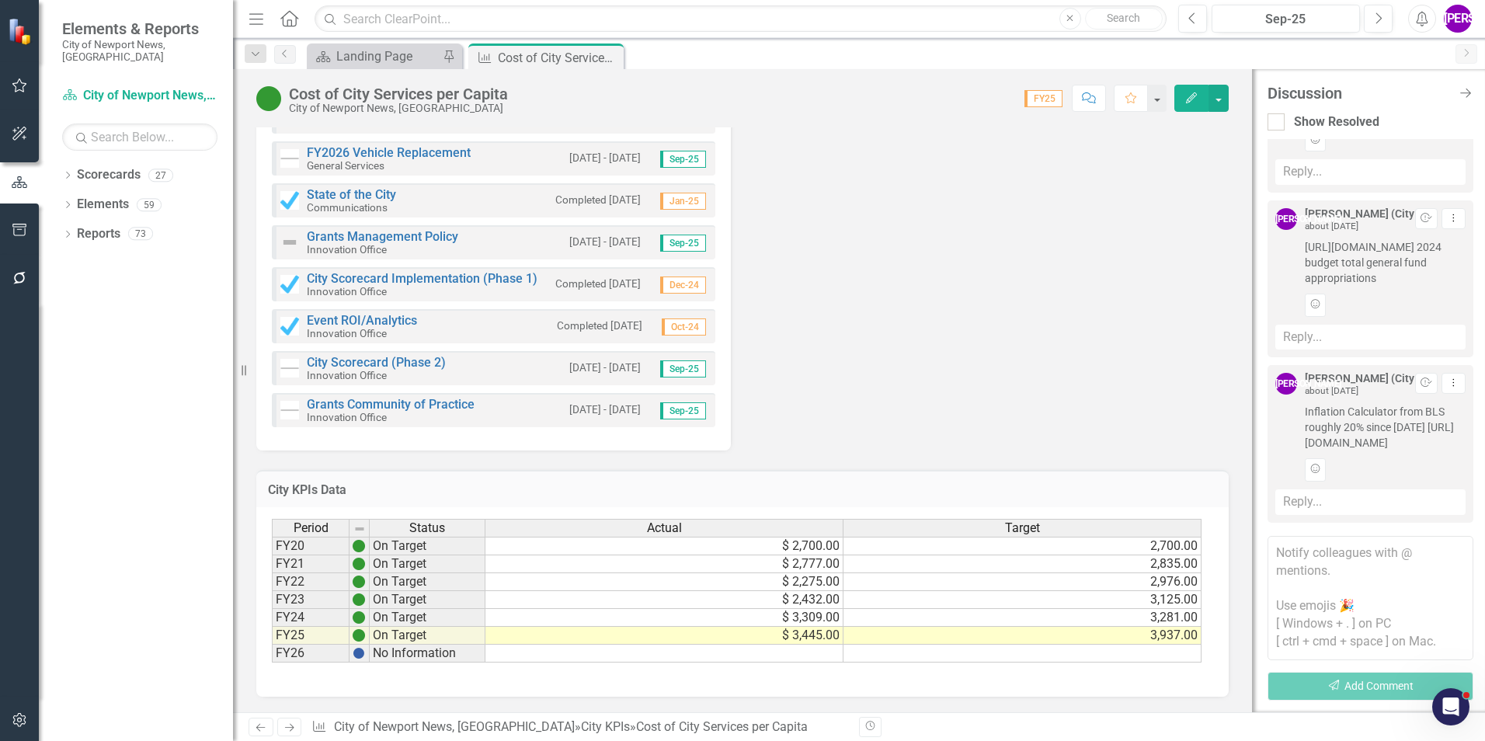
scroll to position [155, 0]
drag, startPoint x: 1295, startPoint y: 286, endPoint x: 1402, endPoint y: 344, distance: 122.0
click at [1402, 316] on div "JA Jeffery Allbright (City Manager's Office) about 1 year ago Resolve Dropdown …" at bounding box center [1370, 262] width 190 height 108
drag, startPoint x: 1299, startPoint y: 392, endPoint x: 1415, endPoint y: 443, distance: 127.3
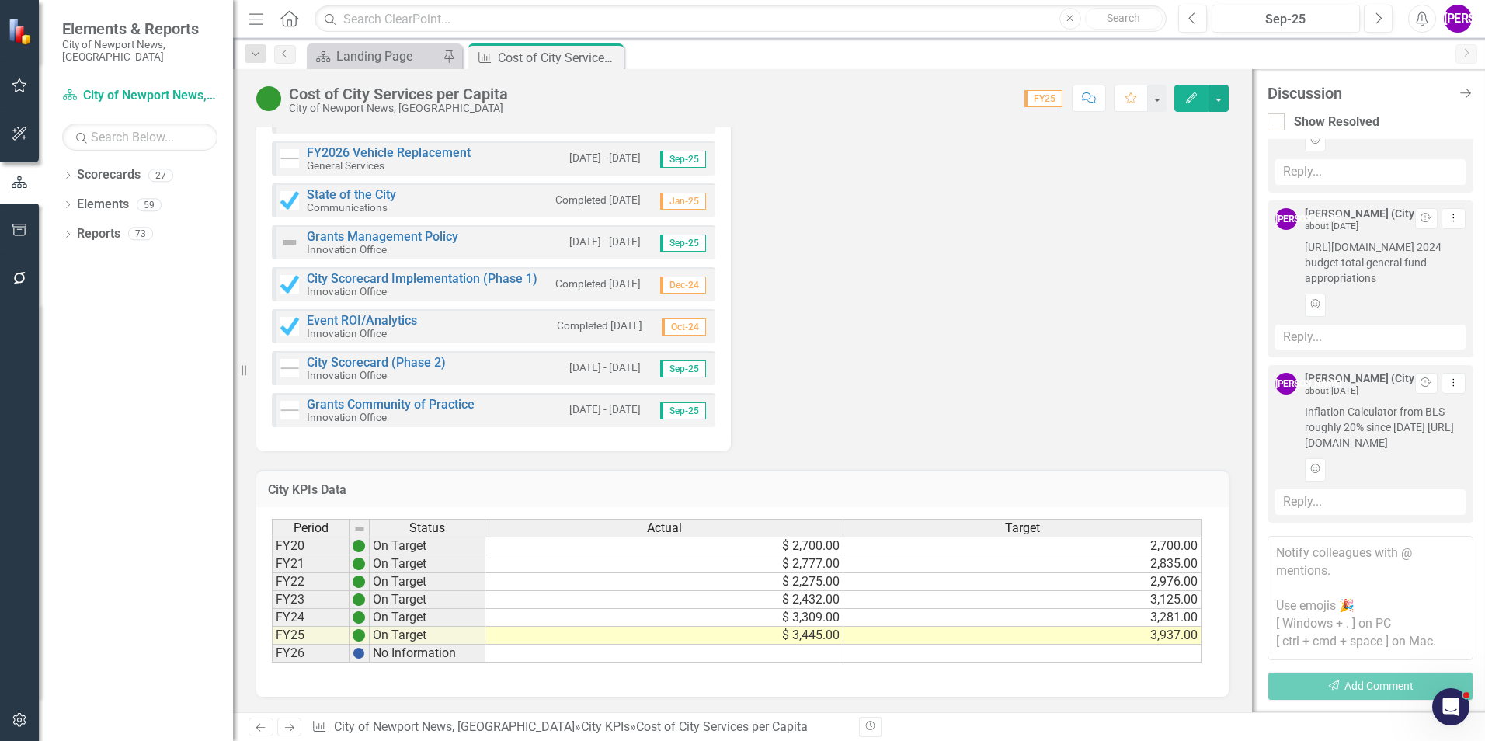
click at [1415, 443] on div "JA Jeffery Allbright (City Manager's Office) about 1 year ago Resolve Dropdown …" at bounding box center [1370, 427] width 190 height 108
click at [607, 56] on icon "Close" at bounding box center [609, 57] width 16 height 12
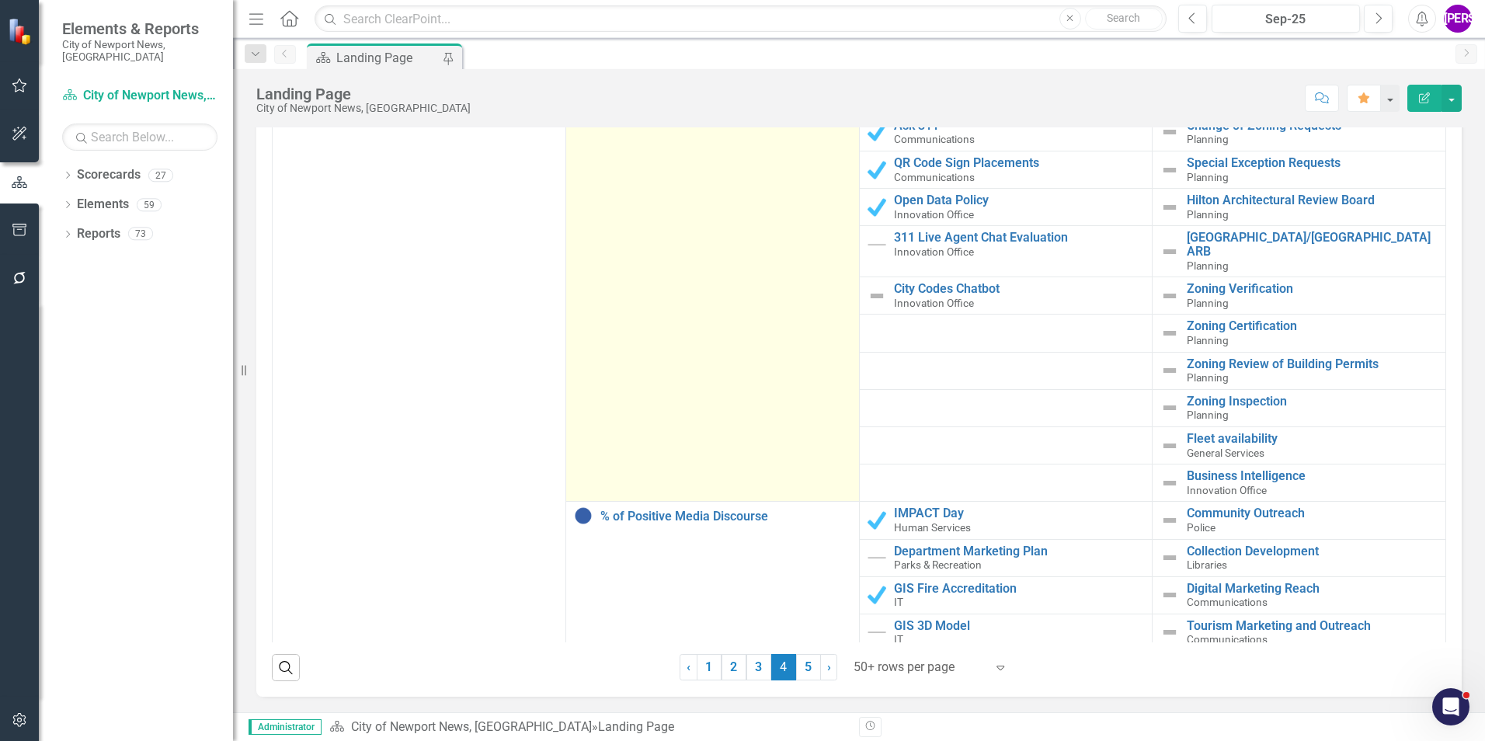
scroll to position [4038, 0]
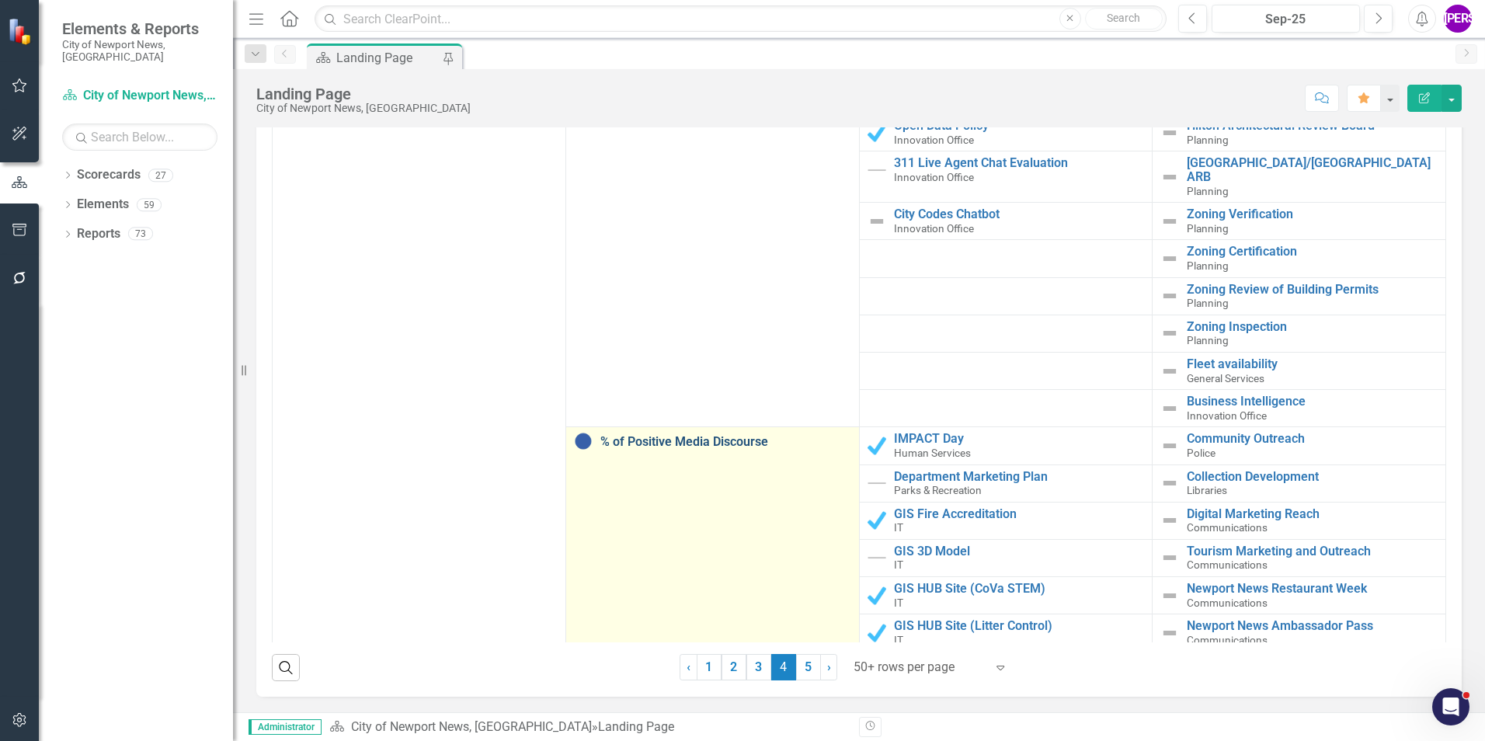
click at [721, 435] on link "% of Positive Media Discourse" at bounding box center [725, 442] width 251 height 14
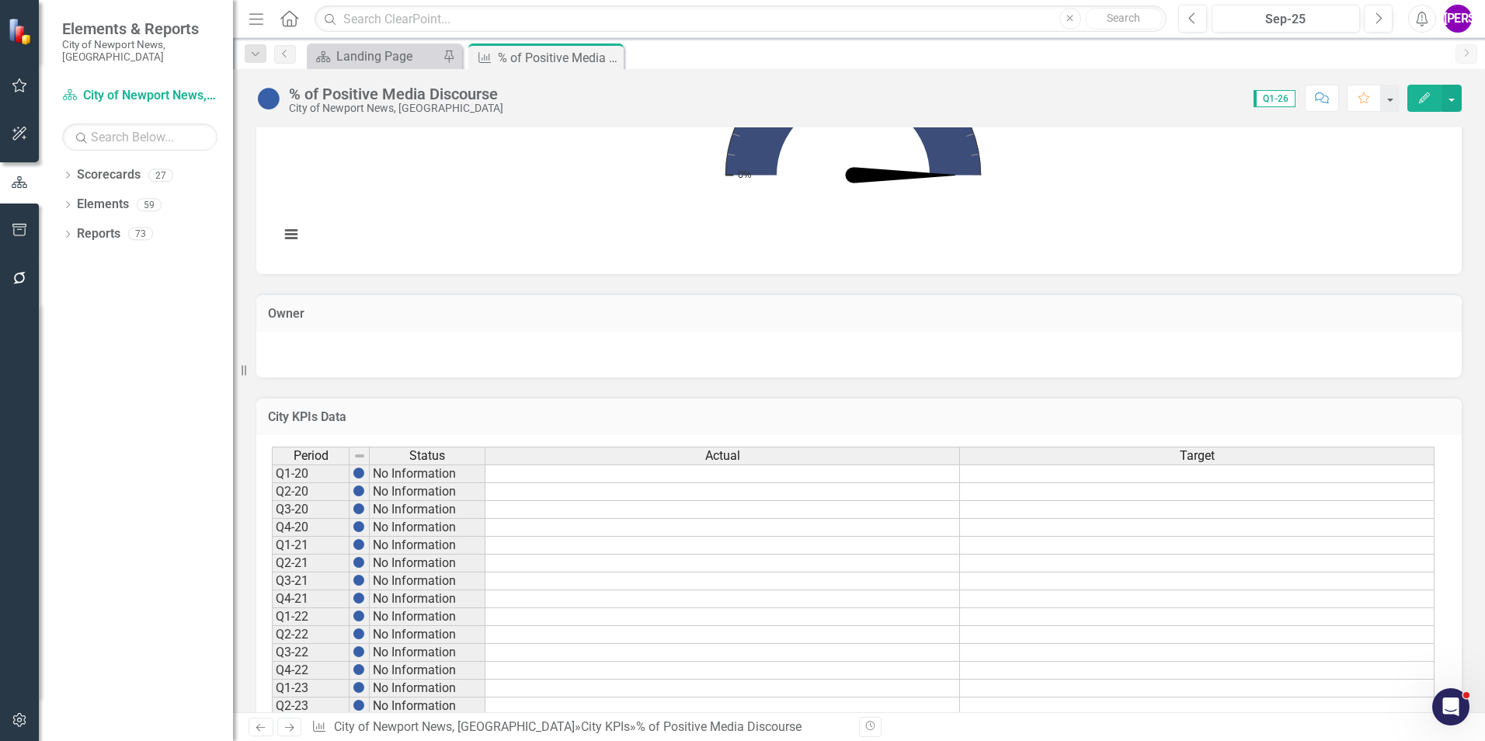
scroll to position [1768, 0]
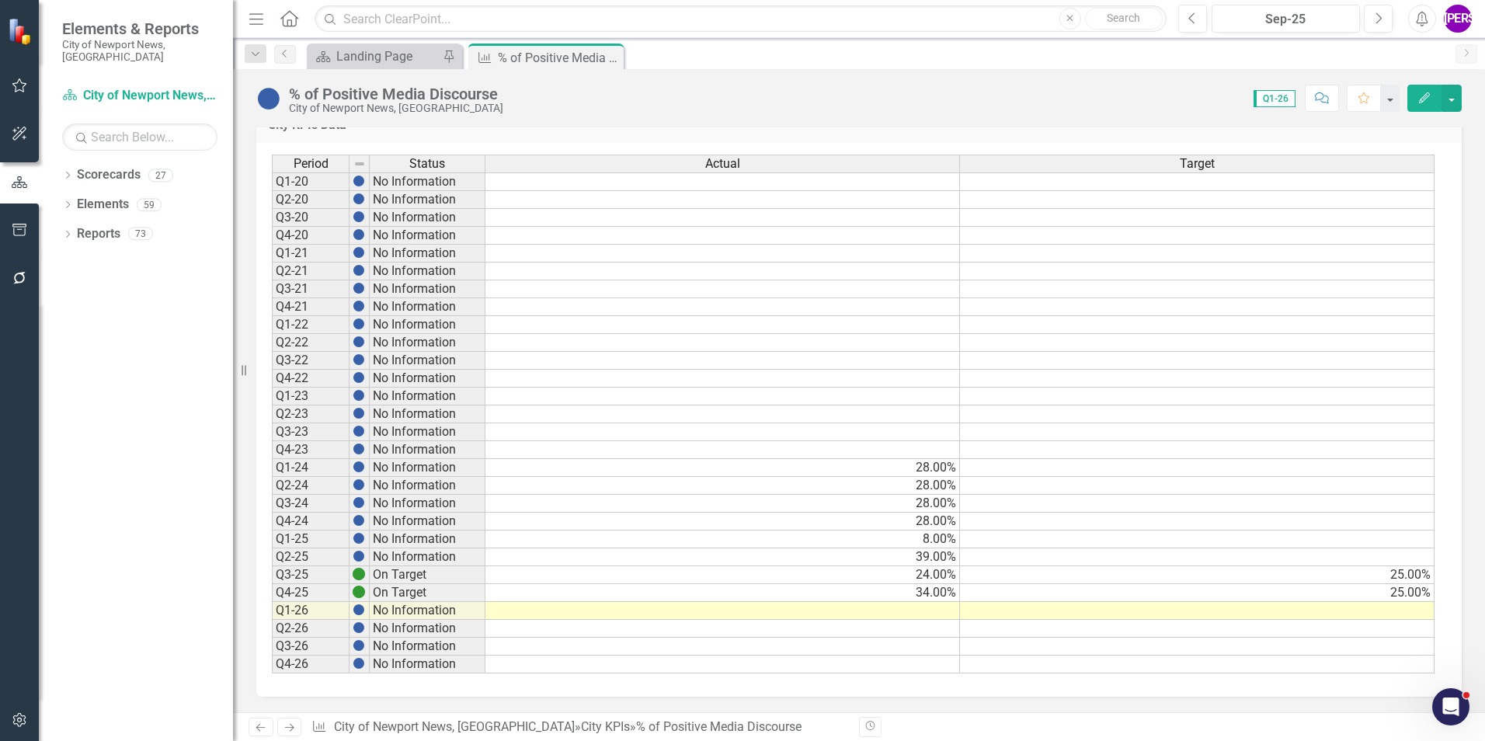
click at [856, 464] on td "28.00%" at bounding box center [722, 468] width 475 height 18
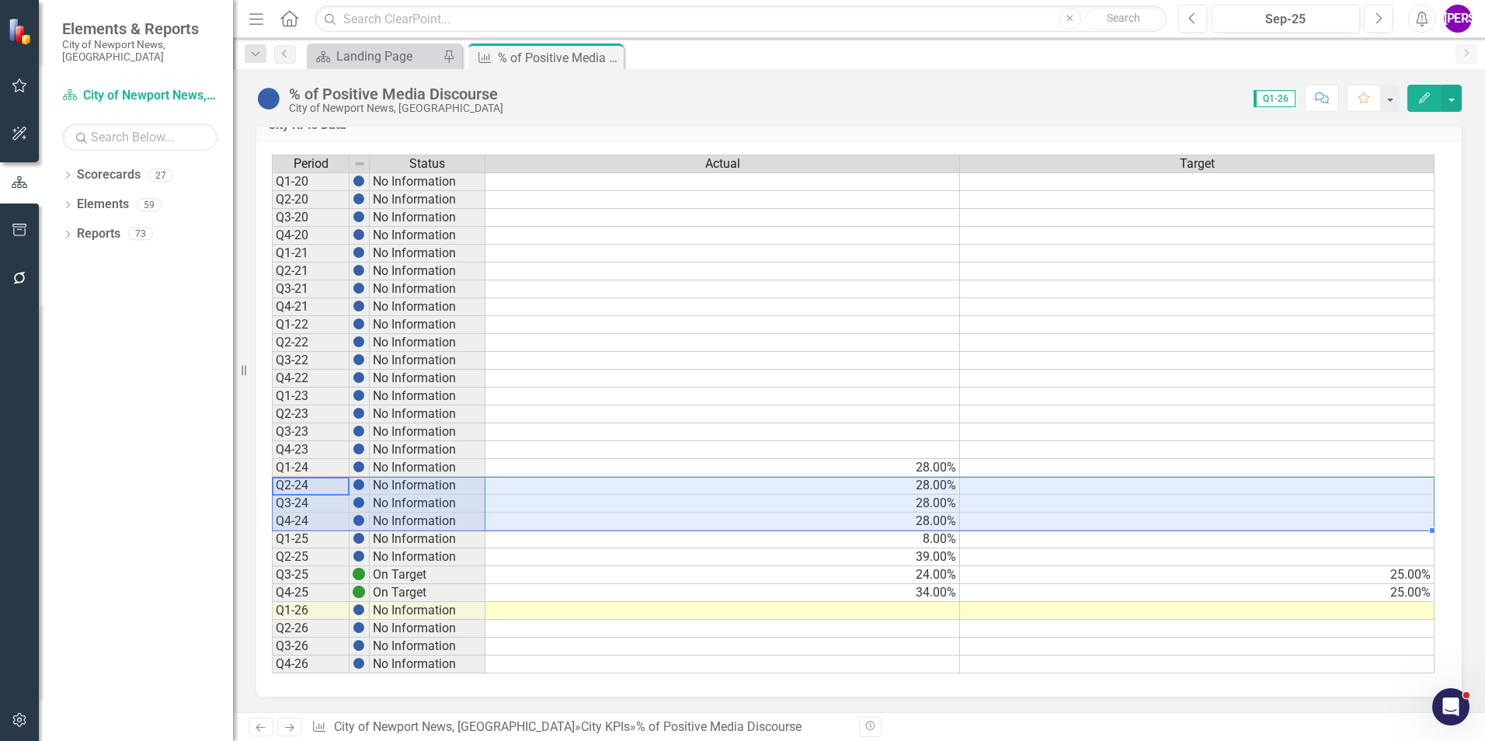
drag, startPoint x: 308, startPoint y: 485, endPoint x: 866, endPoint y: 507, distance: 558.0
click at [1125, 520] on div "Period Status Actual Target Q1-20 No Information Q2-20 No Information Q3-20 No …" at bounding box center [853, 415] width 1163 height 520
drag, startPoint x: 800, startPoint y: 461, endPoint x: 714, endPoint y: 454, distance: 86.5
click at [272, 459] on div "Period Status Actual Target Q1-20 No Information Q2-20 No Information Q3-20 No …" at bounding box center [272, 414] width 0 height 519
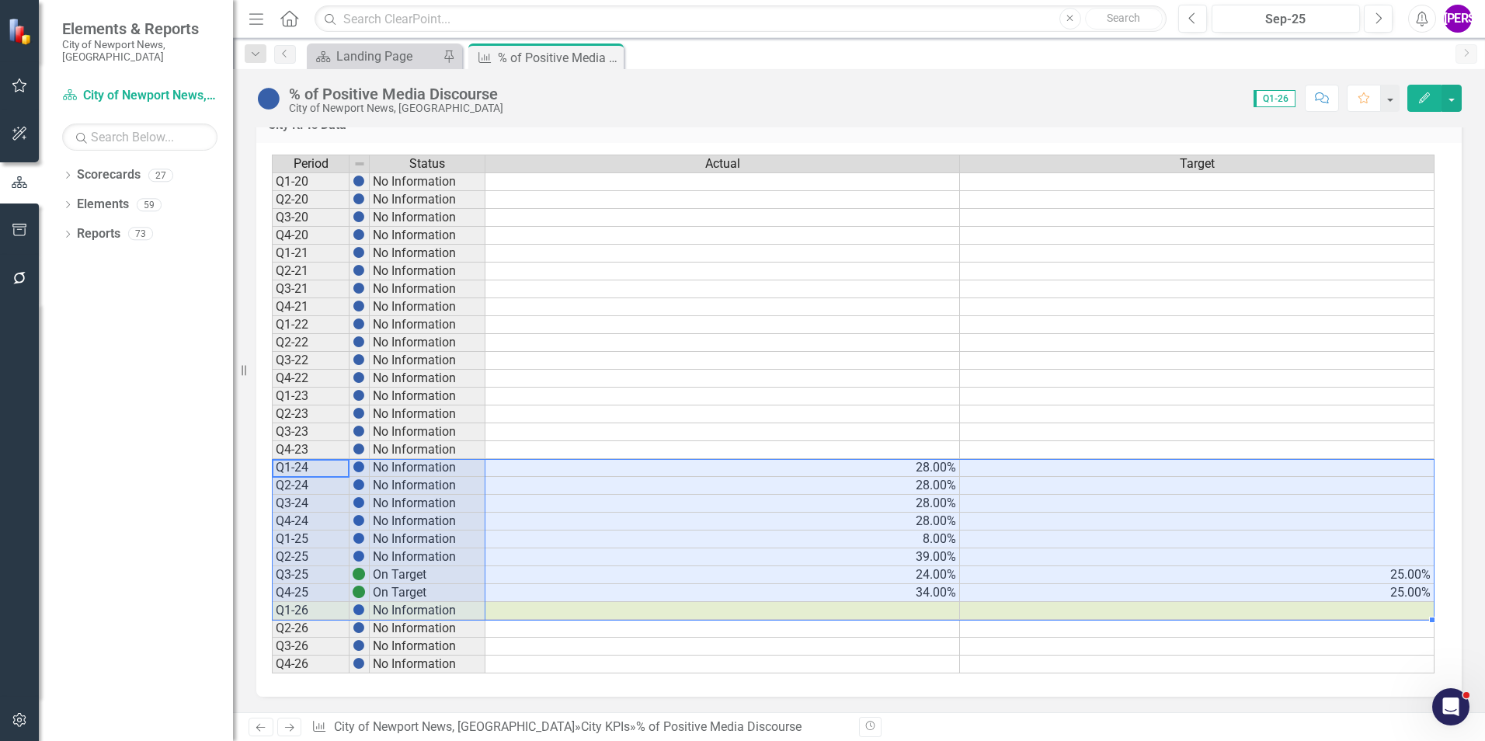
drag, startPoint x: 329, startPoint y: 471, endPoint x: 1358, endPoint y: 603, distance: 1038.1
click at [1358, 603] on div "Period Status Actual Target Q1-20 No Information Q2-20 No Information Q3-20 No …" at bounding box center [853, 415] width 1163 height 520
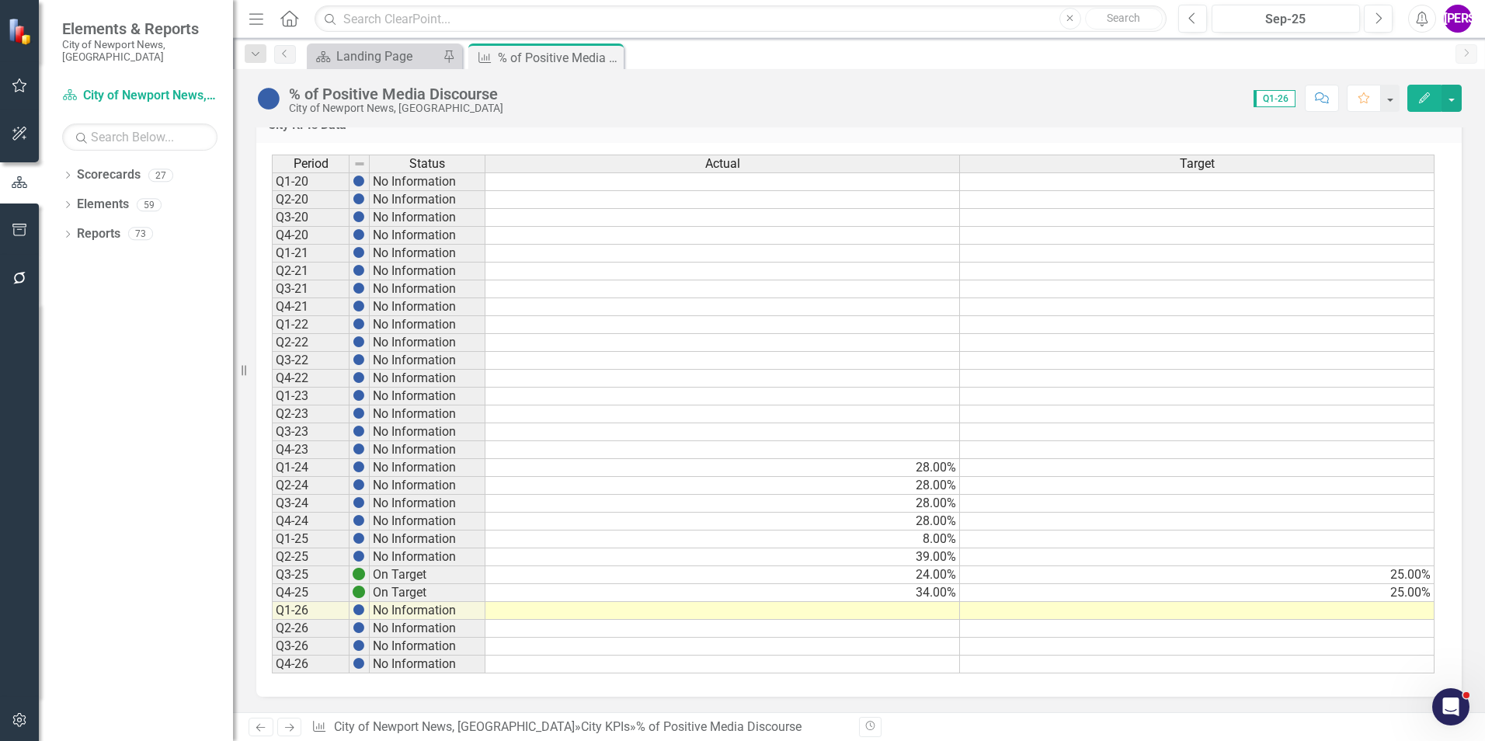
click at [1315, 109] on button "Comment" at bounding box center [1322, 98] width 34 height 27
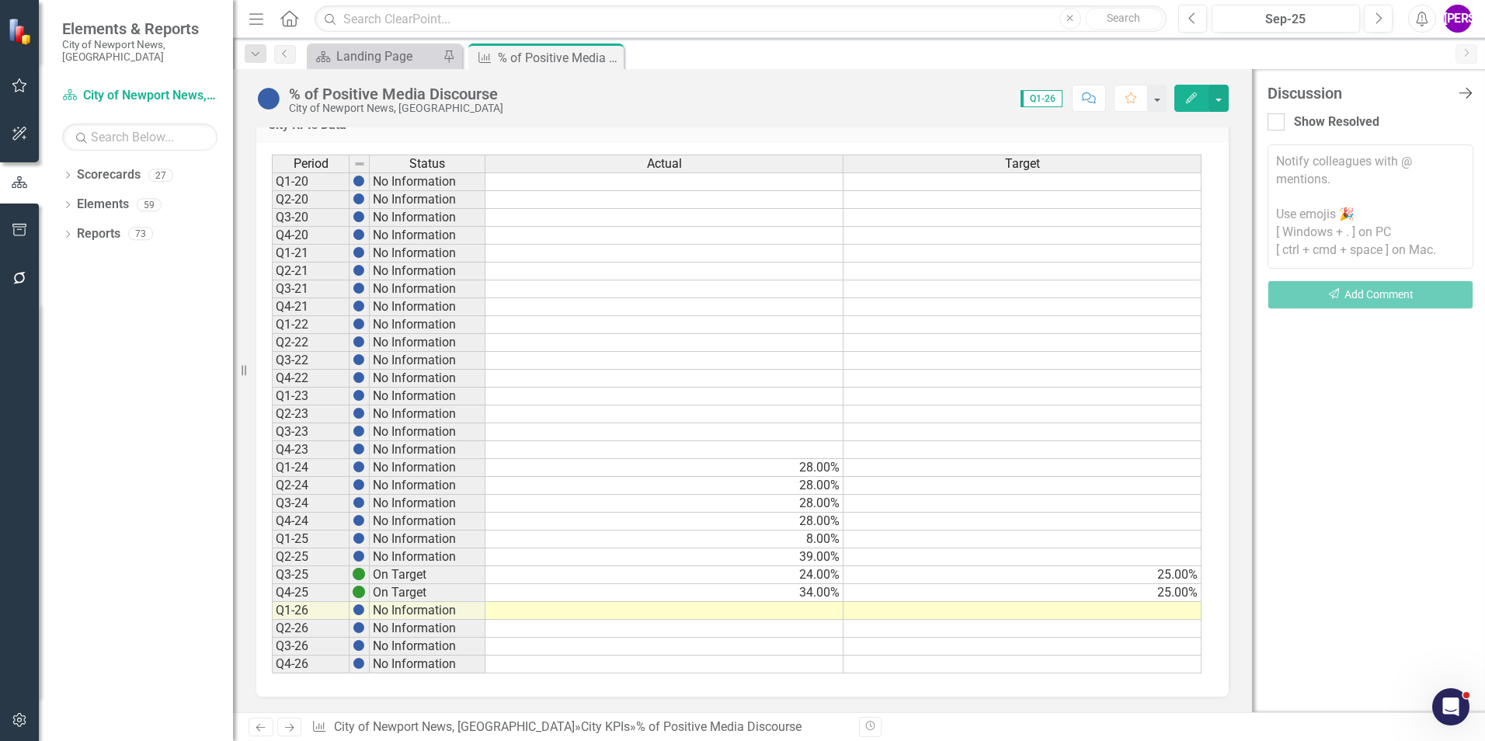
click at [1466, 87] on icon "Close Discussion Bar" at bounding box center [1464, 92] width 19 height 15
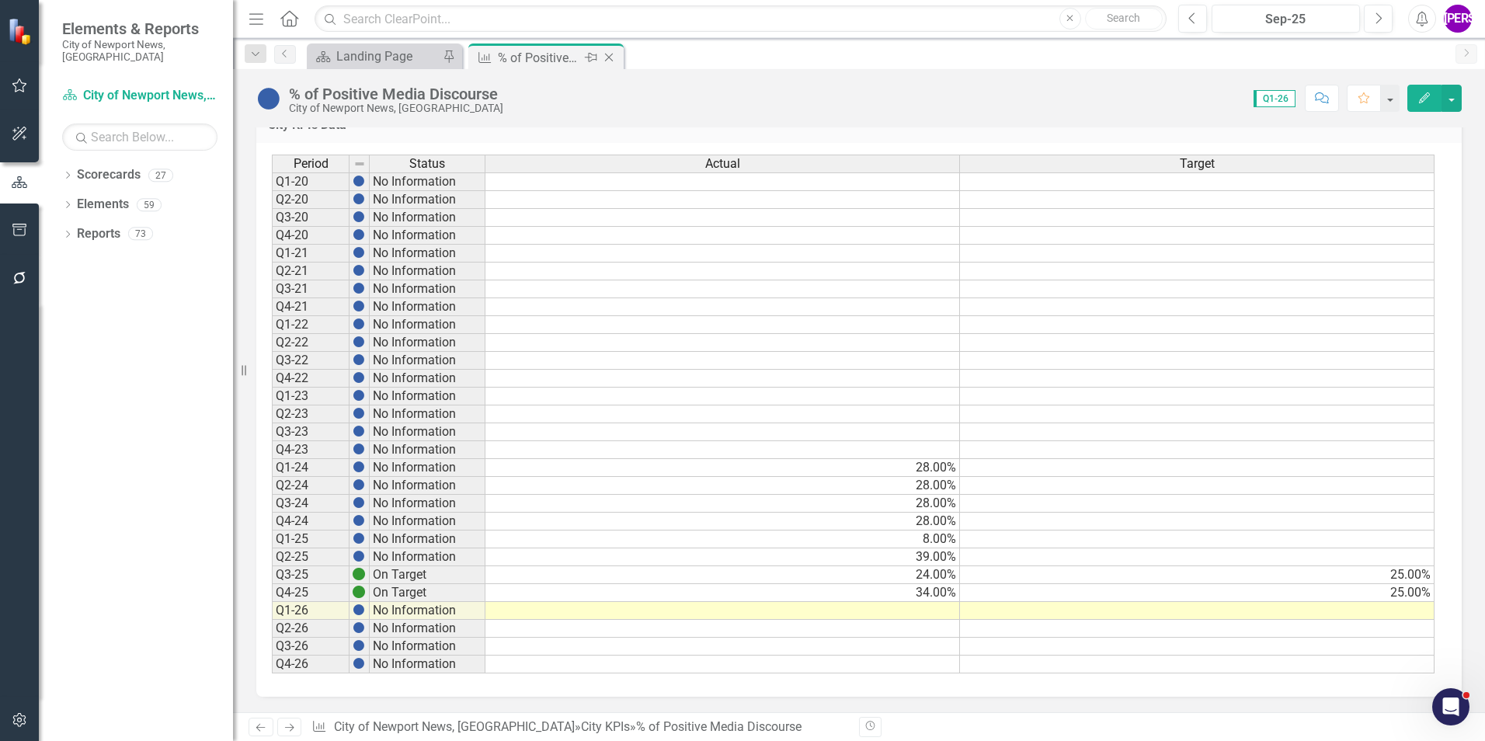
click at [604, 56] on icon "Close" at bounding box center [609, 57] width 16 height 12
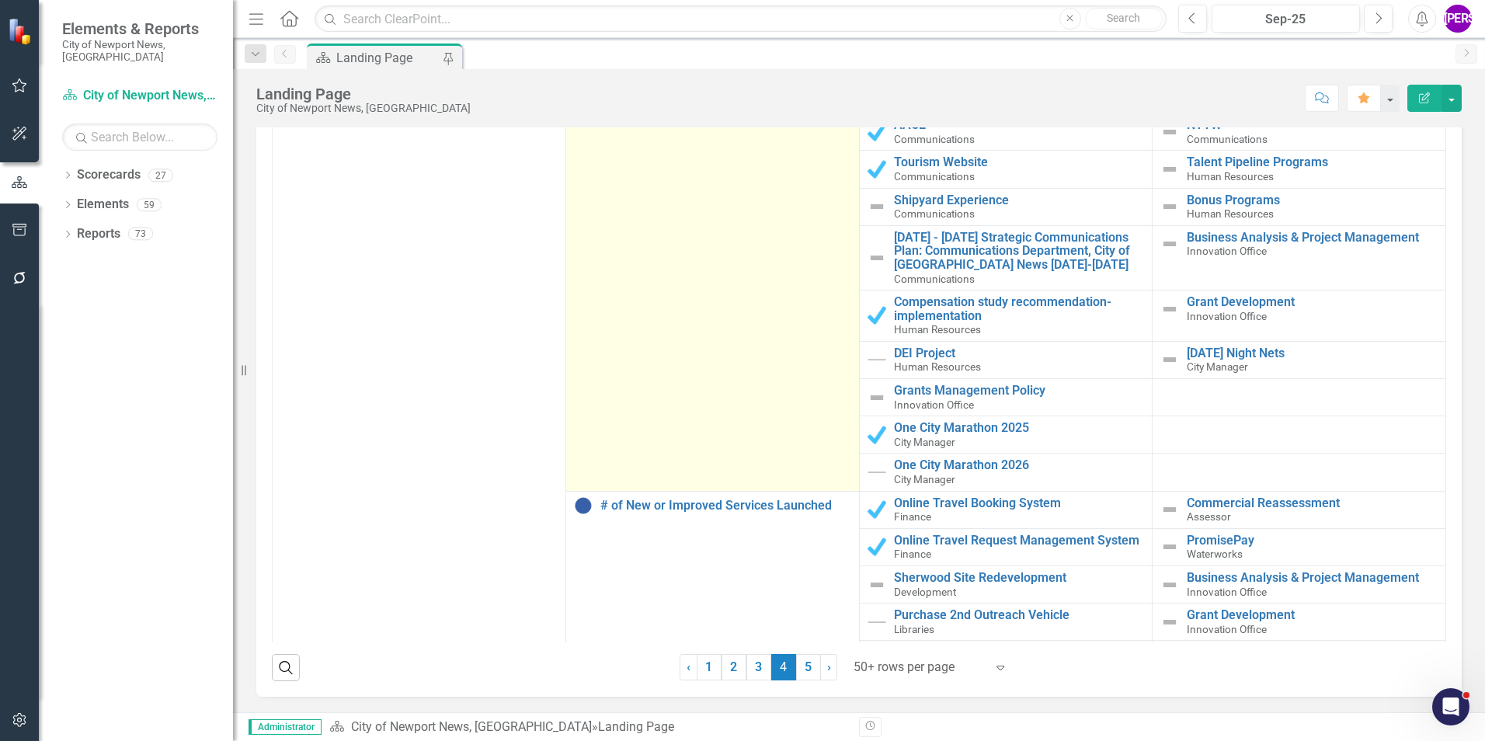
scroll to position [4970, 0]
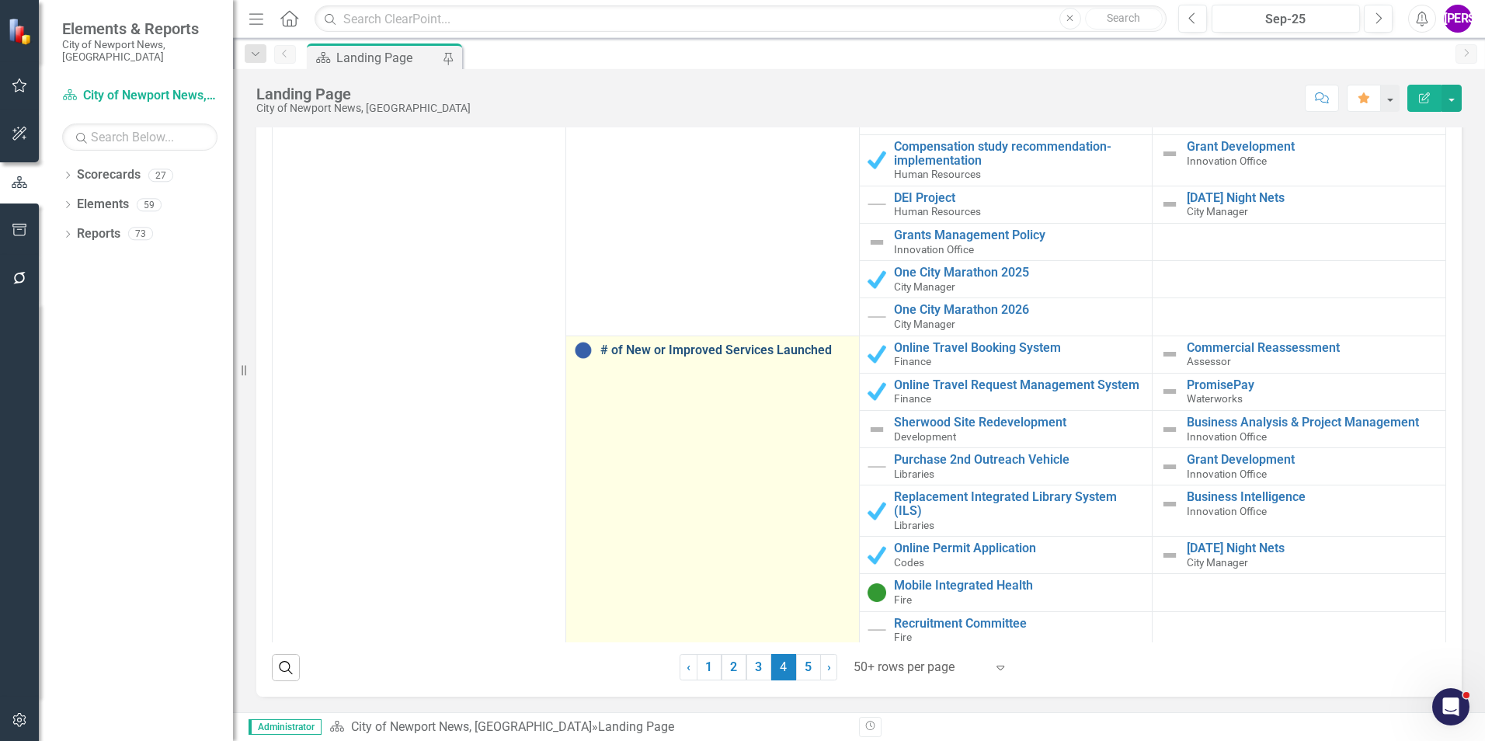
click at [789, 343] on link "# of New or Improved Services Launched" at bounding box center [725, 350] width 251 height 14
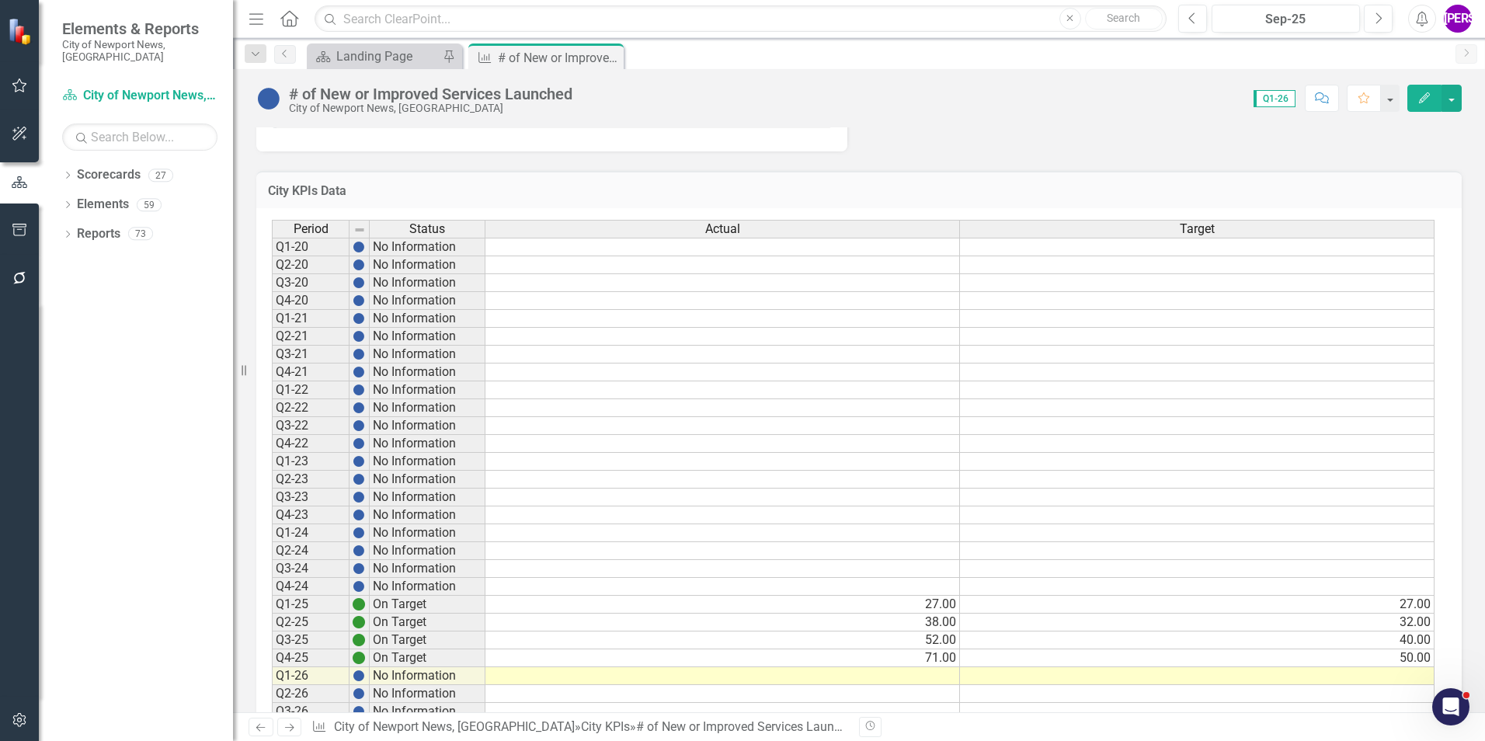
scroll to position [2236, 0]
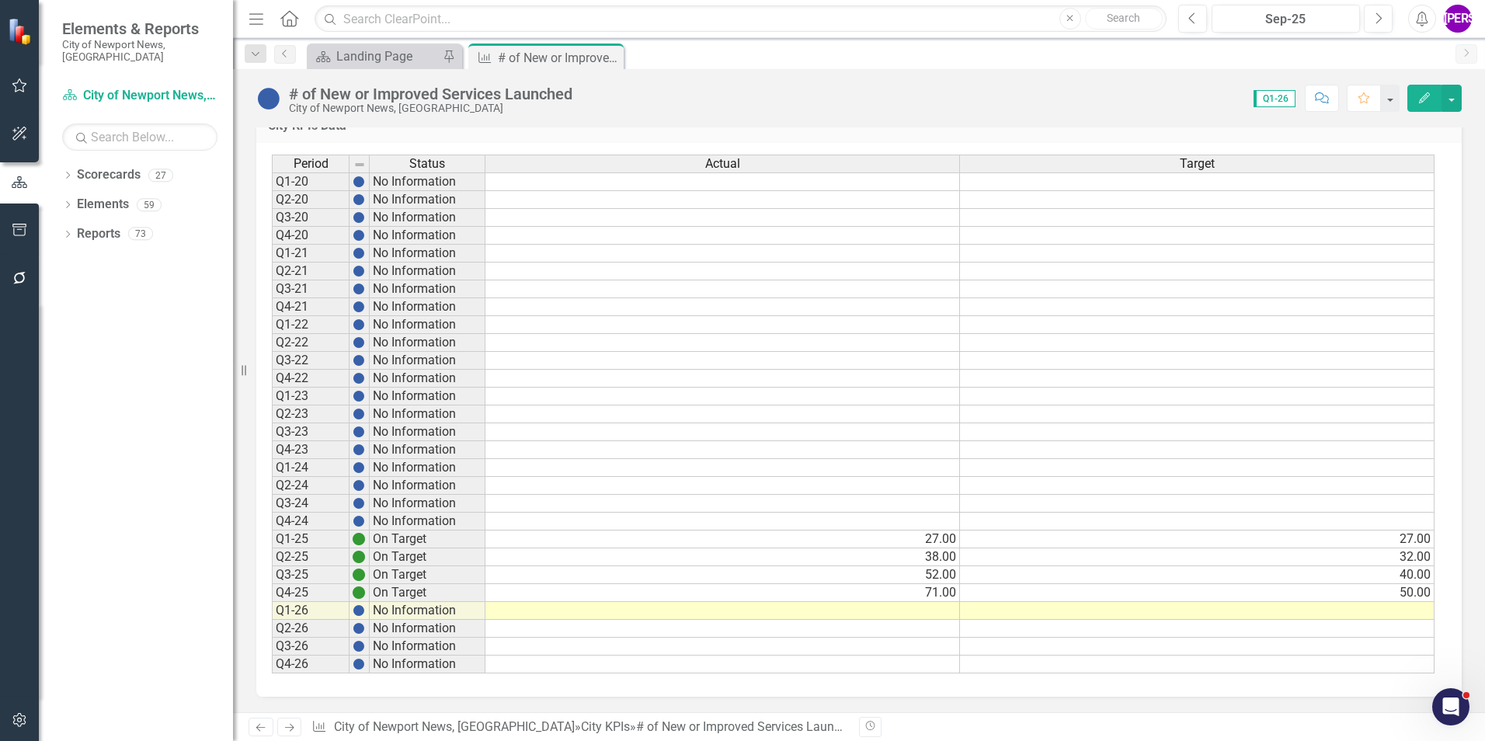
drag, startPoint x: 267, startPoint y: 540, endPoint x: 550, endPoint y: 530, distance: 282.8
click at [1042, 555] on div "Period Status Actual Target Q1-20 No Information Q2-20 No Information Q3-20 No …" at bounding box center [858, 420] width 1205 height 554
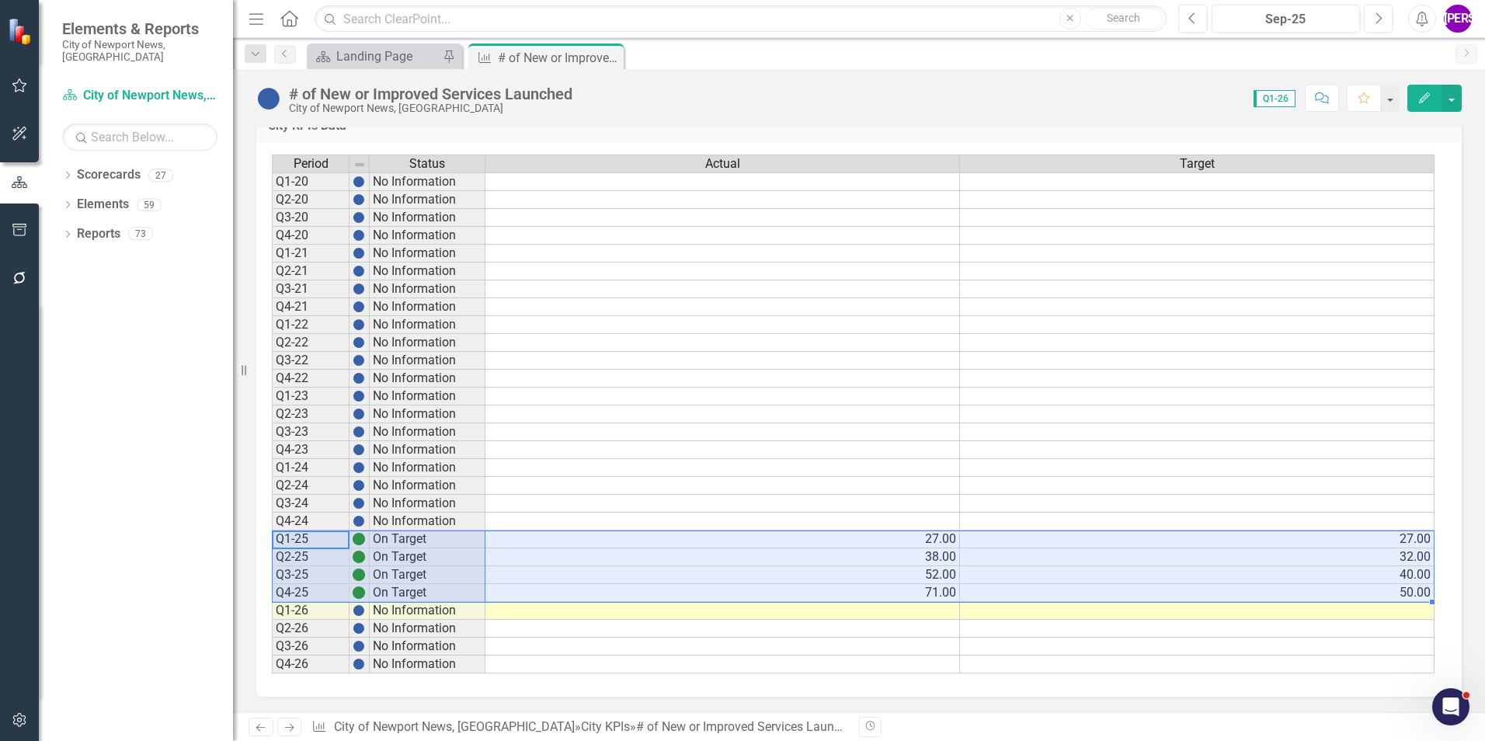
drag, startPoint x: 344, startPoint y: 537, endPoint x: 1406, endPoint y: 600, distance: 1064.3
click at [1406, 600] on div "Period Status Actual Target Q1-20 No Information Q2-20 No Information Q3-20 No …" at bounding box center [853, 415] width 1163 height 520
click at [1330, 91] on button "Comment" at bounding box center [1322, 98] width 34 height 27
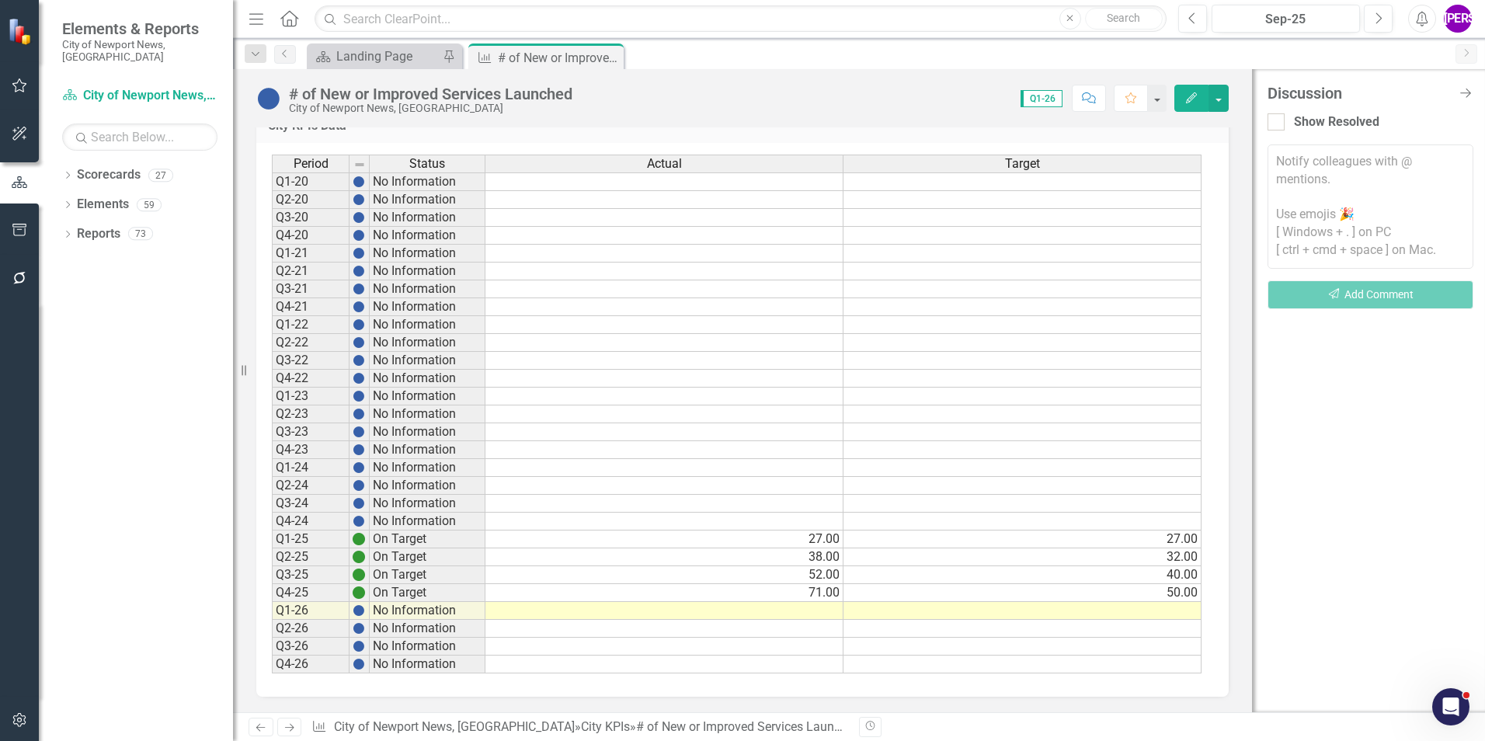
click at [854, 97] on div "Score: 0.00 Q1-26 Completed Comment Favorite Edit" at bounding box center [904, 98] width 648 height 26
click at [610, 53] on icon "Close" at bounding box center [609, 57] width 16 height 12
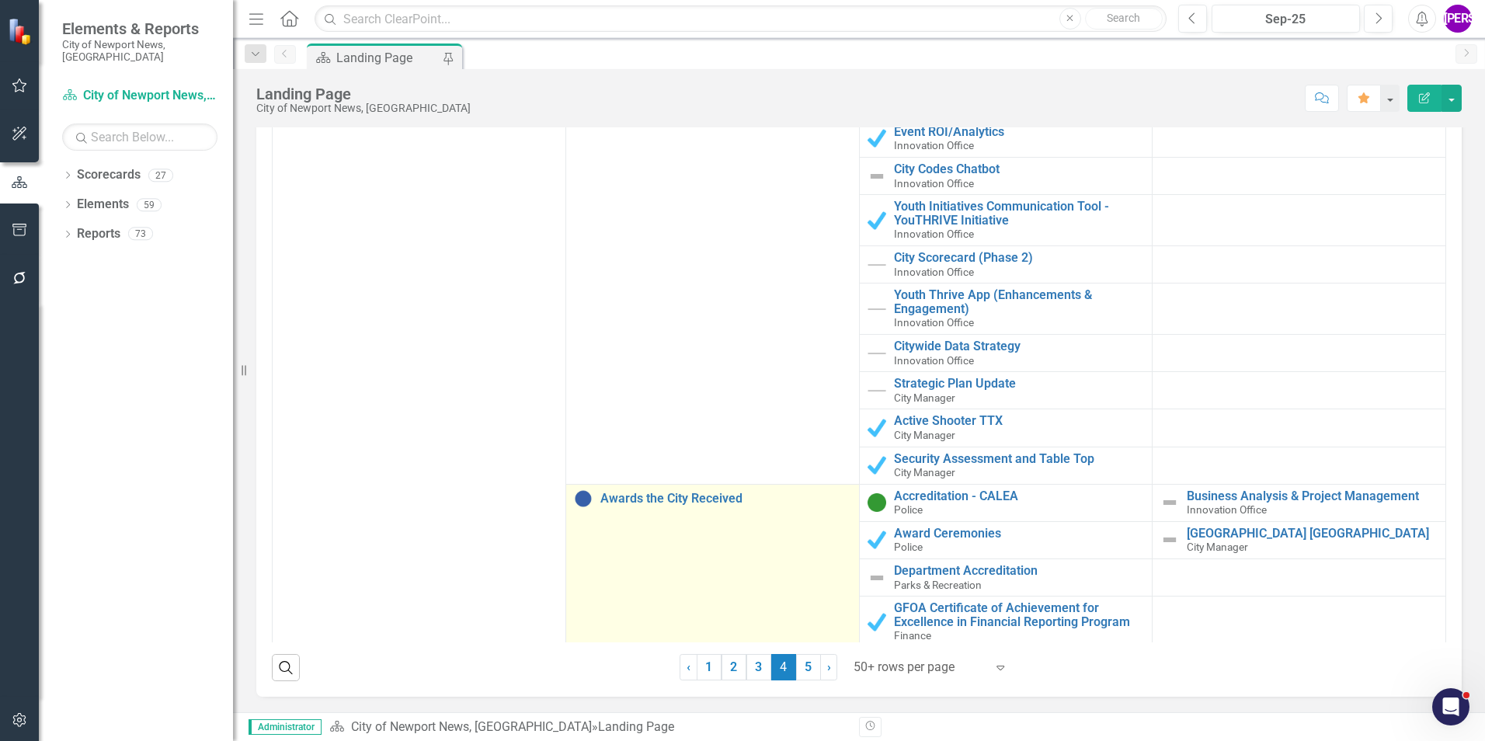
scroll to position [6679, 0]
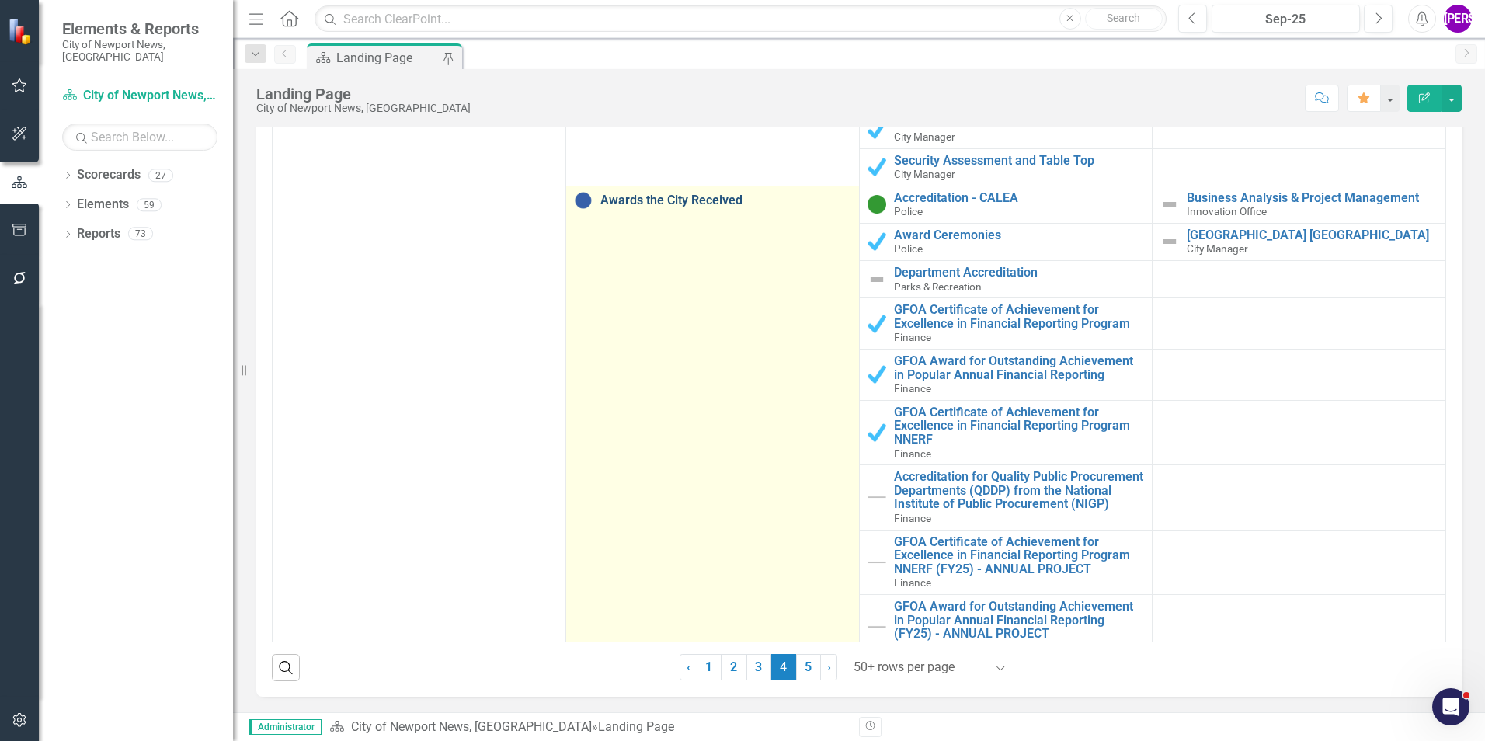
click at [708, 193] on link "Awards the City Received" at bounding box center [725, 200] width 251 height 14
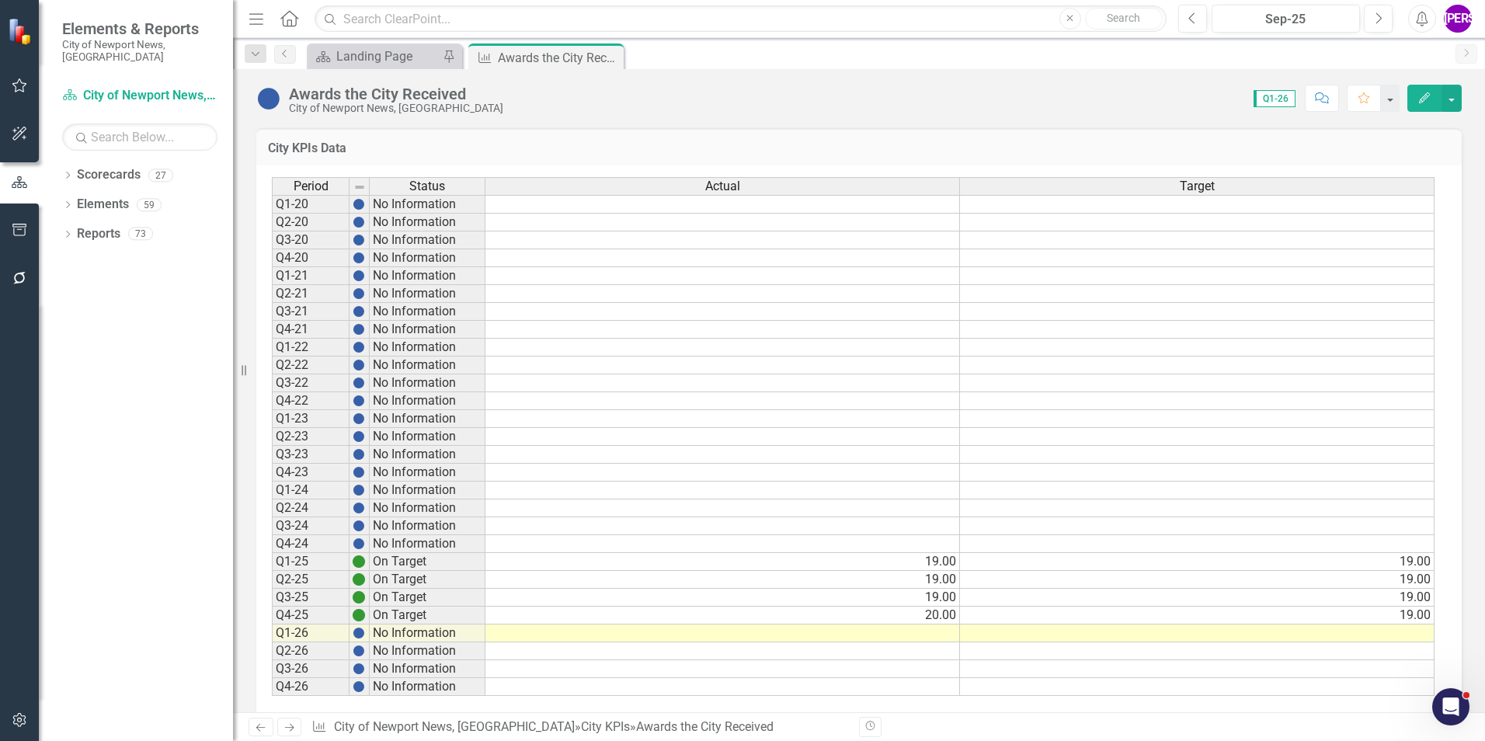
scroll to position [1313, 0]
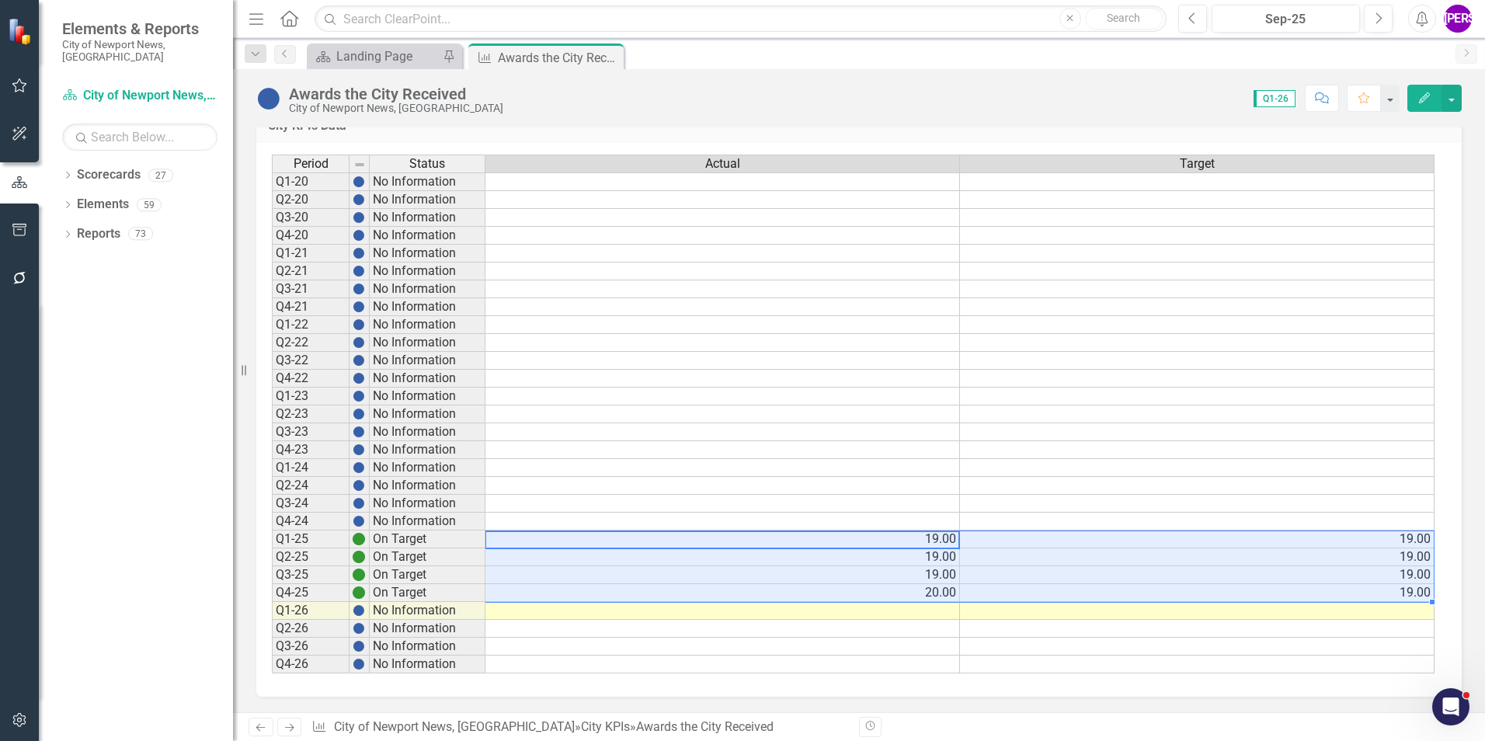
drag, startPoint x: 895, startPoint y: 533, endPoint x: 1379, endPoint y: 596, distance: 488.7
click at [1379, 596] on tbody "Q1-20 No Information Q2-20 No Information Q3-20 No Information Q4-20 No Informa…" at bounding box center [853, 422] width 1163 height 501
click at [272, 298] on div "Period Status Actual Target Q1-20 No Information Q2-20 No Information Q3-20 No …" at bounding box center [272, 414] width 0 height 519
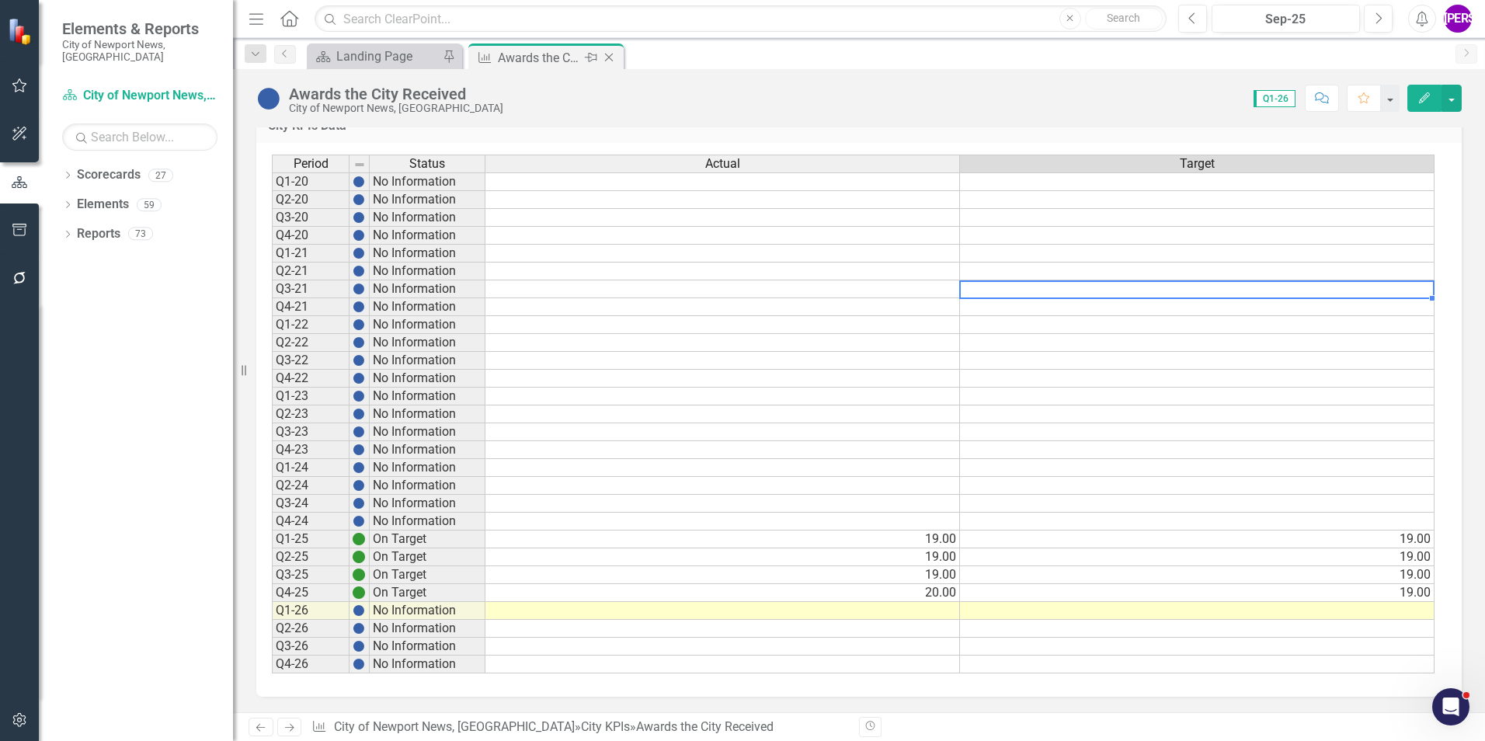
click at [610, 57] on icon "Close" at bounding box center [609, 57] width 16 height 12
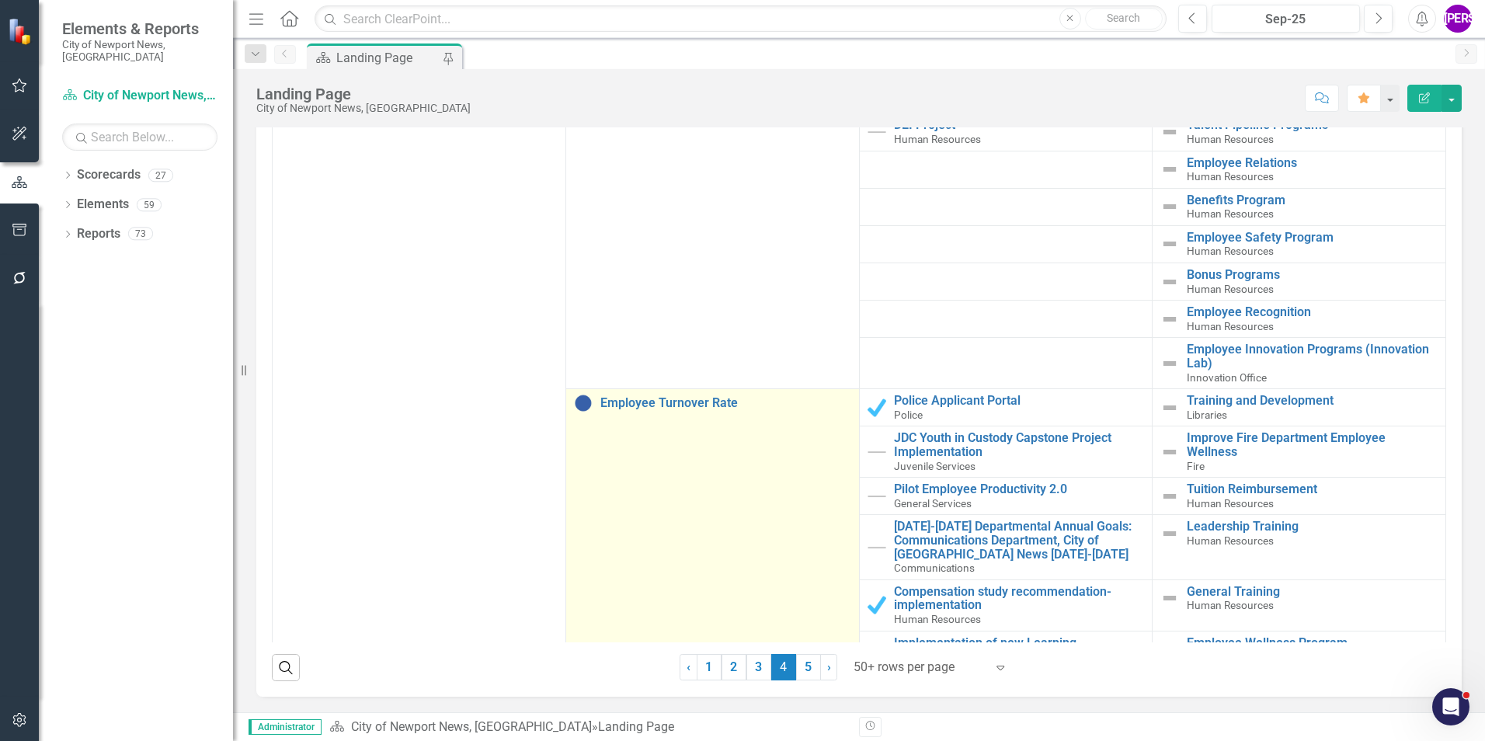
scroll to position [7922, 0]
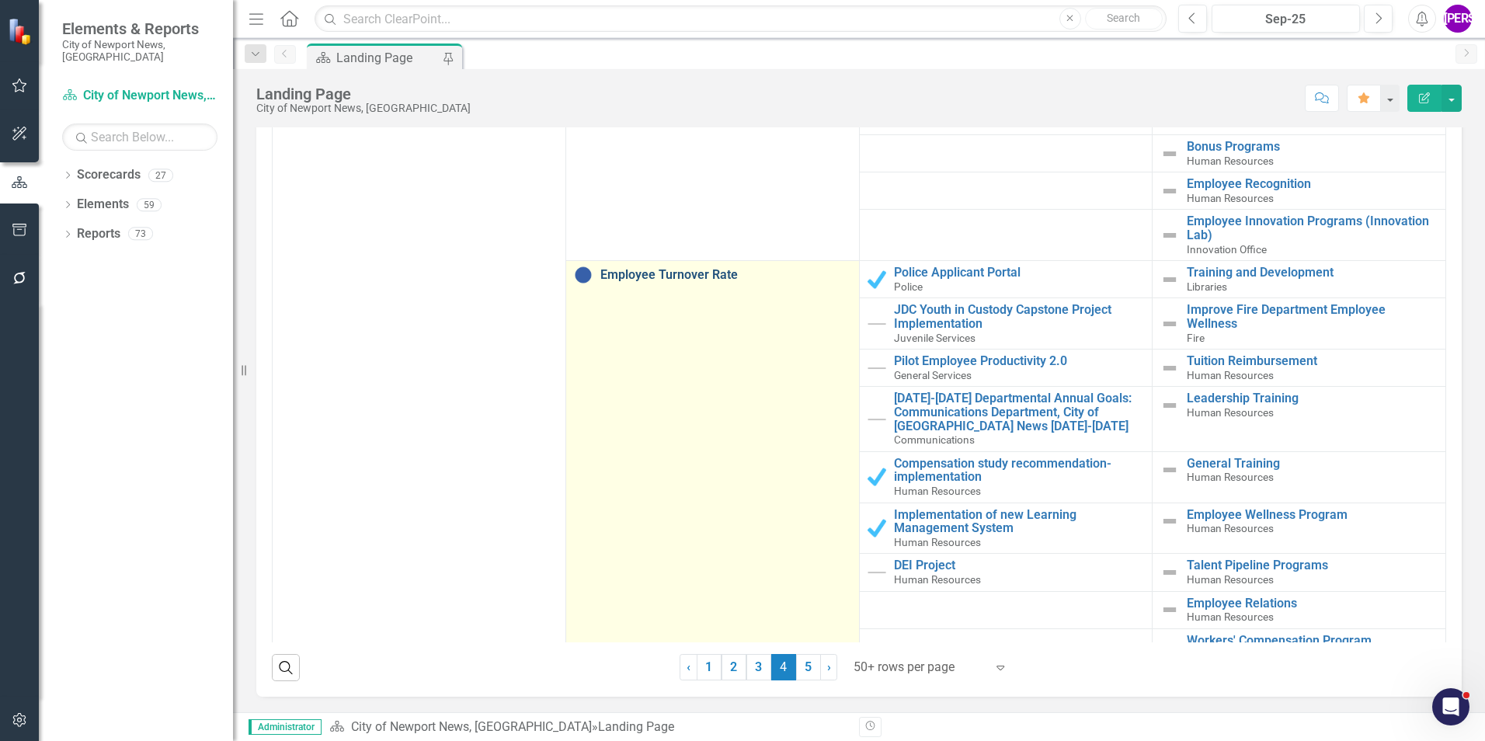
click at [705, 272] on link "Employee Turnover Rate" at bounding box center [725, 275] width 251 height 14
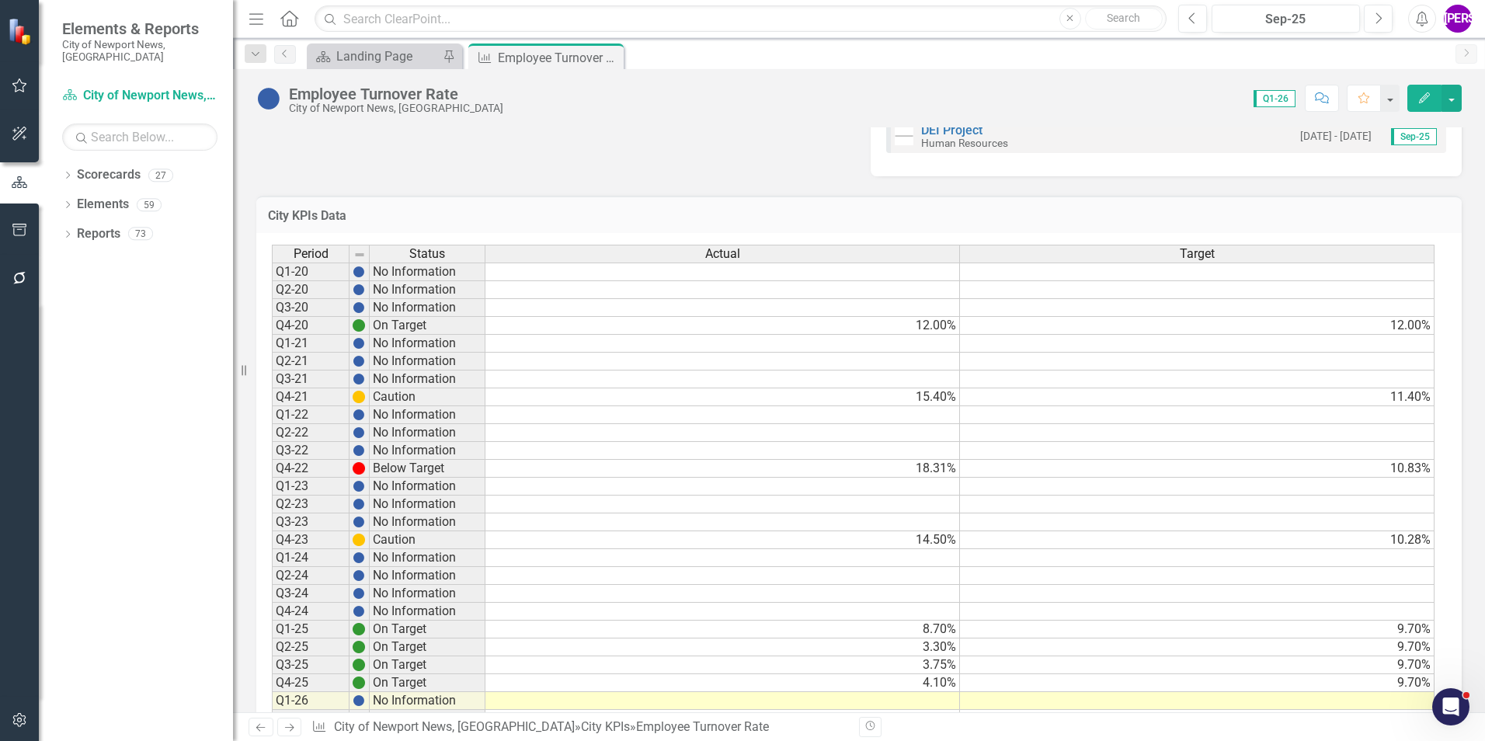
scroll to position [975, 0]
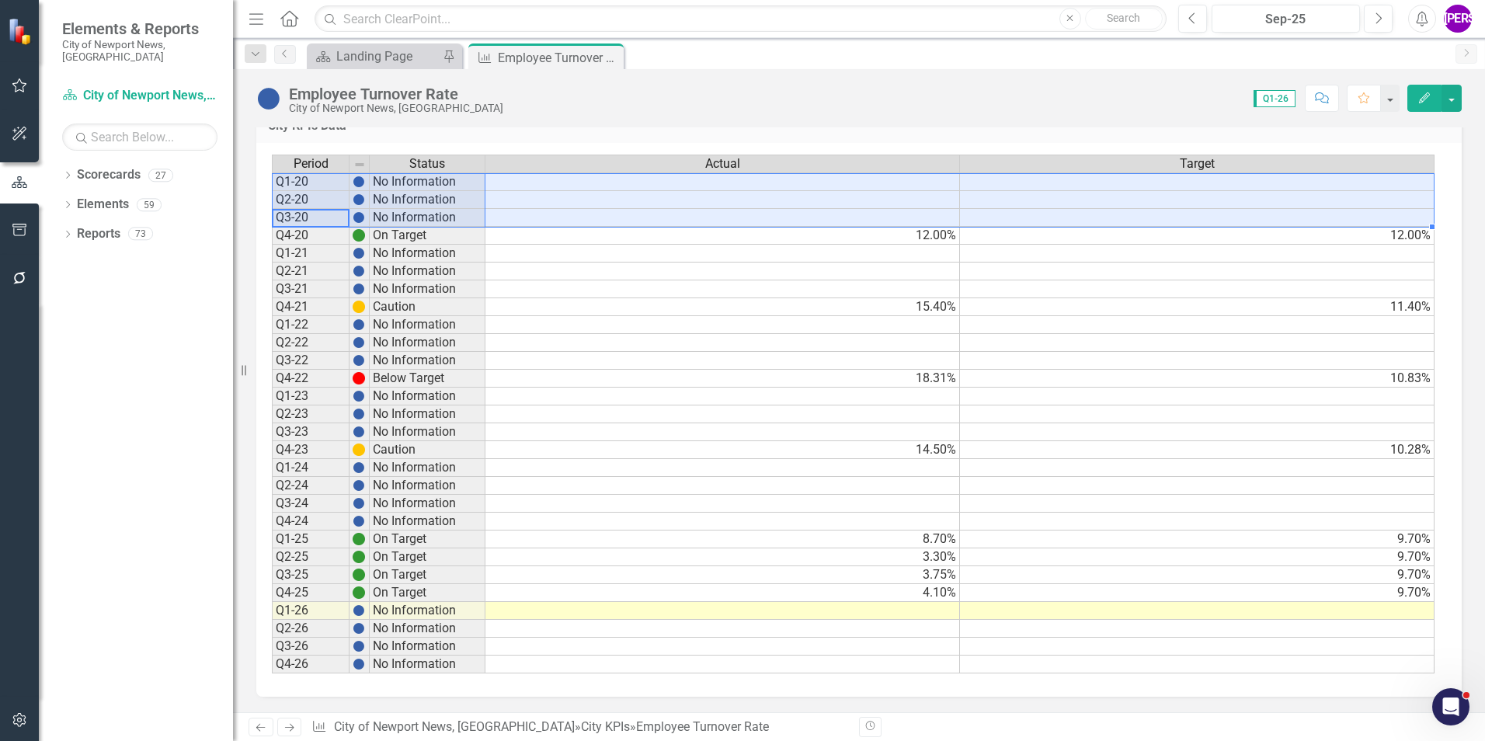
drag, startPoint x: 315, startPoint y: 217, endPoint x: 1178, endPoint y: 186, distance: 863.4
click at [1178, 186] on div "Period Status Actual Target Q1-20 No Information Q2-20 No Information Q3-20 No …" at bounding box center [853, 415] width 1163 height 520
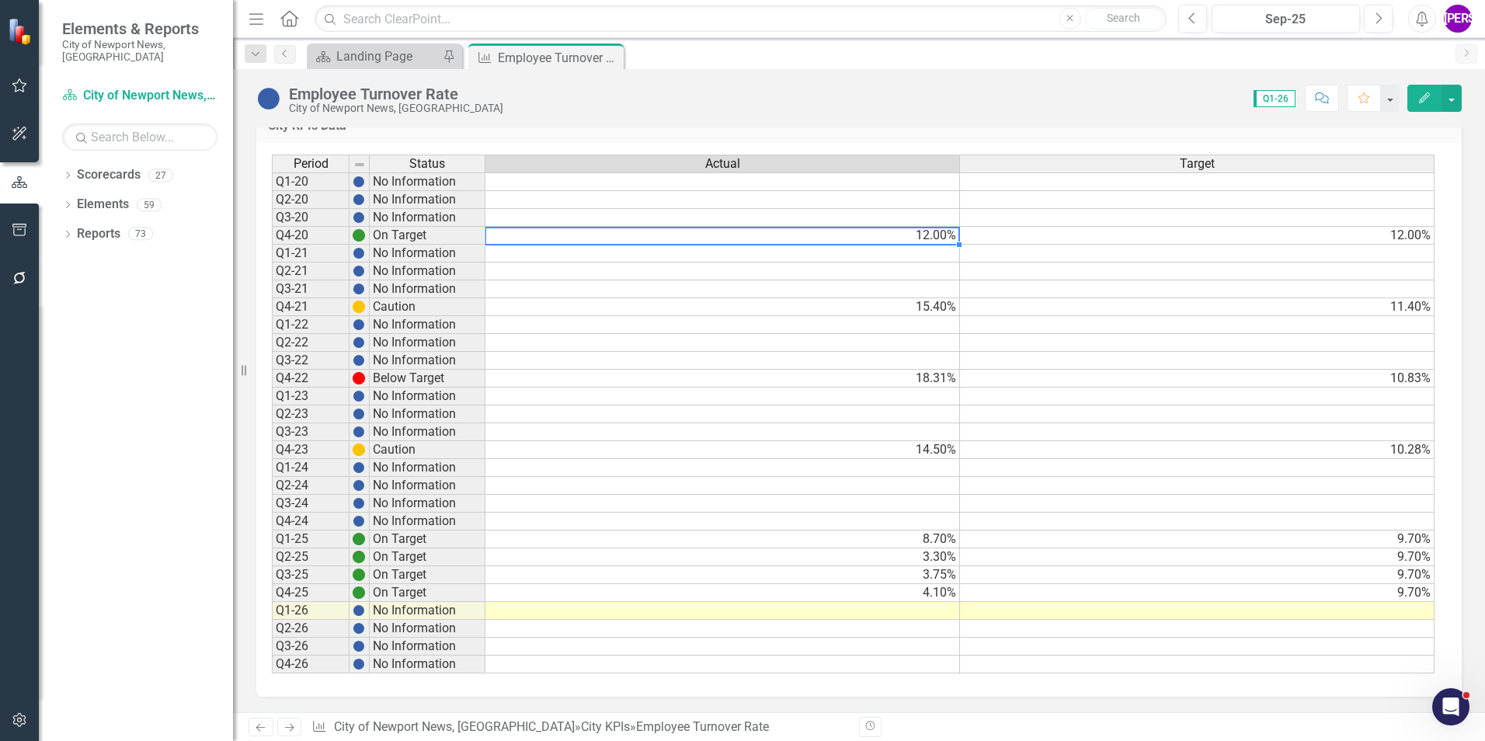
click at [815, 233] on td "12.00%" at bounding box center [722, 236] width 475 height 18
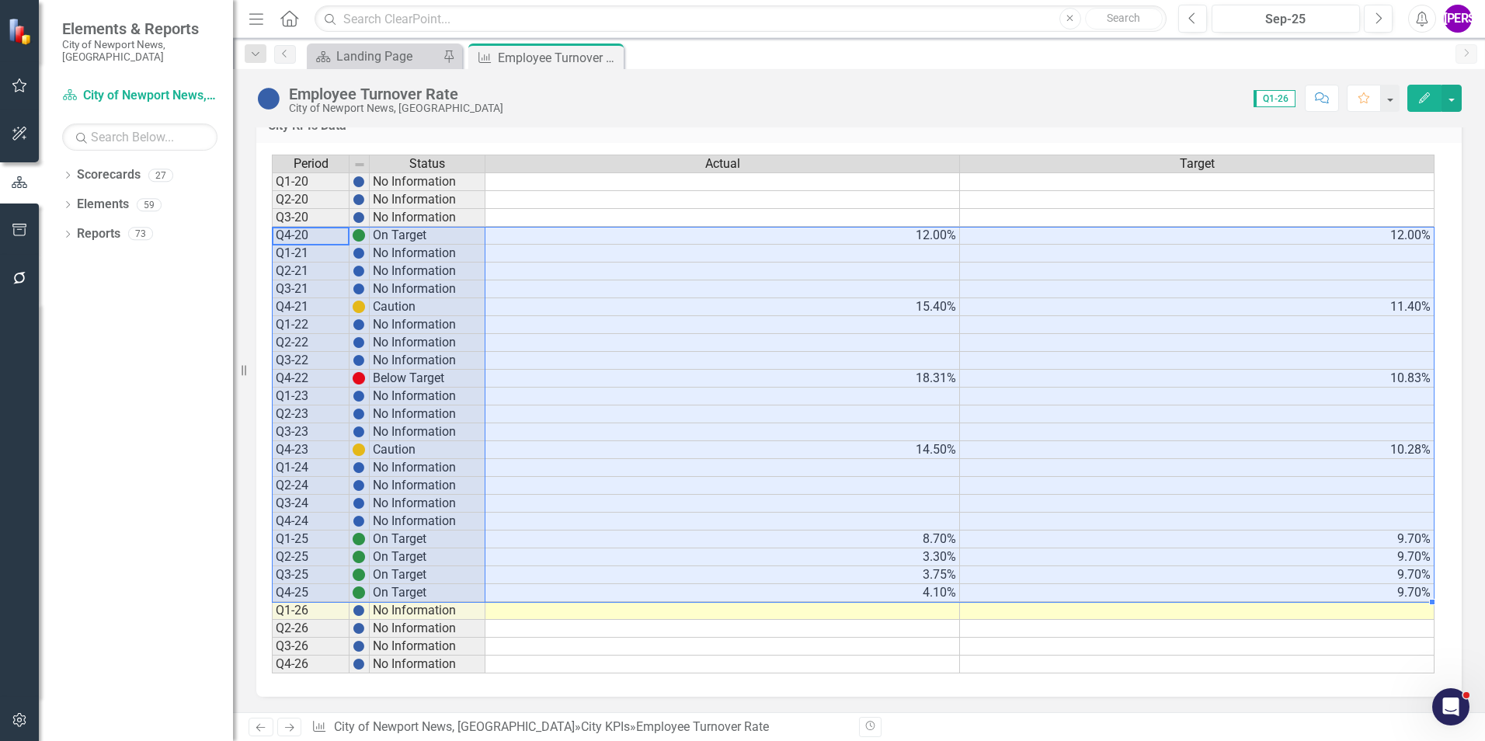
drag, startPoint x: 338, startPoint y: 238, endPoint x: 1389, endPoint y: 591, distance: 1109.3
click at [1389, 591] on div "Period Status Actual Target Q1-20 No Information Q2-20 No Information Q3-20 No …" at bounding box center [853, 415] width 1163 height 520
drag, startPoint x: 1167, startPoint y: 291, endPoint x: 1172, endPoint y: 283, distance: 9.1
click at [1168, 291] on td at bounding box center [1197, 289] width 475 height 18
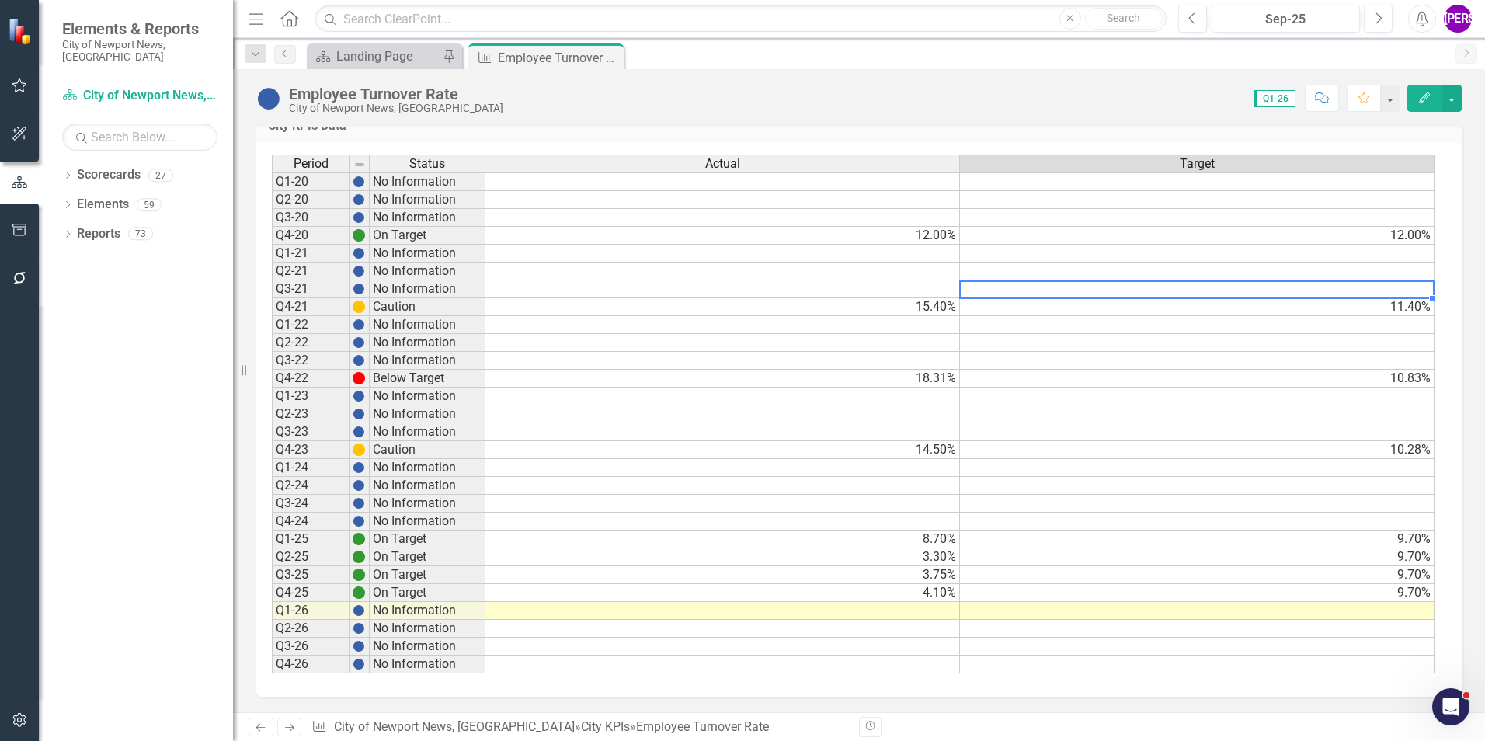
click at [1325, 97] on icon "Comment" at bounding box center [1322, 97] width 14 height 11
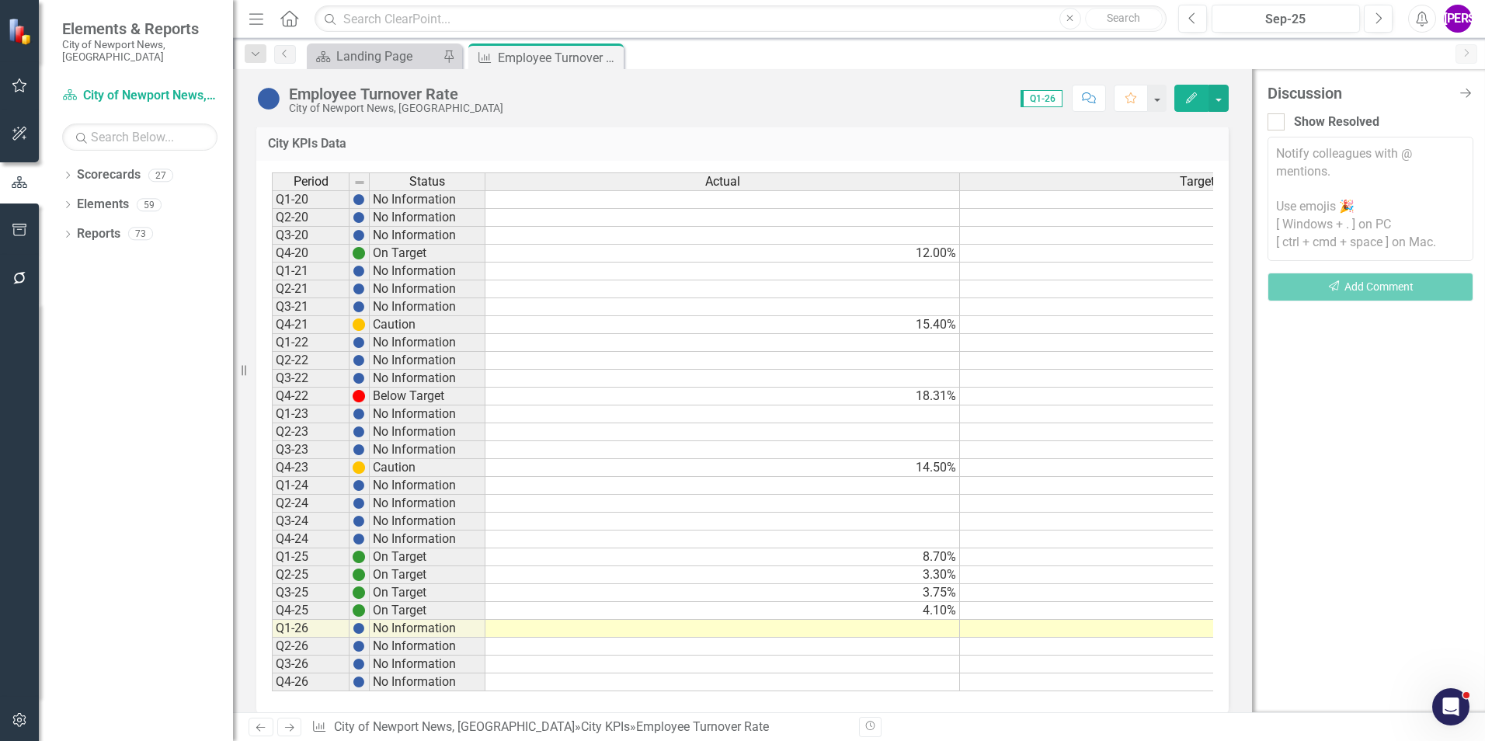
scroll to position [993, 0]
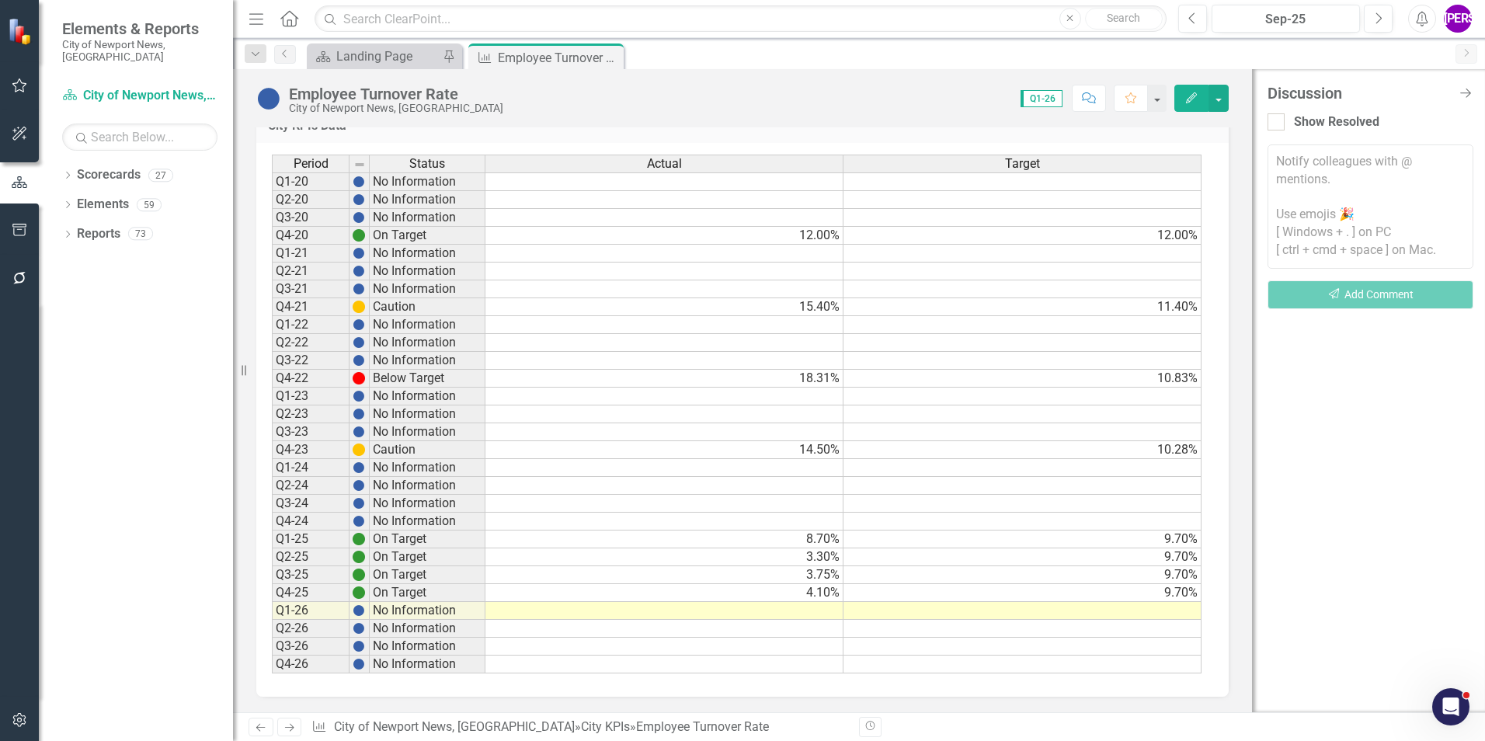
click at [1476, 91] on div "Discussion Close Discussion Bar Show Resolved Notify colleagues with @ mentions…" at bounding box center [1368, 390] width 233 height 643
click at [1462, 97] on icon "Close Discussion Bar" at bounding box center [1464, 92] width 19 height 15
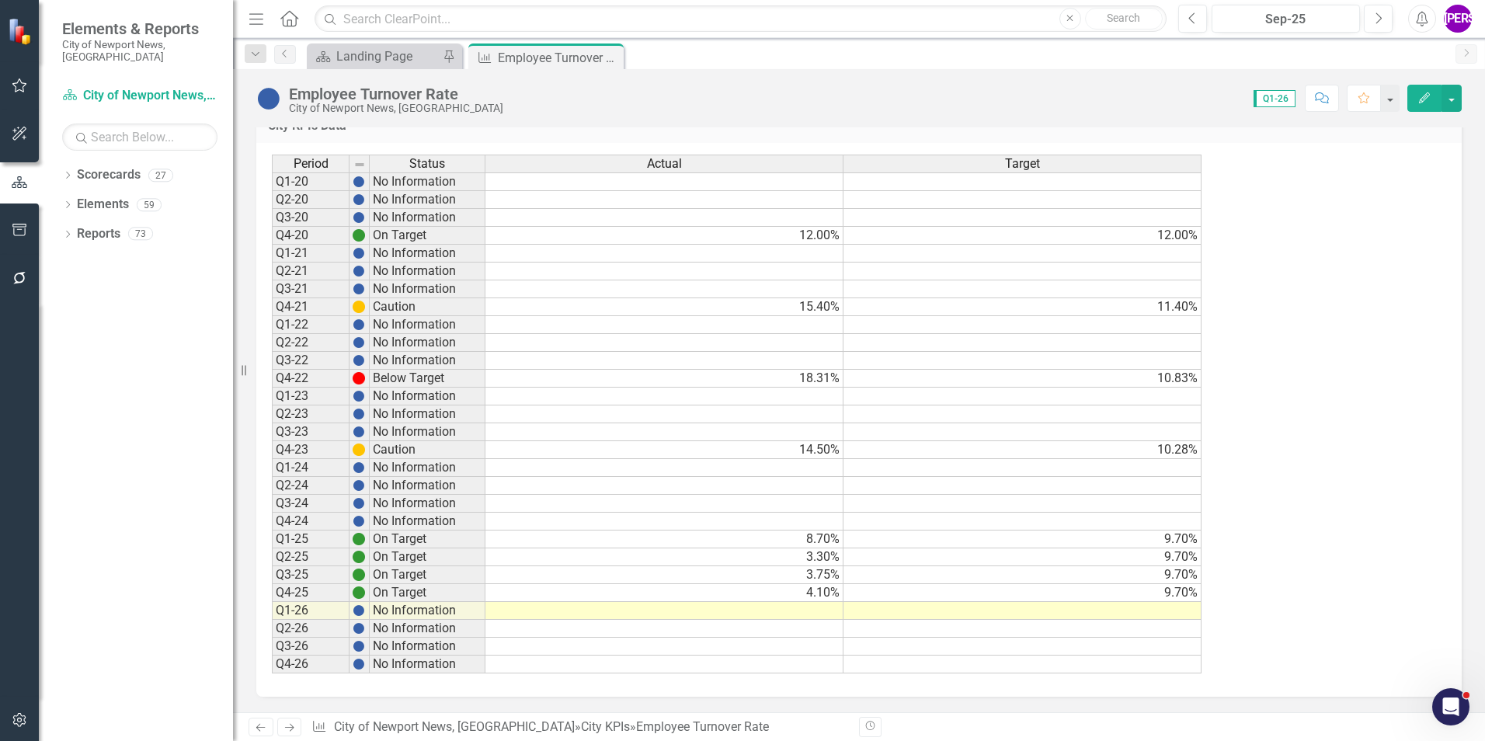
scroll to position [975, 0]
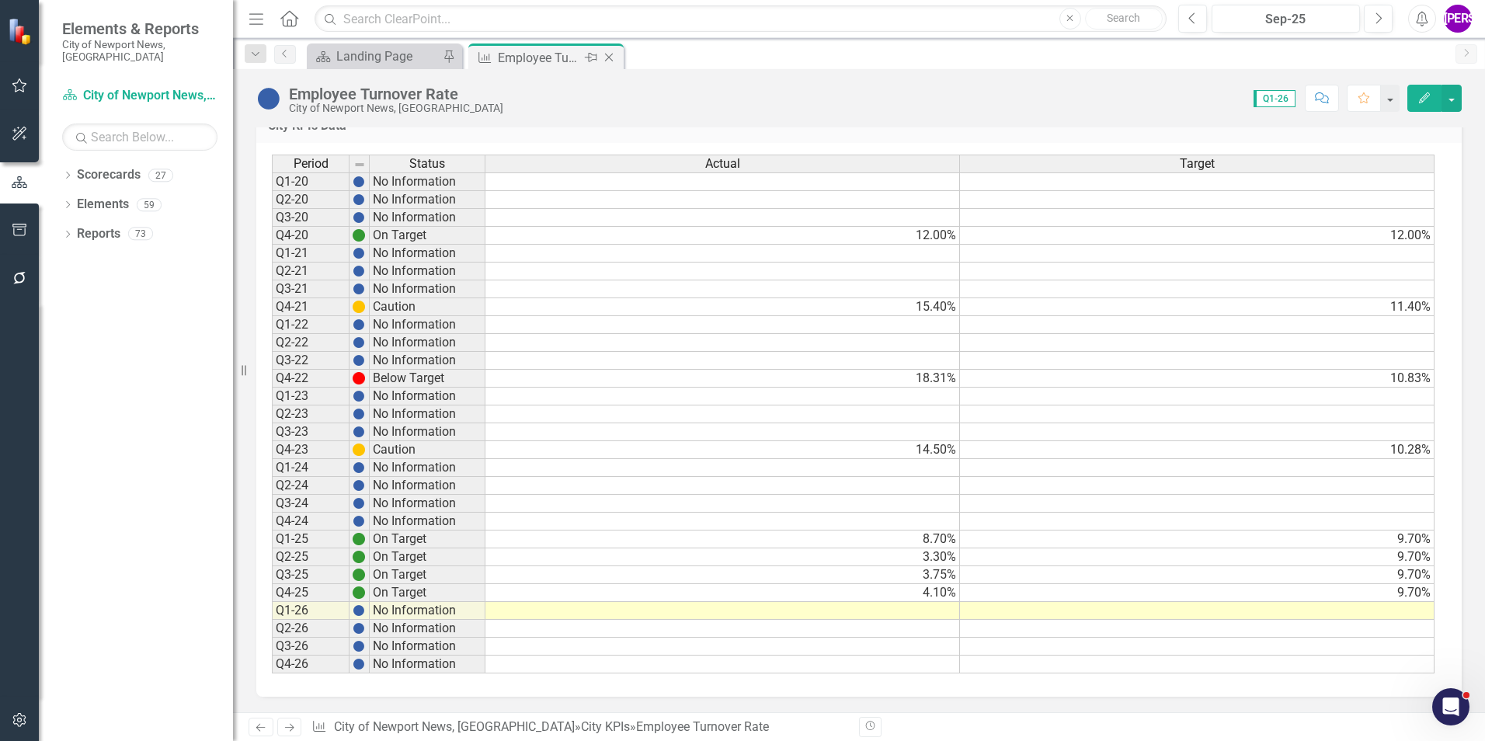
click at [609, 56] on icon "Close" at bounding box center [609, 57] width 16 height 12
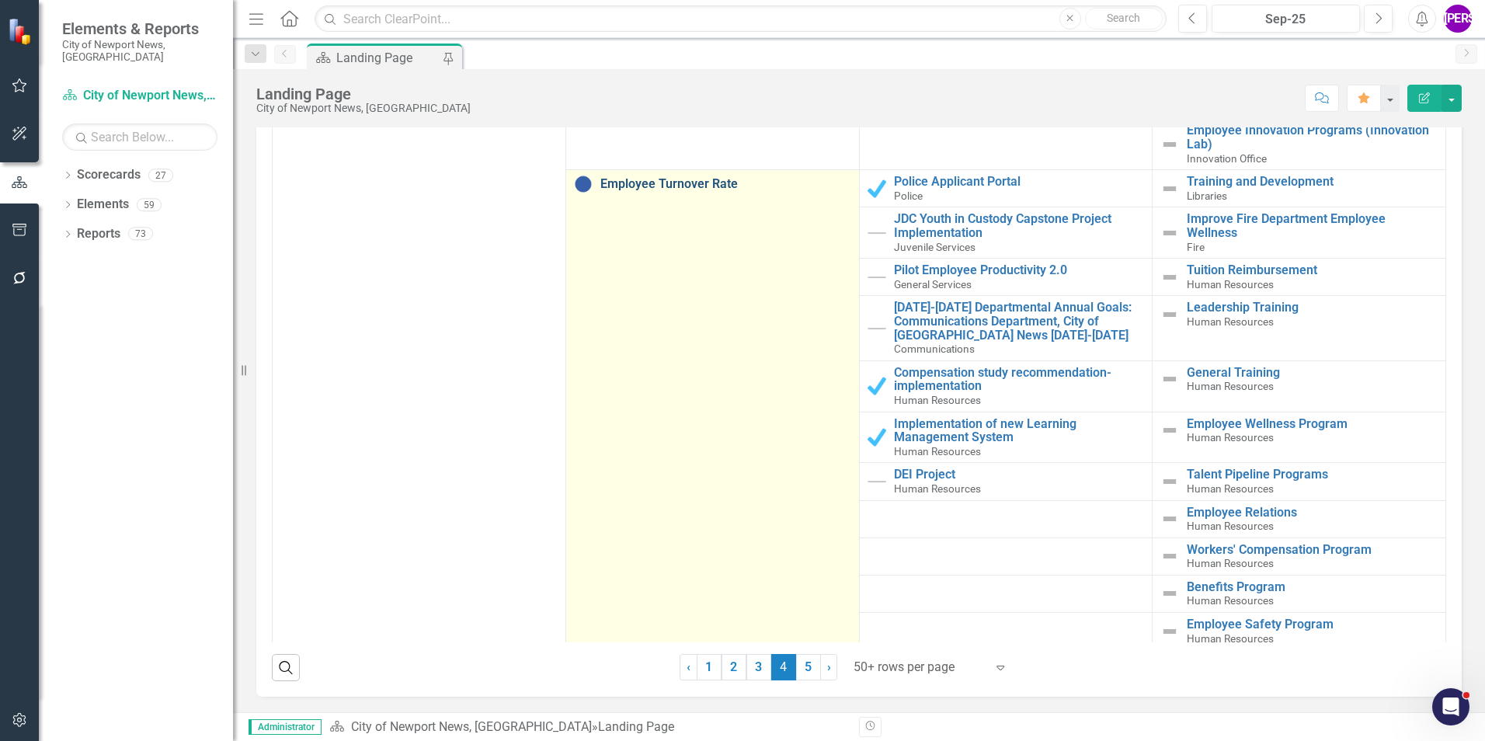
scroll to position [8146, 0]
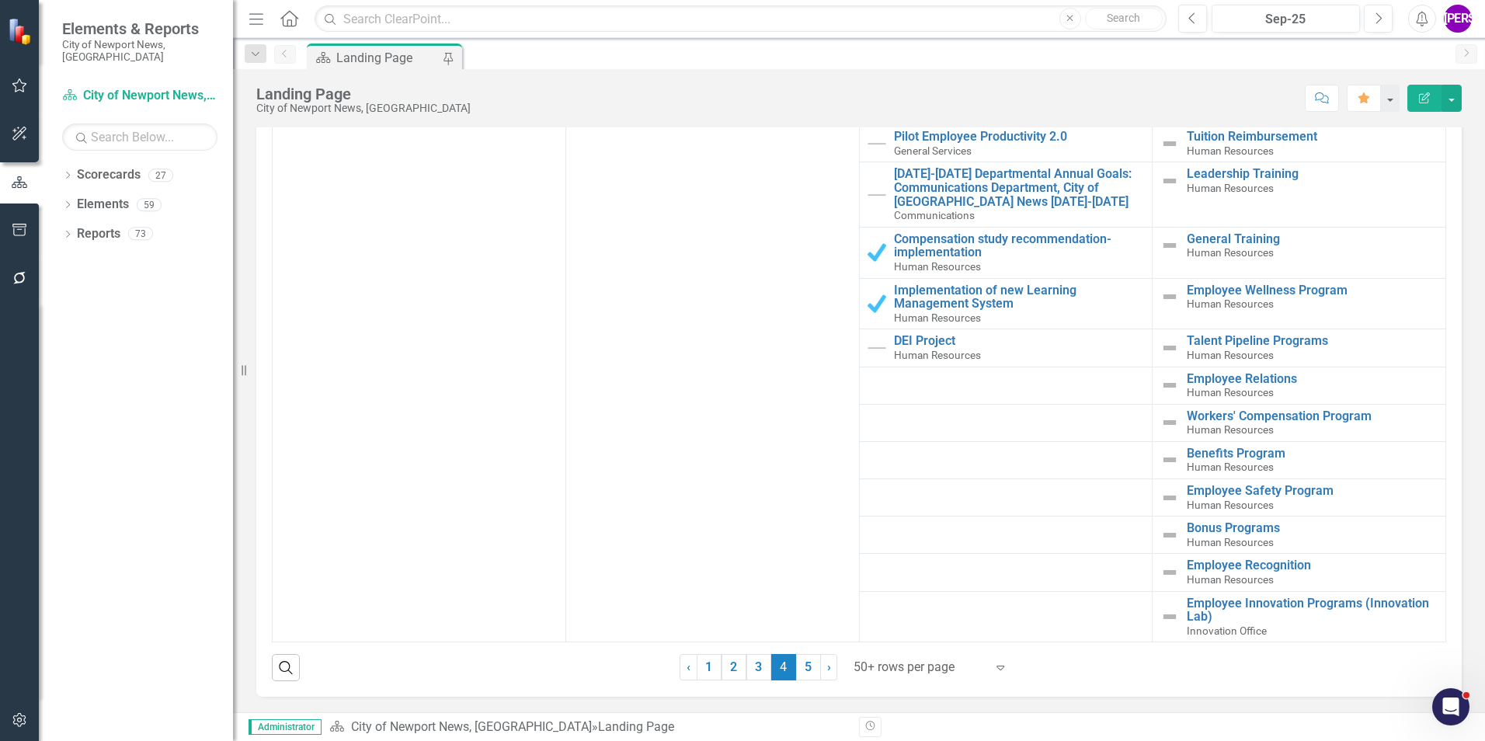
drag, startPoint x: 805, startPoint y: 665, endPoint x: 895, endPoint y: 315, distance: 361.5
click at [805, 665] on link "5" at bounding box center [808, 667] width 25 height 26
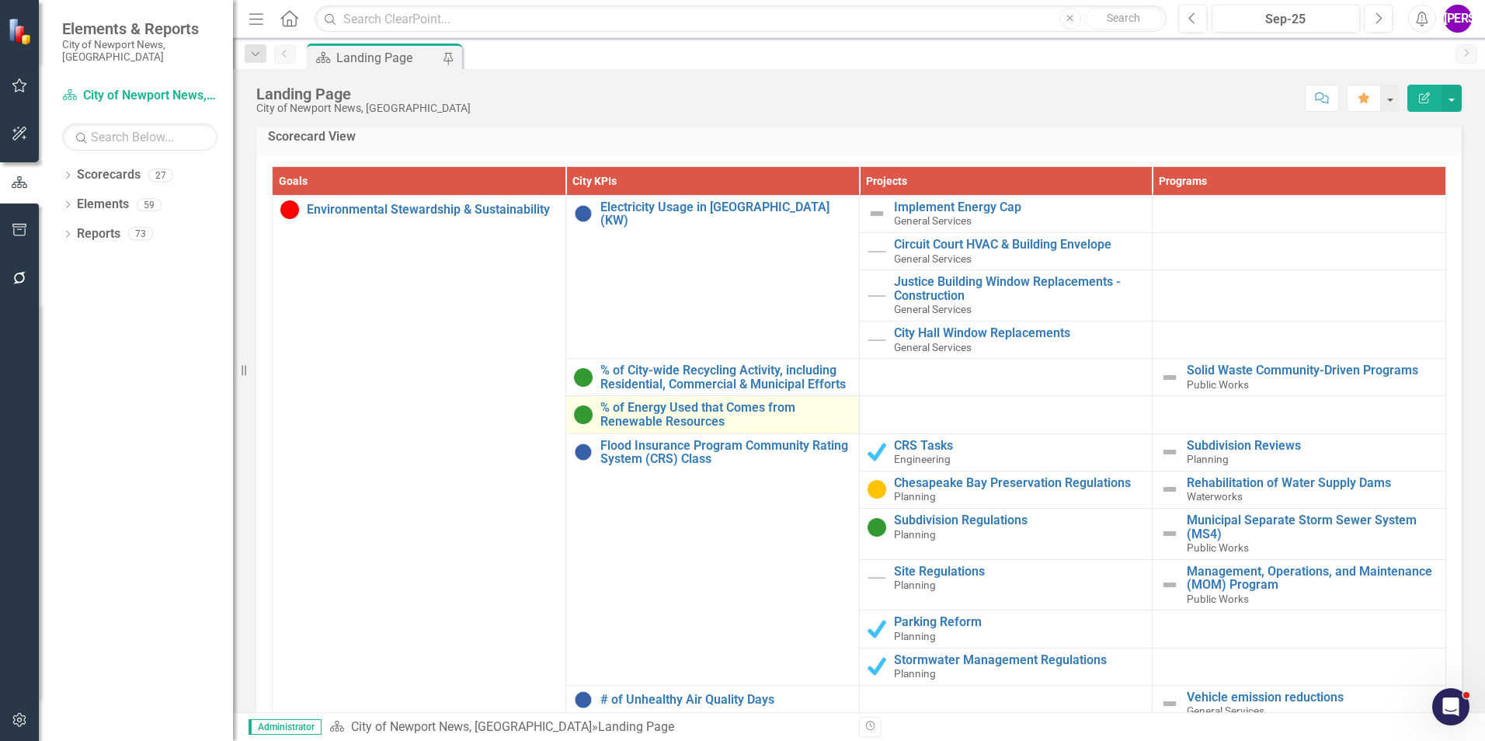
scroll to position [1401, 0]
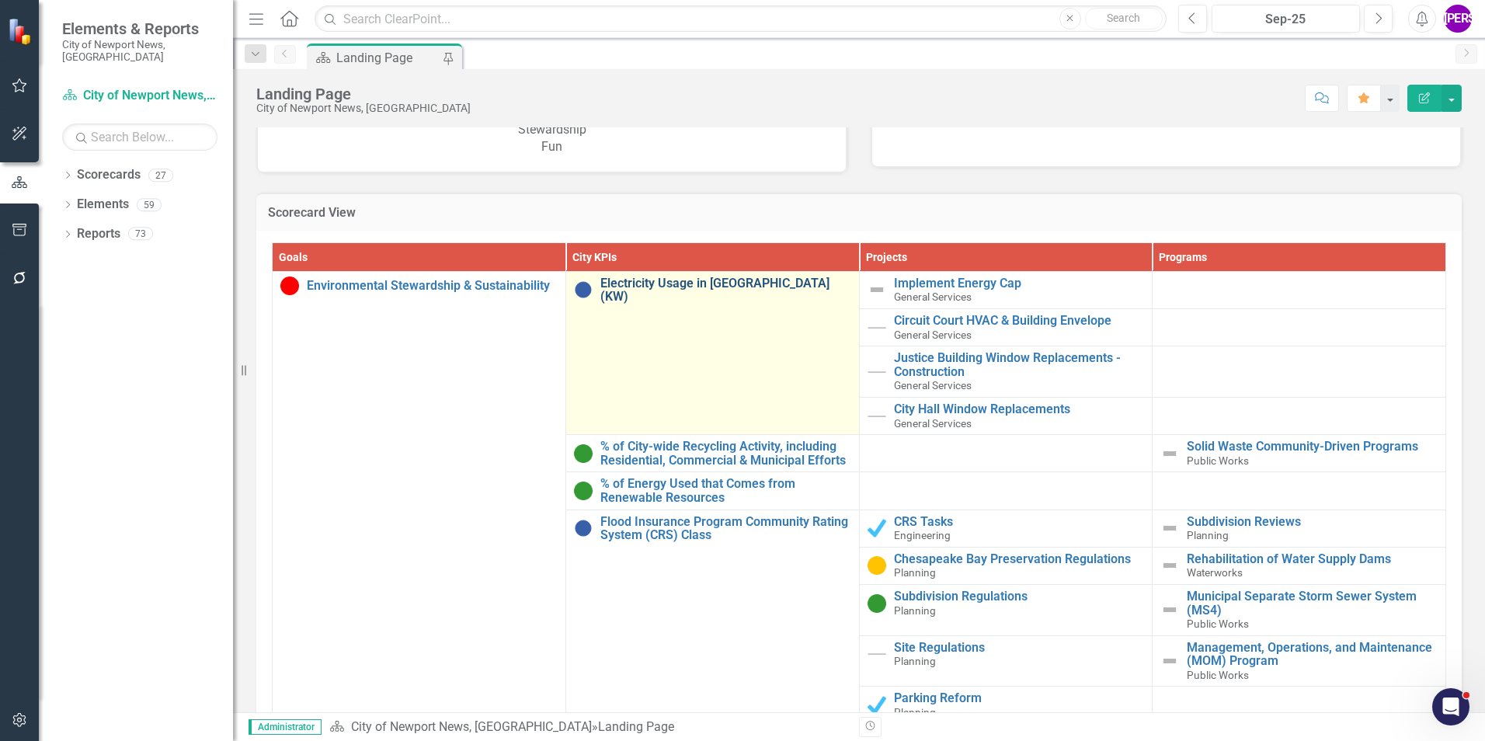
click at [662, 291] on link "Electricity Usage in [GEOGRAPHIC_DATA] (KW)" at bounding box center [725, 289] width 251 height 27
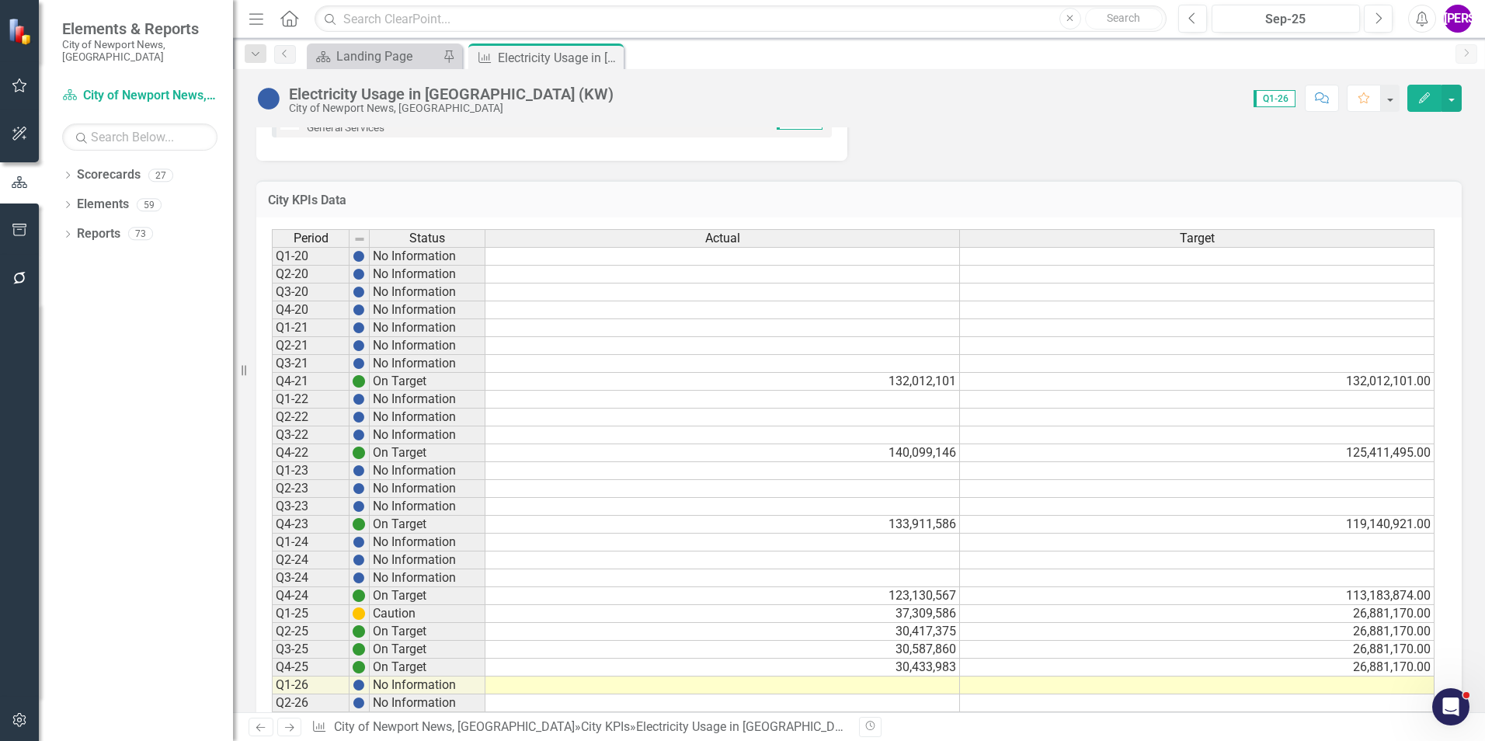
scroll to position [810, 0]
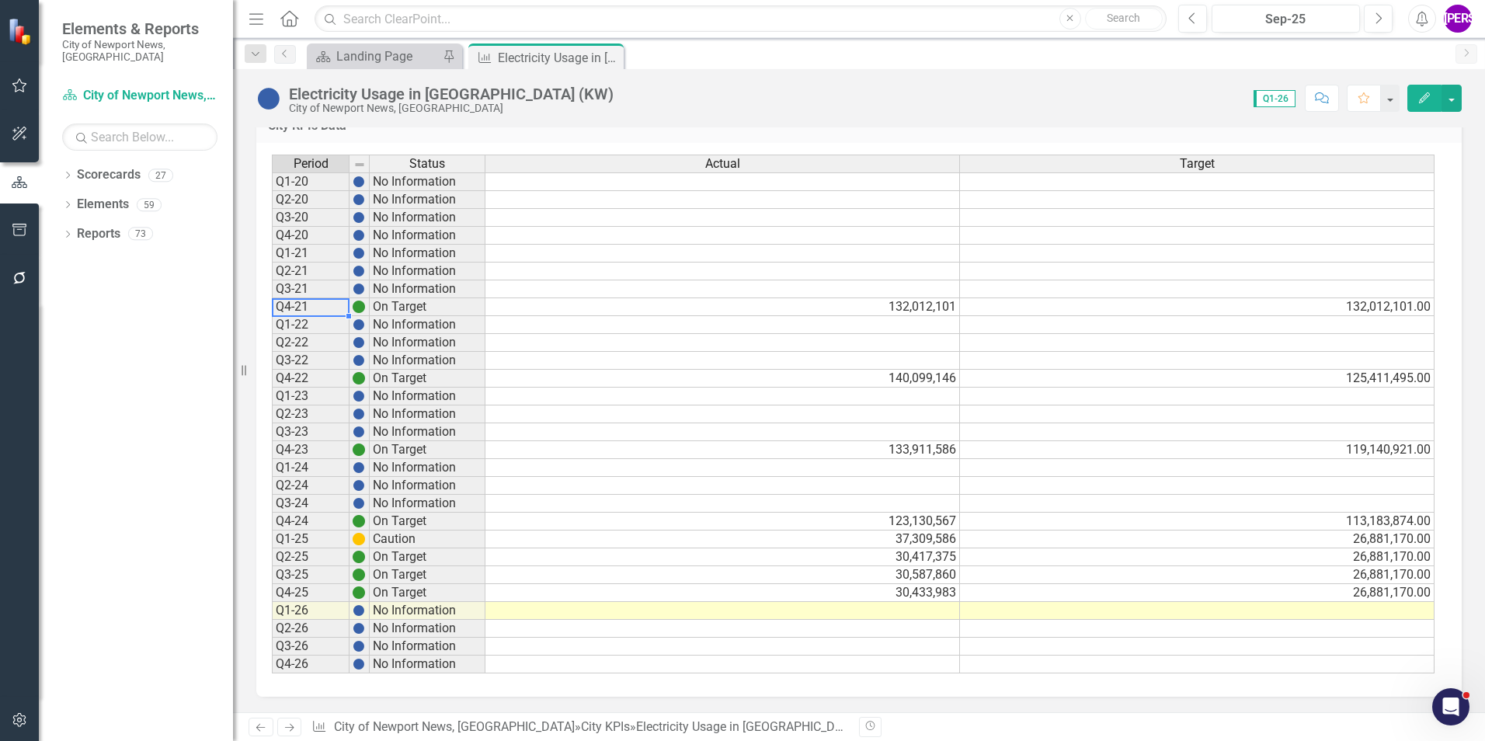
click at [291, 305] on td "Q4-21" at bounding box center [311, 307] width 78 height 18
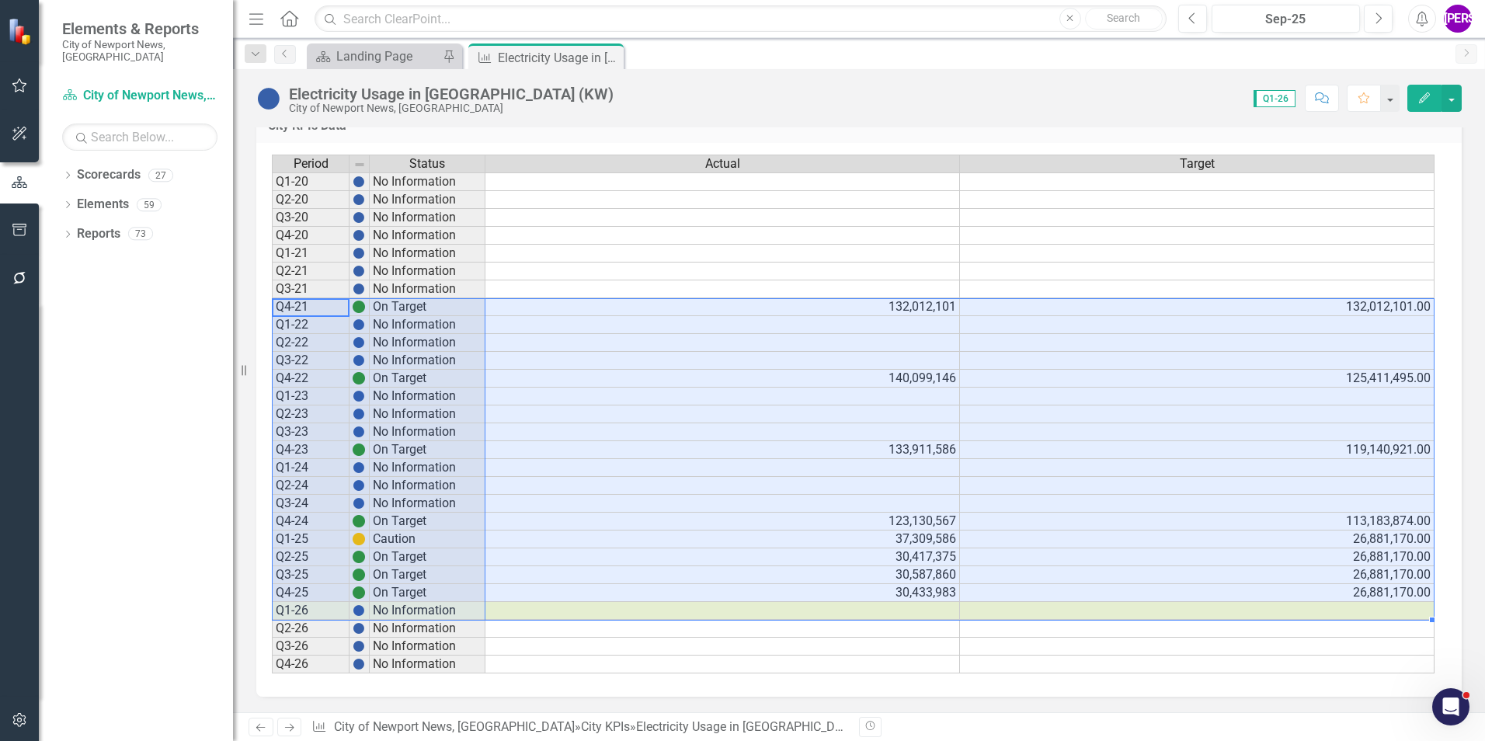
drag, startPoint x: 309, startPoint y: 298, endPoint x: 1367, endPoint y: 606, distance: 1101.6
click at [1367, 606] on div "Period Status Actual Target Q1-20 No Information Q2-20 No Information Q3-20 No …" at bounding box center [853, 415] width 1163 height 520
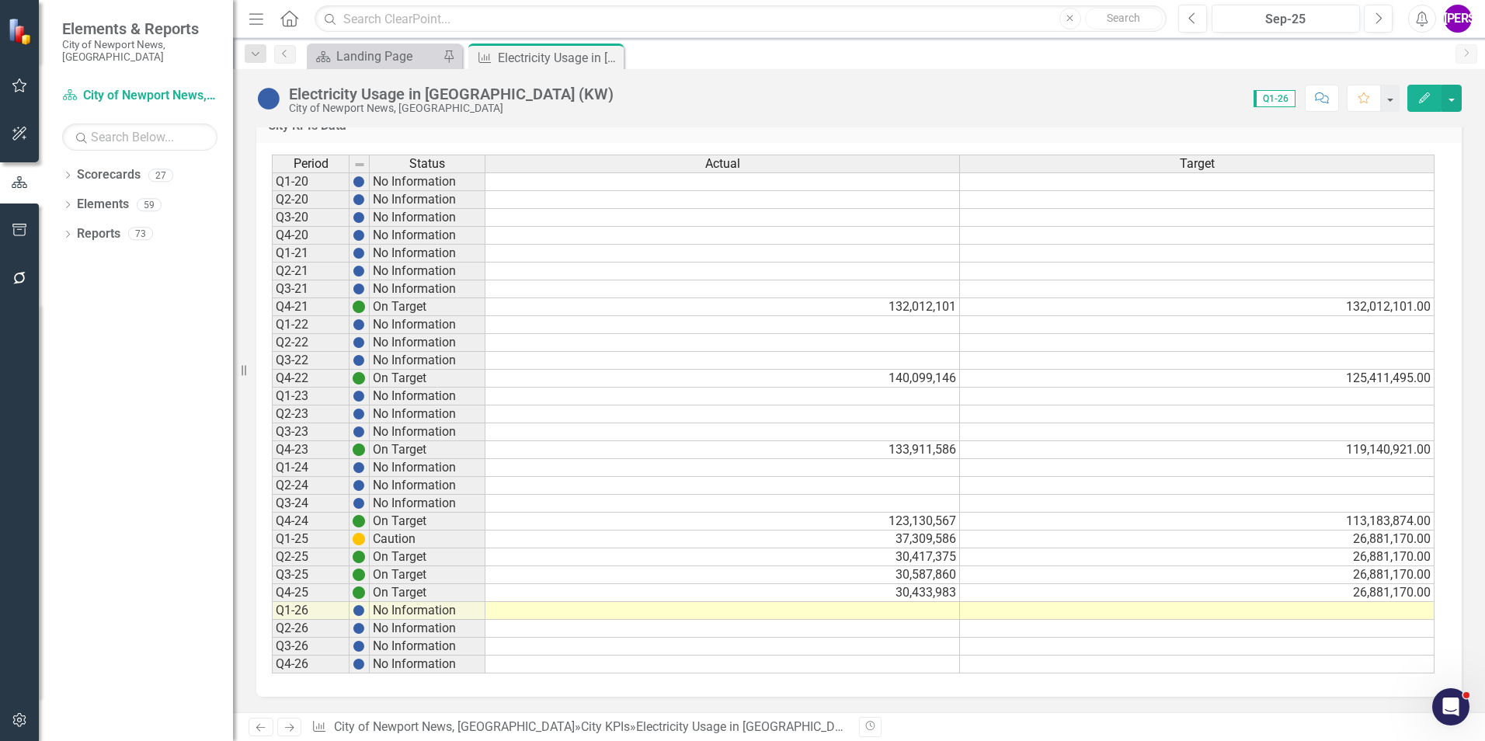
click at [1320, 97] on icon "Comment" at bounding box center [1322, 97] width 14 height 11
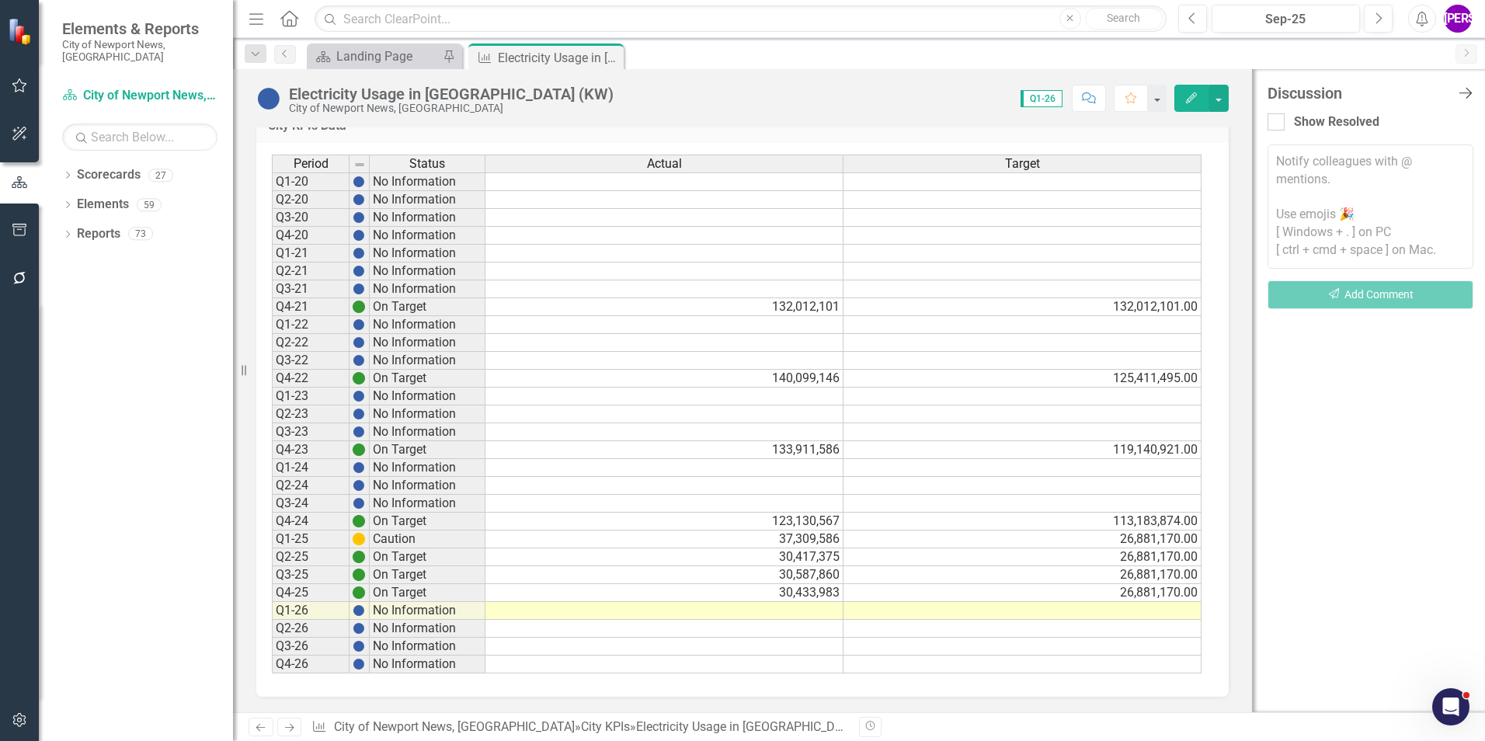
click at [1467, 96] on icon "Close Discussion Bar" at bounding box center [1464, 92] width 19 height 15
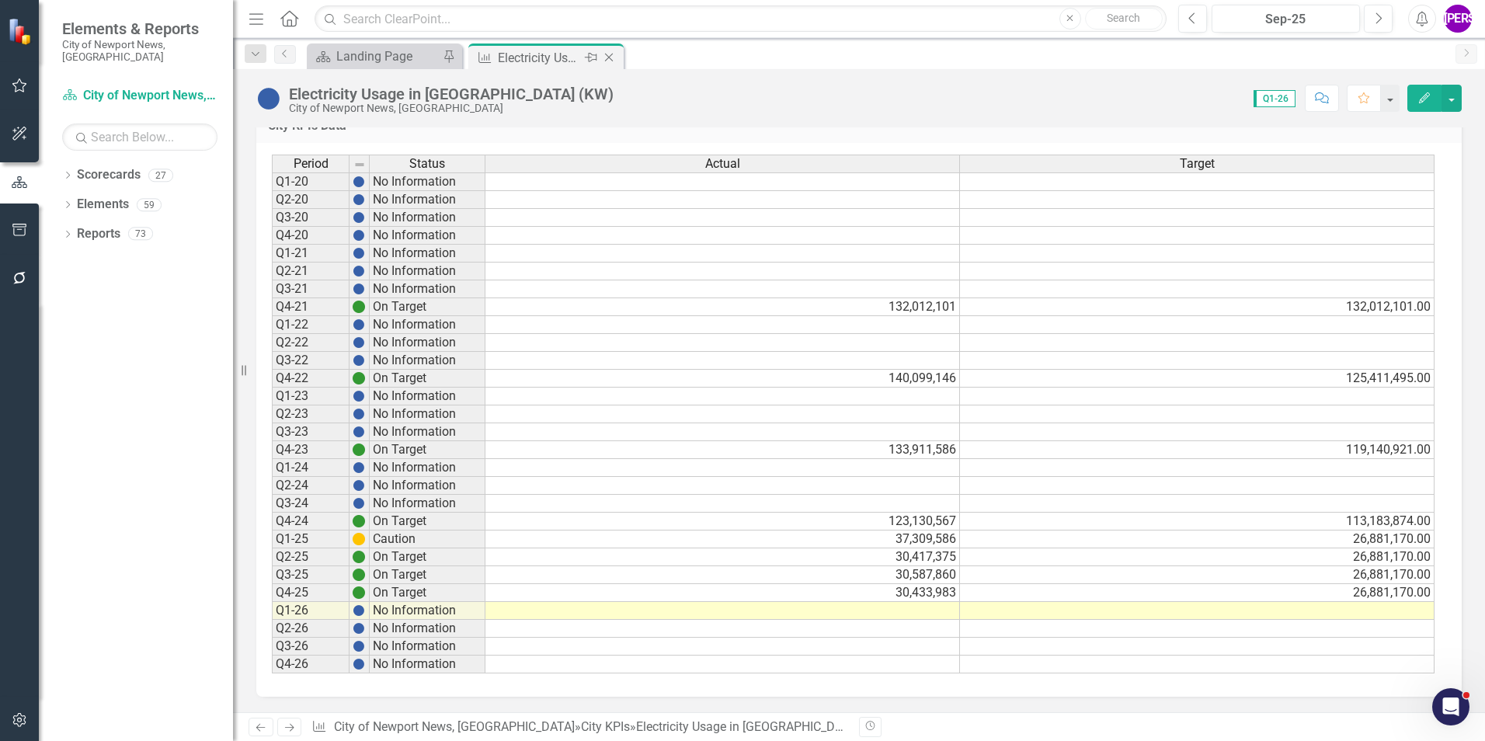
click at [615, 57] on icon "Close" at bounding box center [609, 57] width 16 height 12
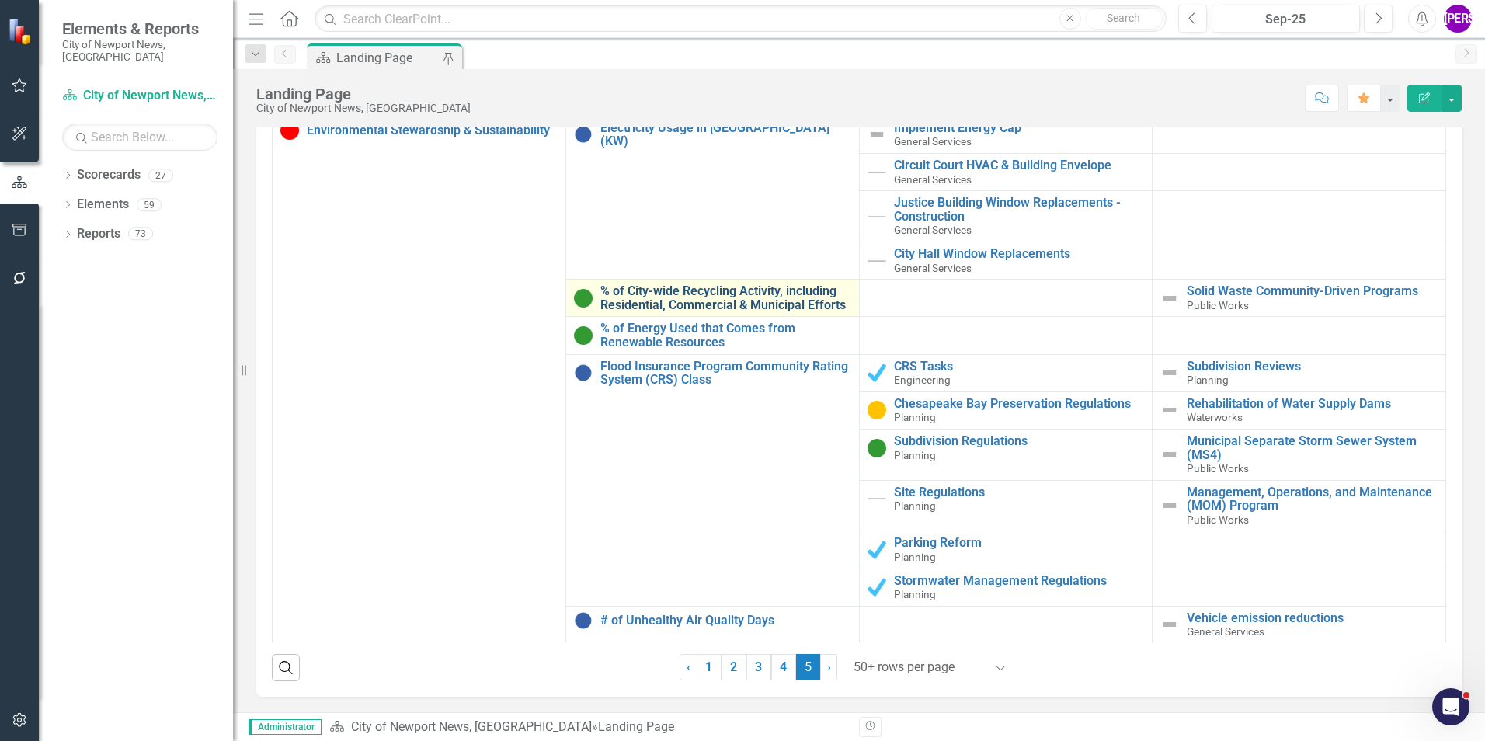
click at [746, 291] on link "% of City-wide Recycling Activity, including Residential, Commercial & Municipa…" at bounding box center [725, 297] width 251 height 27
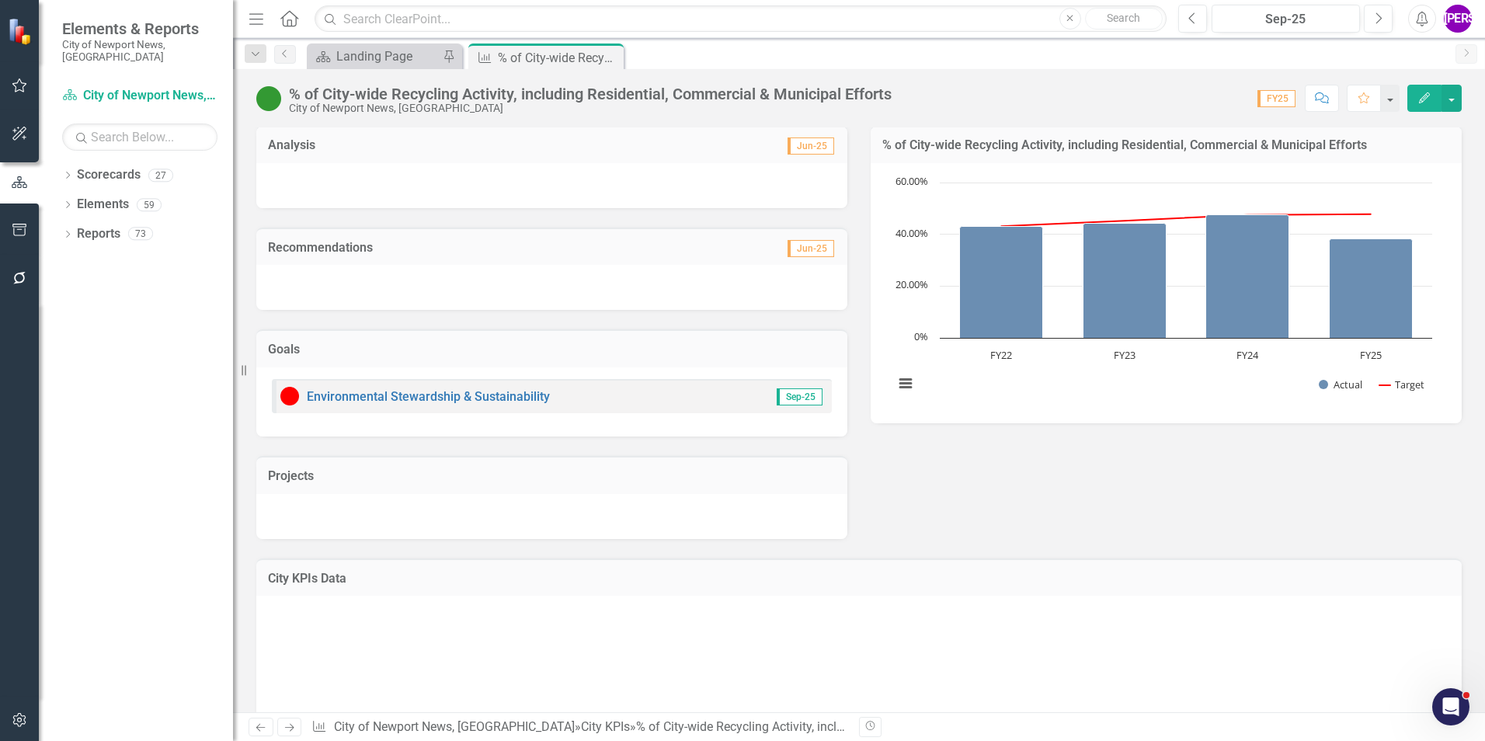
scroll to position [296, 0]
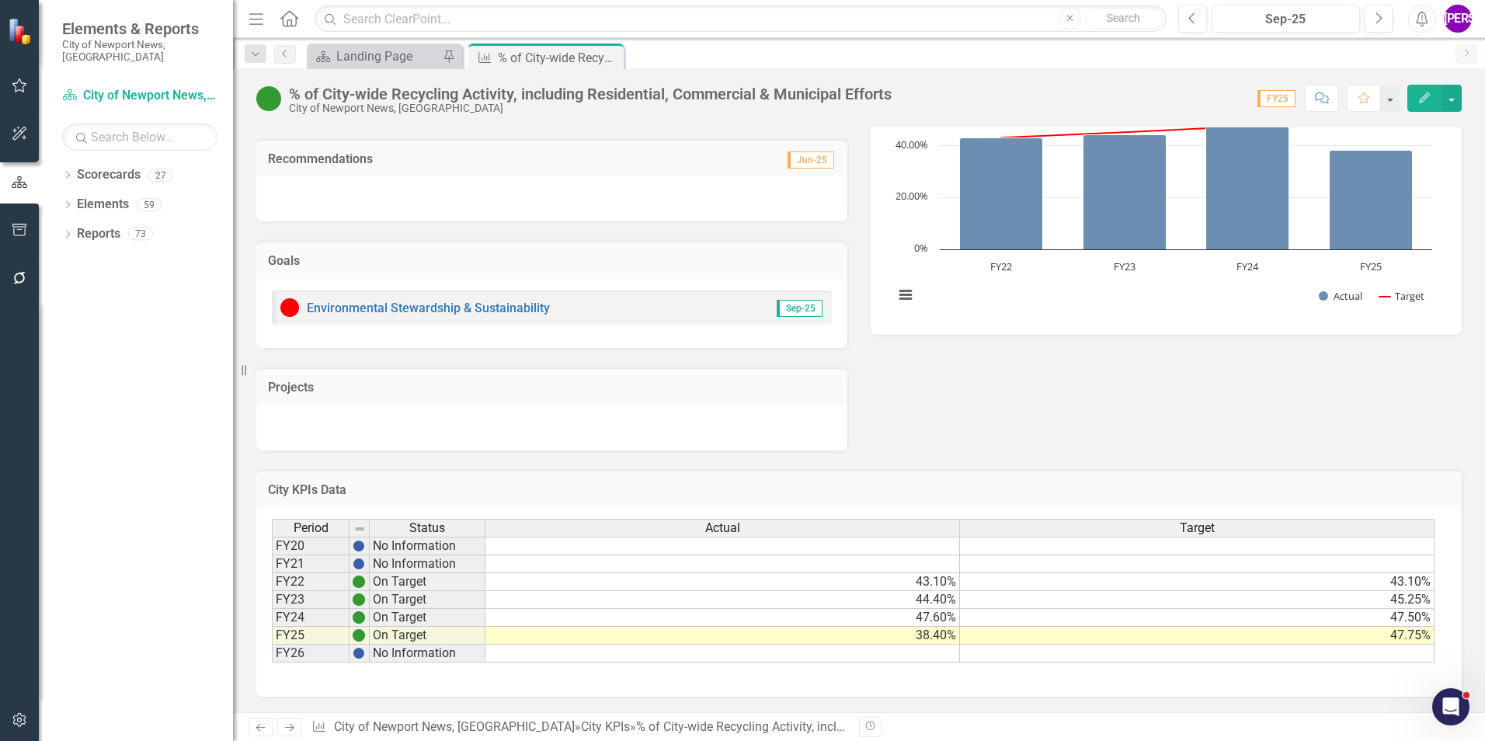
click at [1316, 96] on icon "button" at bounding box center [1322, 97] width 14 height 11
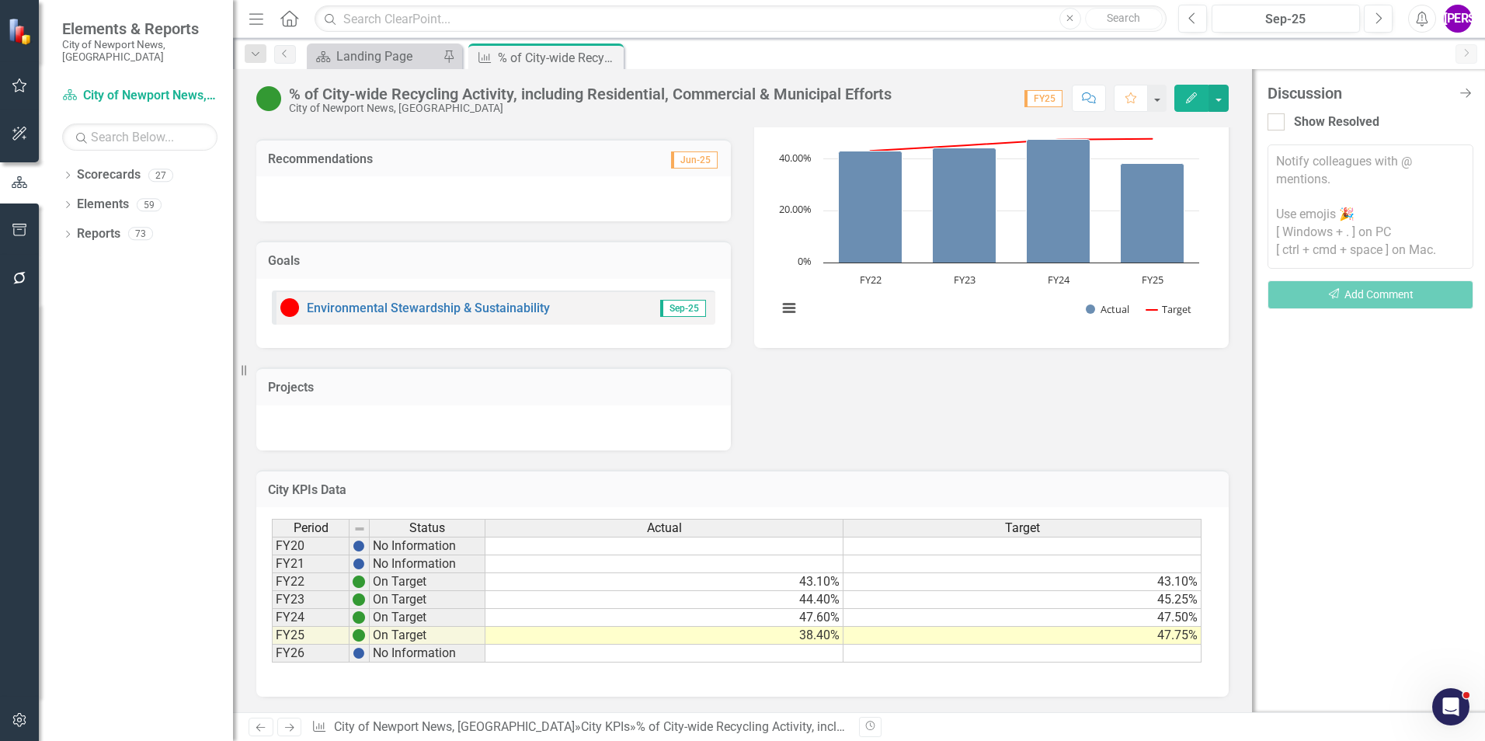
drag, startPoint x: 1468, startPoint y: 87, endPoint x: 1037, endPoint y: 117, distance: 432.1
click at [1467, 87] on icon "Close Discussion Bar" at bounding box center [1466, 93] width 16 height 12
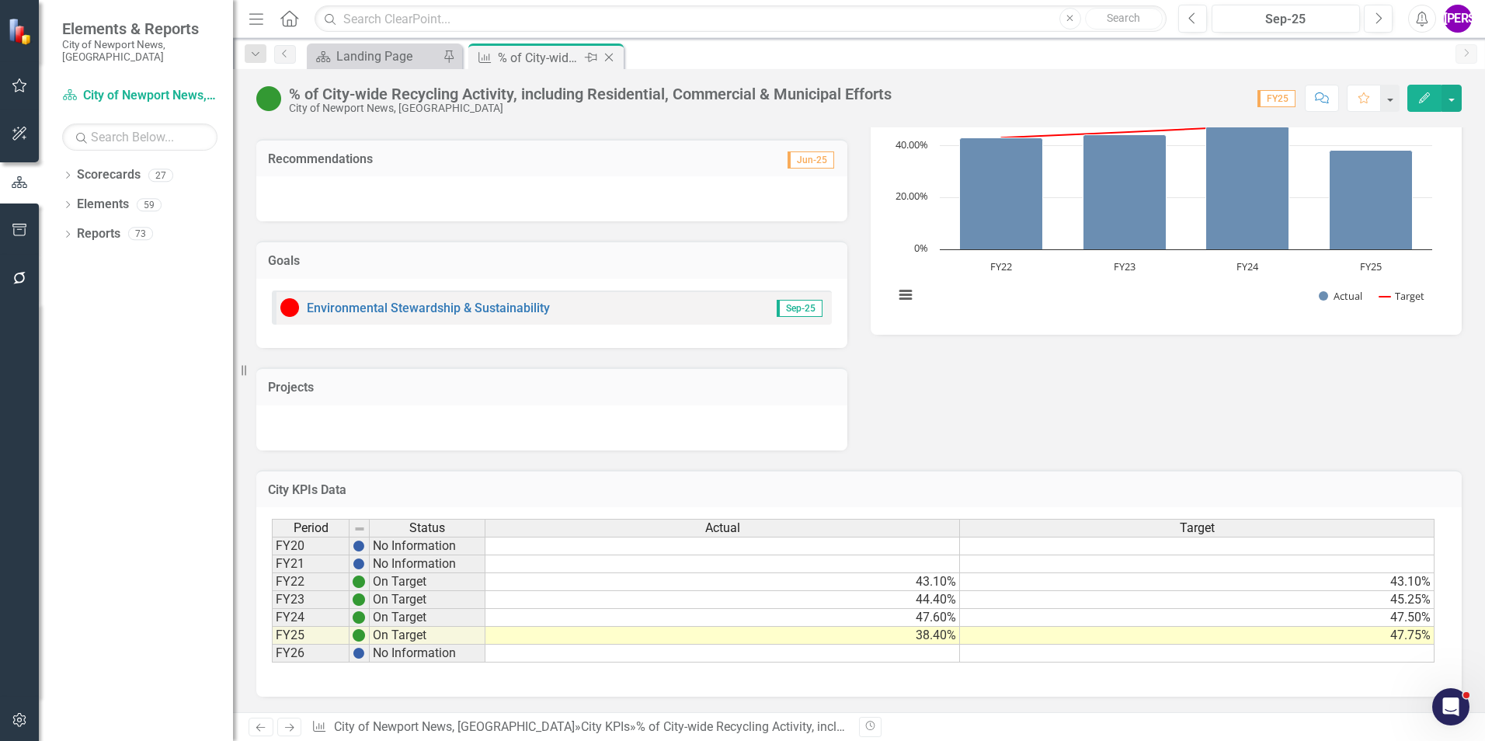
click at [610, 54] on icon "Close" at bounding box center [609, 57] width 16 height 12
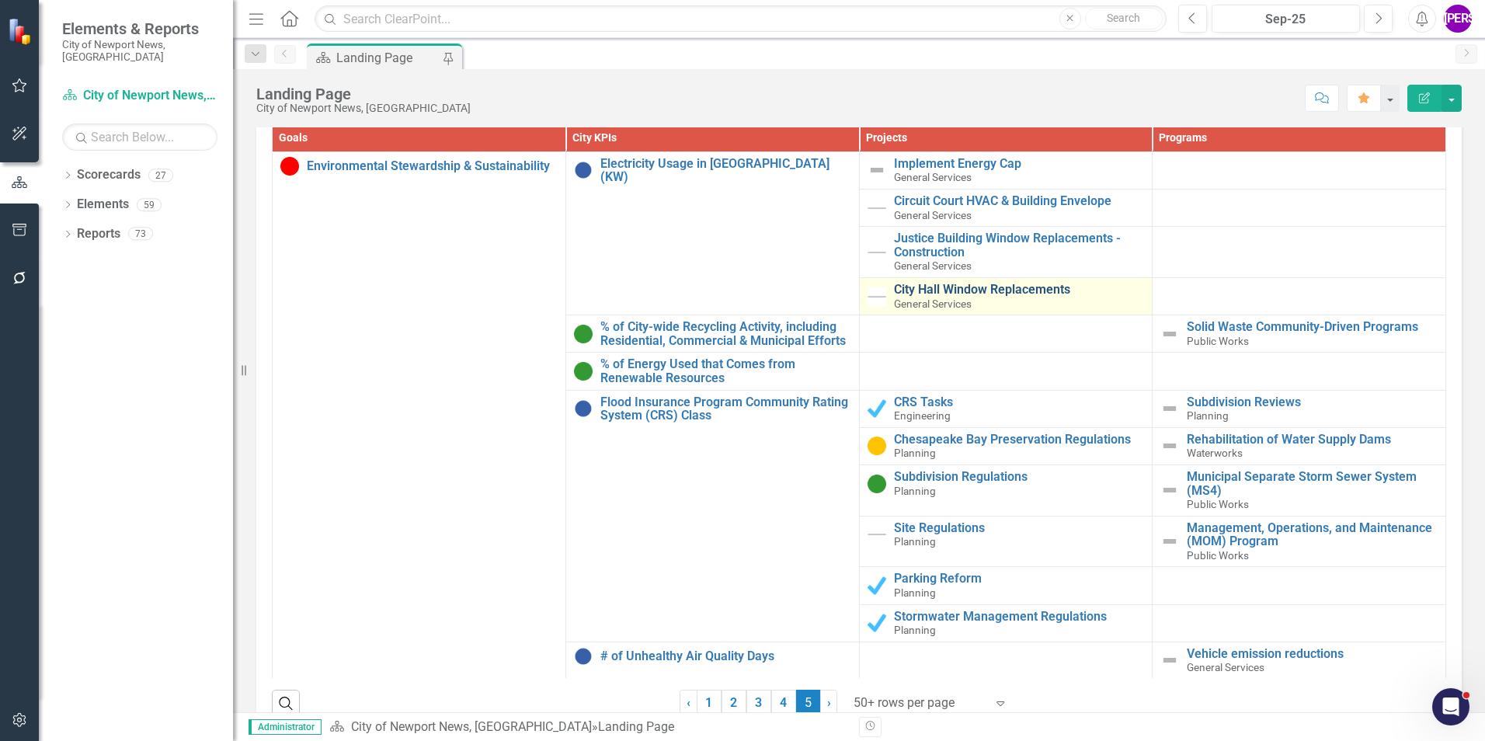
scroll to position [1556, 0]
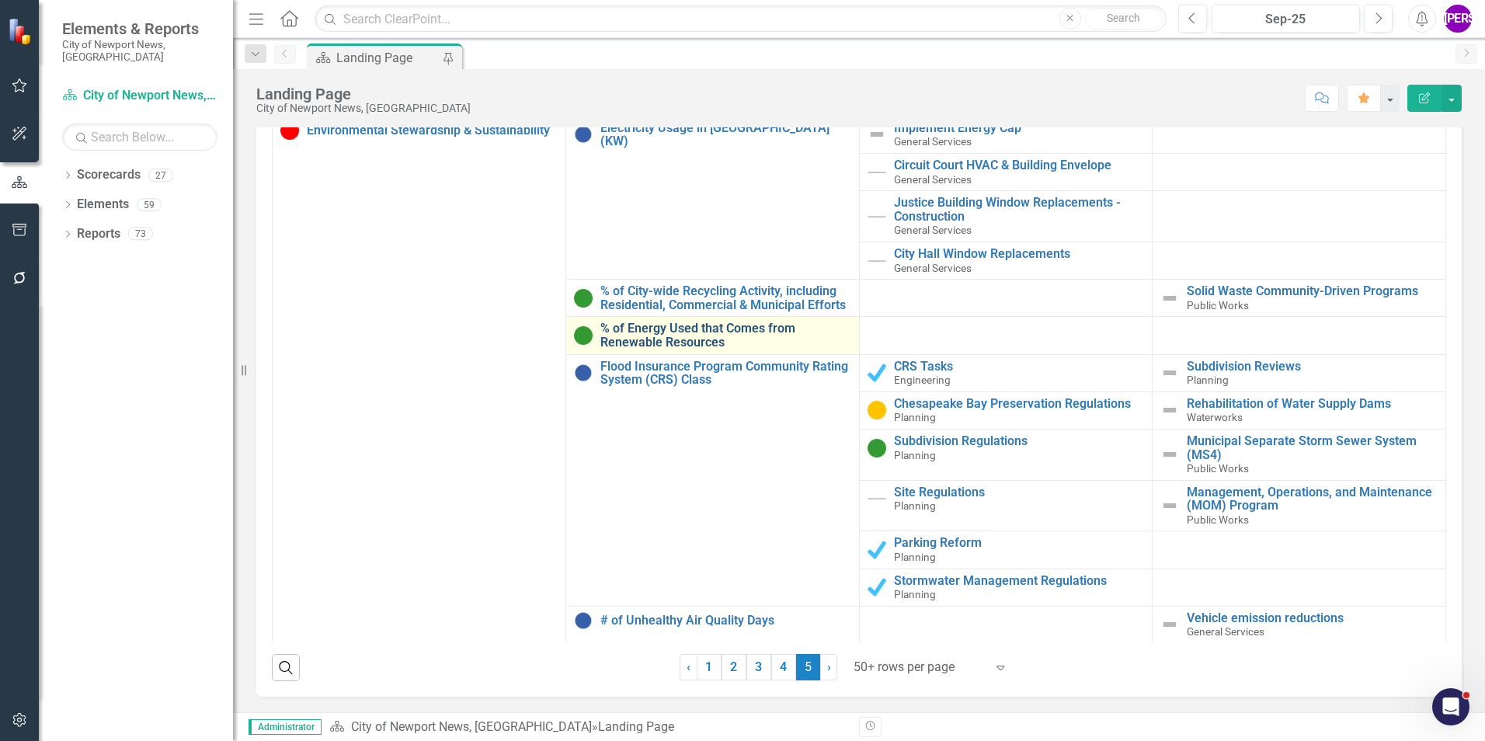
click at [704, 322] on link "% of Energy Used that Comes from Renewable Resources" at bounding box center [725, 335] width 251 height 27
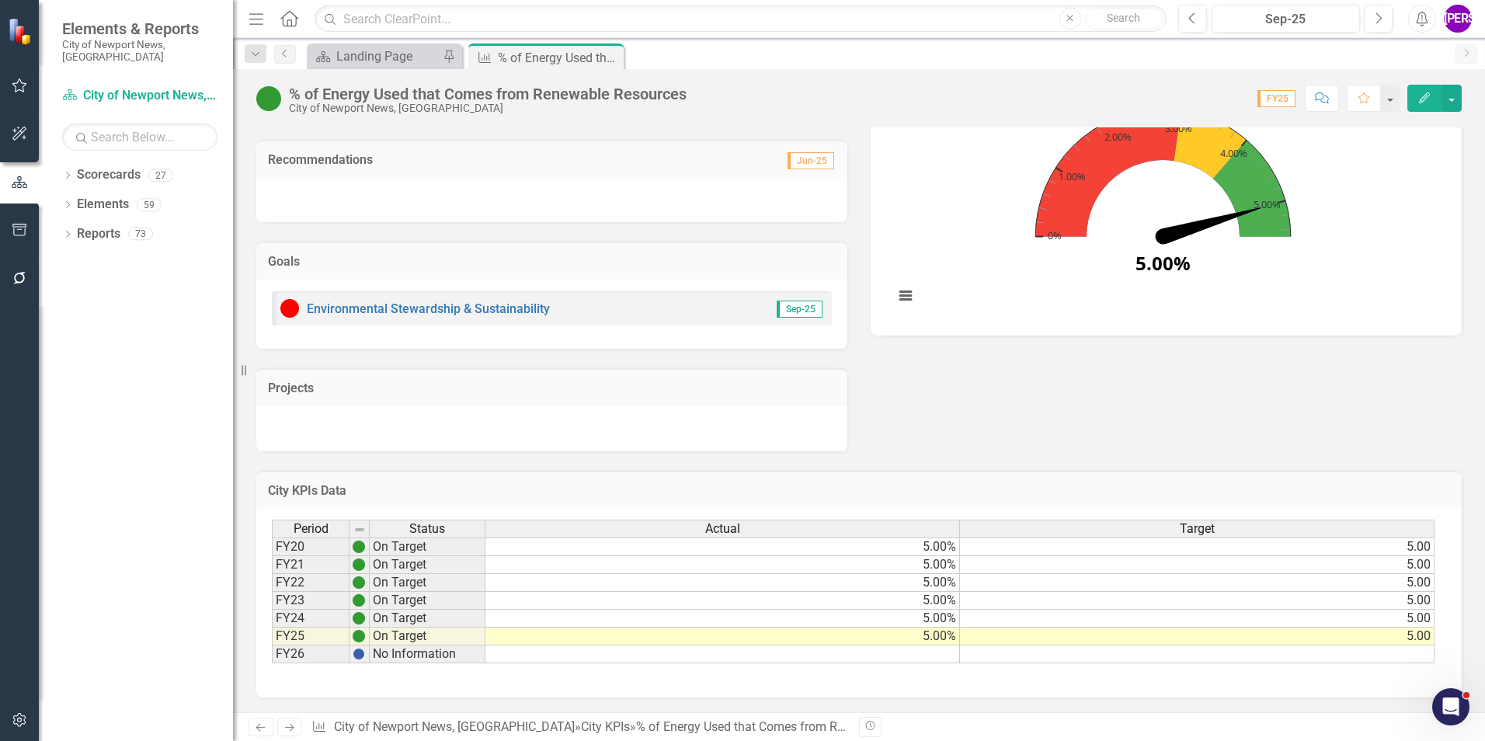
scroll to position [296, 0]
click at [613, 58] on icon "Close" at bounding box center [609, 57] width 16 height 12
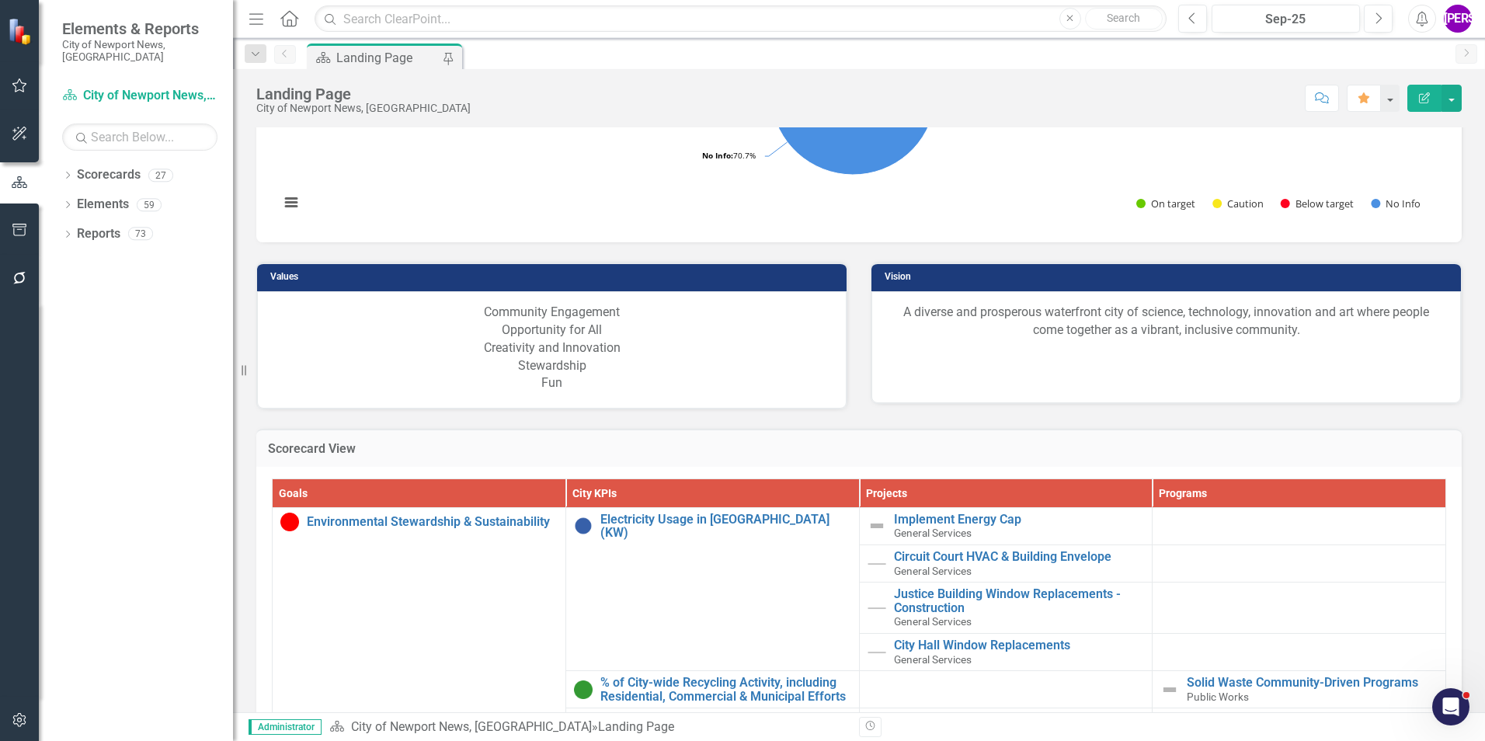
scroll to position [1556, 0]
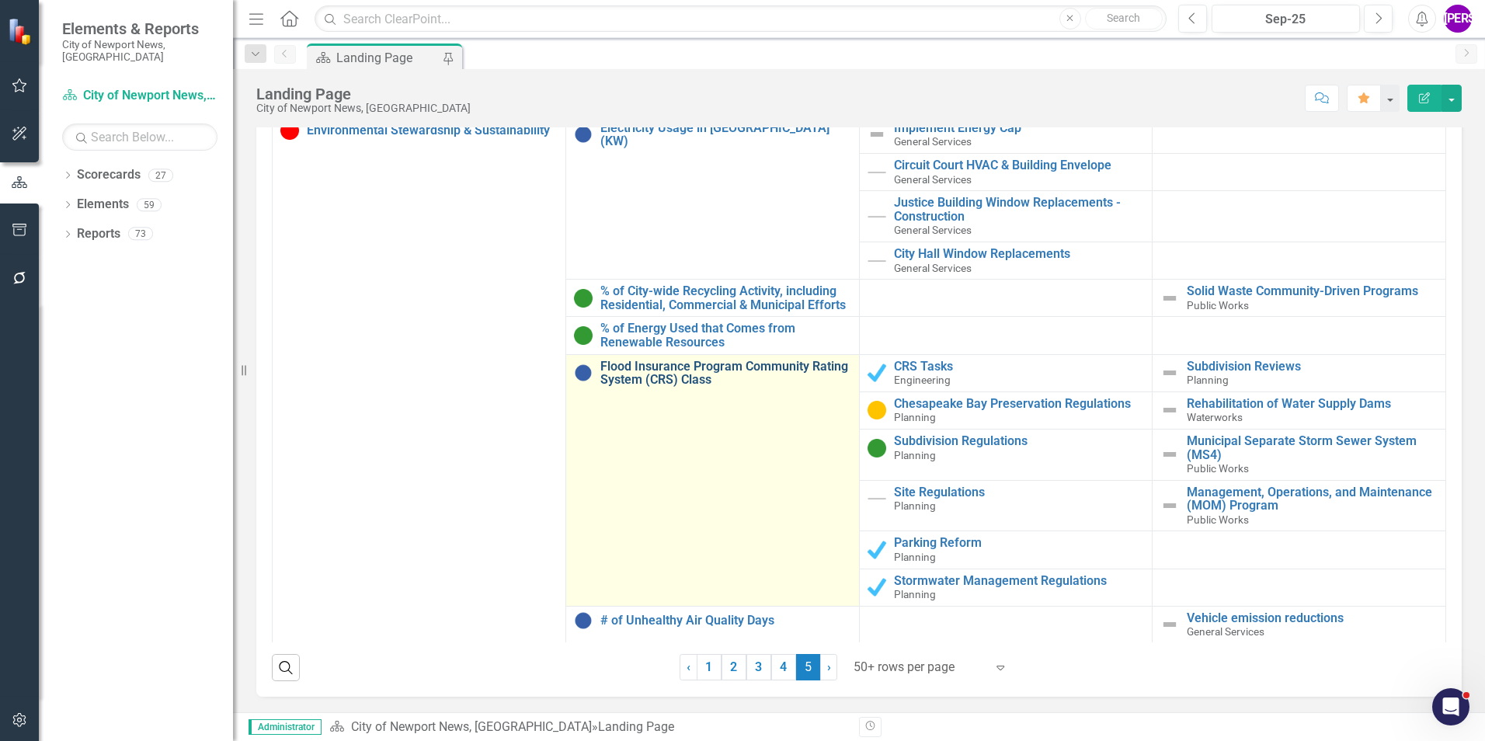
click at [676, 370] on link "Flood Insurance Program Community Rating System (CRS) Class" at bounding box center [725, 373] width 251 height 27
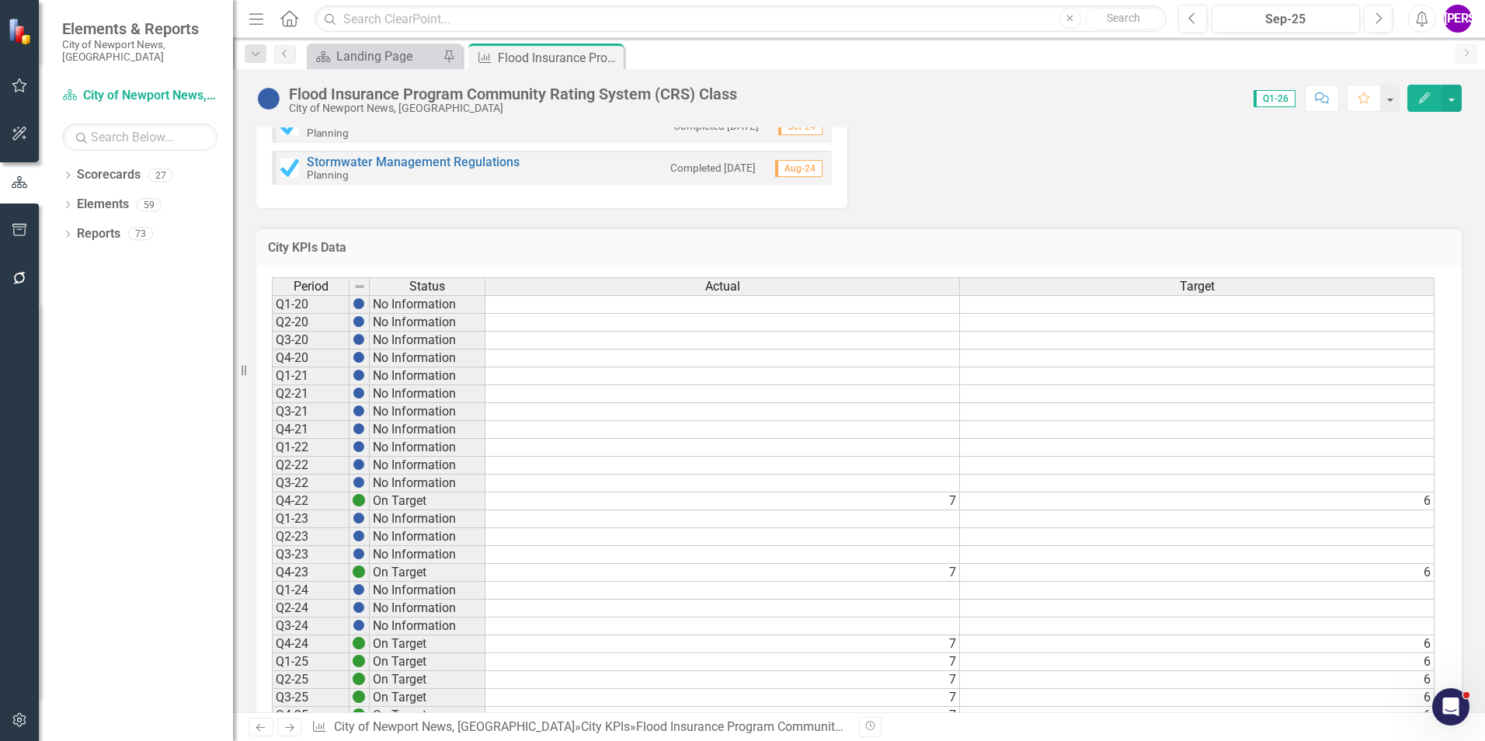
scroll to position [791, 0]
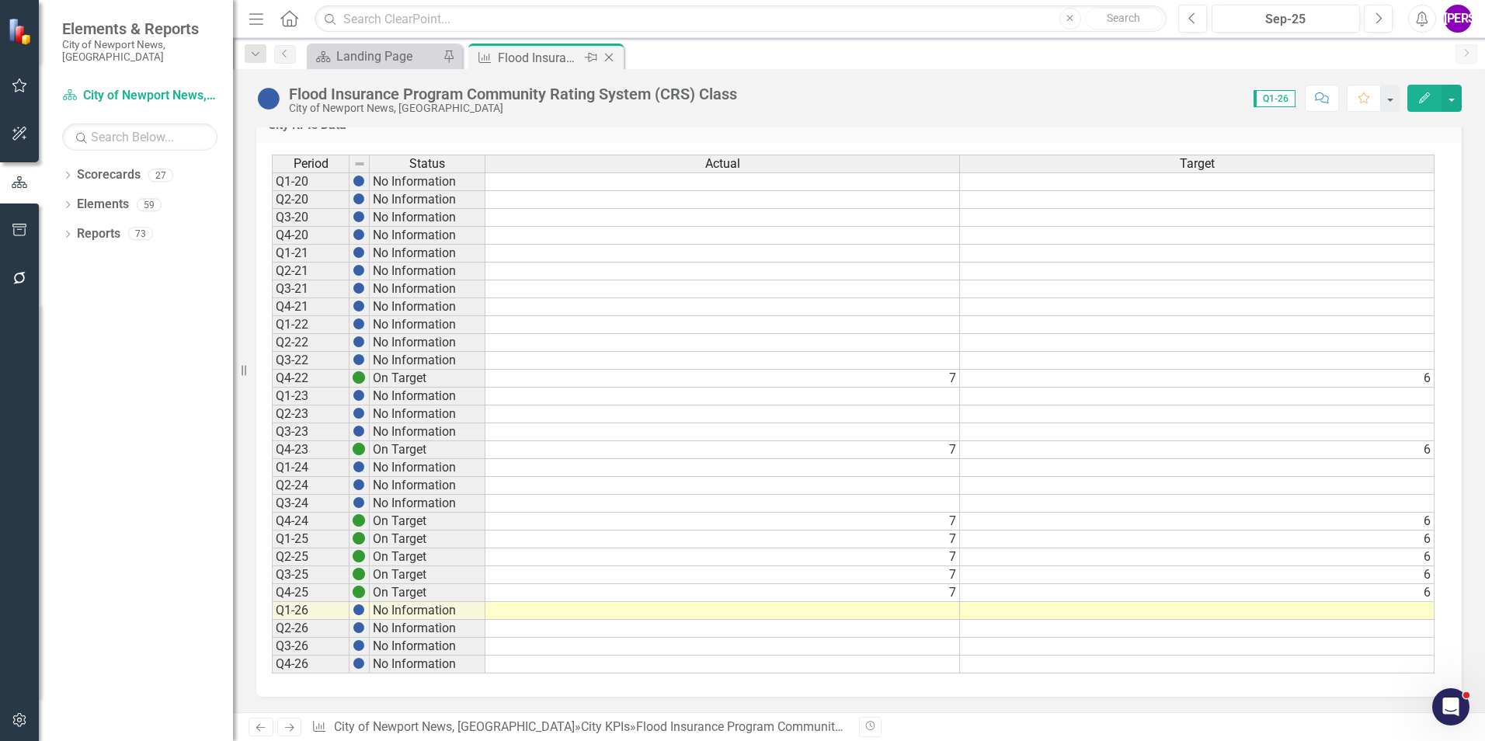
click at [609, 57] on icon at bounding box center [609, 58] width 9 height 9
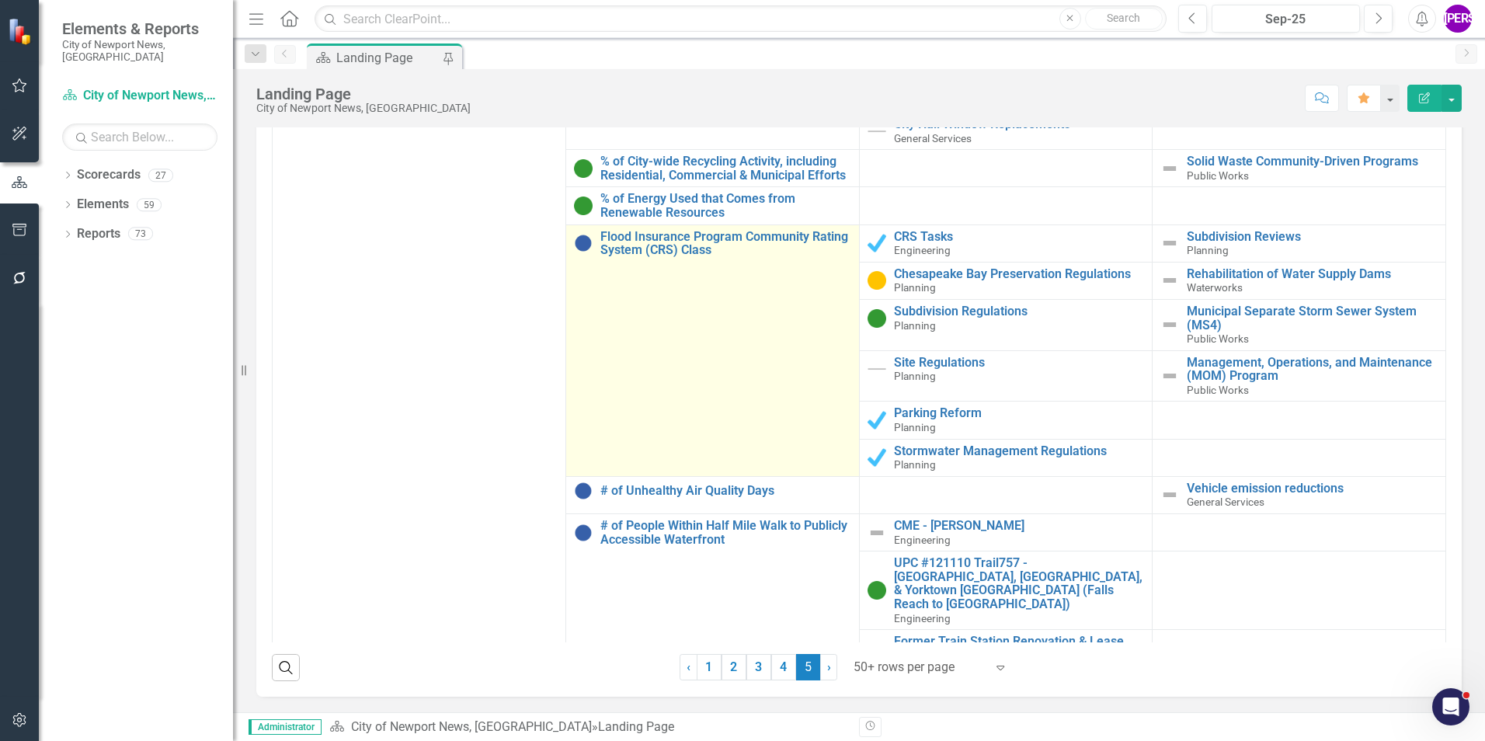
scroll to position [203, 0]
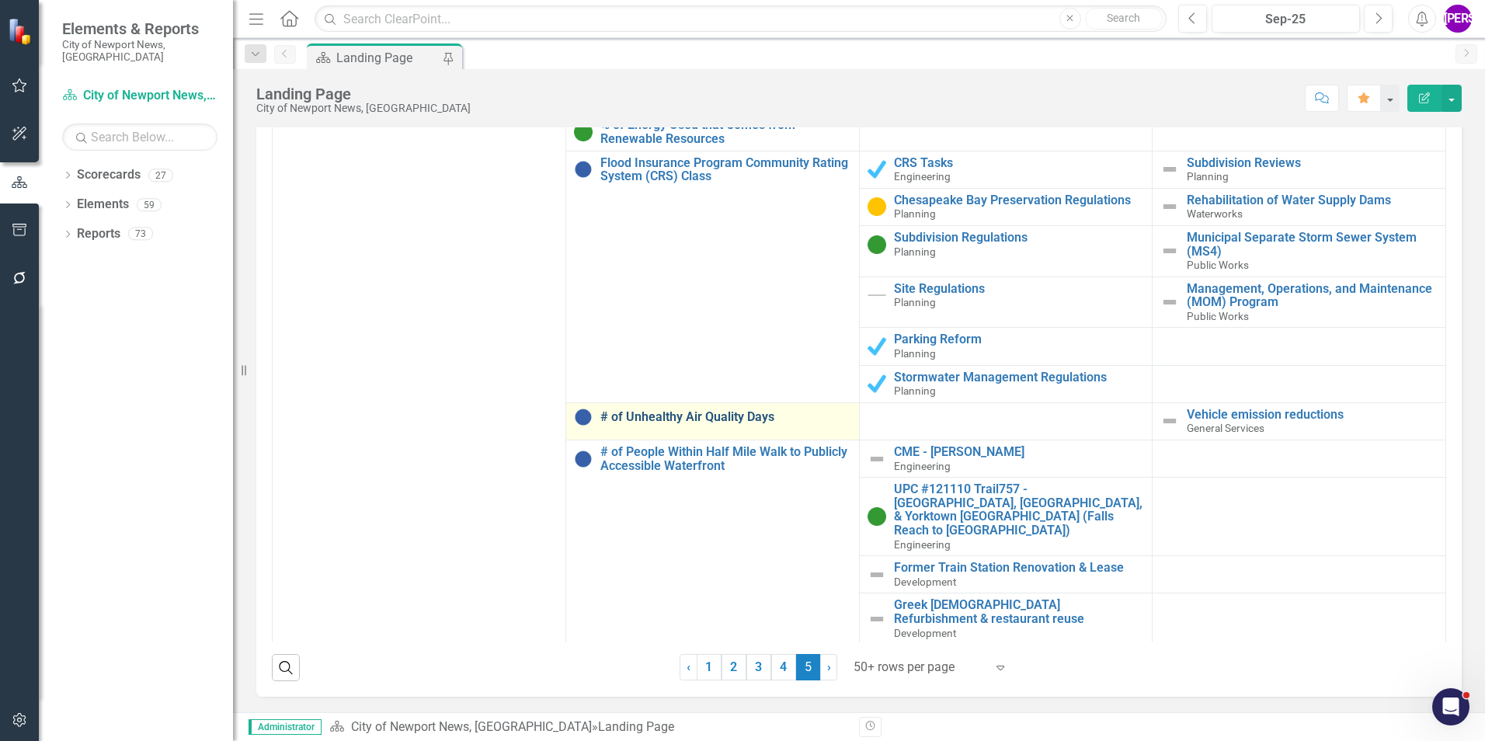
click at [725, 423] on link "# of Unhealthy Air Quality Days" at bounding box center [725, 417] width 251 height 14
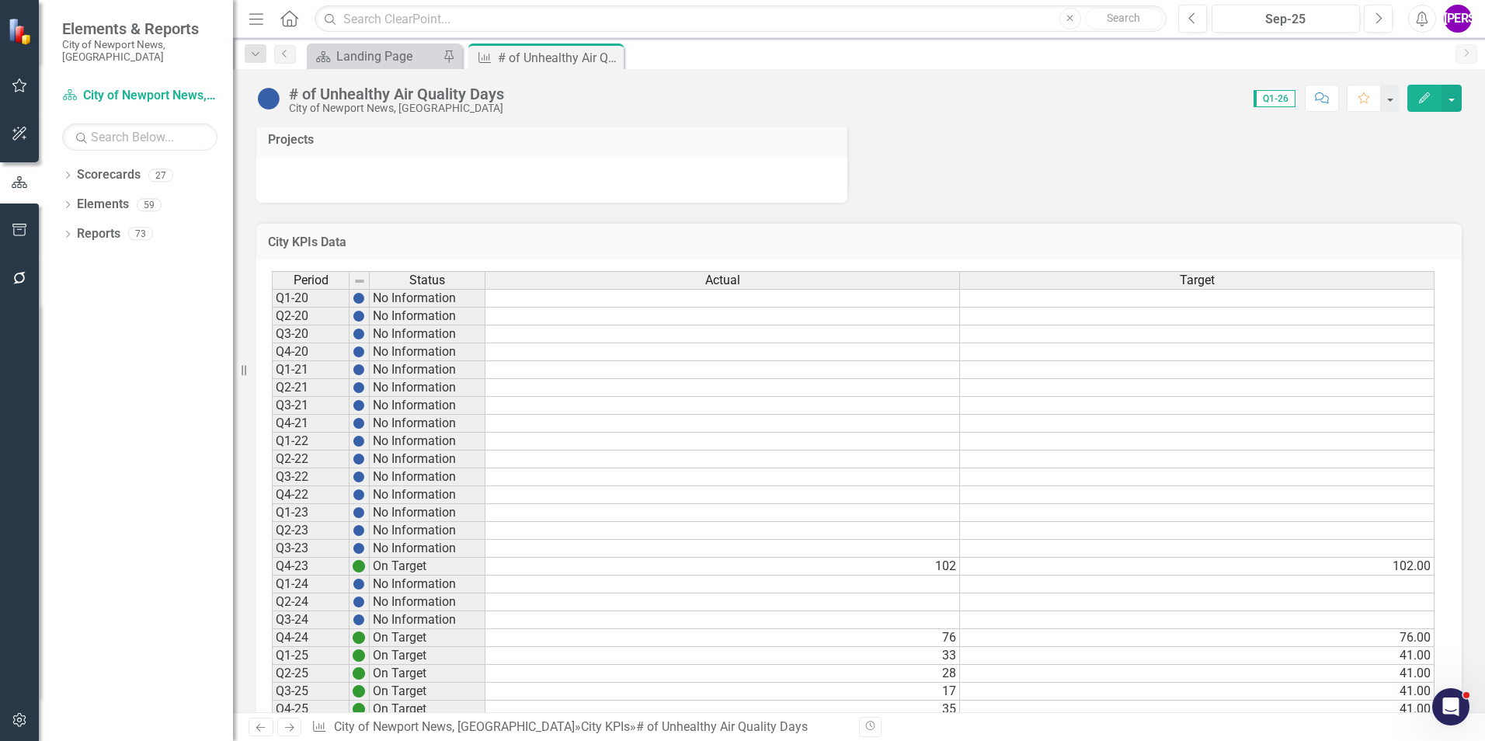
scroll to position [660, 0]
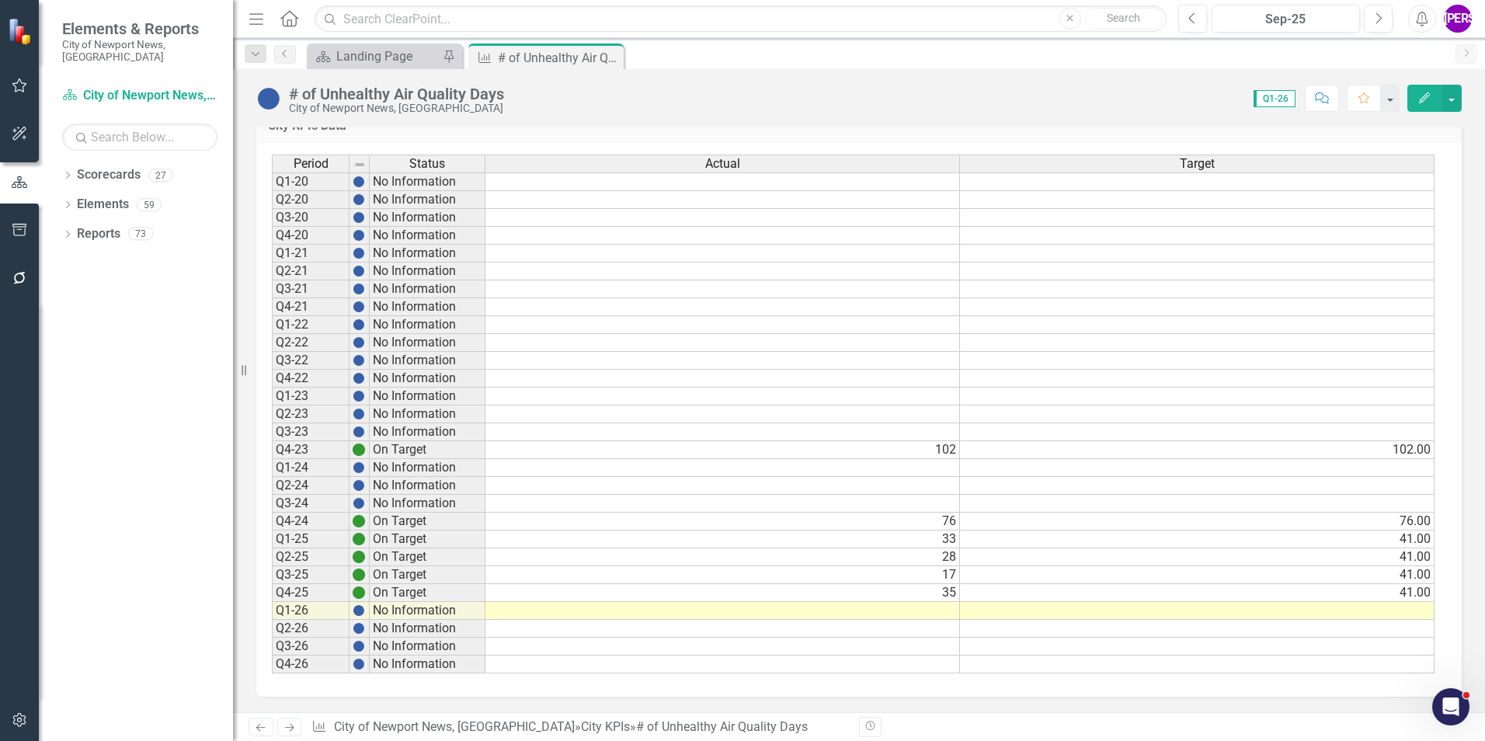
click at [793, 437] on td at bounding box center [722, 432] width 475 height 18
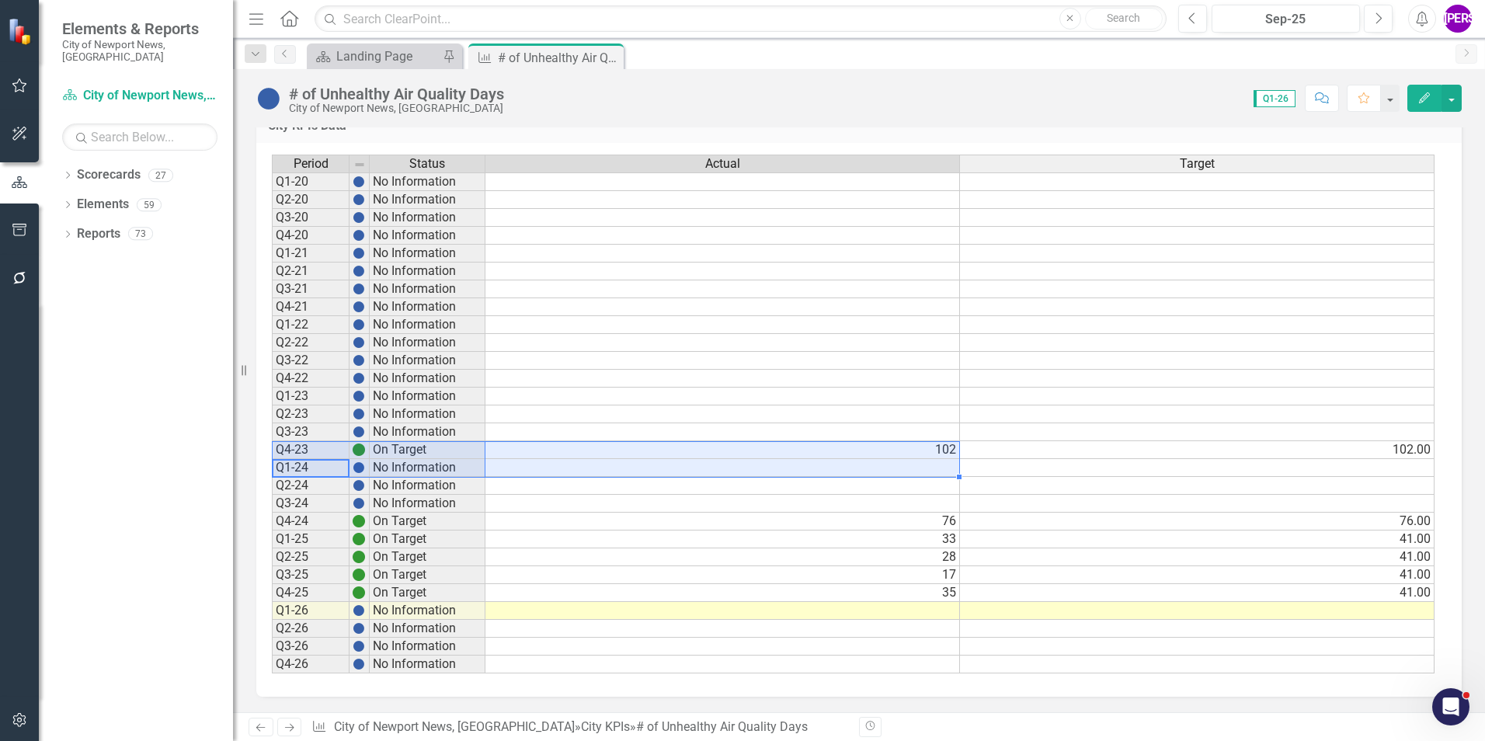
drag, startPoint x: 332, startPoint y: 471, endPoint x: 839, endPoint y: 444, distance: 507.8
click at [839, 444] on div "Period Status Actual Target Q1-20 No Information Q2-20 No Information Q3-20 No …" at bounding box center [853, 415] width 1163 height 520
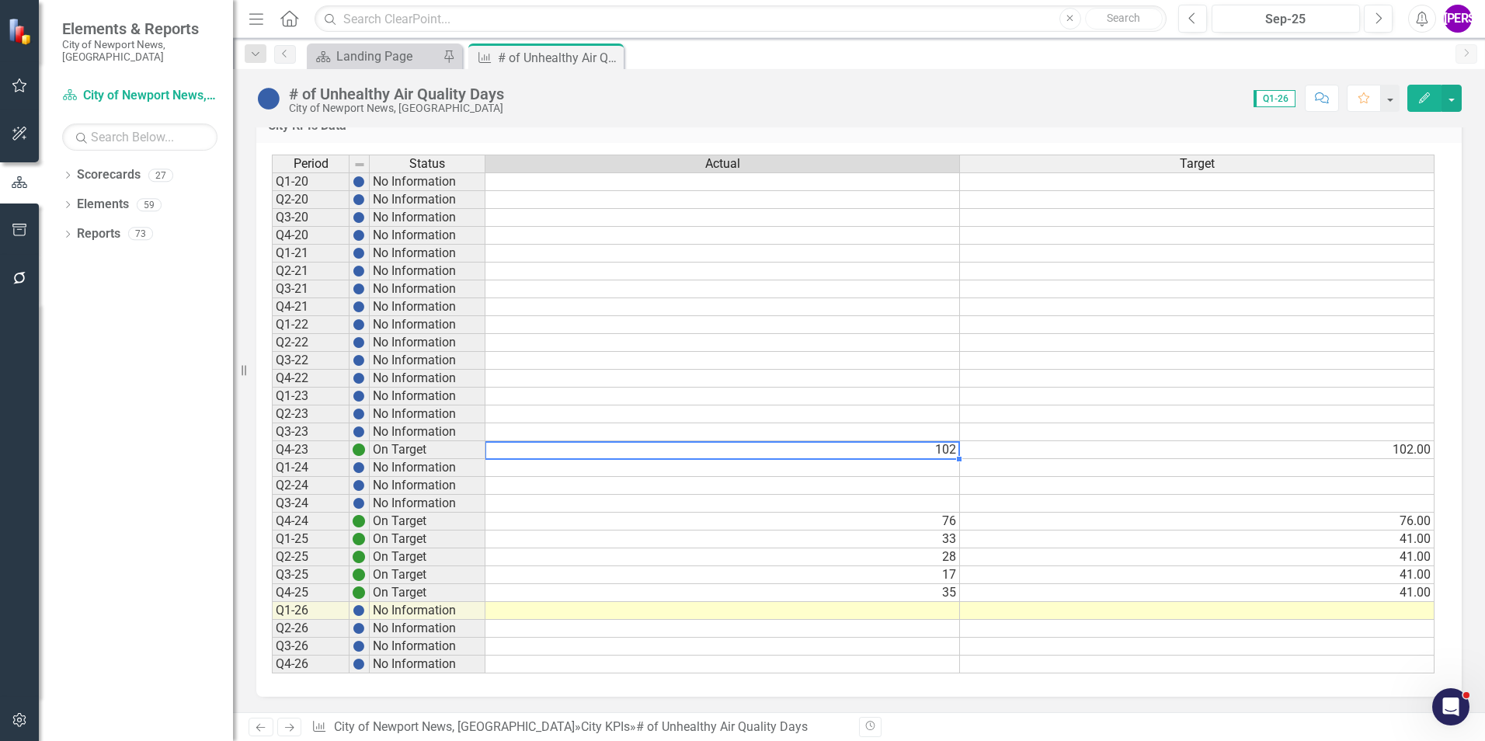
click at [827, 454] on td "102" at bounding box center [722, 450] width 475 height 18
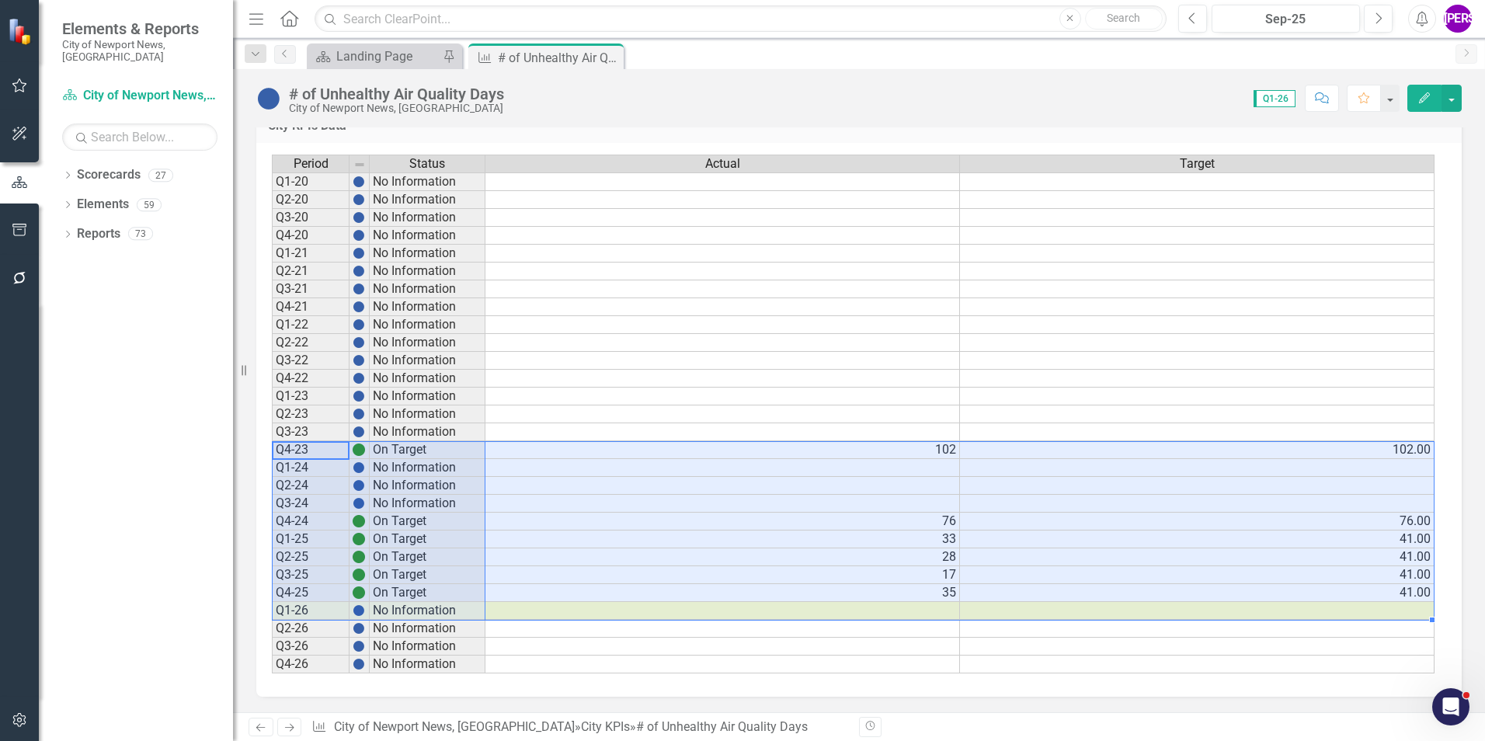
drag, startPoint x: 286, startPoint y: 450, endPoint x: 1401, endPoint y: 614, distance: 1127.2
click at [1401, 614] on div "Period Status Actual Target Q1-20 No Information Q2-20 No Information Q3-20 No …" at bounding box center [853, 415] width 1163 height 520
click at [609, 58] on icon "Close" at bounding box center [609, 57] width 16 height 12
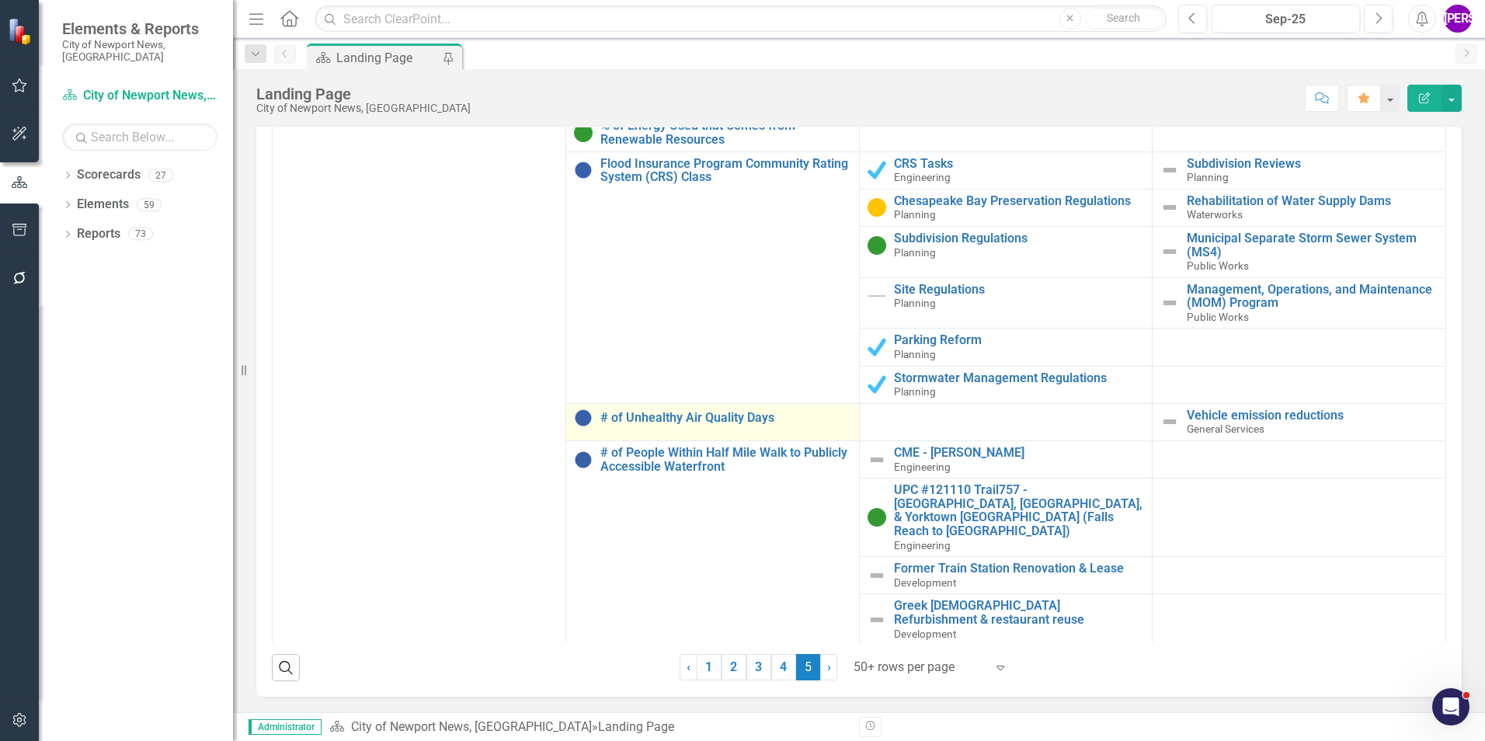
scroll to position [203, 0]
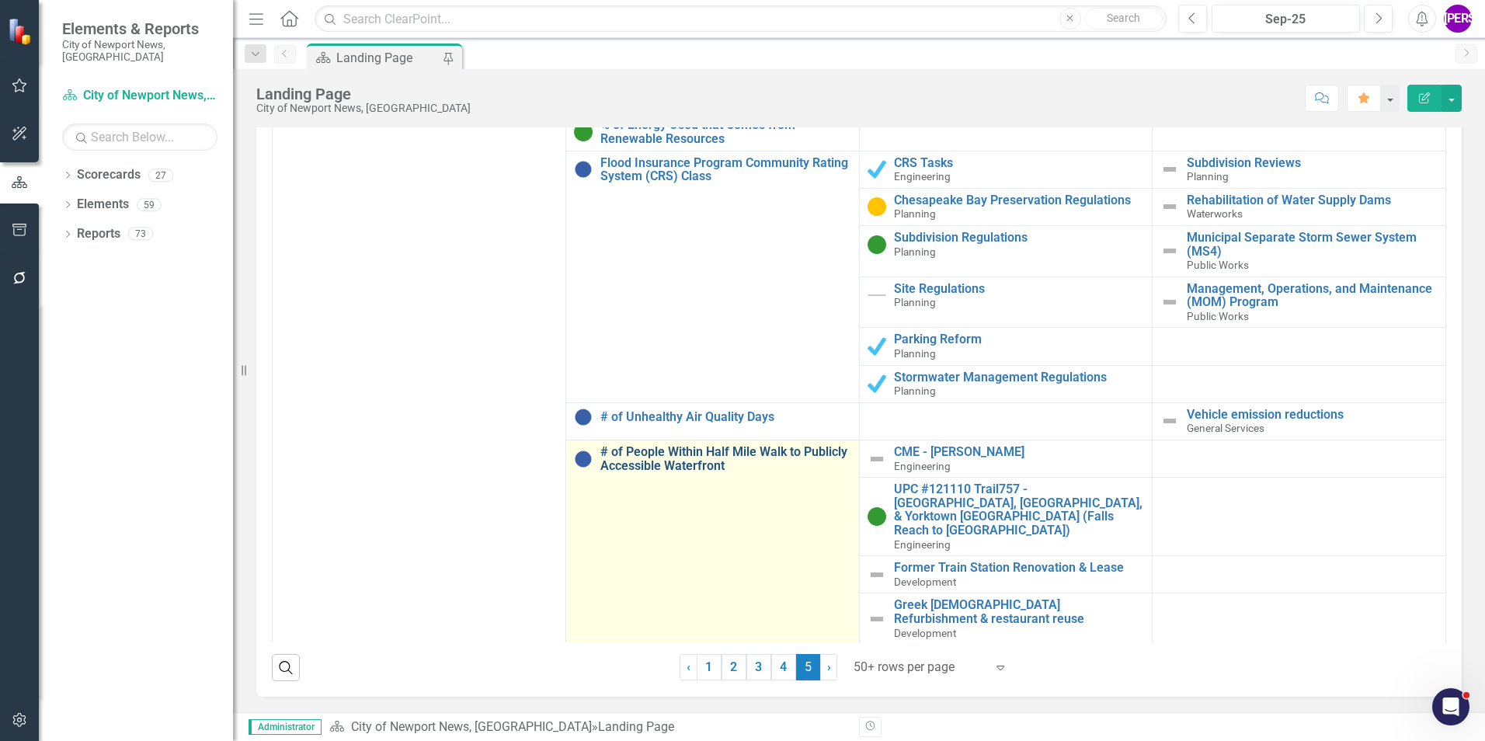
click at [716, 462] on link "# of People Within Half Mile Walk to Publicly Accessible Waterfront" at bounding box center [725, 458] width 251 height 27
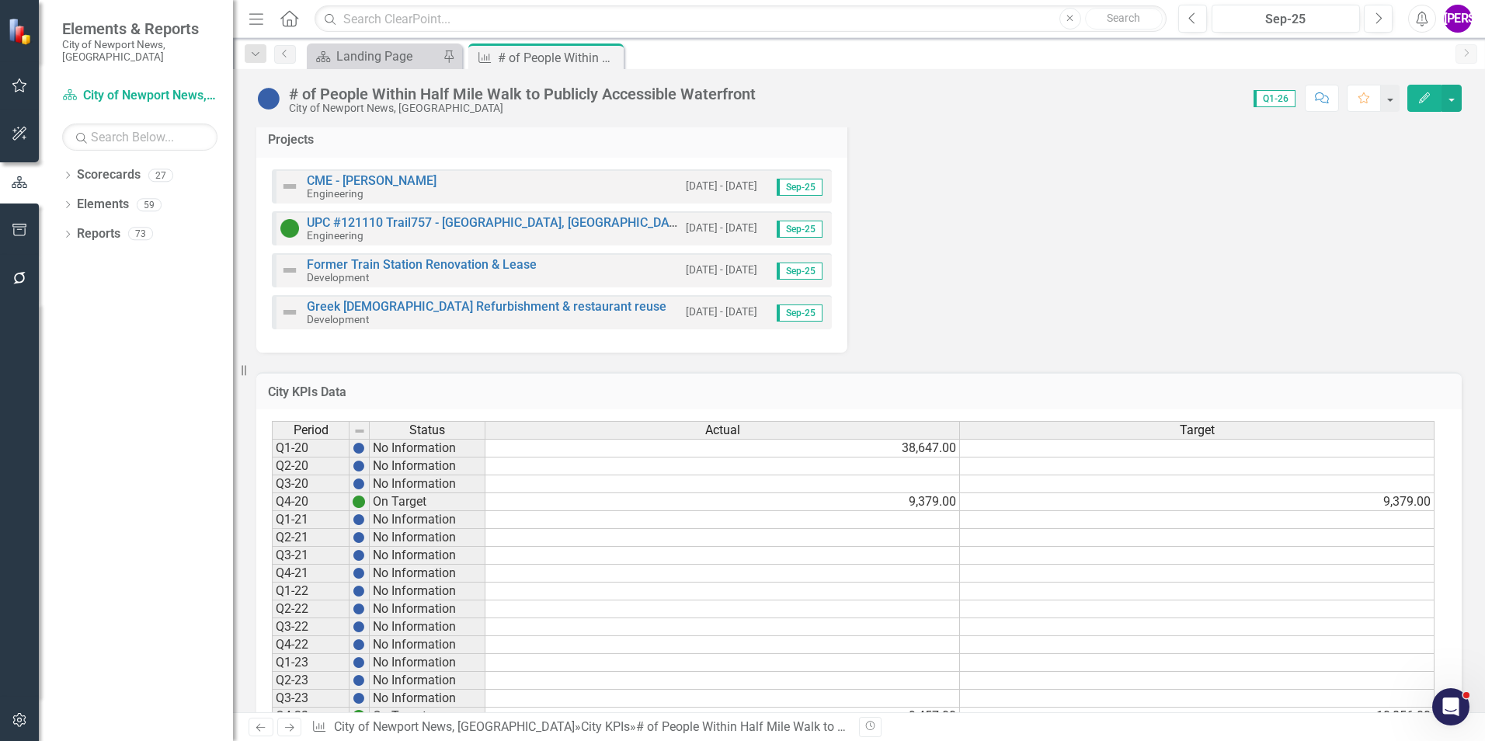
scroll to position [810, 0]
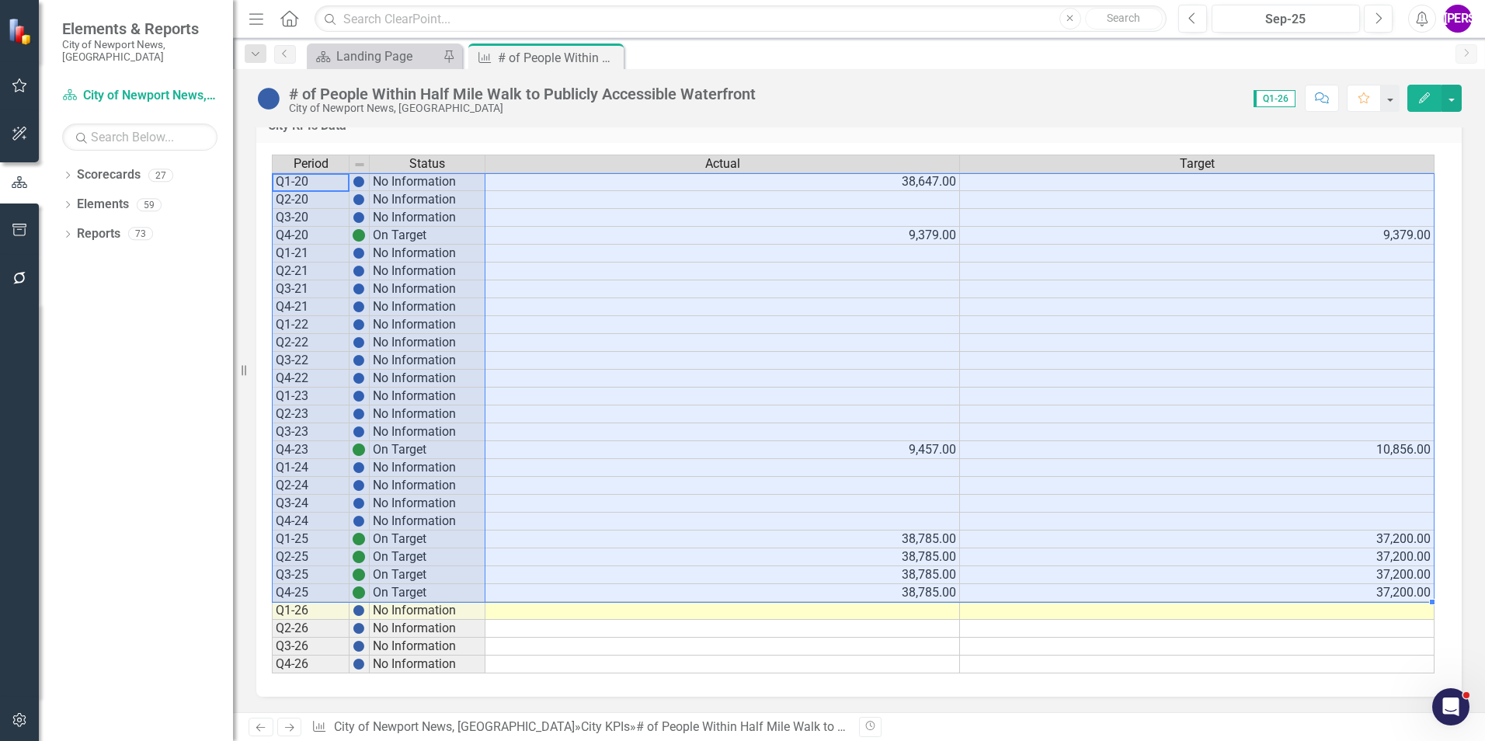
drag, startPoint x: 319, startPoint y: 183, endPoint x: 1367, endPoint y: 601, distance: 1128.2
click at [1367, 601] on div "Period Status Actual Target Q1-20 No Information 38,647.00 Q2-20 No Information…" at bounding box center [853, 415] width 1163 height 520
click at [1331, 104] on button "Comment" at bounding box center [1322, 98] width 34 height 27
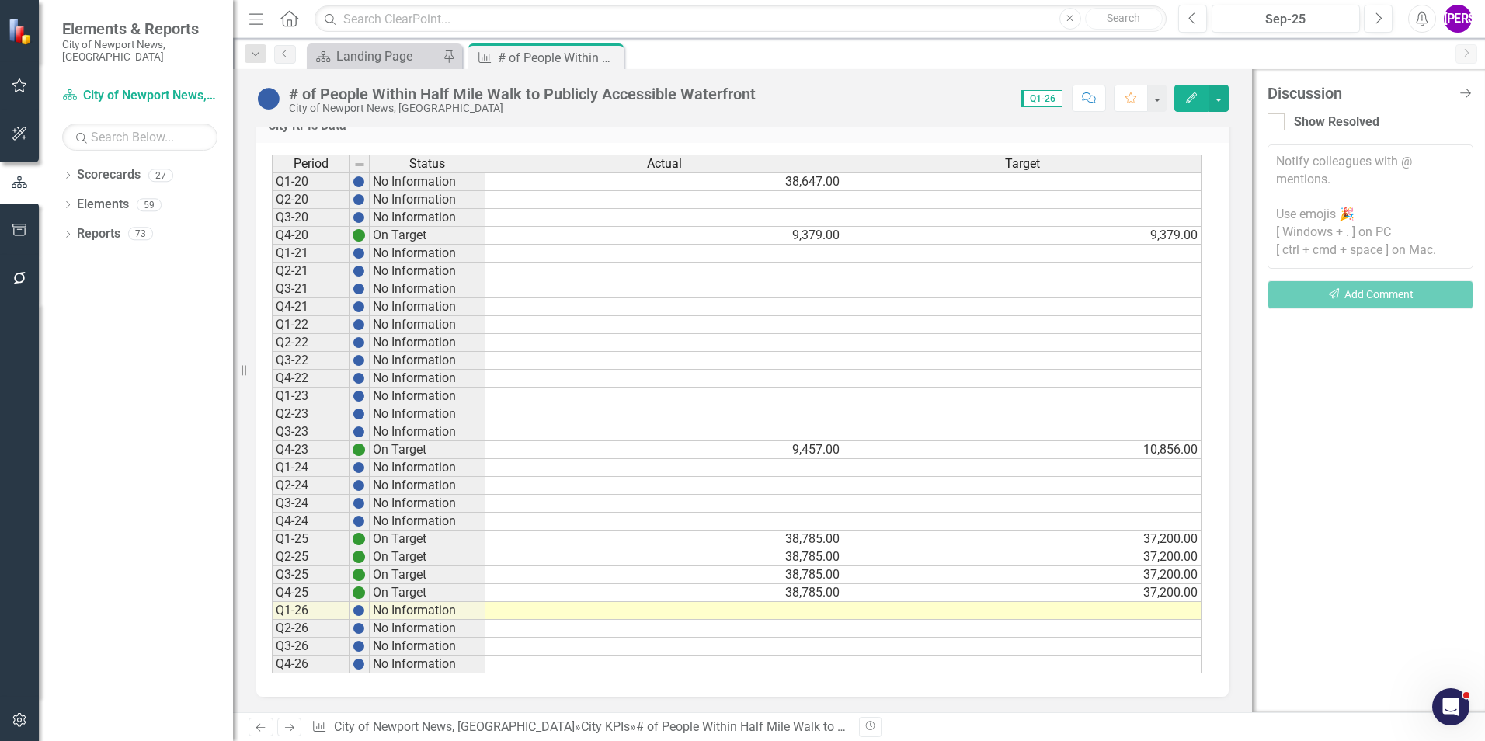
click at [1467, 102] on div "Show Resolved" at bounding box center [1370, 118] width 206 height 33
click at [1466, 101] on div "Discussion Close Discussion Bar Show Resolved Notify colleagues with @ mentions…" at bounding box center [1368, 390] width 233 height 643
drag, startPoint x: 819, startPoint y: 93, endPoint x: 797, endPoint y: 86, distance: 22.8
click at [816, 89] on div "Score: 0.00 Q1-26 Completed Comment Favorite Edit" at bounding box center [995, 98] width 465 height 26
click at [607, 56] on icon at bounding box center [609, 58] width 9 height 9
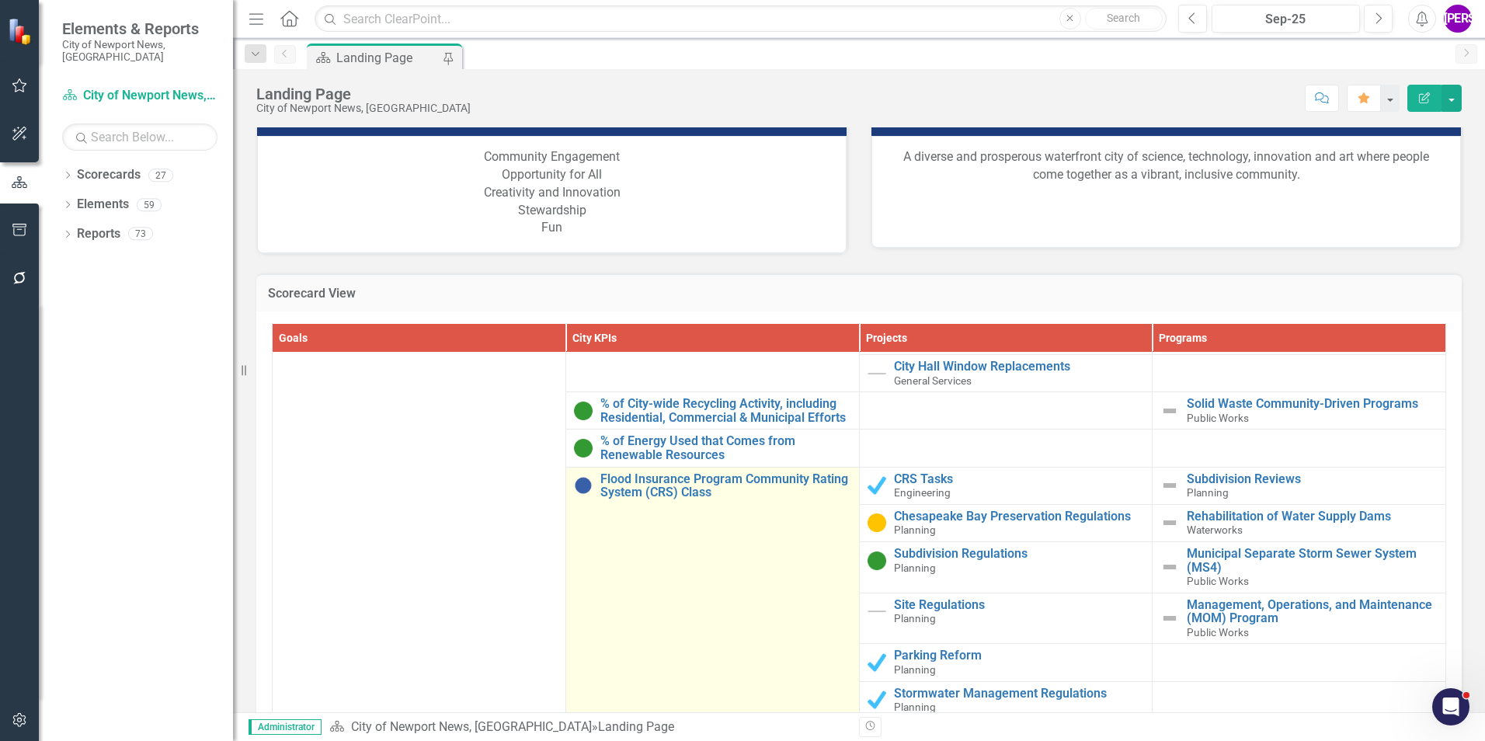
scroll to position [203, 0]
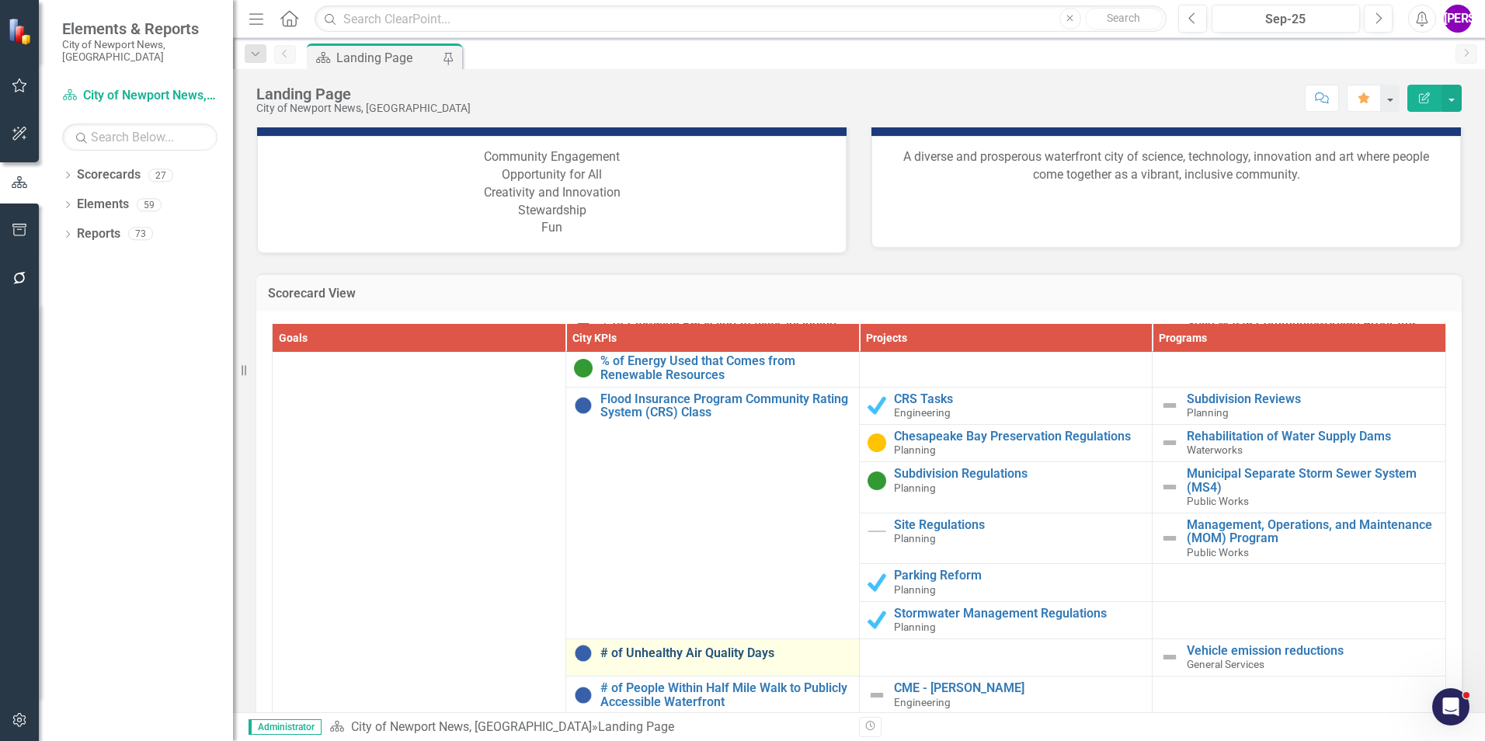
click at [732, 648] on link "# of Unhealthy Air Quality Days" at bounding box center [725, 653] width 251 height 14
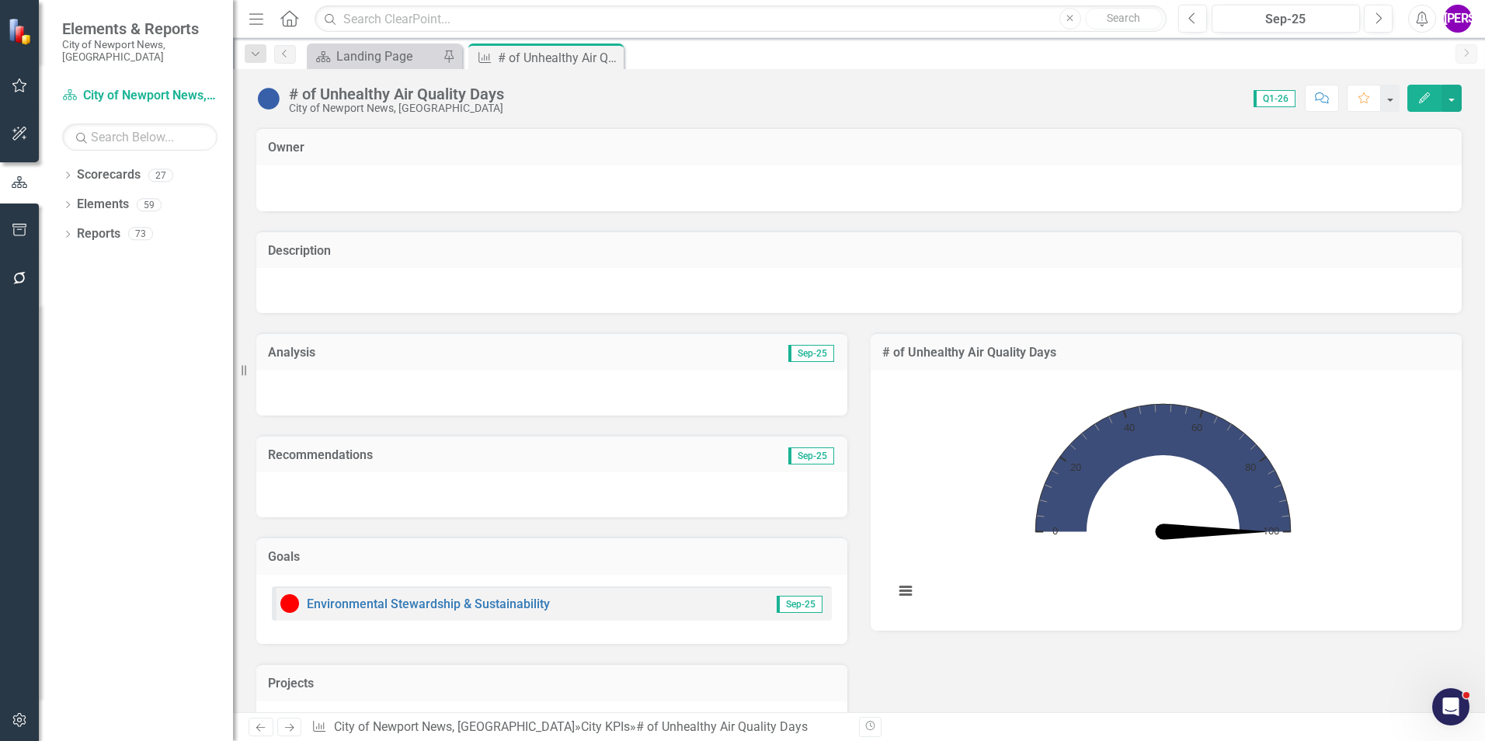
click at [1323, 103] on button "Comment" at bounding box center [1322, 98] width 34 height 27
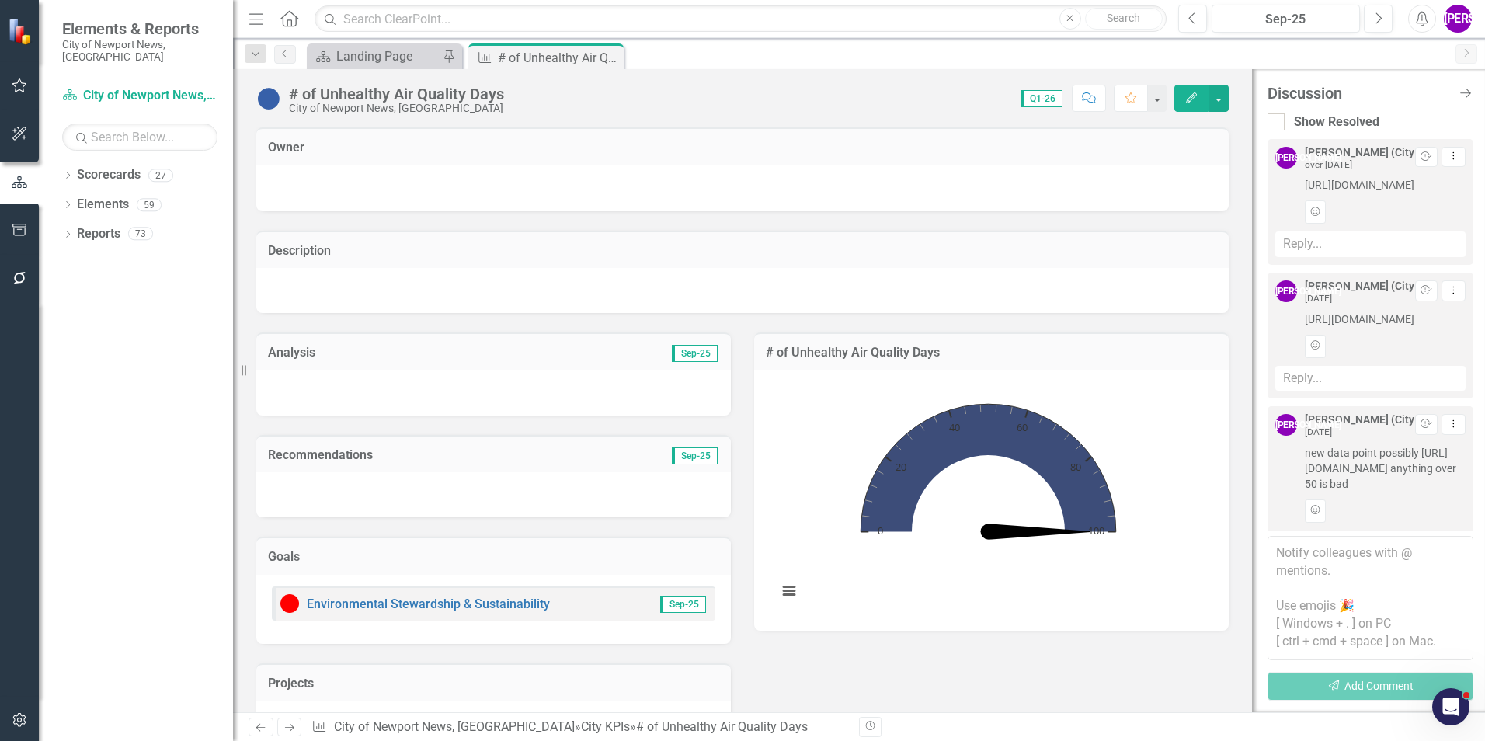
scroll to position [134, 0]
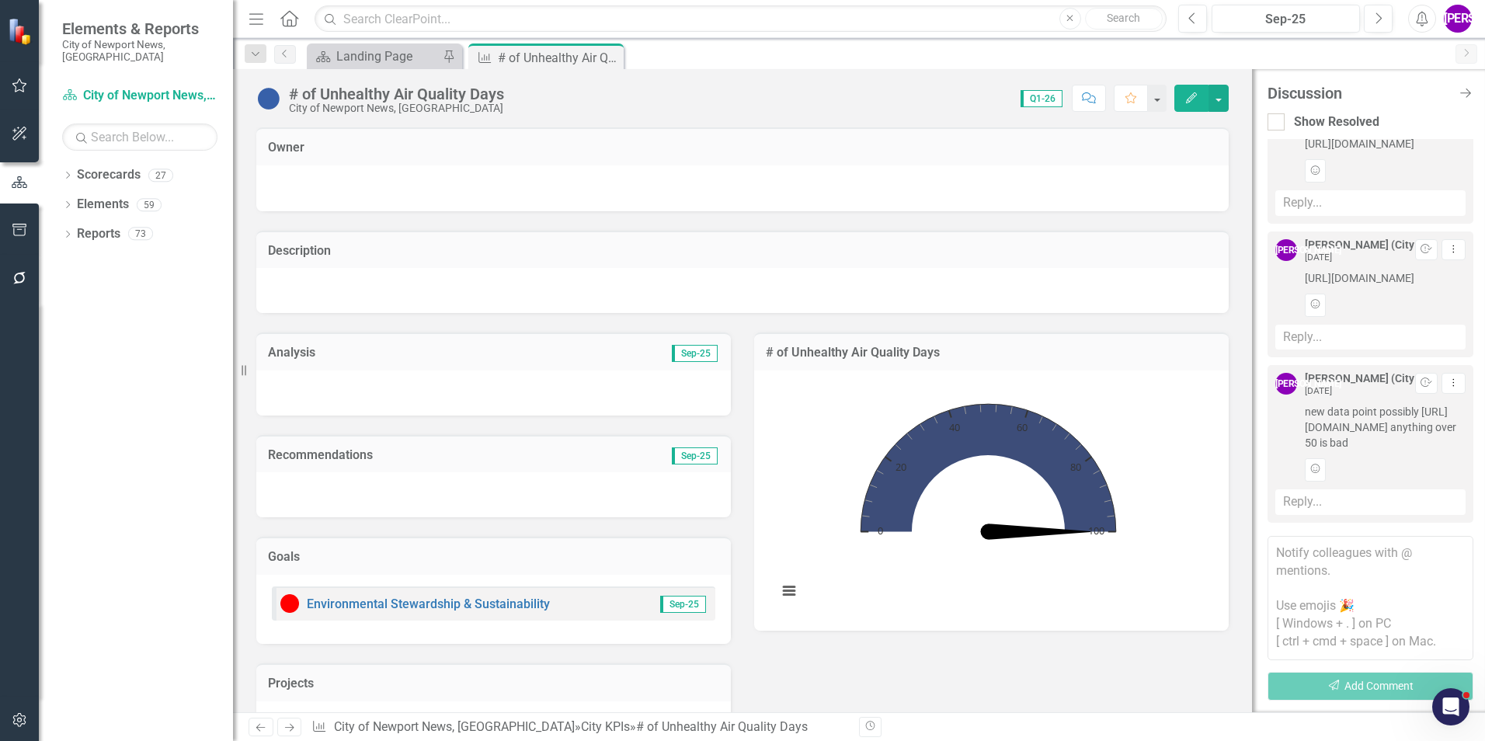
drag, startPoint x: 1304, startPoint y: 377, endPoint x: 1422, endPoint y: 441, distance: 134.5
click at [1422, 441] on div "JA Jeffery Allbright (City Manager's Office) 5 months ago Resolve Dropdown Menu…" at bounding box center [1370, 427] width 190 height 108
copy span "new data point possibly https://www.epa.gov/outdoor-air-quality-data/air-qualit…"
drag, startPoint x: 1306, startPoint y: 214, endPoint x: 1361, endPoint y: 253, distance: 66.8
click at [1361, 270] on span "https://aqs.epa.gov/aqsweb/airdata/download_files.html#AQI" at bounding box center [1385, 278] width 161 height 16
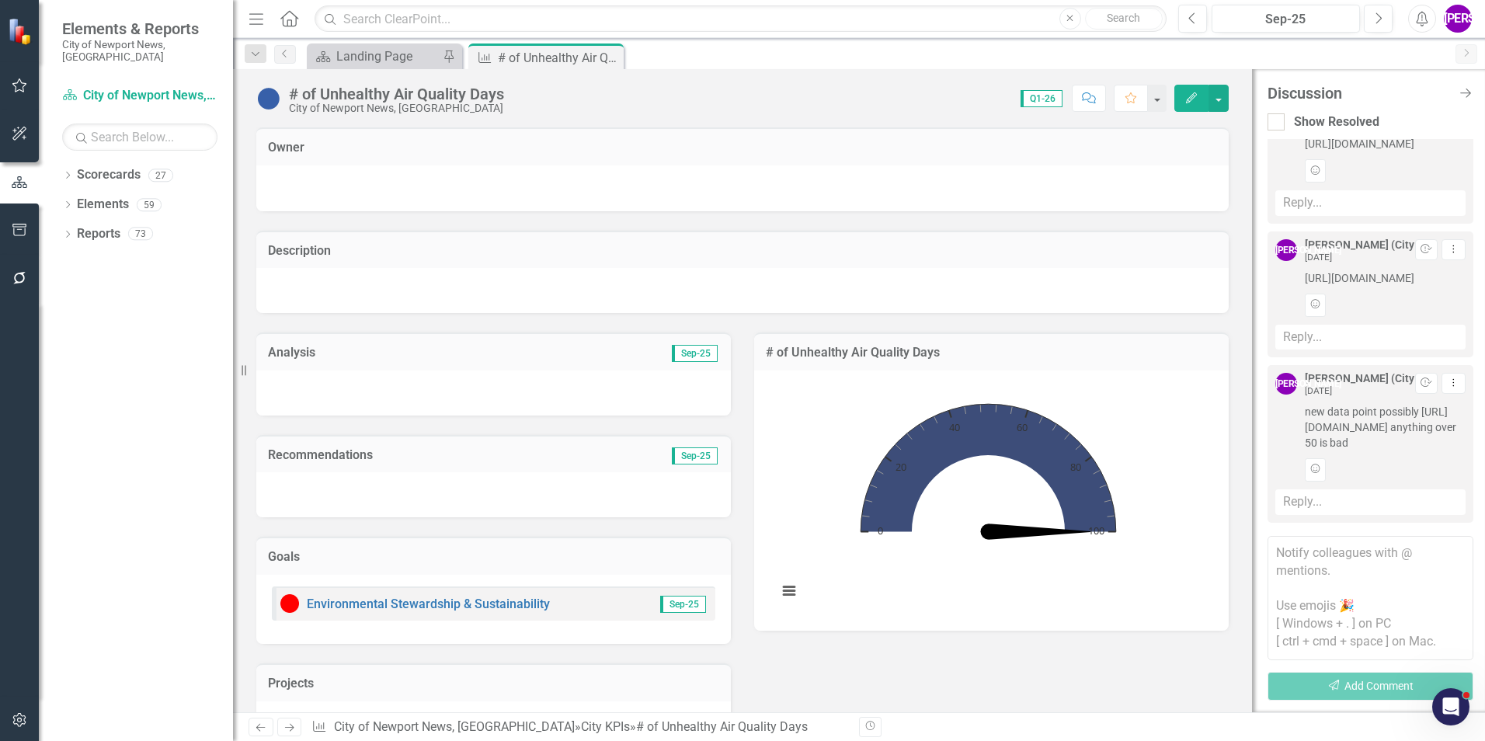
copy span "https://aqs.epa.gov/aqsweb/airdata/download_files.html#AQI"
